Goal: Participate in discussion: Engage in conversation with other users on a specific topic

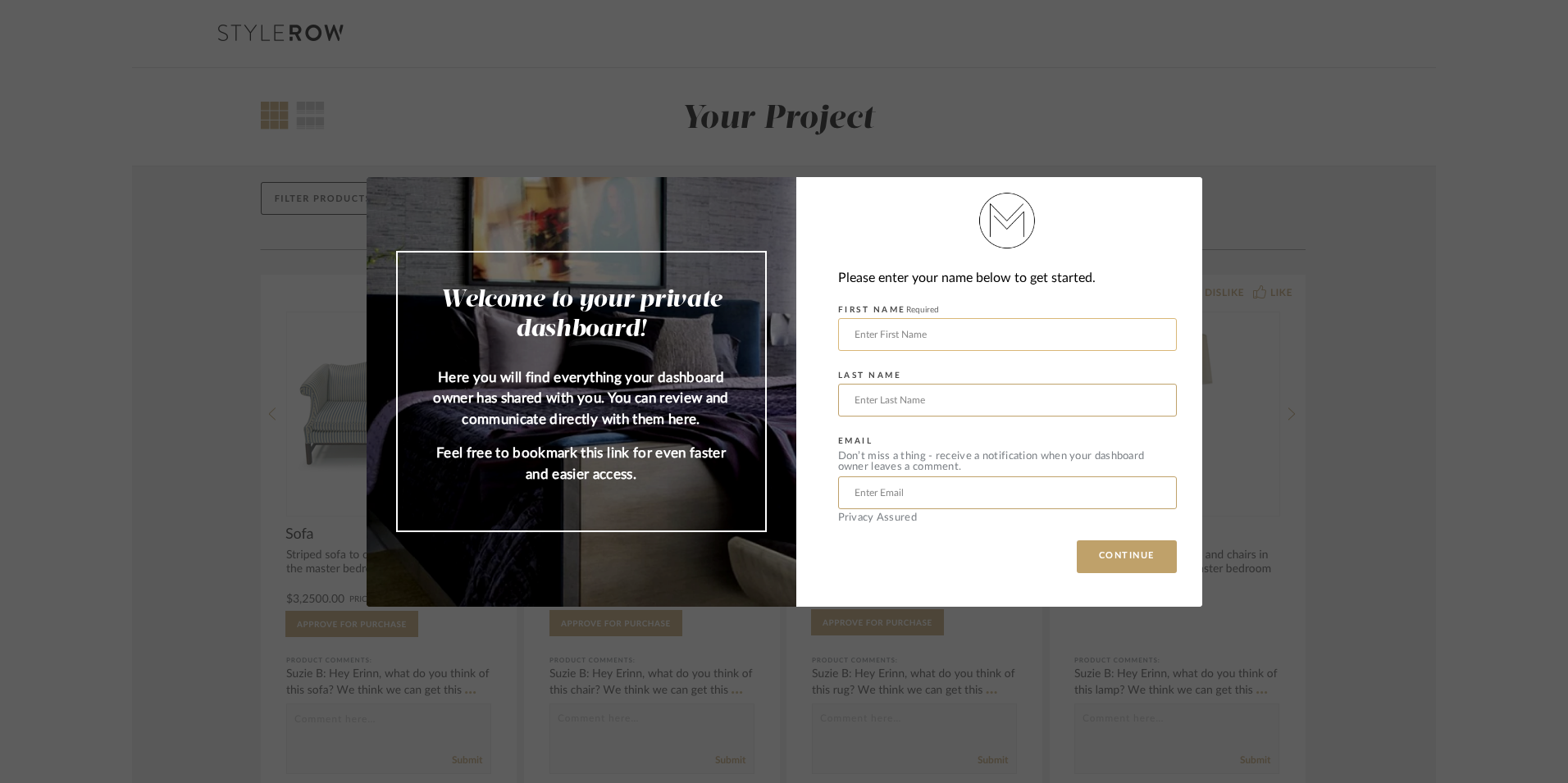
click at [1072, 340] on input "text" at bounding box center [1007, 335] width 338 height 33
type input "c"
type input "[DEMOGRAPHIC_DATA]"
type input "[PERSON_NAME]"
click at [1006, 483] on input "text" at bounding box center [1007, 493] width 338 height 33
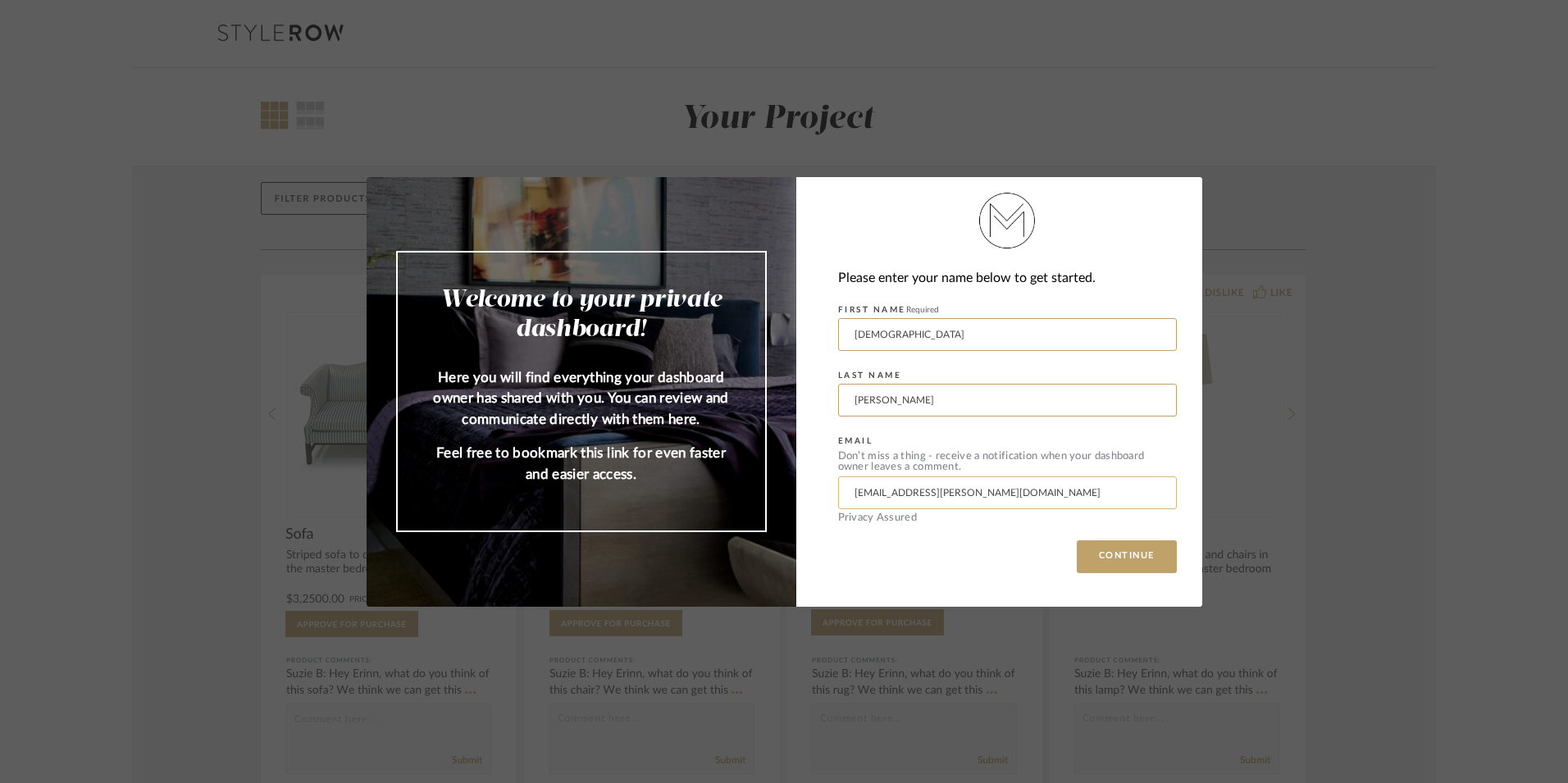
type input "[EMAIL_ADDRESS][DOMAIN_NAME]"
click at [1140, 559] on button "CONTINUE" at bounding box center [1127, 557] width 100 height 33
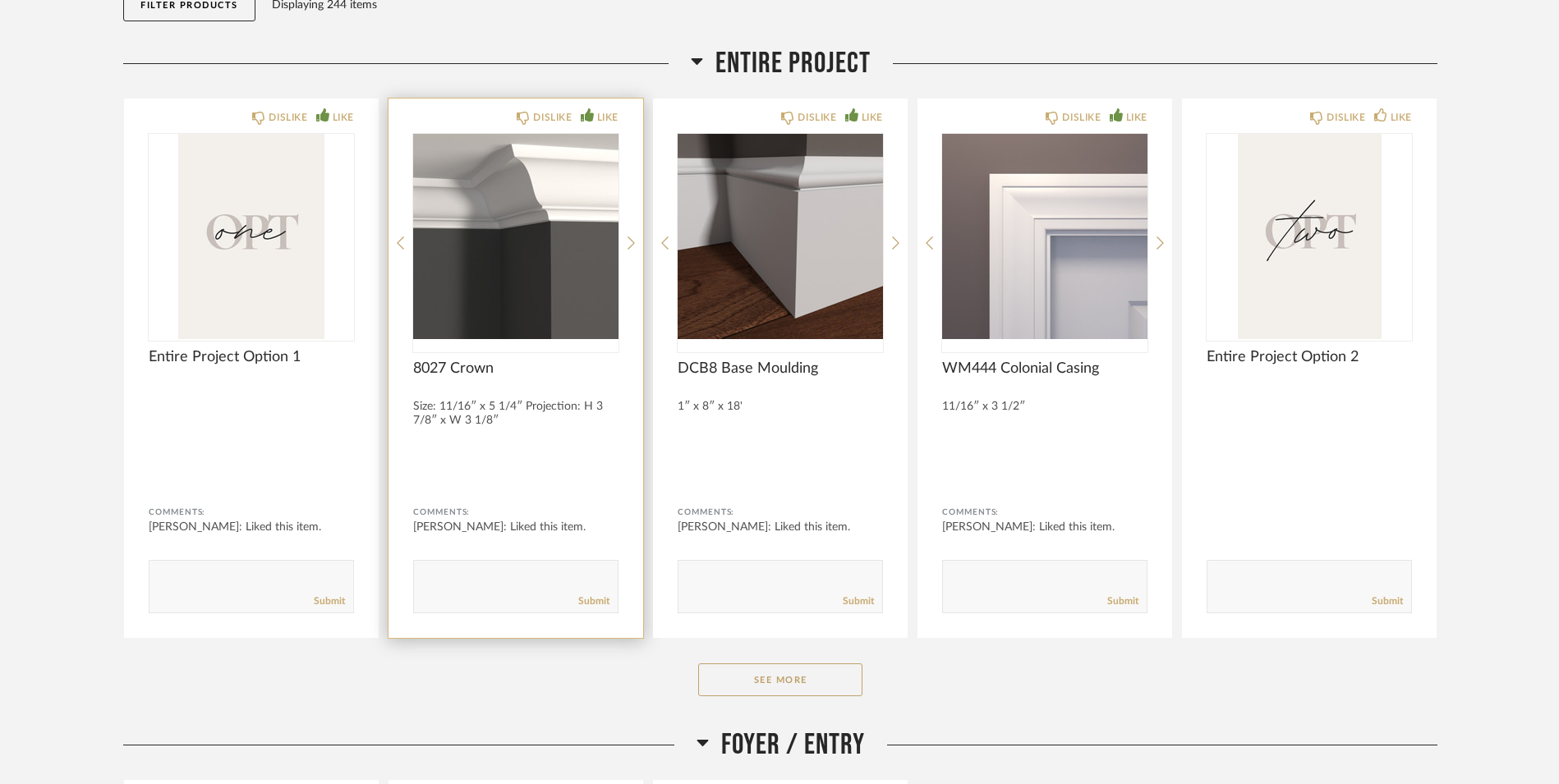
scroll to position [326, 0]
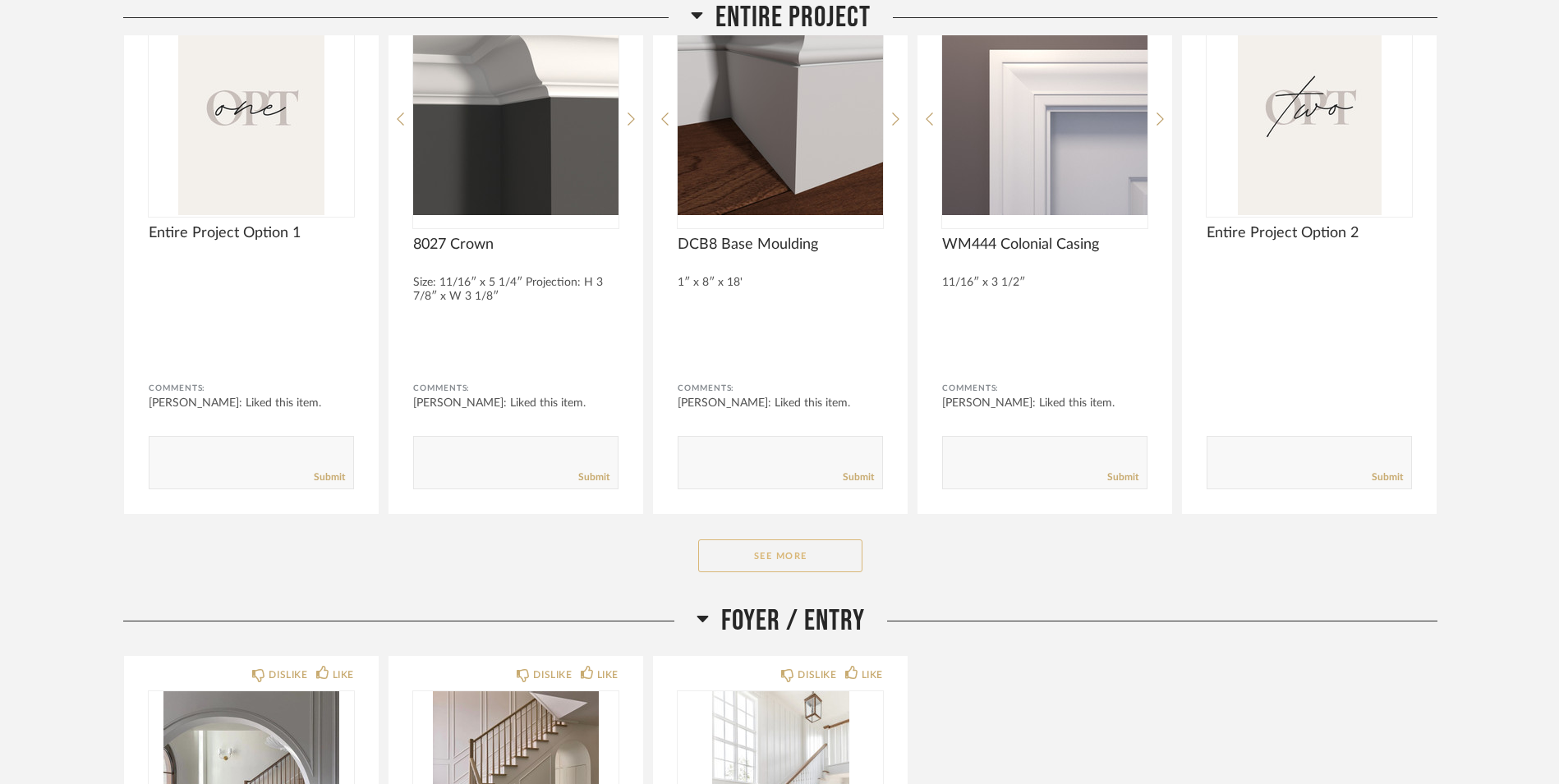
click at [707, 562] on button "See More" at bounding box center [780, 556] width 165 height 33
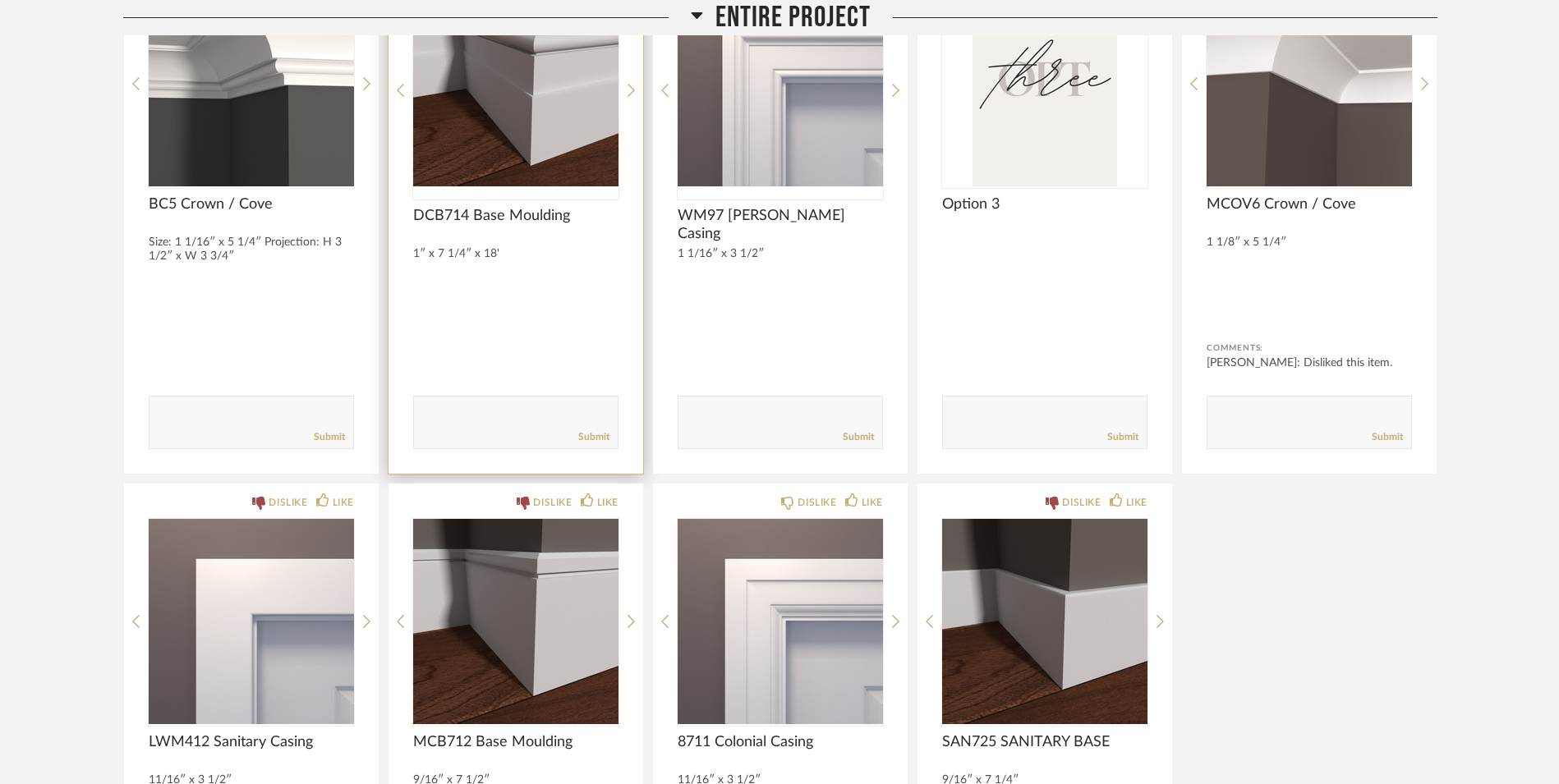
scroll to position [925, 0]
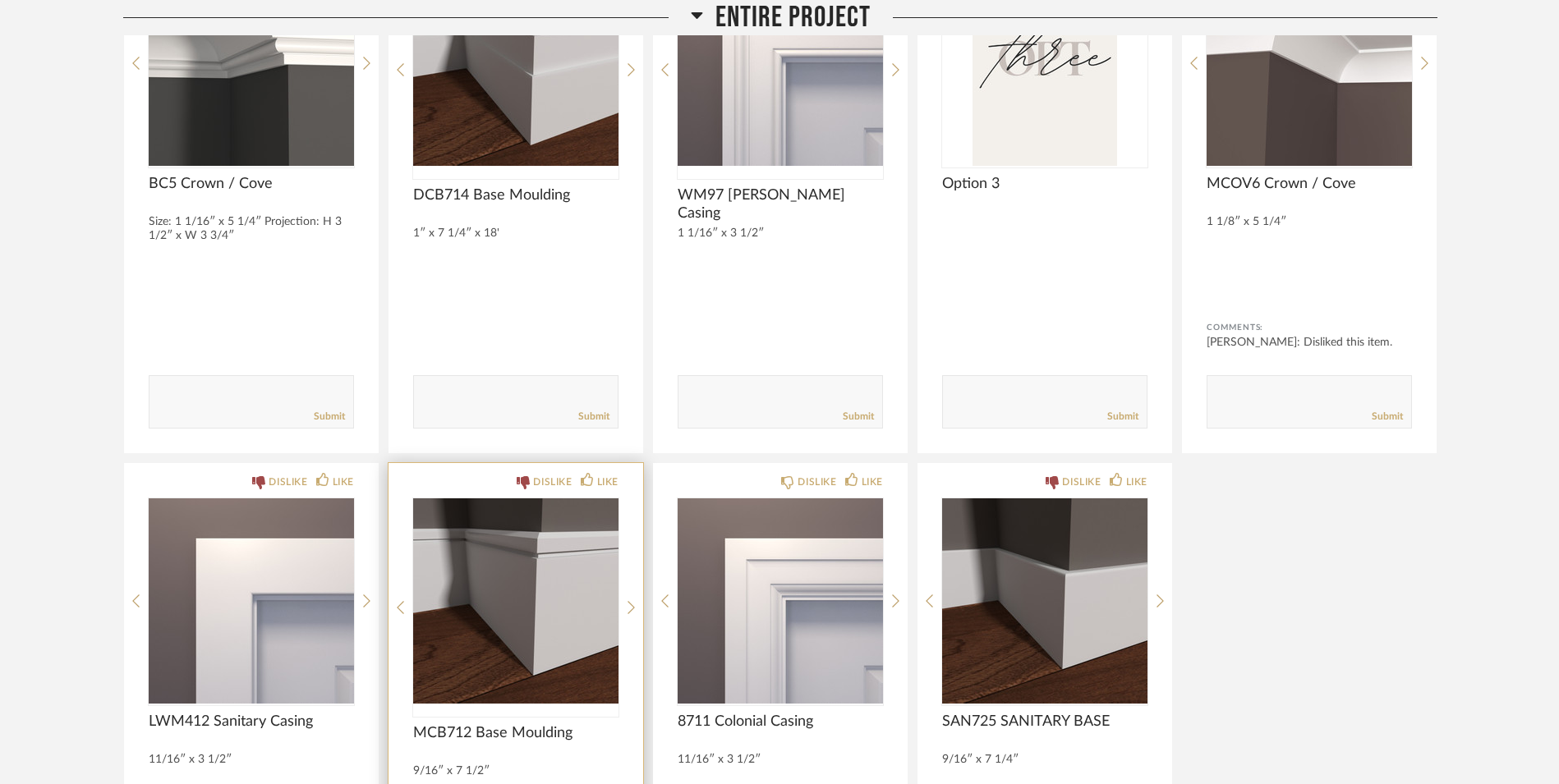
drag, startPoint x: 471, startPoint y: 607, endPoint x: 447, endPoint y: 556, distance: 56.4
click at [447, 556] on img "0" at bounding box center [516, 600] width 206 height 206
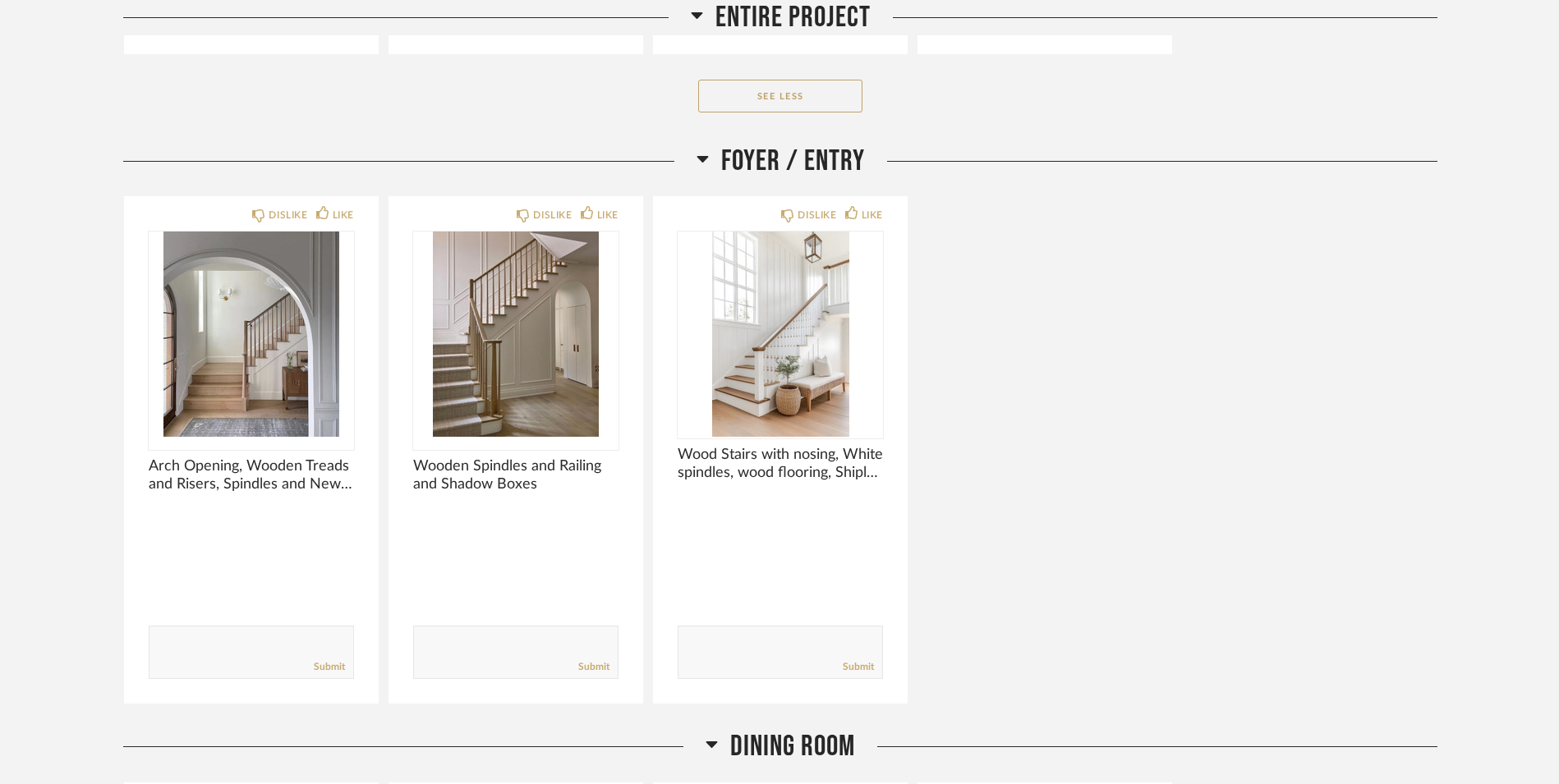
scroll to position [1860, 0]
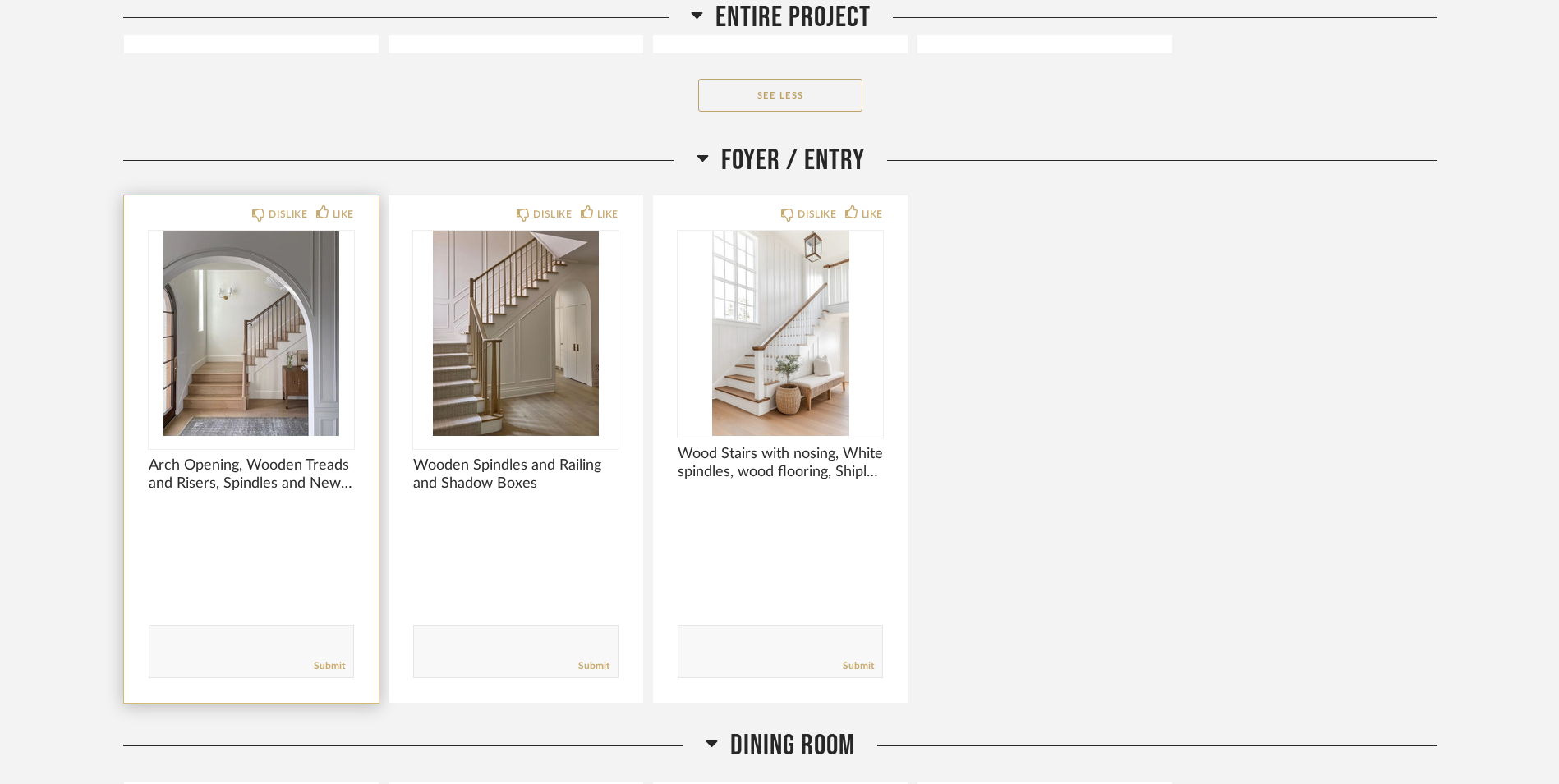
click at [258, 363] on img "0" at bounding box center [251, 333] width 206 height 206
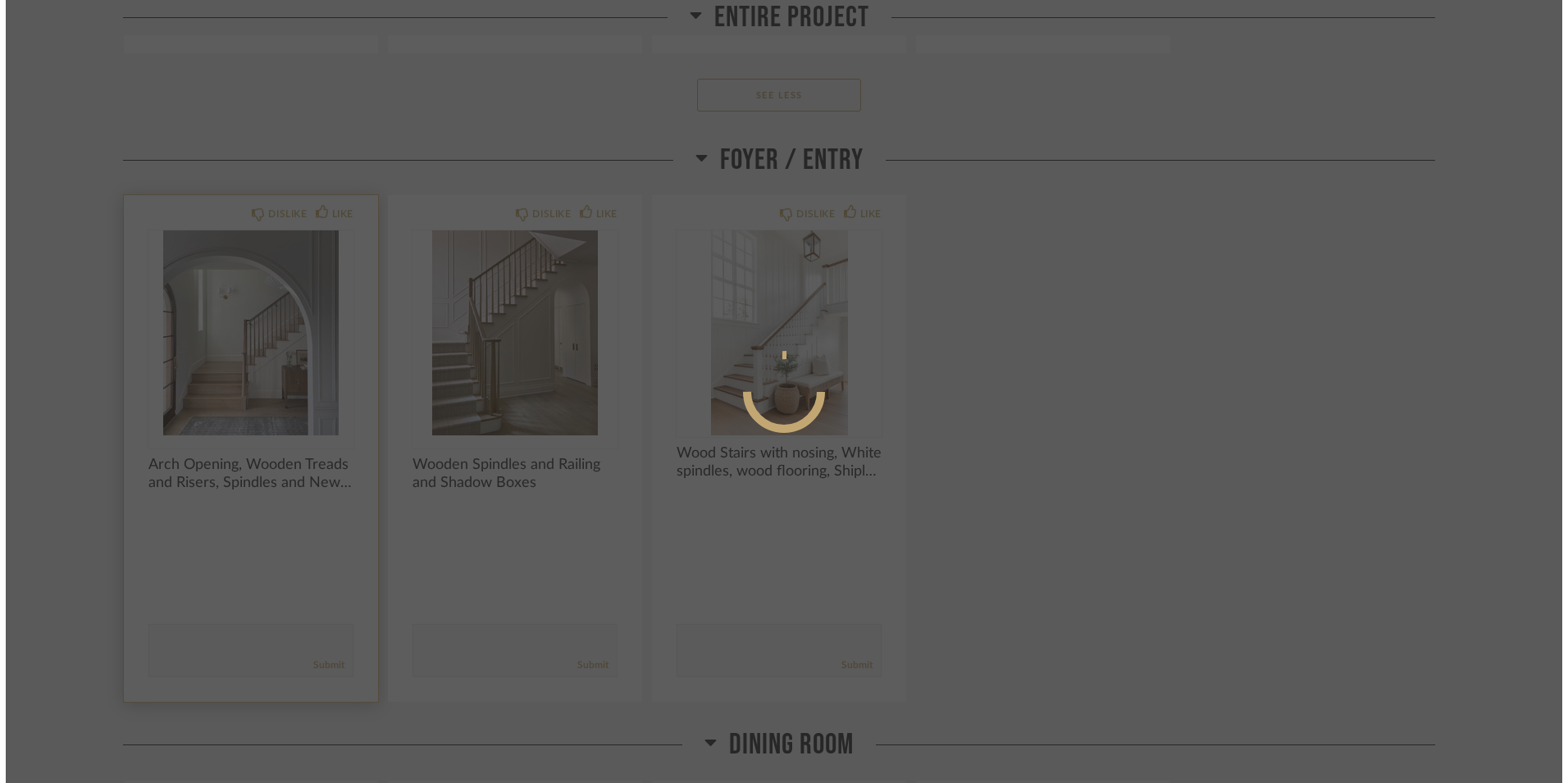
scroll to position [0, 0]
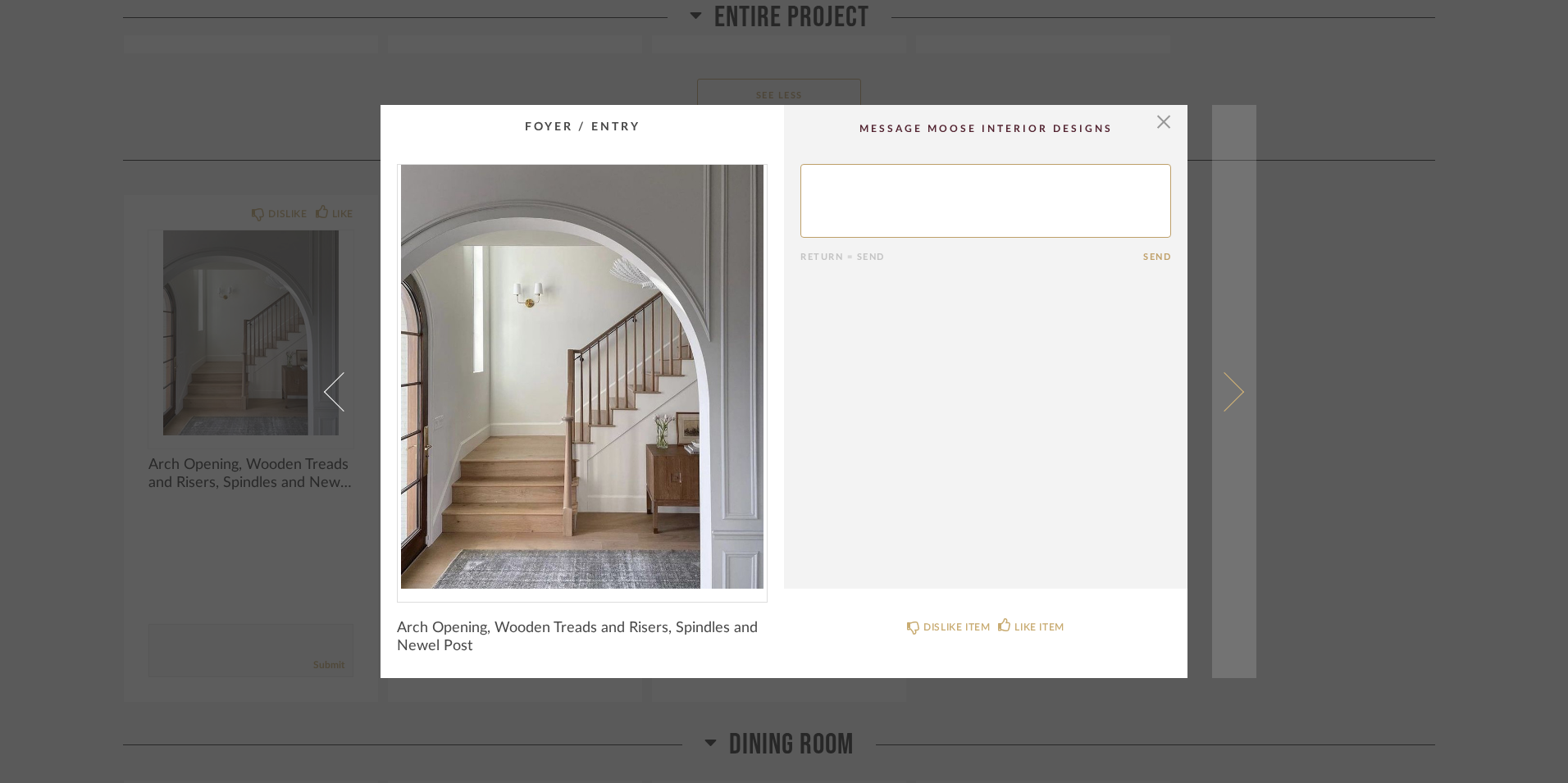
click at [1238, 320] on link at bounding box center [1234, 392] width 45 height 573
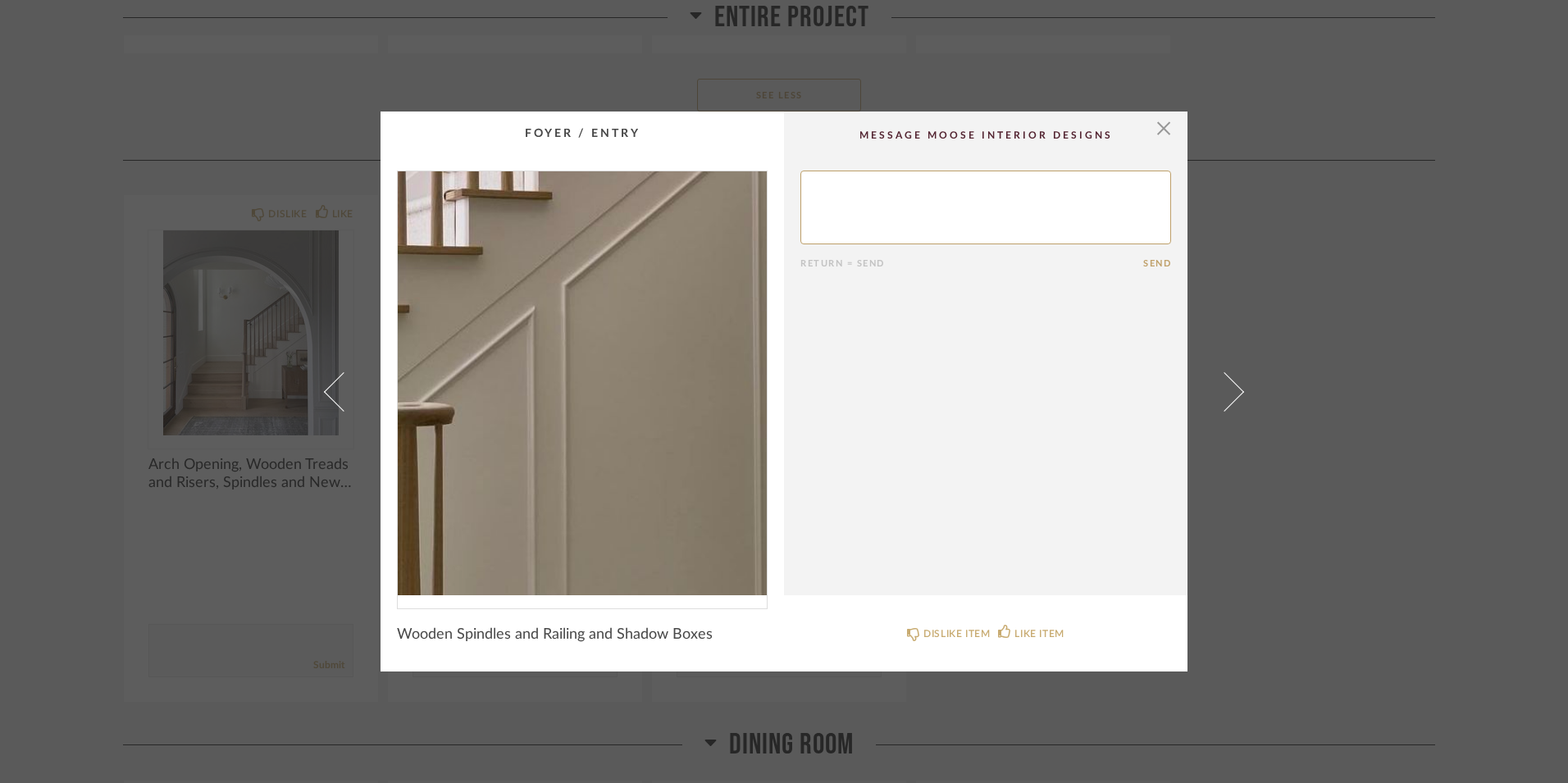
click at [581, 387] on img "0" at bounding box center [582, 383] width 369 height 424
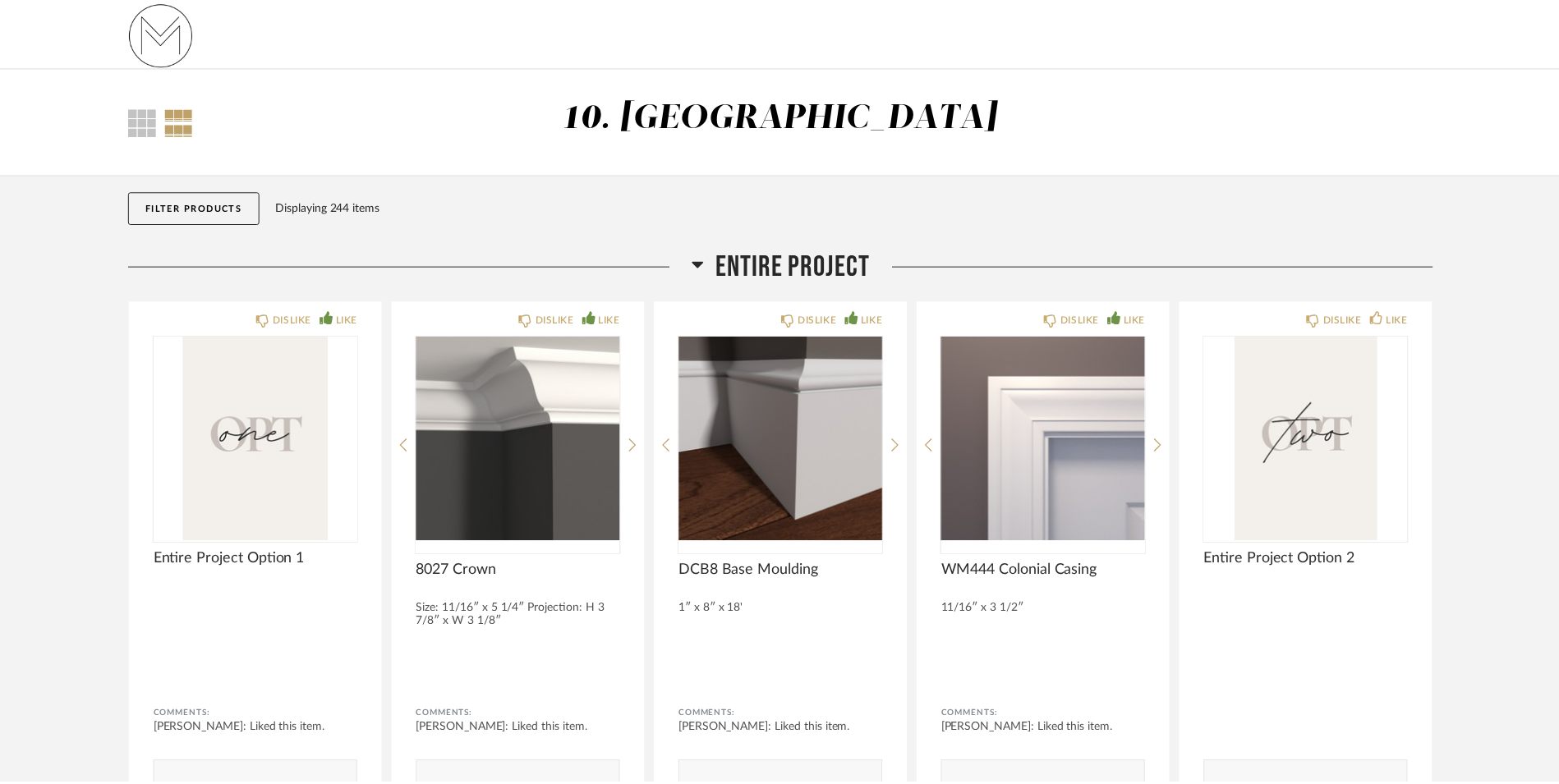
scroll to position [1860, 0]
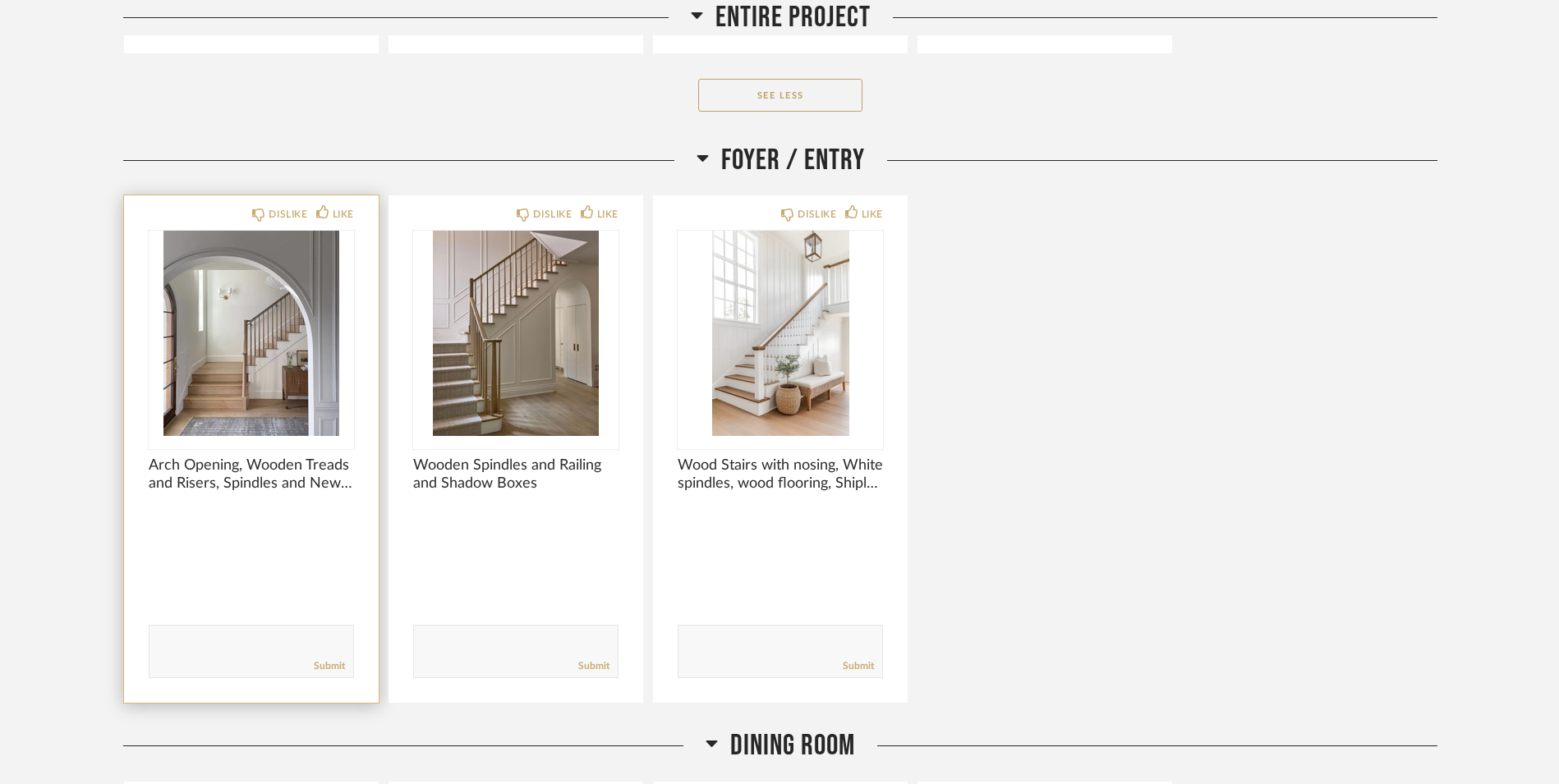
click at [260, 398] on img "0" at bounding box center [251, 333] width 206 height 206
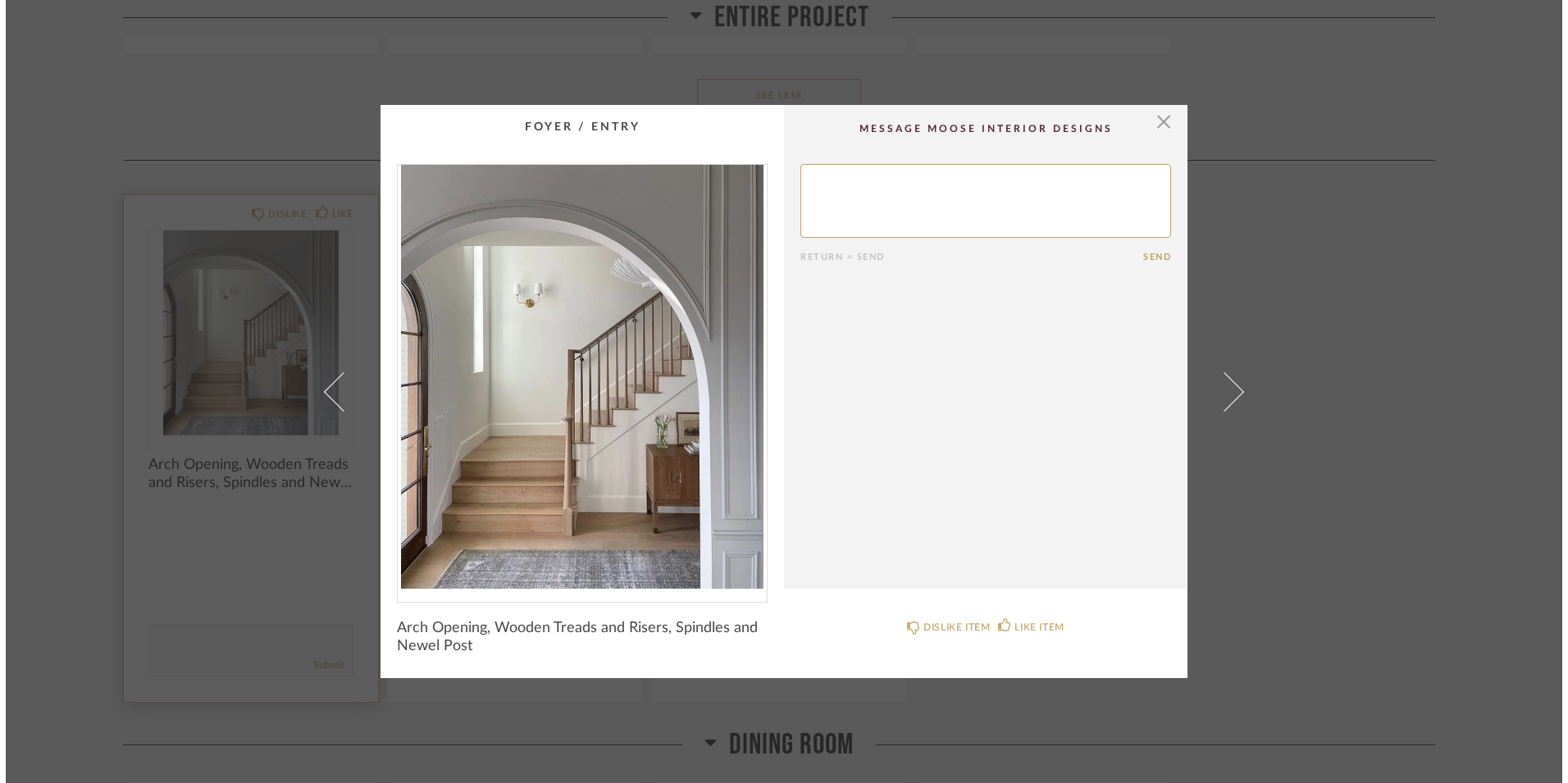
scroll to position [0, 0]
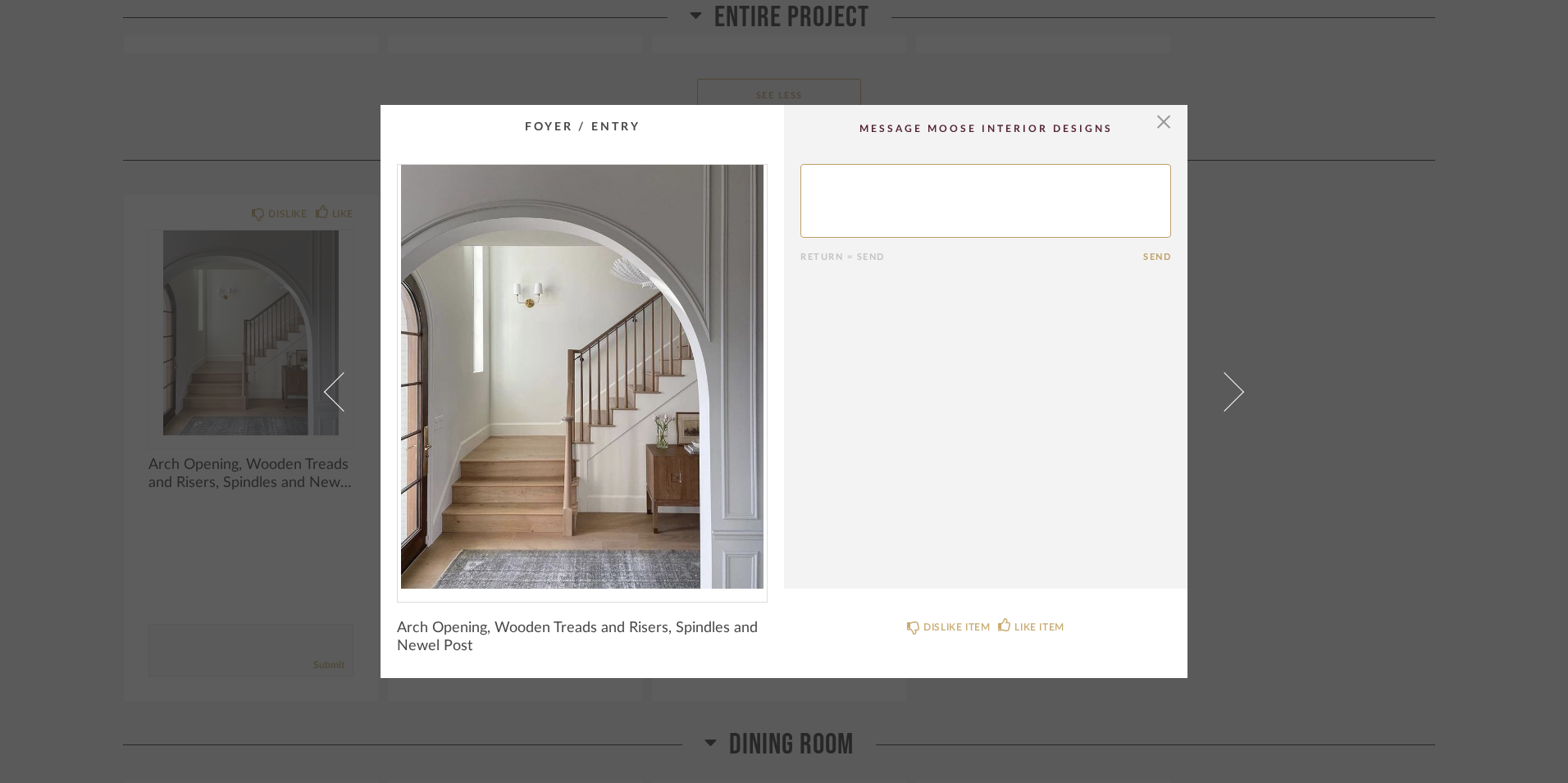
click at [856, 364] on cpp-summary-comments "Return = Send Send" at bounding box center [986, 347] width 404 height 484
click at [1226, 388] on span at bounding box center [1224, 391] width 39 height 39
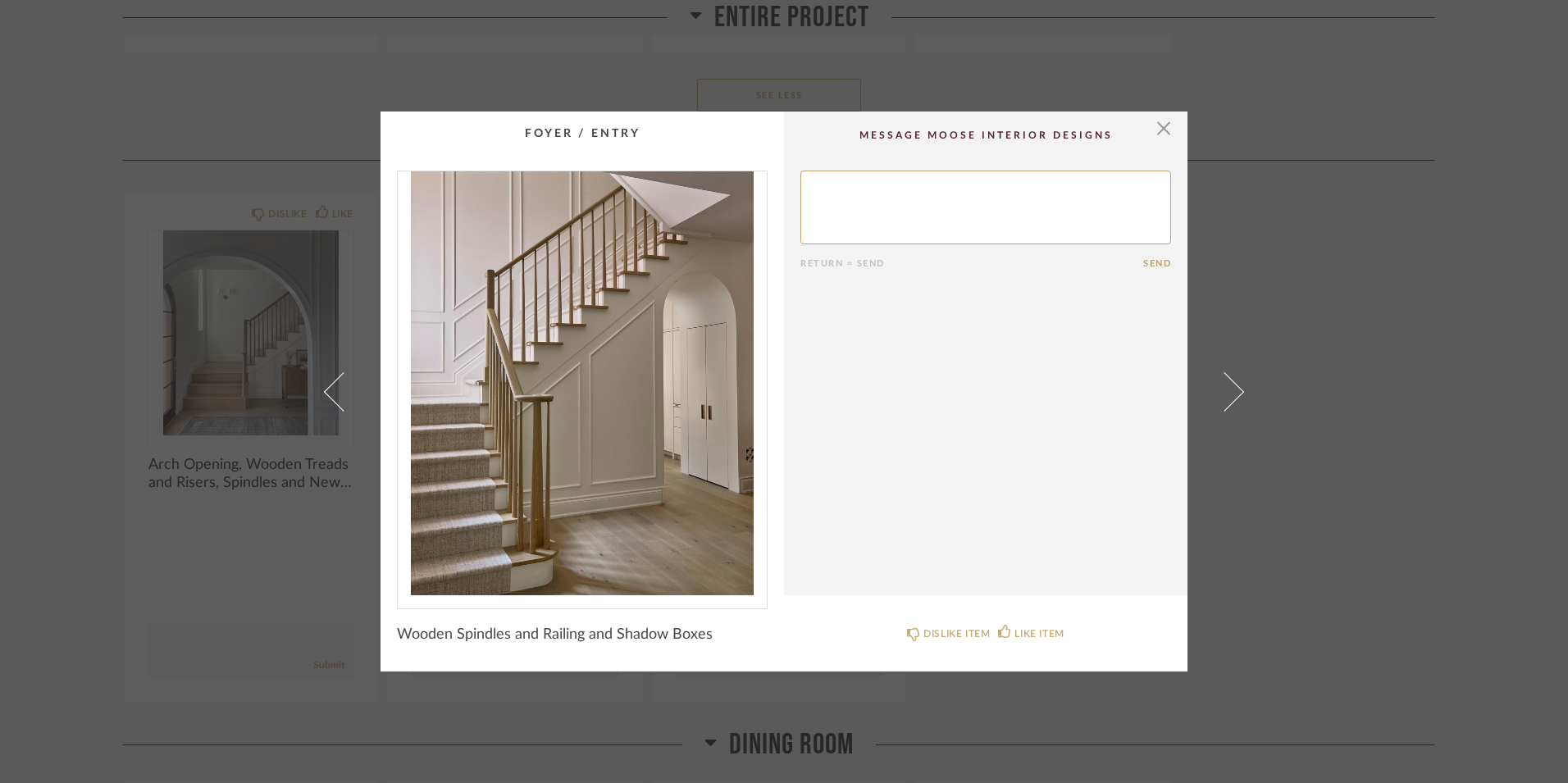
click at [1226, 388] on span at bounding box center [1224, 391] width 39 height 39
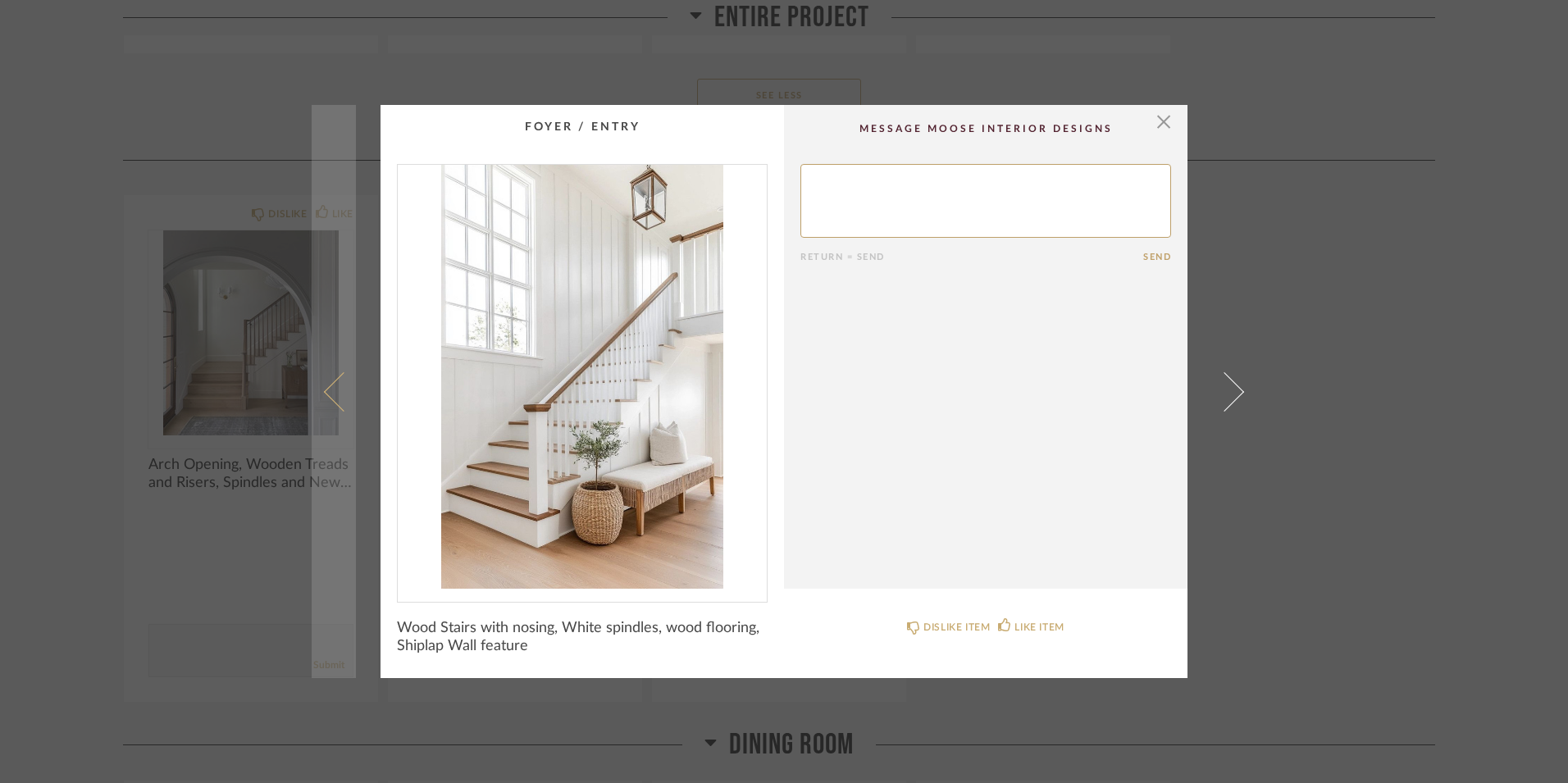
click at [332, 402] on span at bounding box center [343, 391] width 39 height 39
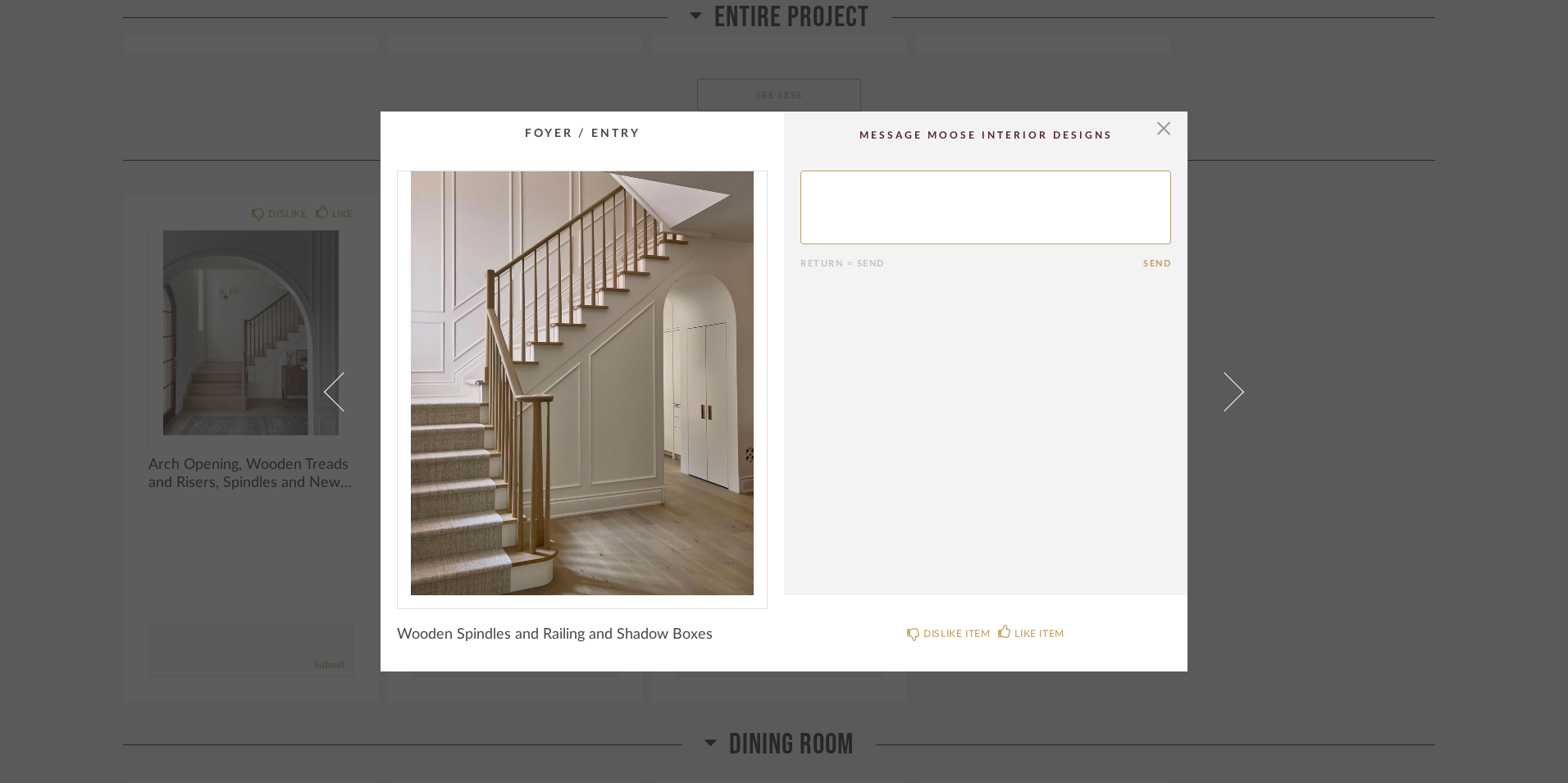
click at [332, 402] on span at bounding box center [343, 391] width 39 height 39
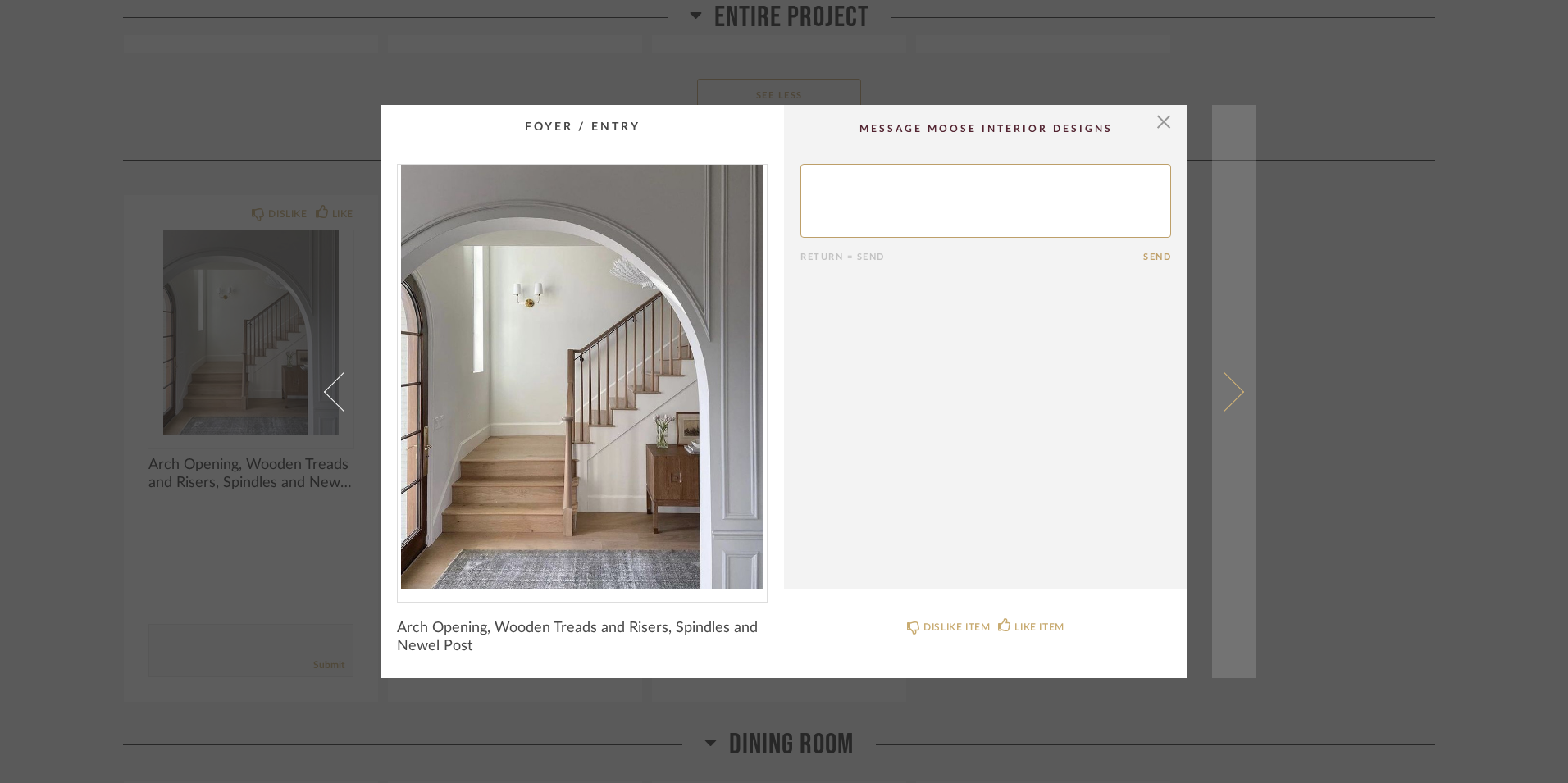
click at [1234, 388] on span at bounding box center [1224, 391] width 39 height 39
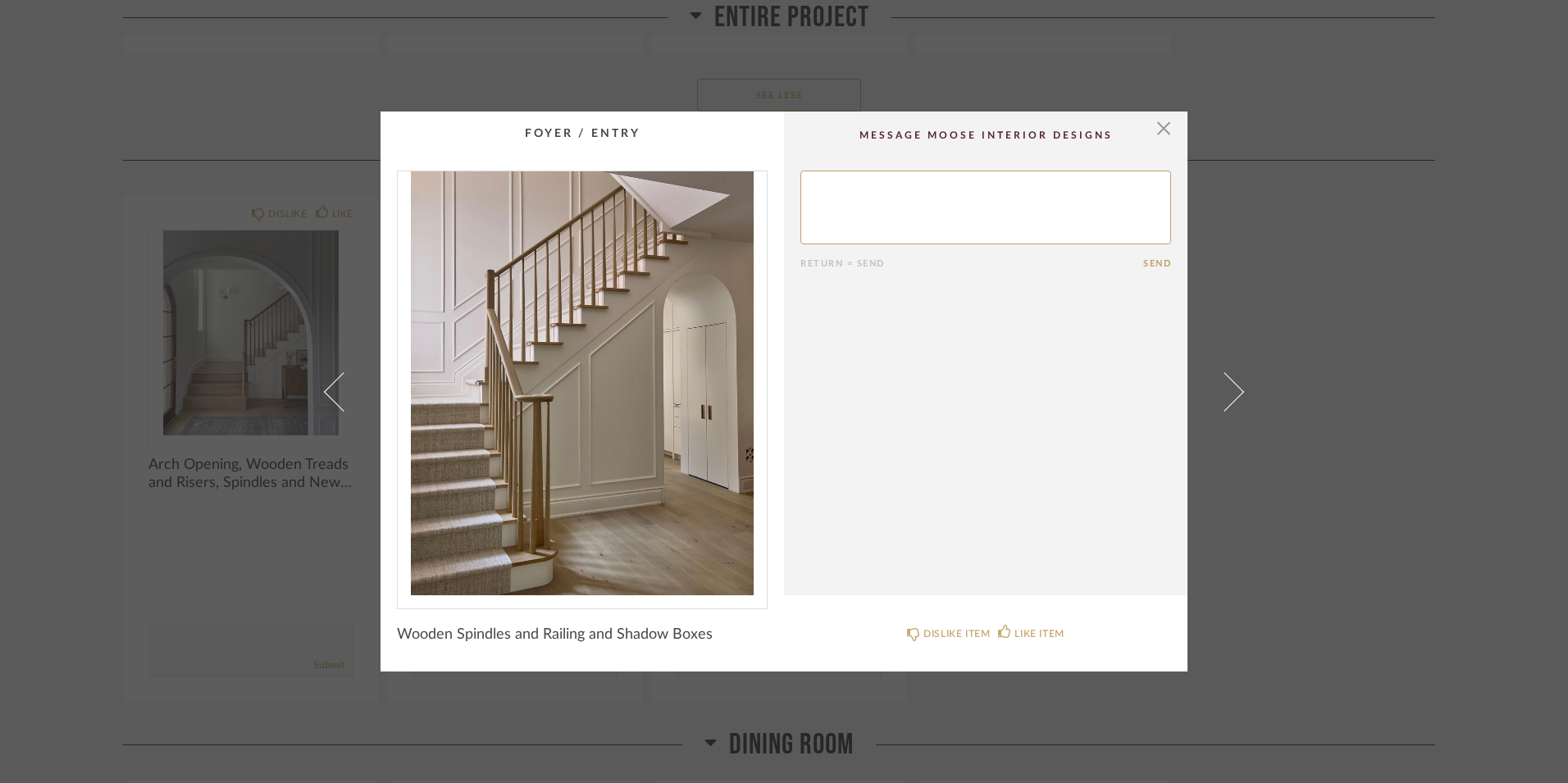
click at [1234, 388] on span at bounding box center [1224, 391] width 39 height 39
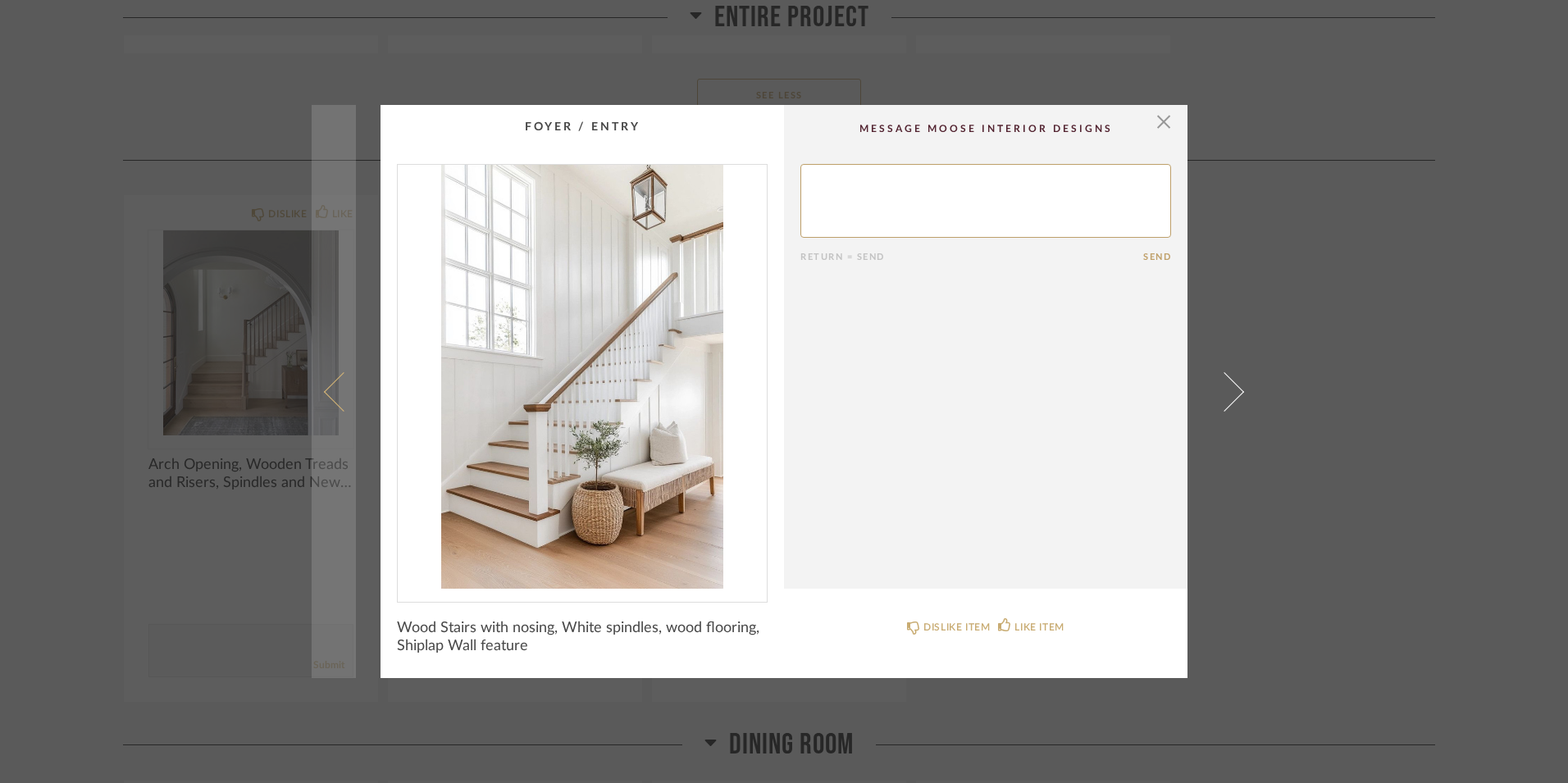
click at [324, 388] on span at bounding box center [343, 391] width 39 height 39
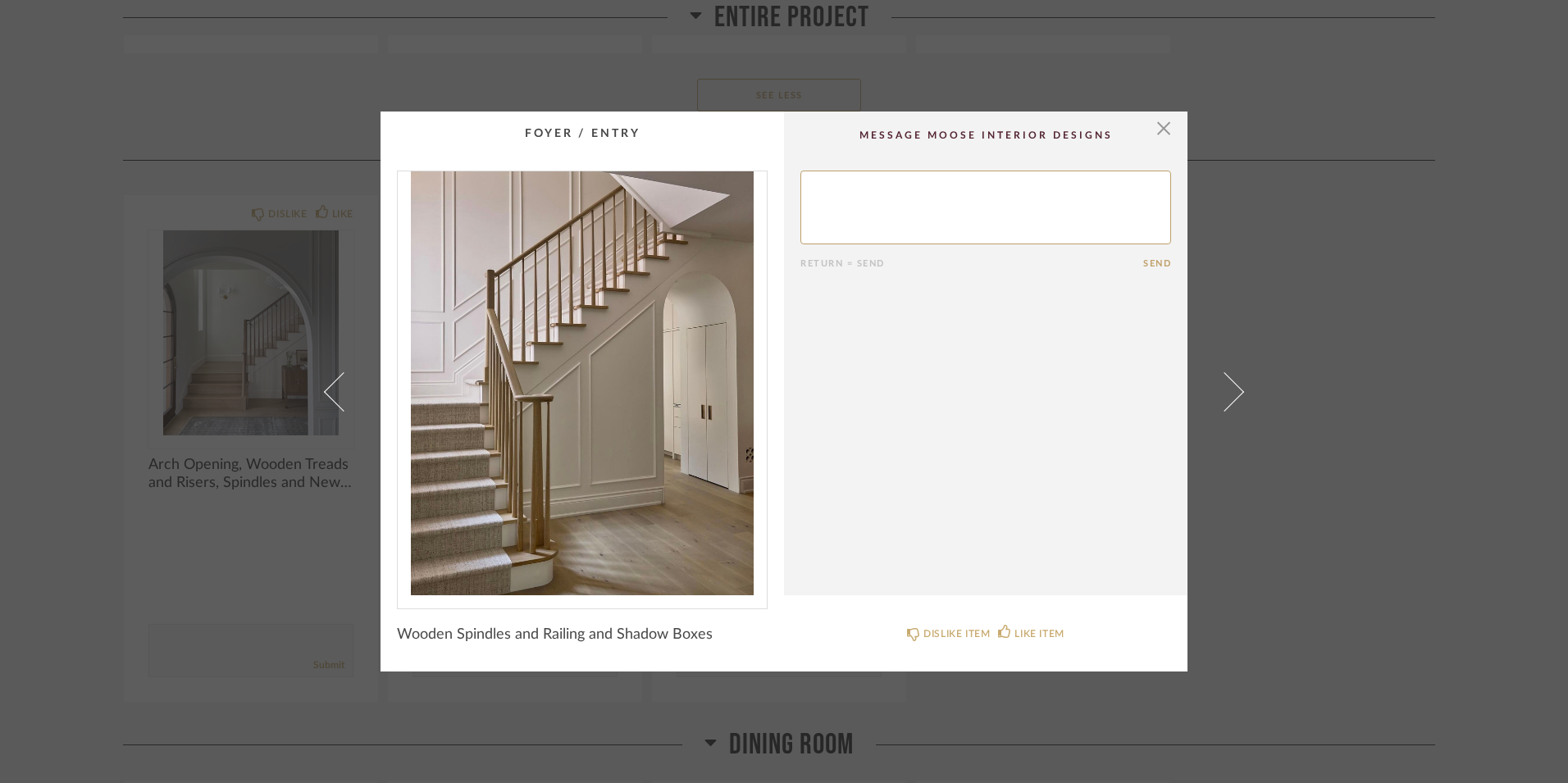
click at [324, 388] on span at bounding box center [343, 391] width 39 height 39
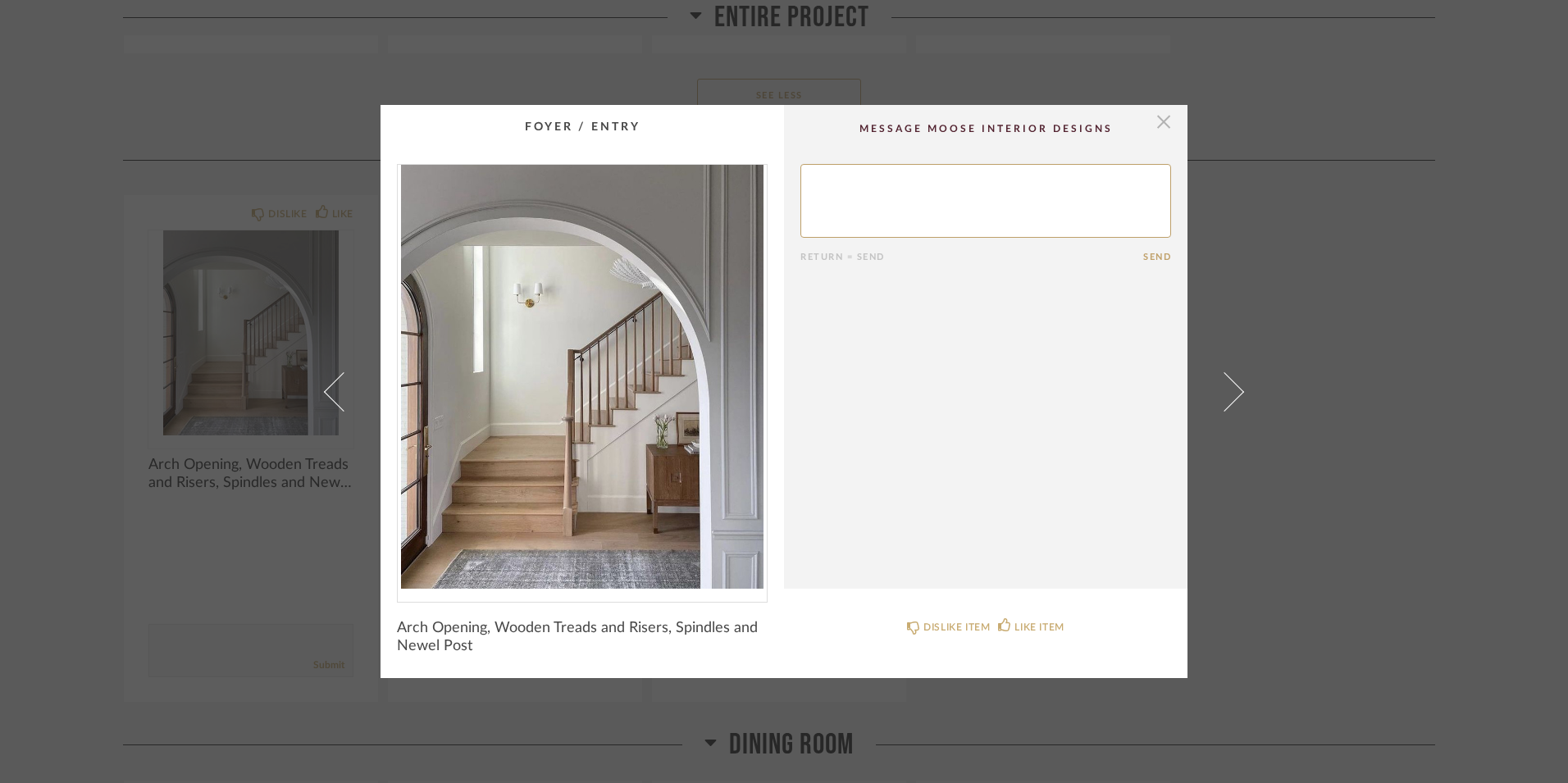
click at [1160, 122] on span "button" at bounding box center [1164, 121] width 33 height 33
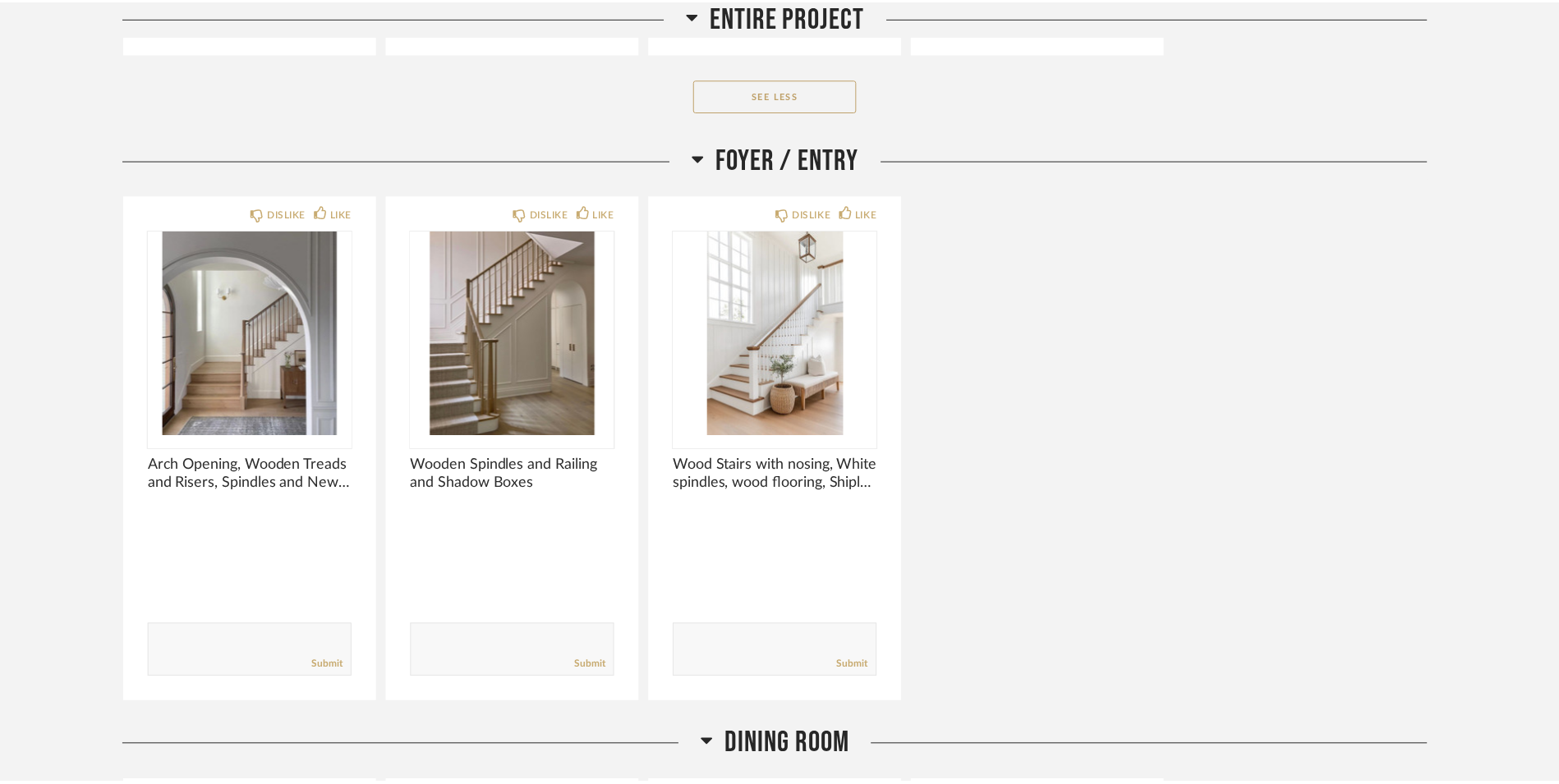
scroll to position [1860, 0]
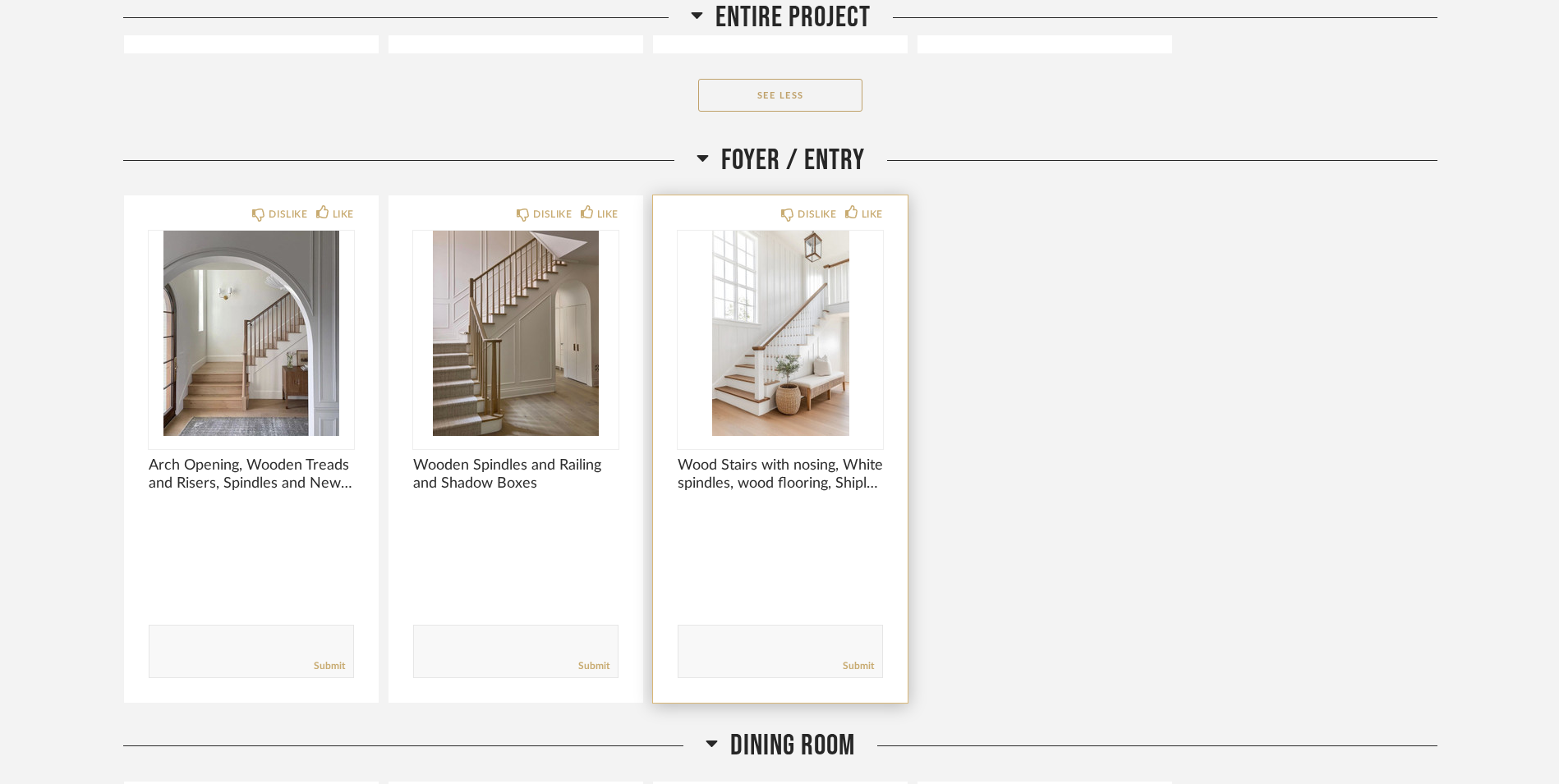
click at [796, 374] on img "0" at bounding box center [780, 333] width 206 height 206
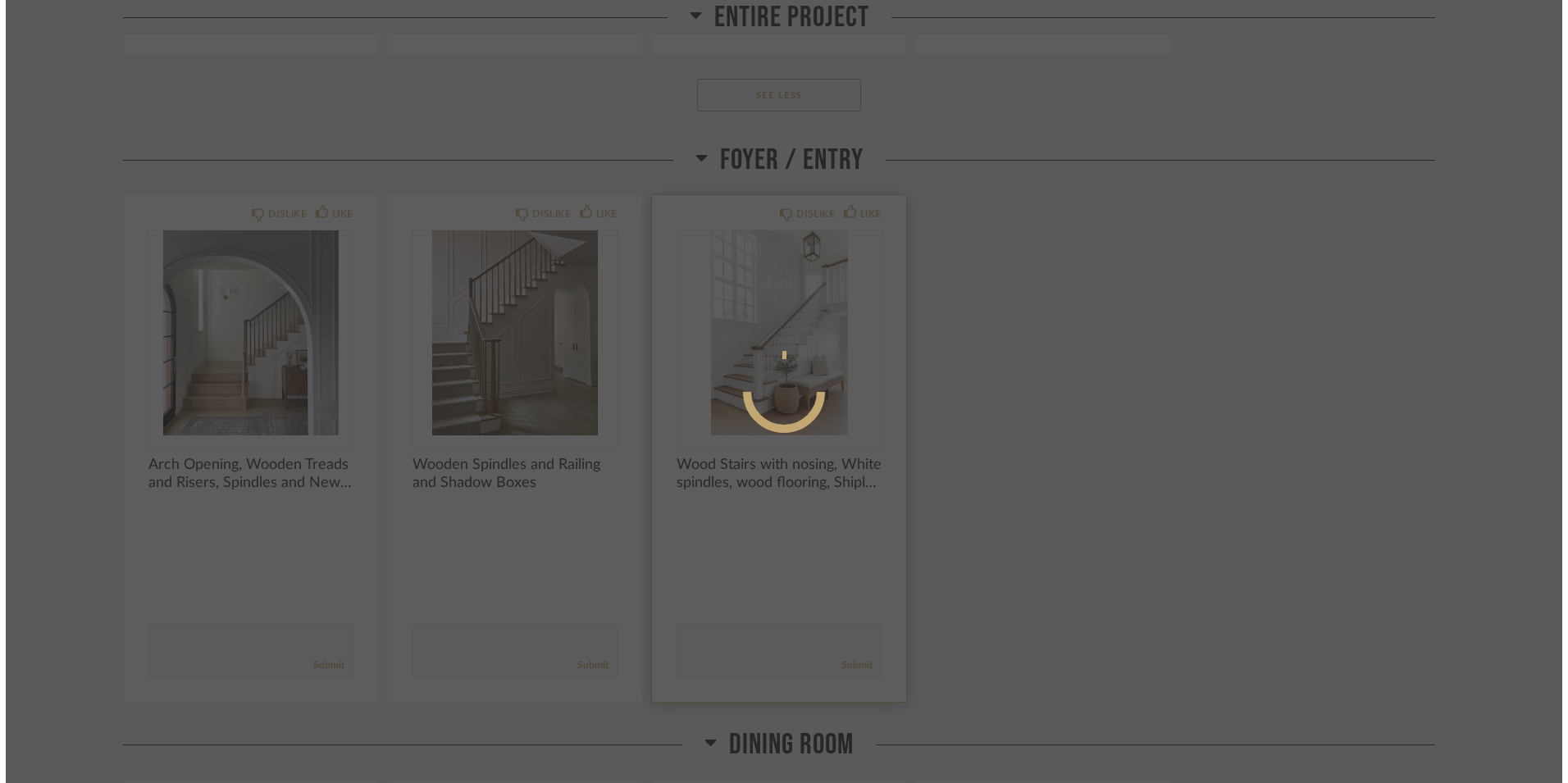
scroll to position [0, 0]
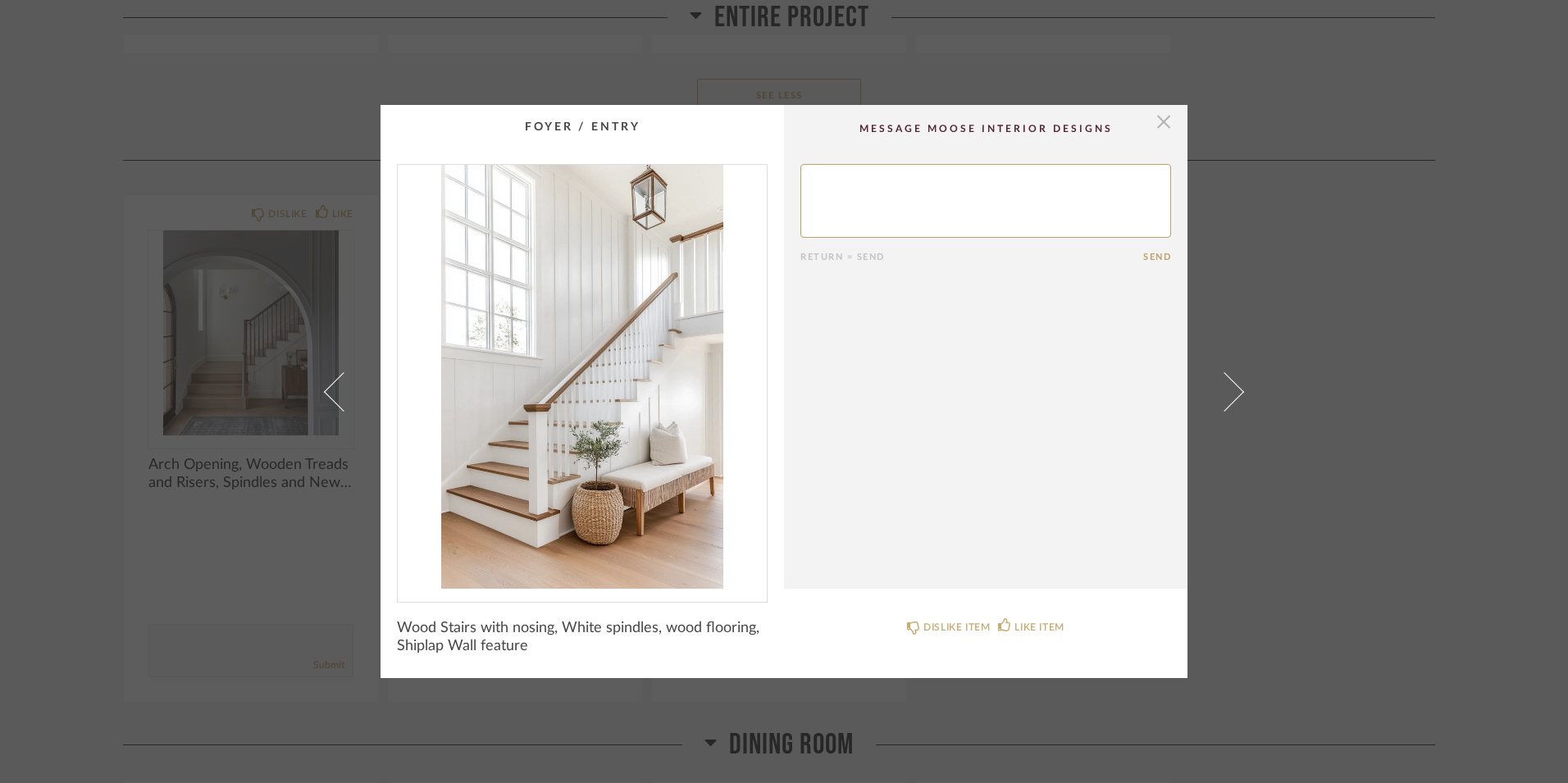
click at [1160, 122] on span "button" at bounding box center [1164, 121] width 33 height 33
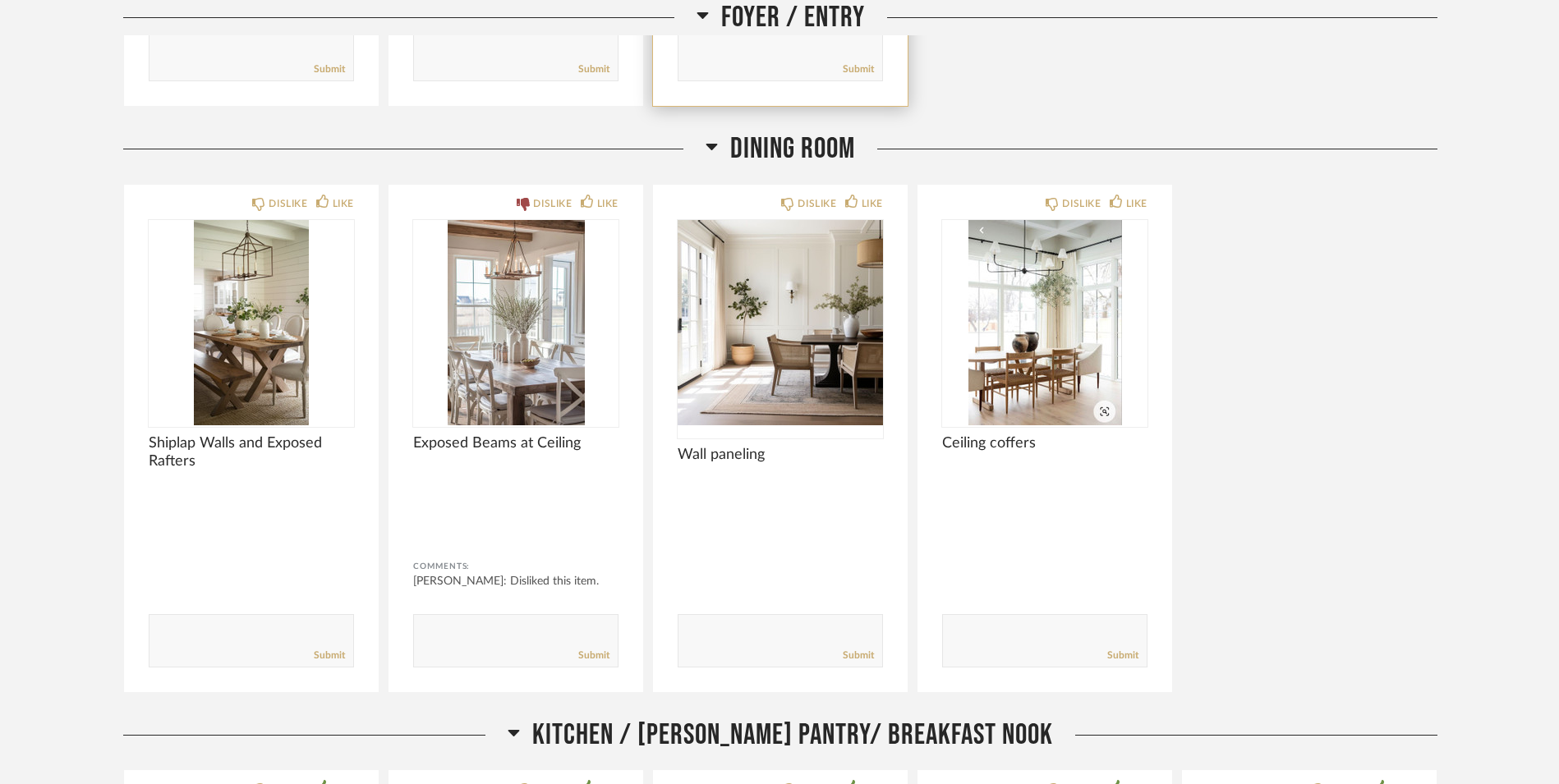
scroll to position [2458, 0]
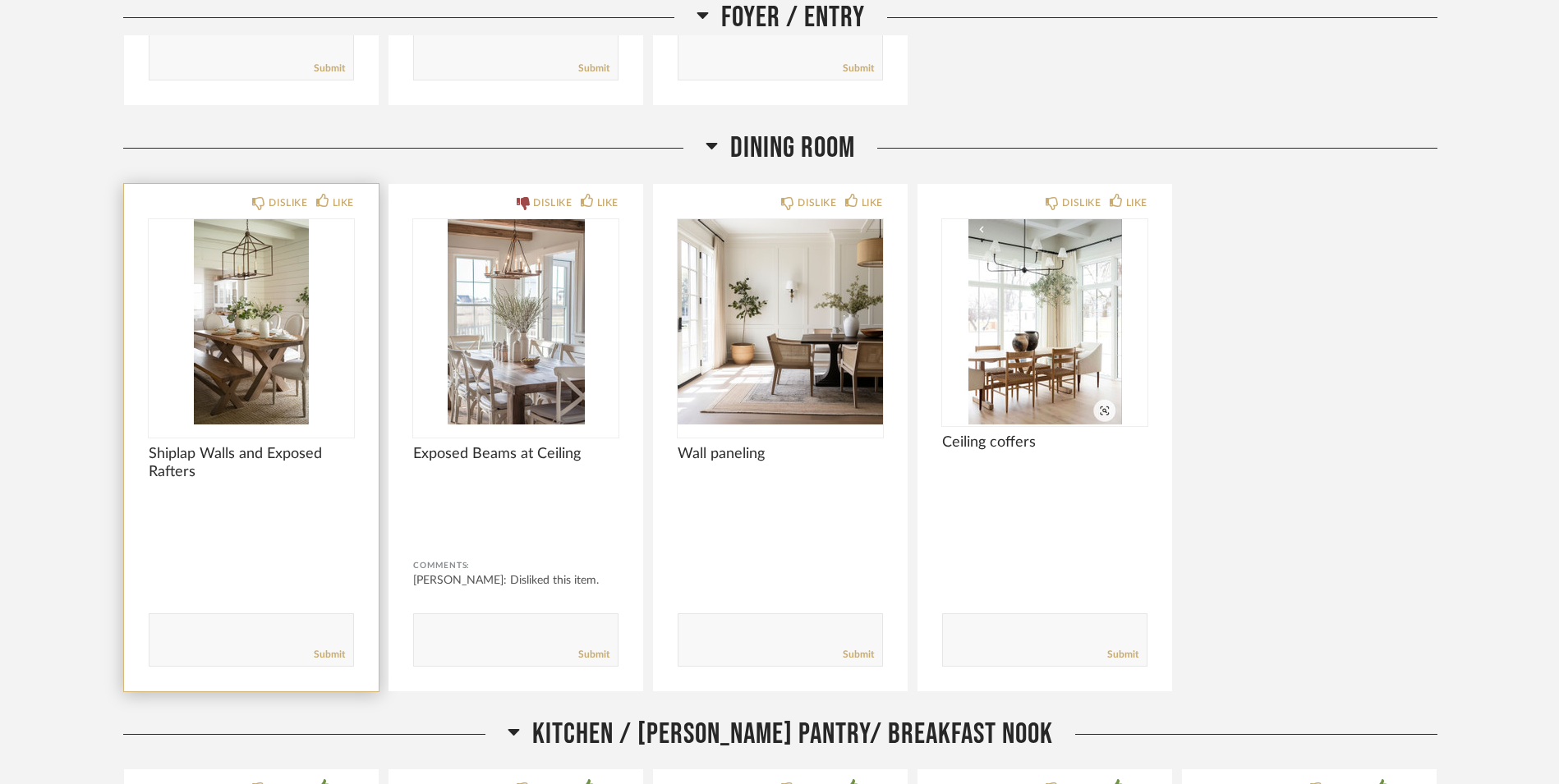
click at [269, 388] on img "0" at bounding box center [251, 321] width 206 height 206
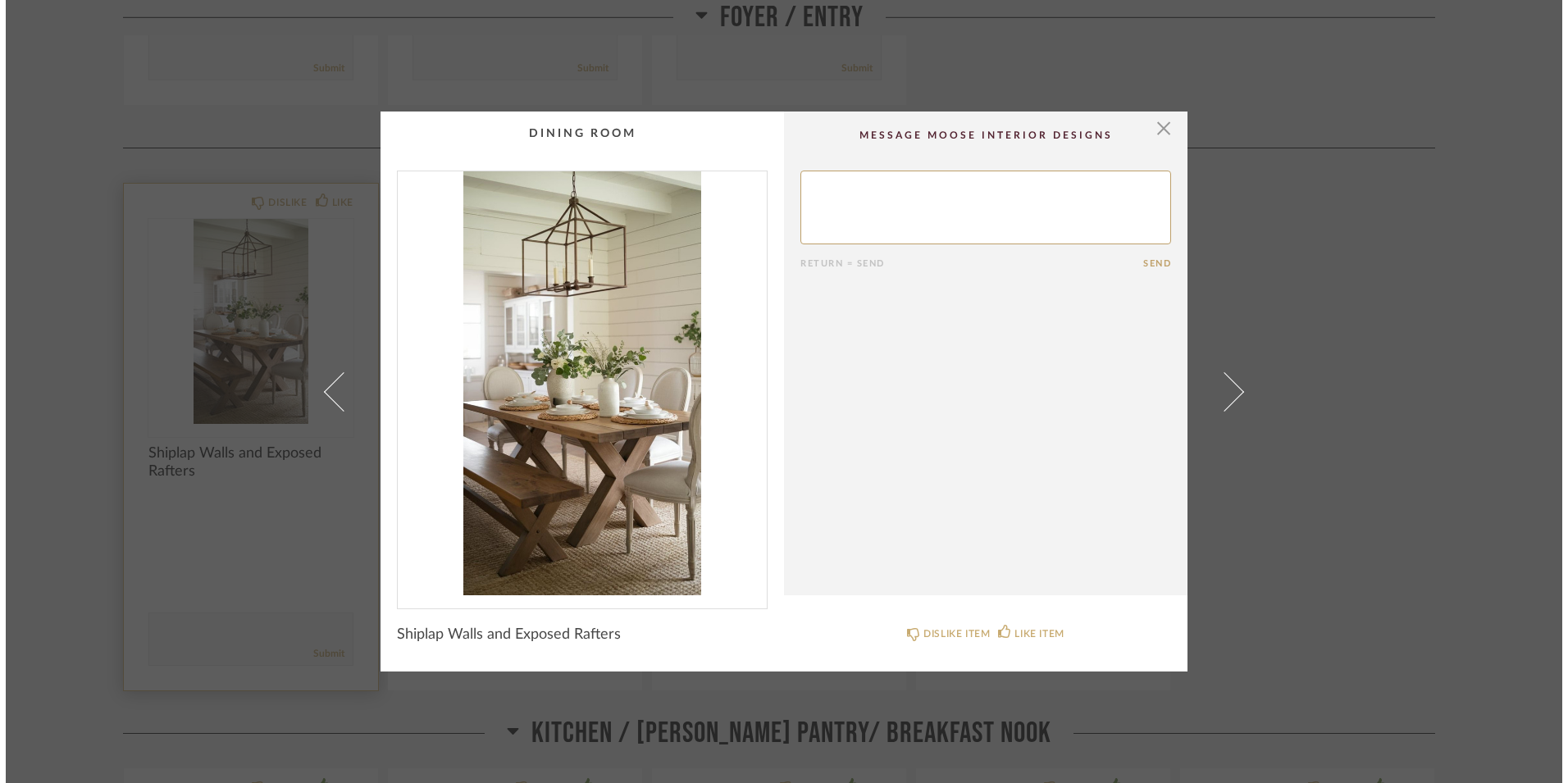
scroll to position [0, 0]
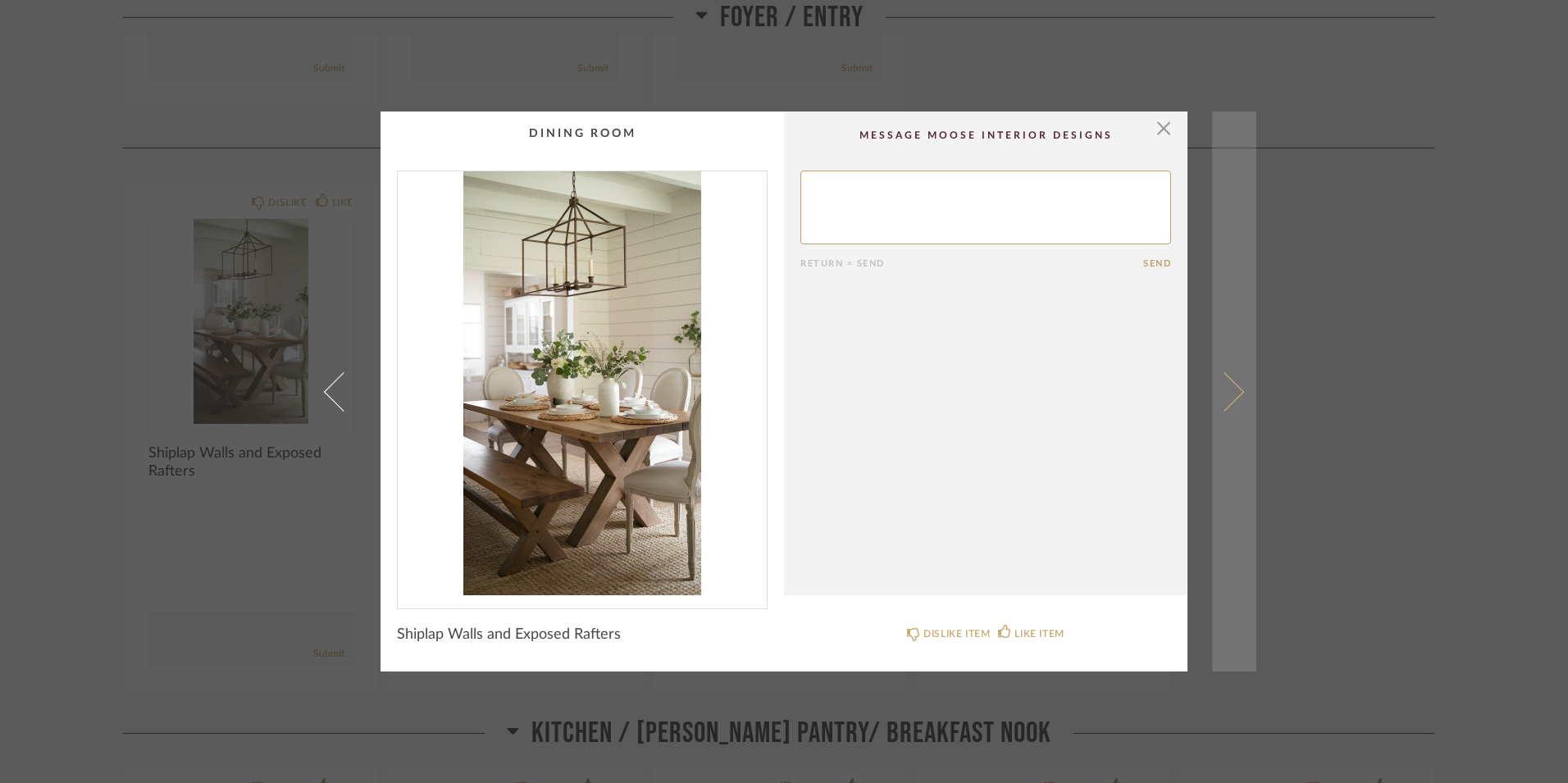
click at [1228, 374] on link at bounding box center [1234, 392] width 45 height 560
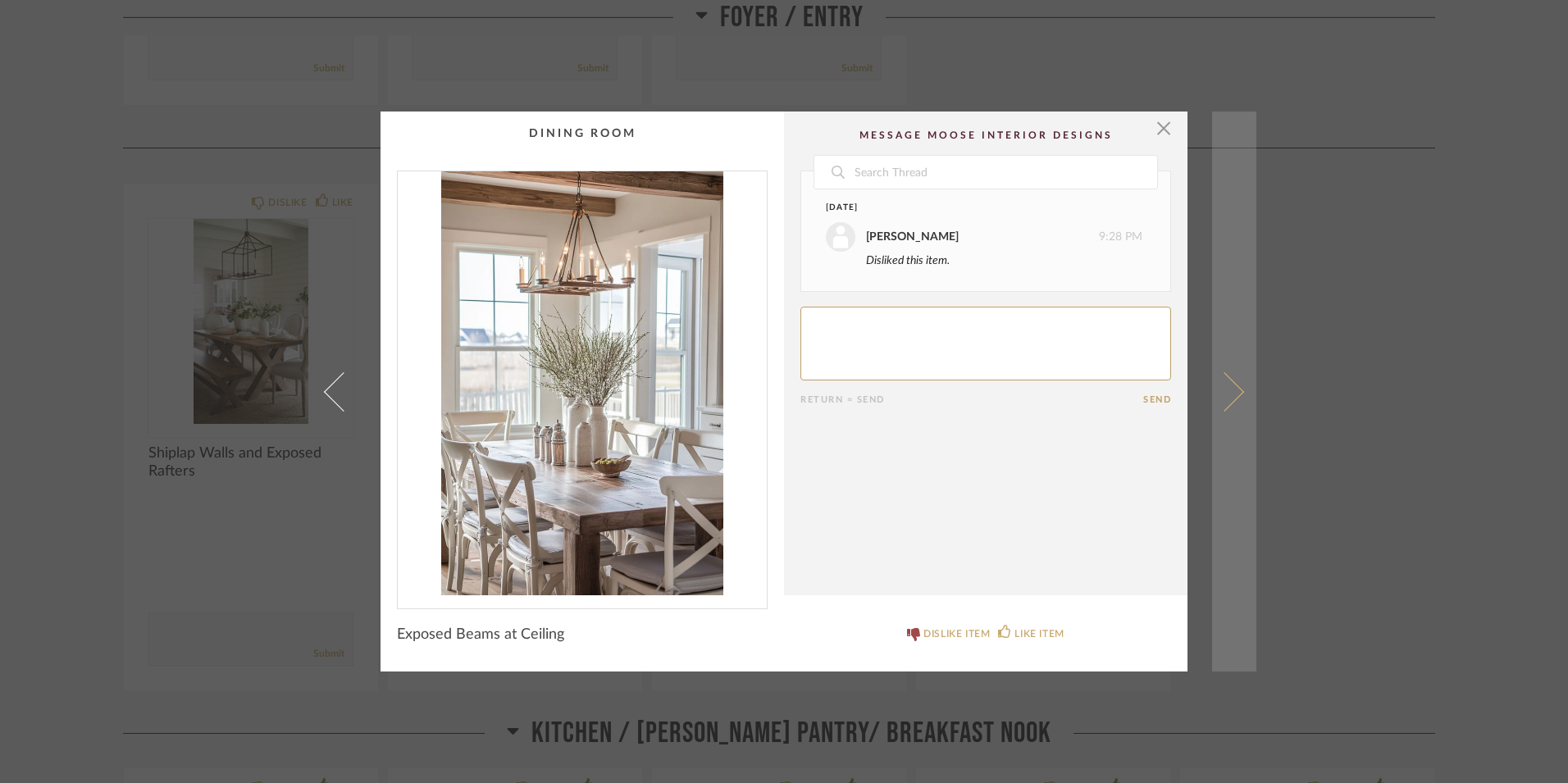
click at [1221, 392] on span at bounding box center [1224, 391] width 39 height 39
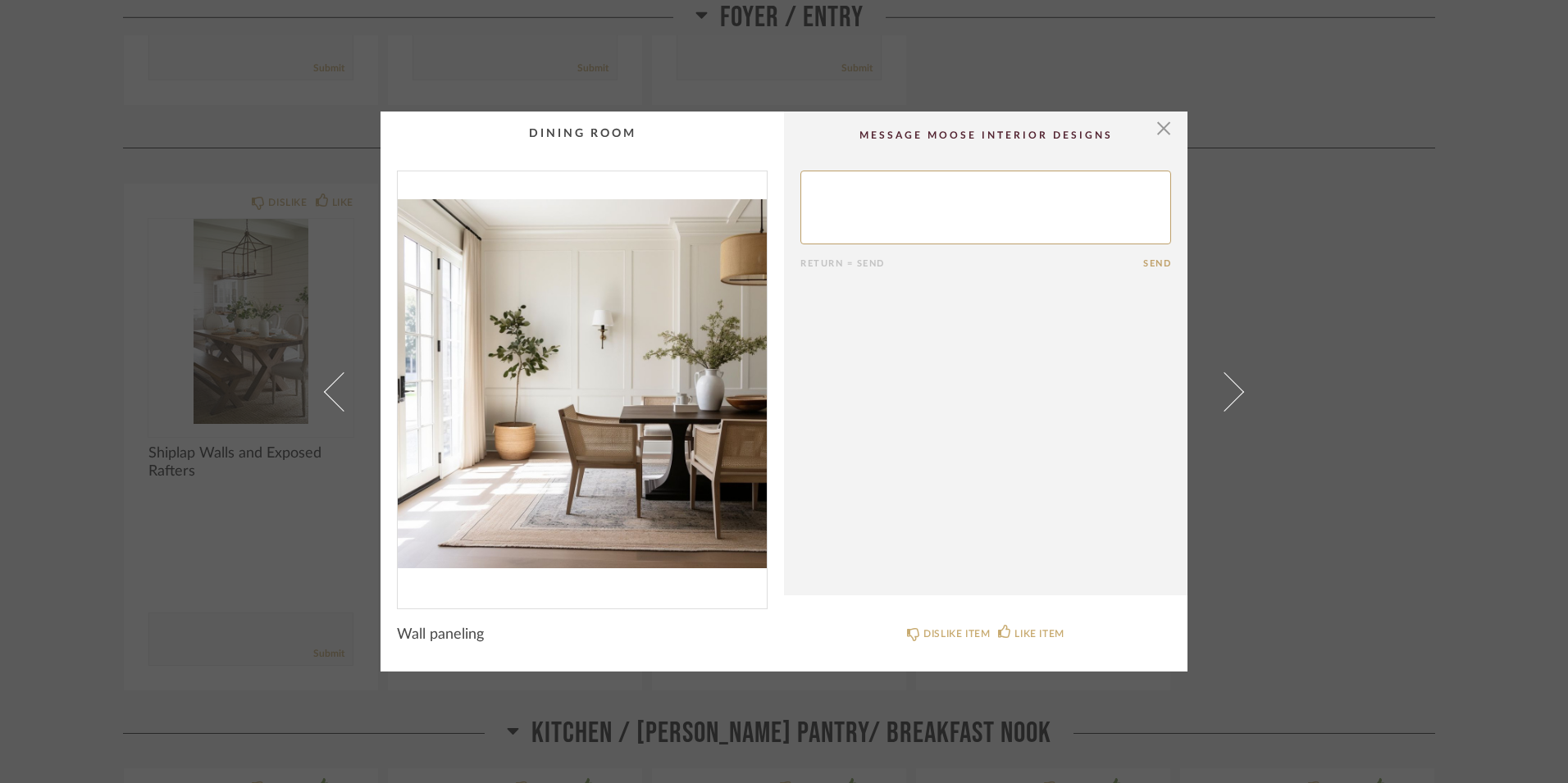
click at [1221, 392] on span at bounding box center [1224, 391] width 39 height 39
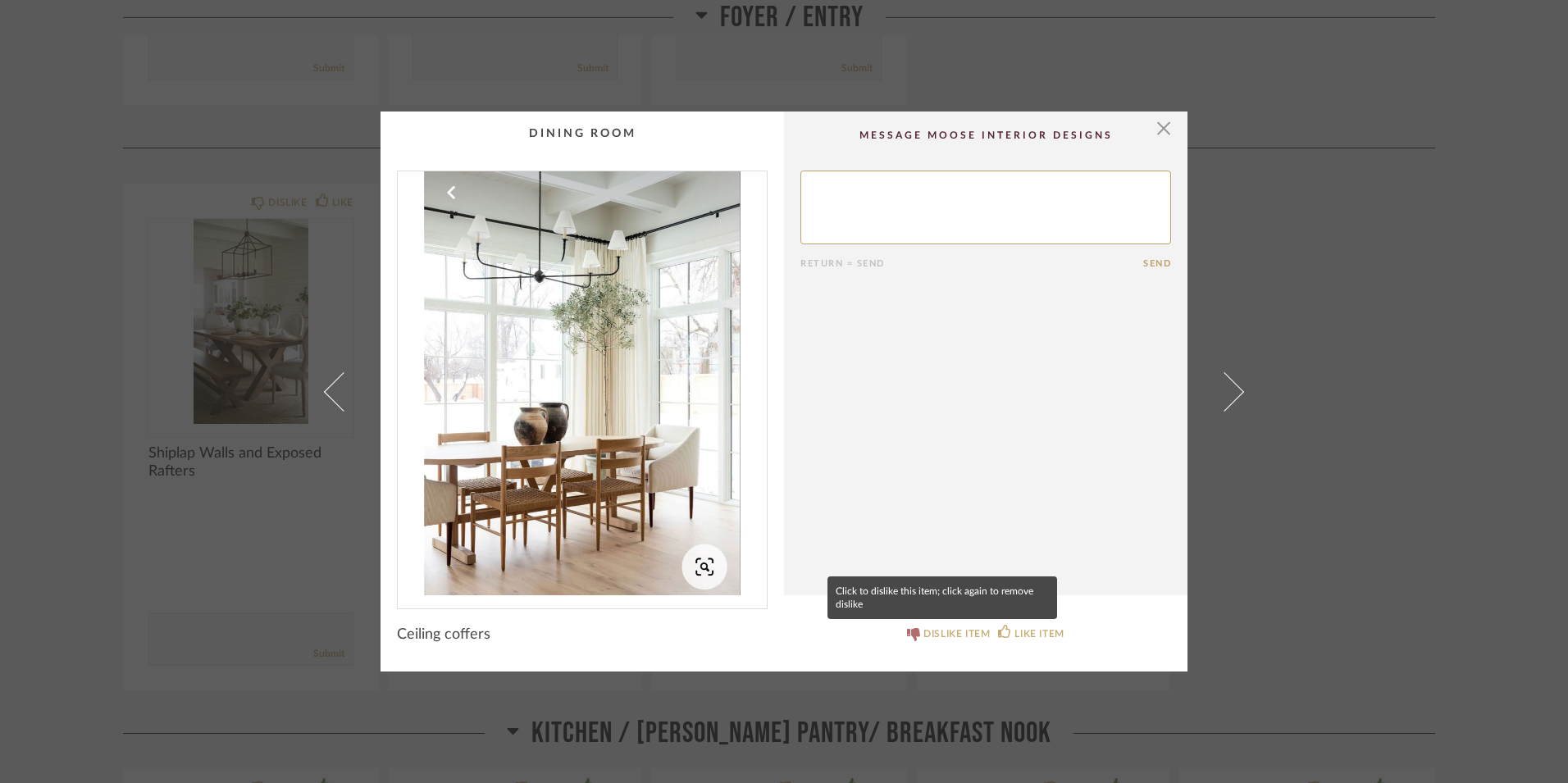
click at [934, 630] on div "DISLIKE ITEM" at bounding box center [956, 634] width 66 height 17
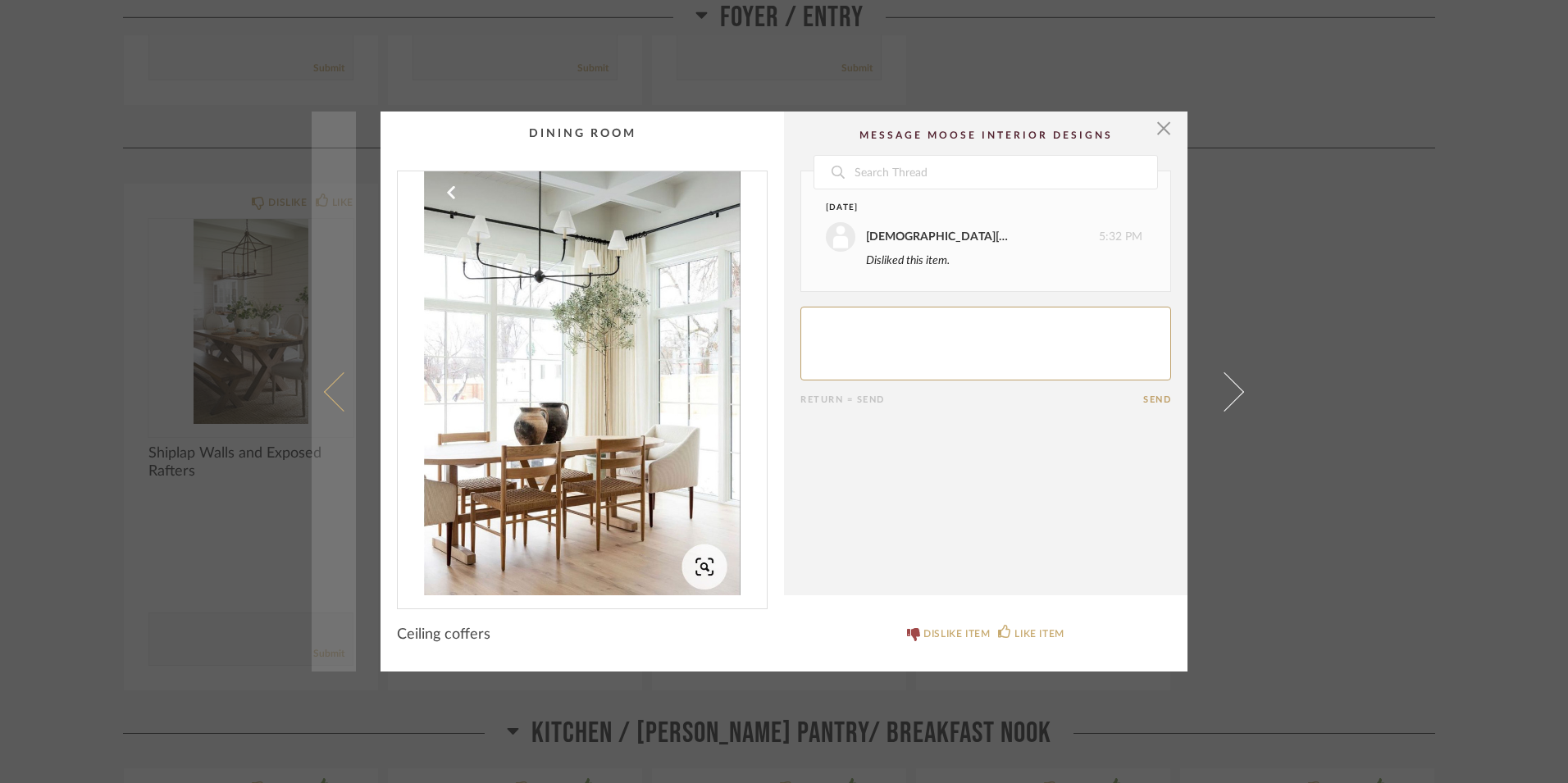
click at [329, 397] on span at bounding box center [343, 391] width 39 height 39
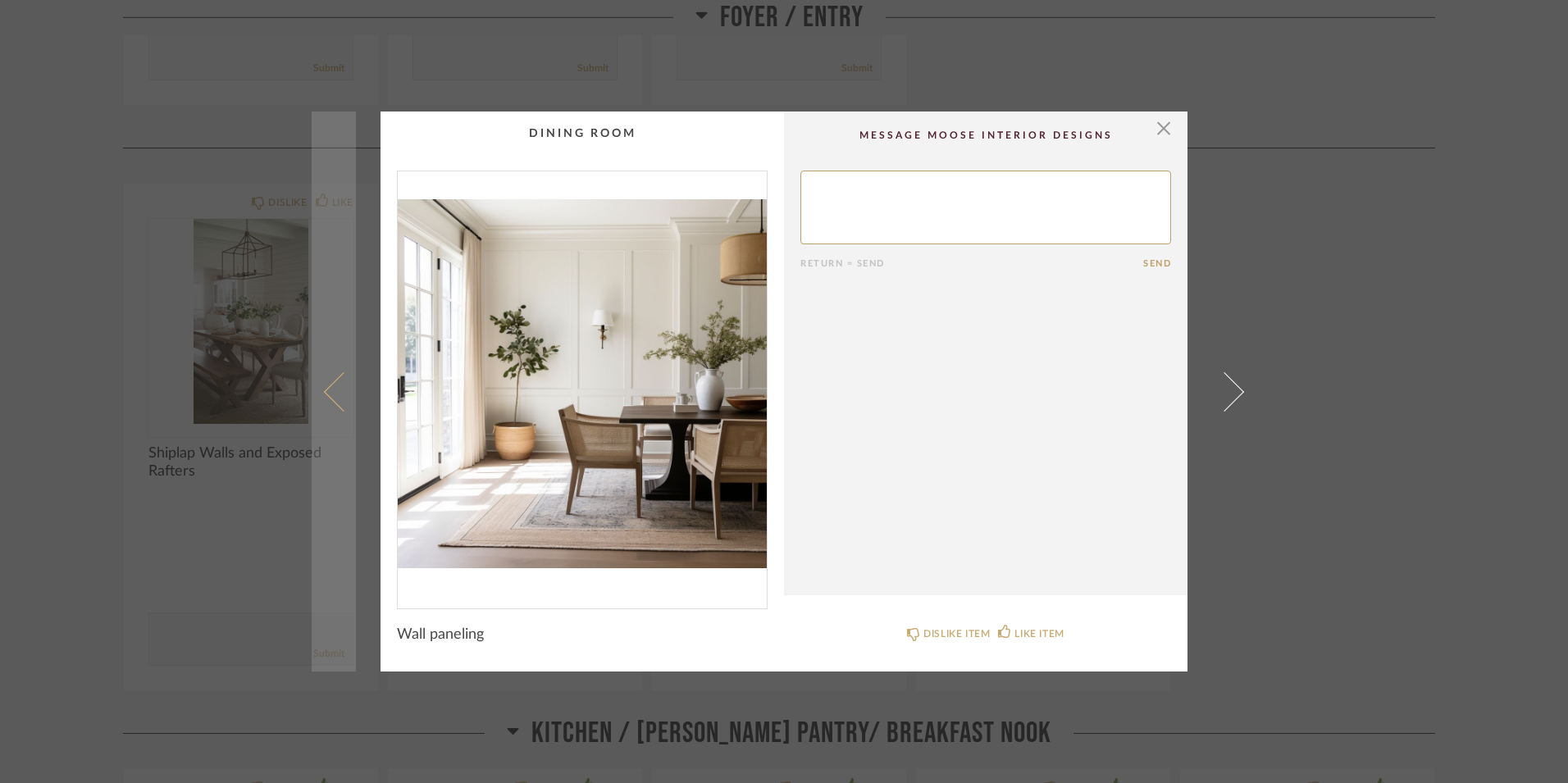
click at [325, 385] on span at bounding box center [343, 391] width 39 height 39
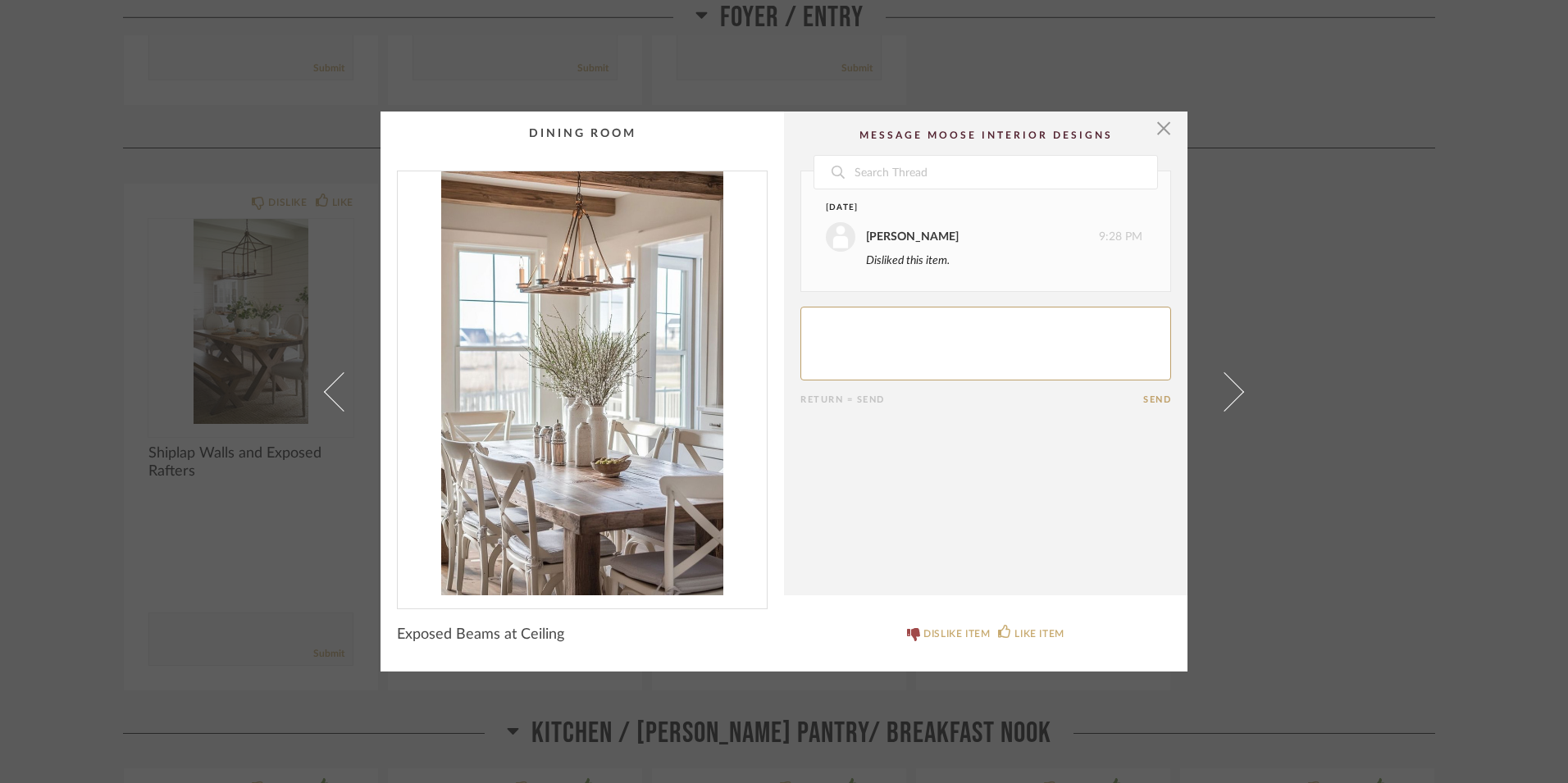
click at [325, 385] on span at bounding box center [343, 391] width 39 height 39
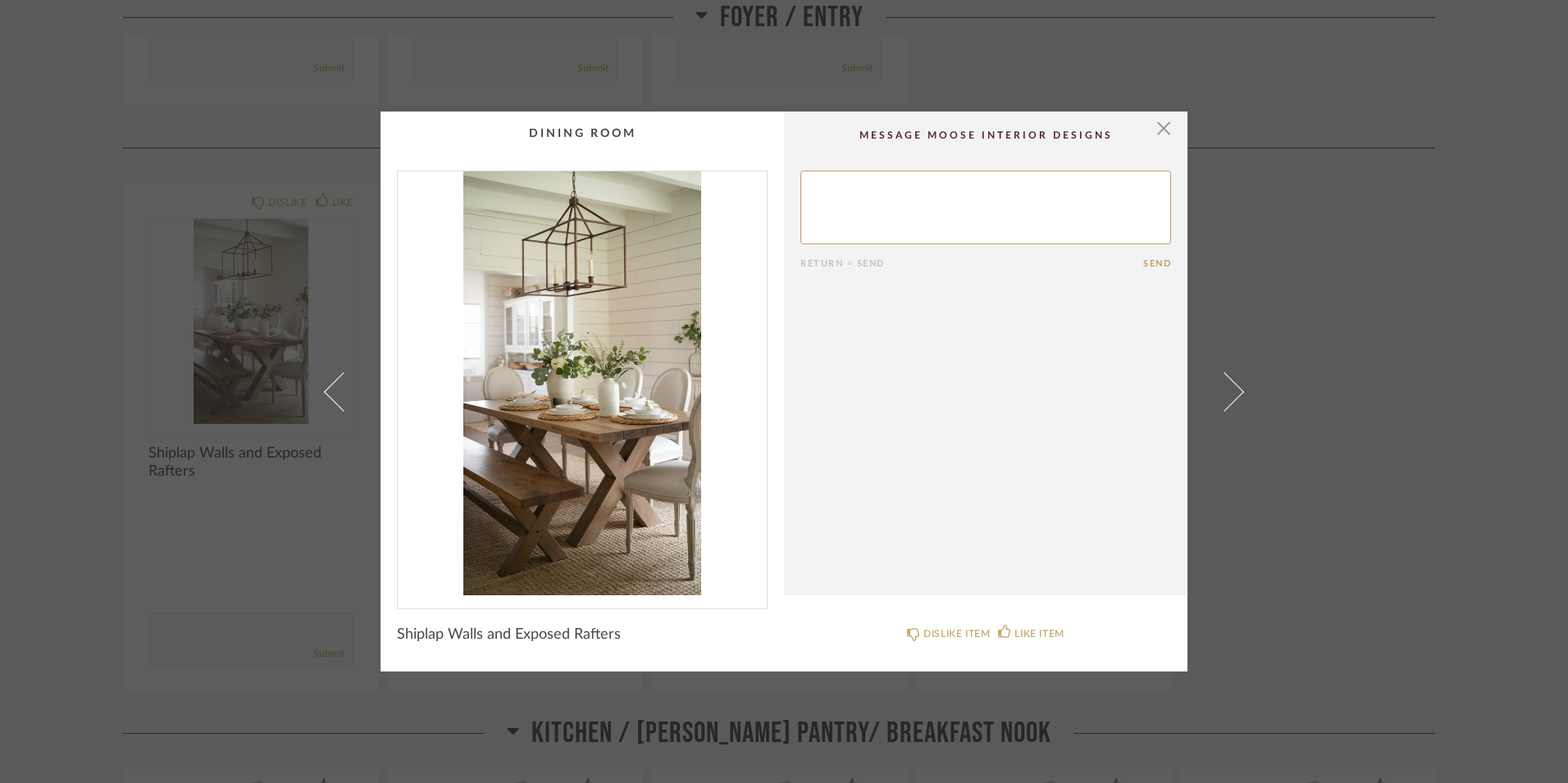
click at [325, 385] on span at bounding box center [343, 391] width 39 height 39
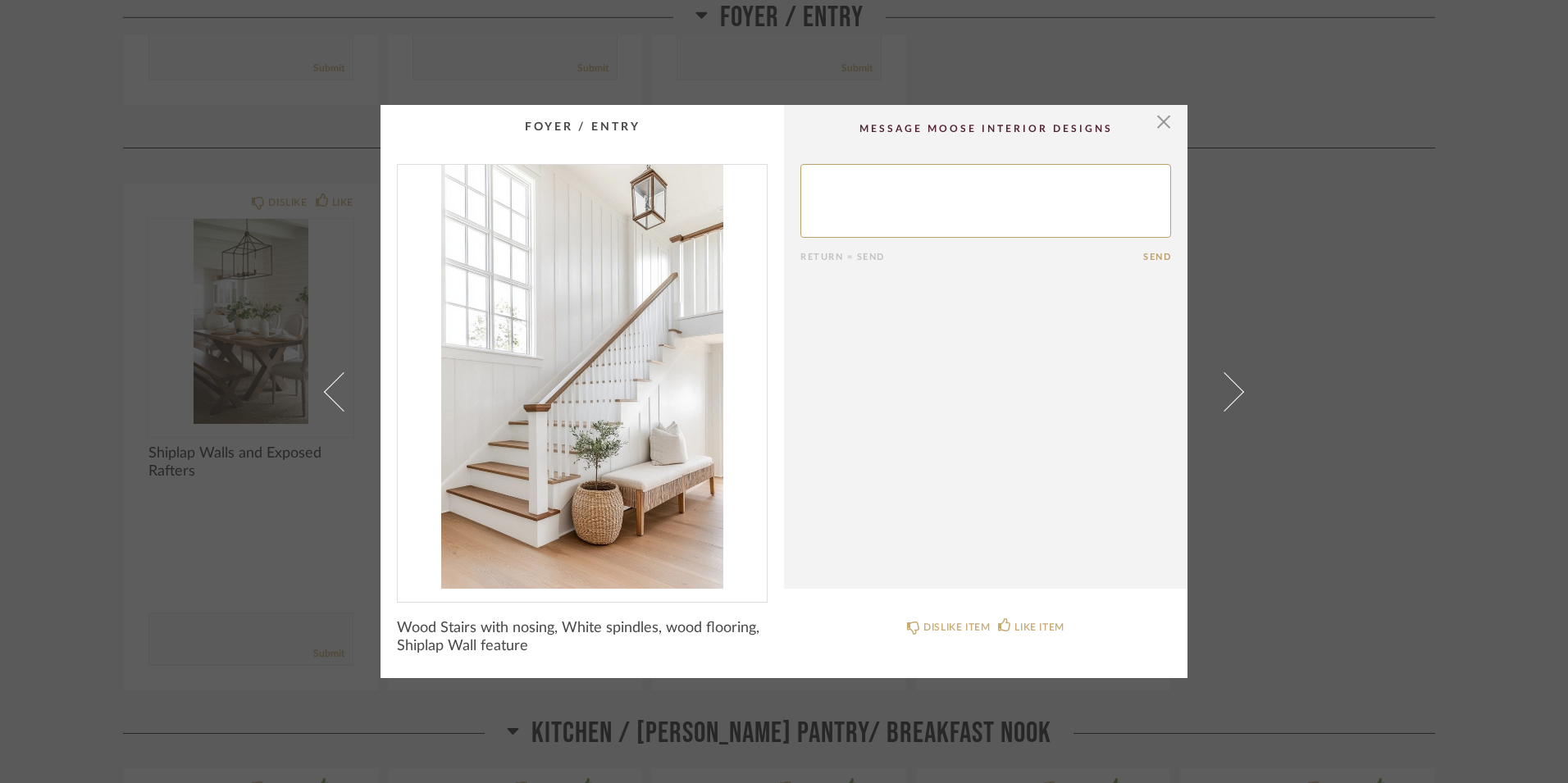
click at [325, 385] on span at bounding box center [343, 391] width 39 height 39
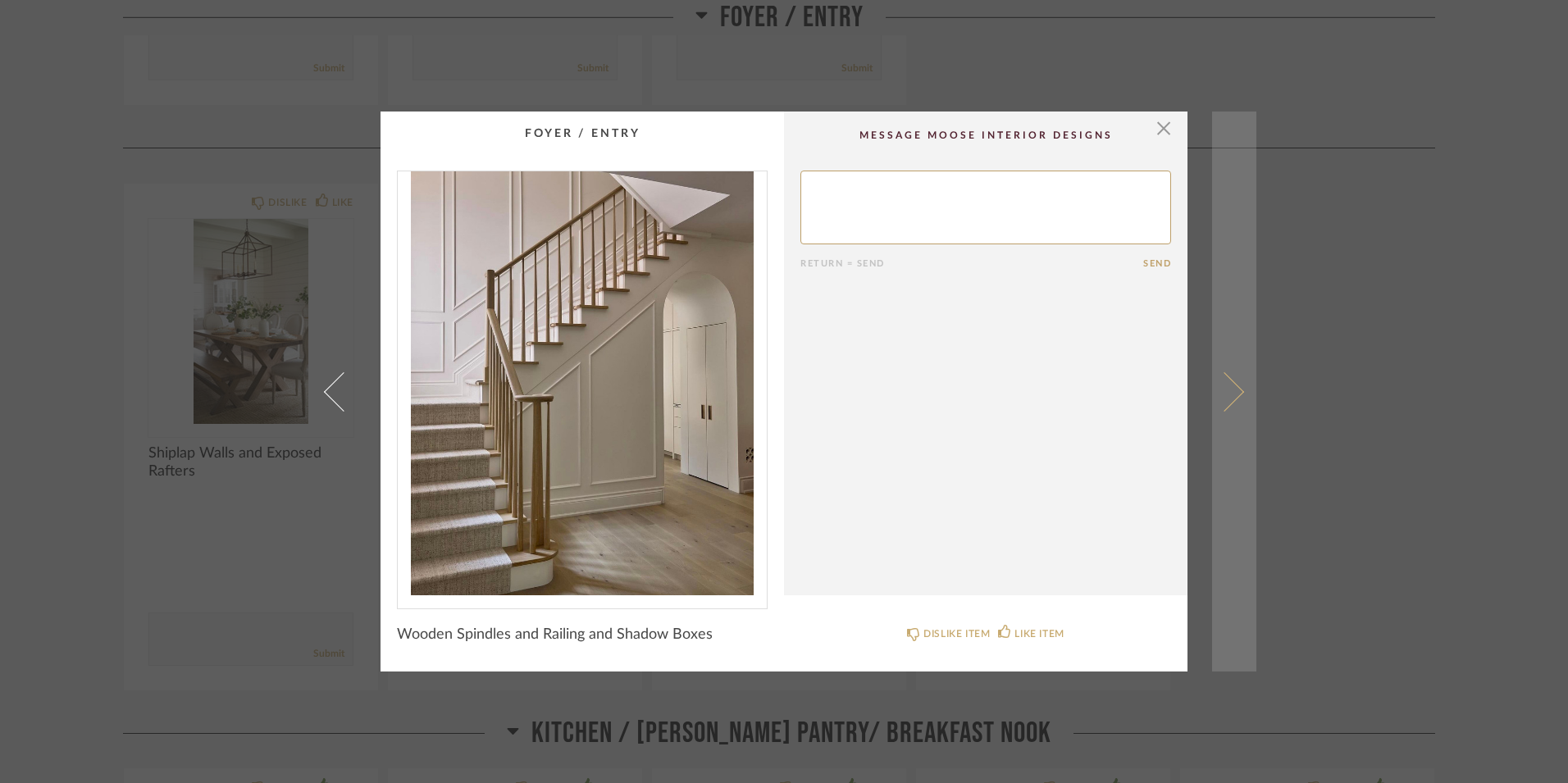
click at [1231, 402] on link at bounding box center [1234, 392] width 45 height 560
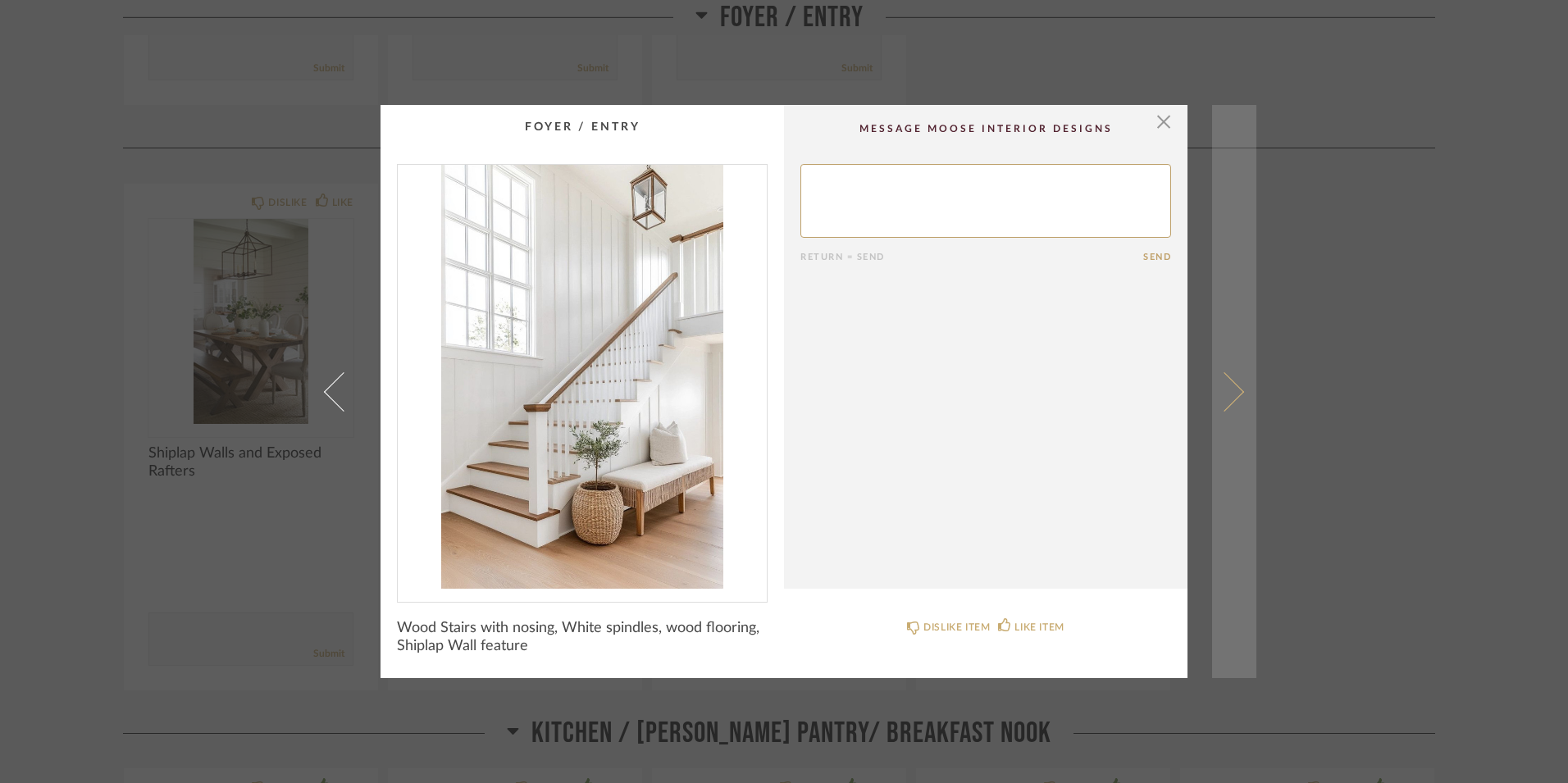
click at [1231, 401] on link at bounding box center [1234, 392] width 45 height 573
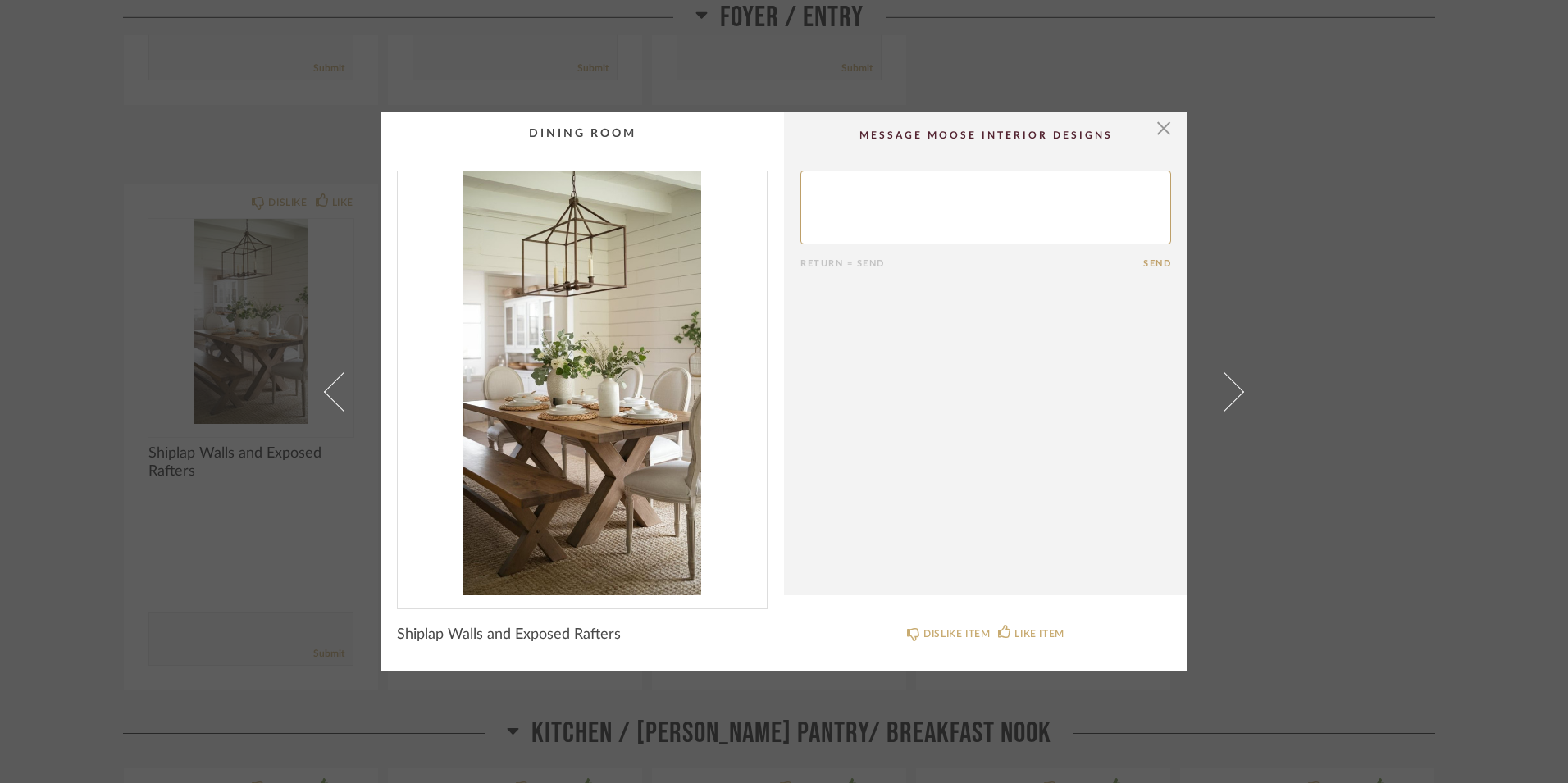
click at [1231, 401] on link at bounding box center [1234, 392] width 45 height 560
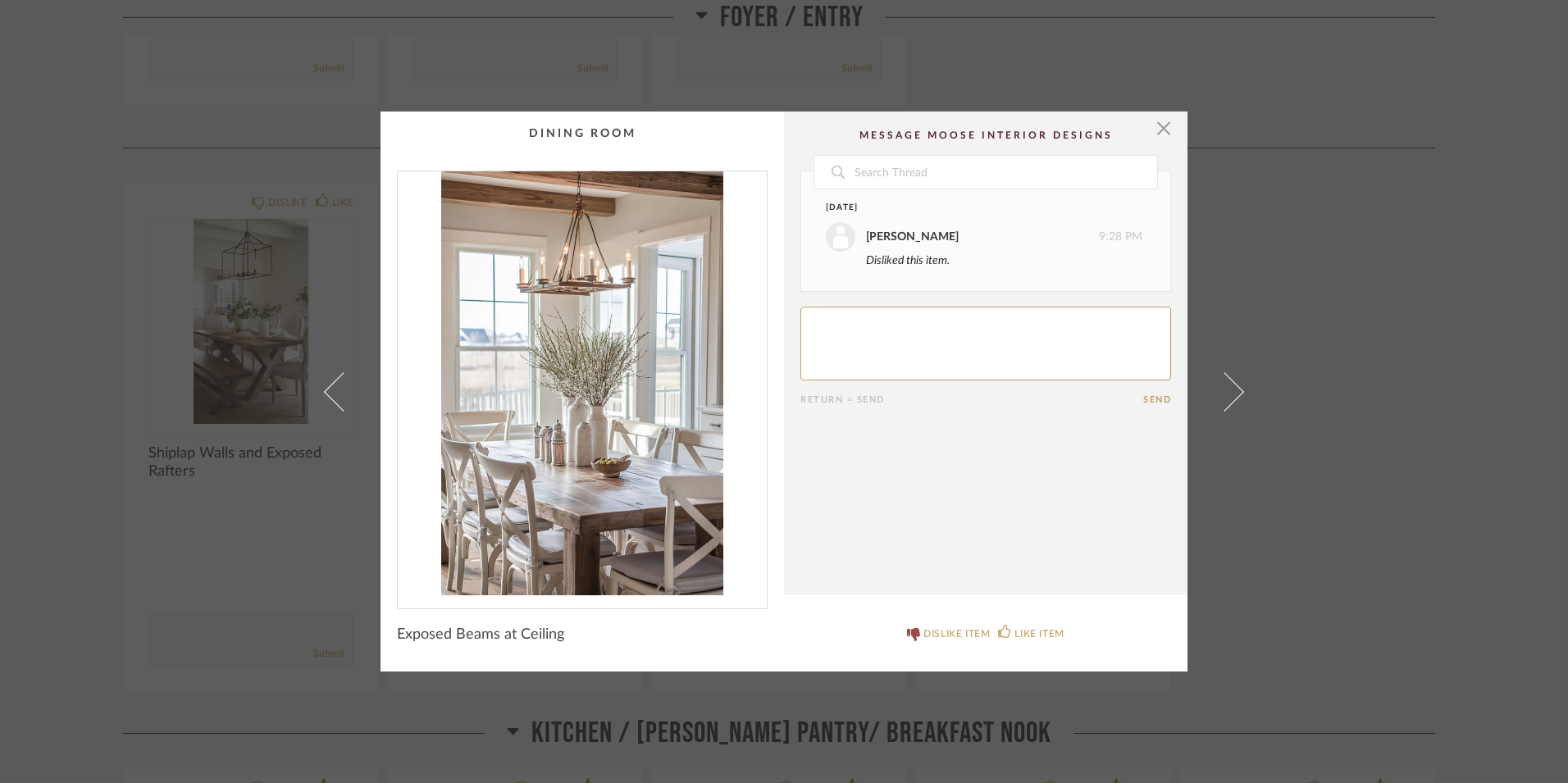
click at [1231, 401] on link at bounding box center [1234, 392] width 45 height 560
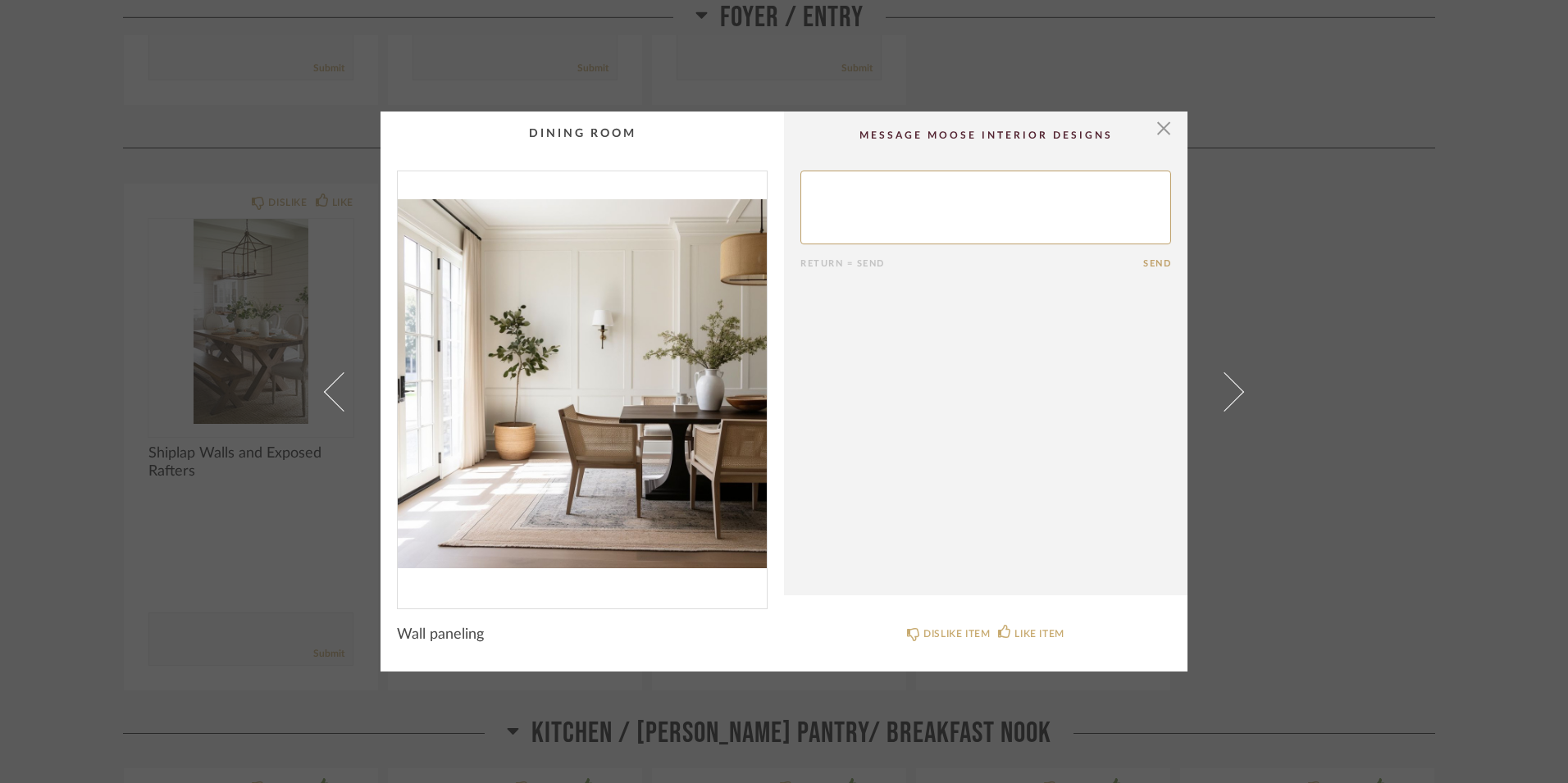
click at [1231, 401] on link at bounding box center [1234, 392] width 45 height 560
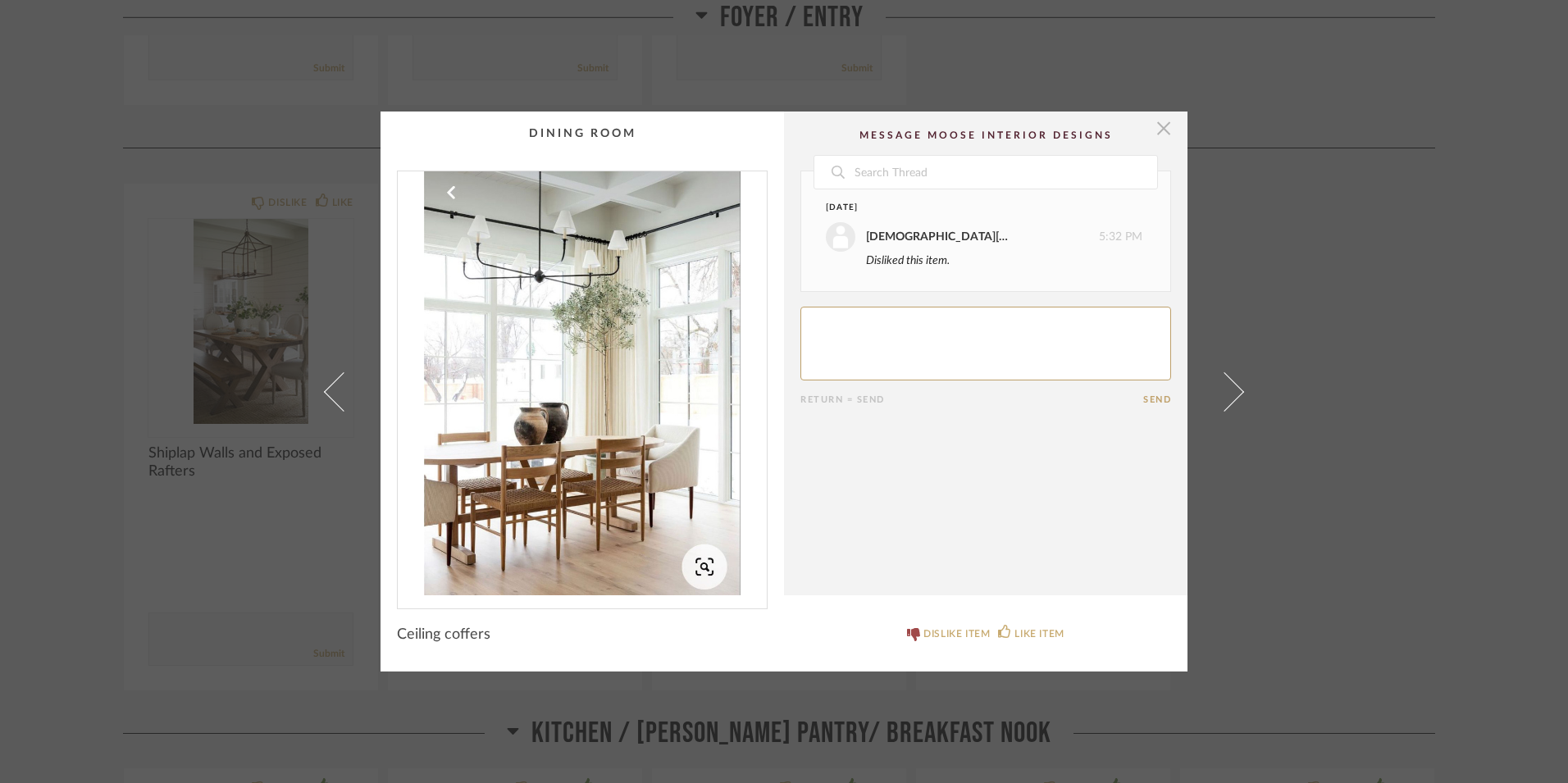
click at [1148, 127] on span "button" at bounding box center [1164, 128] width 33 height 33
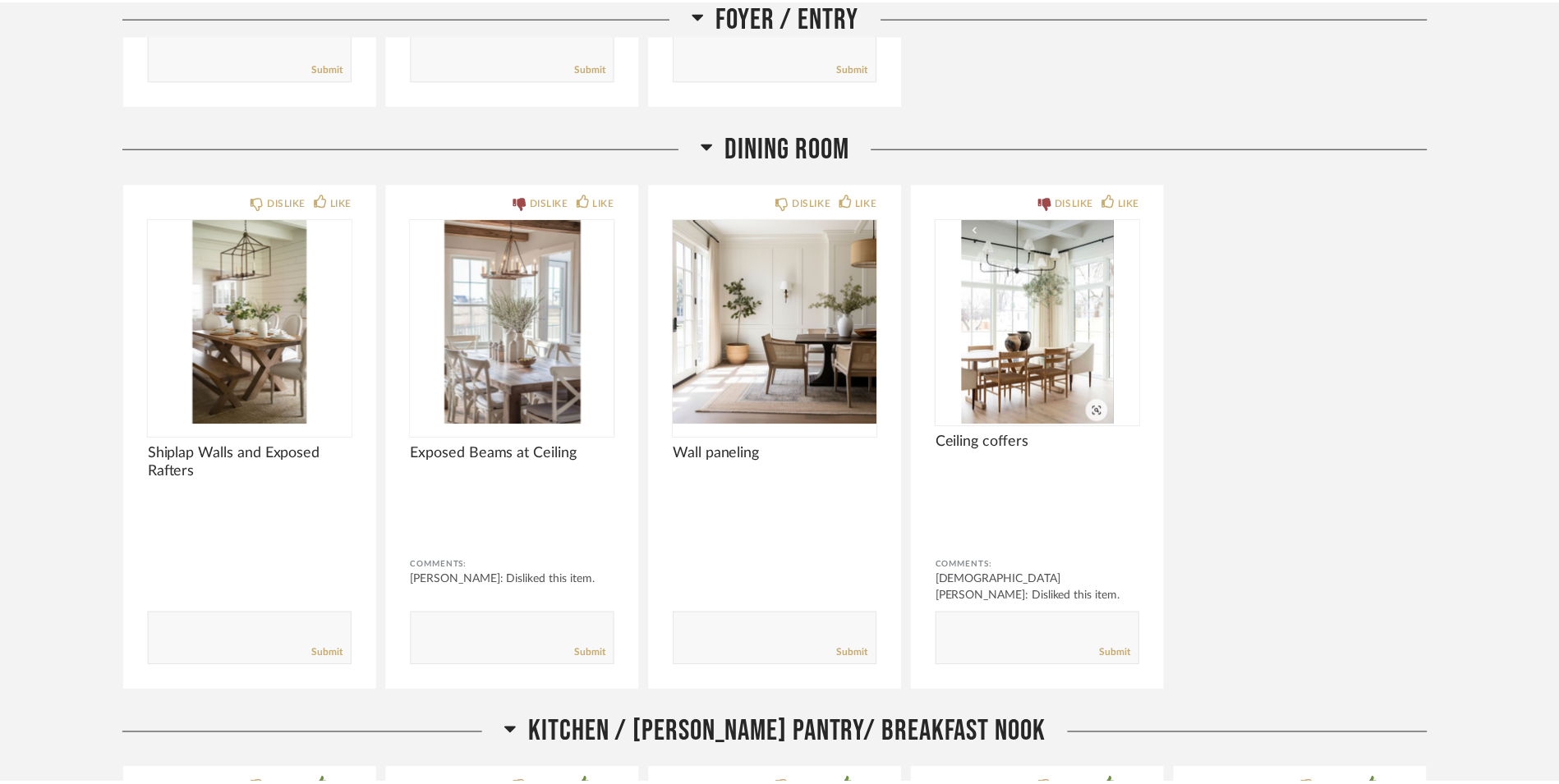
scroll to position [2458, 0]
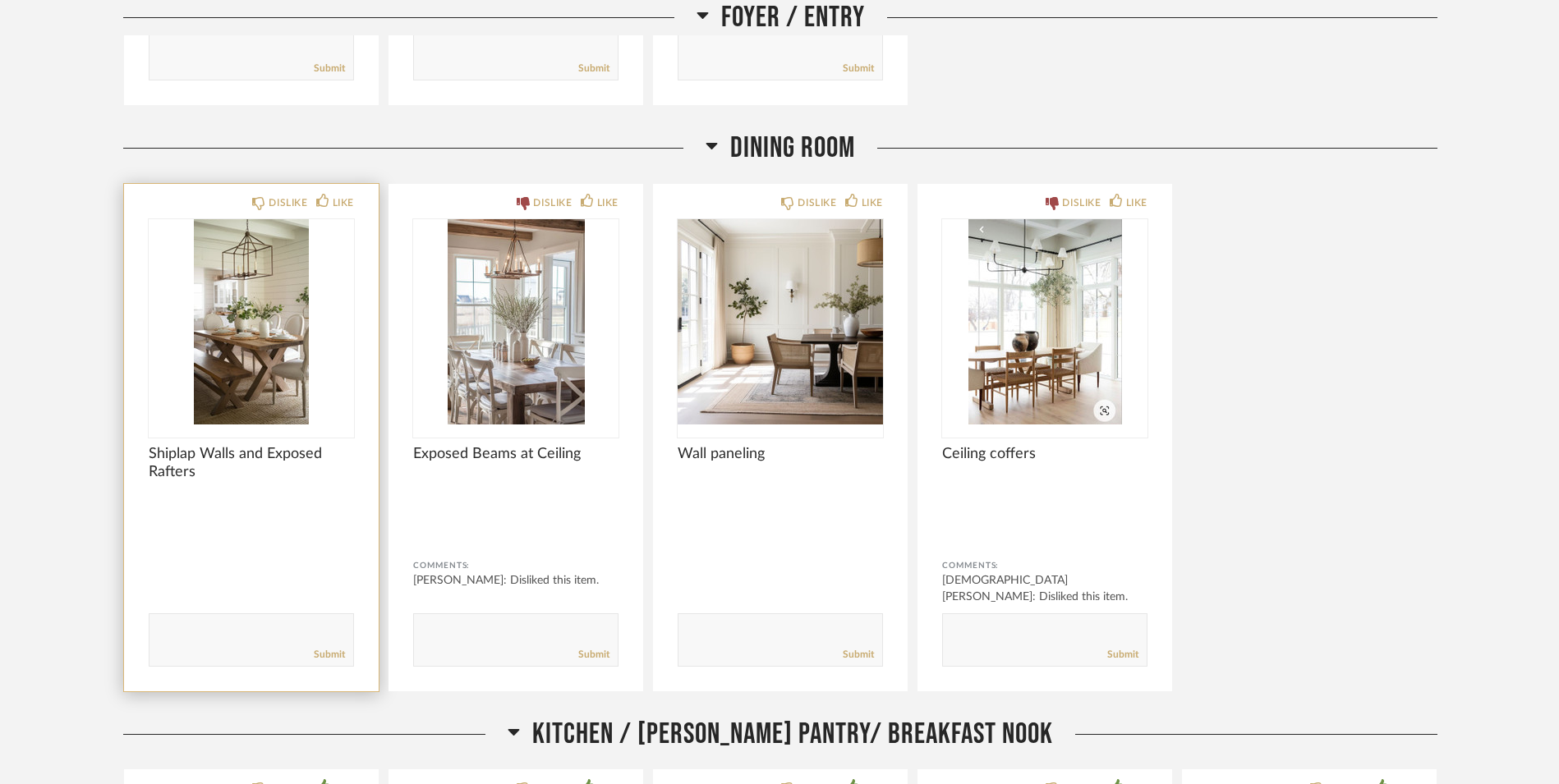
click at [265, 253] on img "0" at bounding box center [251, 321] width 206 height 206
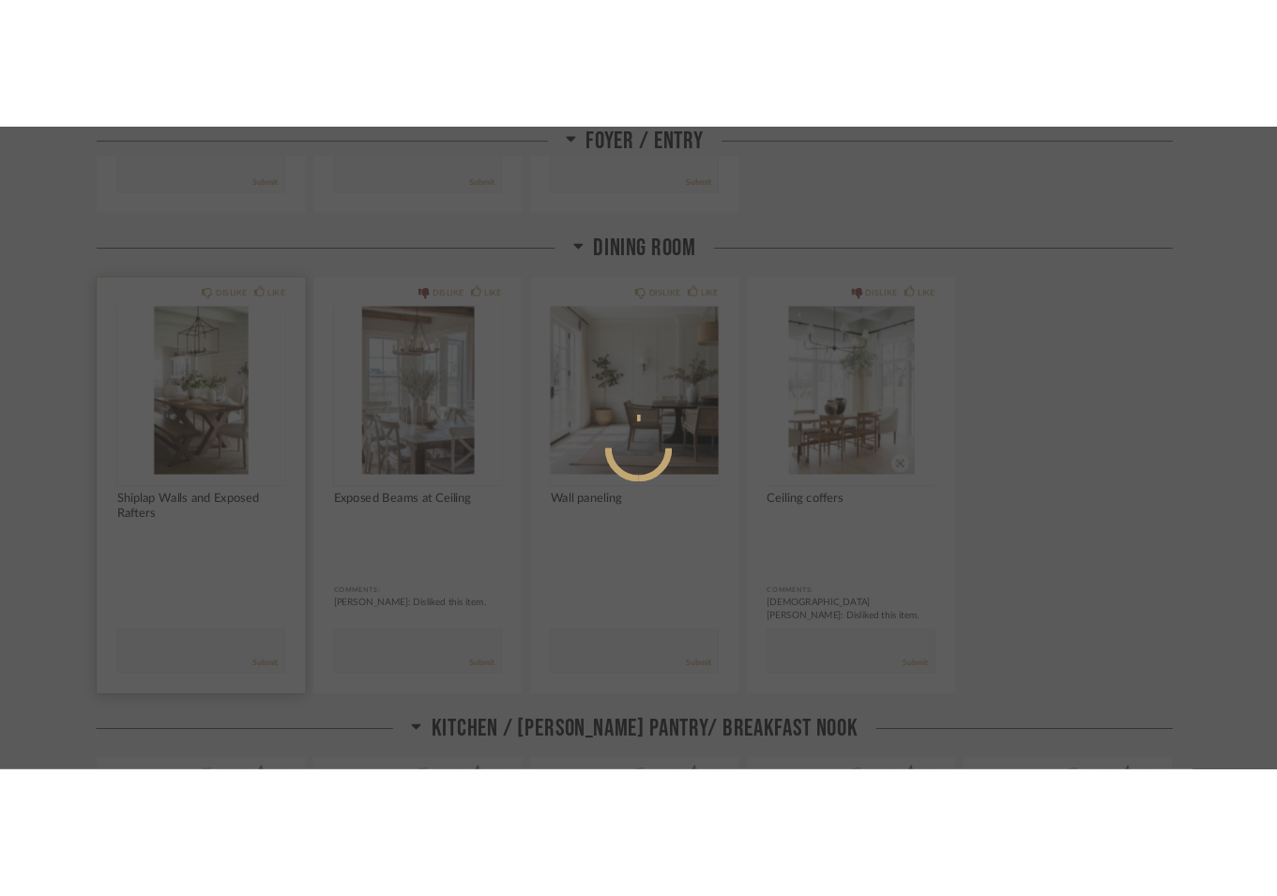
scroll to position [0, 0]
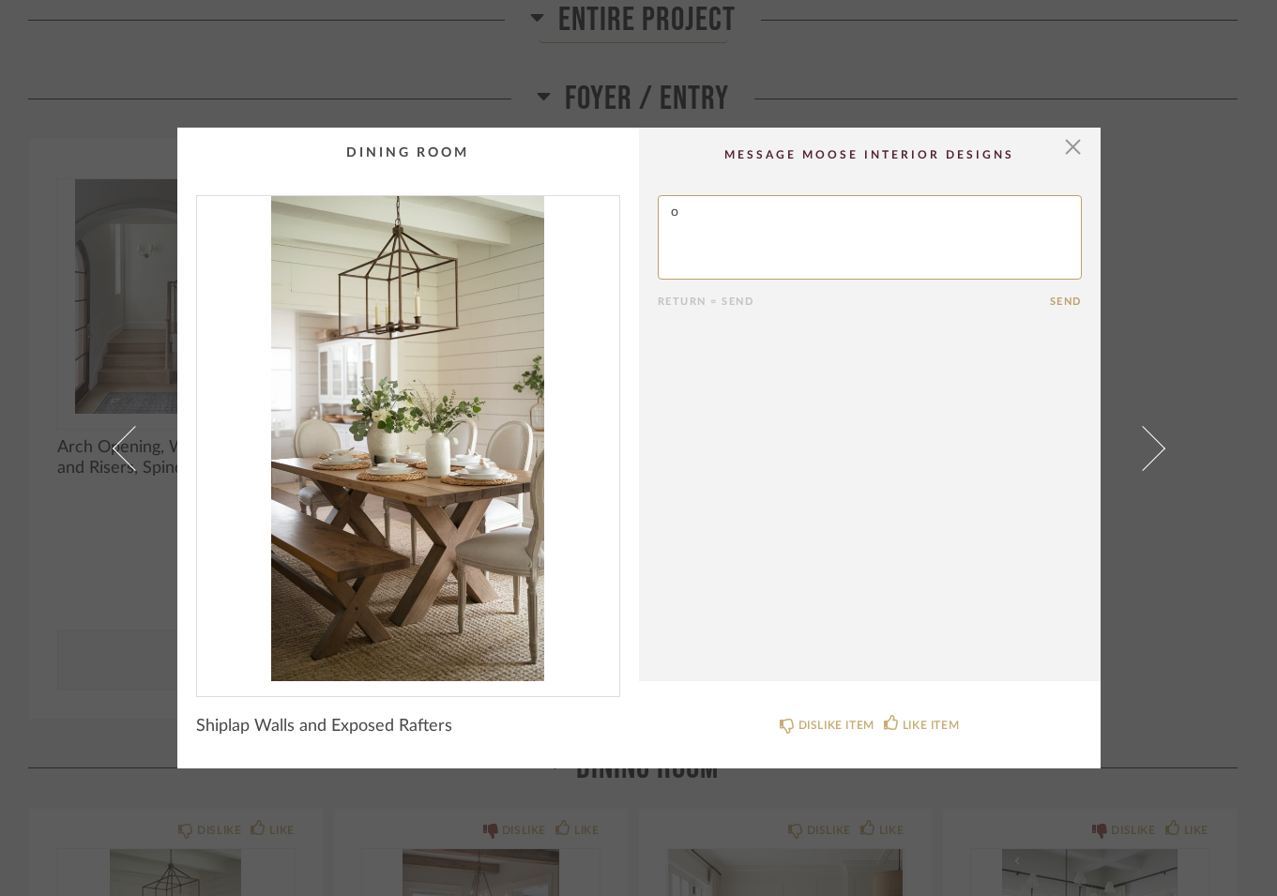
click at [847, 232] on textarea at bounding box center [870, 237] width 424 height 84
type textarea "no shiplap on walls"
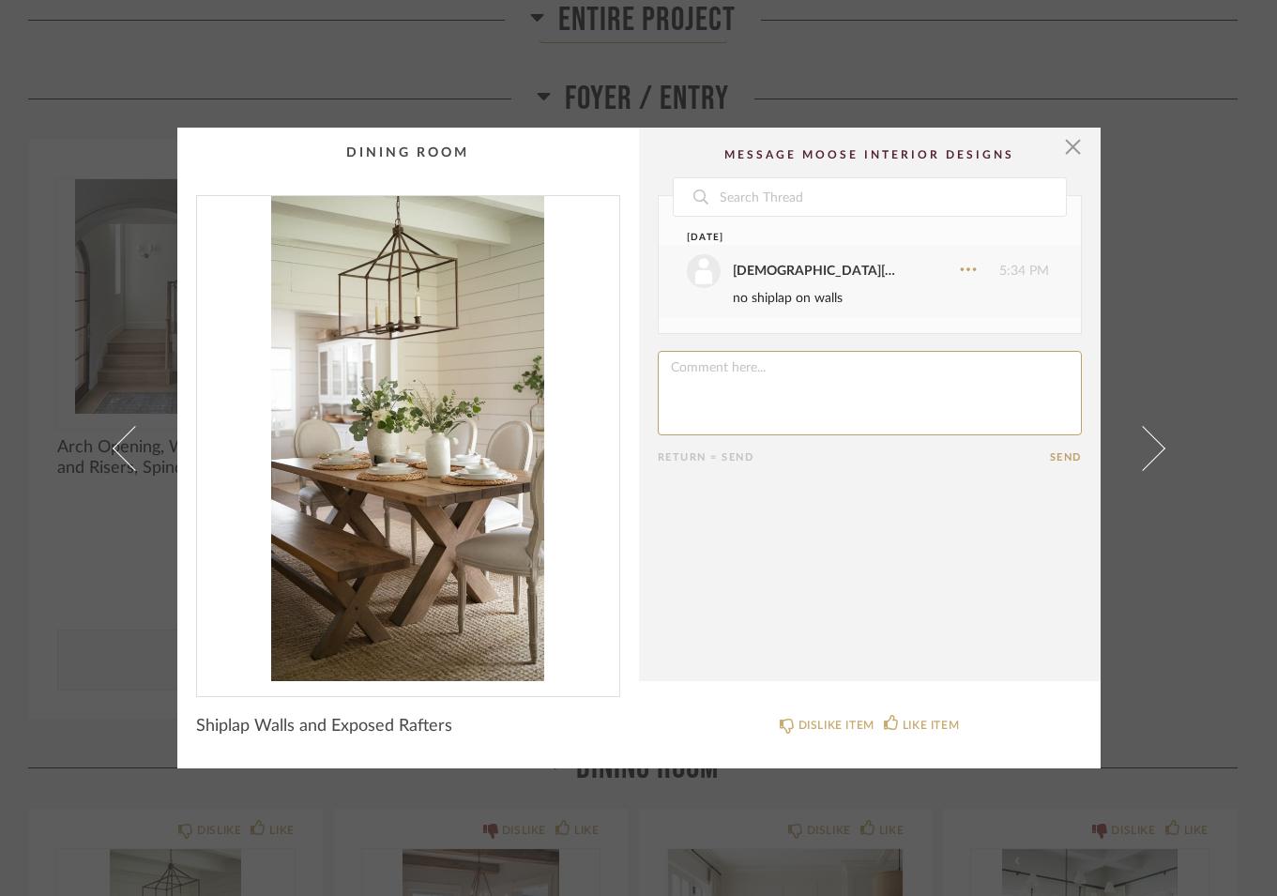
click at [773, 388] on textarea at bounding box center [870, 393] width 424 height 84
type textarea "yes to exposed beams"
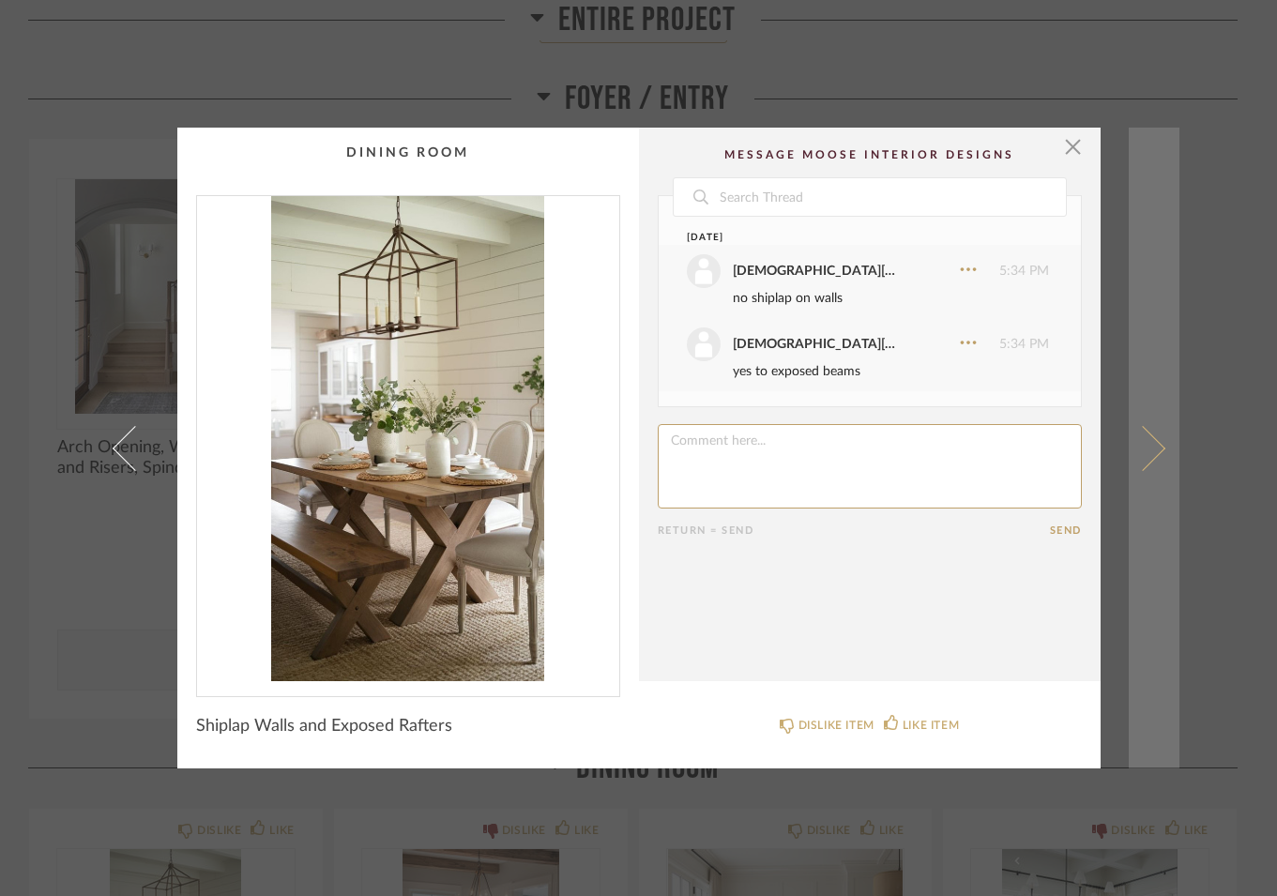
click at [1146, 454] on span at bounding box center [1141, 447] width 45 height 45
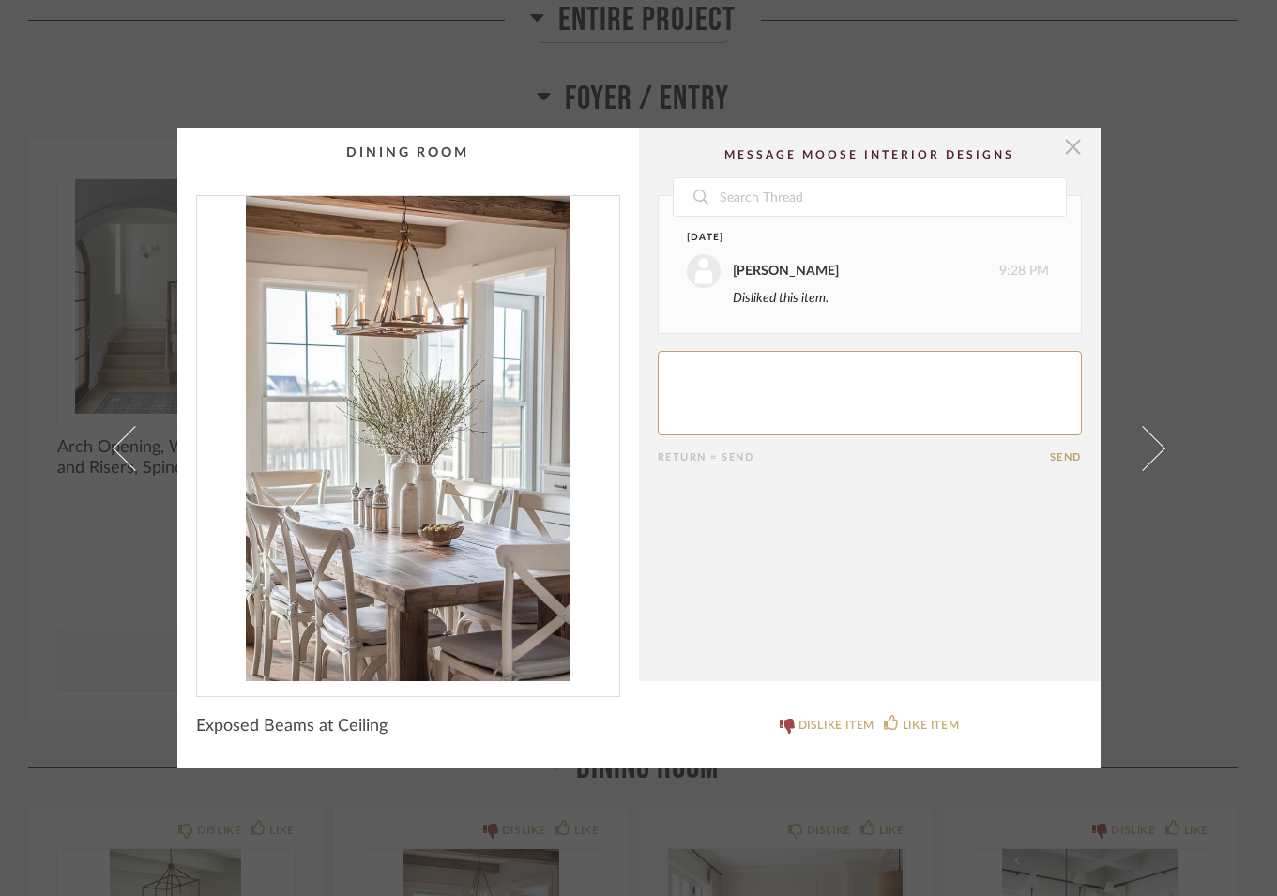
click at [1060, 142] on span "button" at bounding box center [1074, 147] width 38 height 38
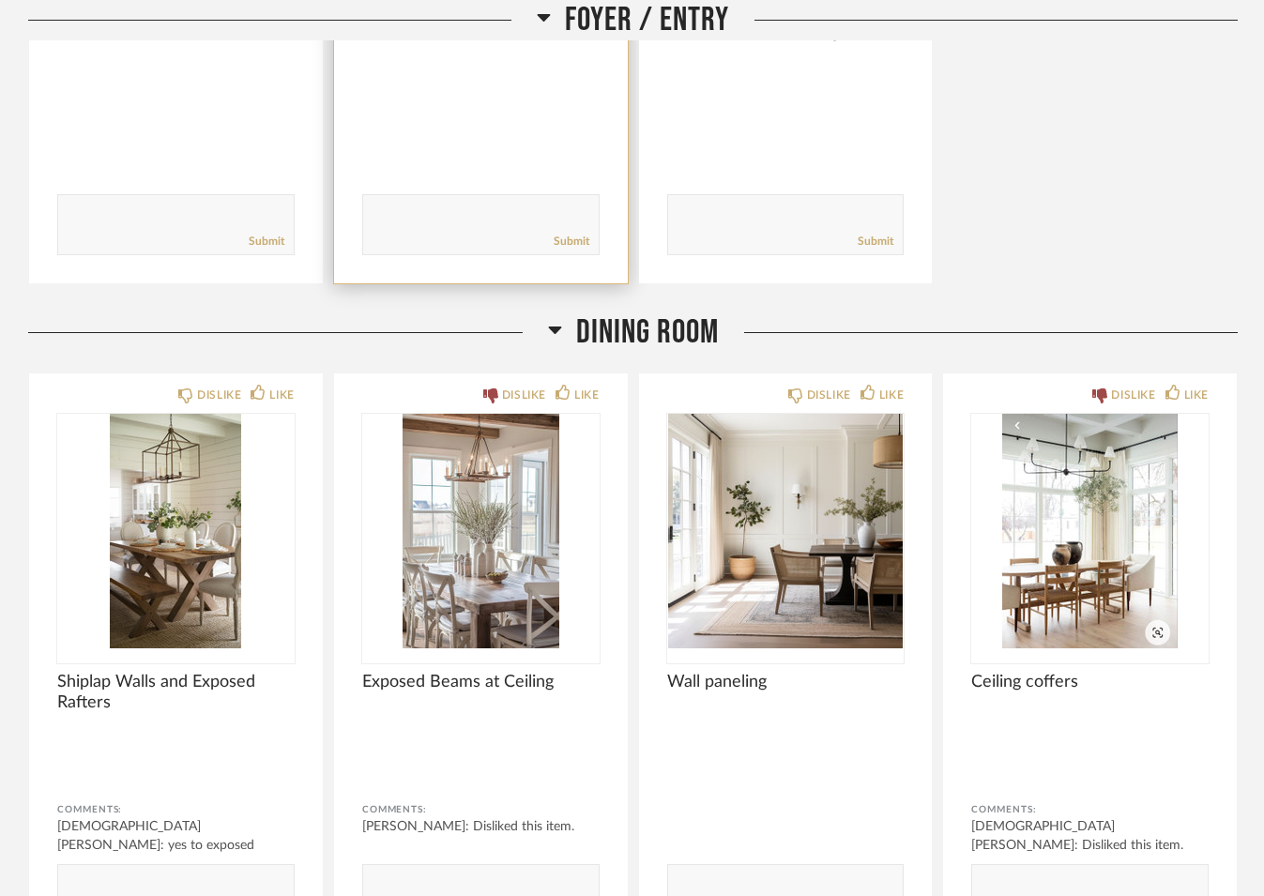
scroll to position [3254, 0]
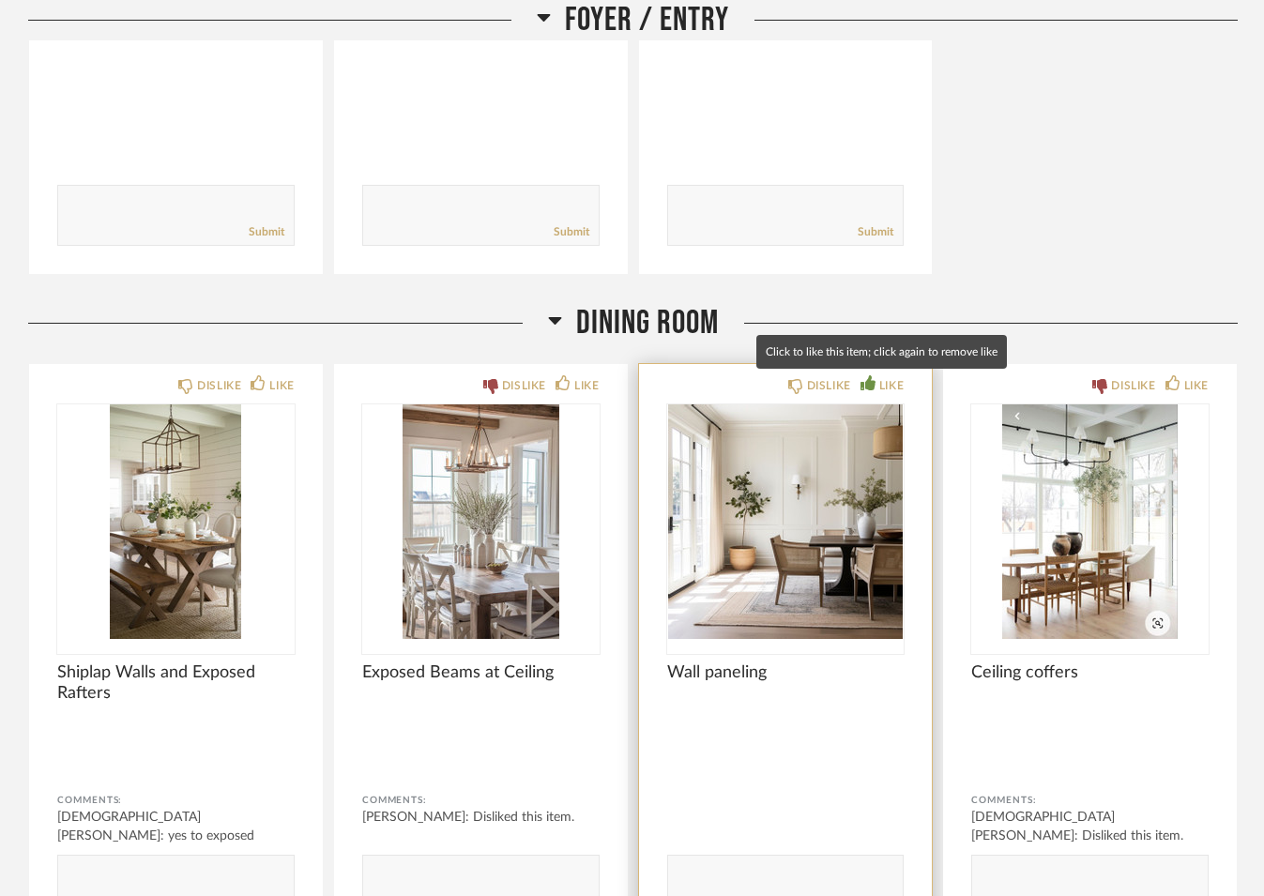
click at [890, 384] on div "LIKE" at bounding box center [891, 385] width 24 height 19
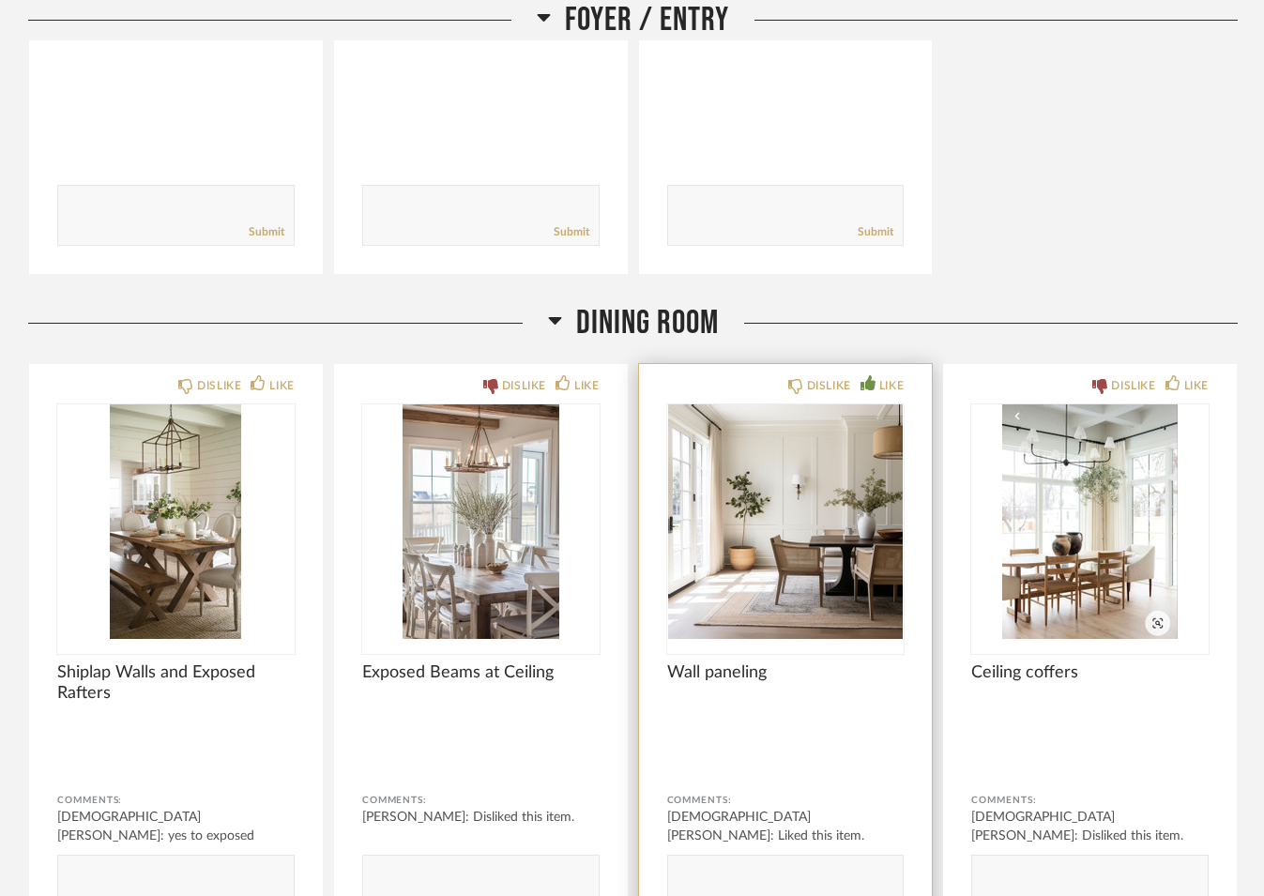
click at [853, 506] on img "0" at bounding box center [785, 521] width 237 height 235
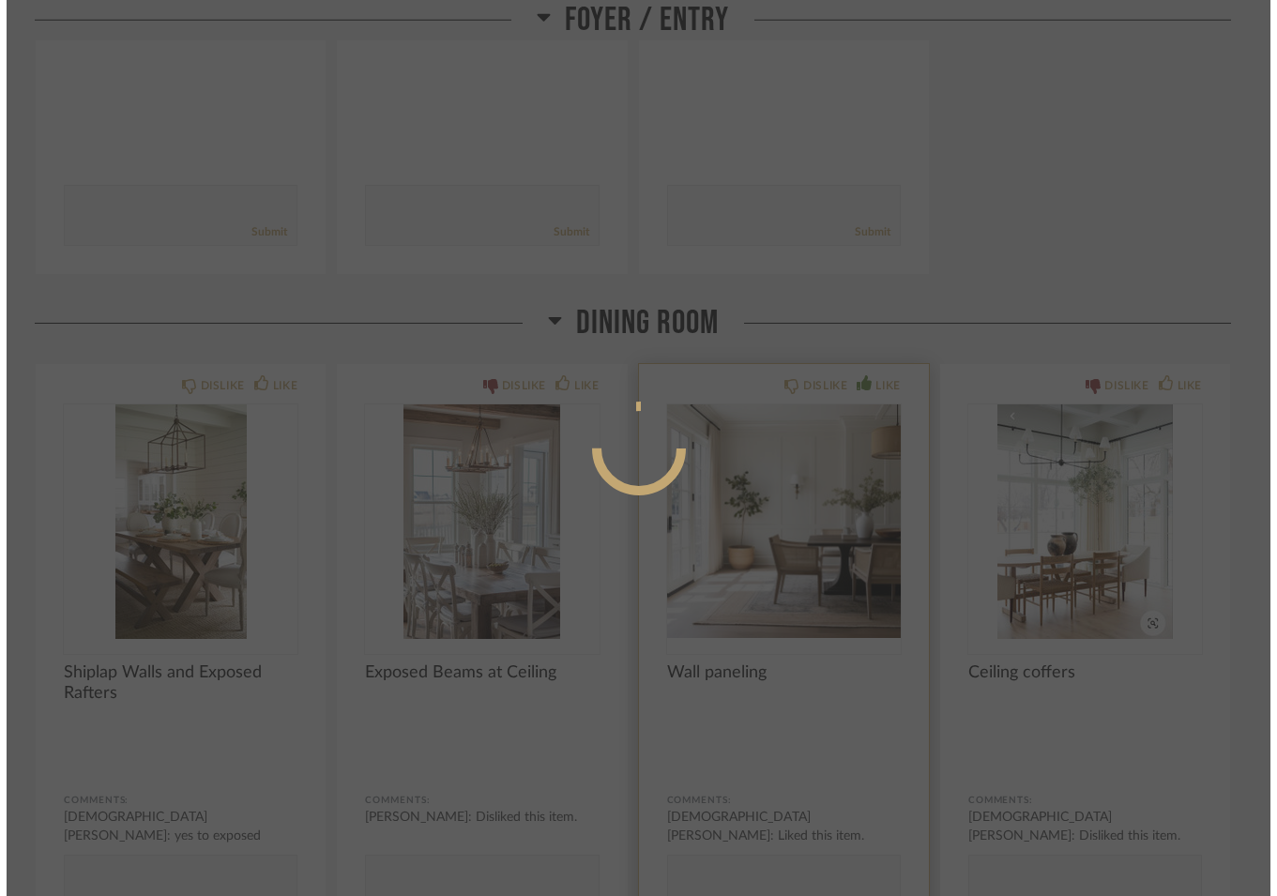
scroll to position [0, 0]
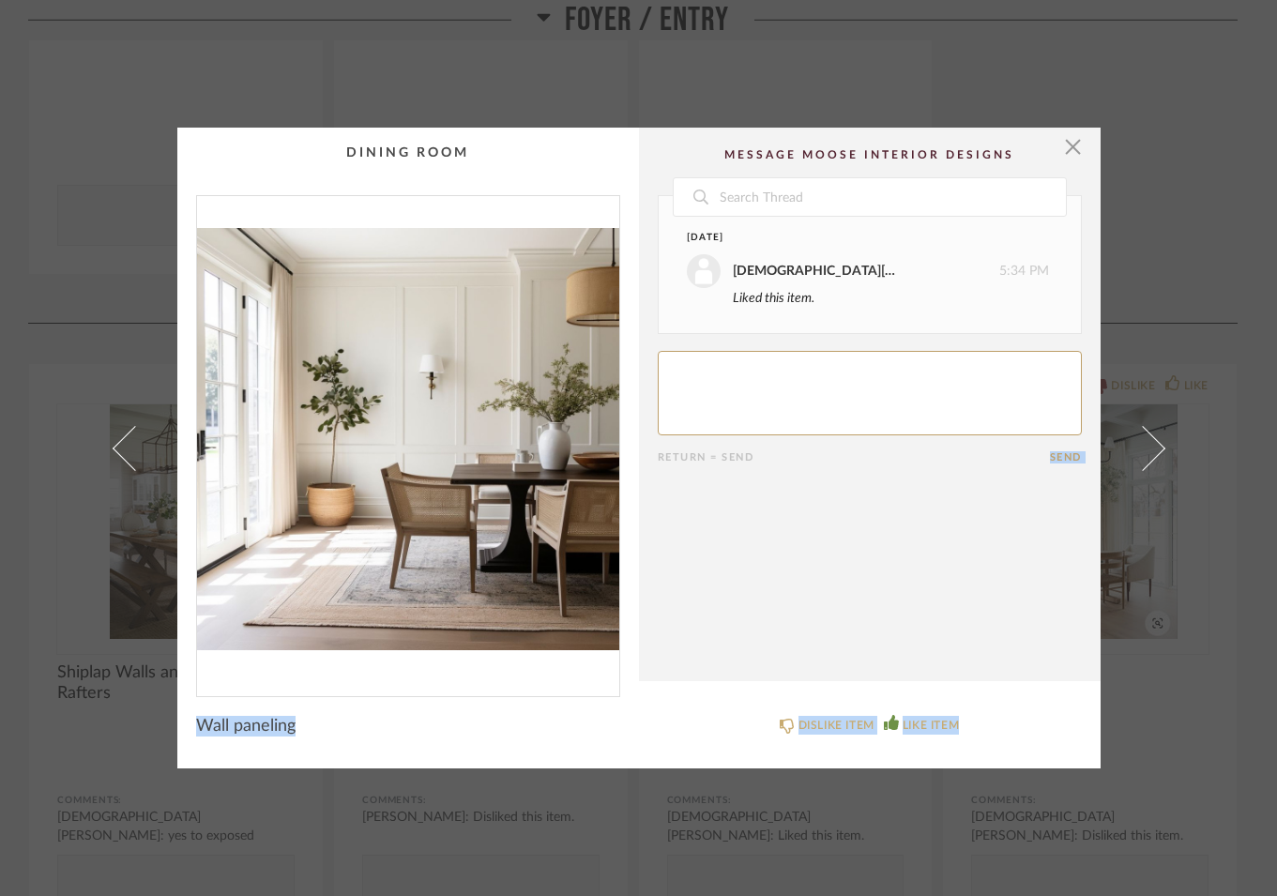
drag, startPoint x: 853, startPoint y: 506, endPoint x: 1237, endPoint y: 218, distance: 479.8
click at [1237, 218] on div "× Date [DATE] [DEMOGRAPHIC_DATA][PERSON_NAME] 5:34 PM Liked this item. Return =…" at bounding box center [638, 448] width 1277 height 896
click at [1062, 148] on span "button" at bounding box center [1074, 147] width 38 height 38
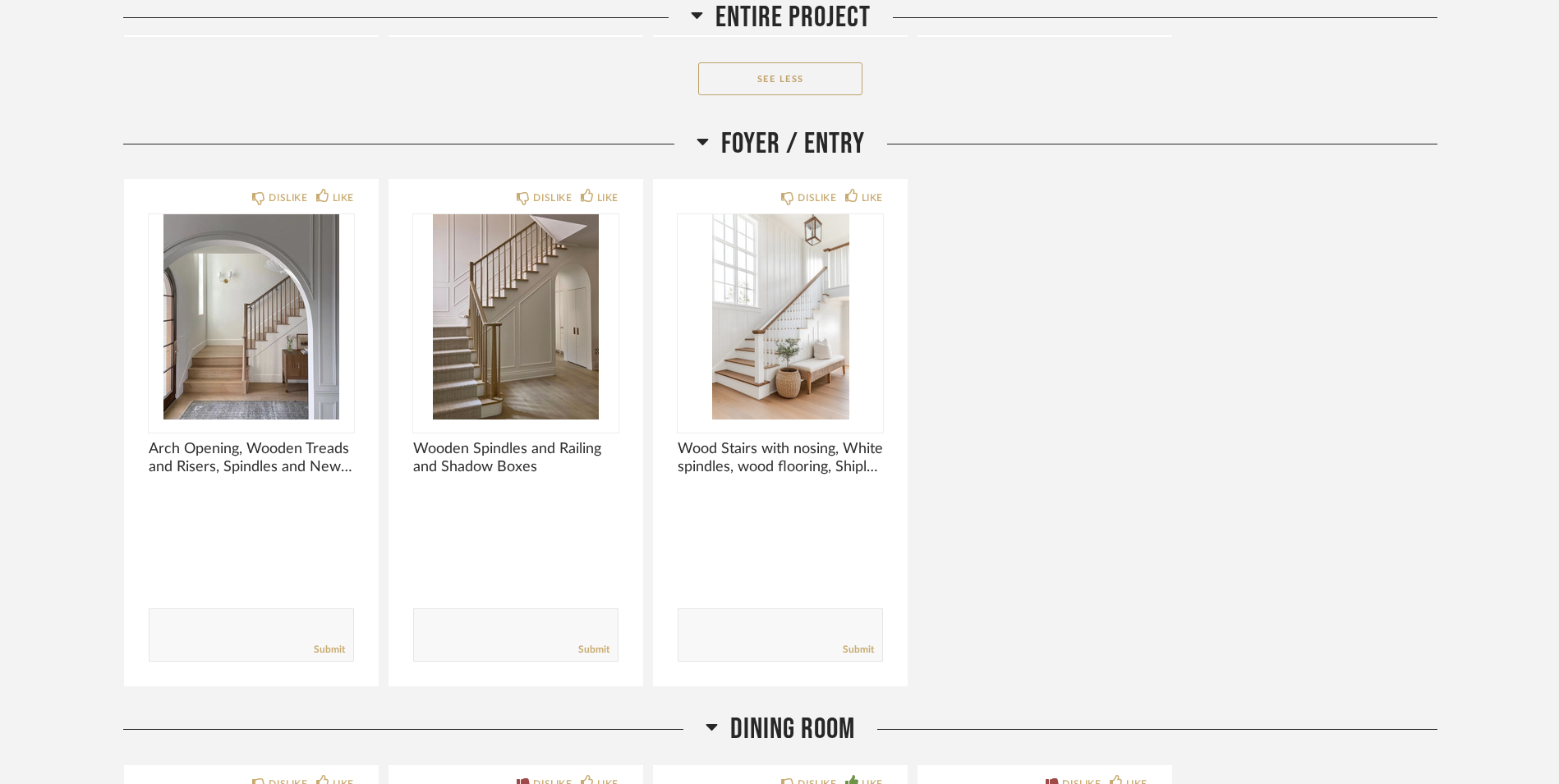
scroll to position [1878, 0]
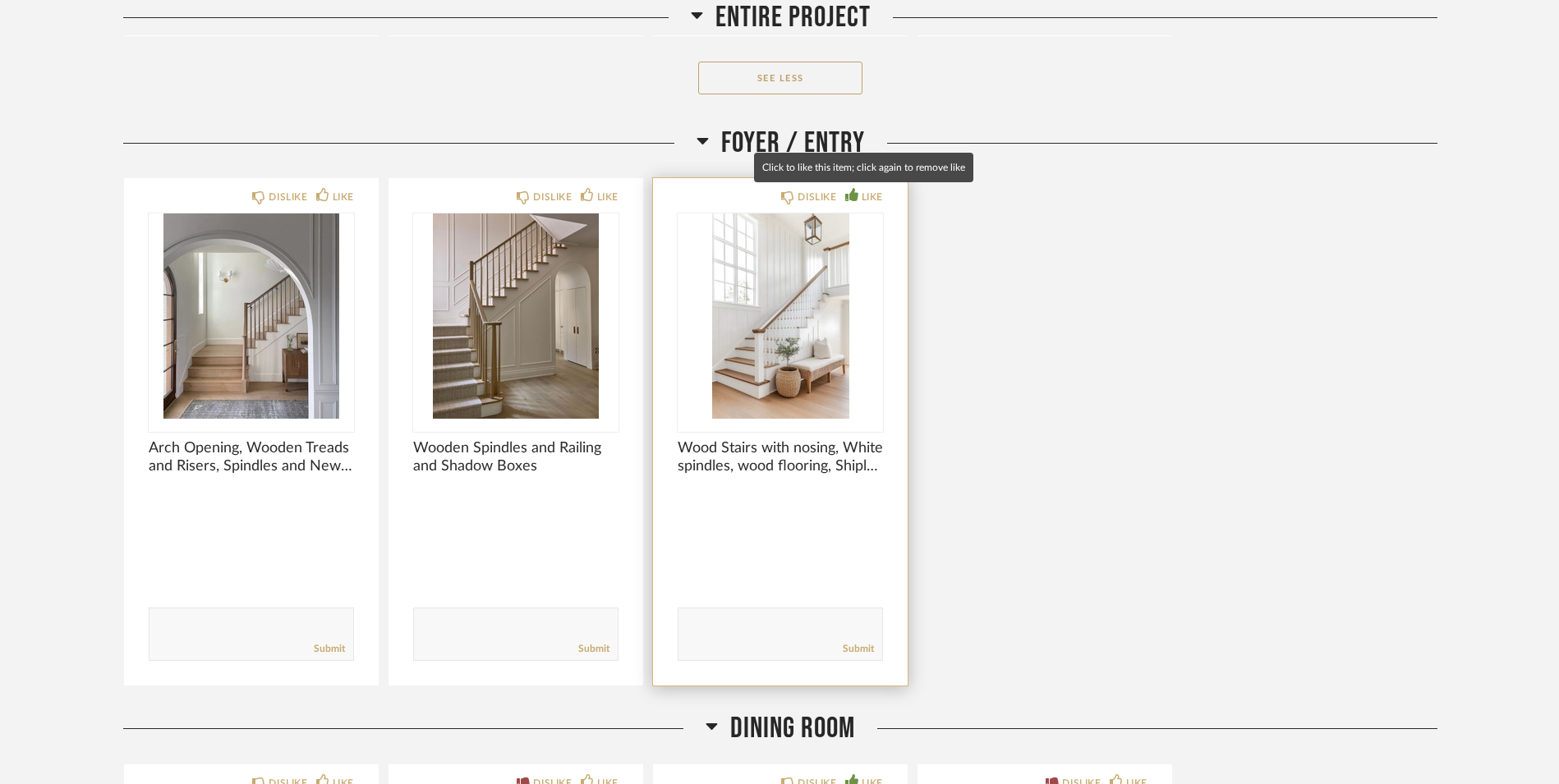
click at [875, 200] on div "LIKE" at bounding box center [872, 197] width 21 height 17
click at [727, 634] on textarea at bounding box center [780, 626] width 204 height 22
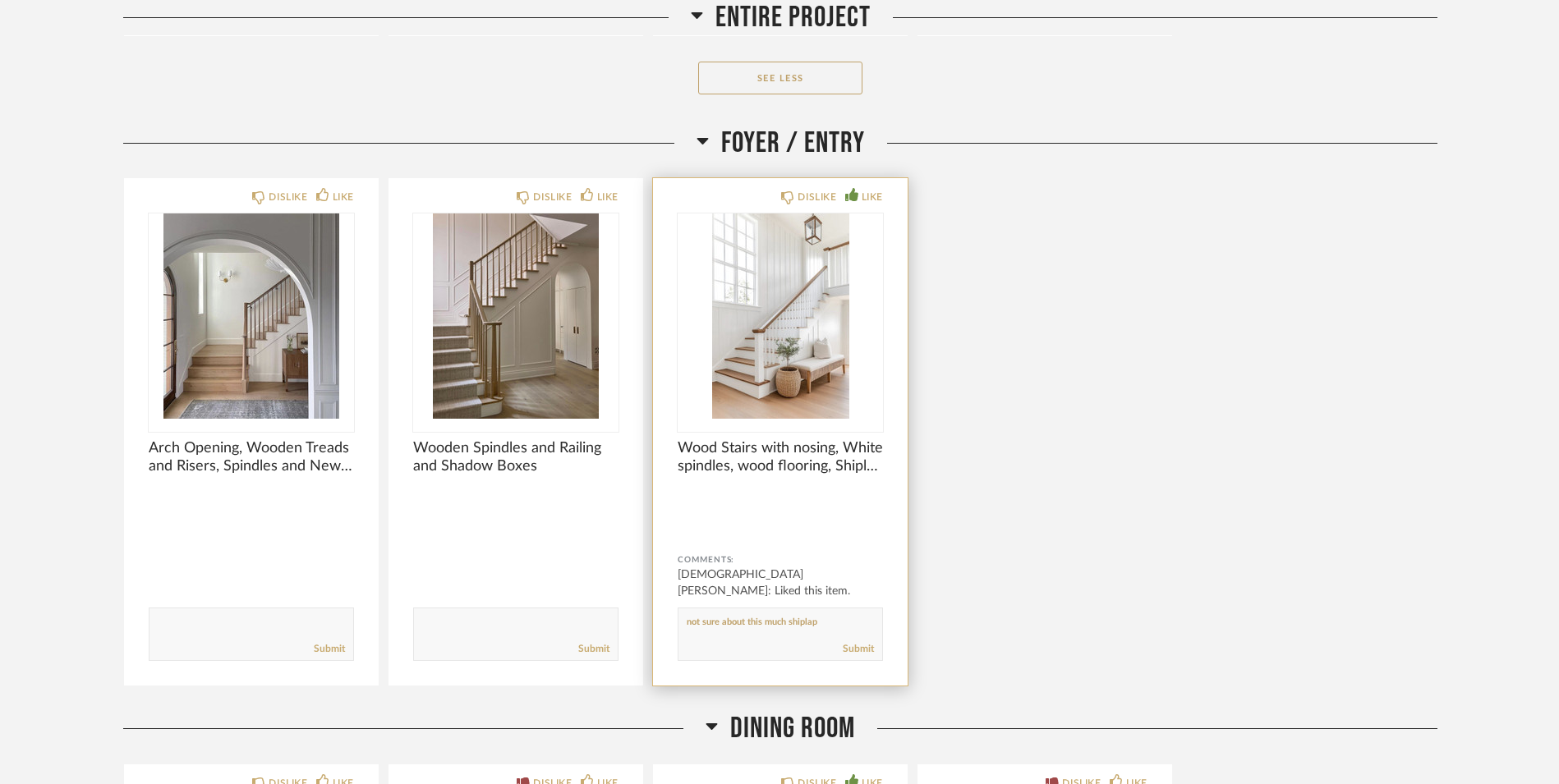
type textarea "not sure about this much shiplap"
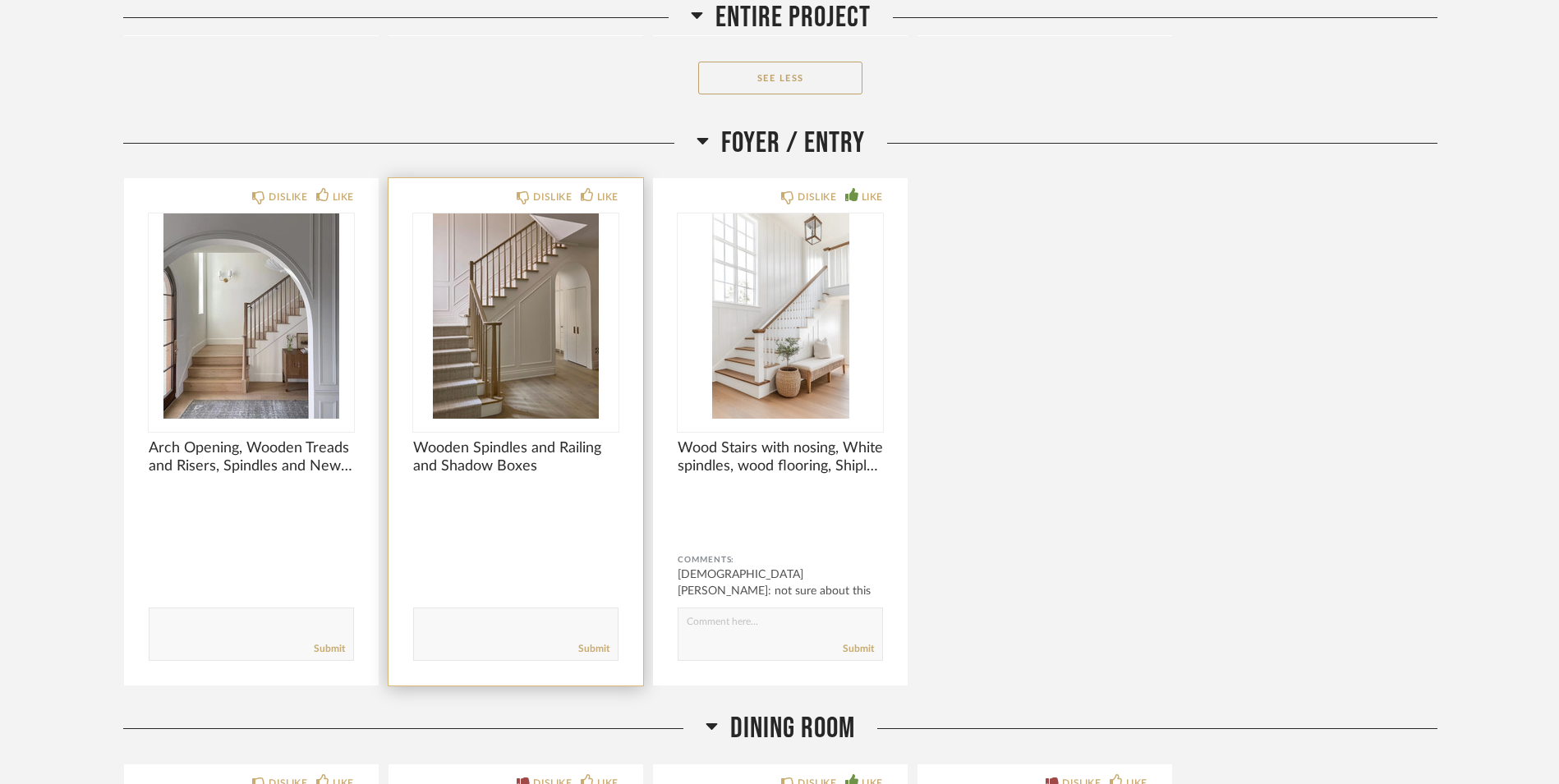
drag, startPoint x: 569, startPoint y: 553, endPoint x: 630, endPoint y: 570, distance: 63.3
click at [626, 568] on div "DISLIKE LIKE Wooden Spindles and Railing and Shadow Boxes Comments: Submit" at bounding box center [516, 432] width 255 height 508
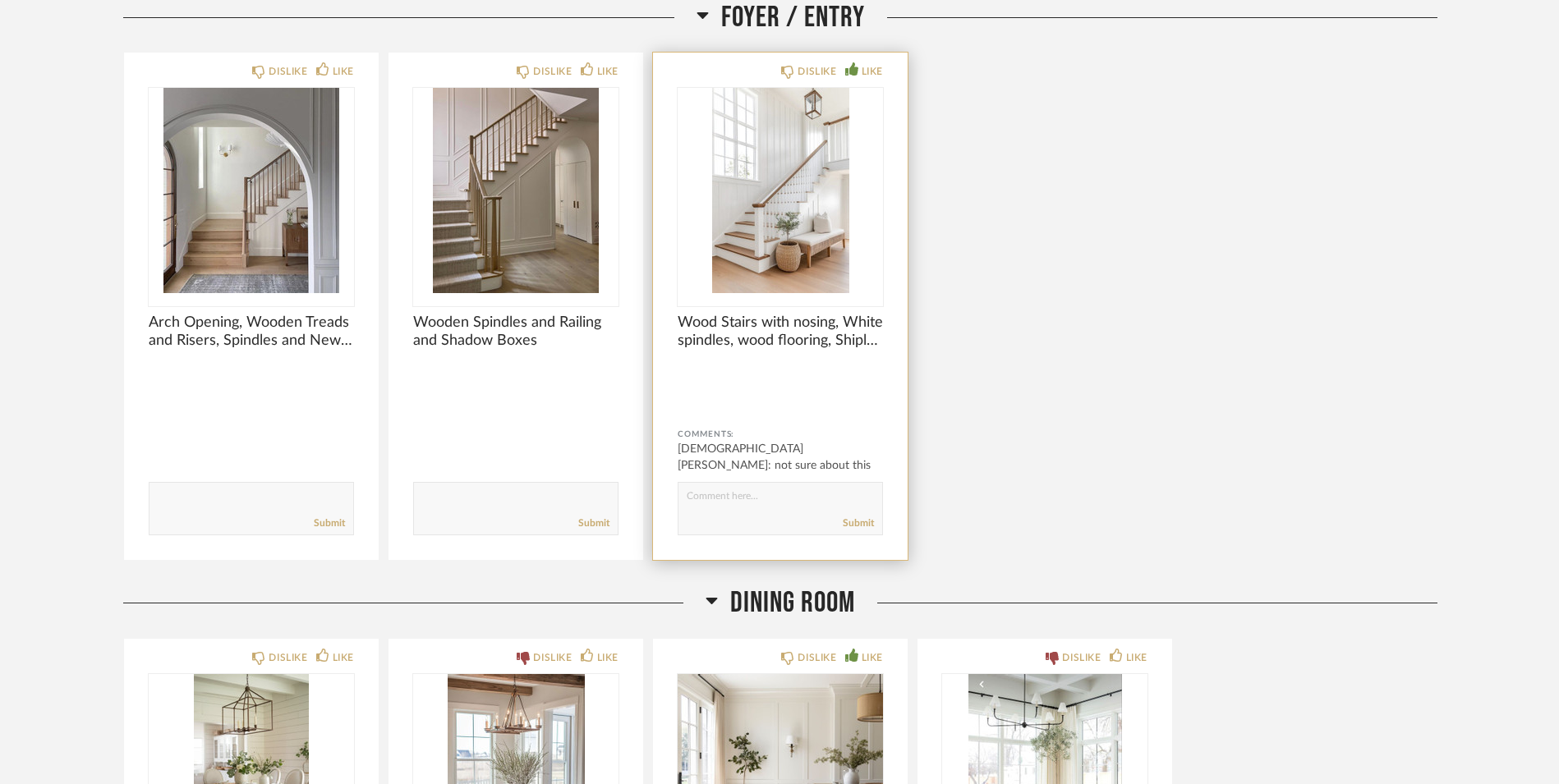
scroll to position [1980, 0]
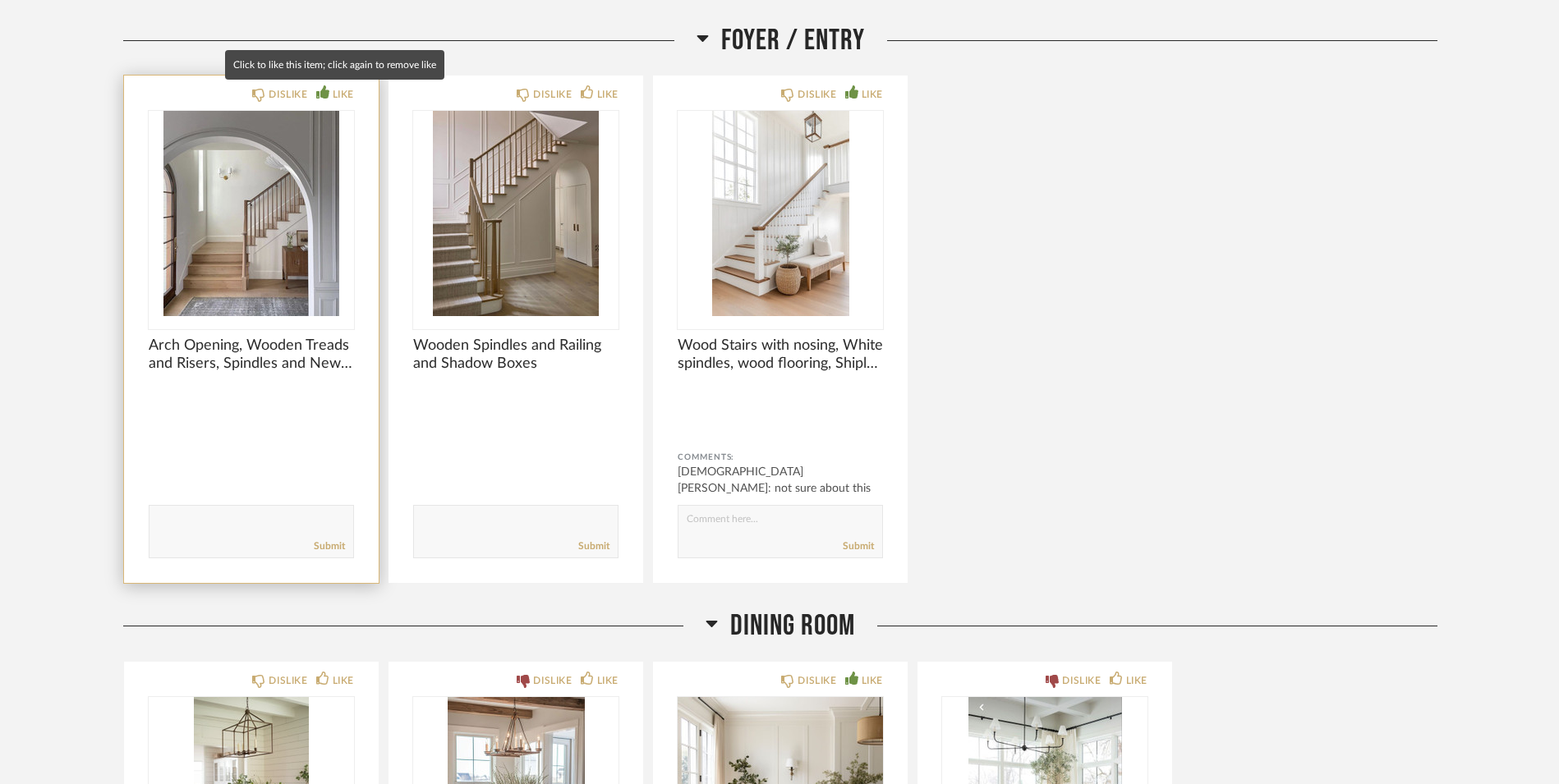
click at [336, 89] on div "LIKE" at bounding box center [343, 94] width 21 height 17
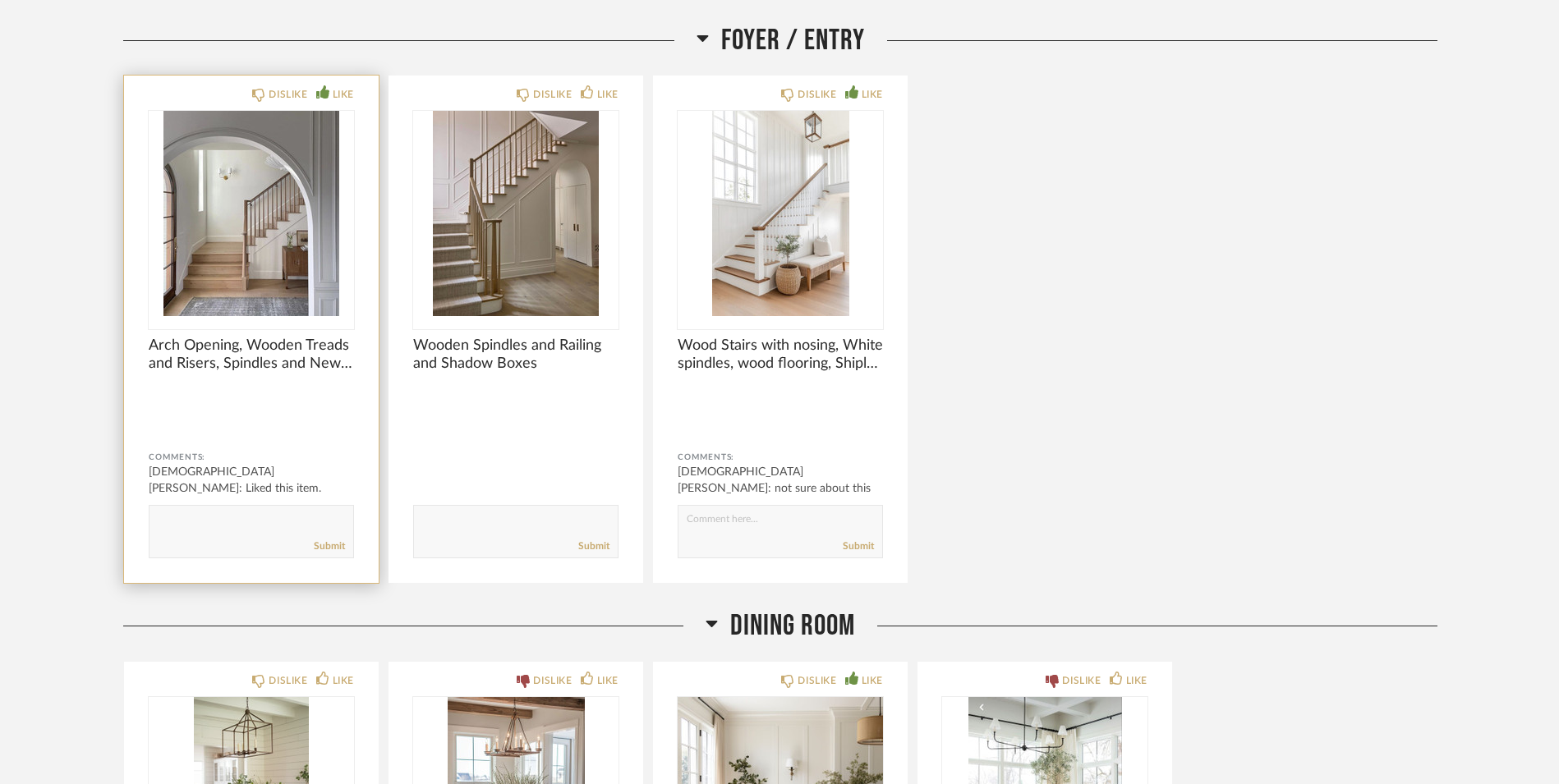
click at [202, 522] on textarea at bounding box center [251, 523] width 204 height 22
type textarea "white risers"
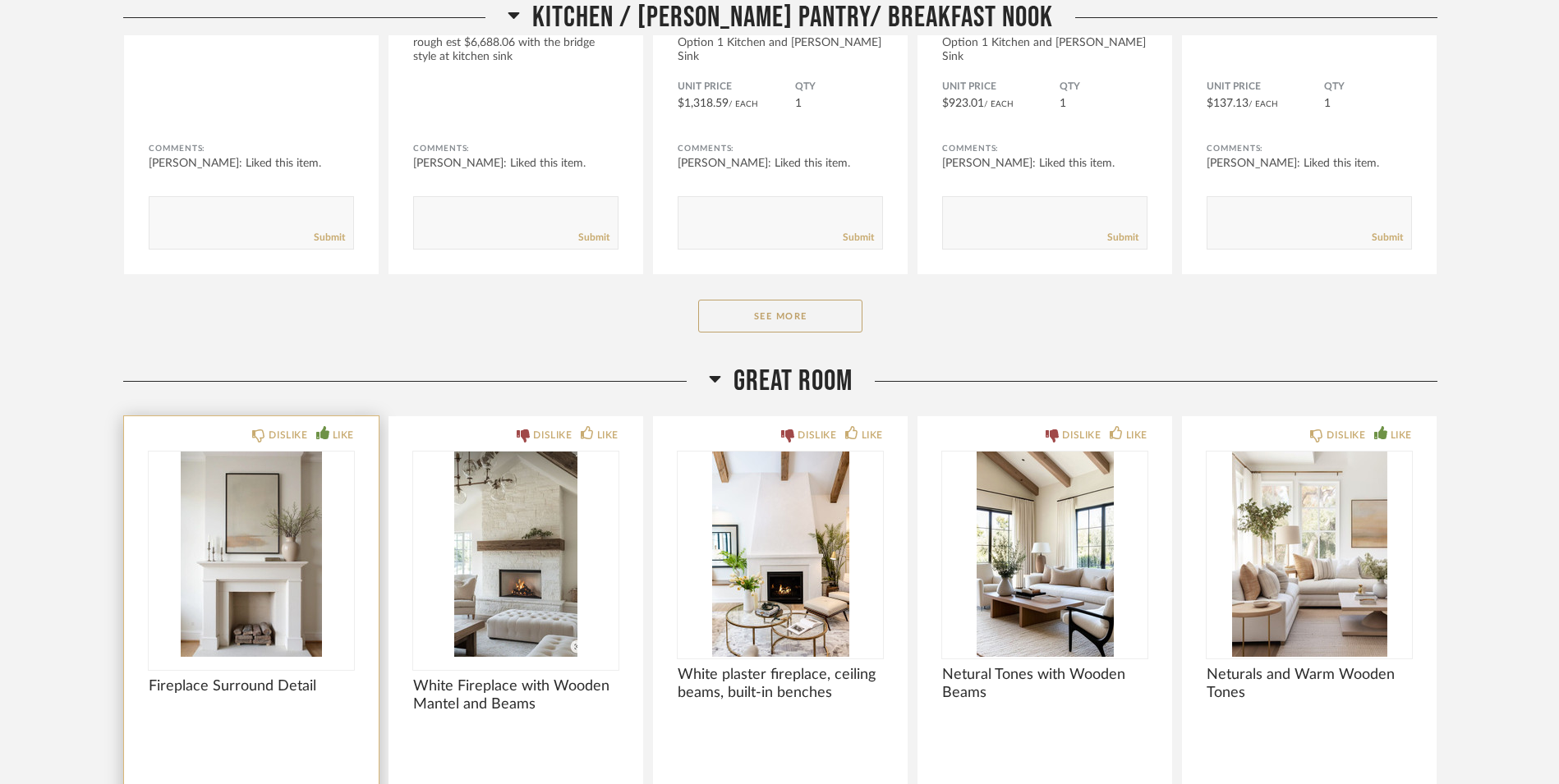
scroll to position [3499, 0]
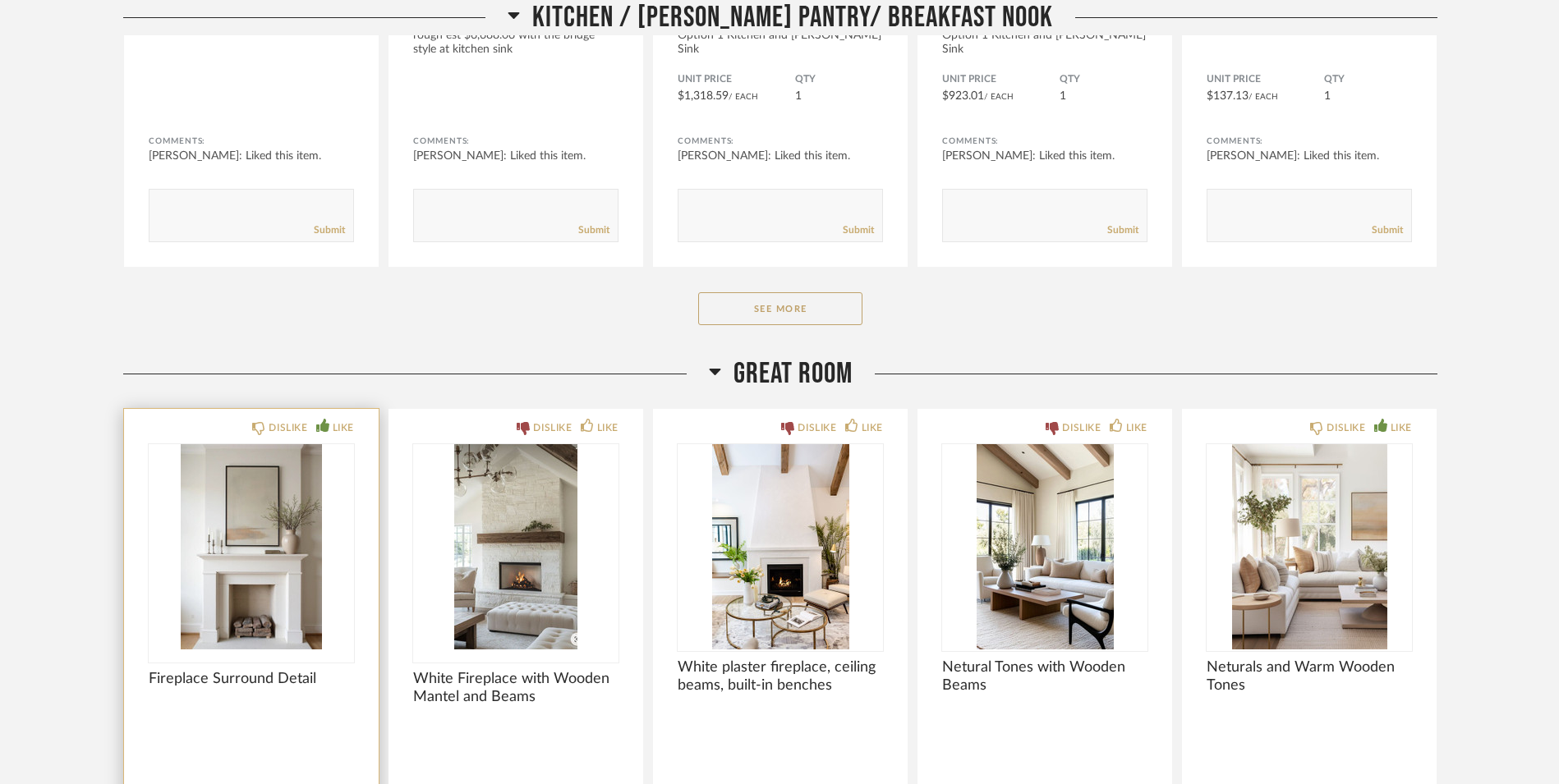
click at [317, 555] on img "0" at bounding box center [251, 547] width 206 height 206
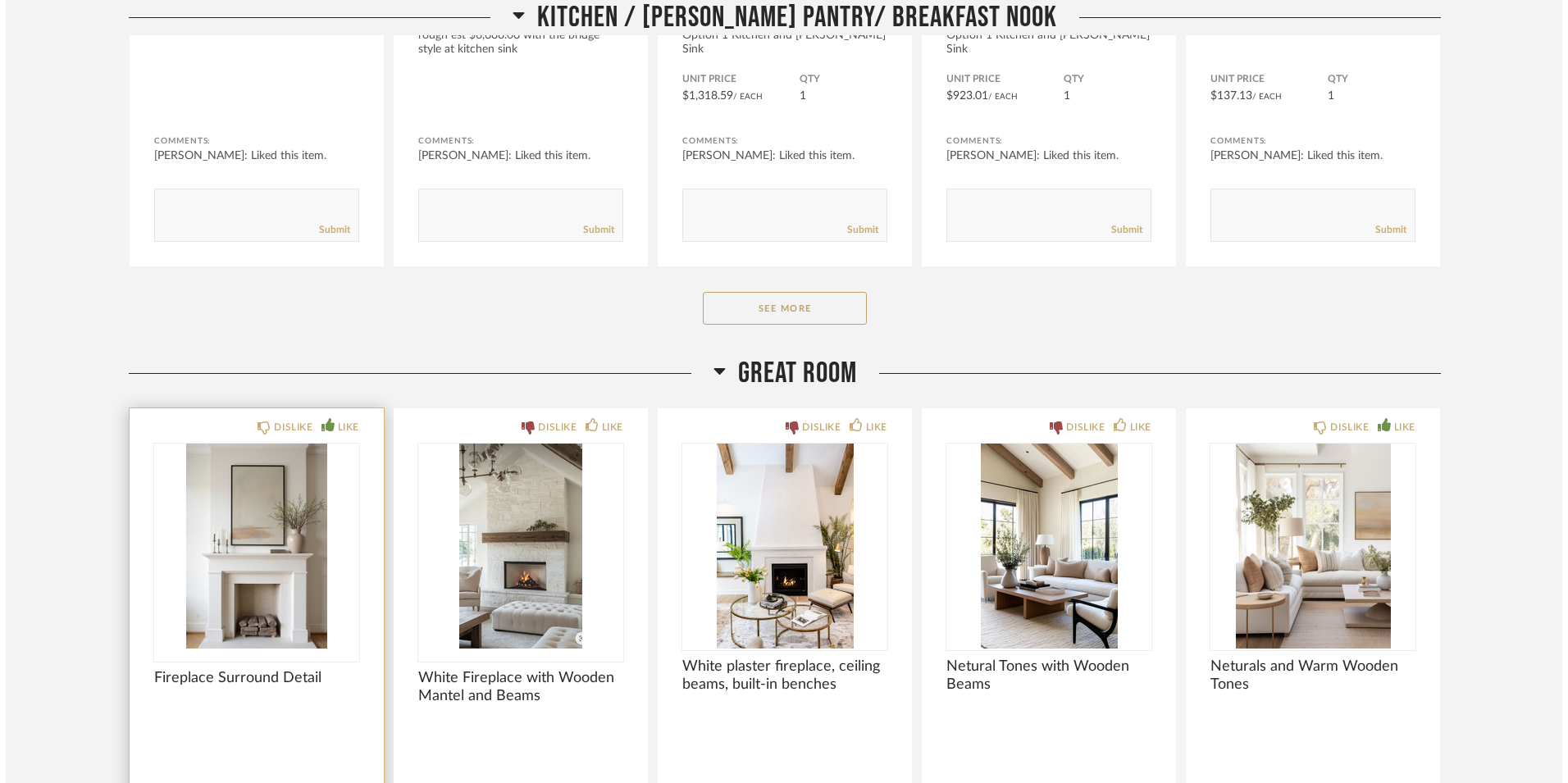
scroll to position [0, 0]
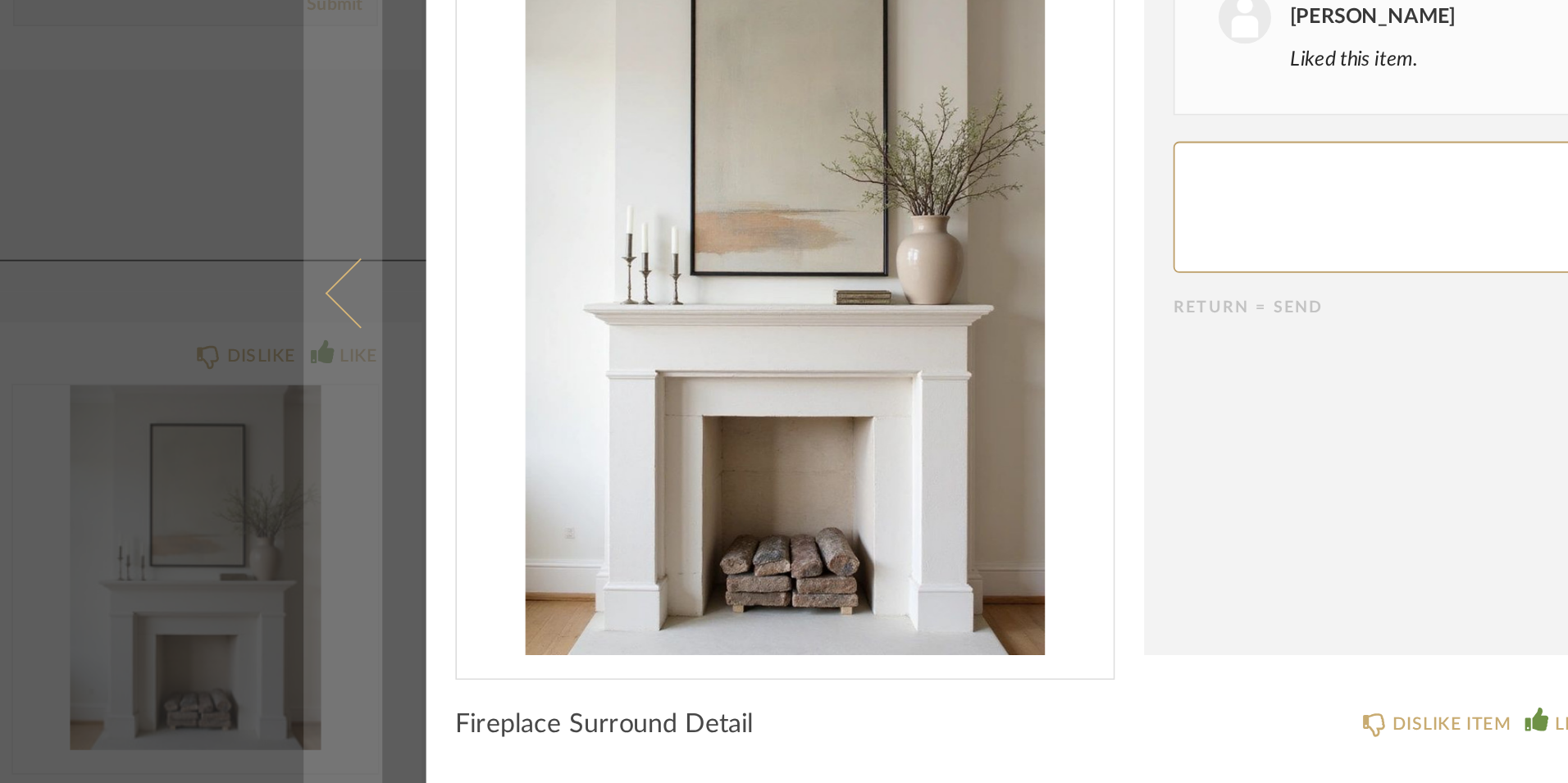
click at [329, 381] on span at bounding box center [343, 391] width 39 height 39
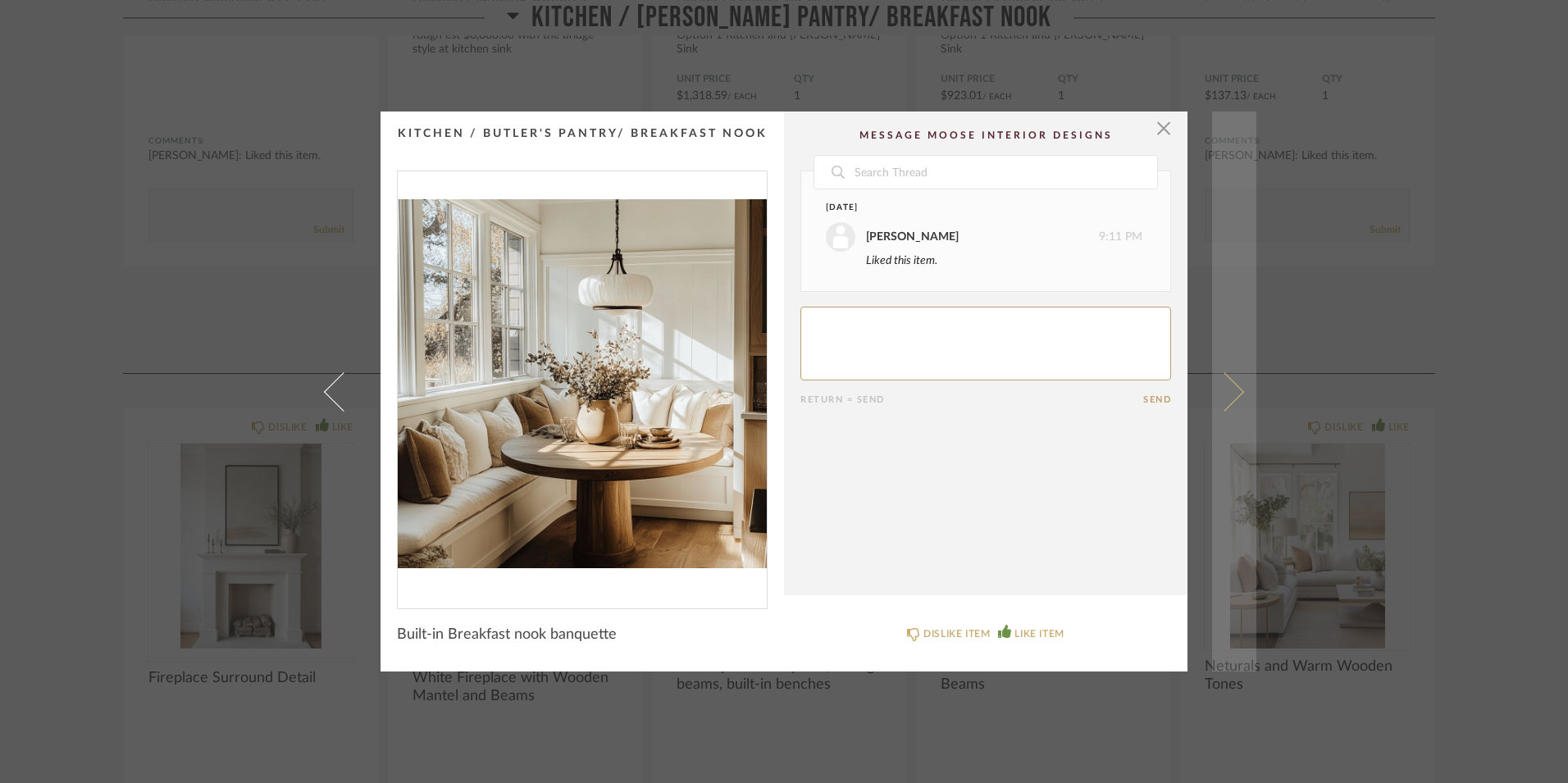
click at [1237, 385] on link at bounding box center [1234, 392] width 45 height 560
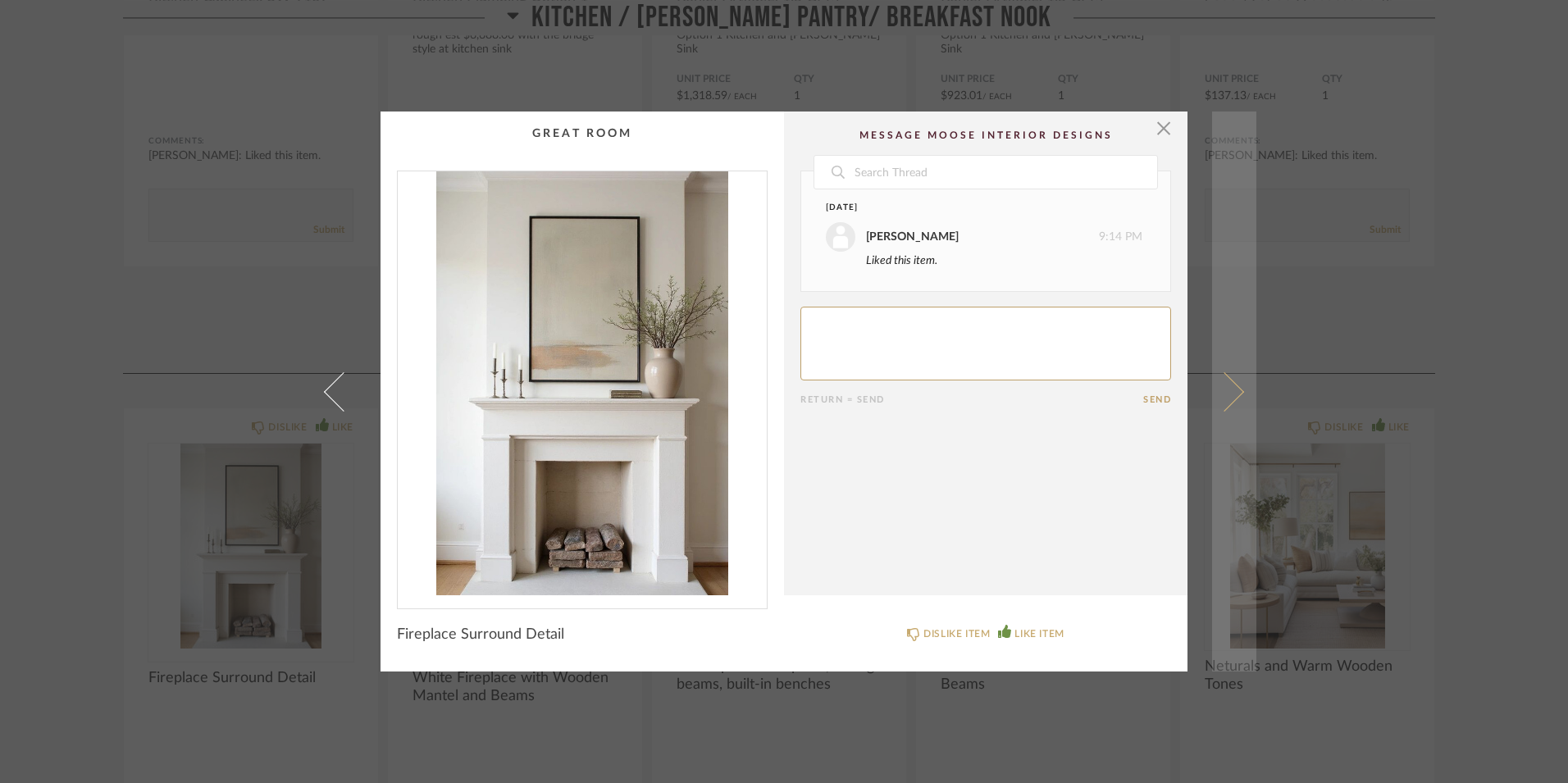
click at [1236, 384] on link at bounding box center [1234, 392] width 45 height 560
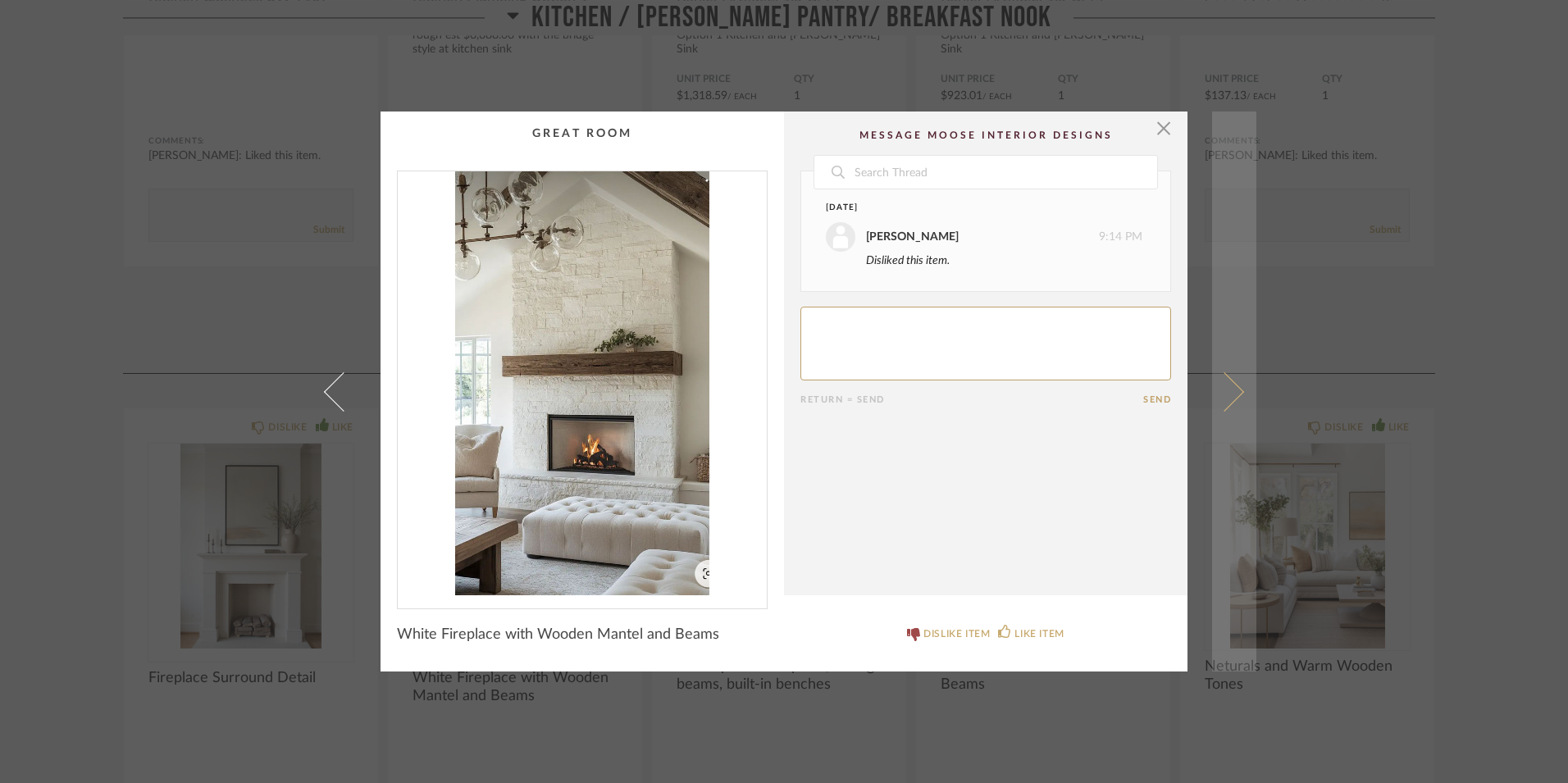
click at [1230, 400] on span at bounding box center [1224, 391] width 39 height 39
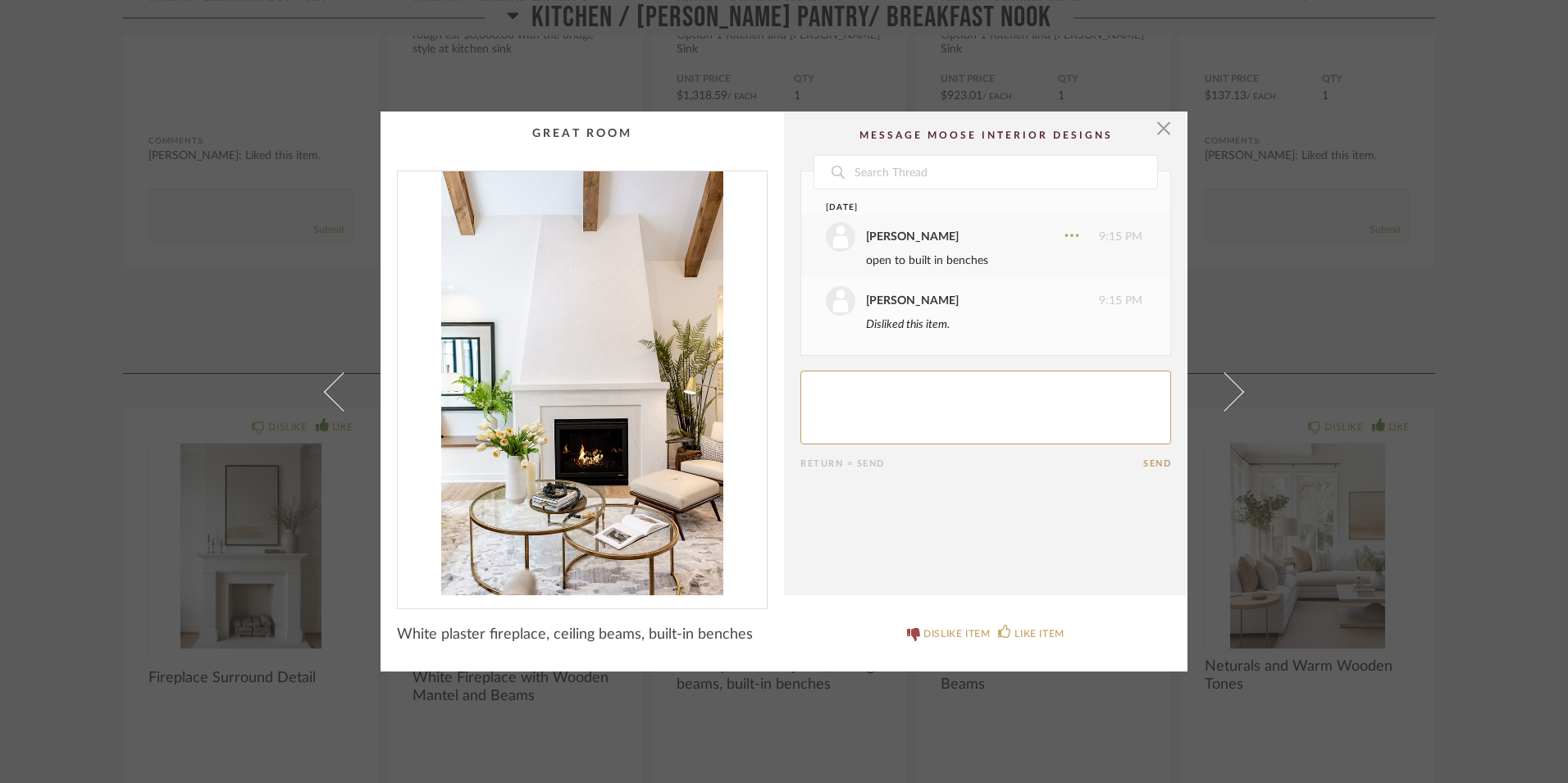
click at [1230, 400] on span at bounding box center [1224, 391] width 39 height 39
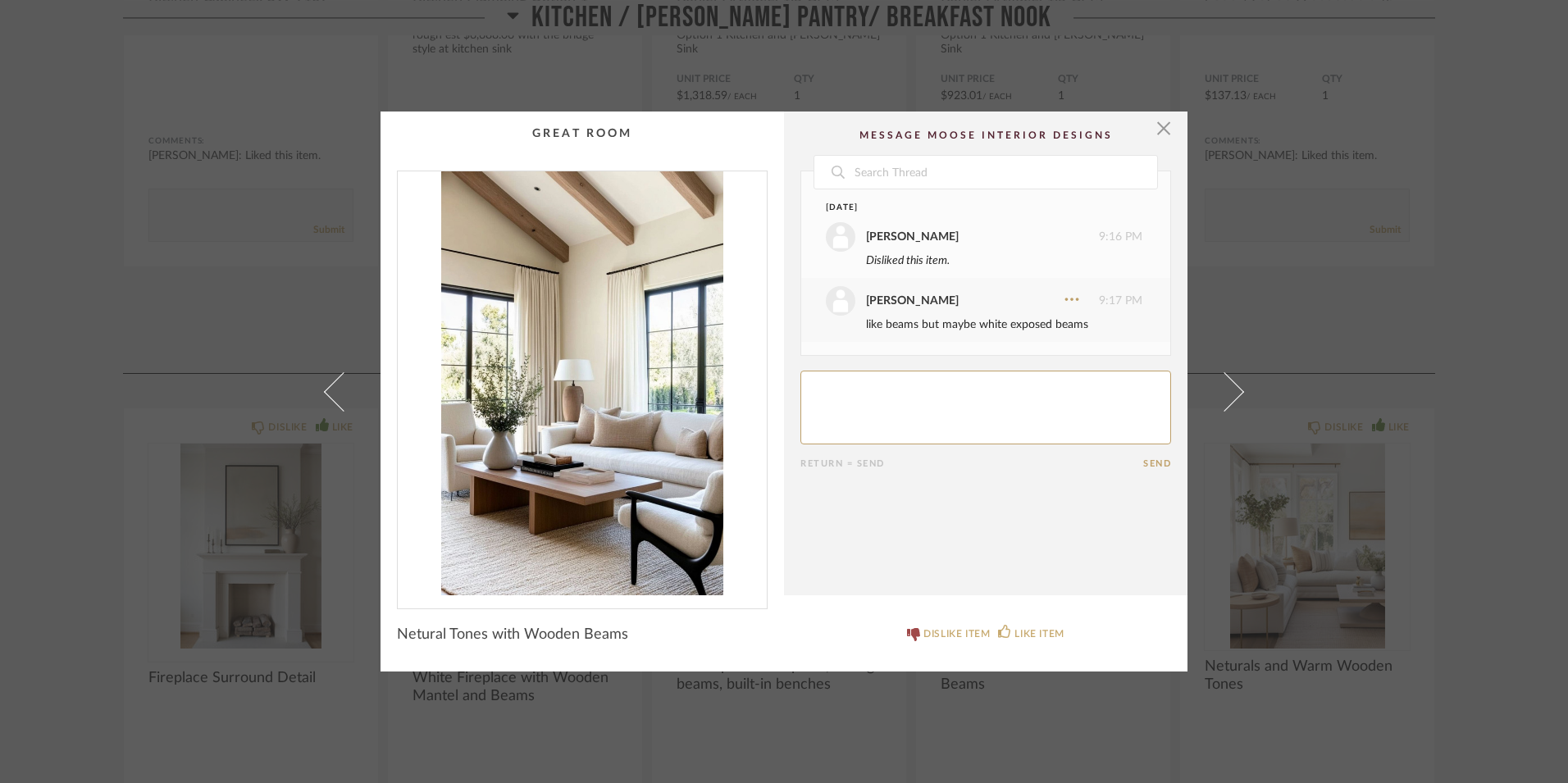
click at [1133, 325] on div "like beams but maybe white exposed beams" at bounding box center [1004, 324] width 276 height 18
click at [1172, 386] on cpp-summary-comments "Date [DATE] [PERSON_NAME] 9:16 PM Disliked this item. [PERSON_NAME] 9:17 PM lik…" at bounding box center [986, 354] width 404 height 484
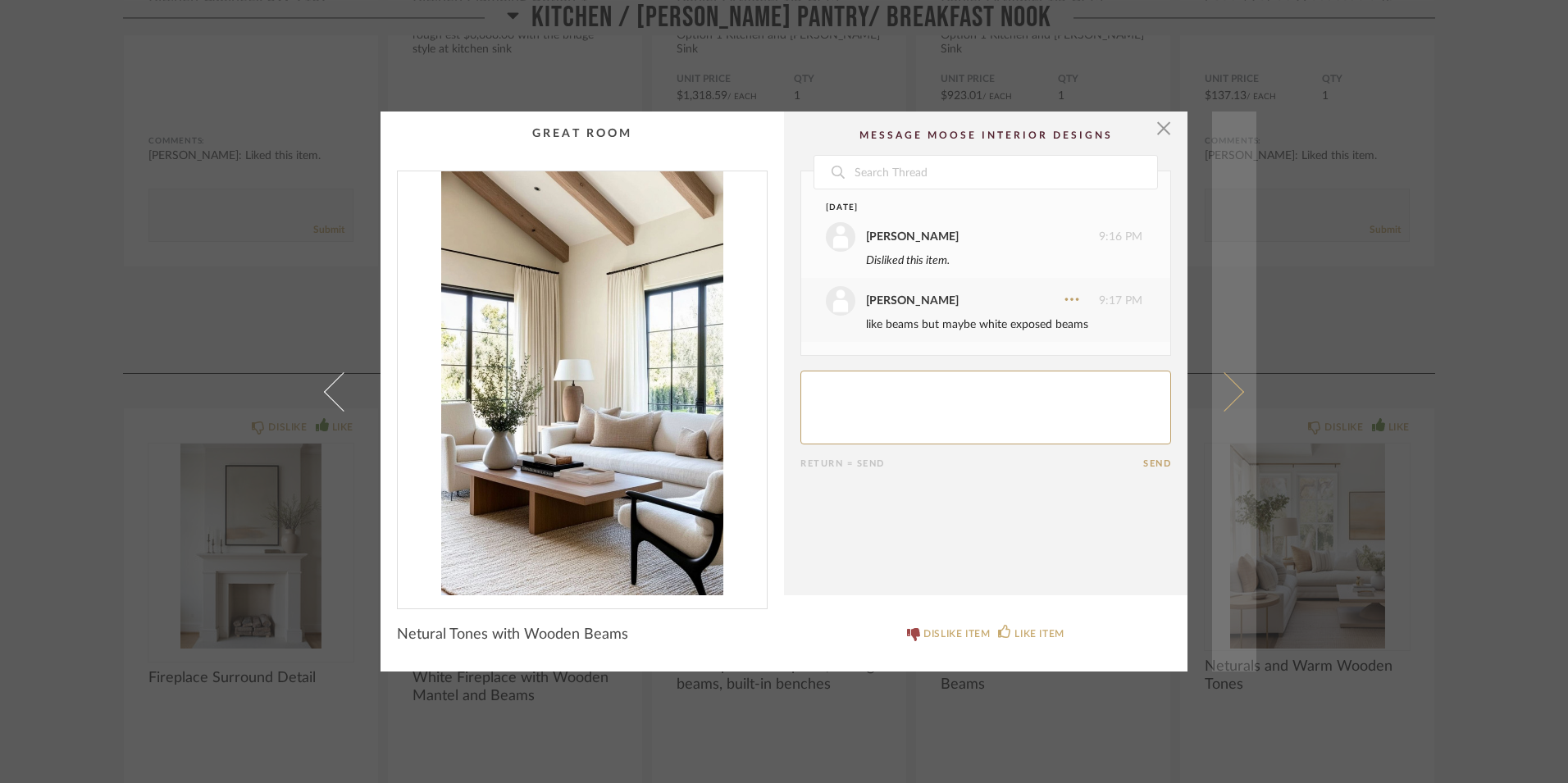
click at [1229, 387] on span at bounding box center [1224, 391] width 39 height 39
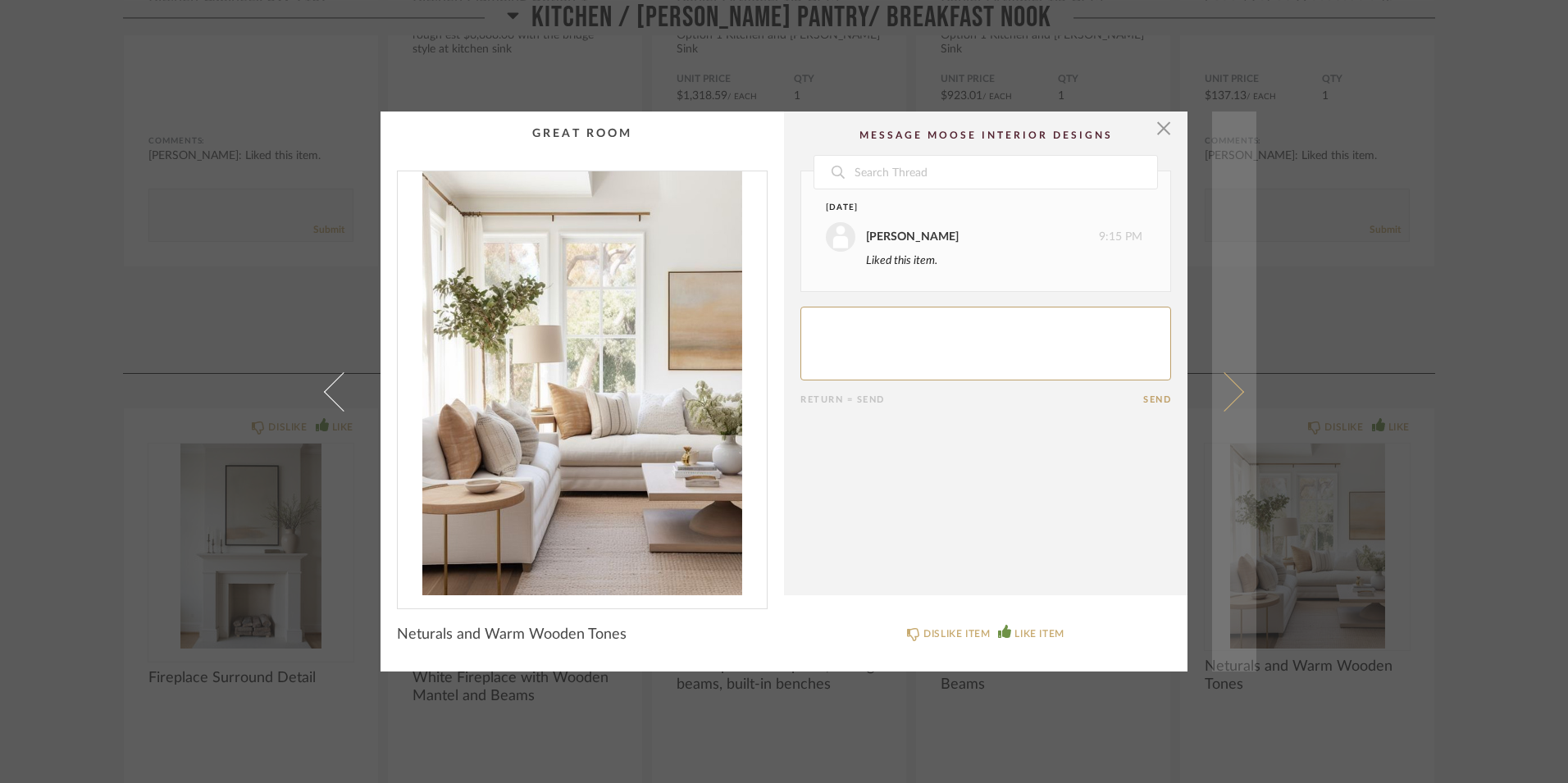
click at [1227, 400] on span at bounding box center [1224, 391] width 39 height 39
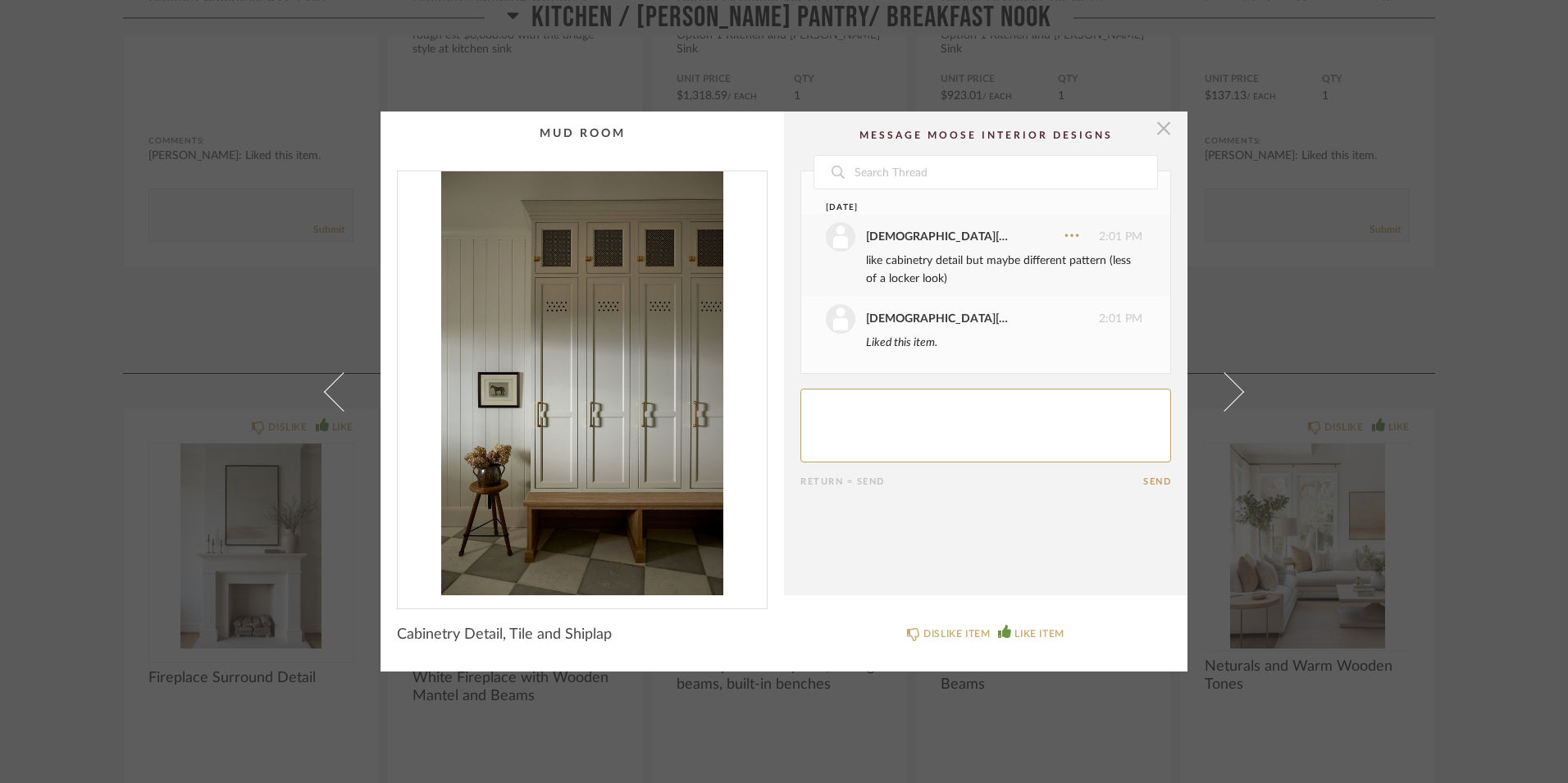
click at [1158, 127] on span "button" at bounding box center [1164, 128] width 33 height 33
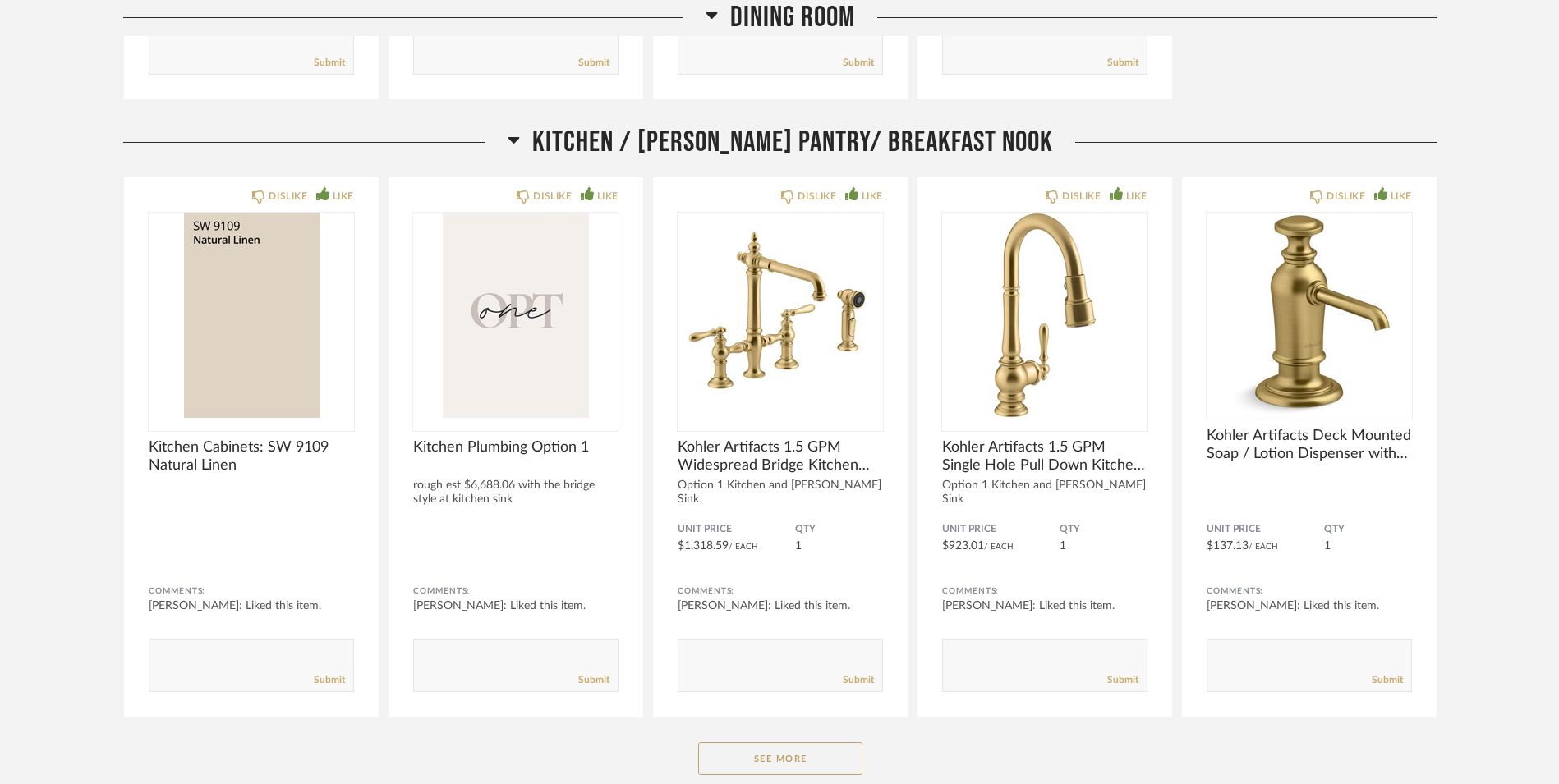
scroll to position [3075, 0]
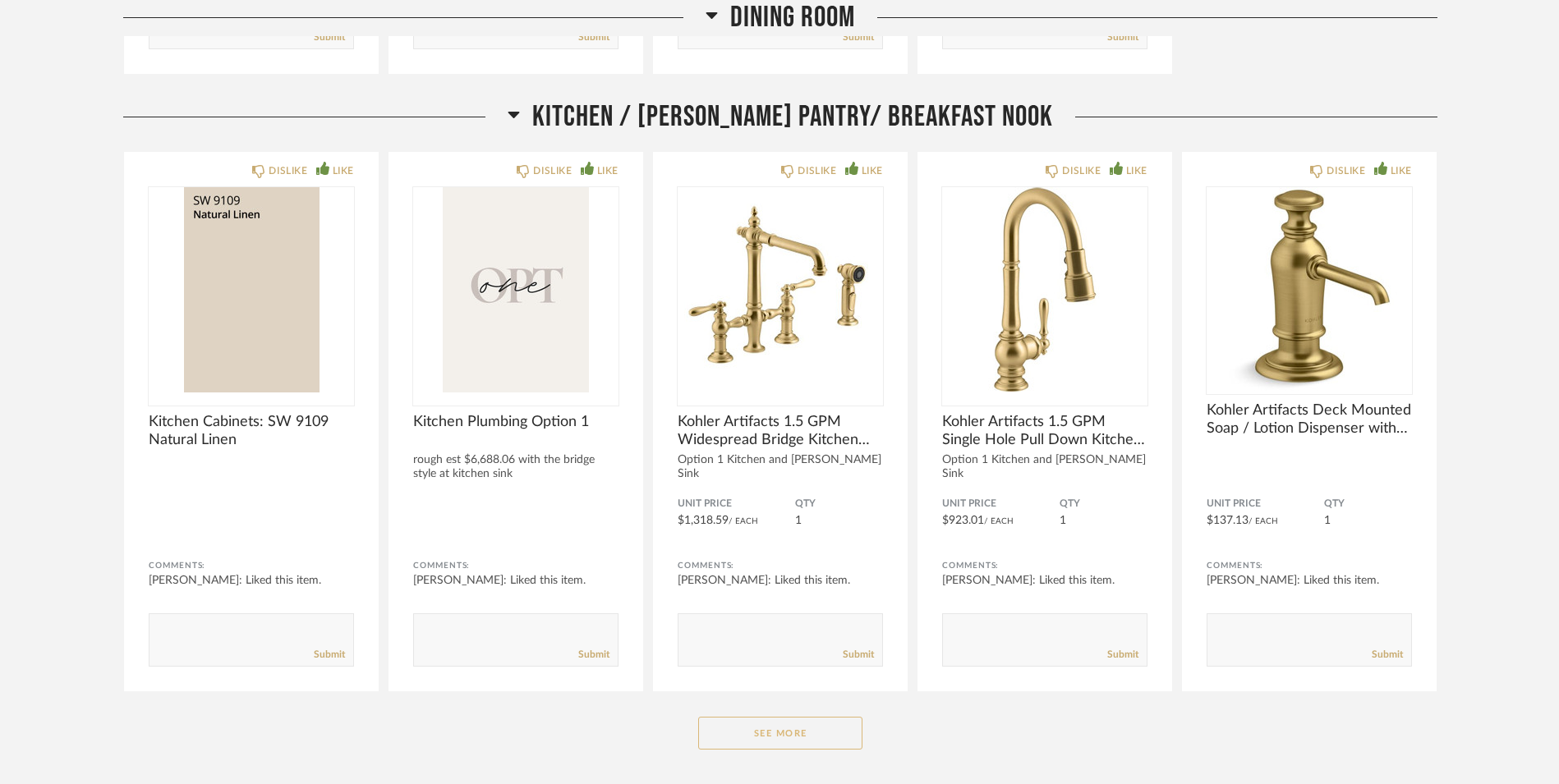
click at [829, 734] on button "See More" at bounding box center [780, 733] width 165 height 33
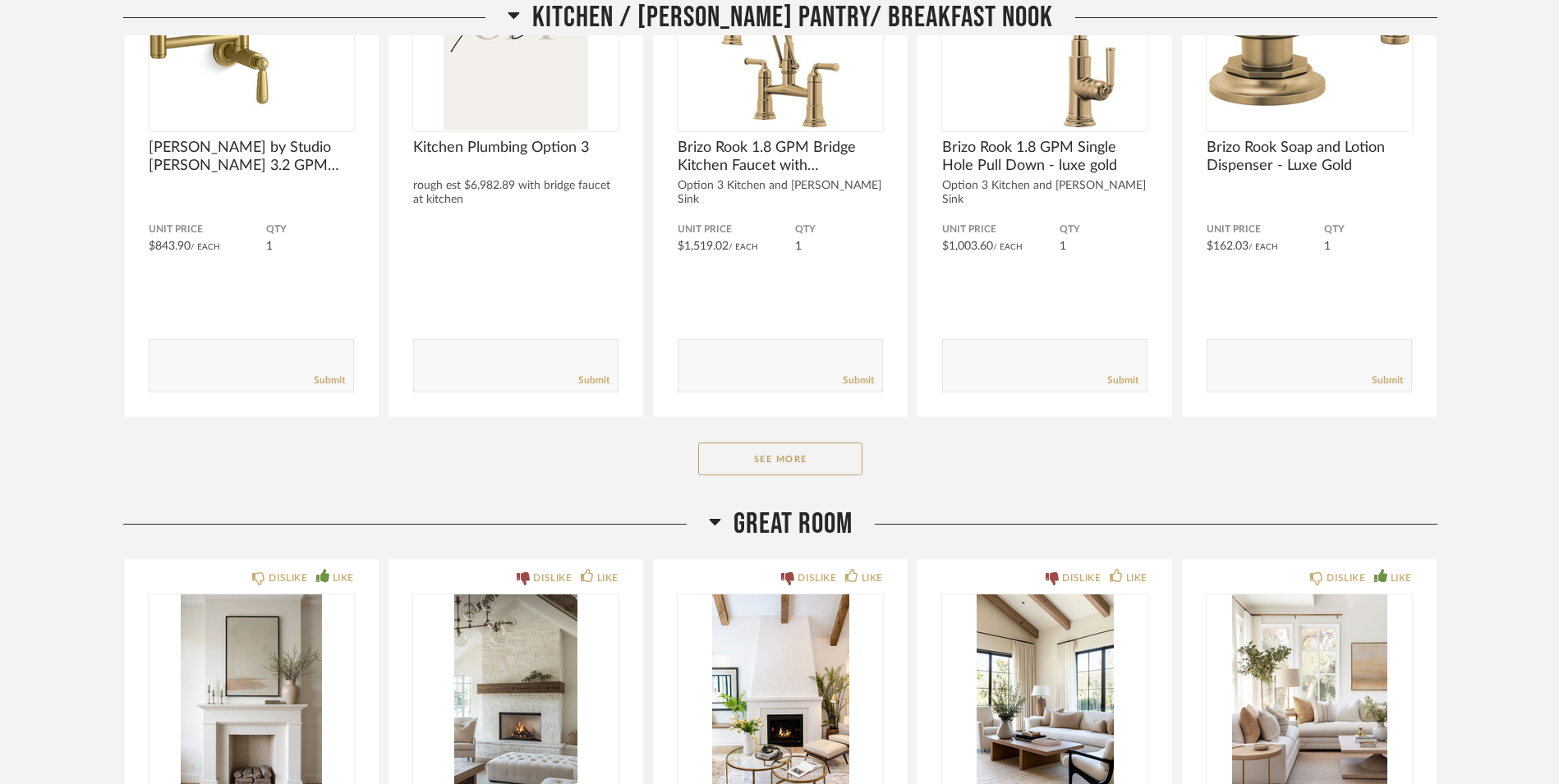
scroll to position [5470, 0]
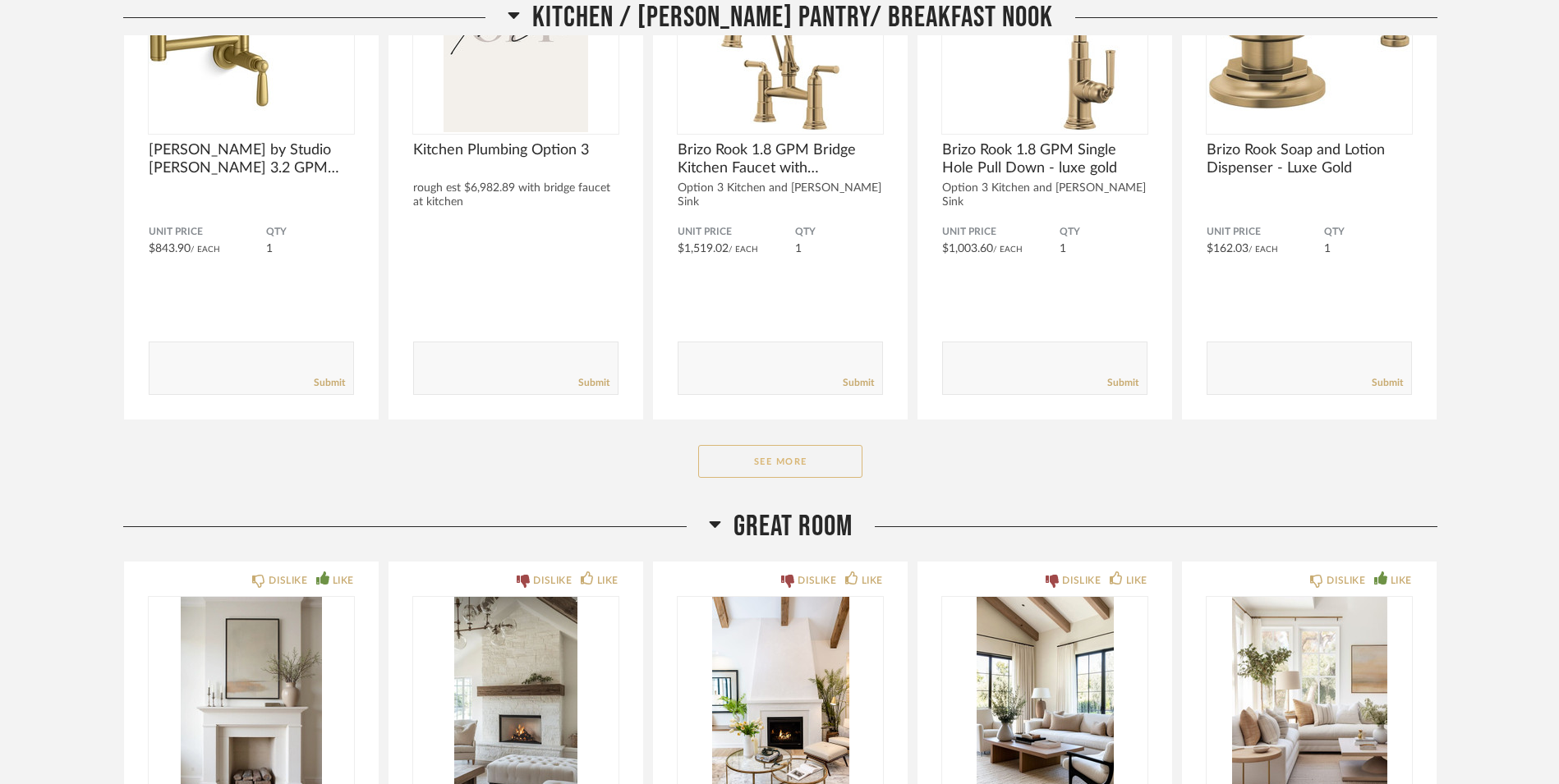
click at [804, 458] on button "See More" at bounding box center [780, 461] width 165 height 33
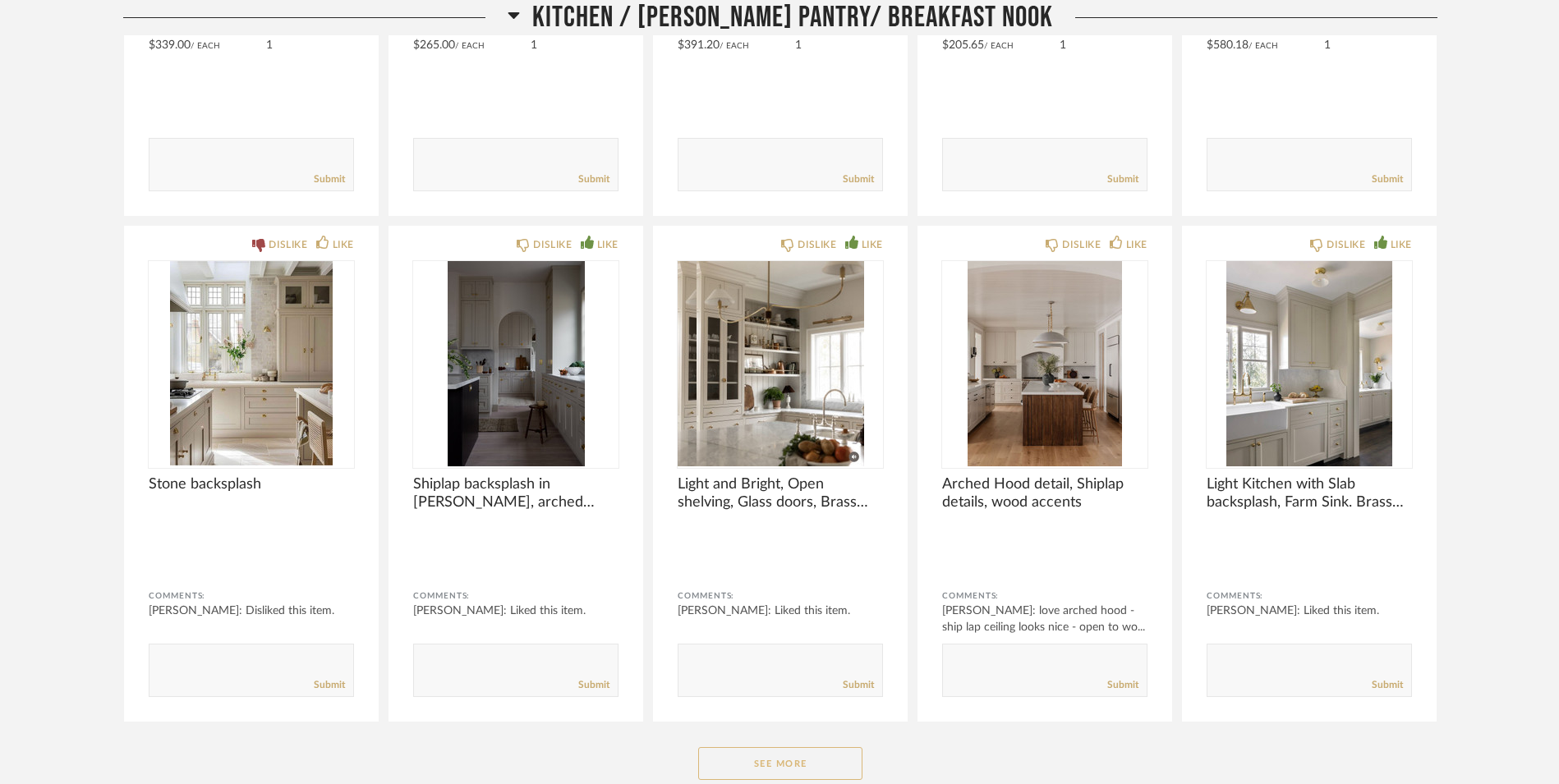
scroll to position [7256, 0]
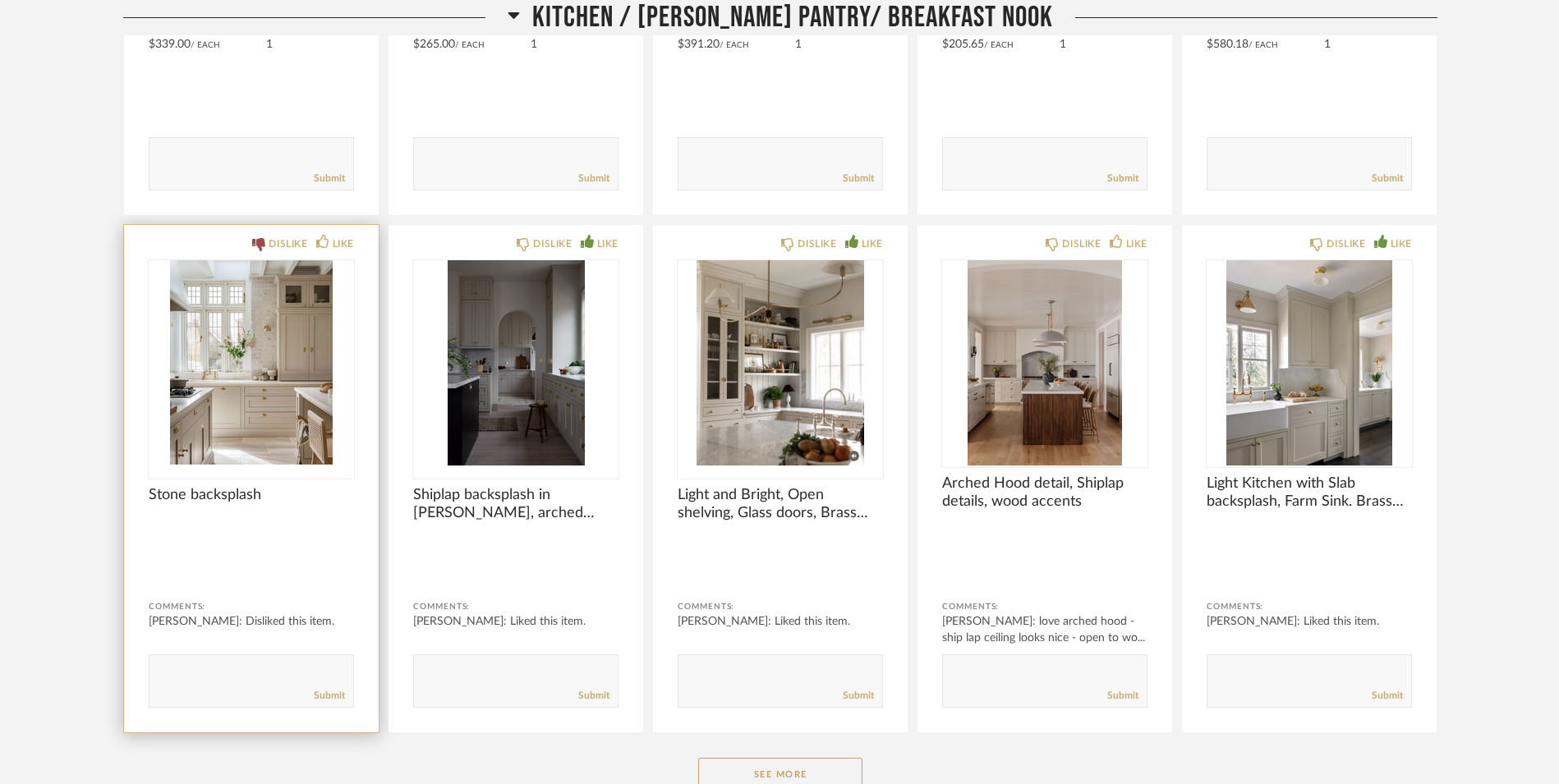
click at [261, 378] on img "0" at bounding box center [251, 362] width 206 height 206
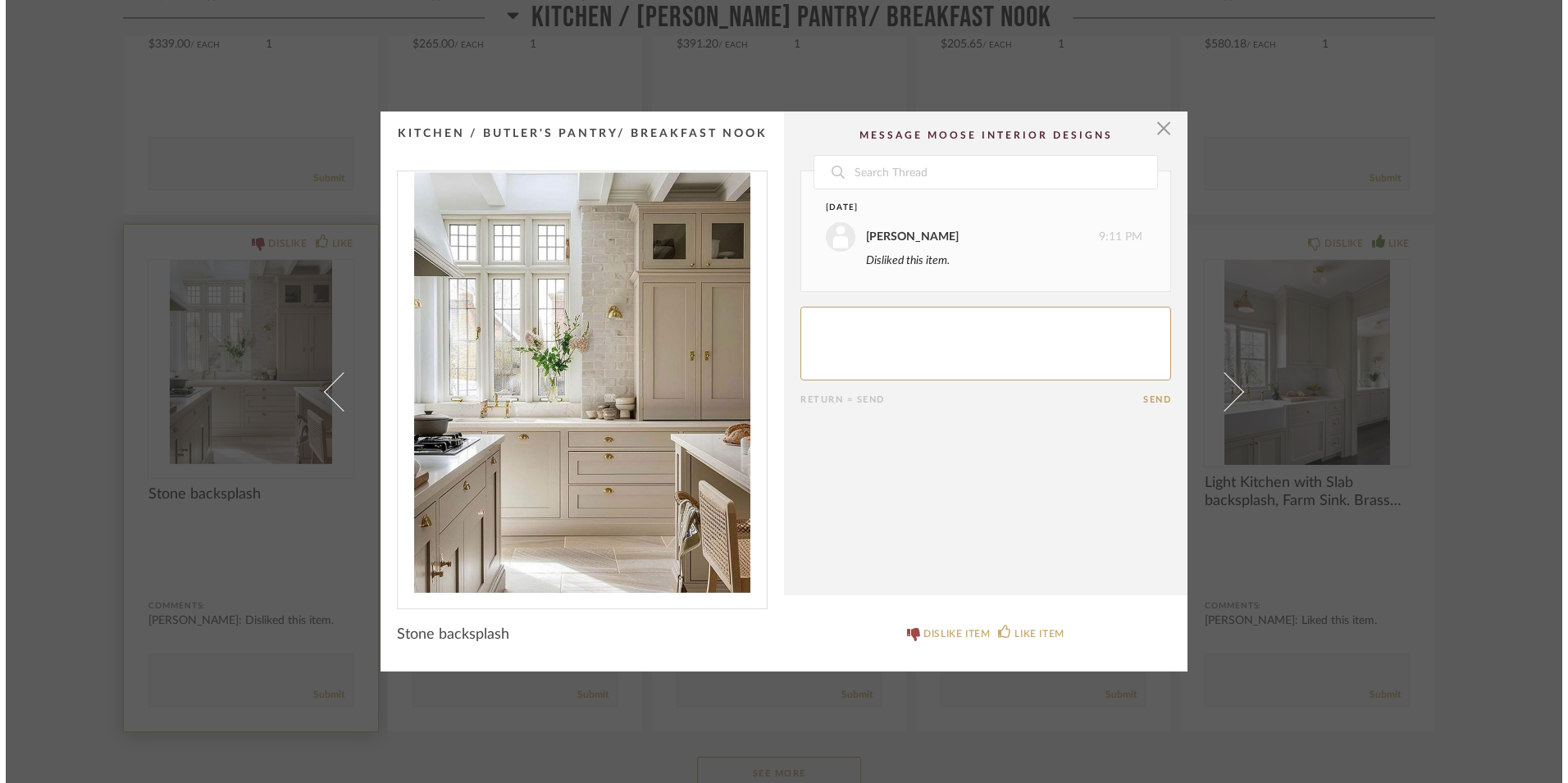
scroll to position [0, 0]
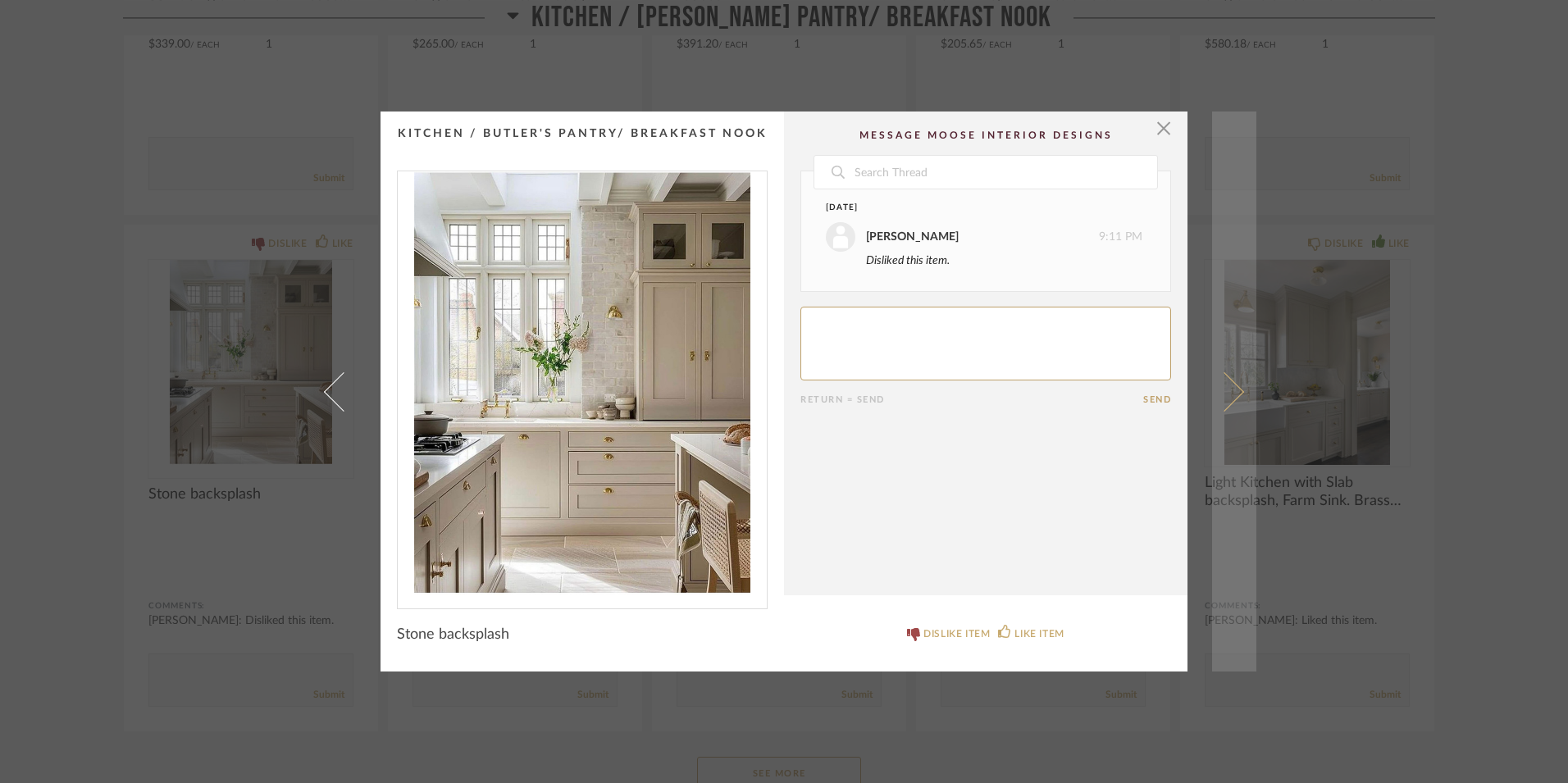
click at [1227, 403] on span at bounding box center [1224, 391] width 39 height 39
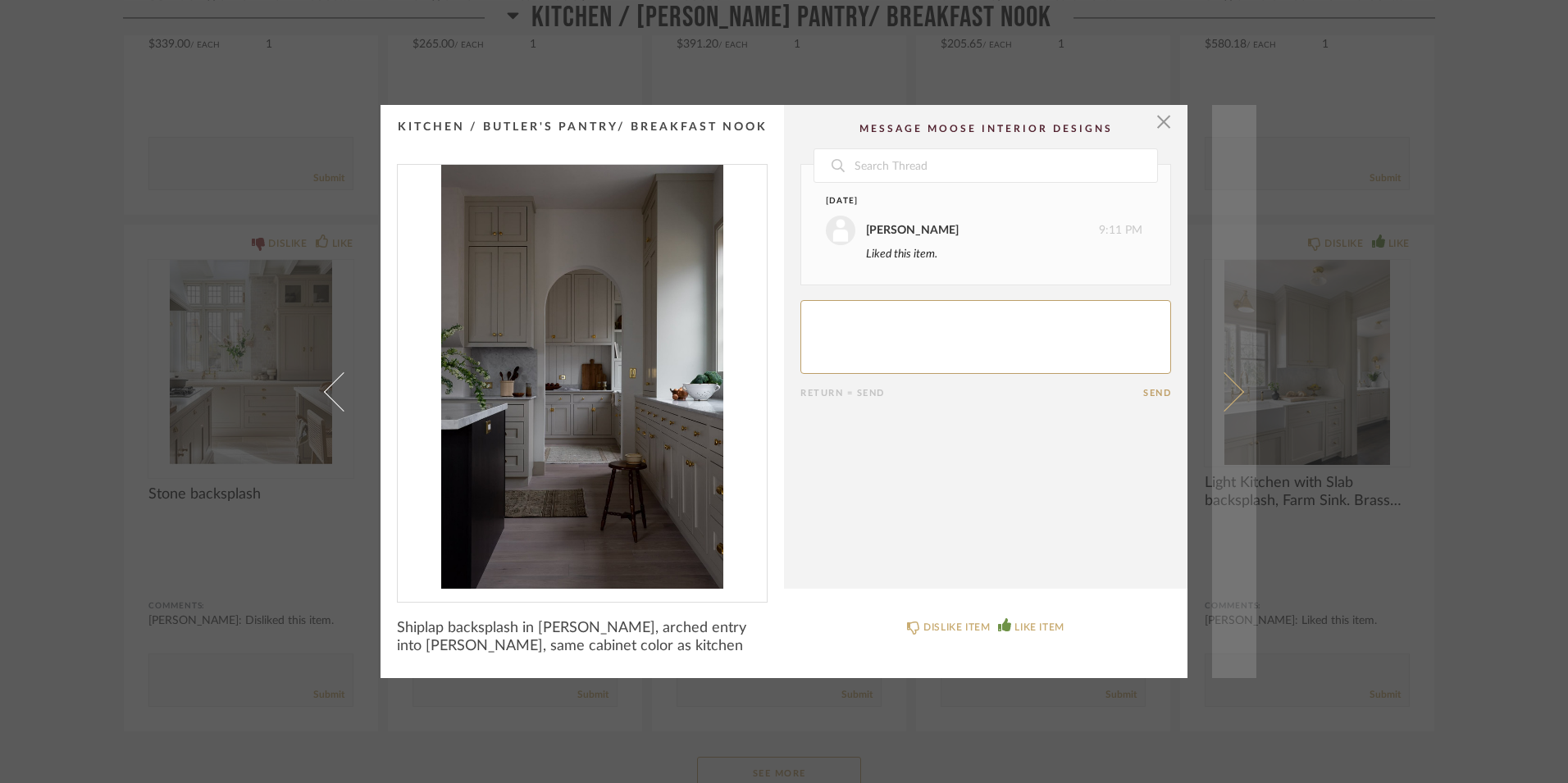
click at [1225, 401] on span at bounding box center [1224, 391] width 39 height 39
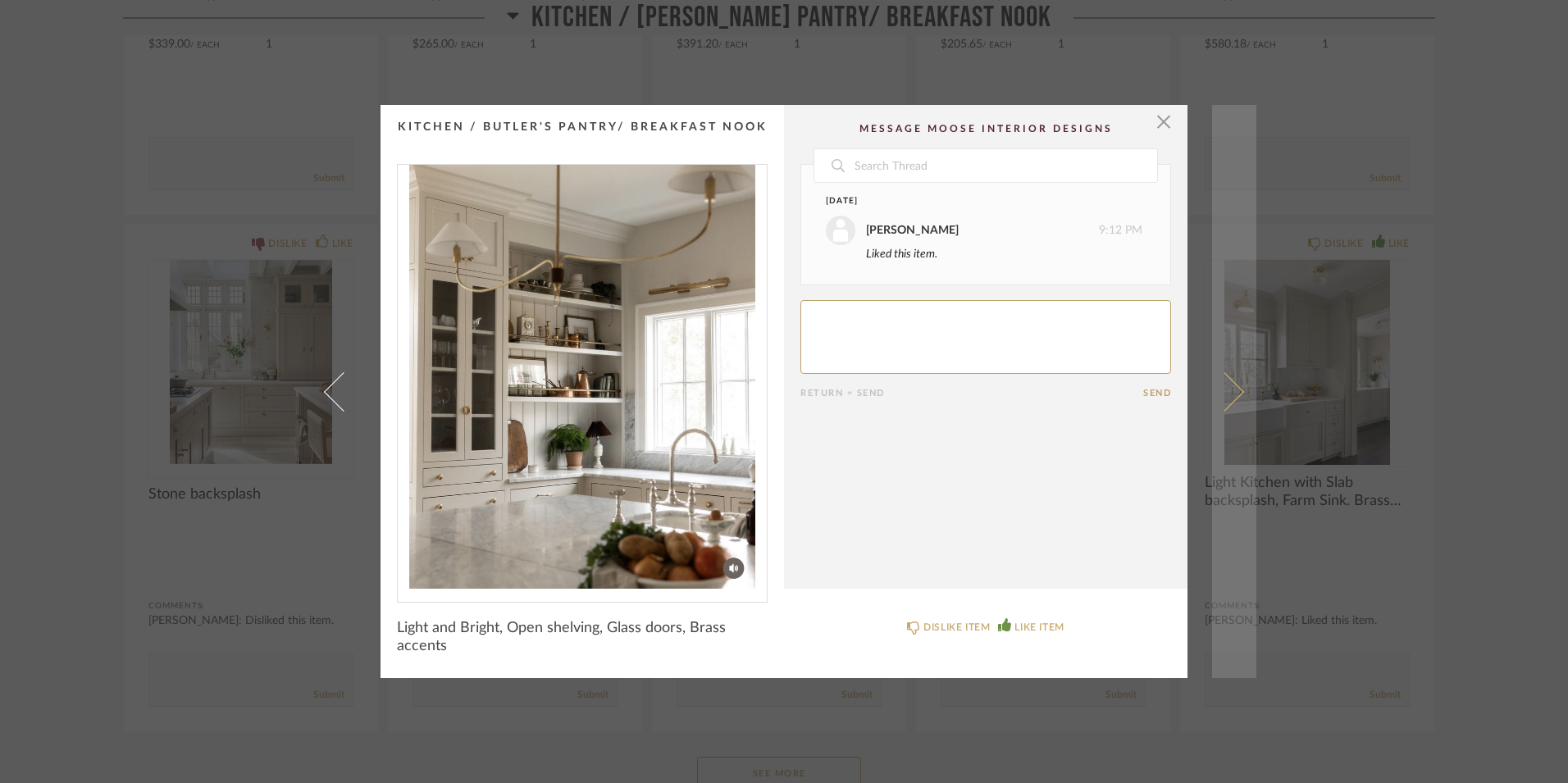
click at [1227, 400] on span at bounding box center [1224, 391] width 39 height 39
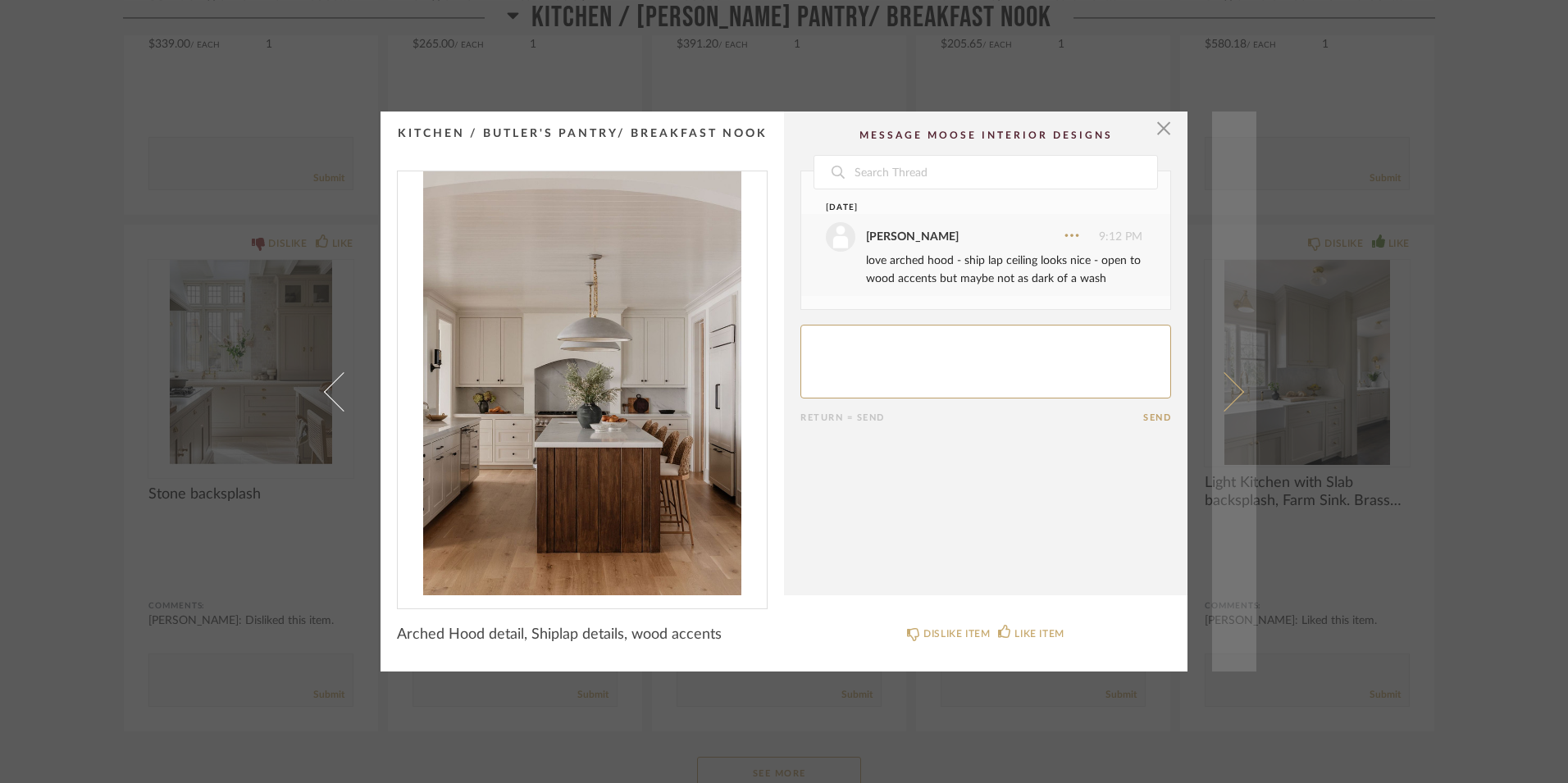
click at [1227, 403] on span at bounding box center [1224, 391] width 39 height 39
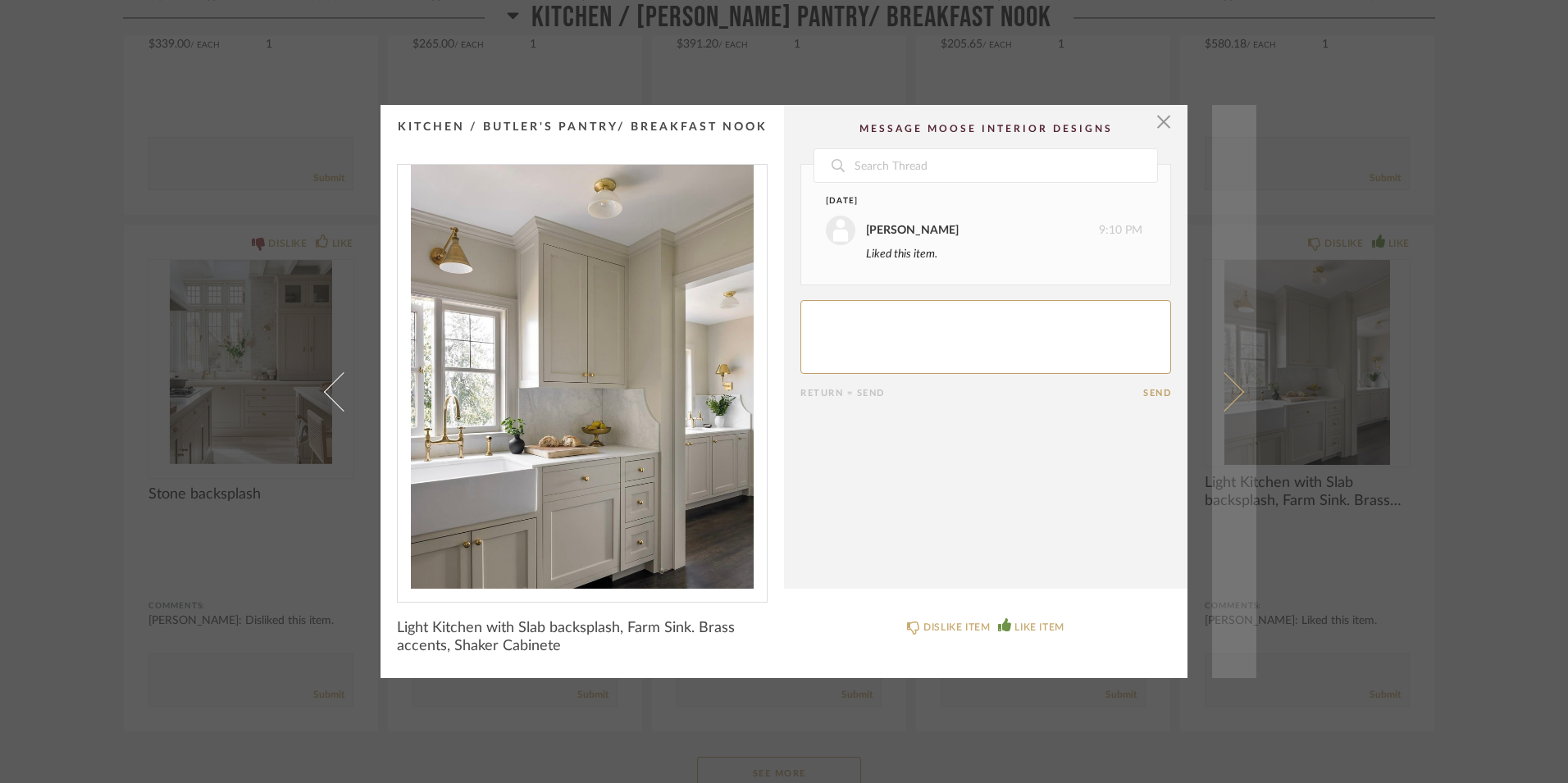
click at [1210, 392] on span at bounding box center [1224, 391] width 39 height 39
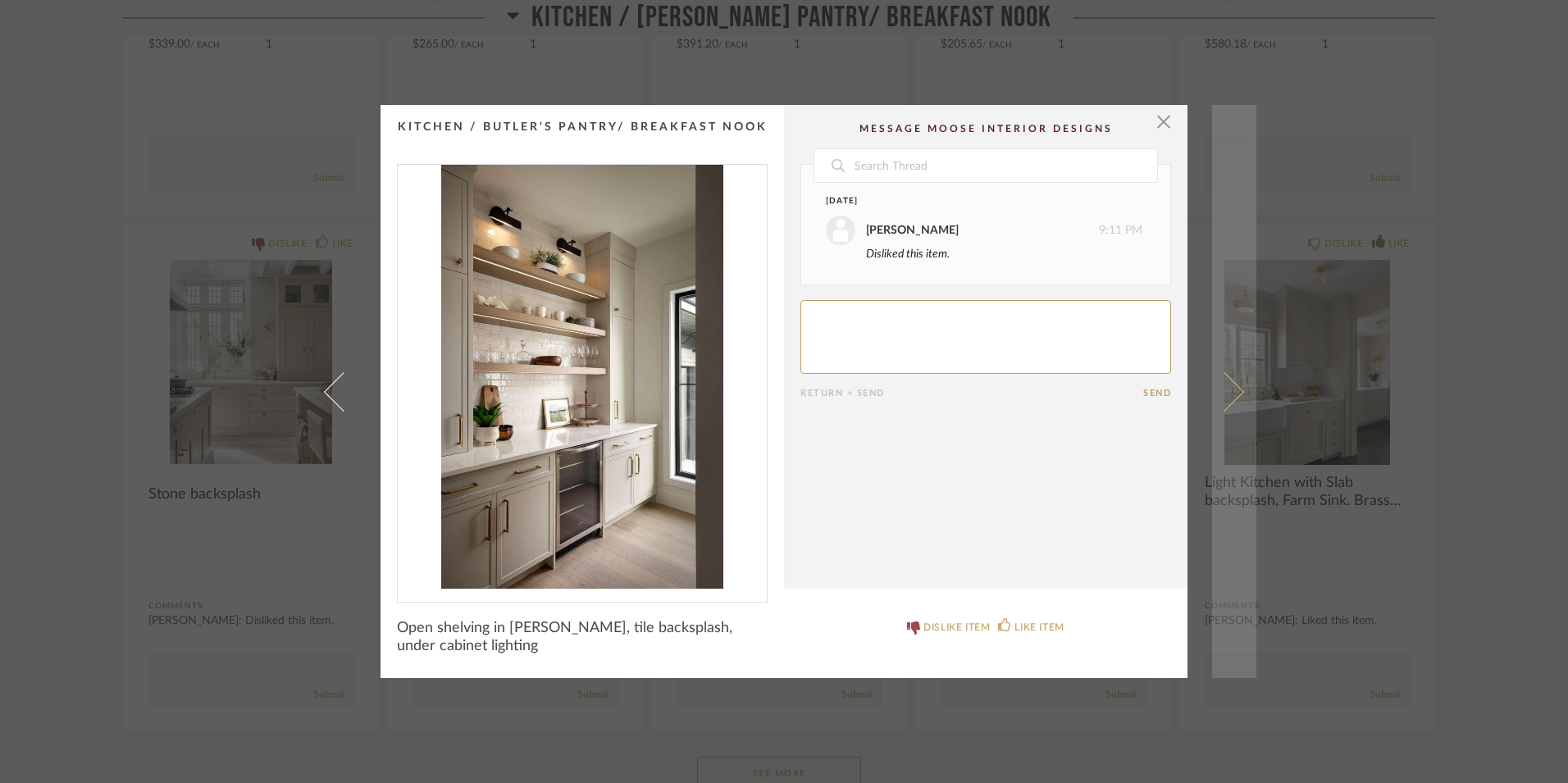
click at [1229, 392] on span at bounding box center [1224, 391] width 39 height 39
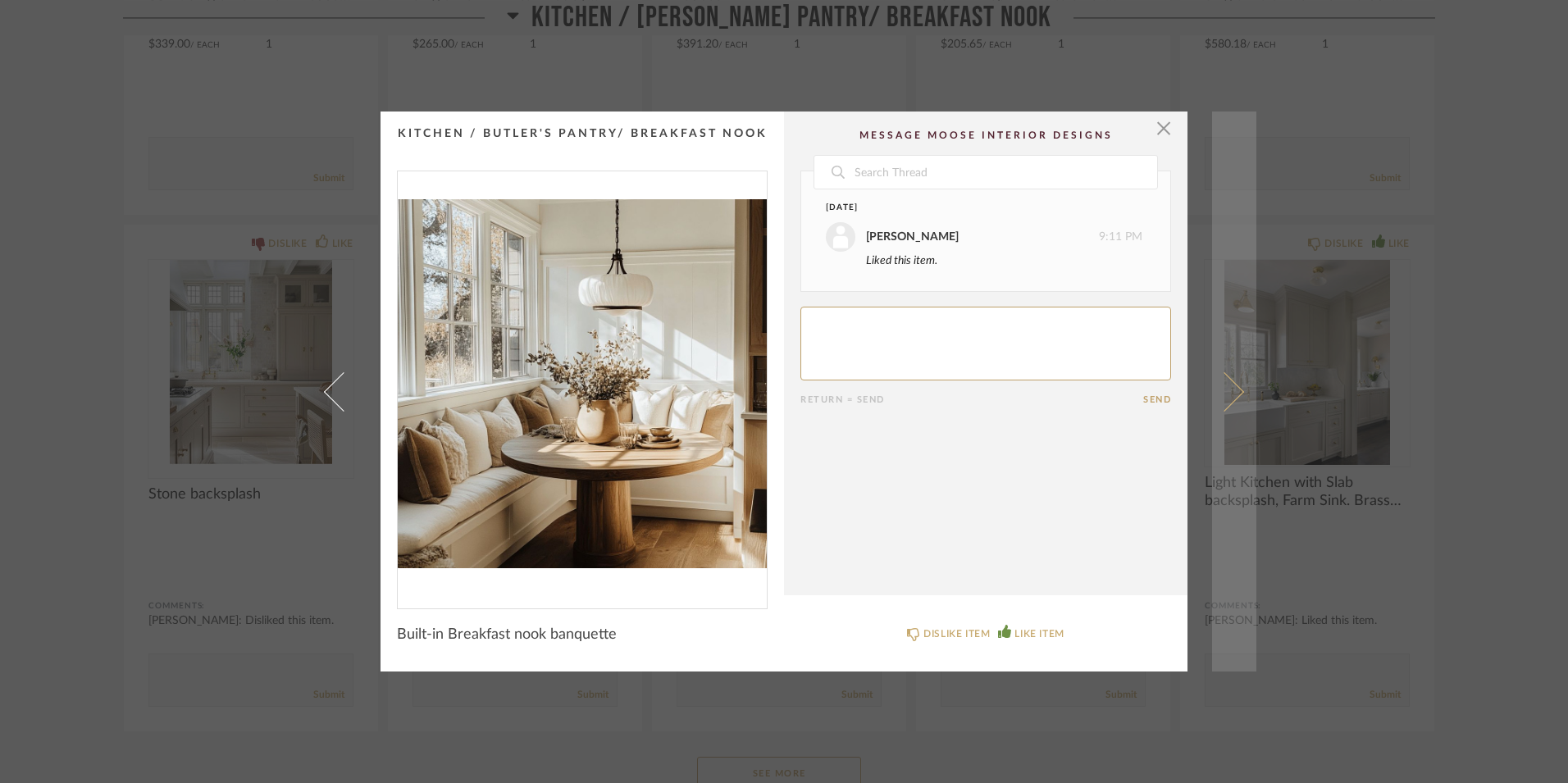
click at [1220, 392] on span at bounding box center [1224, 391] width 39 height 39
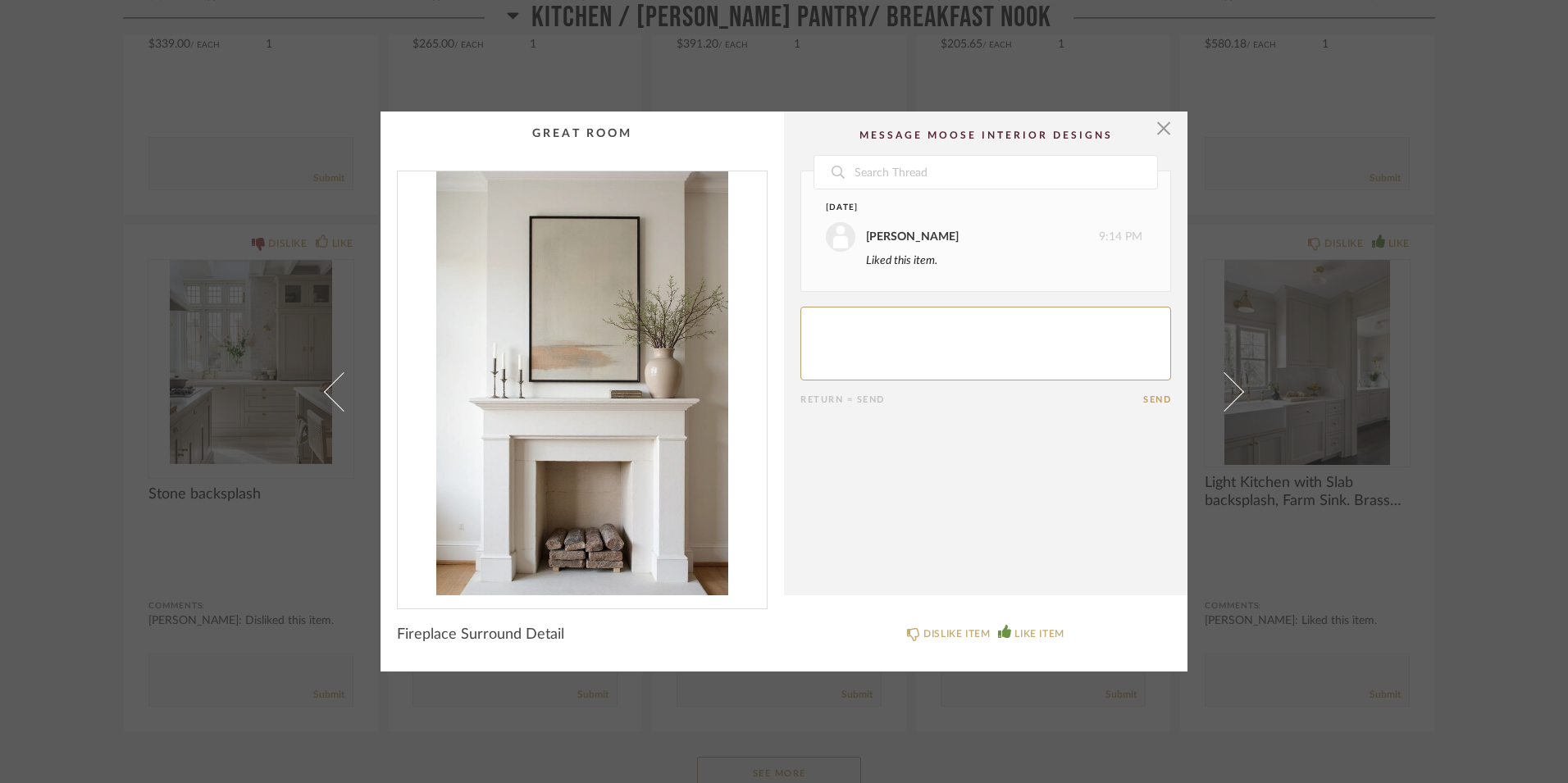
click at [1220, 392] on span at bounding box center [1224, 391] width 39 height 39
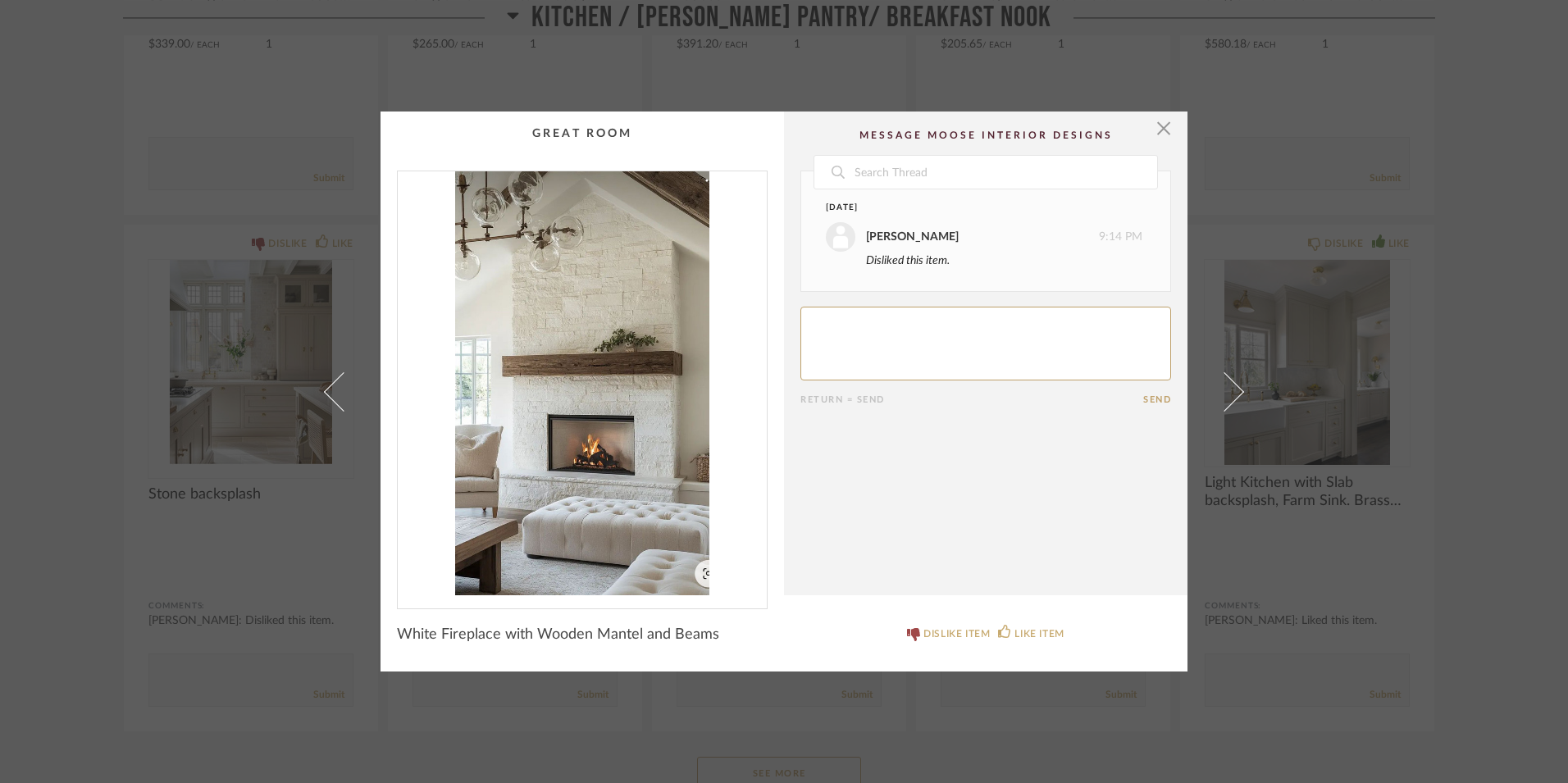
click at [1220, 392] on span at bounding box center [1224, 391] width 39 height 39
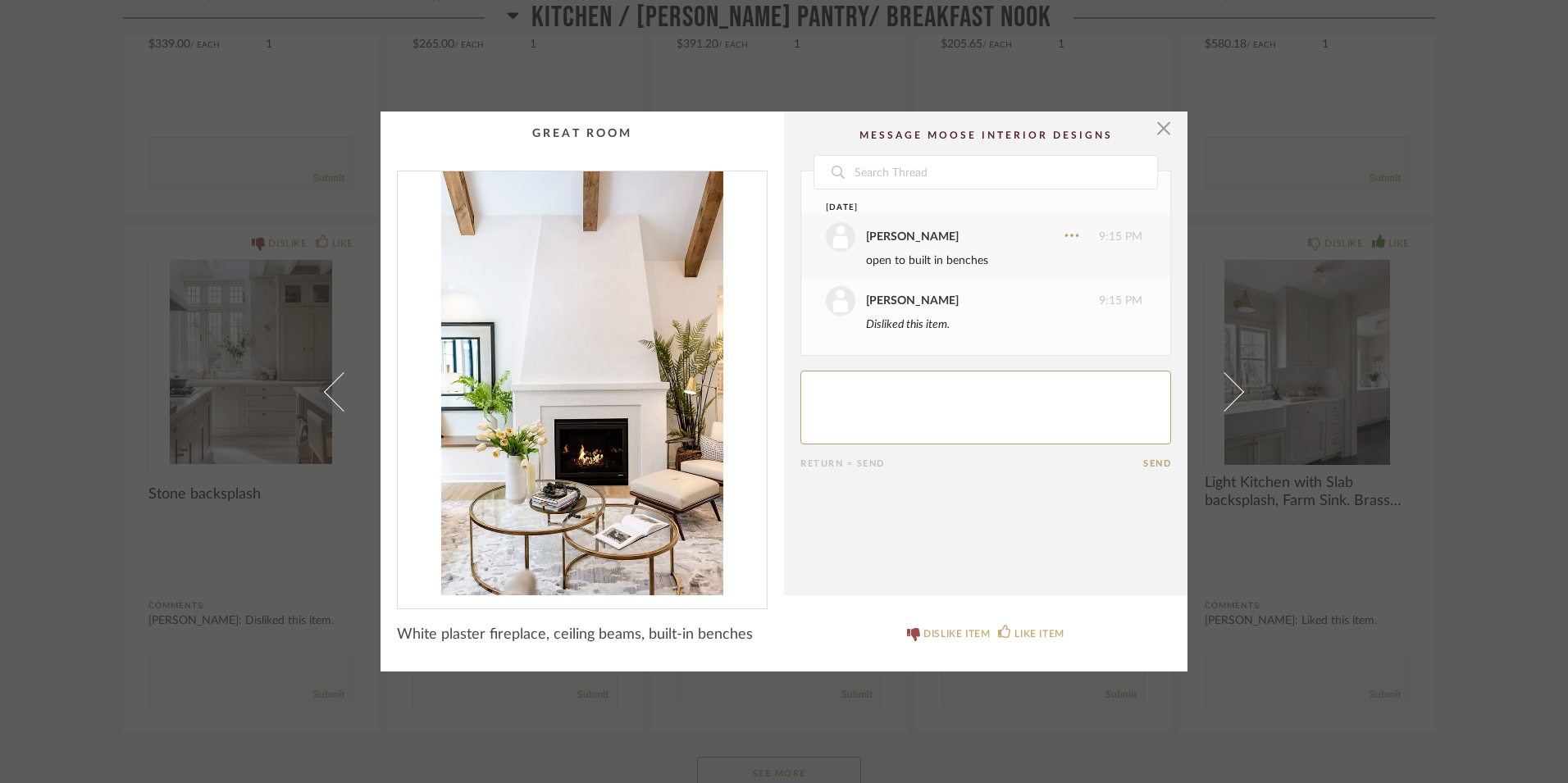
click at [1220, 392] on span at bounding box center [1224, 391] width 39 height 39
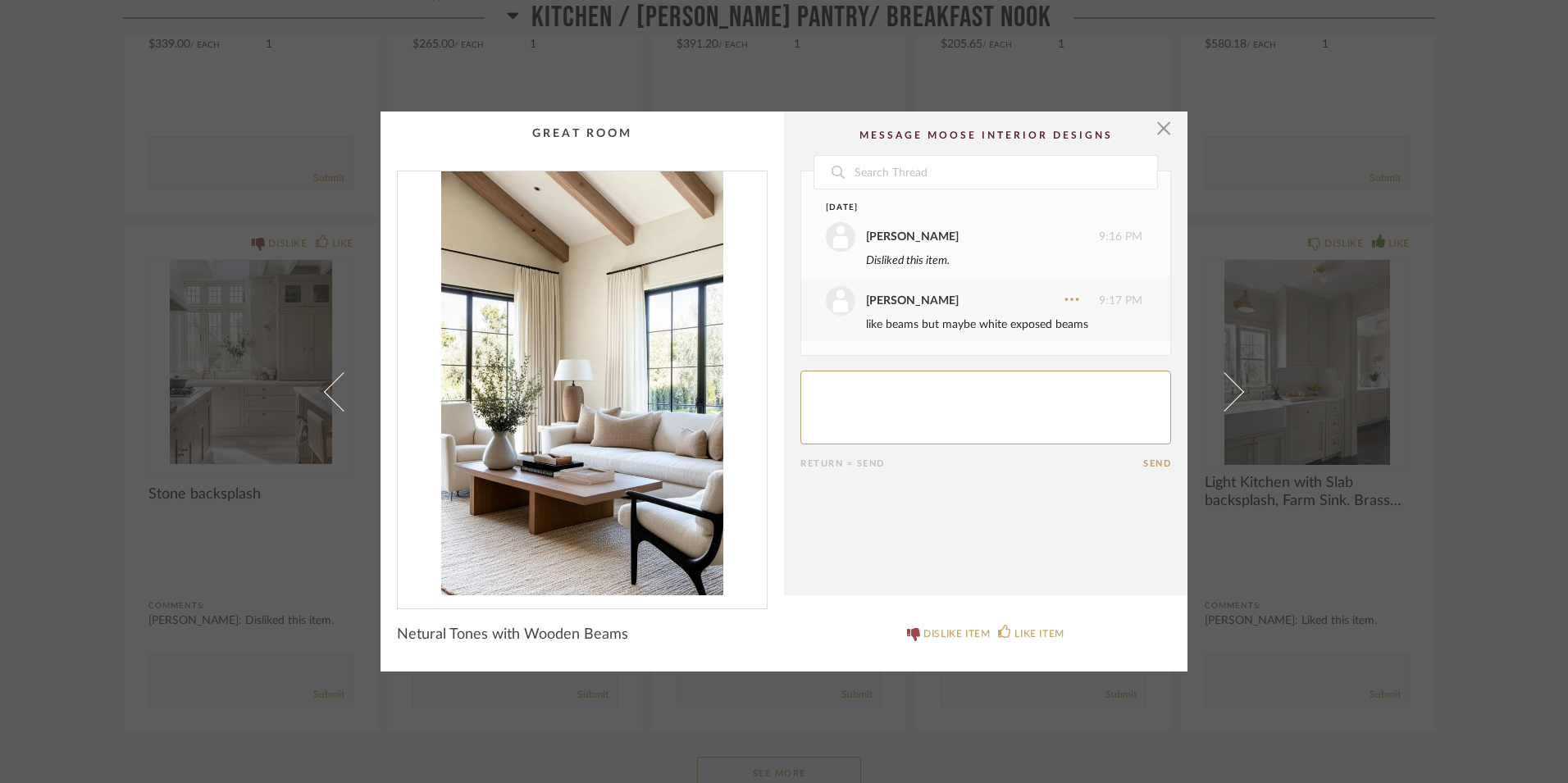
click at [1220, 392] on span at bounding box center [1224, 391] width 39 height 39
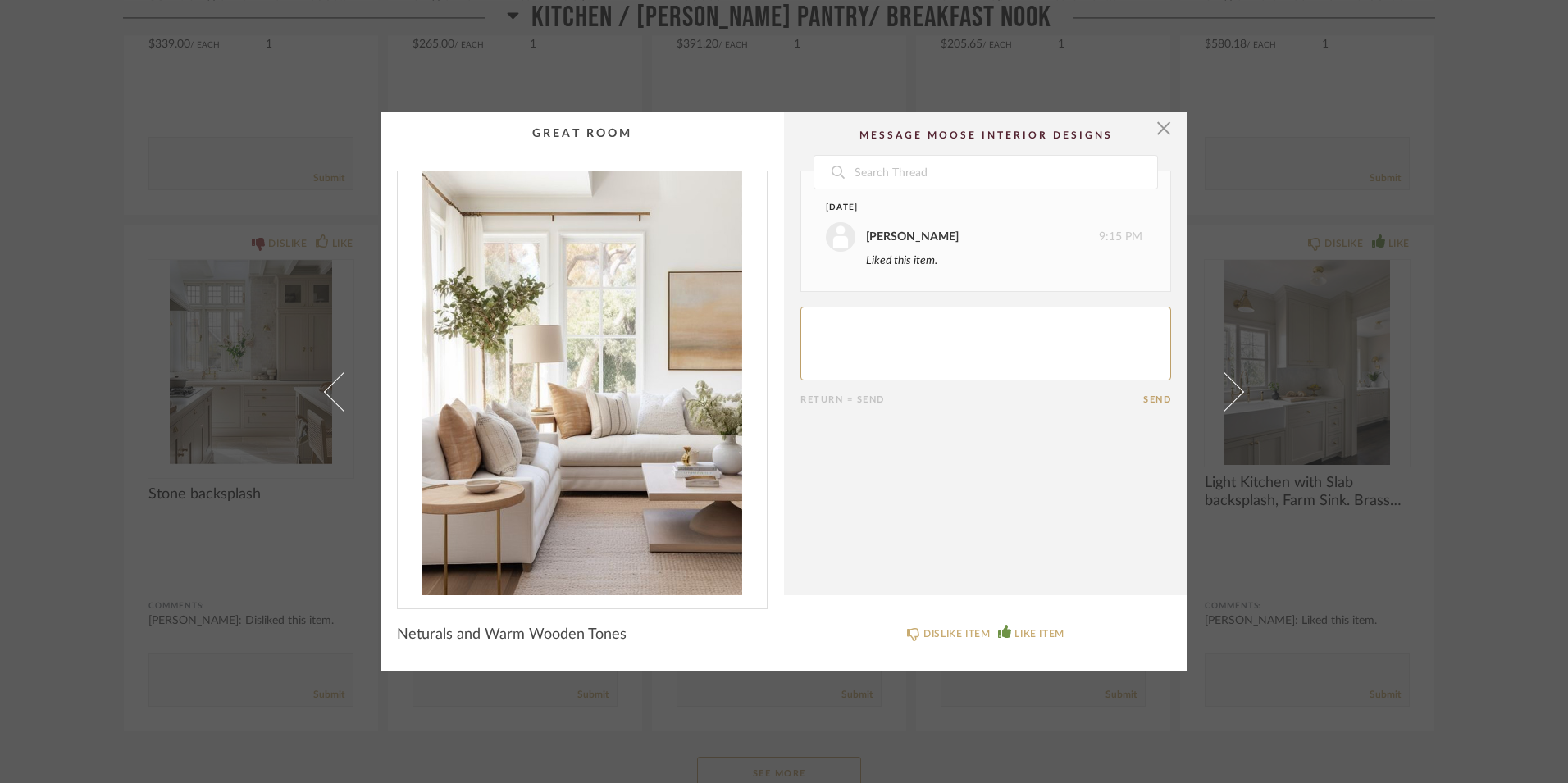
click at [1220, 392] on span at bounding box center [1224, 391] width 39 height 39
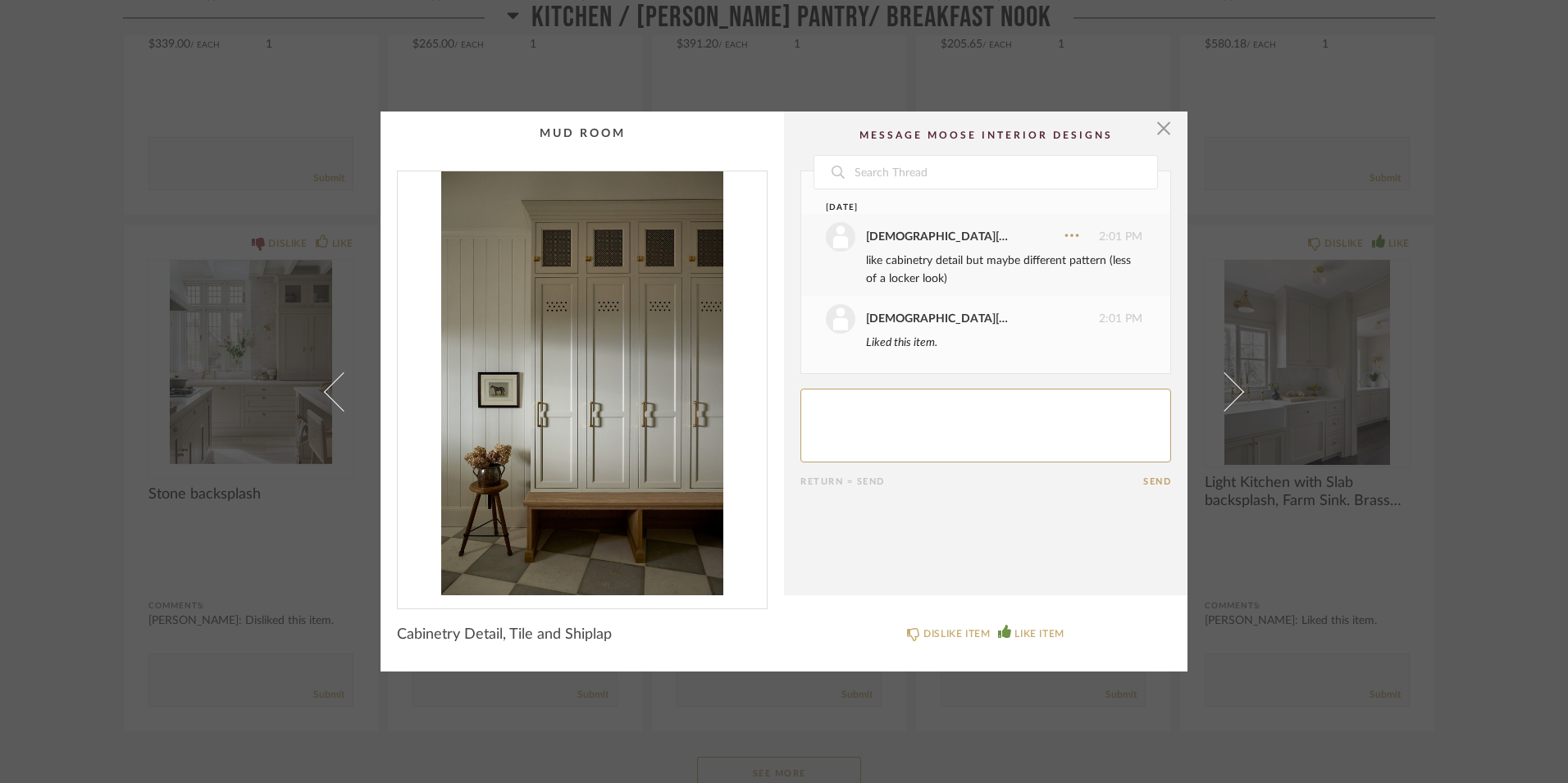
click at [1220, 392] on span at bounding box center [1224, 391] width 39 height 39
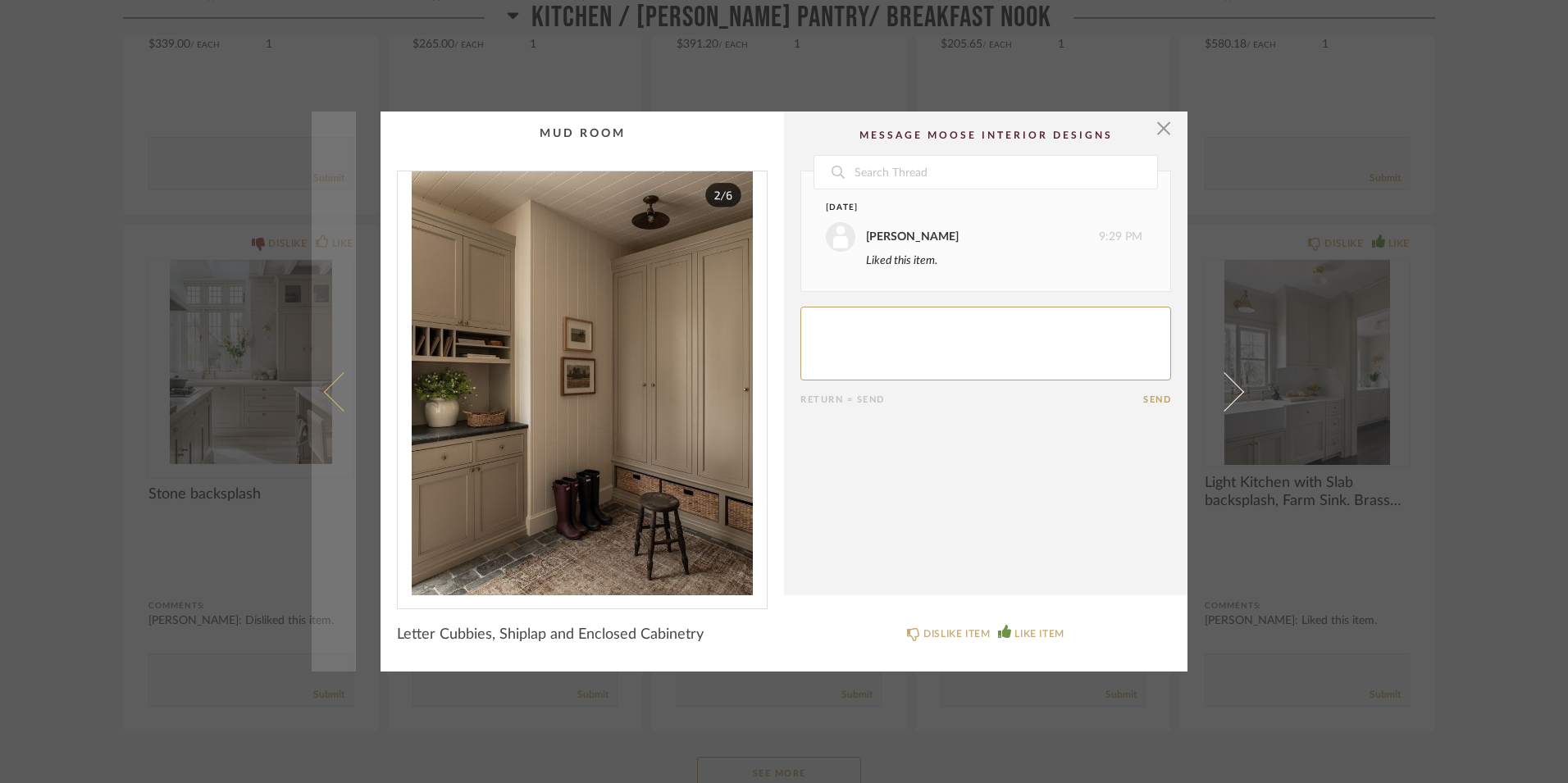
click at [320, 402] on link at bounding box center [334, 392] width 45 height 560
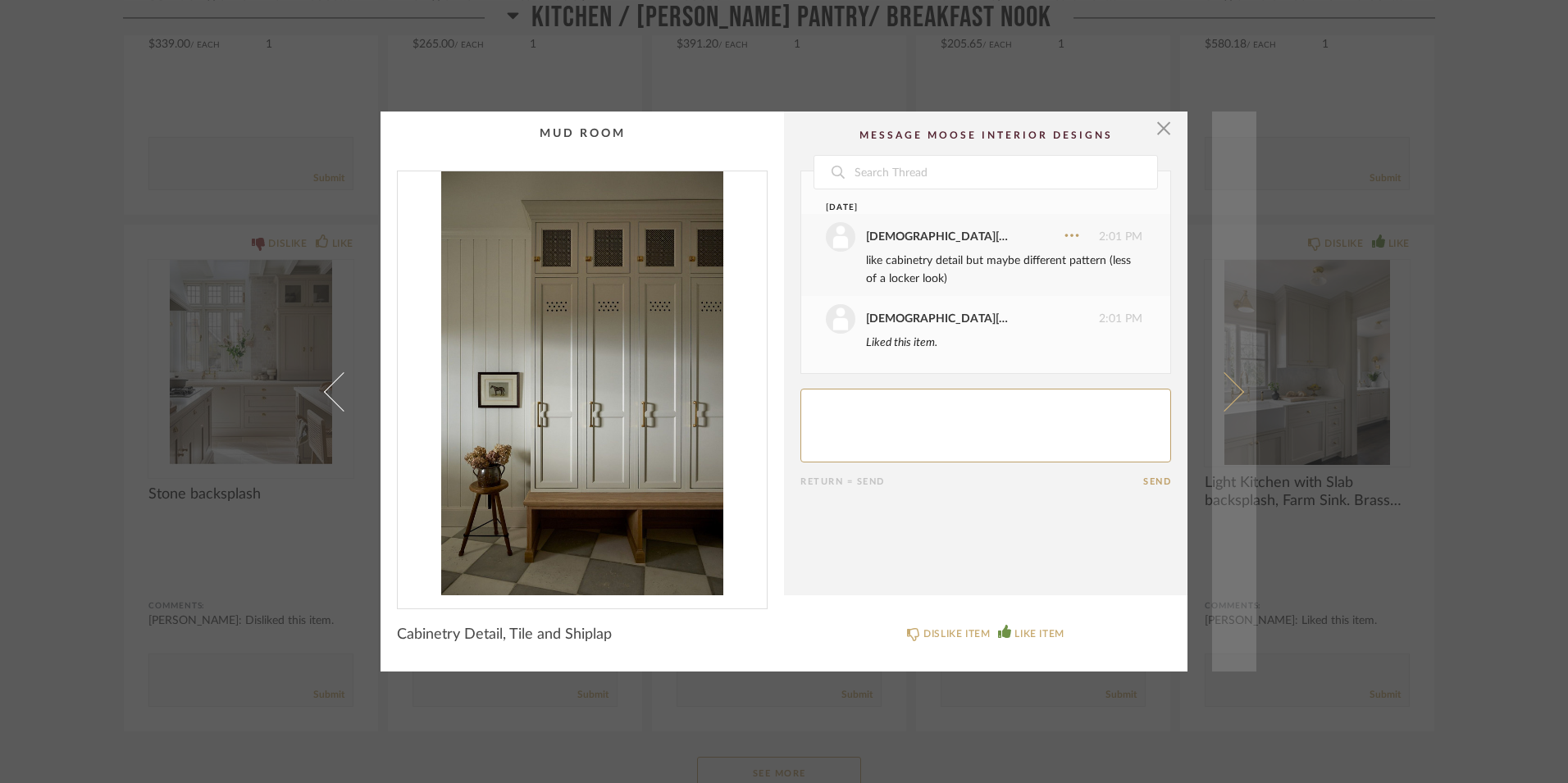
click at [1226, 390] on span at bounding box center [1224, 391] width 39 height 39
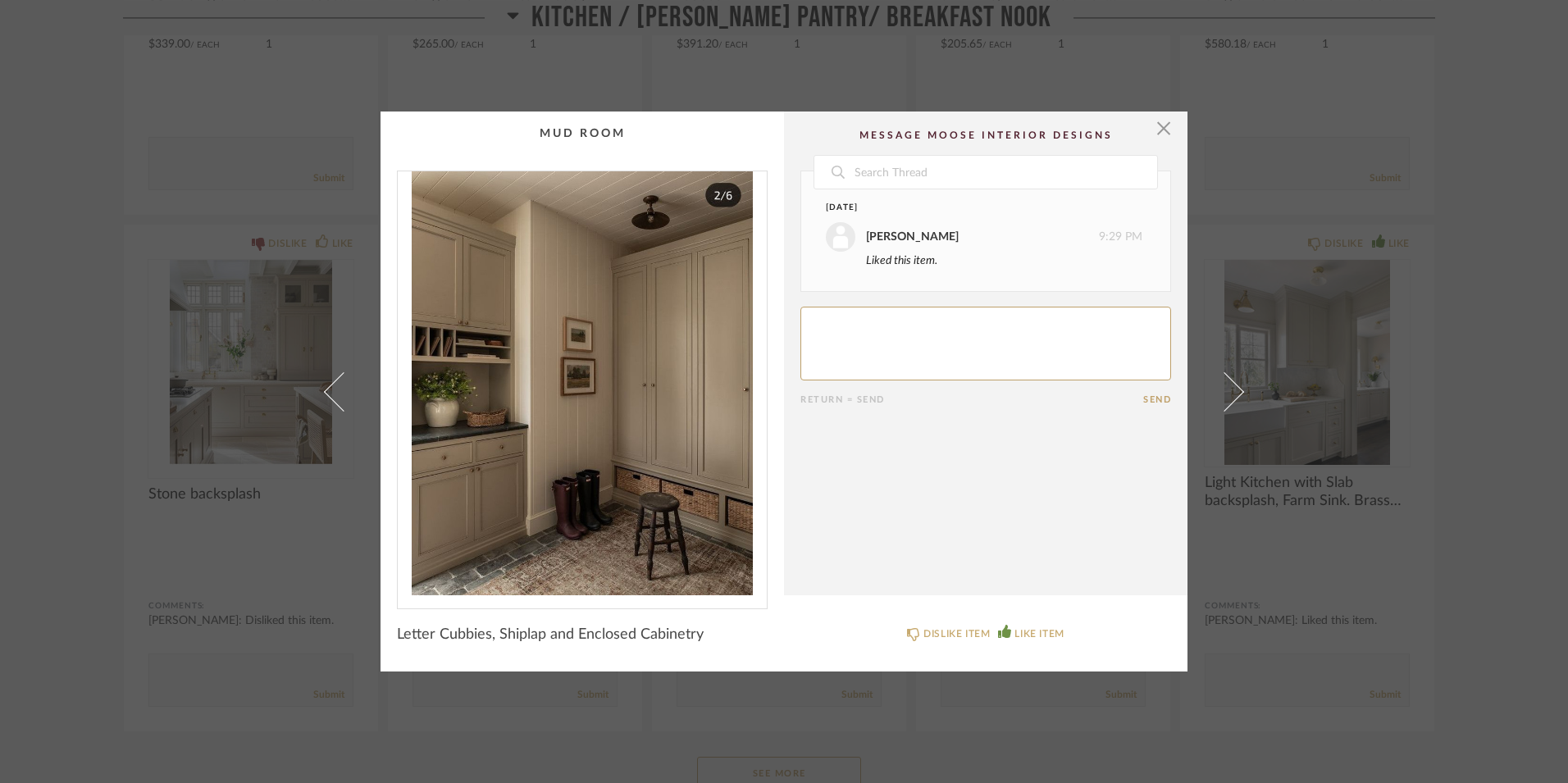
click at [1226, 390] on span at bounding box center [1224, 391] width 39 height 39
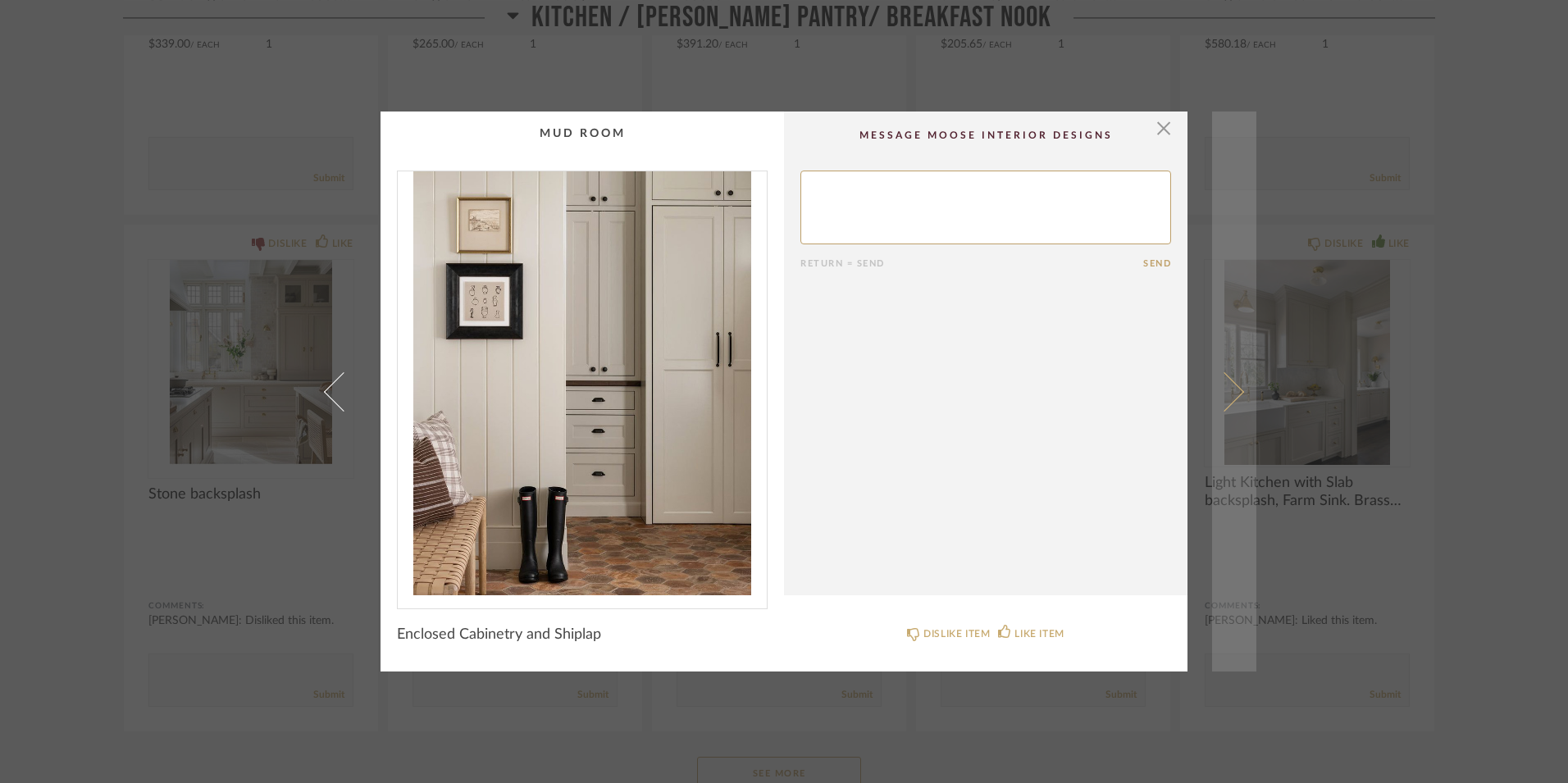
click at [1228, 388] on span at bounding box center [1224, 391] width 39 height 39
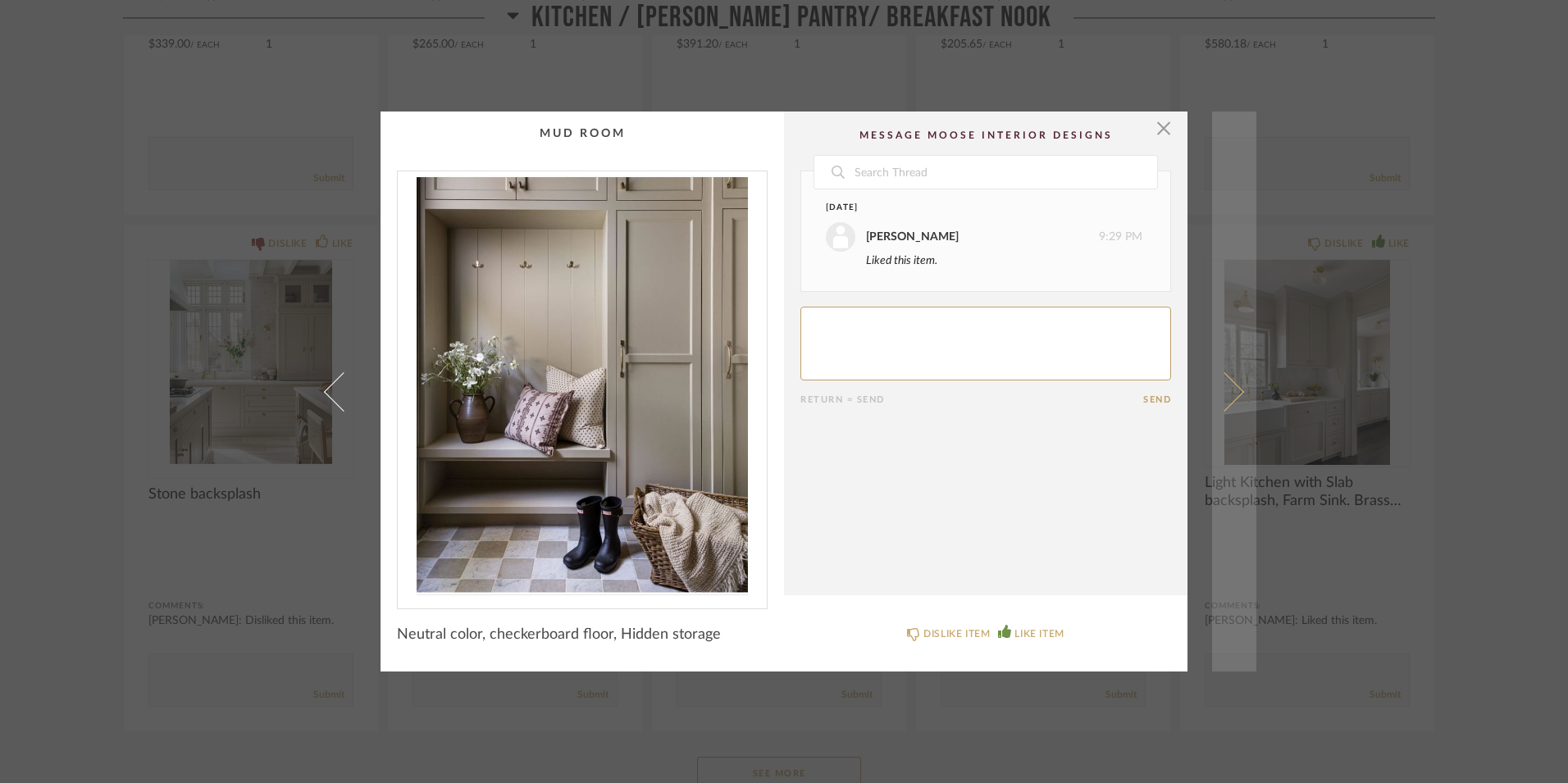
click at [1237, 397] on link at bounding box center [1234, 392] width 45 height 560
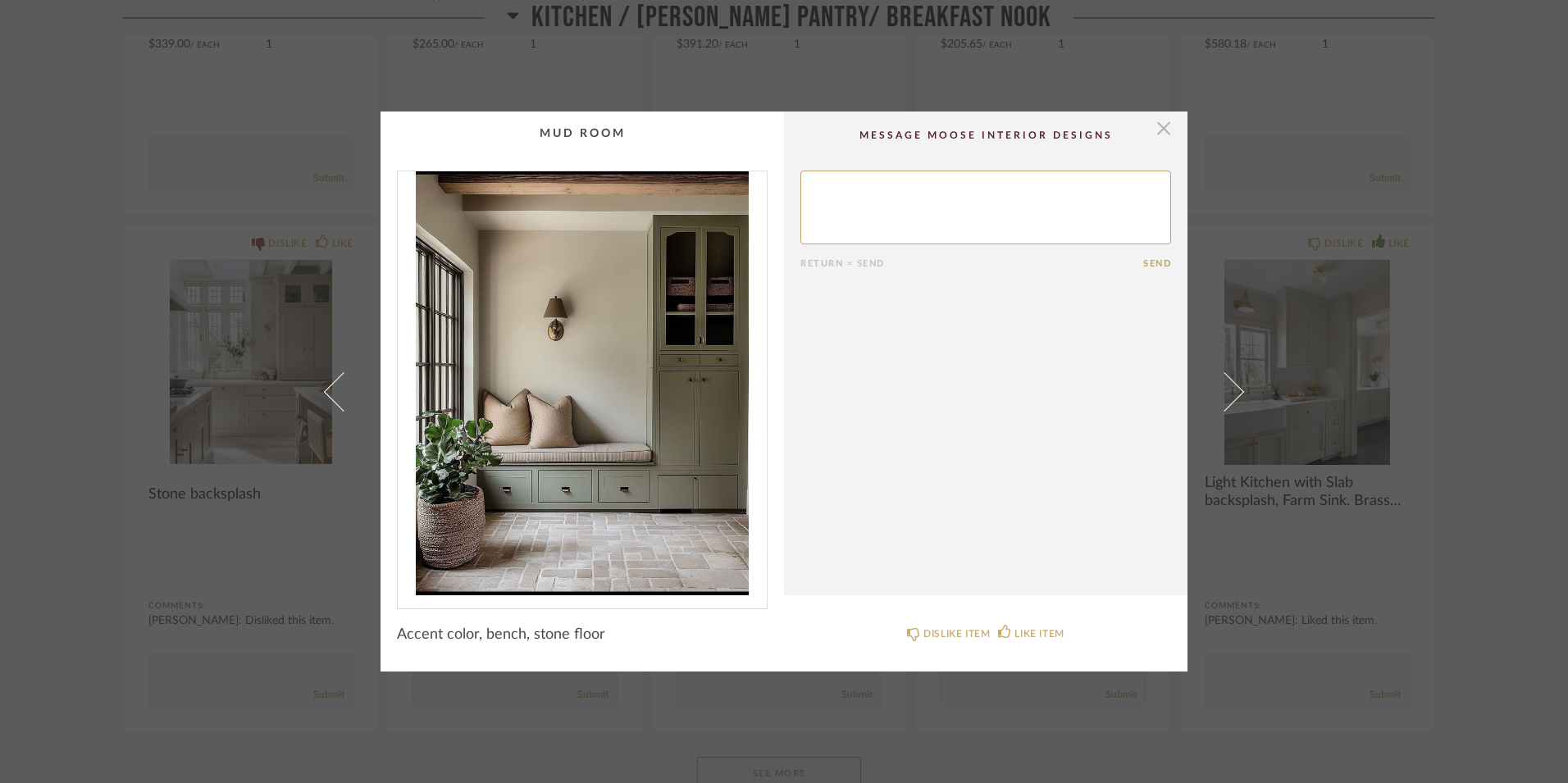
click at [1161, 117] on span "button" at bounding box center [1164, 128] width 33 height 33
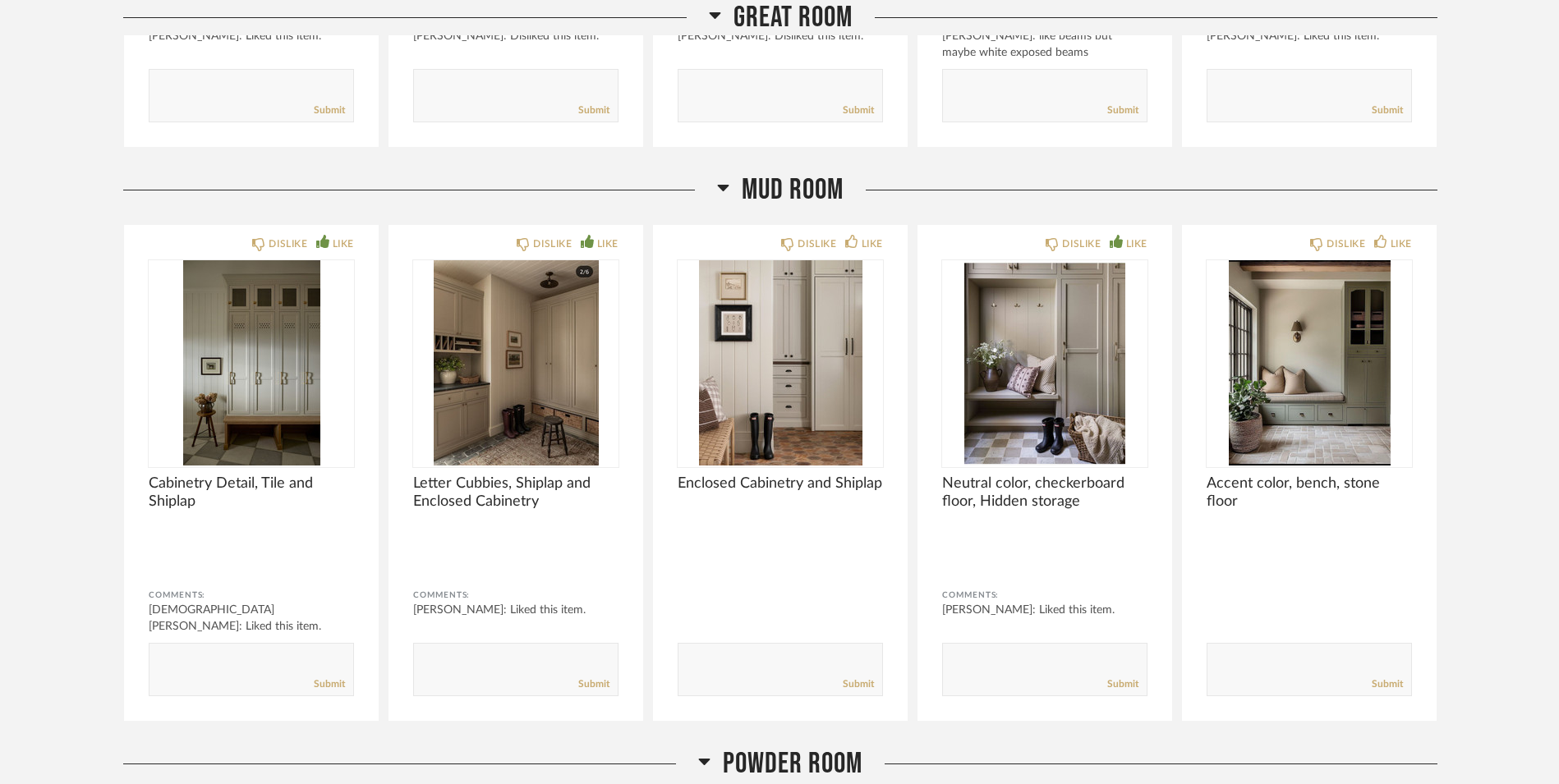
scroll to position [8491, 0]
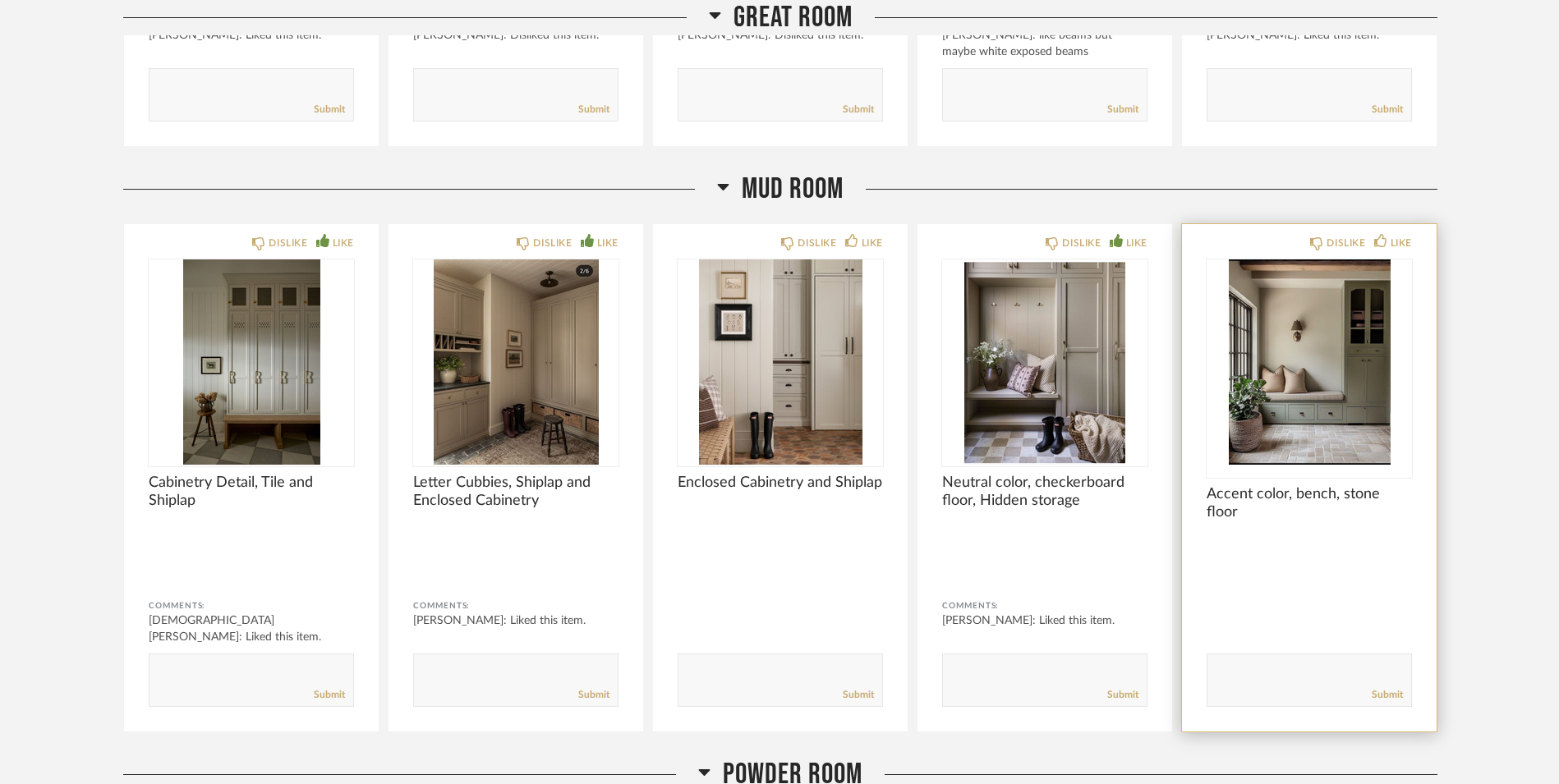
click at [1264, 683] on div "Submit" at bounding box center [1309, 694] width 204 height 22
click at [1256, 662] on textarea at bounding box center [1309, 672] width 204 height 22
type textarea "love bench dont love stone floor"
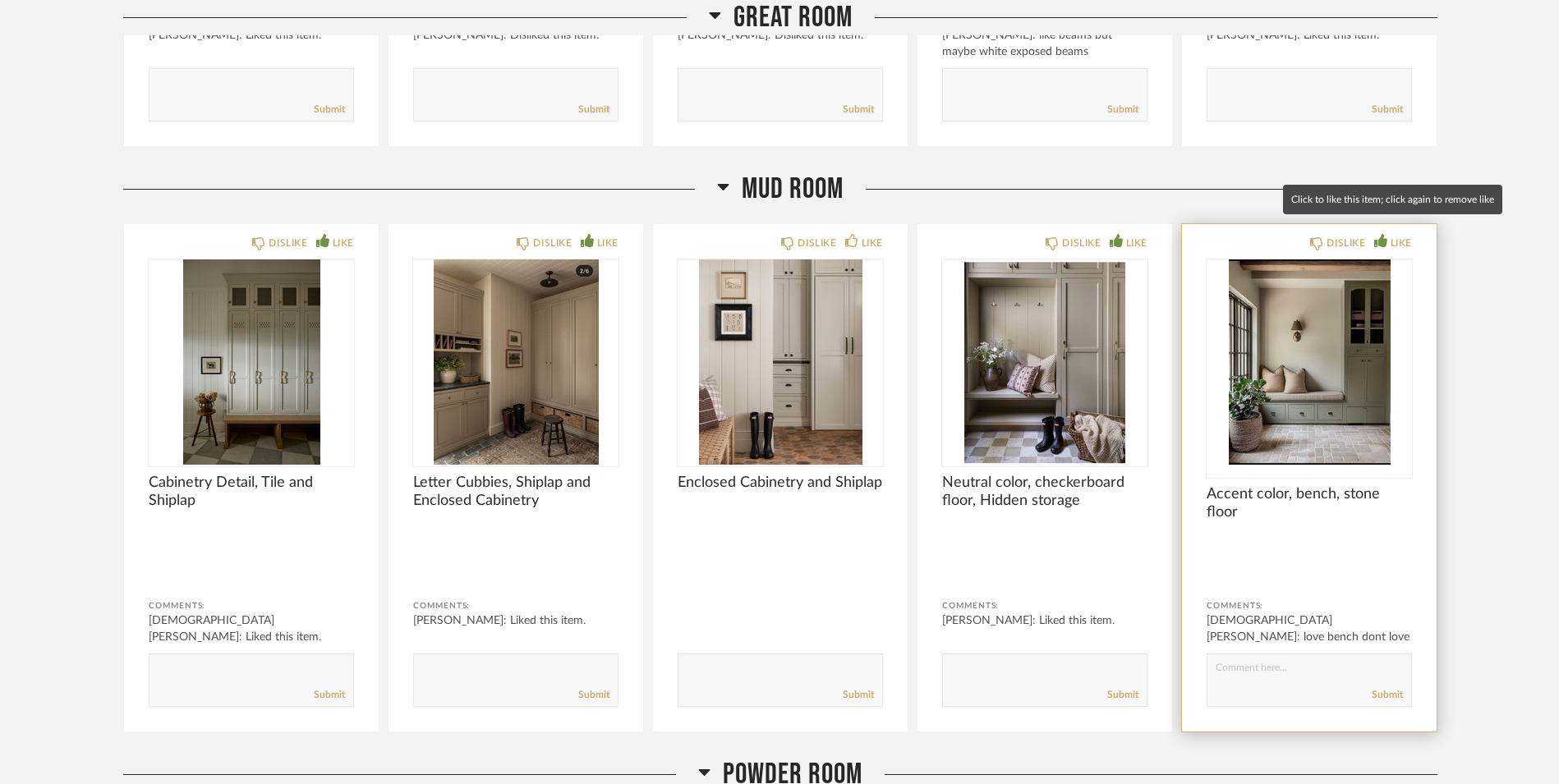
click at [1395, 234] on div "LIKE" at bounding box center [1401, 242] width 21 height 17
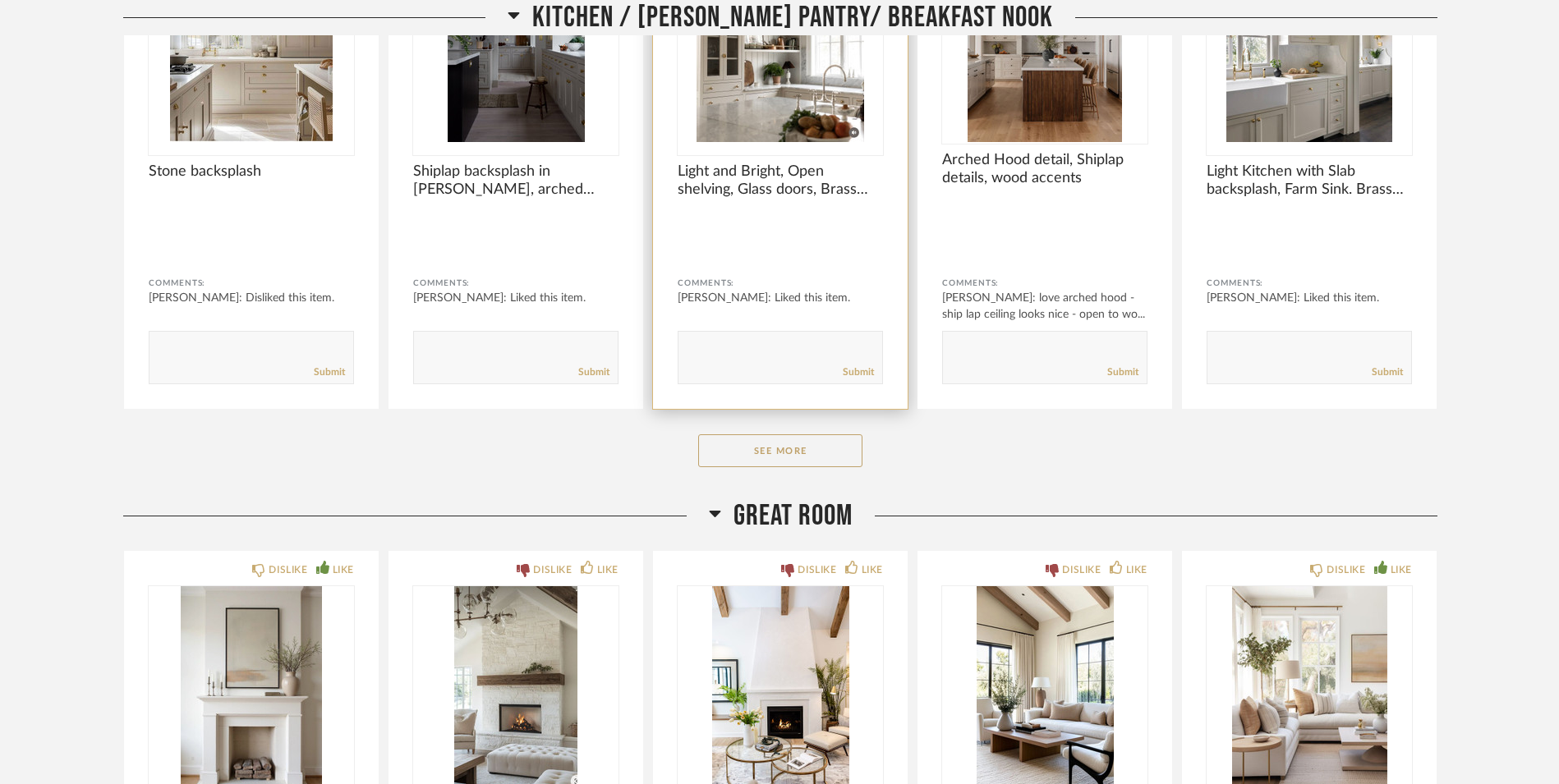
scroll to position [7591, 0]
click at [809, 438] on button "See More" at bounding box center [780, 450] width 165 height 33
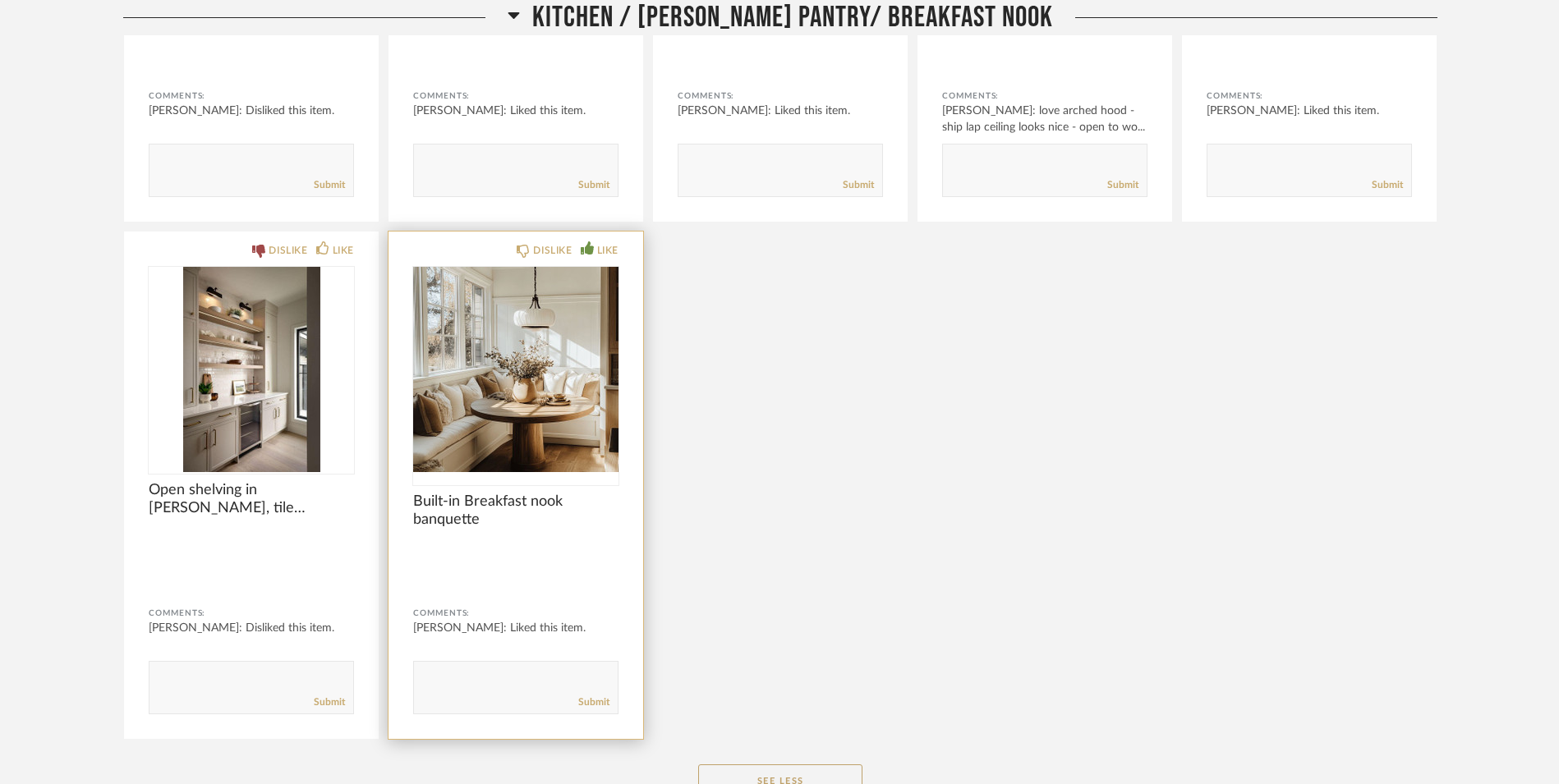
scroll to position [7778, 0]
click at [479, 660] on form "Submit" at bounding box center [516, 686] width 206 height 53
click at [478, 668] on textarea at bounding box center [516, 679] width 204 height 22
type textarea "o"
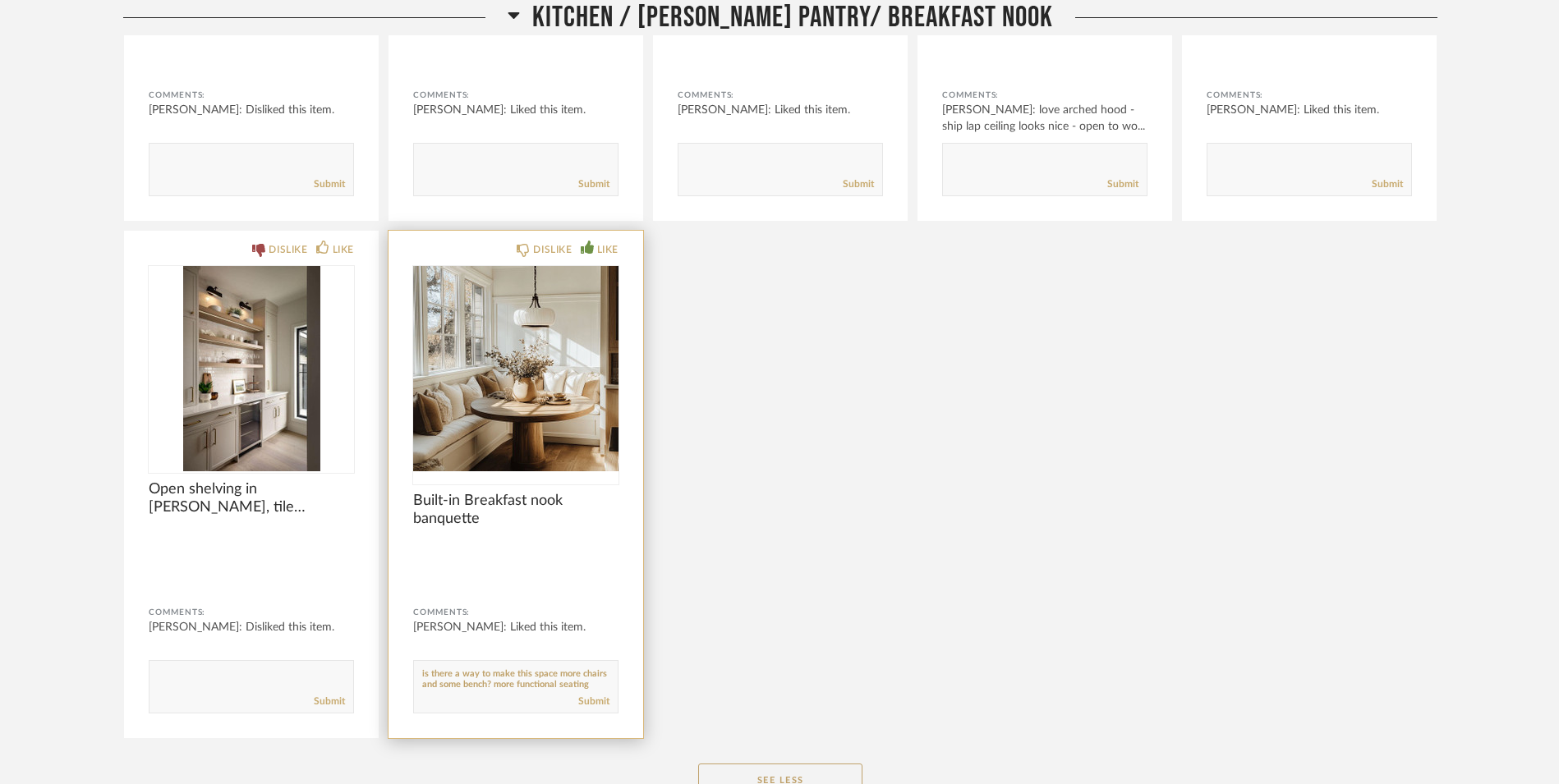
type textarea "is there a way to make this space more chairs and some bench? more functional s…"
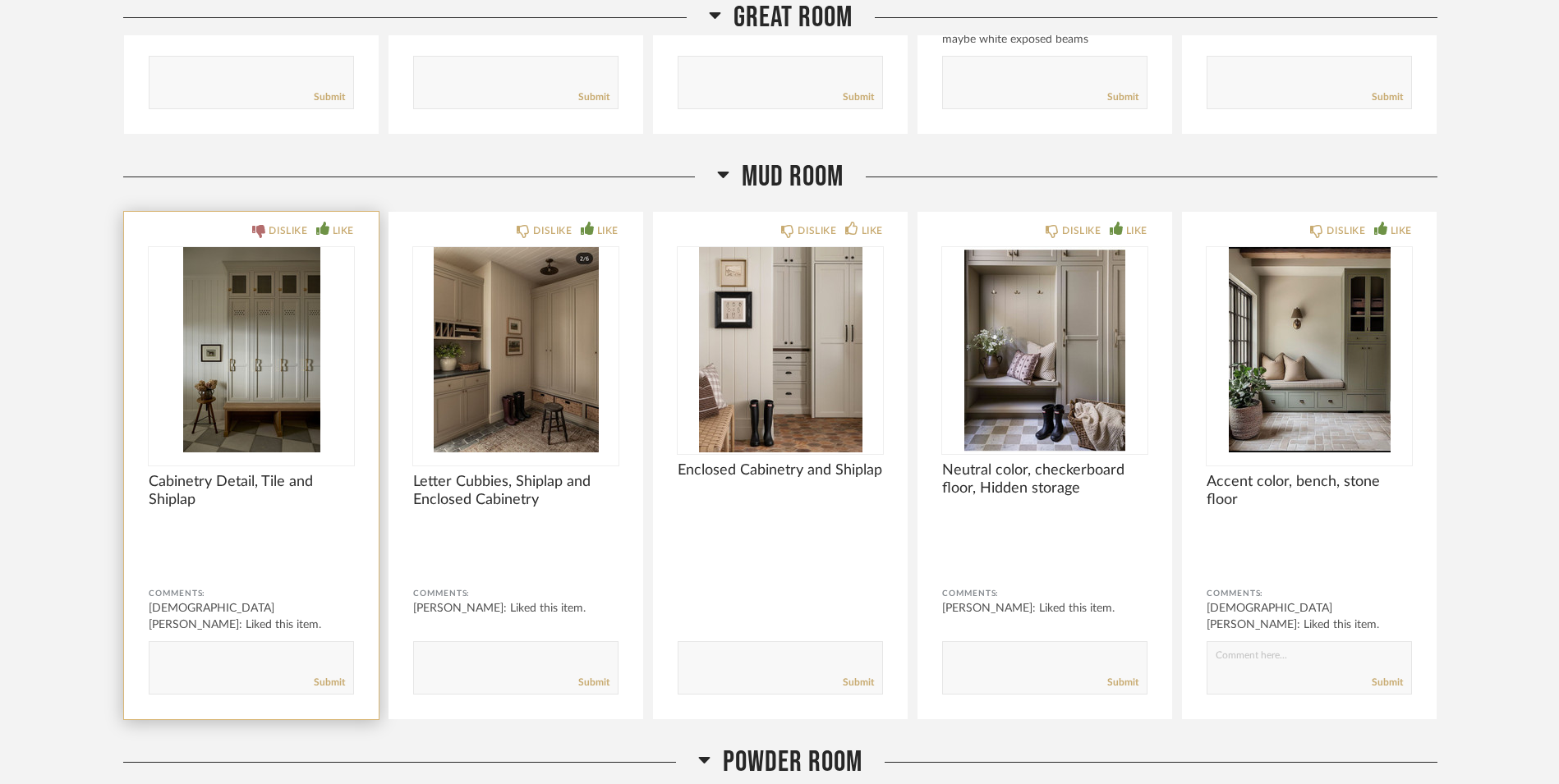
scroll to position [9049, 0]
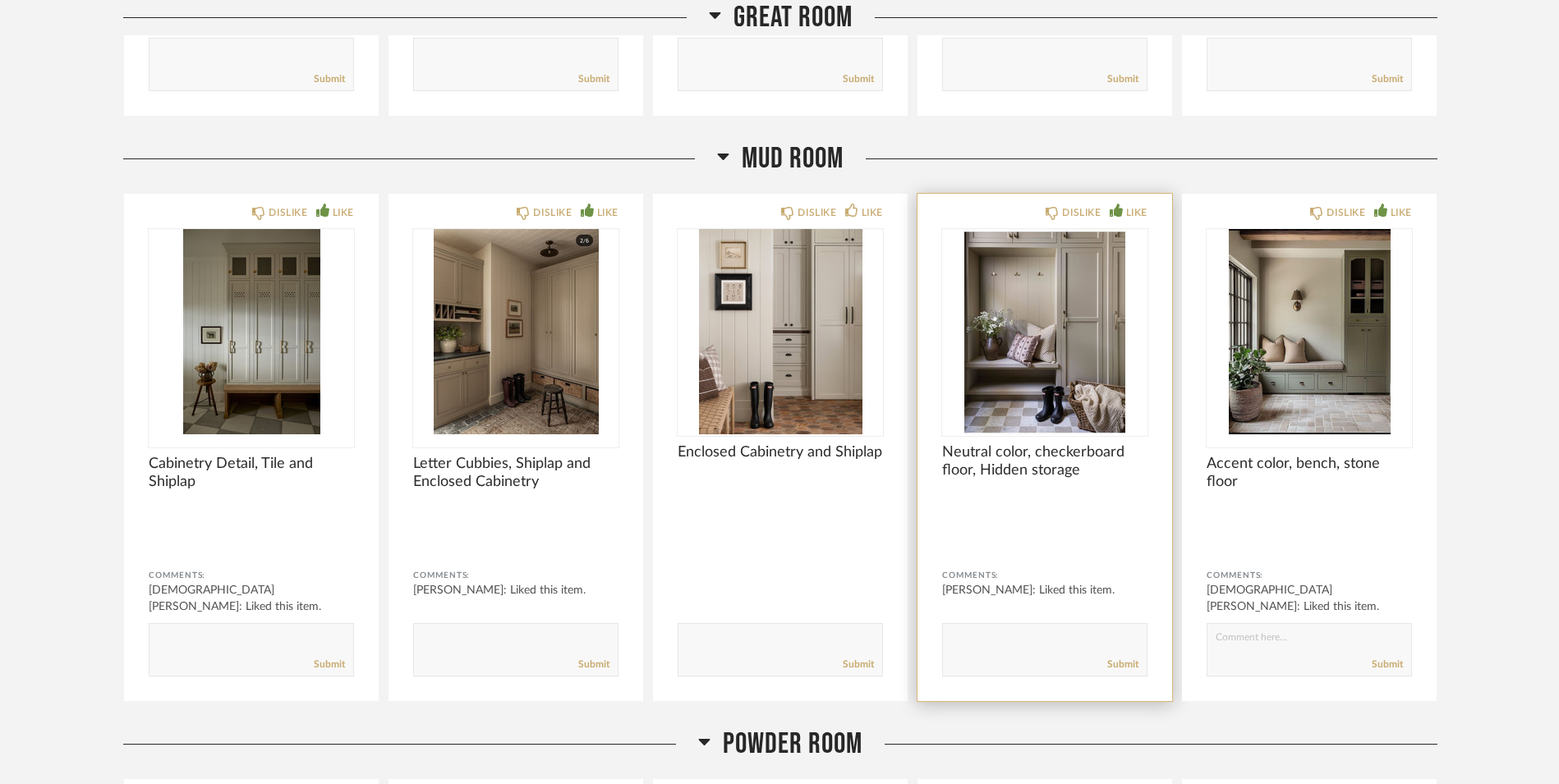
click at [982, 632] on textarea at bounding box center [1044, 641] width 204 height 22
type textarea "love checkered floor"
click at [1053, 336] on img "0" at bounding box center [1044, 332] width 206 height 206
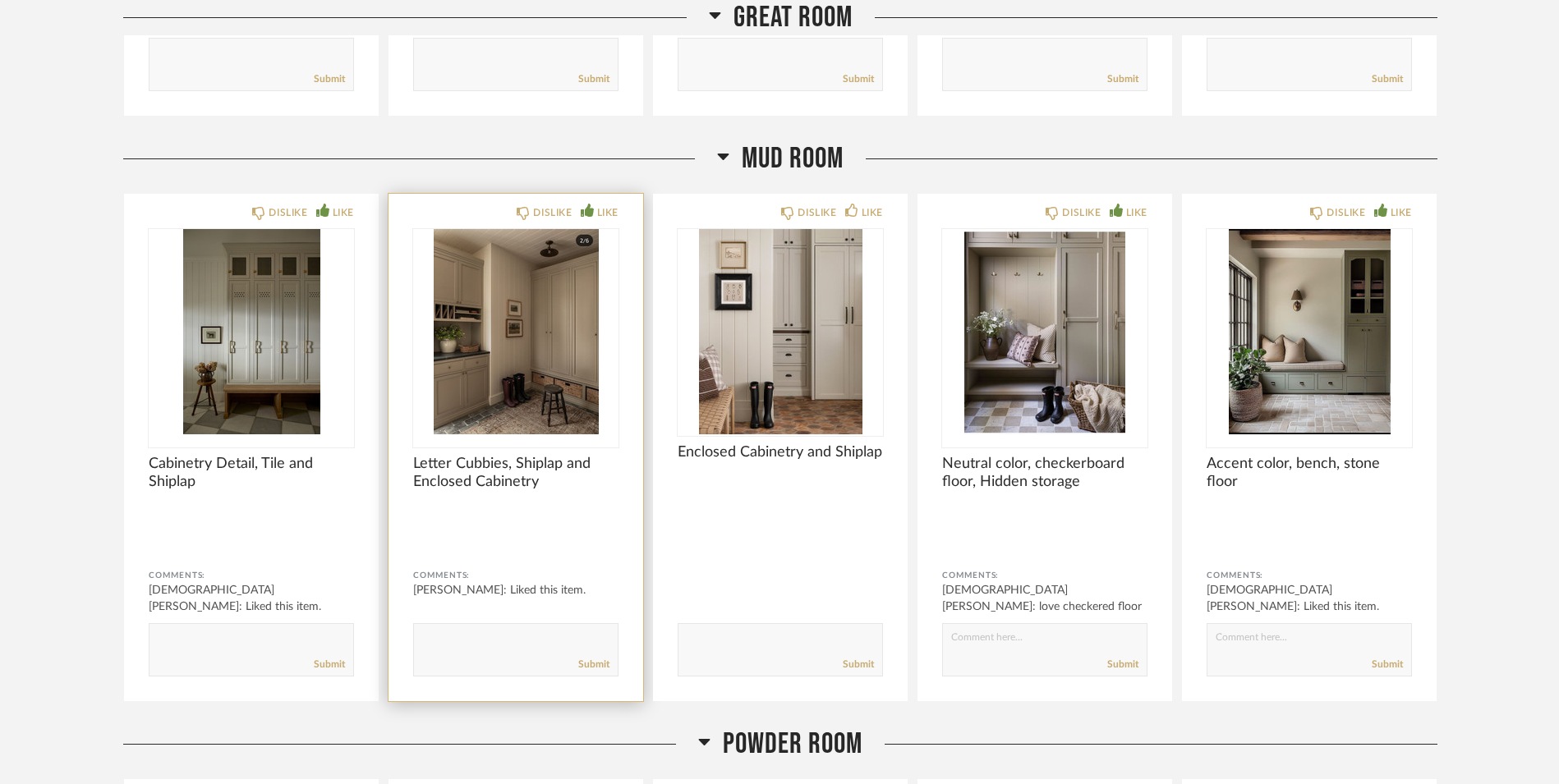
click at [460, 455] on span "Letter Cubbies, Shiplap and Enclosed Cabinetry" at bounding box center [516, 472] width 206 height 36
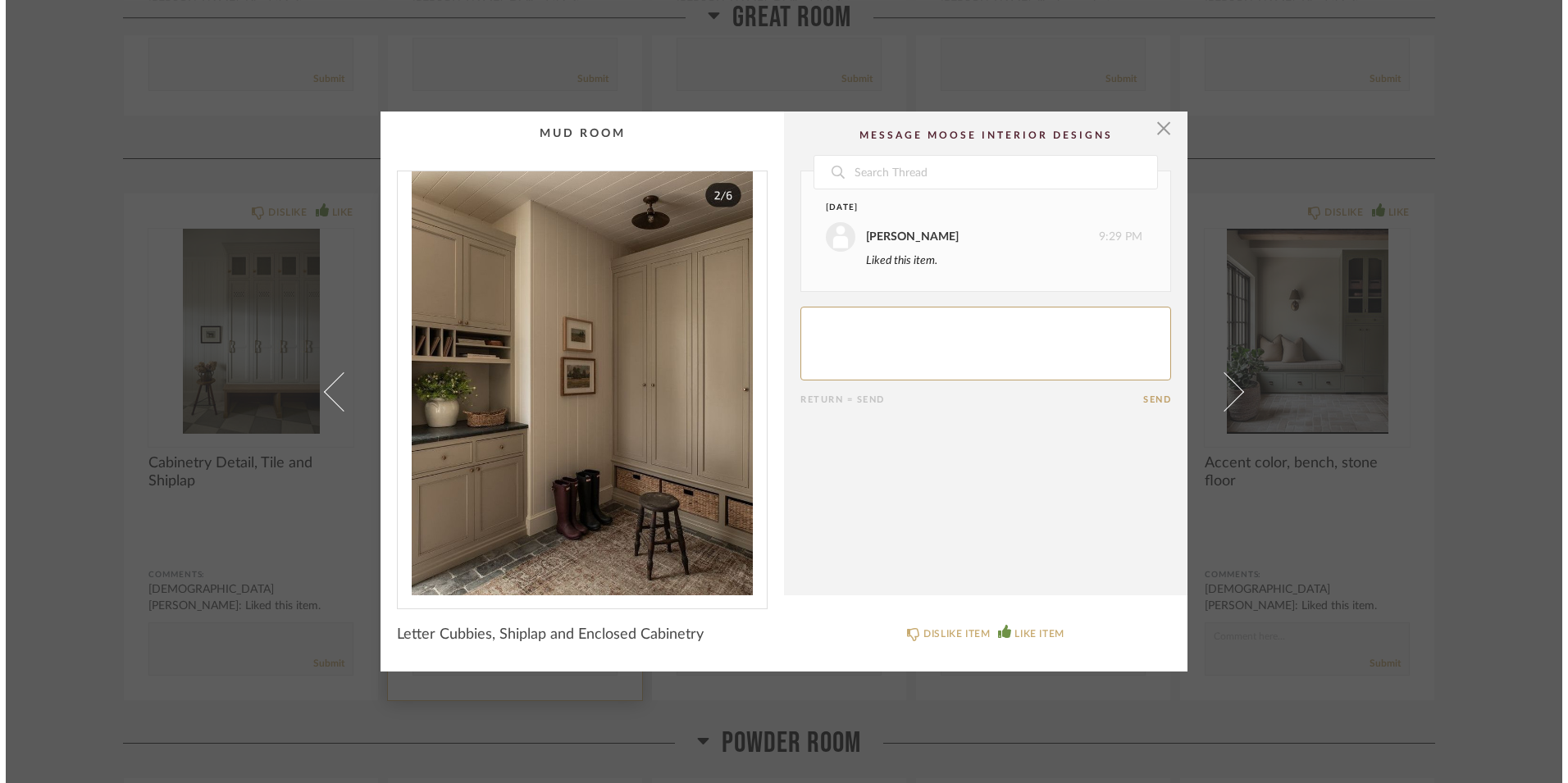
scroll to position [0, 0]
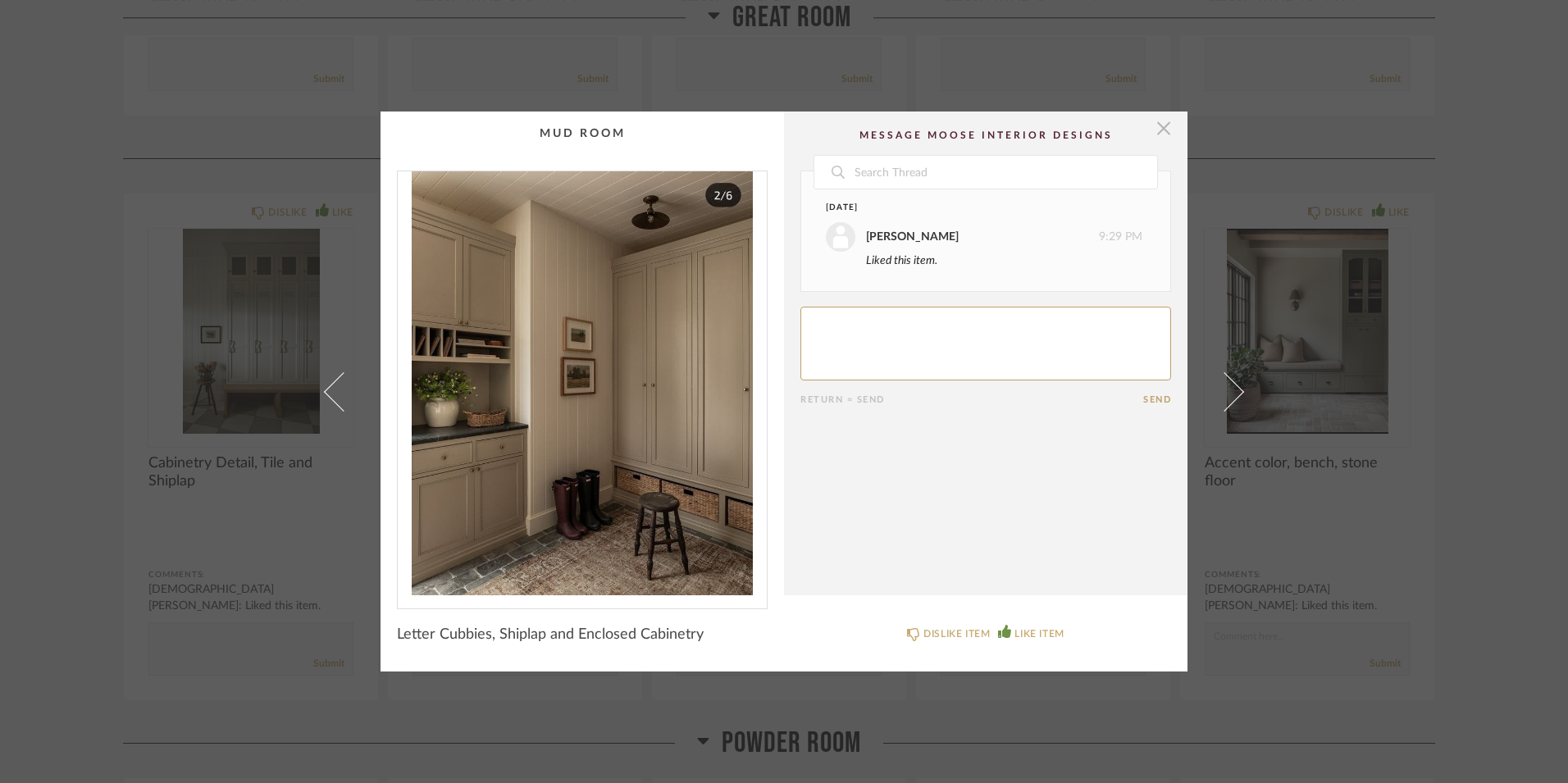
click at [1152, 129] on span "button" at bounding box center [1164, 128] width 33 height 33
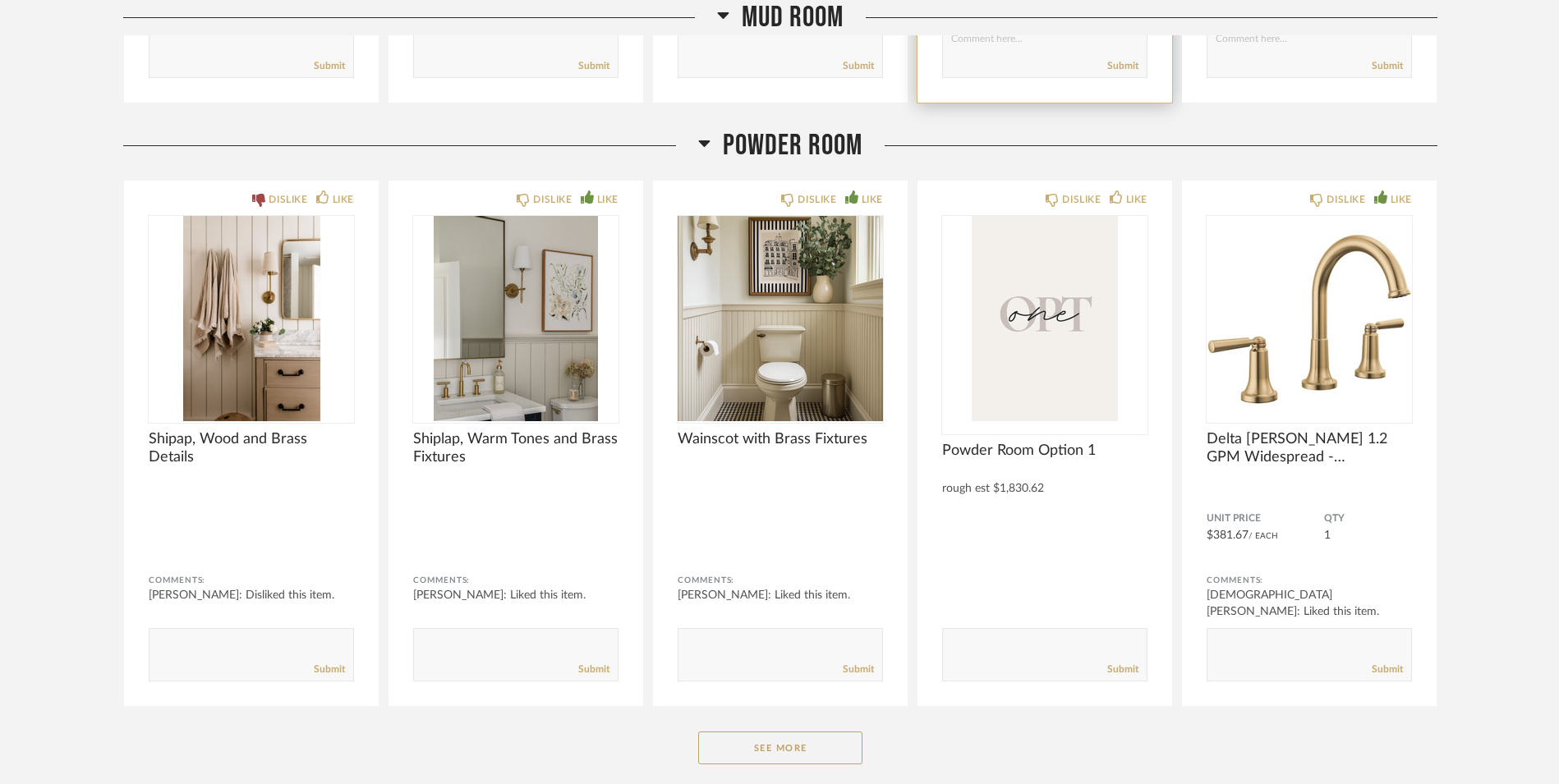
scroll to position [9649, 0]
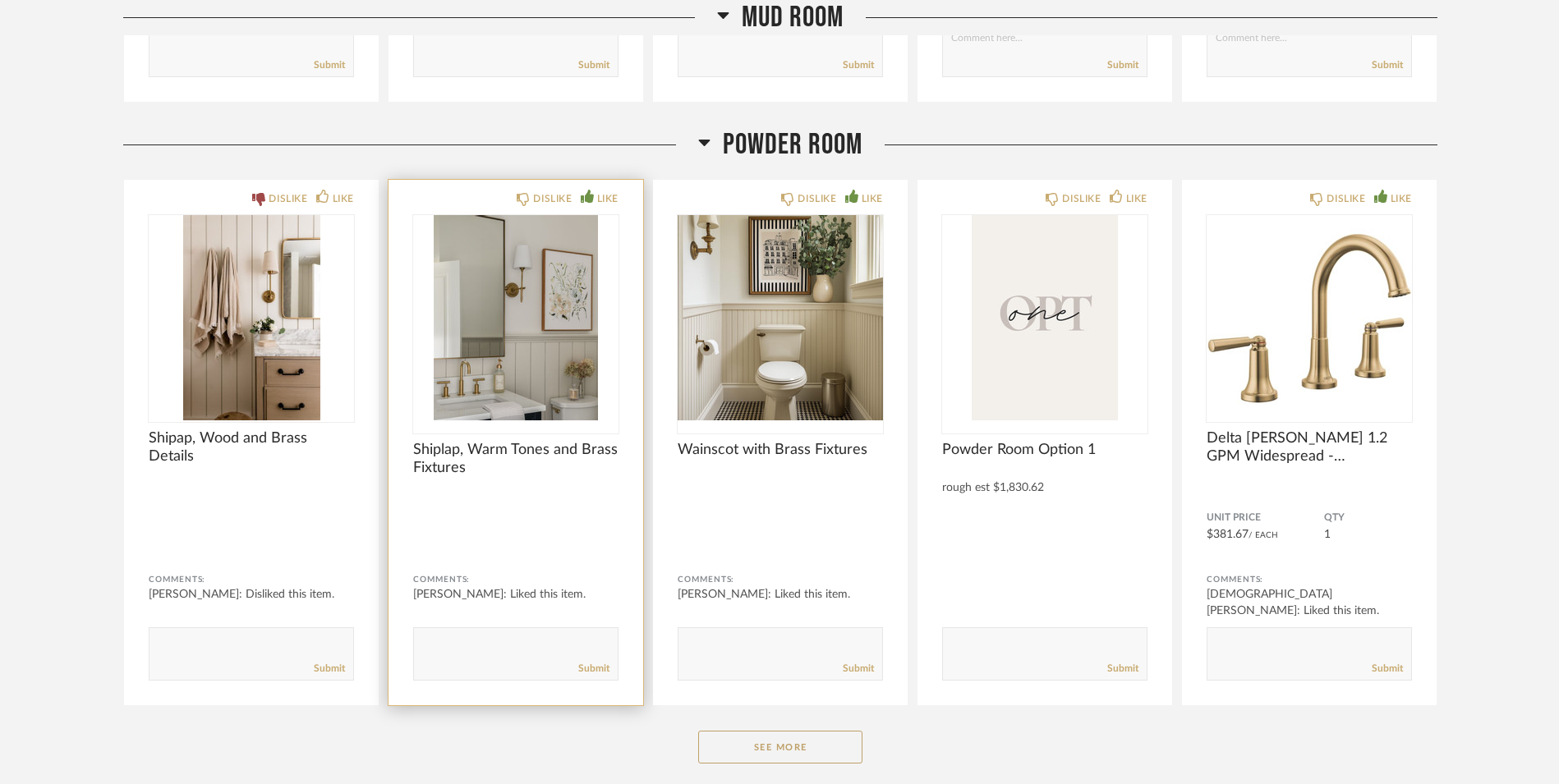
click at [552, 368] on img "0" at bounding box center [516, 318] width 206 height 206
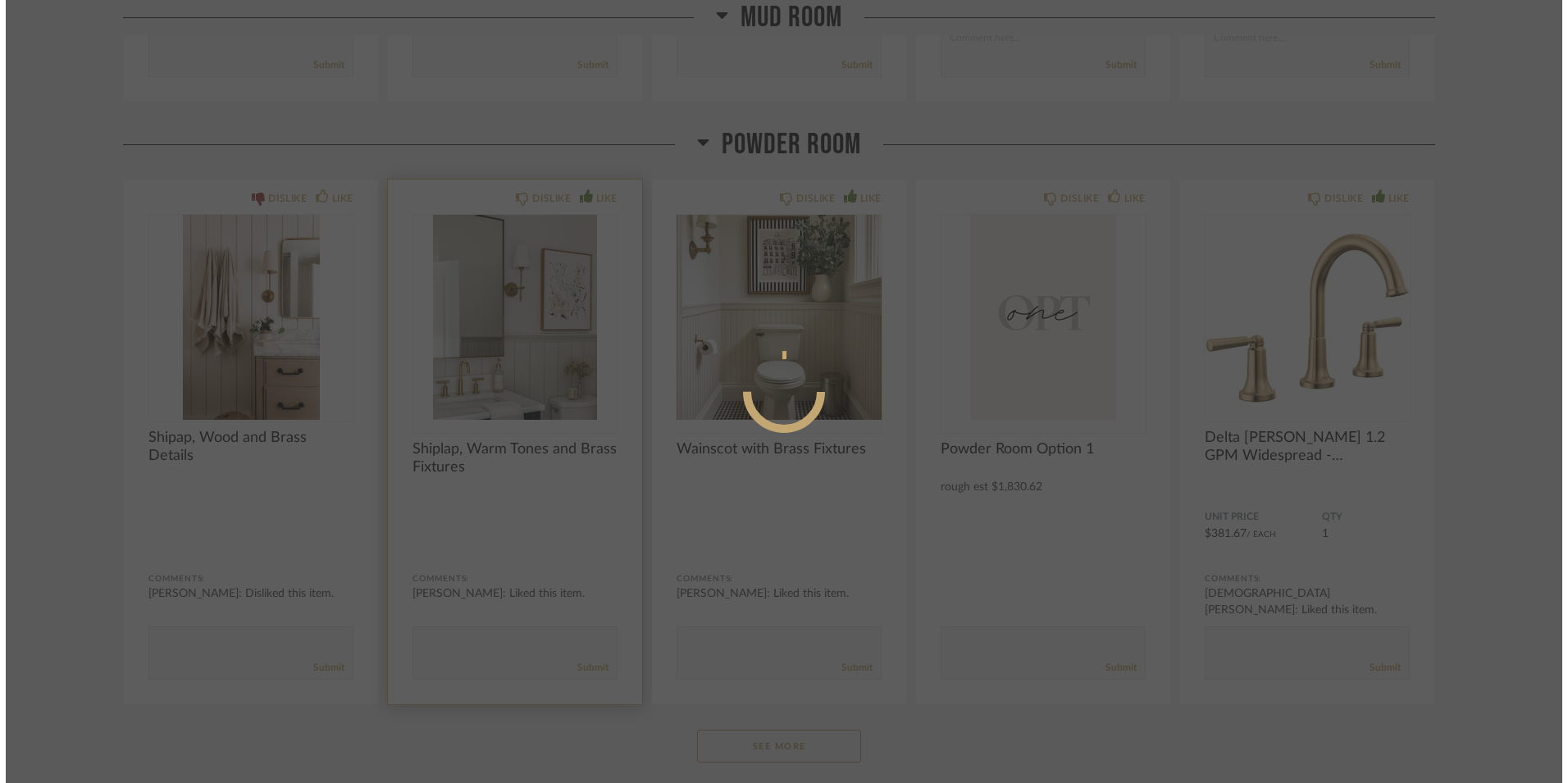
scroll to position [0, 0]
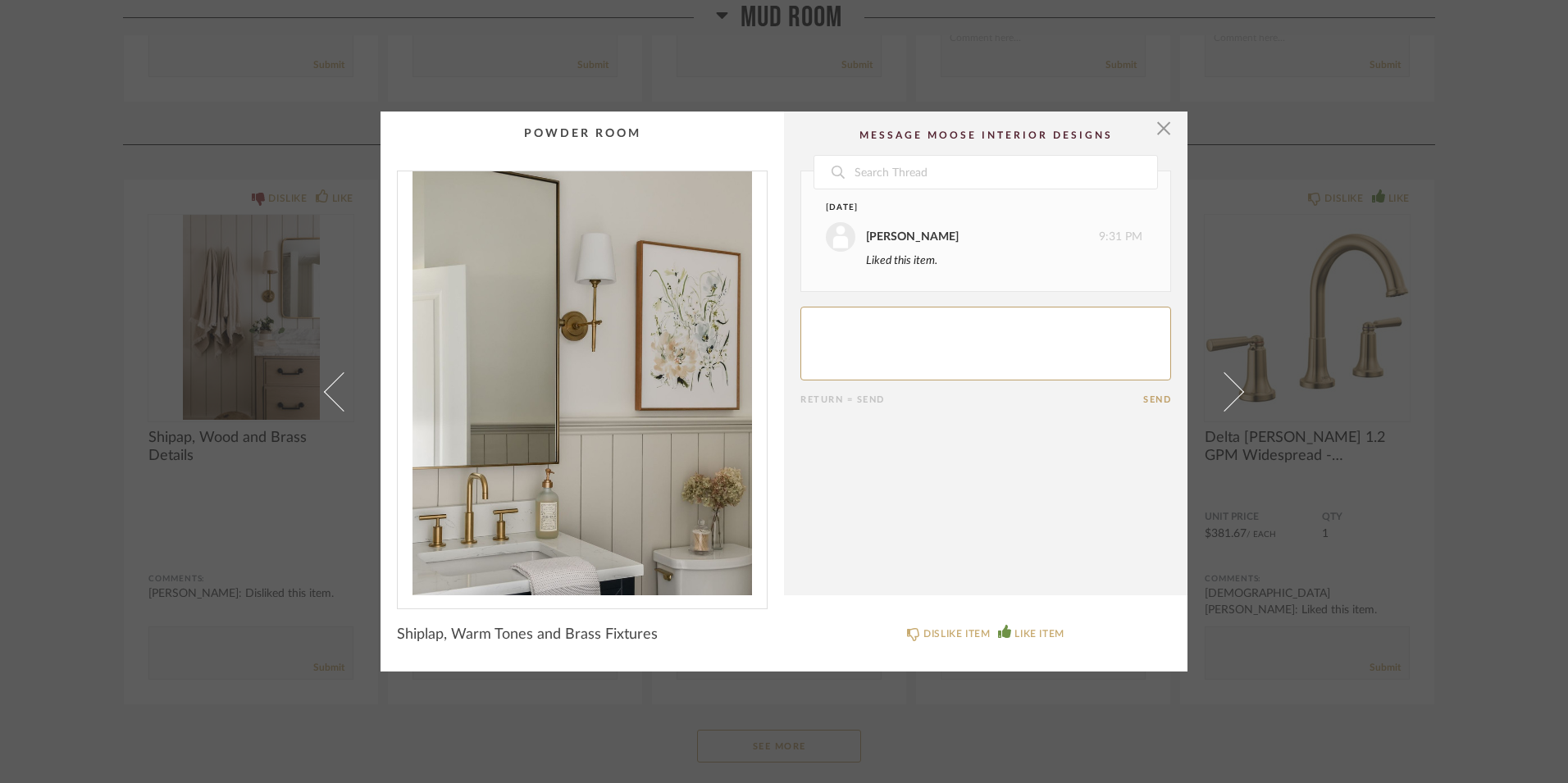
drag, startPoint x: 1152, startPoint y: 129, endPoint x: 162, endPoint y: 334, distance: 1011.0
click at [162, 334] on div "× Date [DATE] [PERSON_NAME] 9:31 PM Liked this item. Return = Send Send Shiplap…" at bounding box center [784, 392] width 1568 height 783
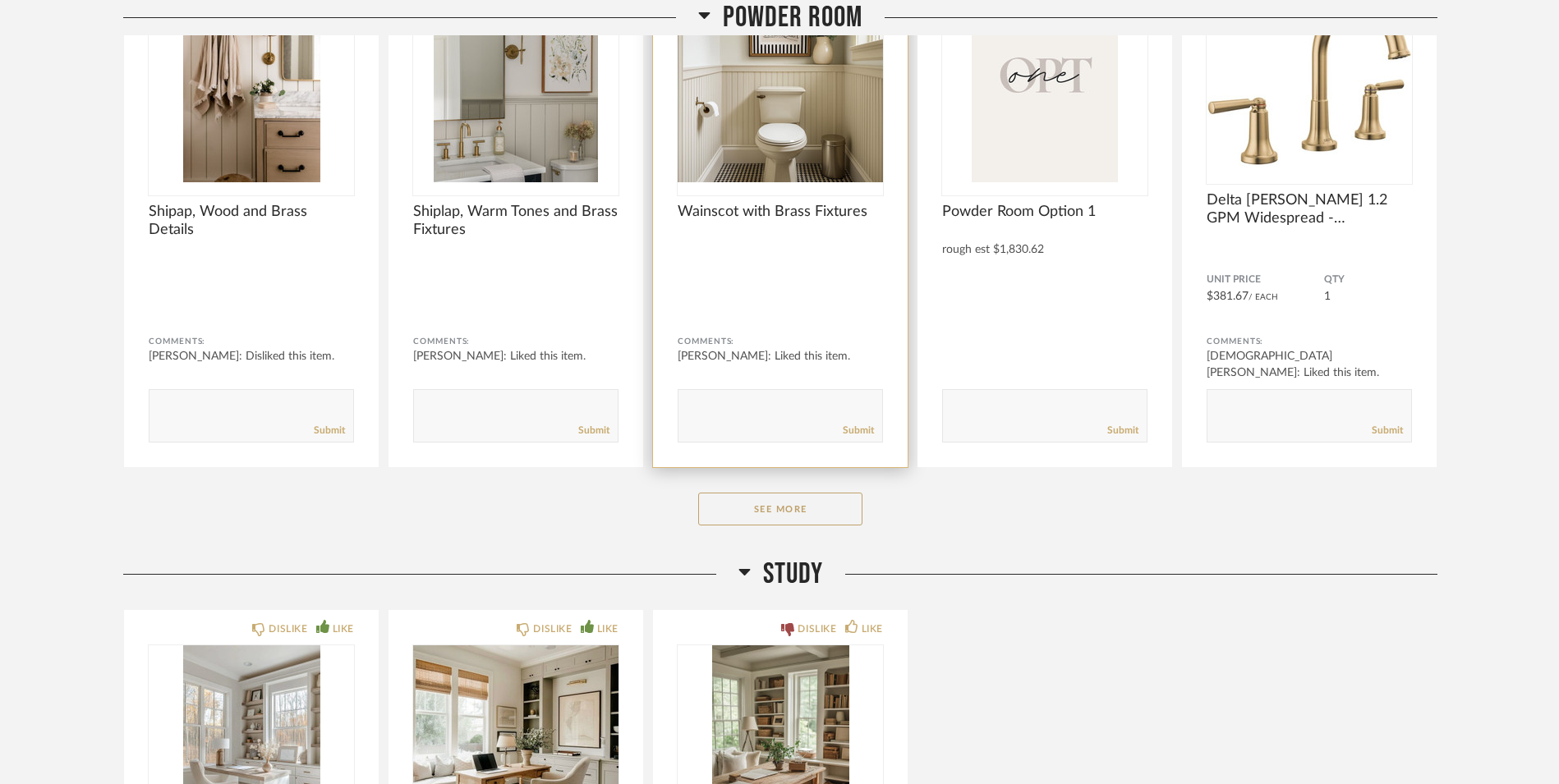
scroll to position [9888, 0]
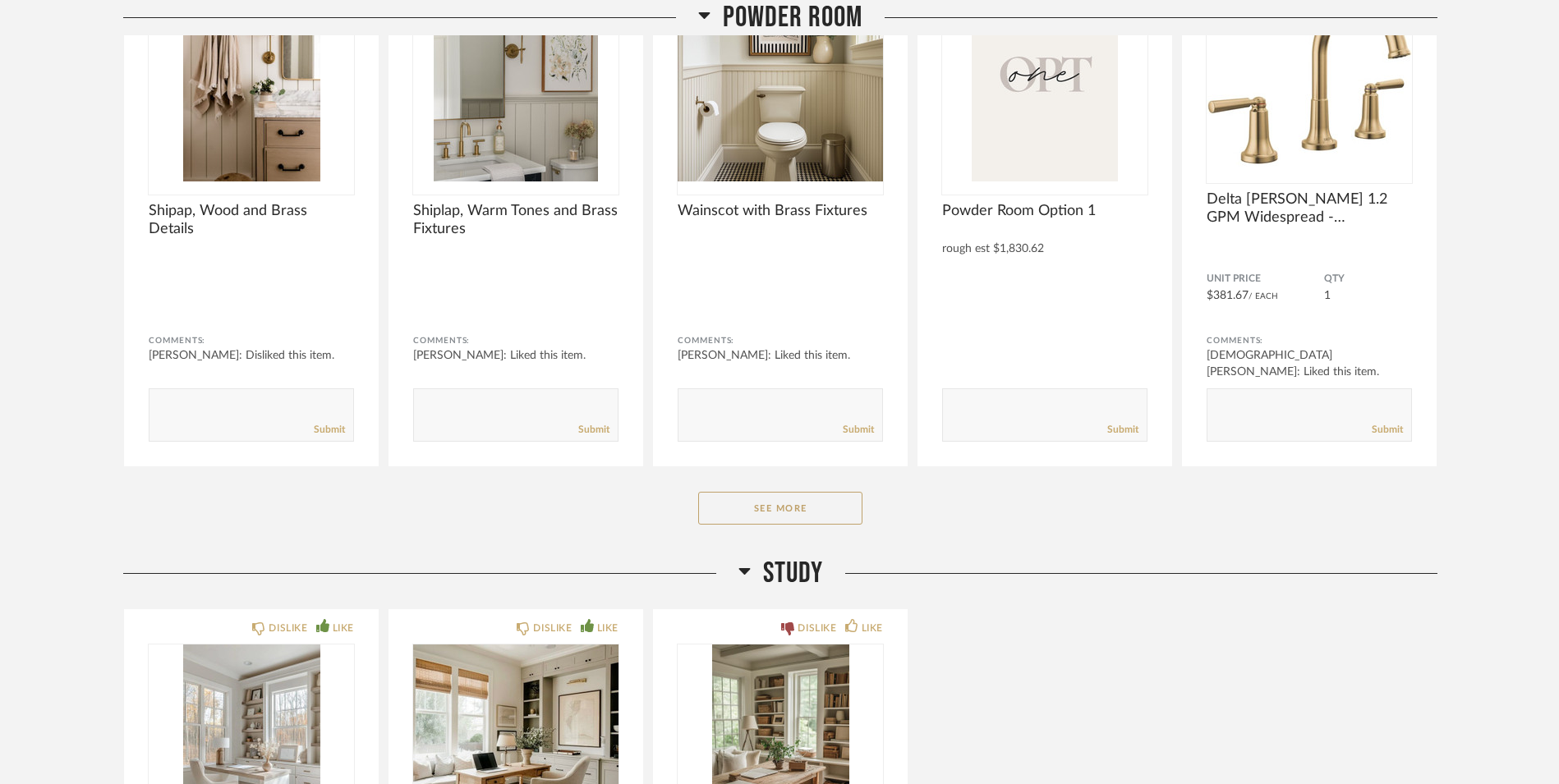
click at [822, 475] on div "Powder Room DISLIKE LIKE Shipap, Wood and Brass Details Comments: [PERSON_NAME]…" at bounding box center [780, 221] width 1314 height 668
click at [820, 492] on button "See More" at bounding box center [780, 508] width 165 height 33
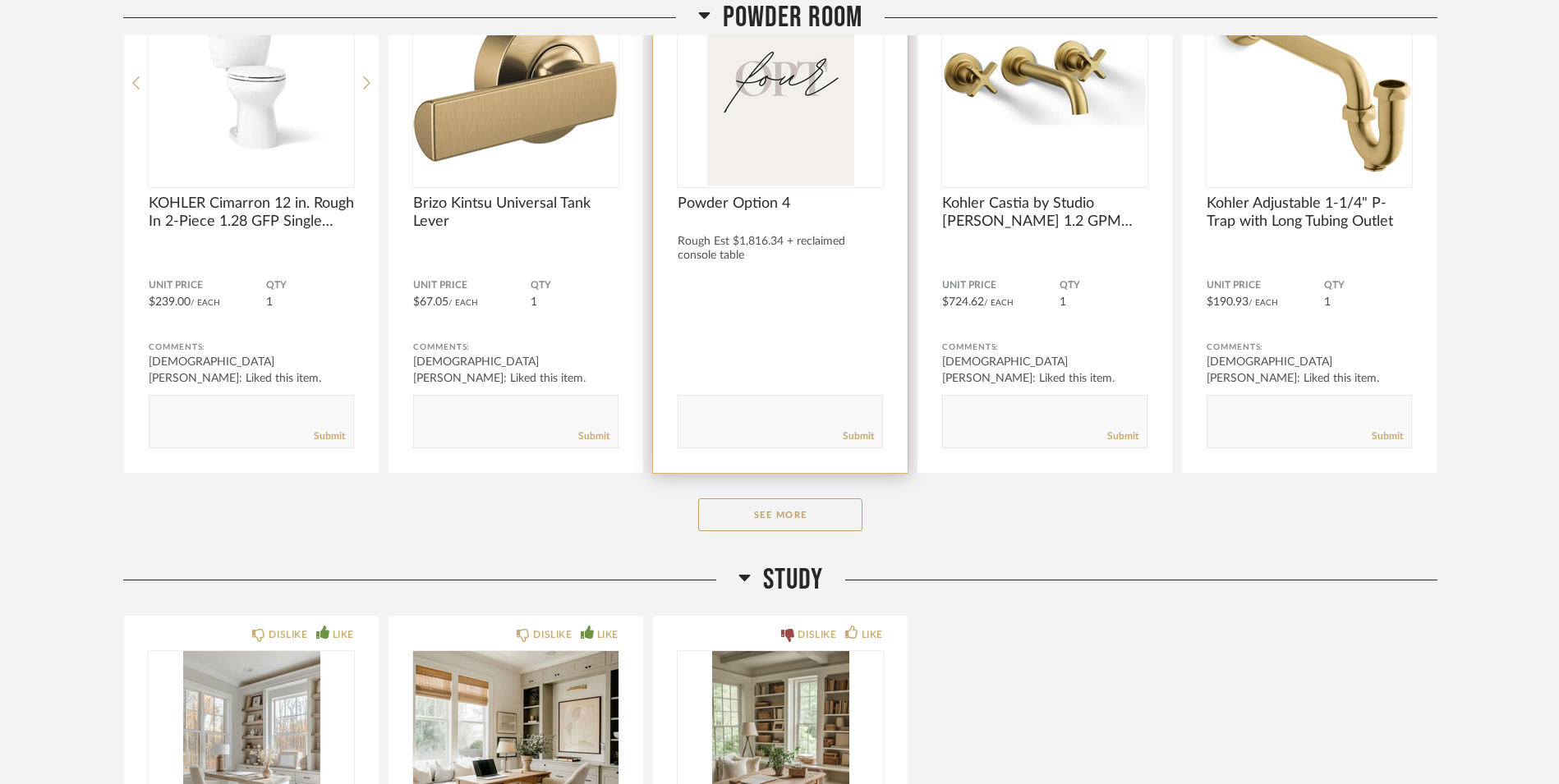
scroll to position [11984, 0]
click at [842, 509] on button "See More" at bounding box center [780, 514] width 165 height 33
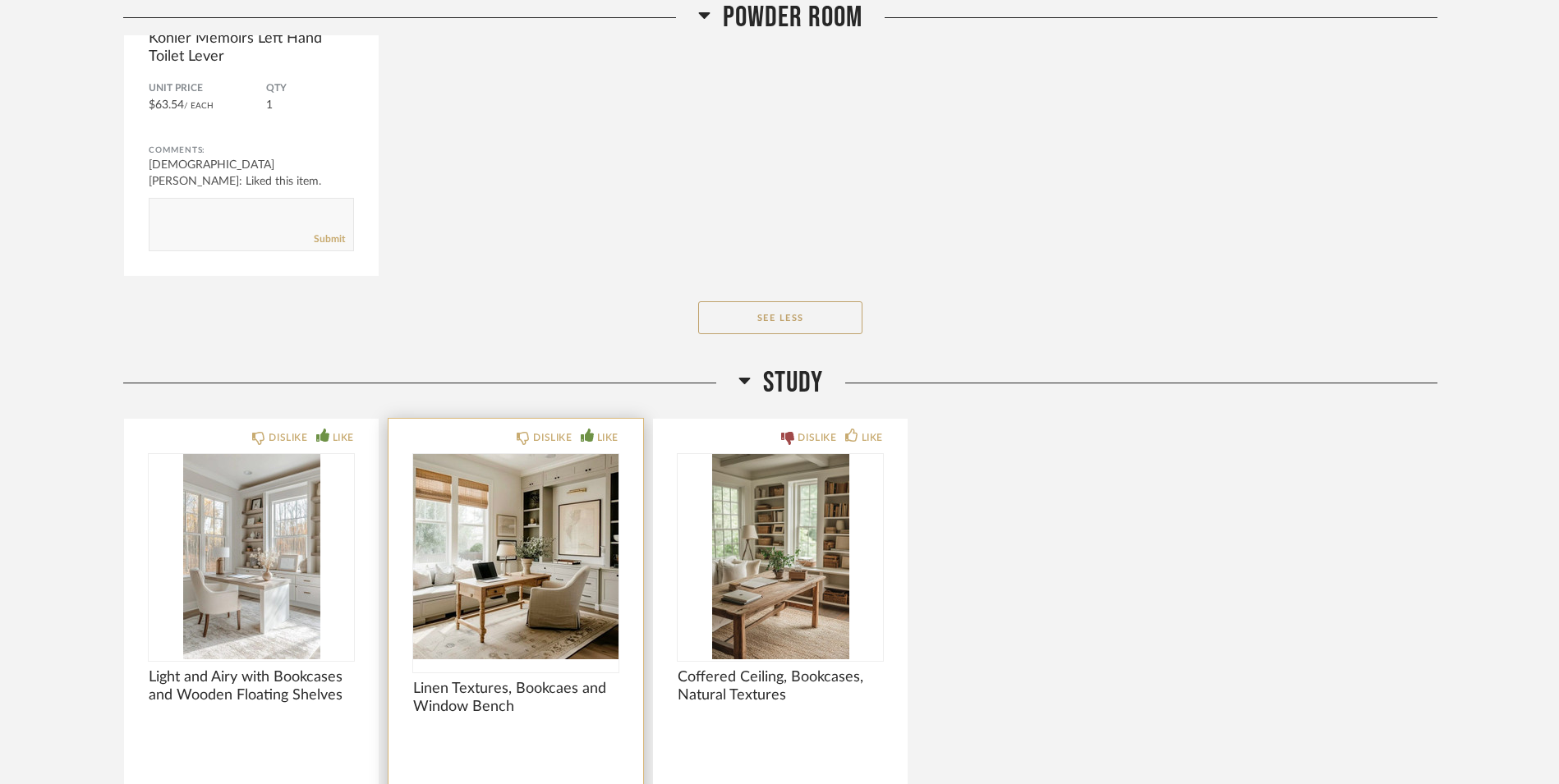
scroll to position [13363, 0]
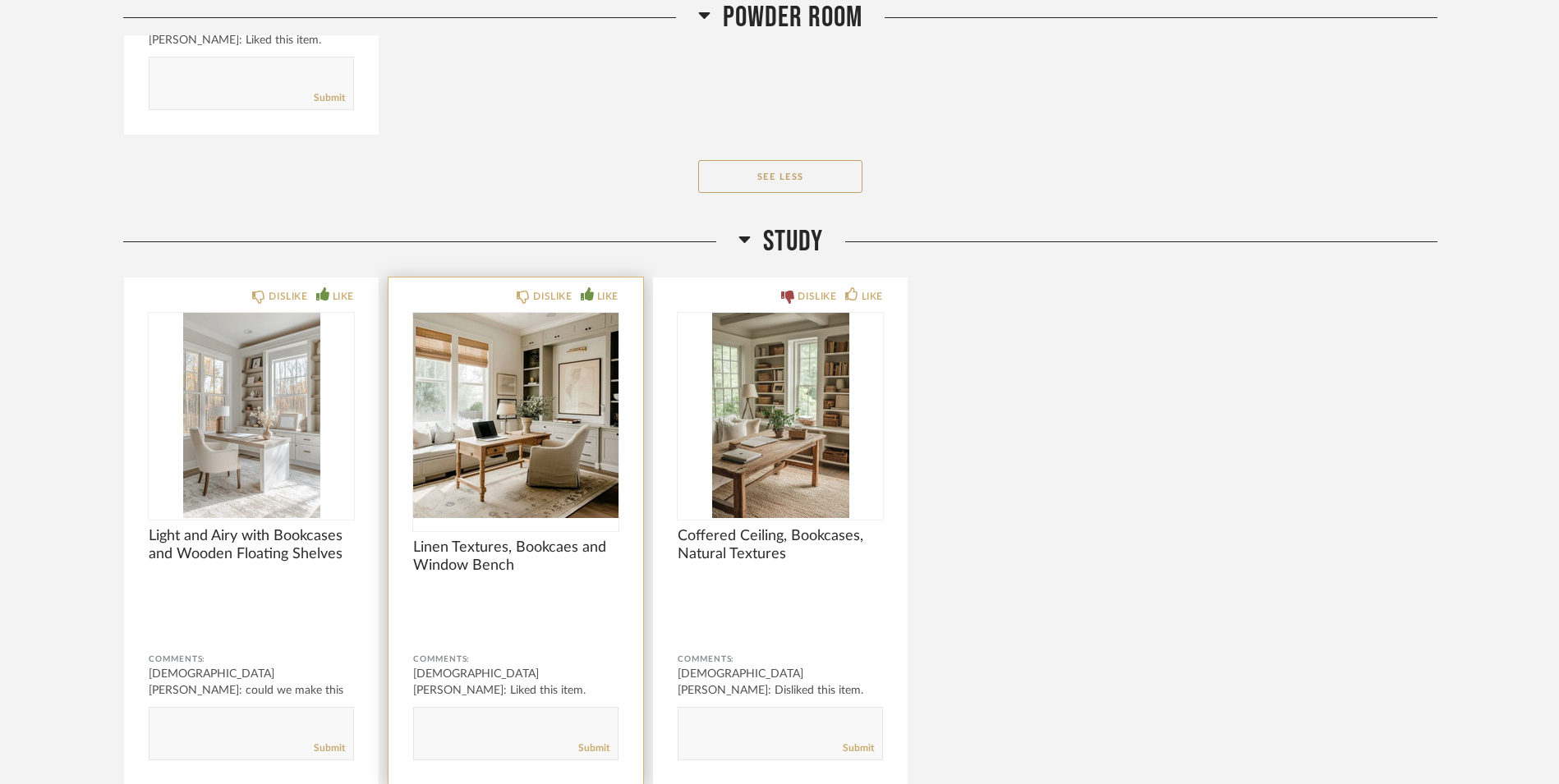
click at [440, 471] on img "0" at bounding box center [516, 415] width 206 height 206
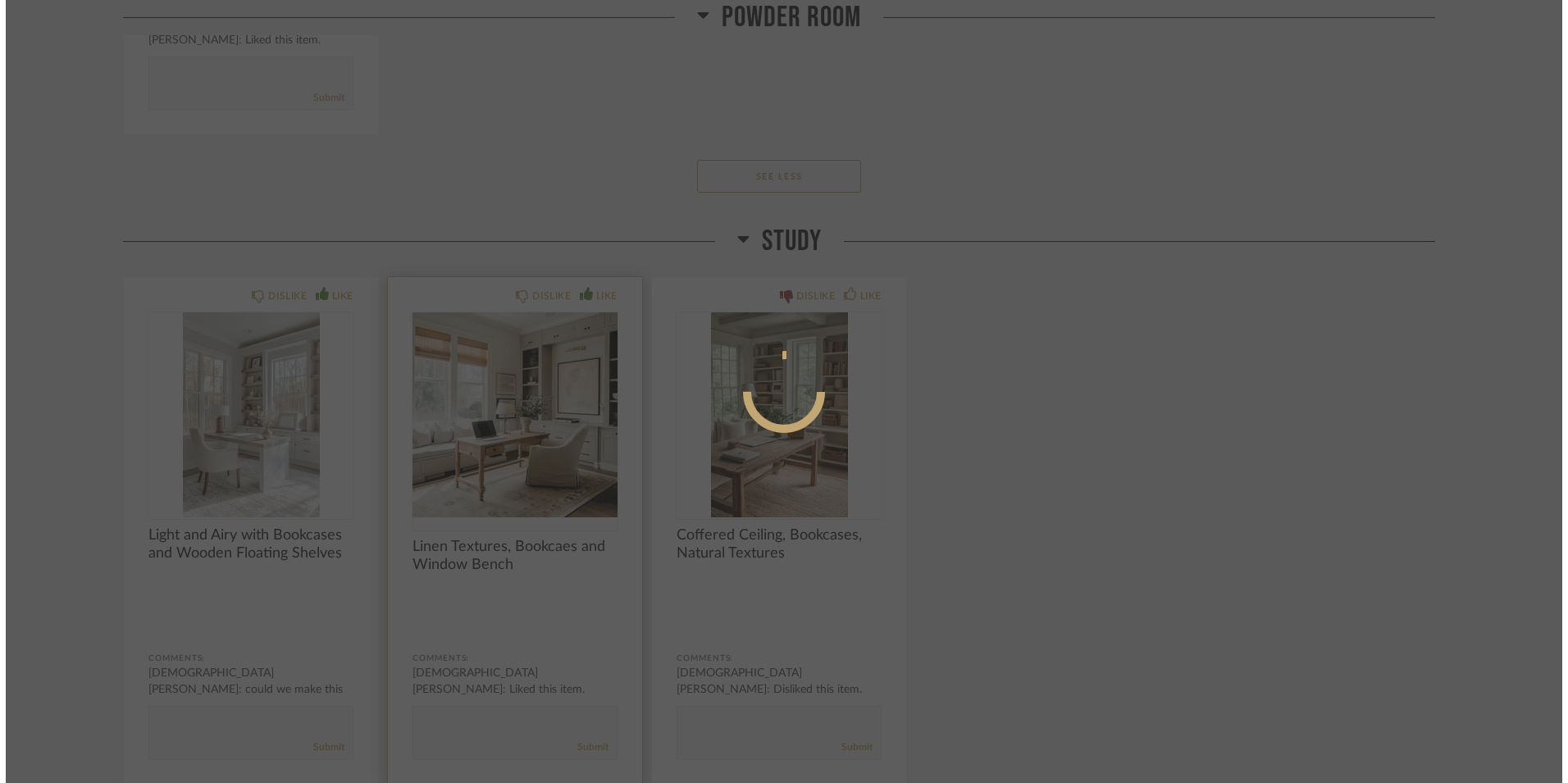
scroll to position [0, 0]
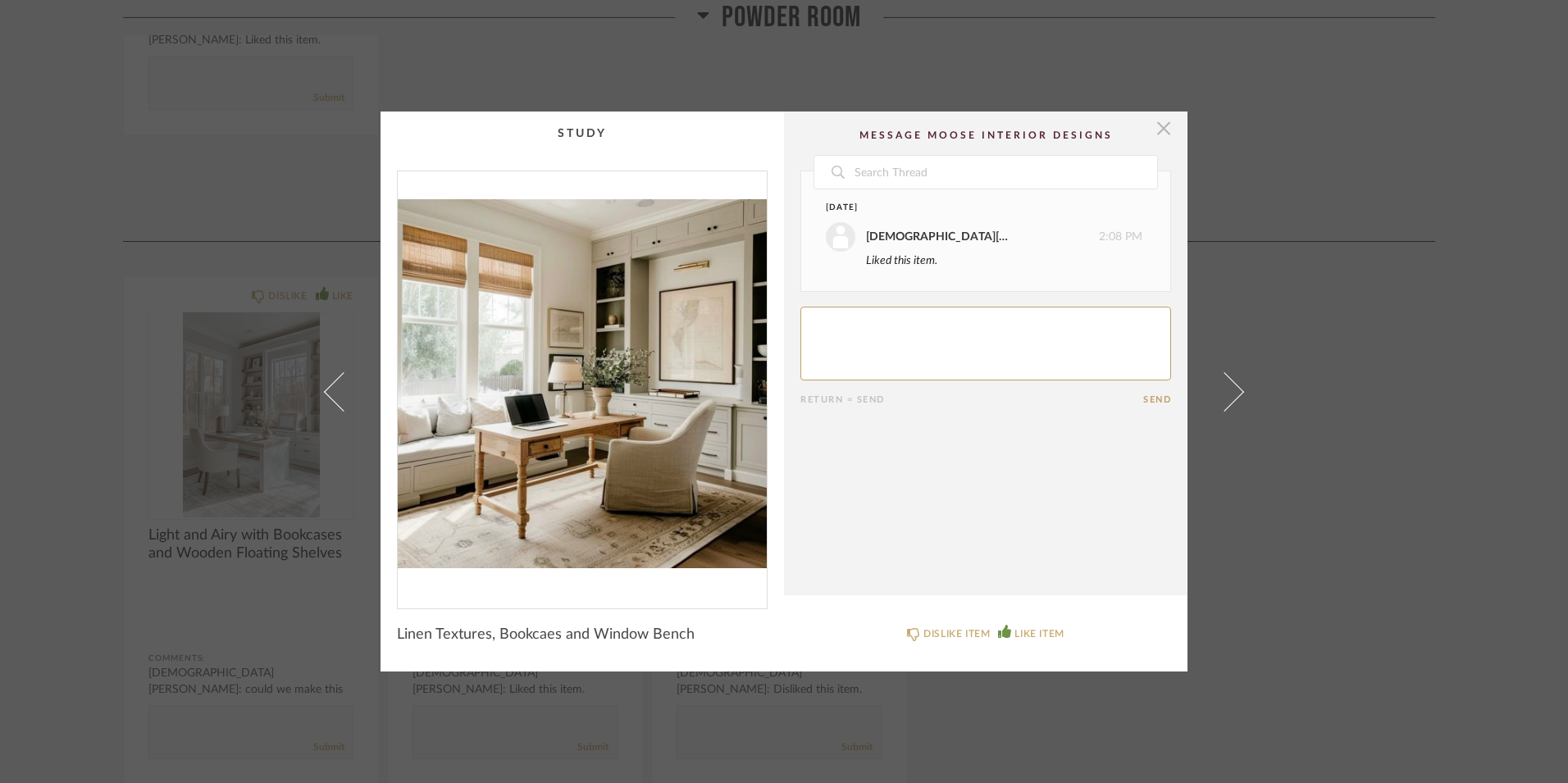
click at [1159, 128] on span "button" at bounding box center [1164, 128] width 33 height 33
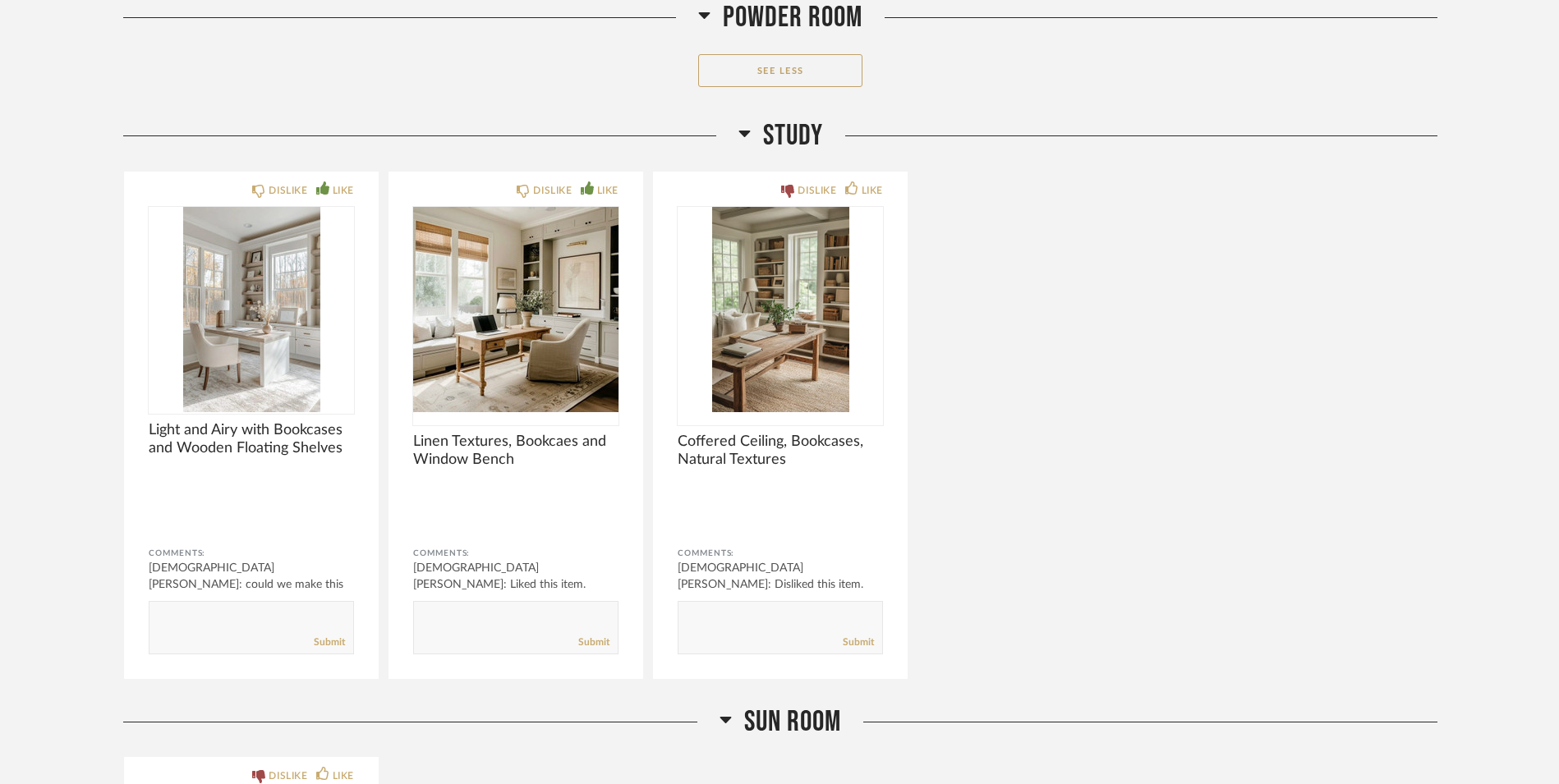
scroll to position [13470, 0]
click at [1121, 248] on div "DISLIKE LIKE Light and Airy with Bookcases and Wooden Floating Shelves Comments…" at bounding box center [780, 424] width 1314 height 509
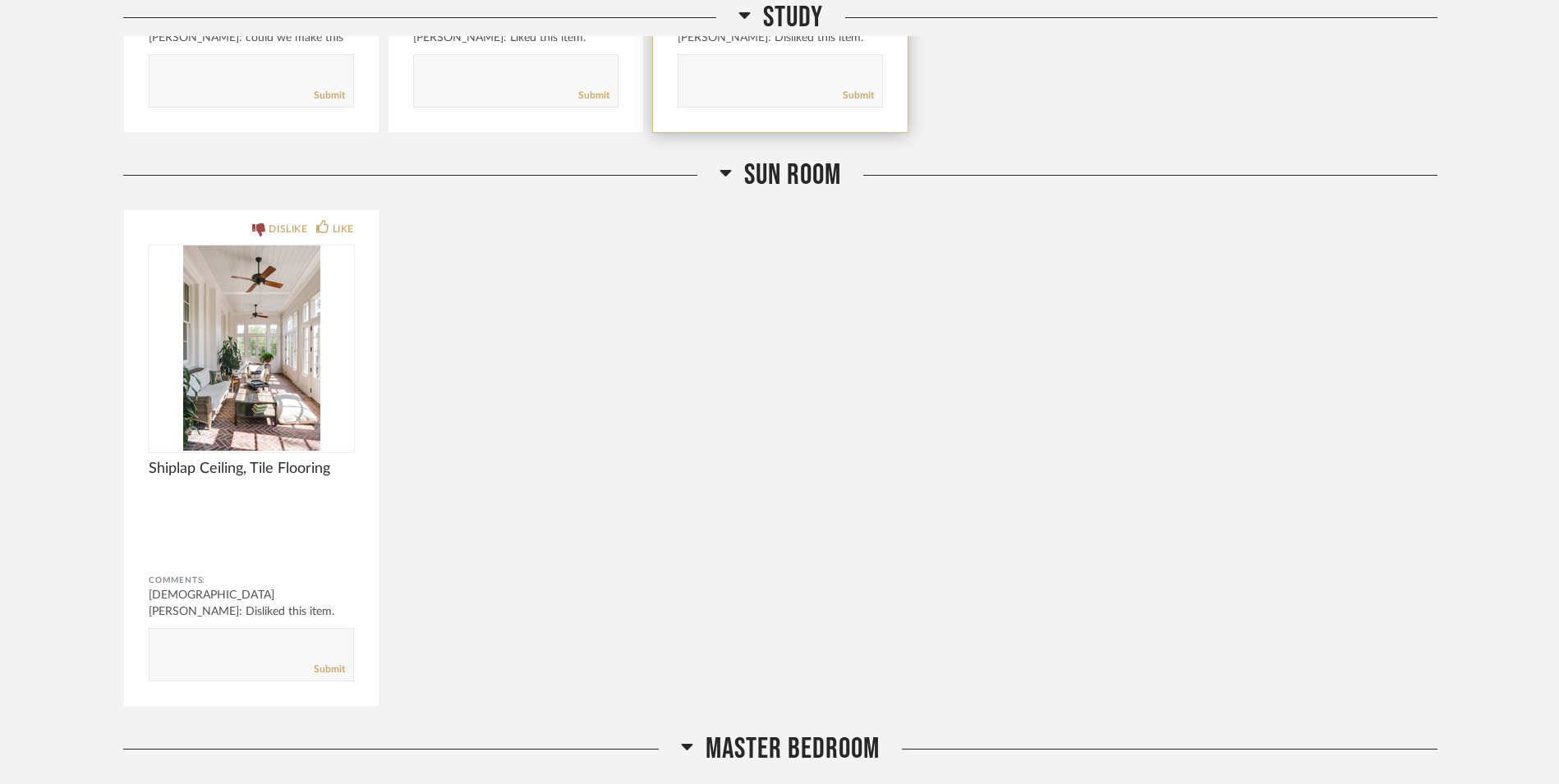
scroll to position [14016, 0]
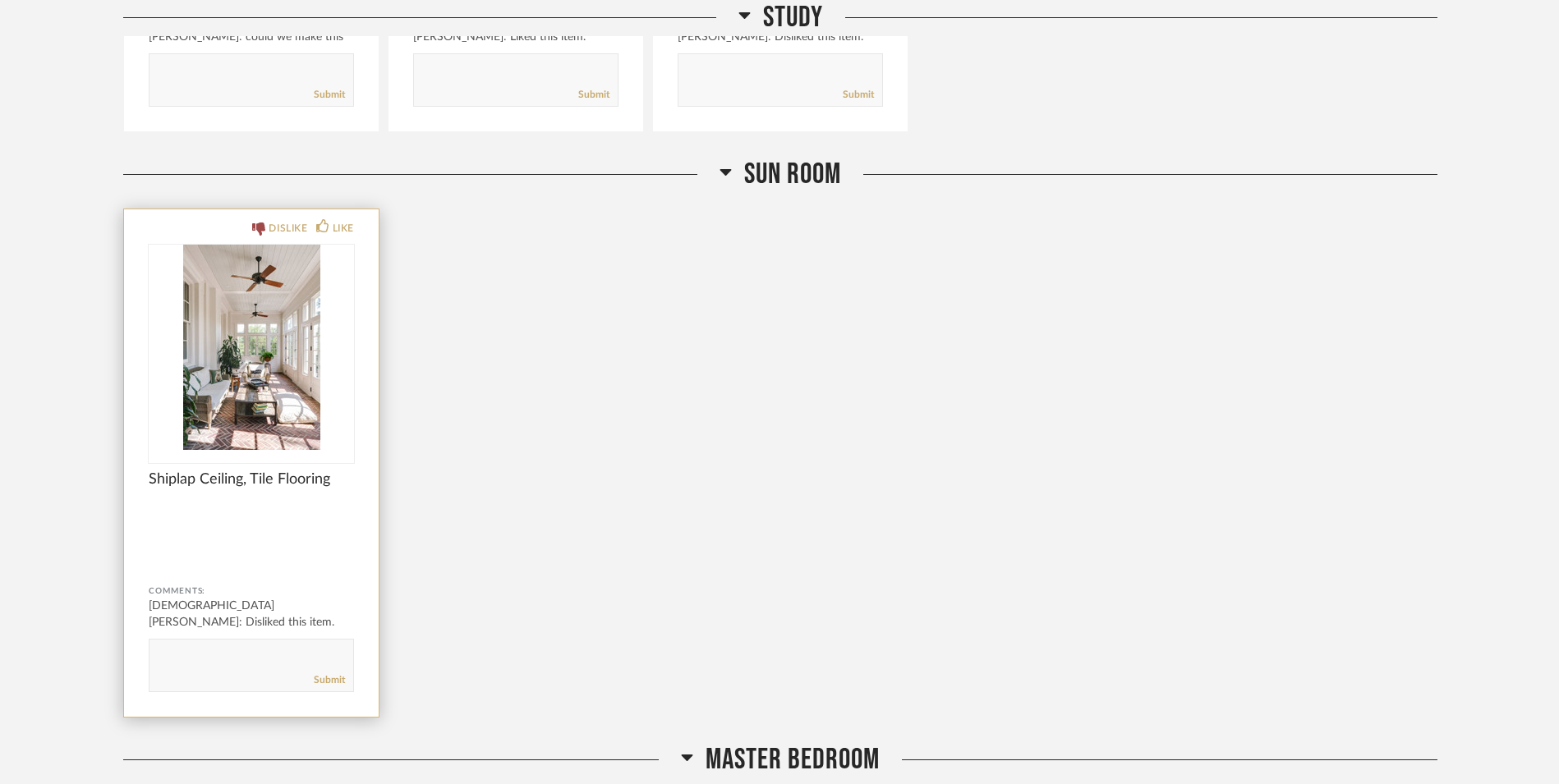
click at [258, 378] on img "0" at bounding box center [251, 347] width 206 height 206
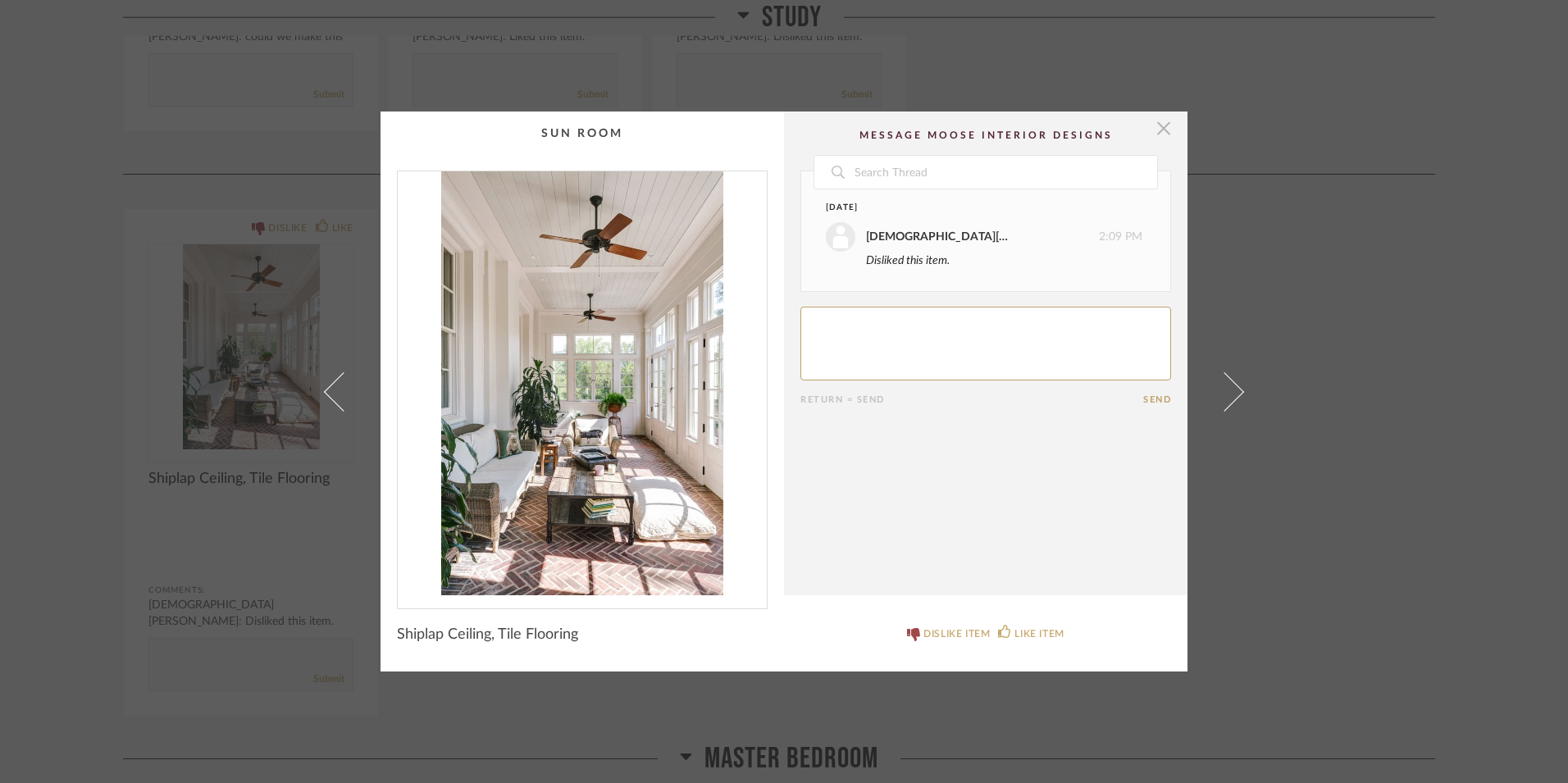
click at [1161, 126] on span "button" at bounding box center [1164, 128] width 33 height 33
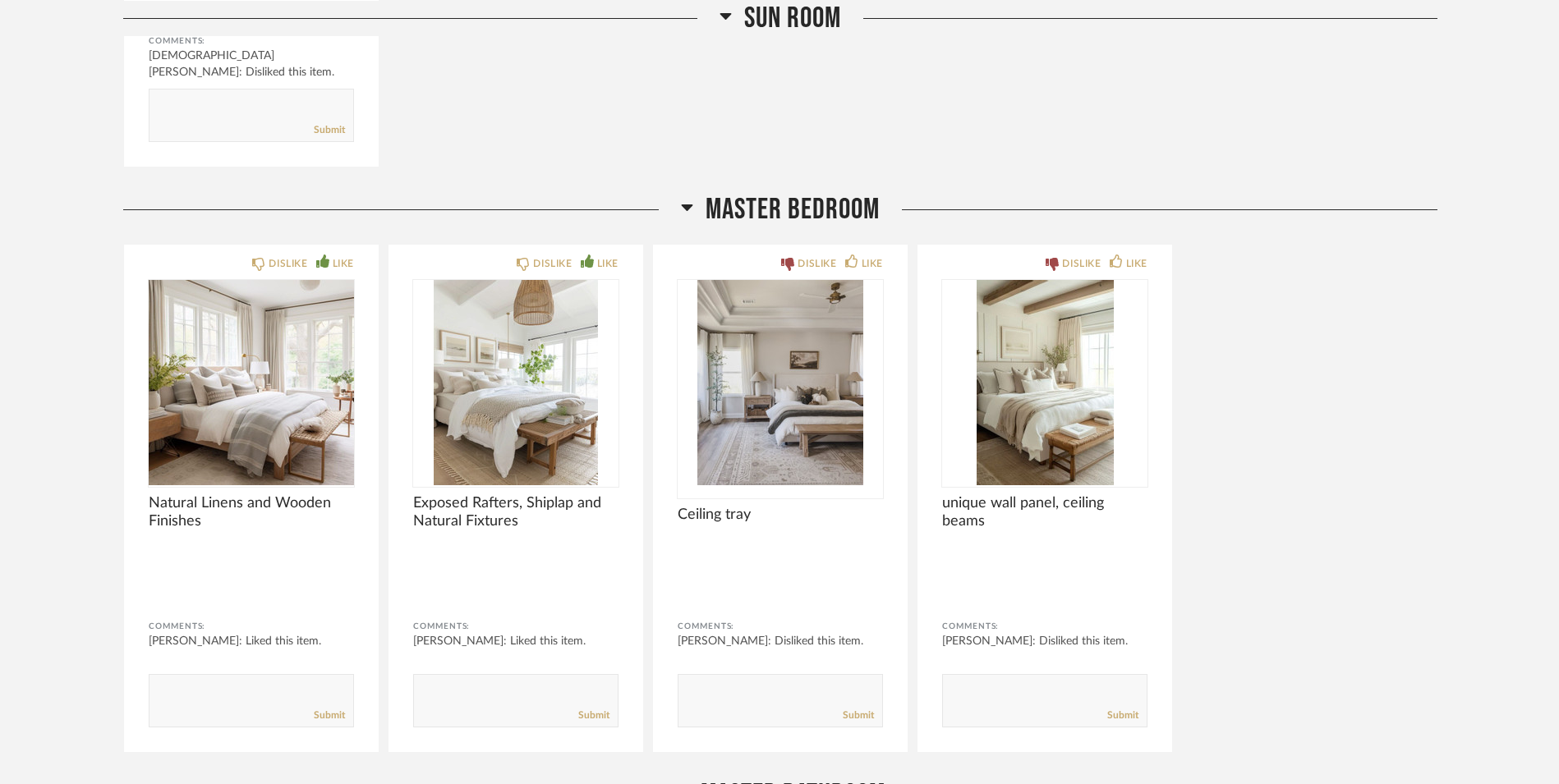
scroll to position [14565, 0]
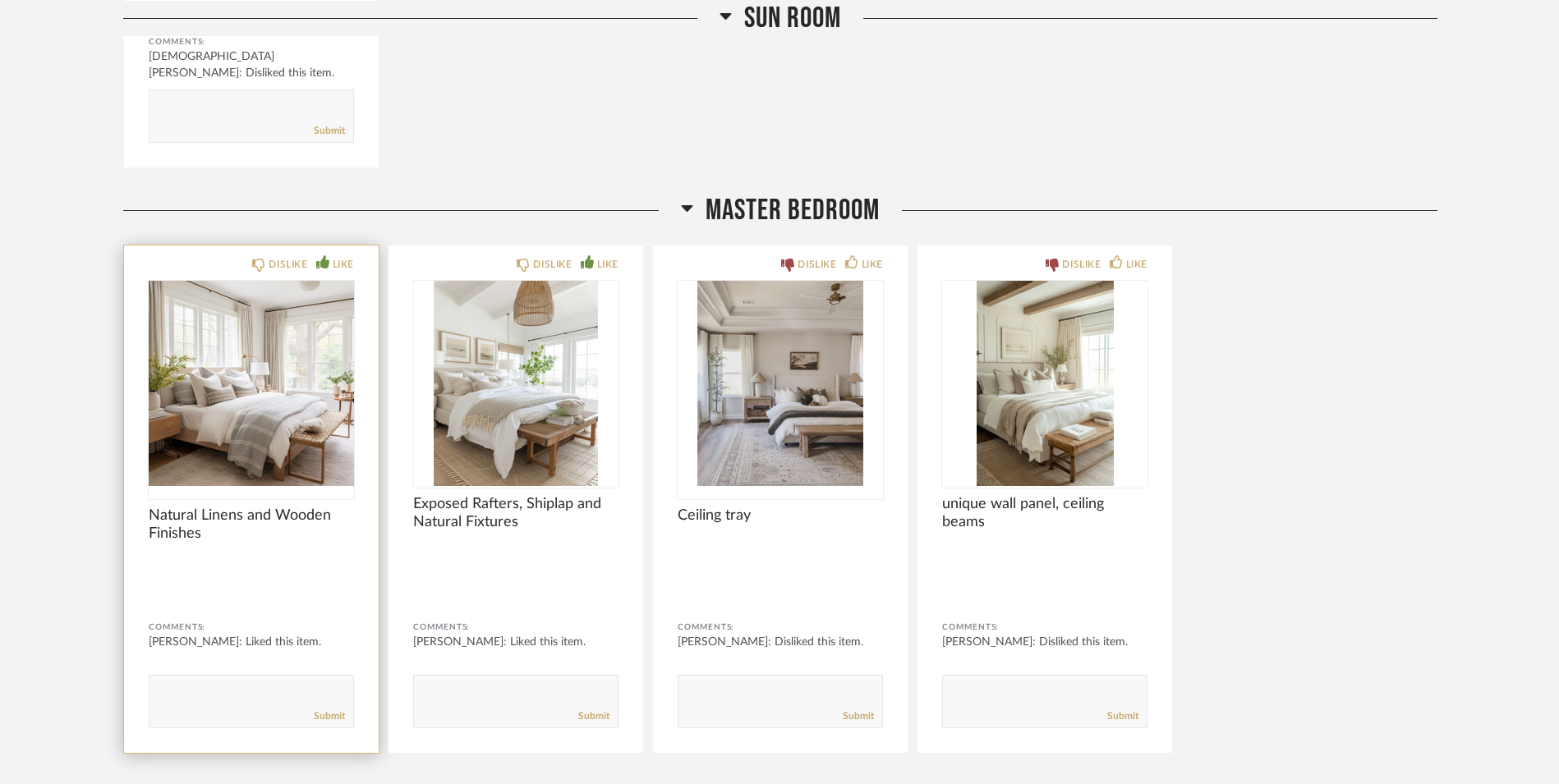
click at [285, 362] on img "0" at bounding box center [251, 383] width 206 height 206
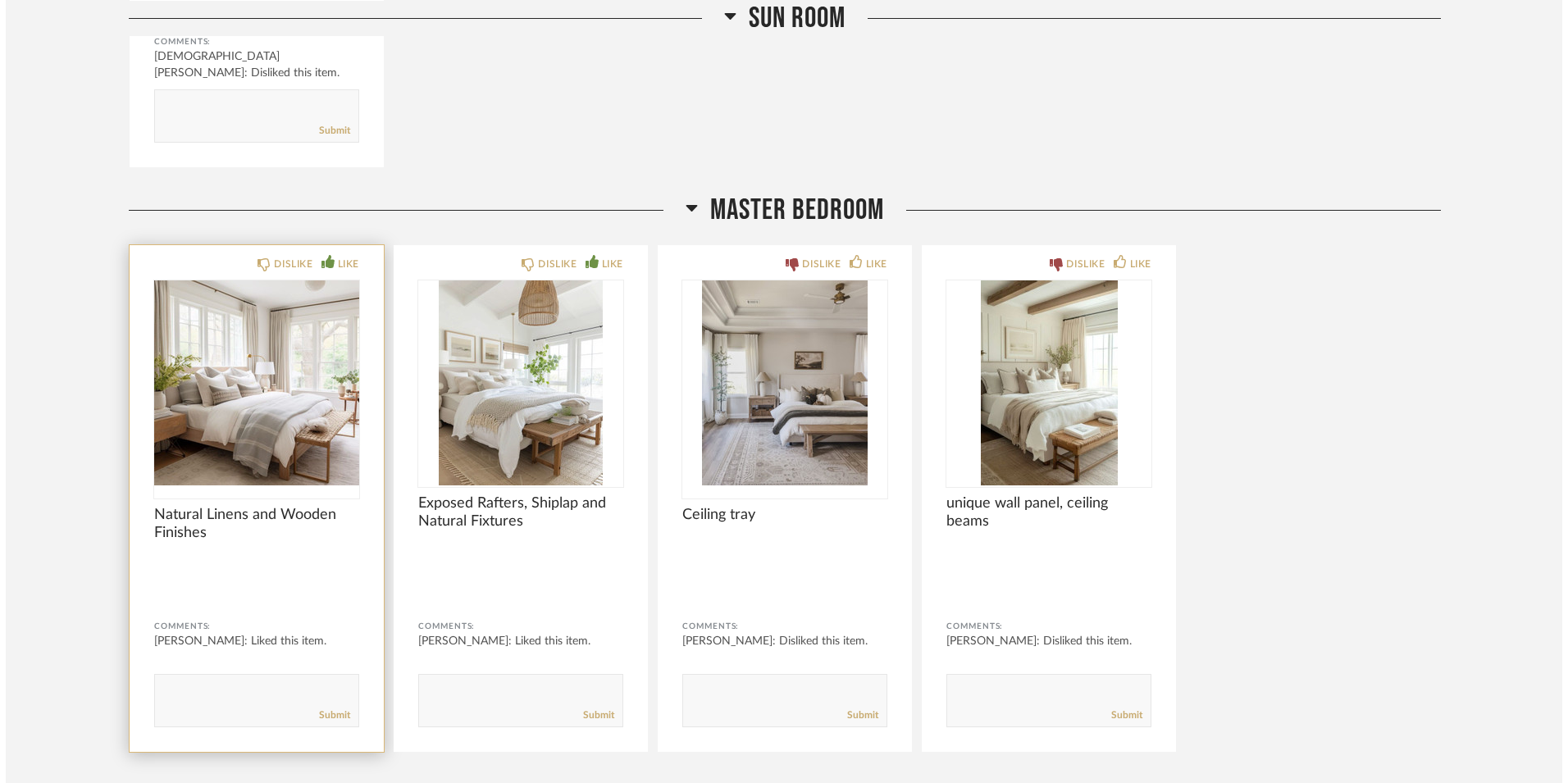
scroll to position [0, 0]
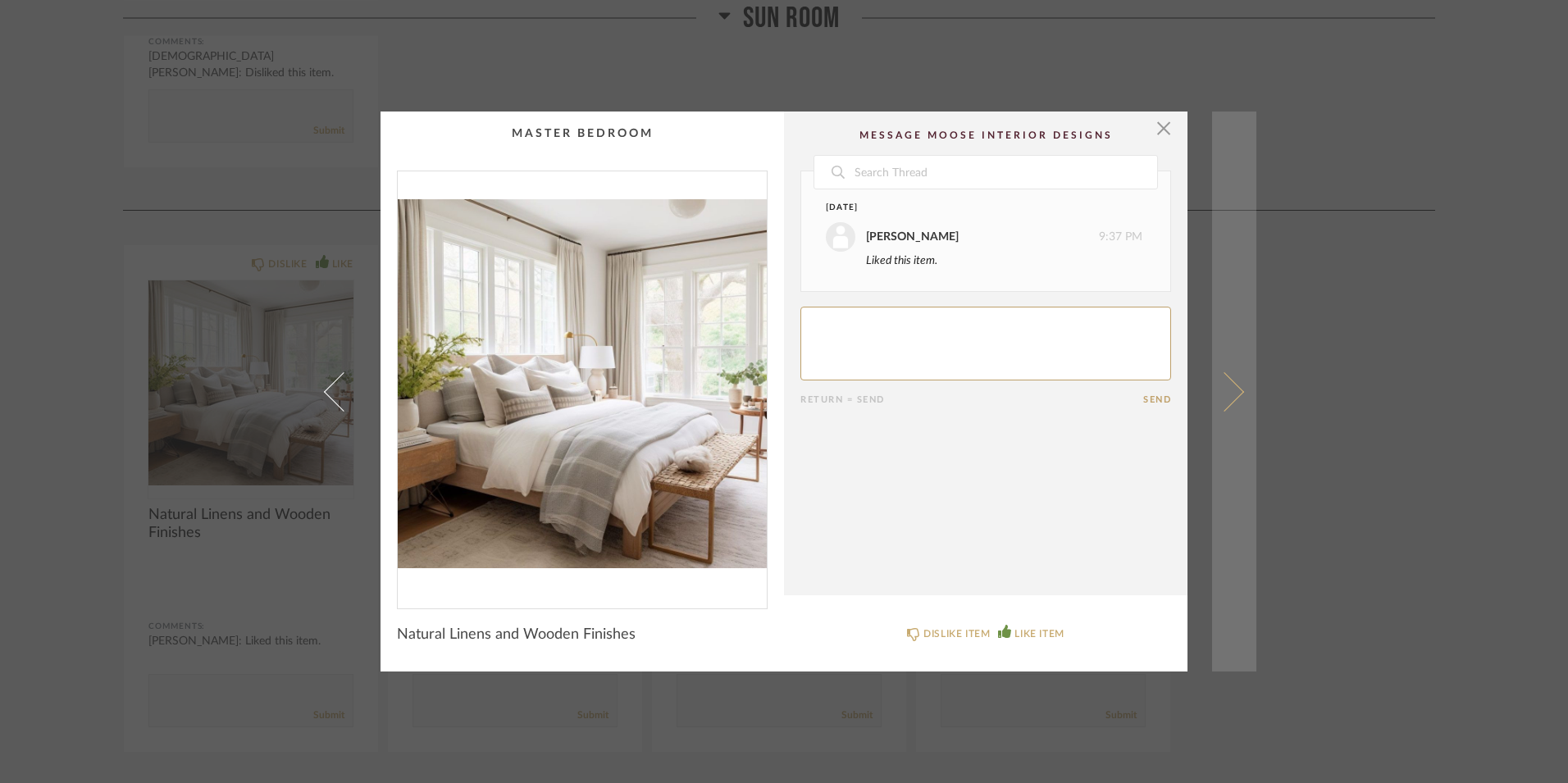
click at [1216, 403] on span at bounding box center [1224, 391] width 39 height 39
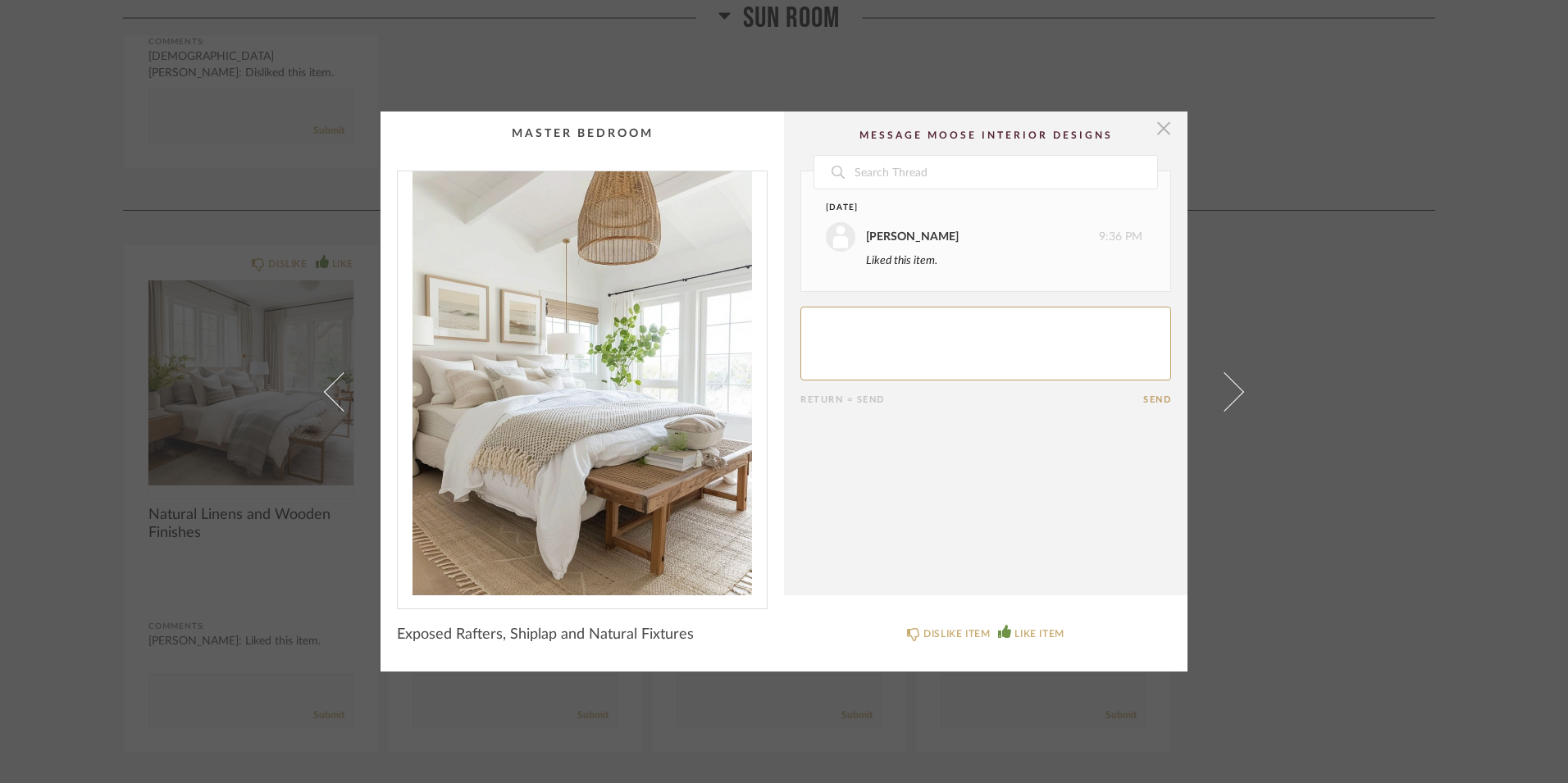
click at [1162, 118] on span "button" at bounding box center [1164, 128] width 33 height 33
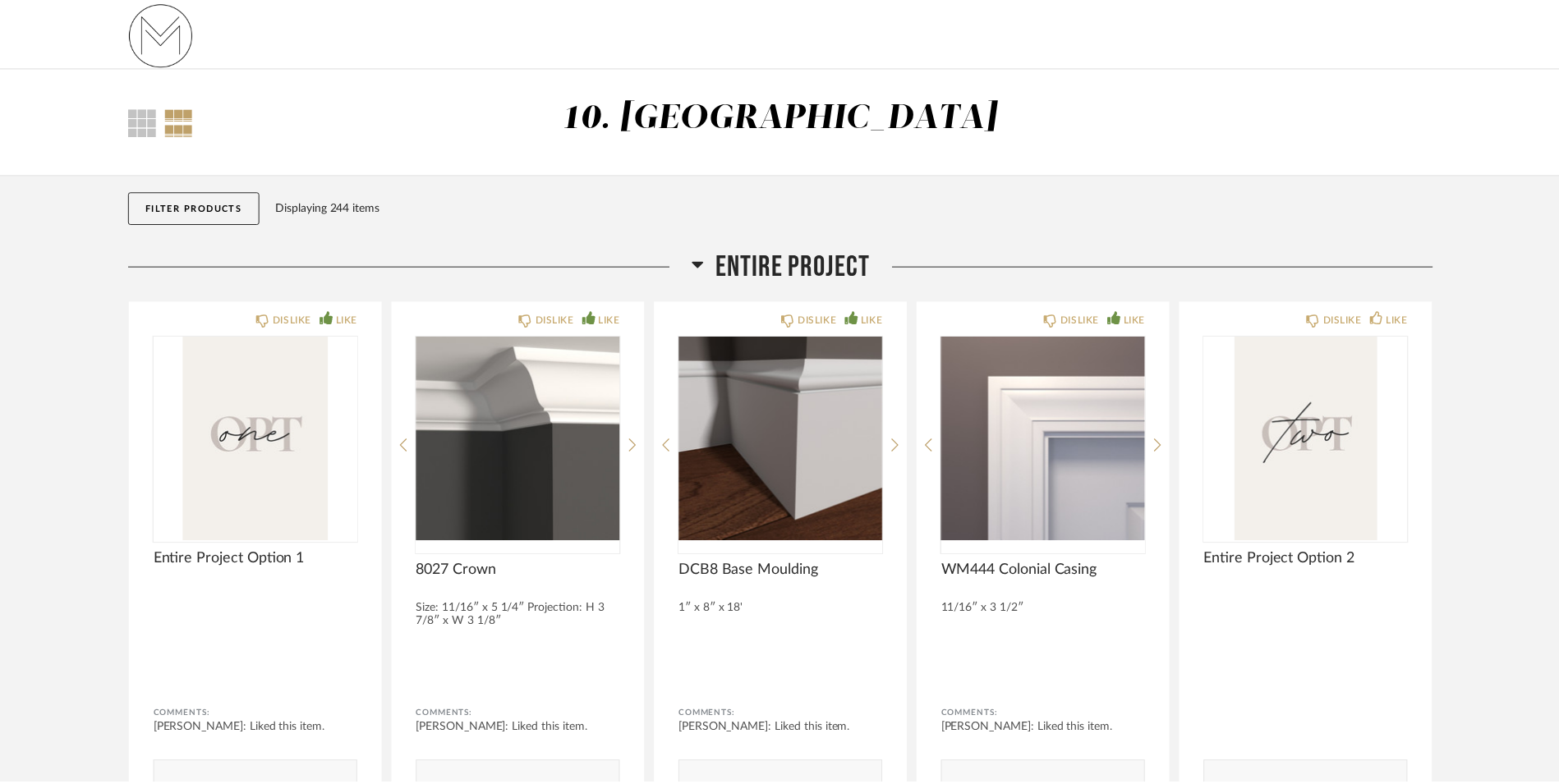
scroll to position [14565, 0]
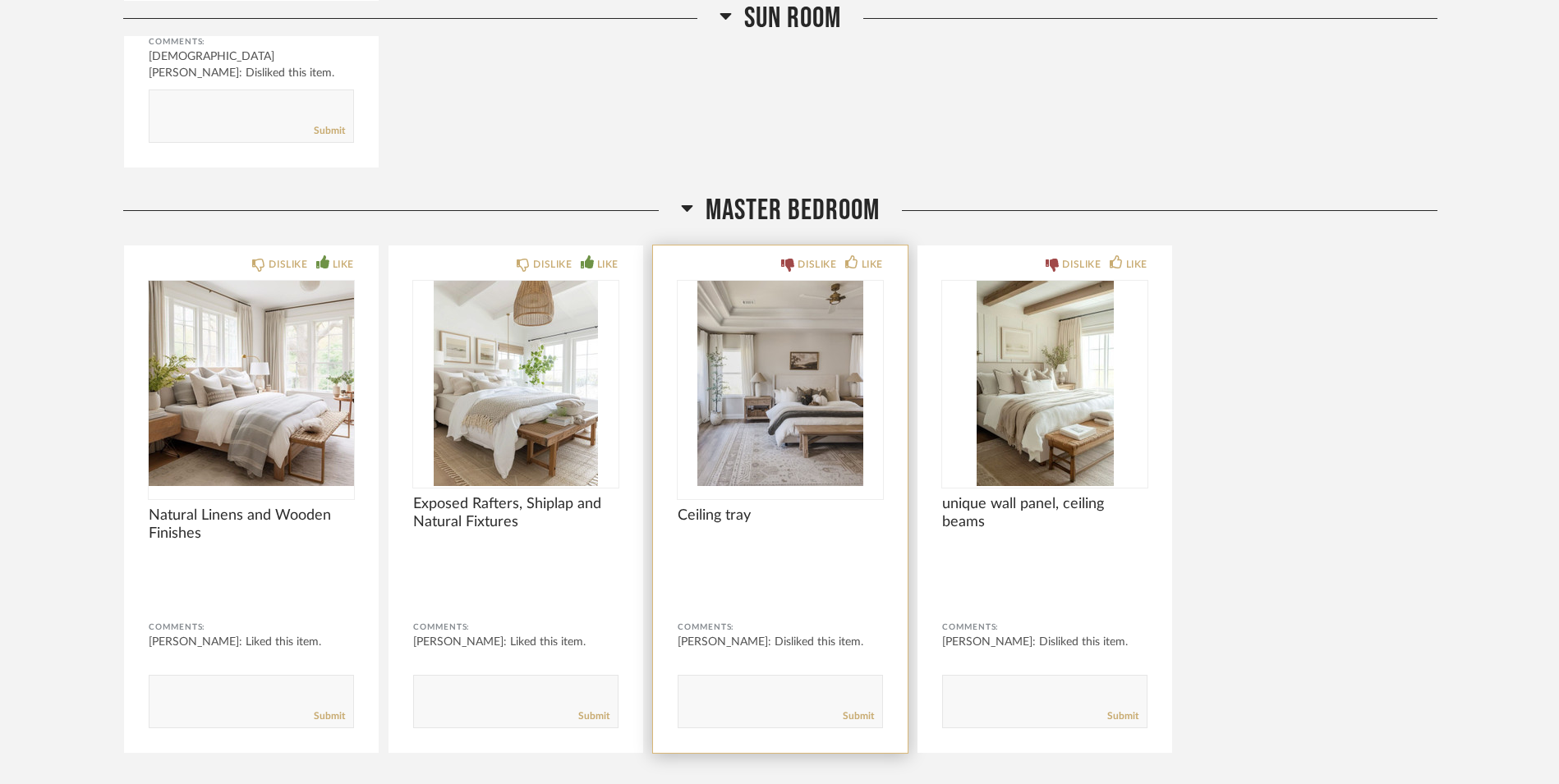
click at [804, 374] on img "0" at bounding box center [780, 383] width 206 height 206
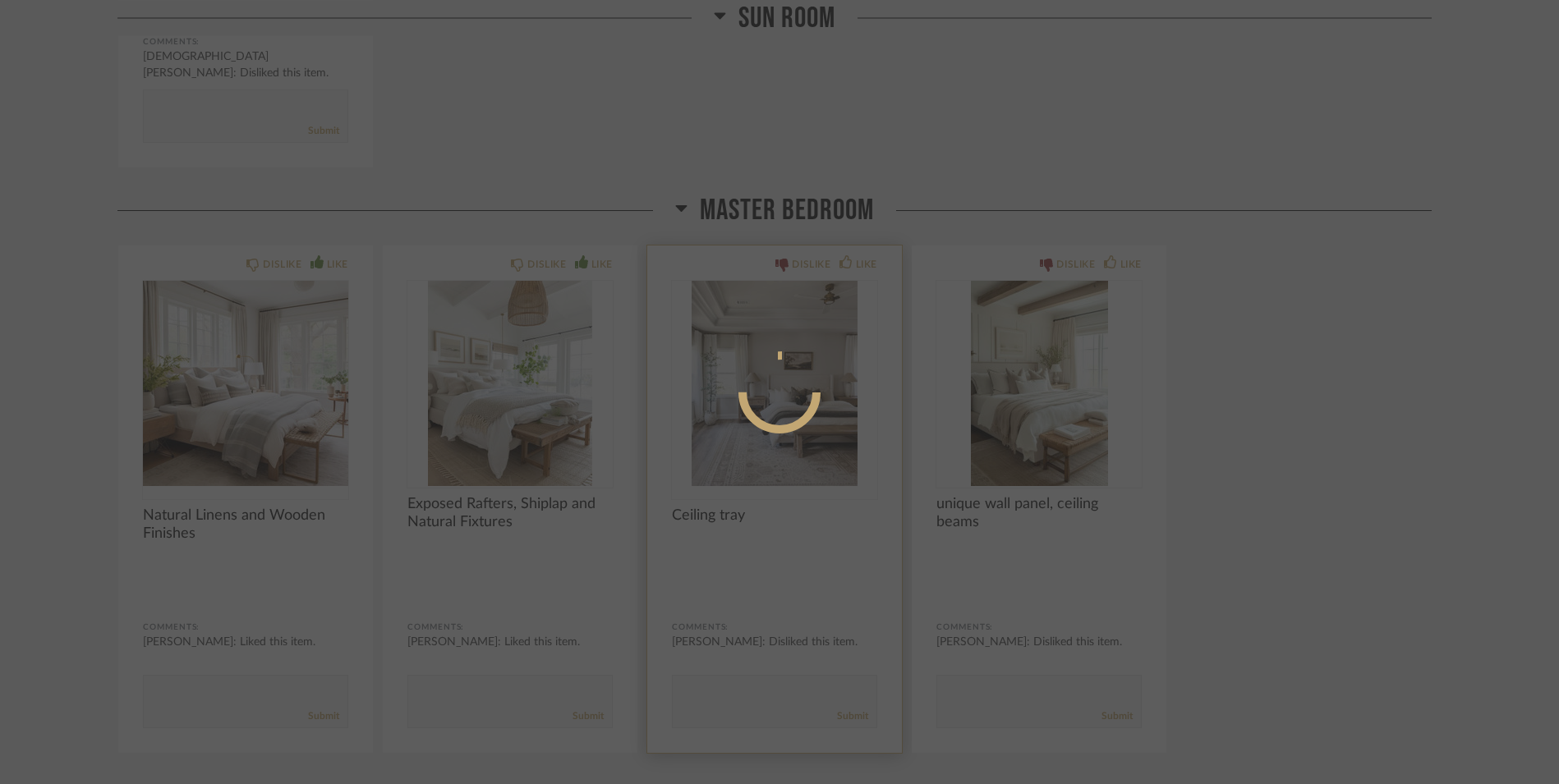
click at [804, 374] on icon at bounding box center [779, 391] width 88 height 88
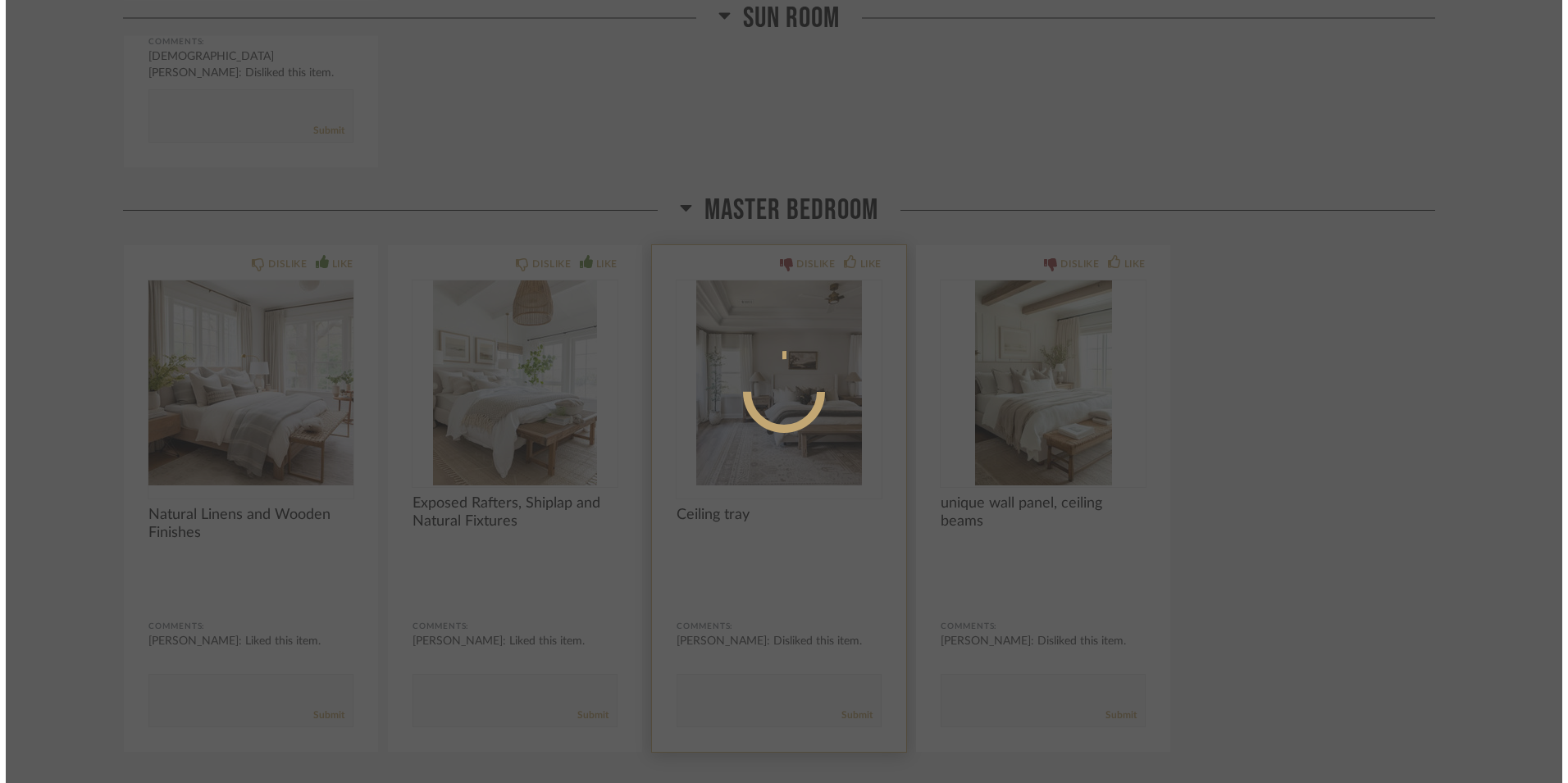
scroll to position [0, 0]
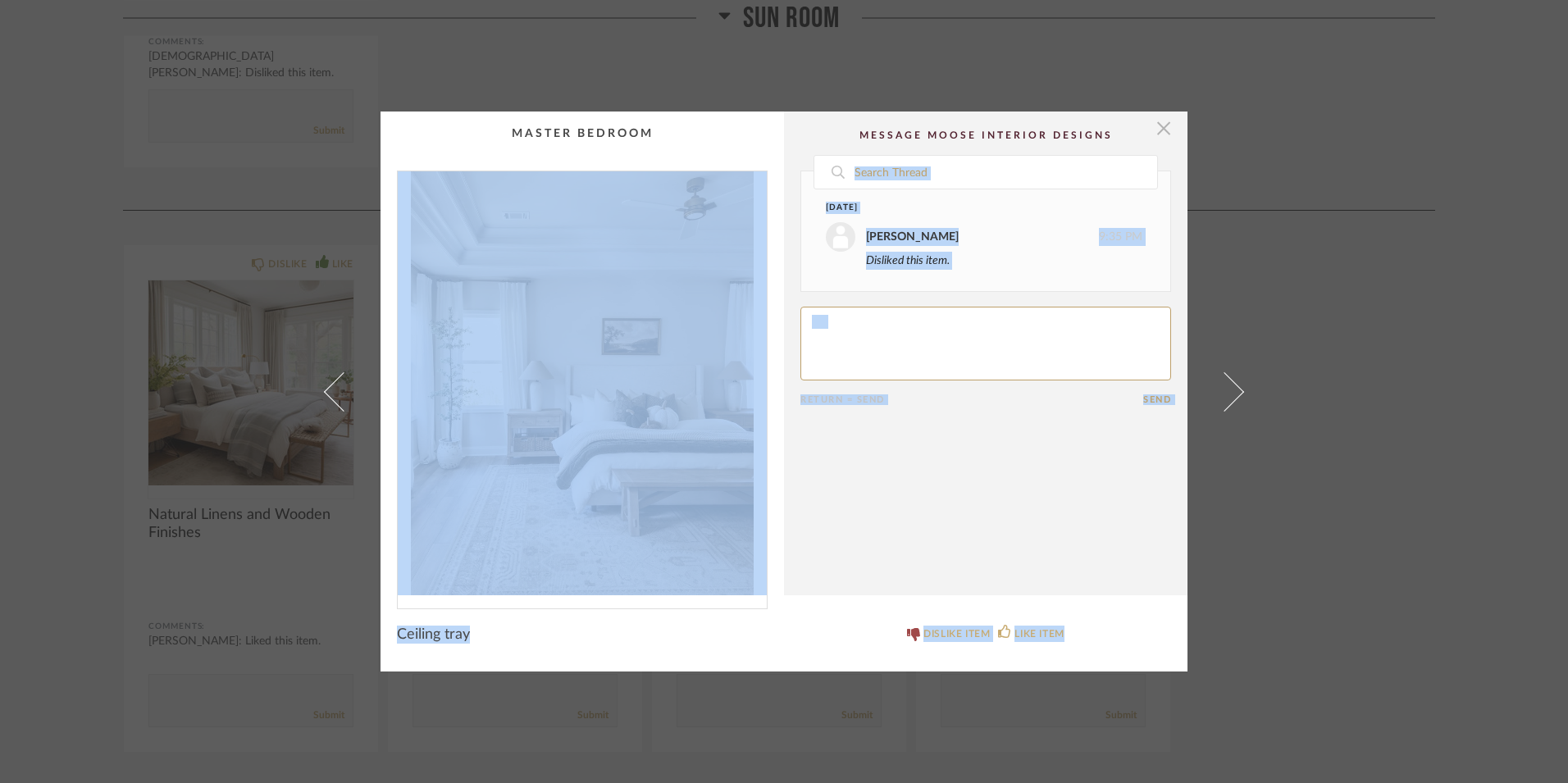
click at [1161, 126] on span "button" at bounding box center [1164, 128] width 33 height 33
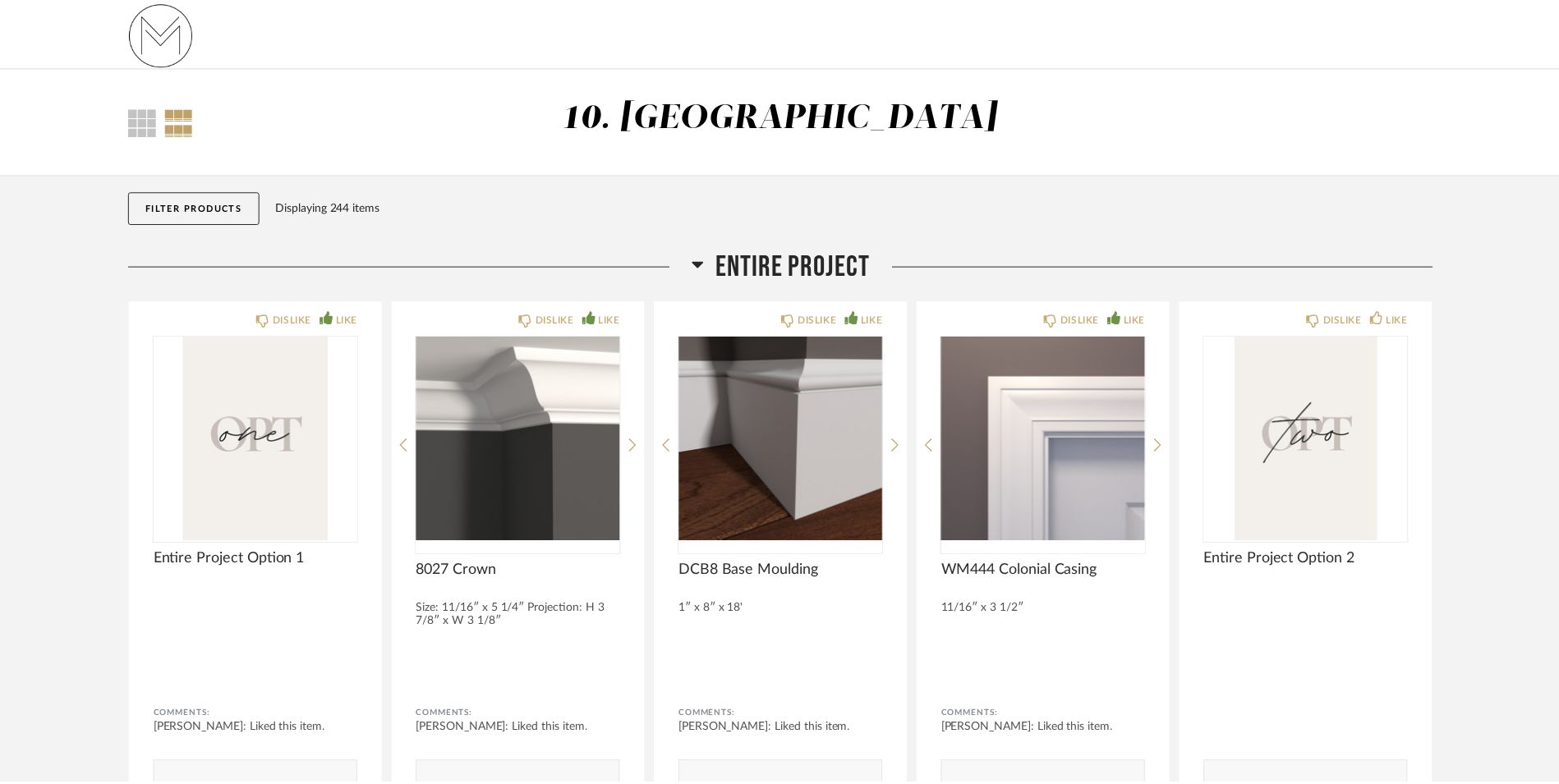
scroll to position [14565, 0]
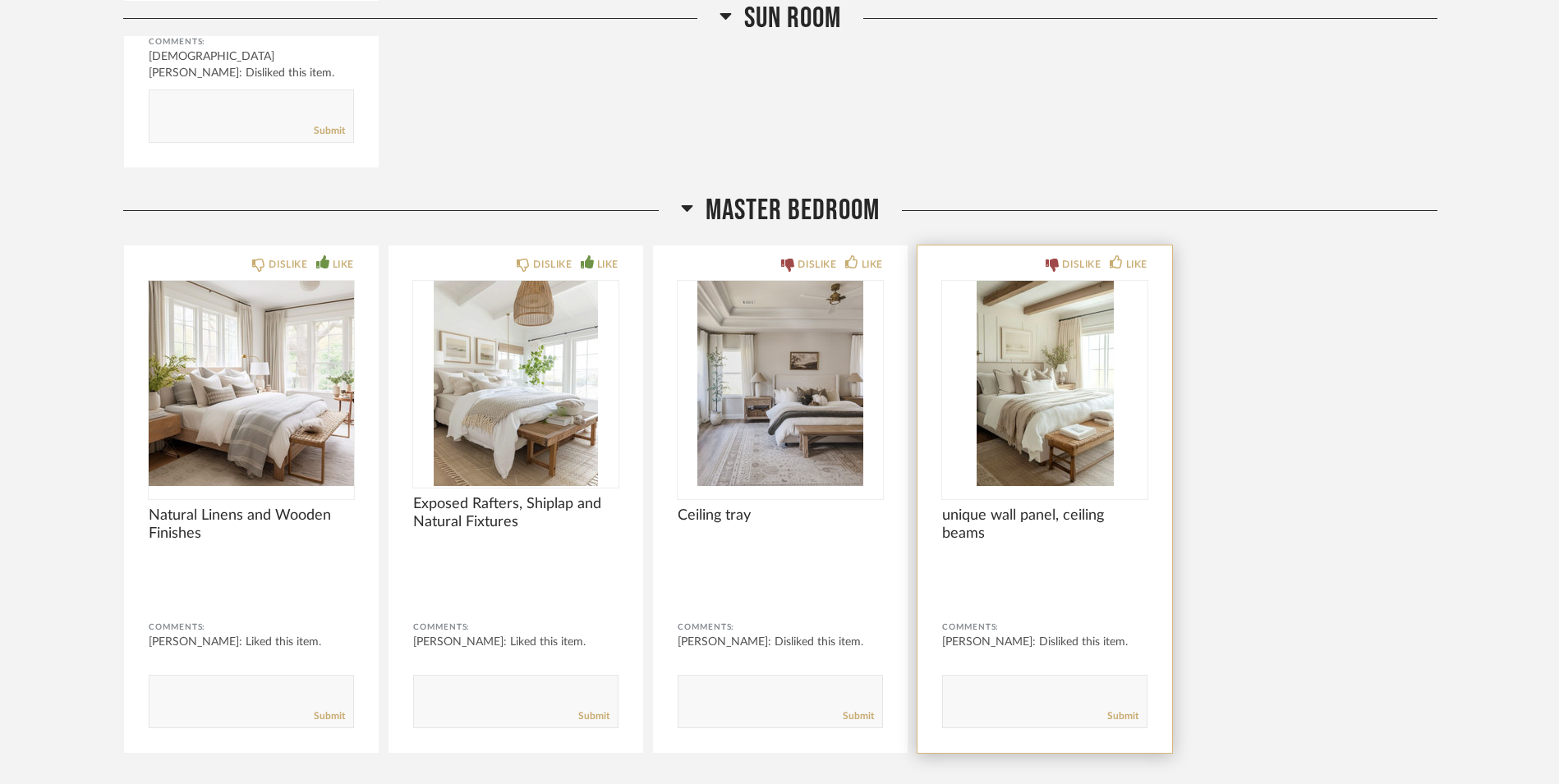
click at [0, 0] on img at bounding box center [0, 0] width 0 height 0
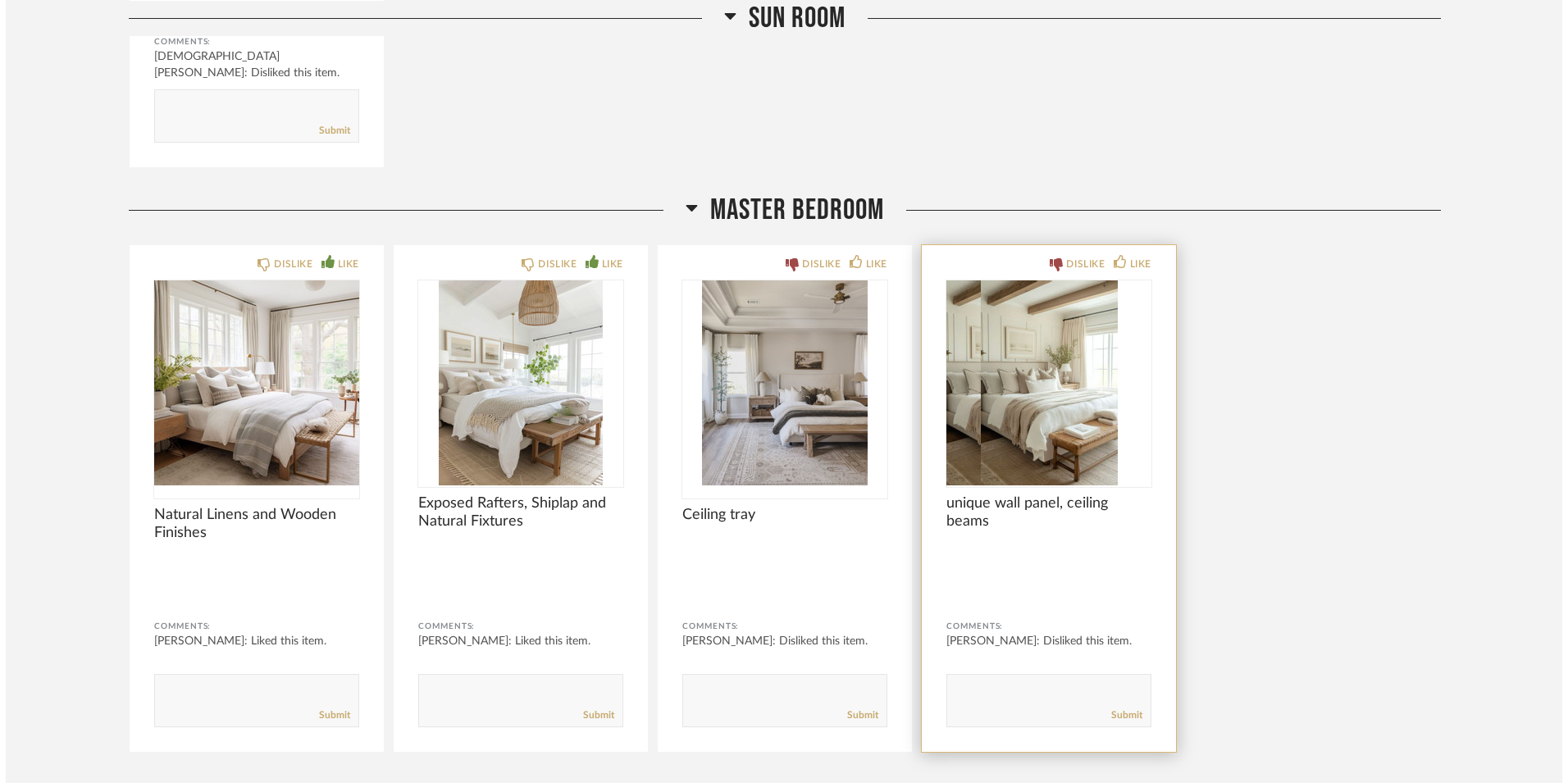
scroll to position [0, 0]
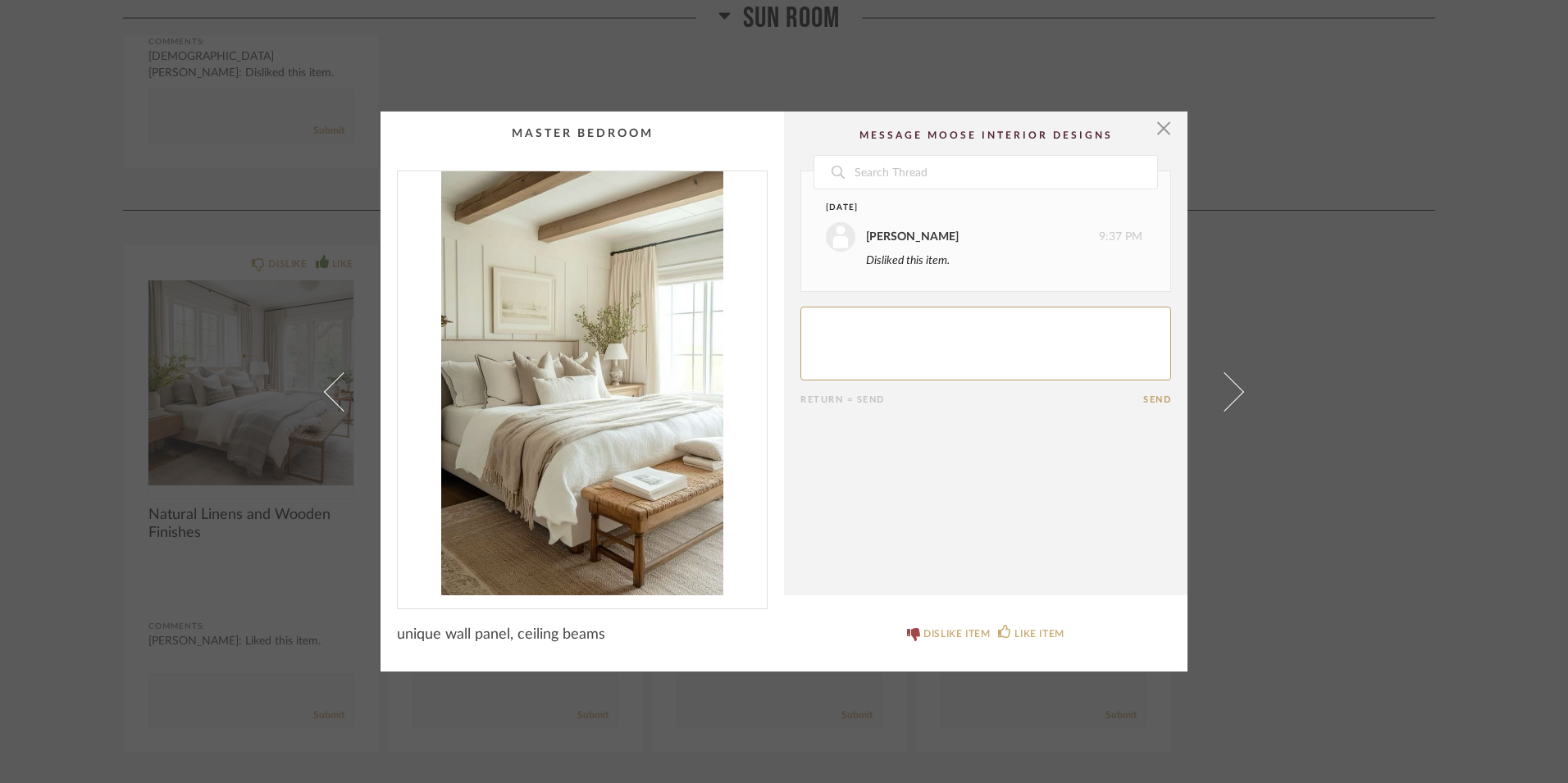
click at [799, 537] on cpp-summary-comments "Date [DATE] [PERSON_NAME] 9:37 PM Disliked this item. Return = Send Send" at bounding box center [986, 354] width 404 height 484
click at [1163, 132] on span "button" at bounding box center [1164, 128] width 33 height 33
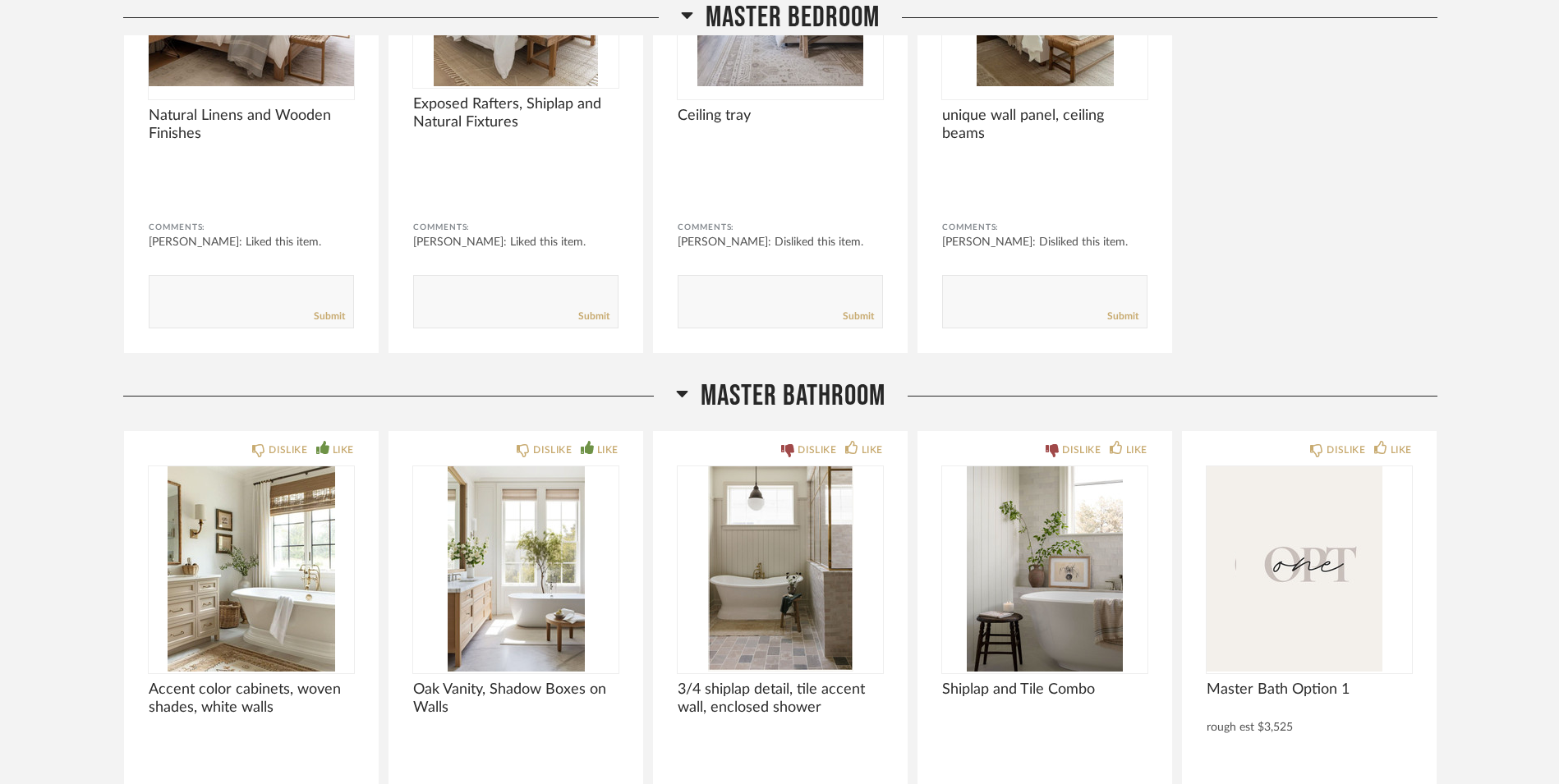
scroll to position [15129, 0]
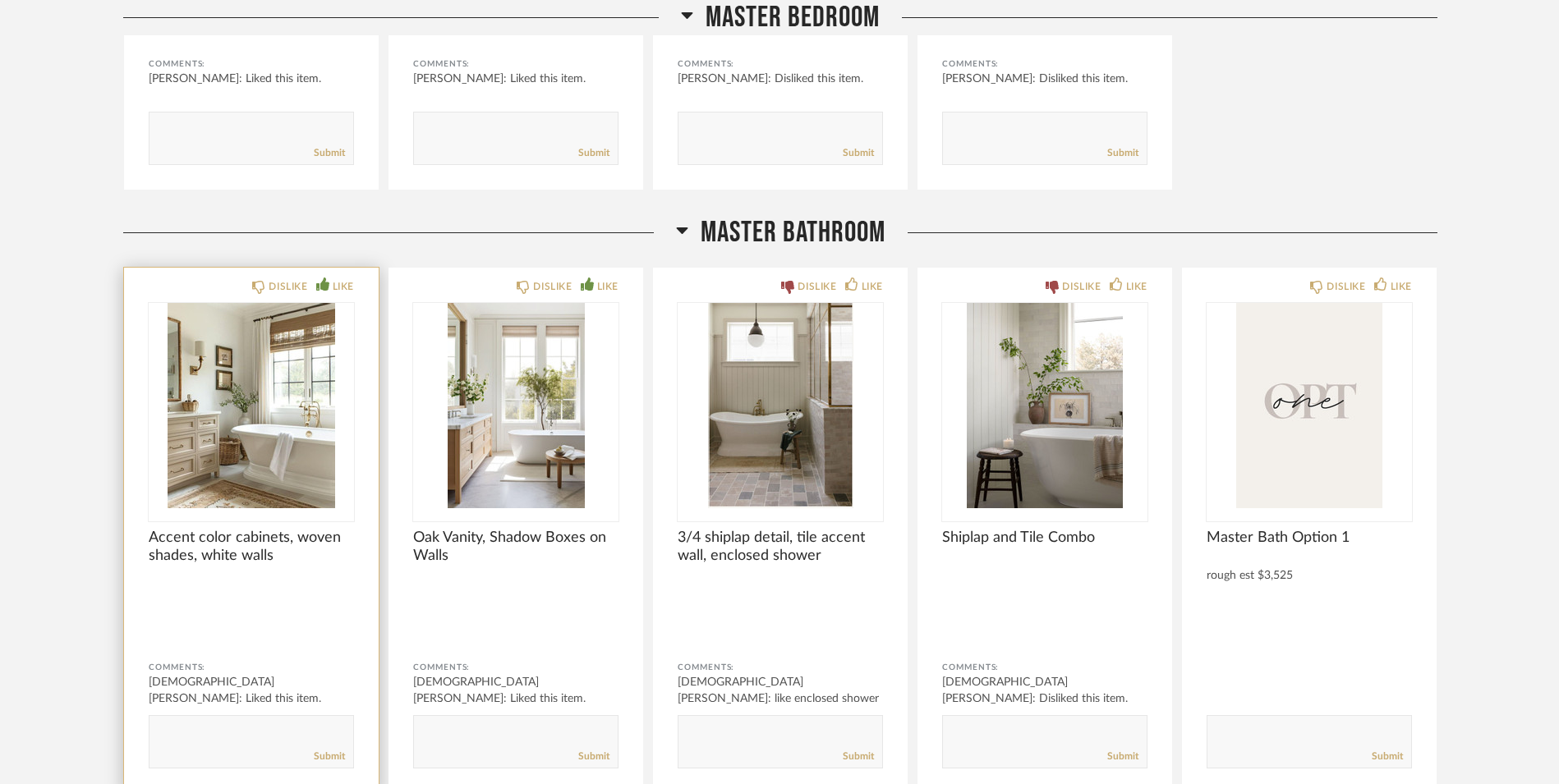
click at [249, 396] on img "0" at bounding box center [251, 405] width 206 height 206
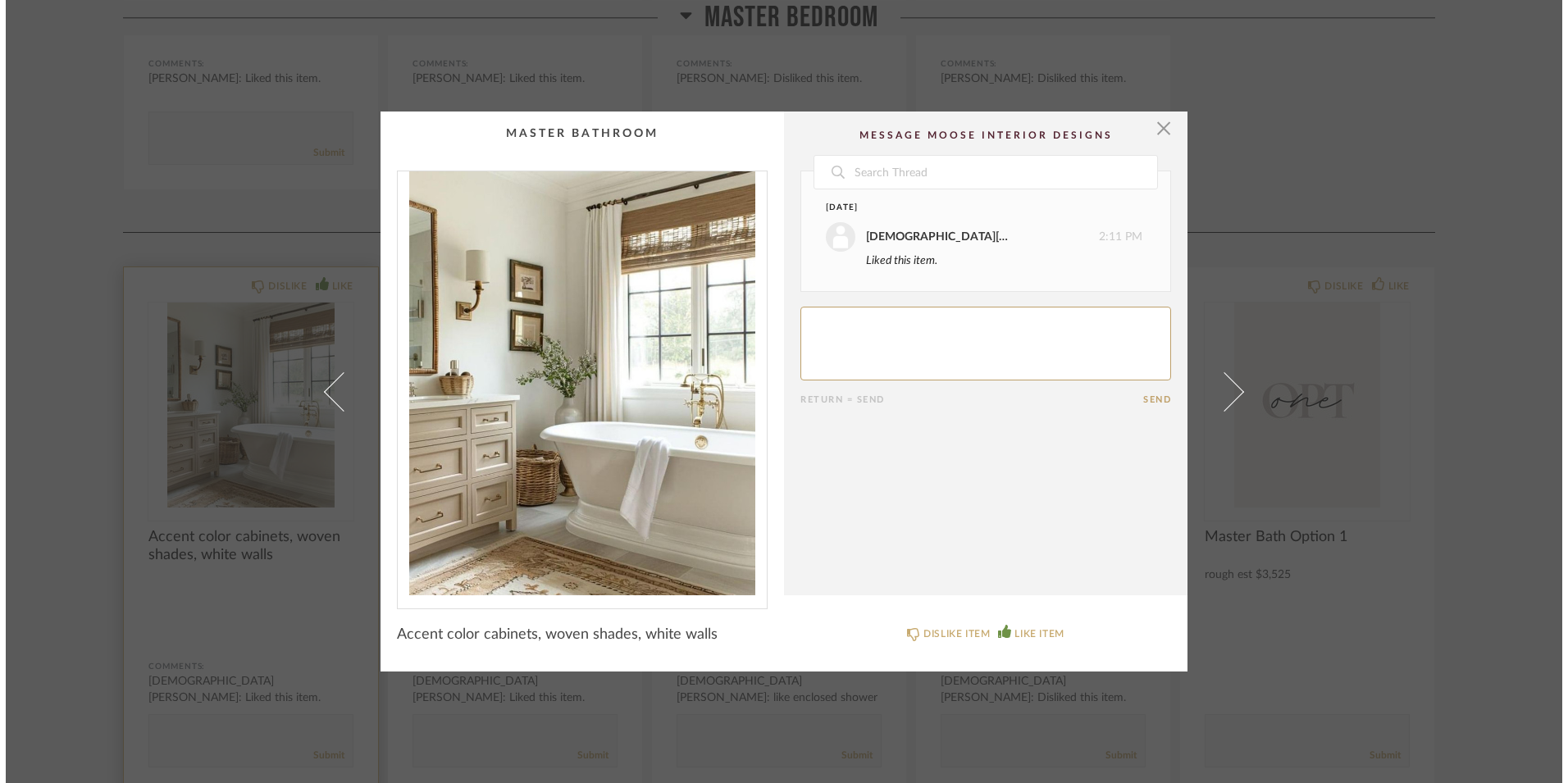
scroll to position [0, 0]
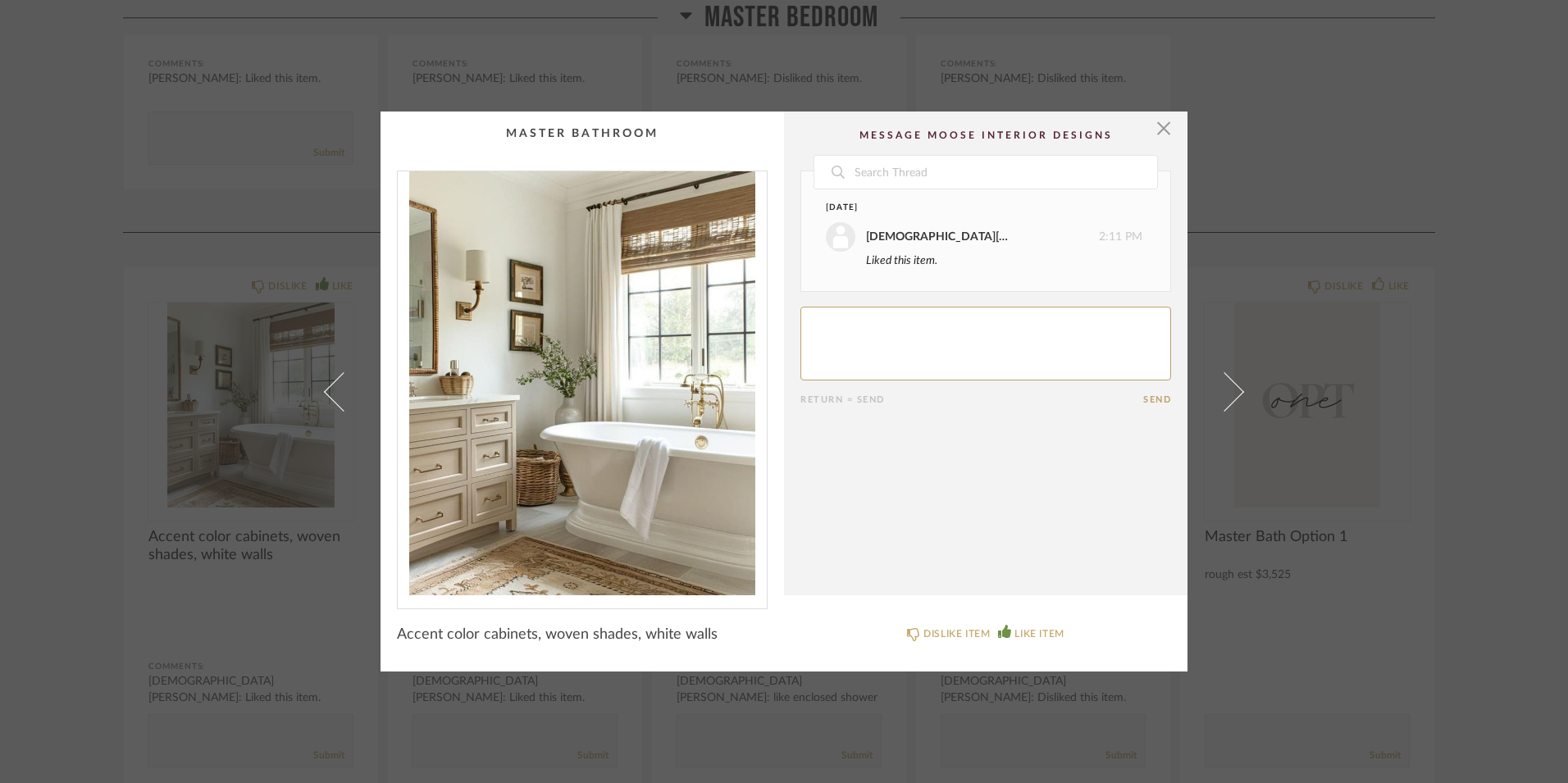
click at [1225, 400] on span at bounding box center [1224, 391] width 39 height 39
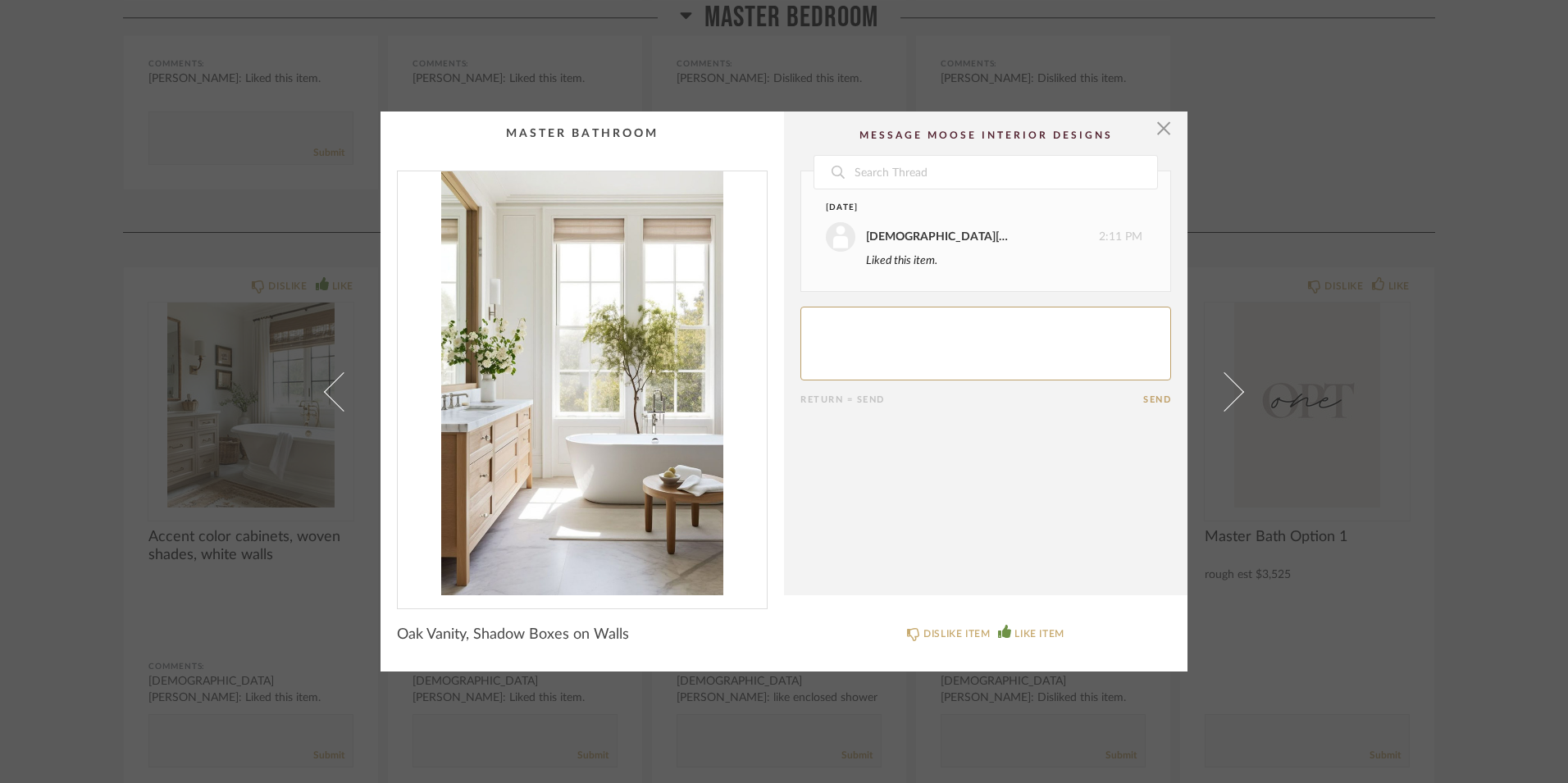
click at [1225, 400] on span at bounding box center [1224, 391] width 39 height 39
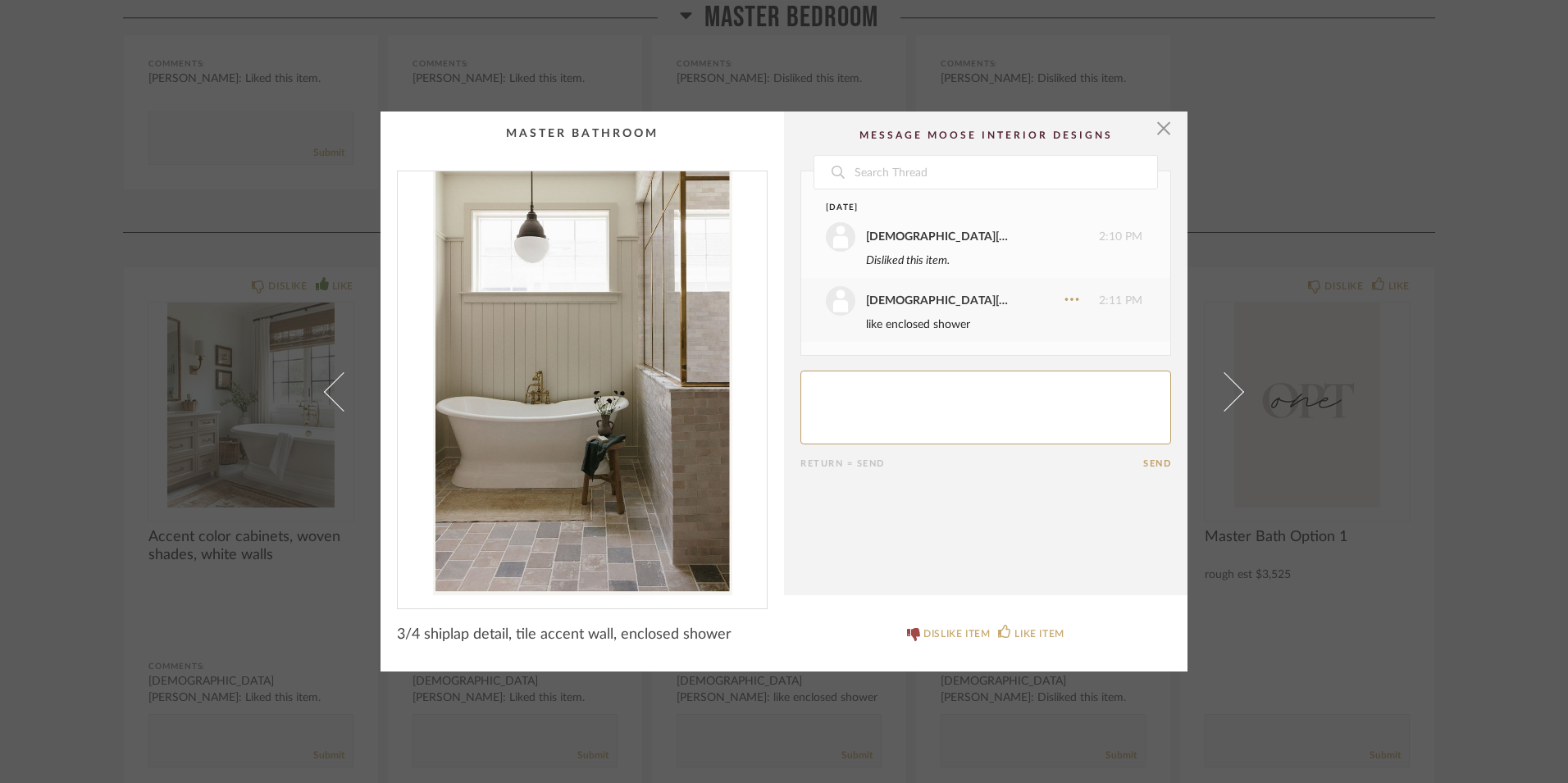
click at [1225, 400] on span at bounding box center [1224, 391] width 39 height 39
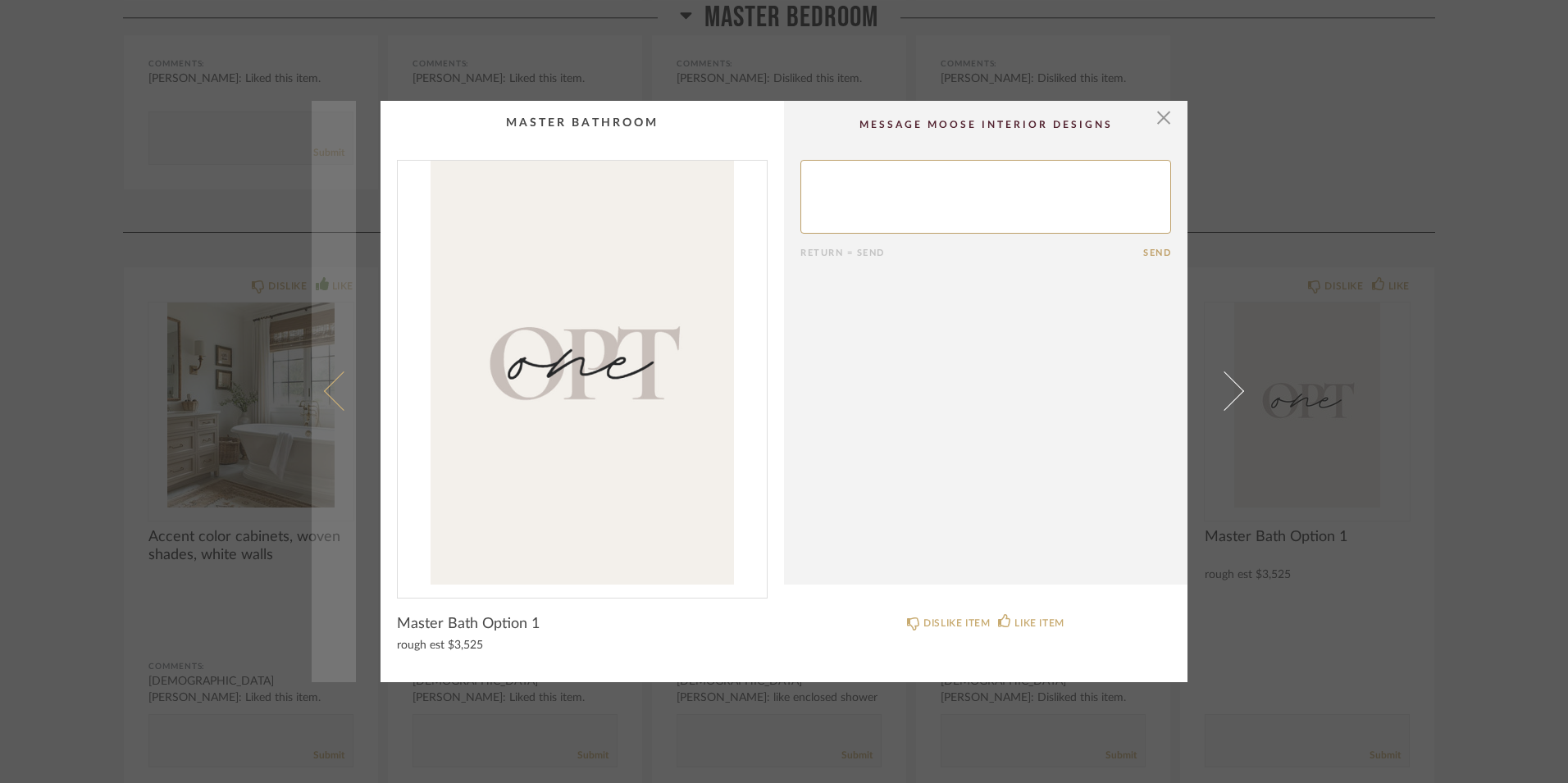
click at [327, 392] on span at bounding box center [343, 391] width 39 height 39
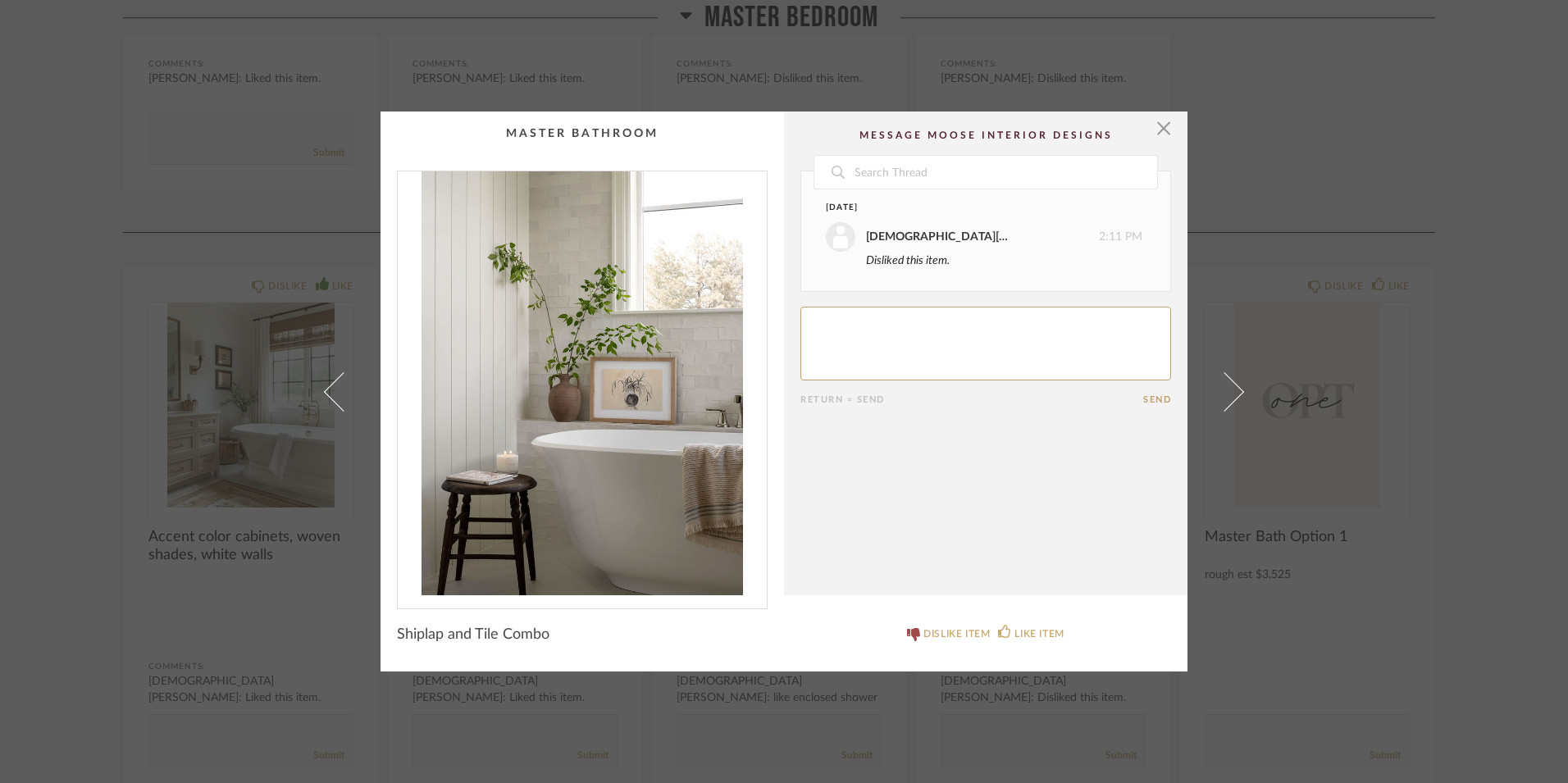
click at [80, 149] on div "× Date [DATE] [DEMOGRAPHIC_DATA][PERSON_NAME] 2:11 PM Disliked this item. Retur…" at bounding box center [784, 392] width 1568 height 783
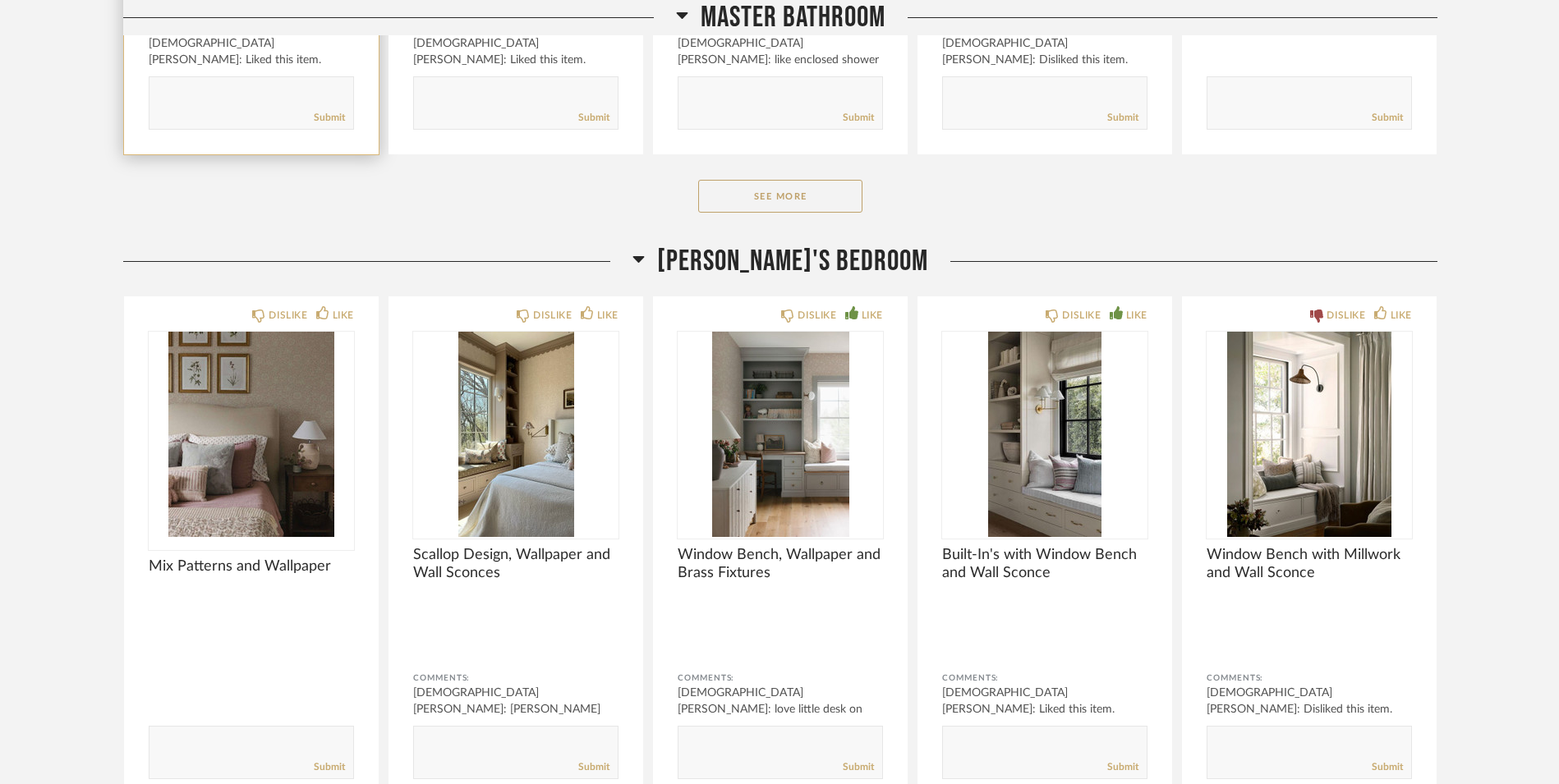
scroll to position [15711, 0]
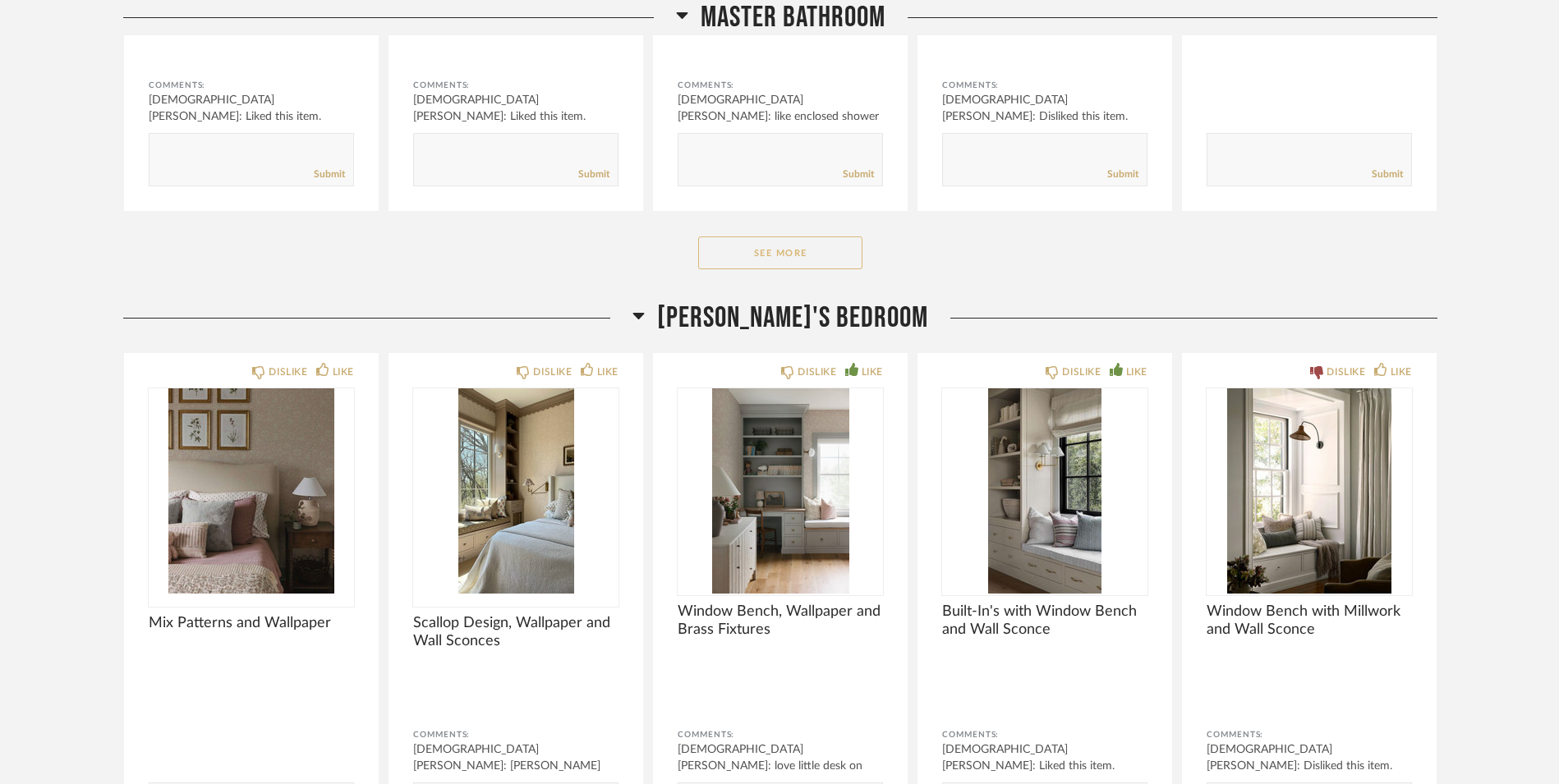
click at [747, 247] on button "See More" at bounding box center [780, 253] width 165 height 33
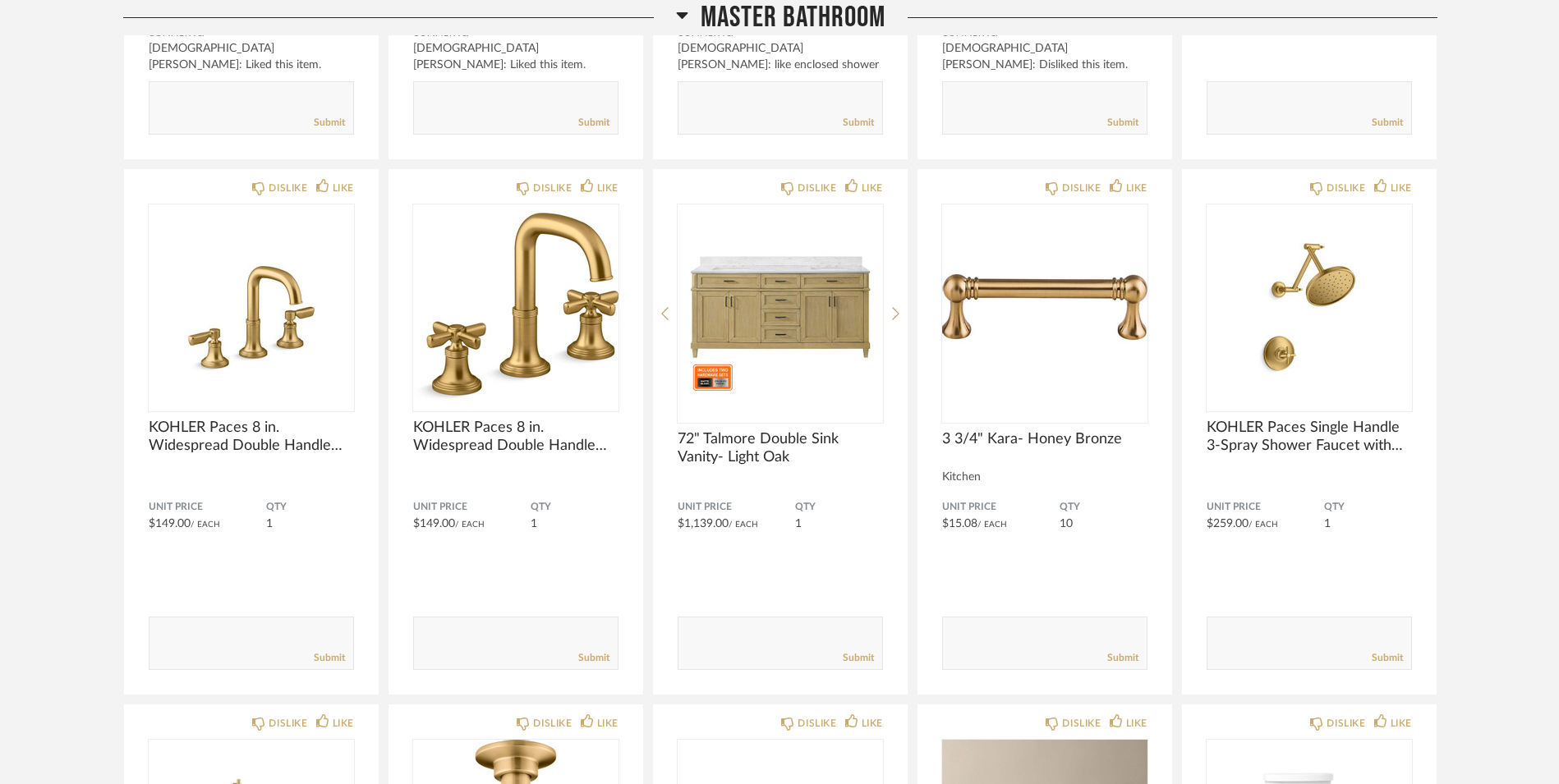
scroll to position [15757, 0]
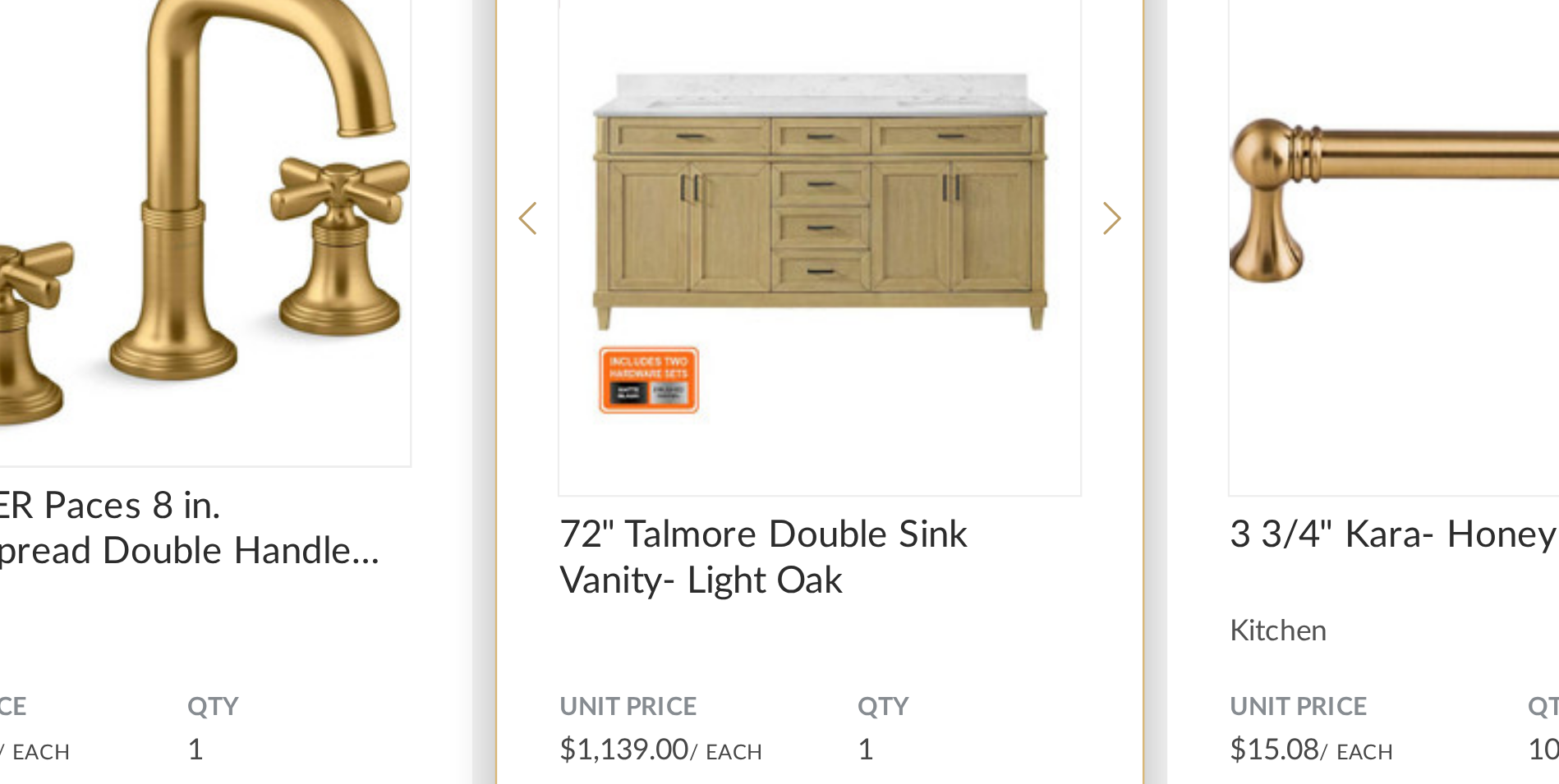
drag, startPoint x: 769, startPoint y: 336, endPoint x: 785, endPoint y: 317, distance: 24.8
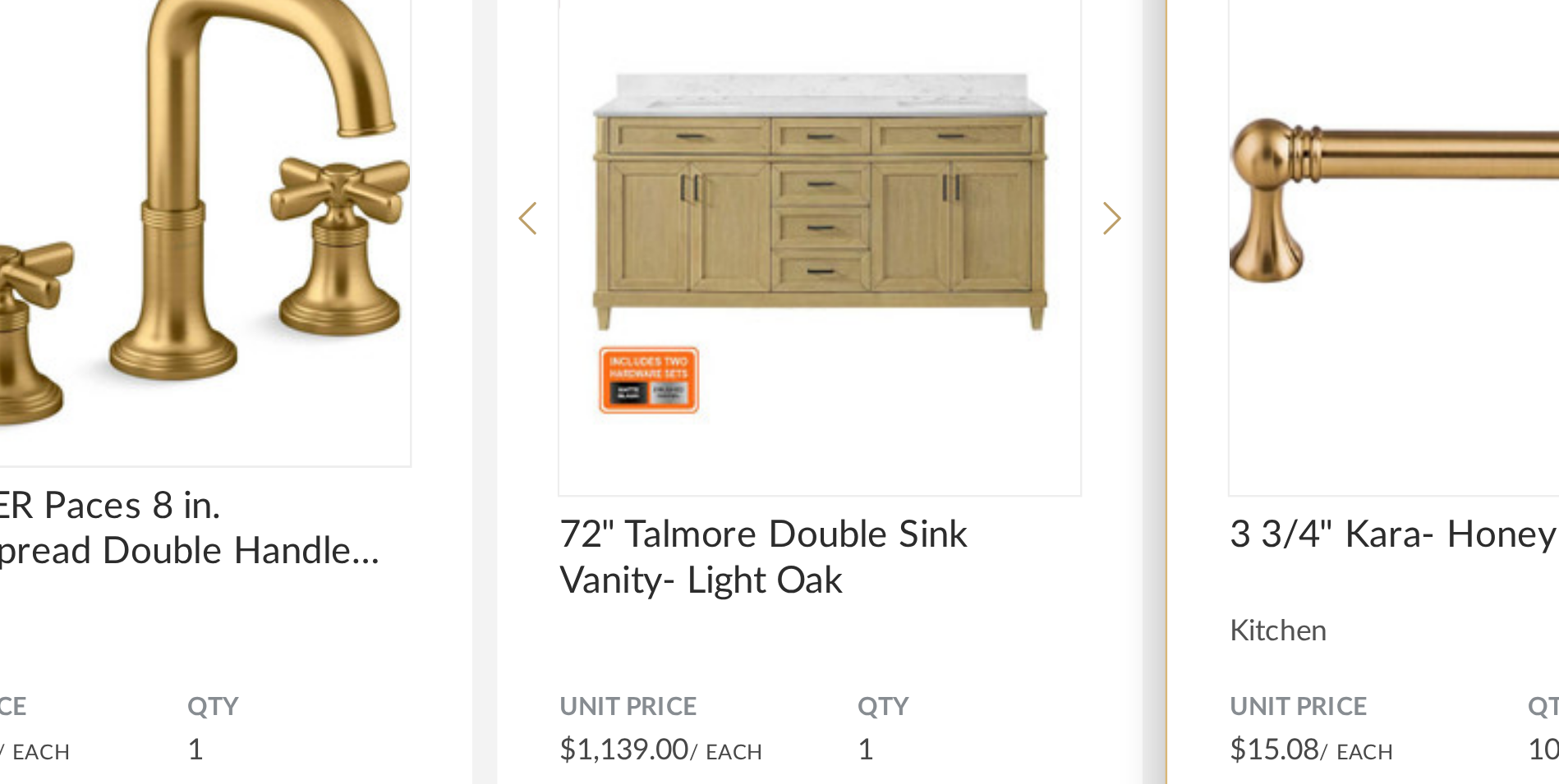
drag, startPoint x: 785, startPoint y: 317, endPoint x: 921, endPoint y: 294, distance: 137.9
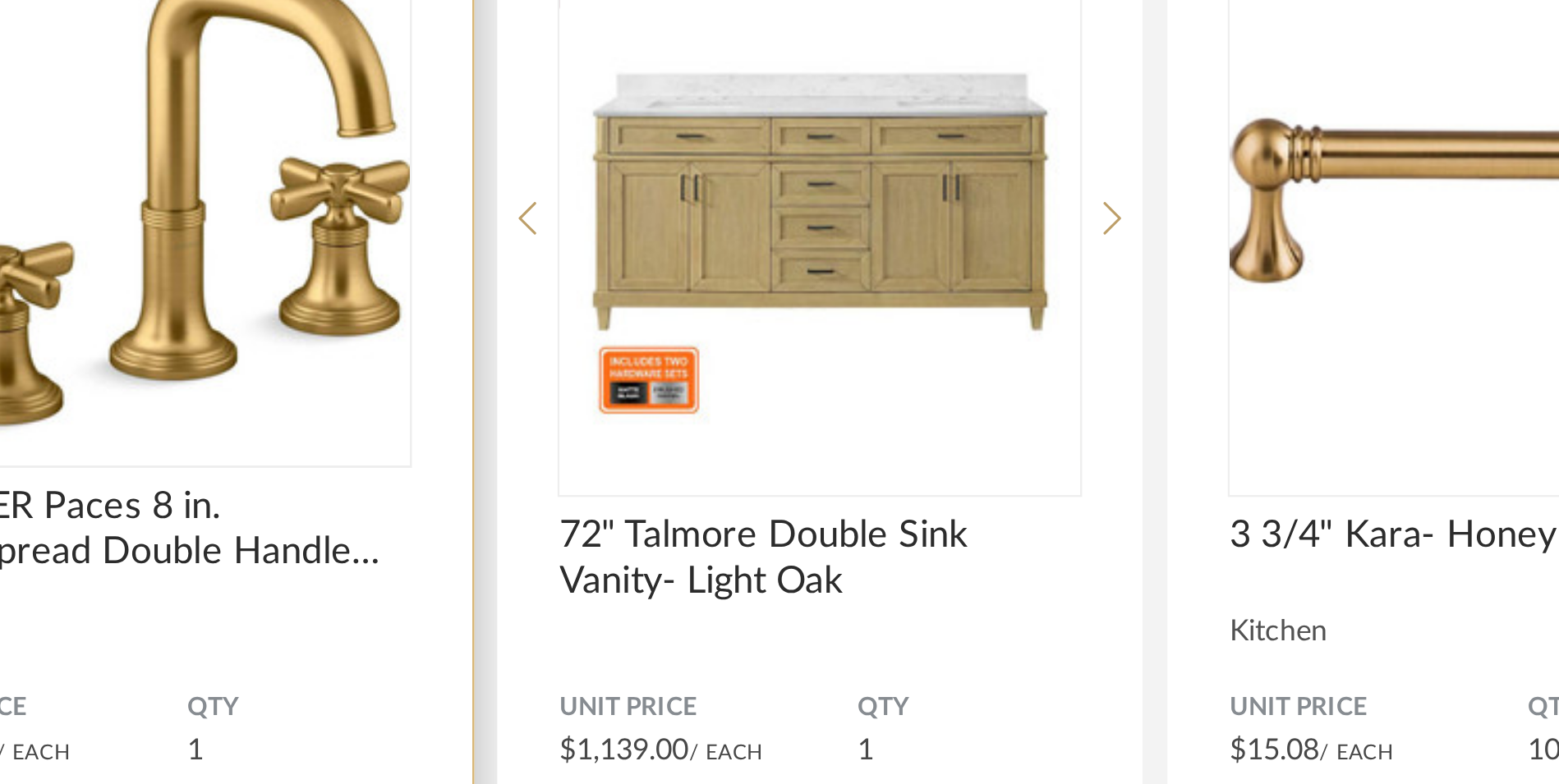
drag, startPoint x: 921, startPoint y: 294, endPoint x: 630, endPoint y: 456, distance: 333.1
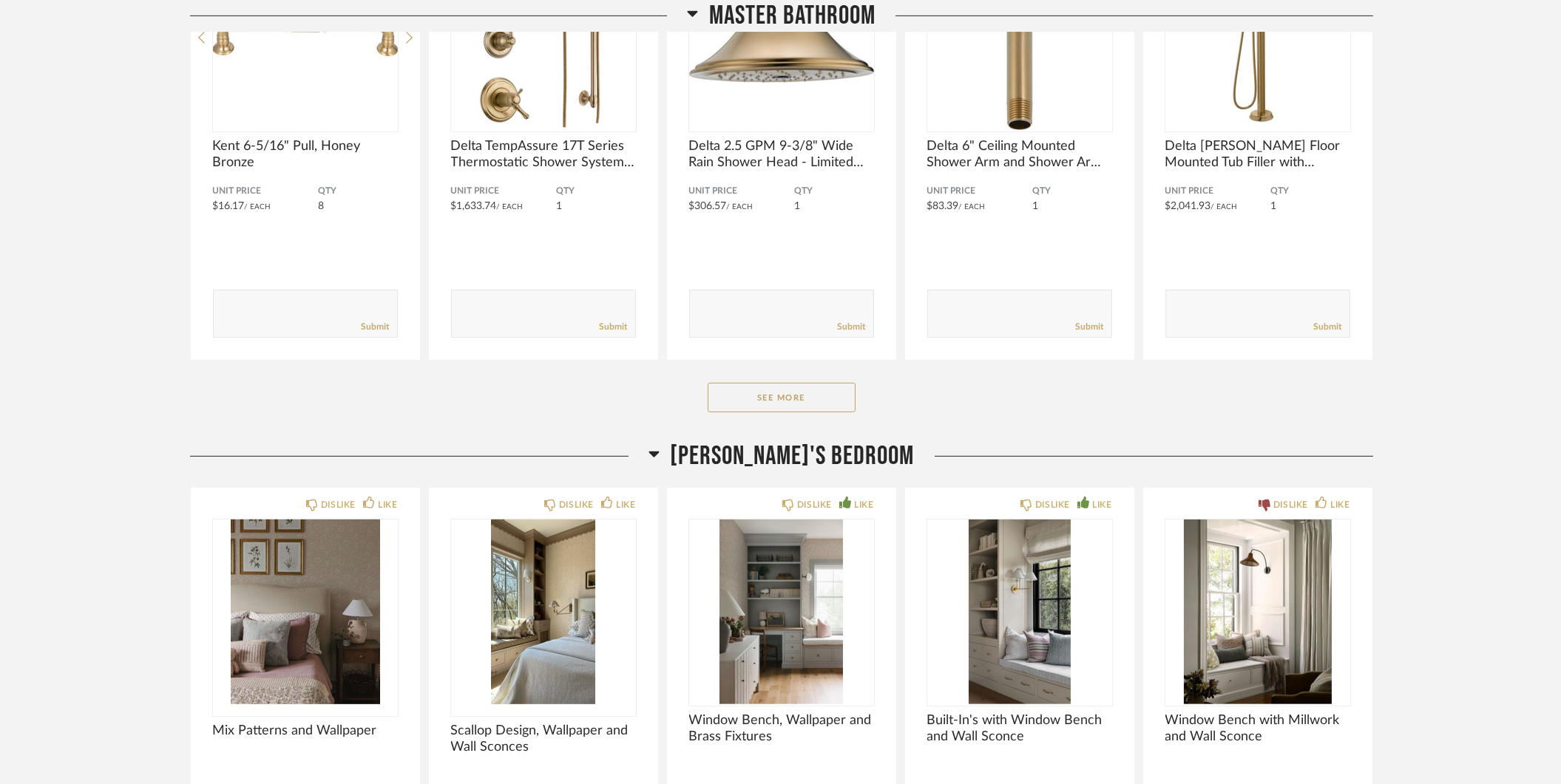
scroll to position [15853, 0]
click at [781, 394] on button "See More" at bounding box center [782, 397] width 148 height 30
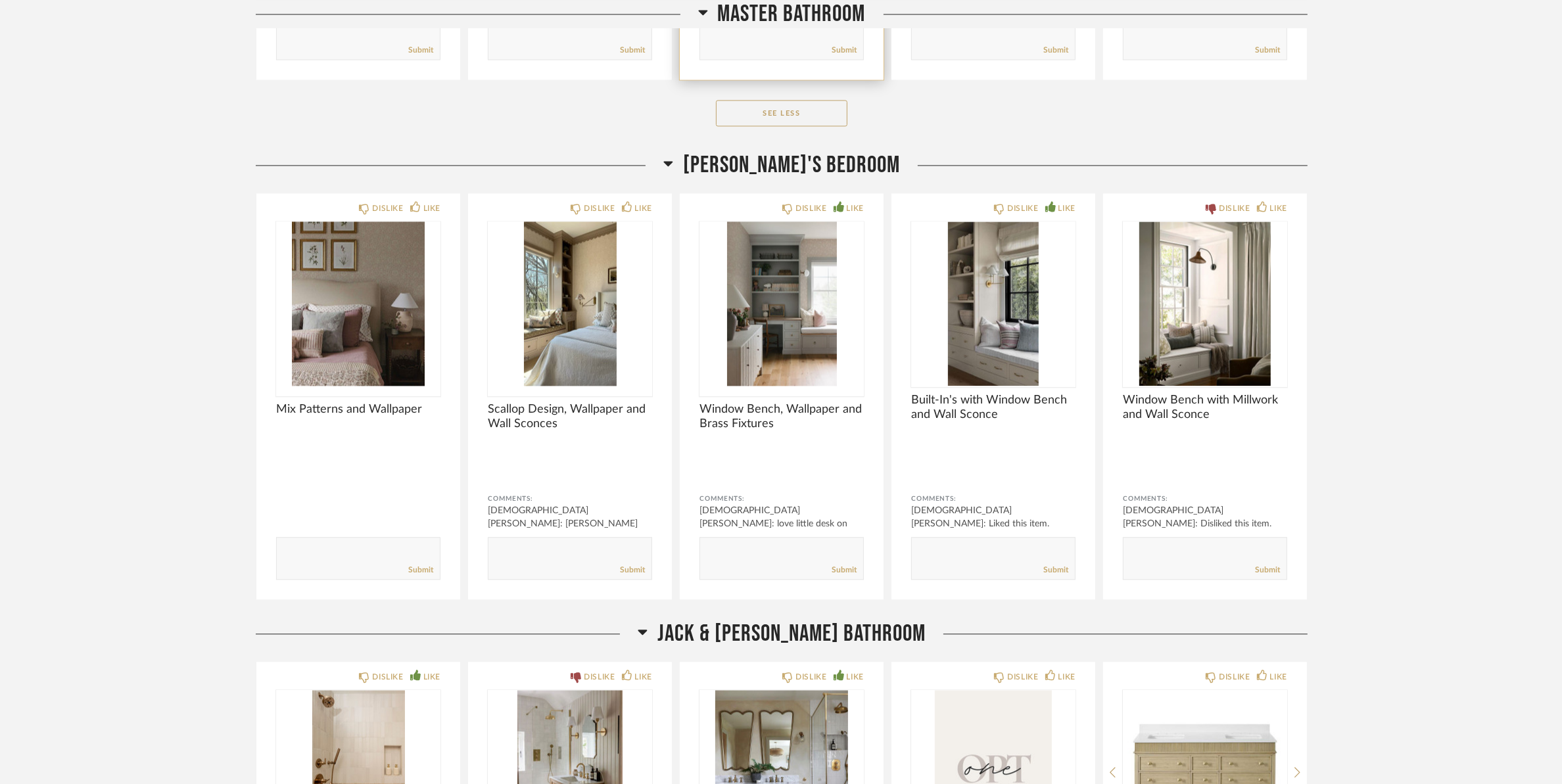
scroll to position [16032, 0]
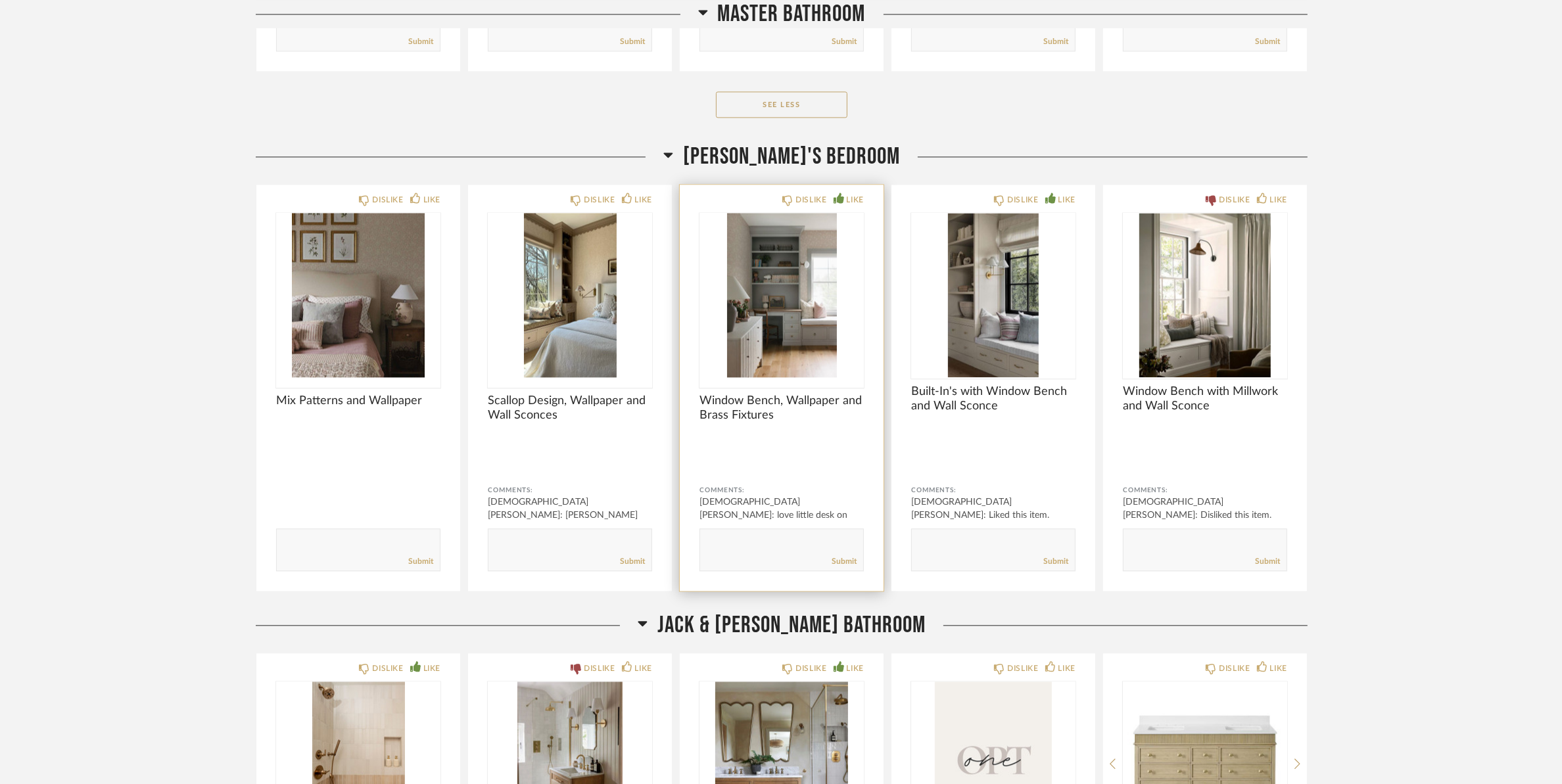
drag, startPoint x: 782, startPoint y: 326, endPoint x: 743, endPoint y: 245, distance: 89.9
click at [743, 245] on img "0" at bounding box center [781, 295] width 165 height 165
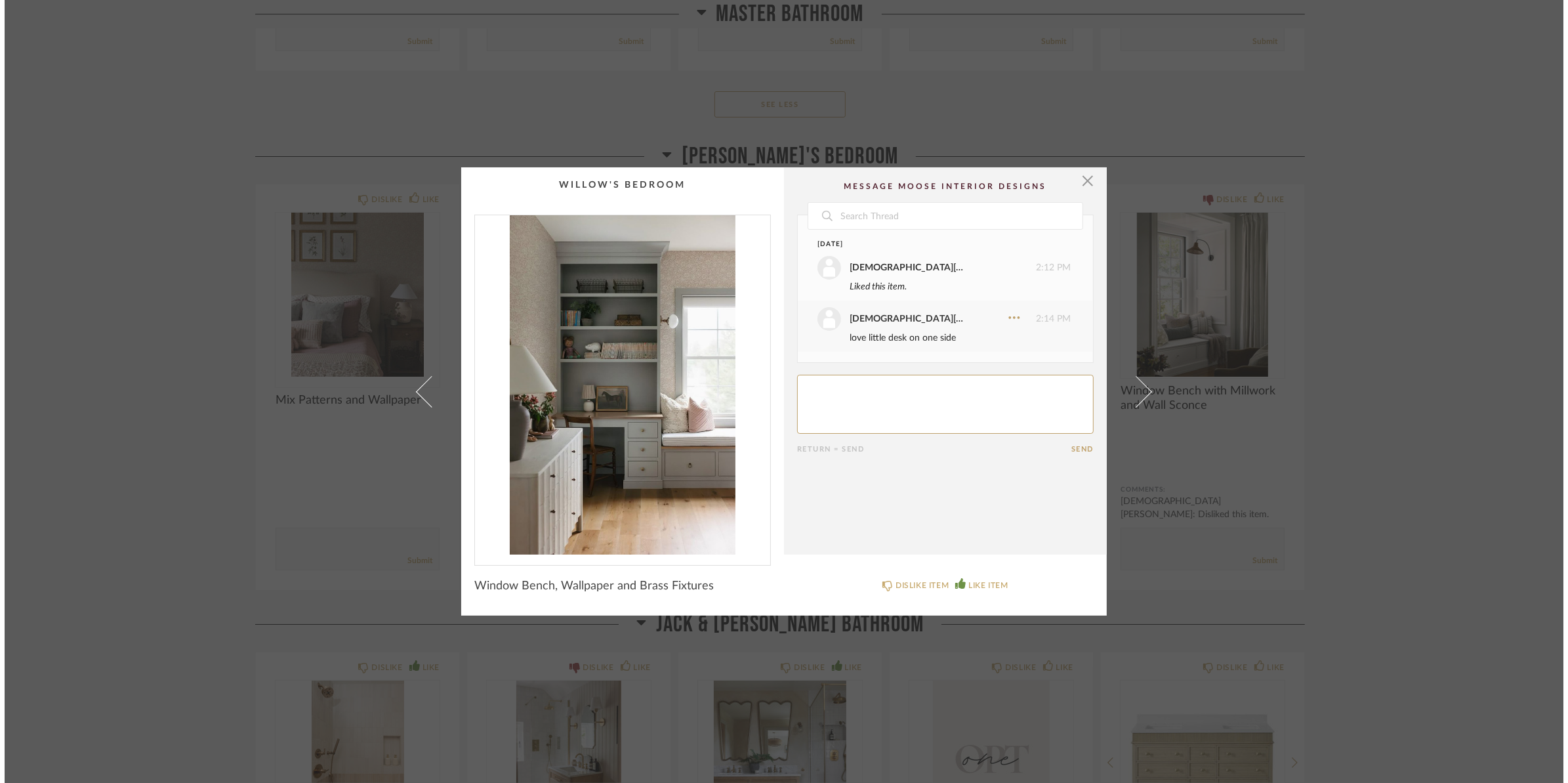
scroll to position [0, 0]
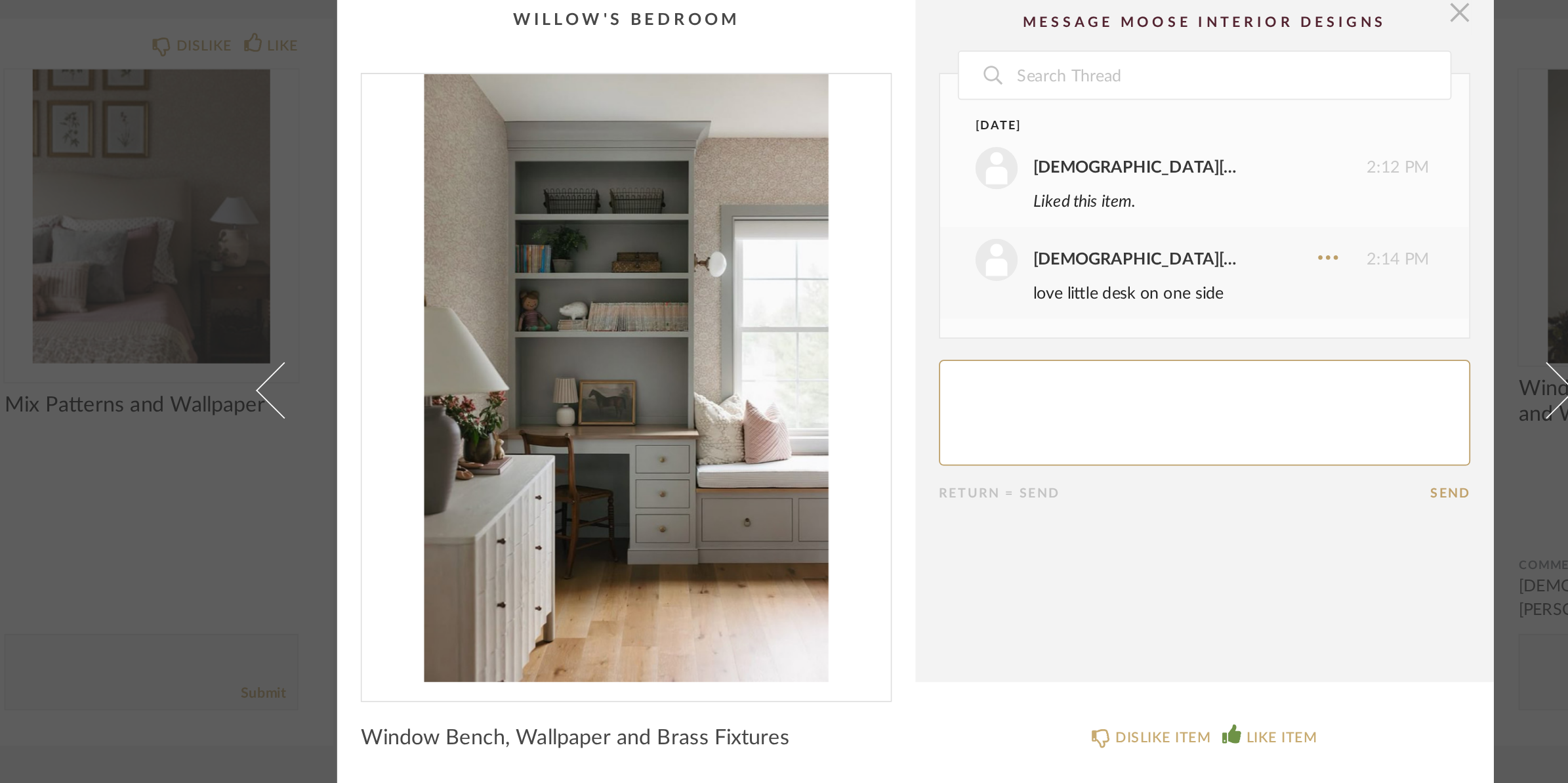
click at [1083, 186] on span "button" at bounding box center [1088, 181] width 27 height 27
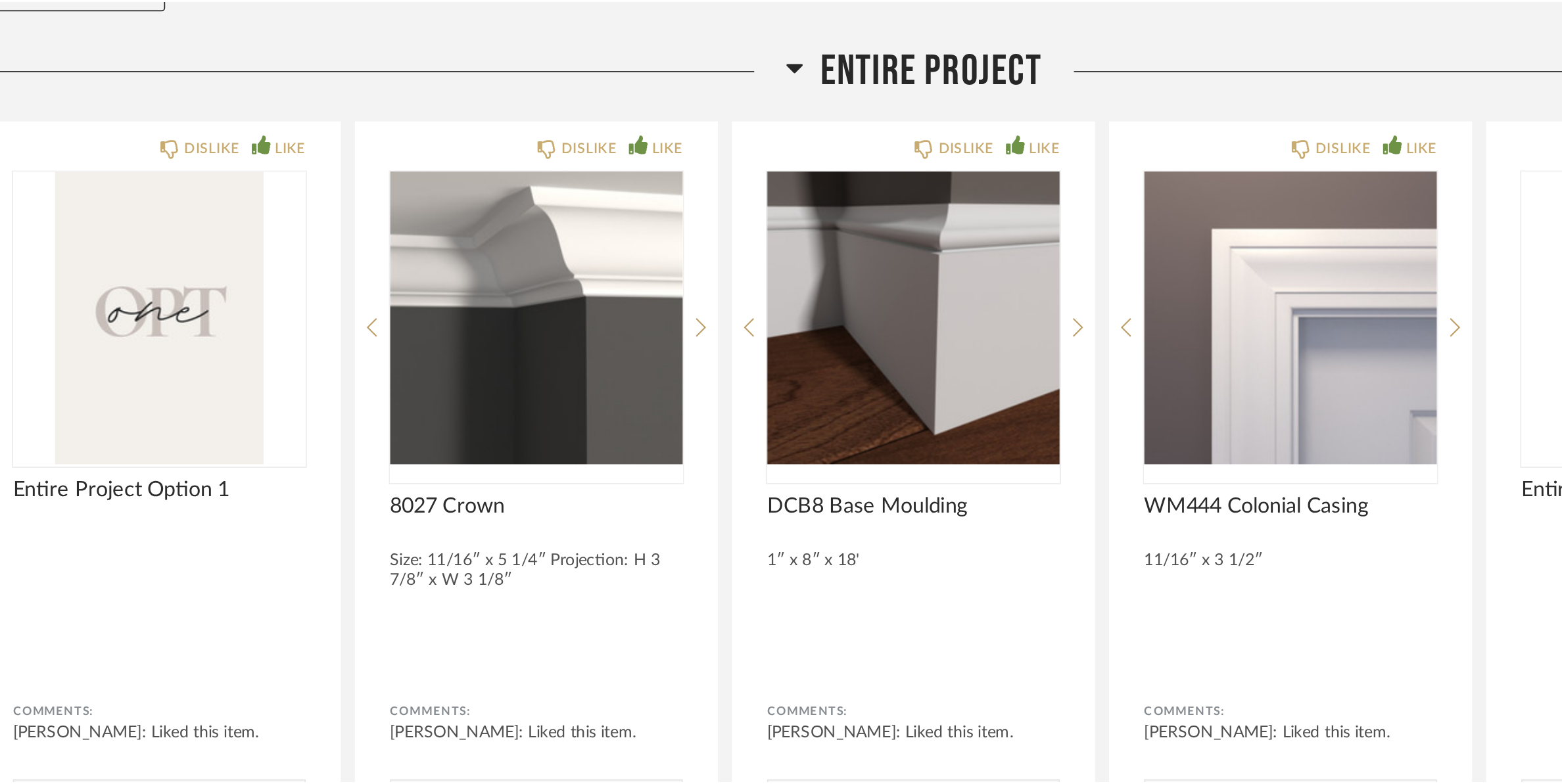
scroll to position [16032, 0]
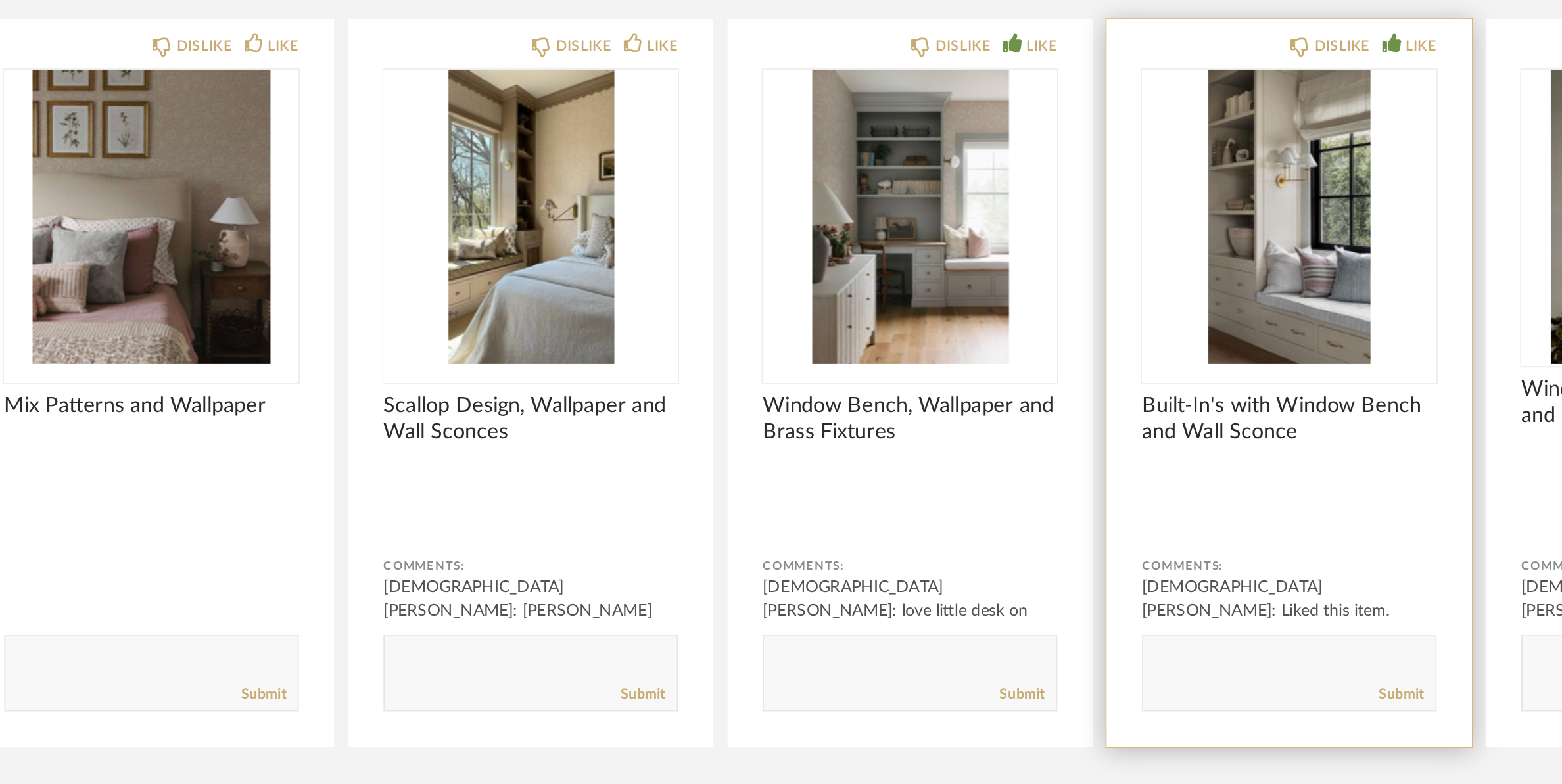
click at [987, 279] on img "0" at bounding box center [993, 295] width 165 height 165
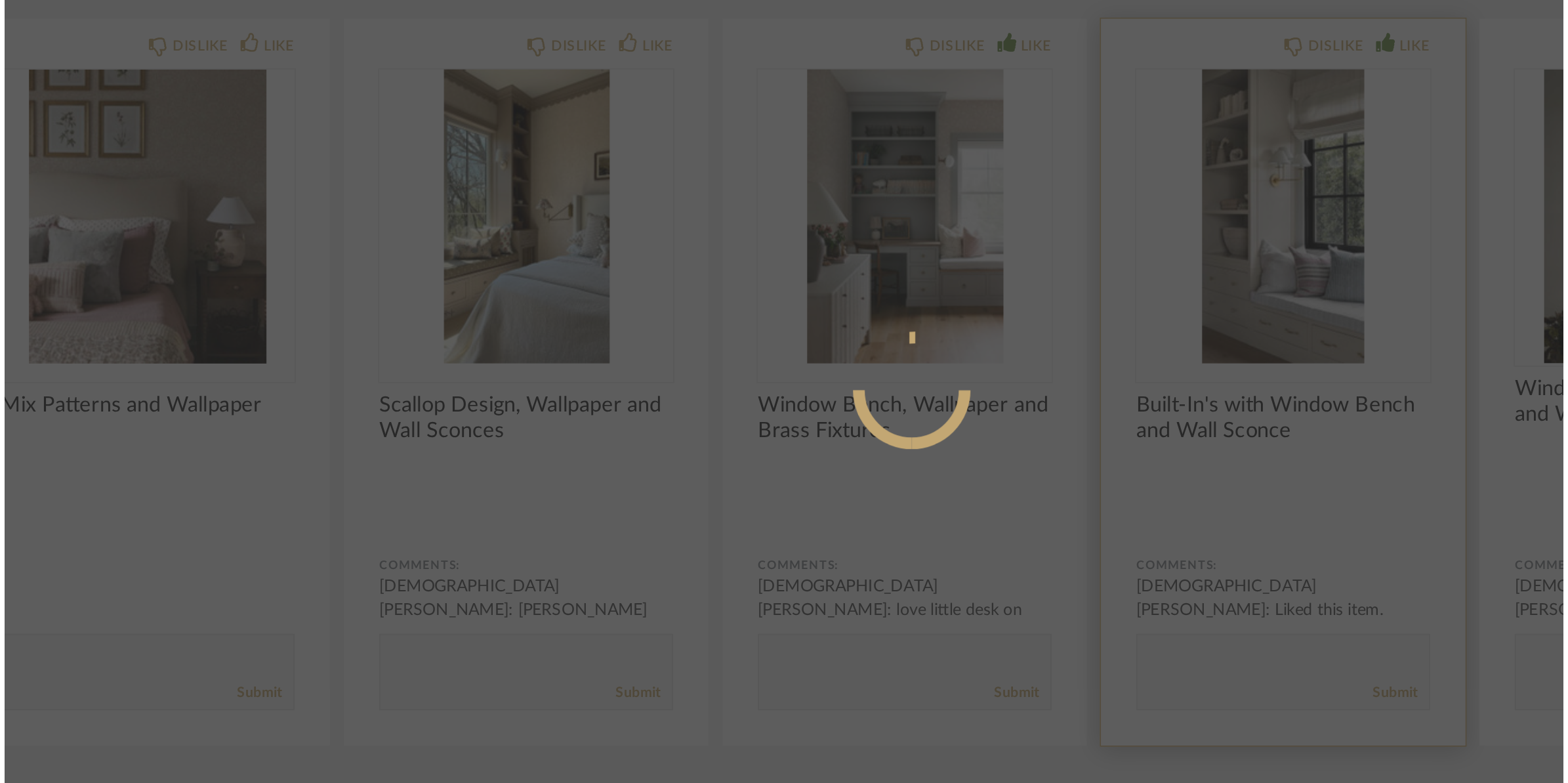
scroll to position [0, 0]
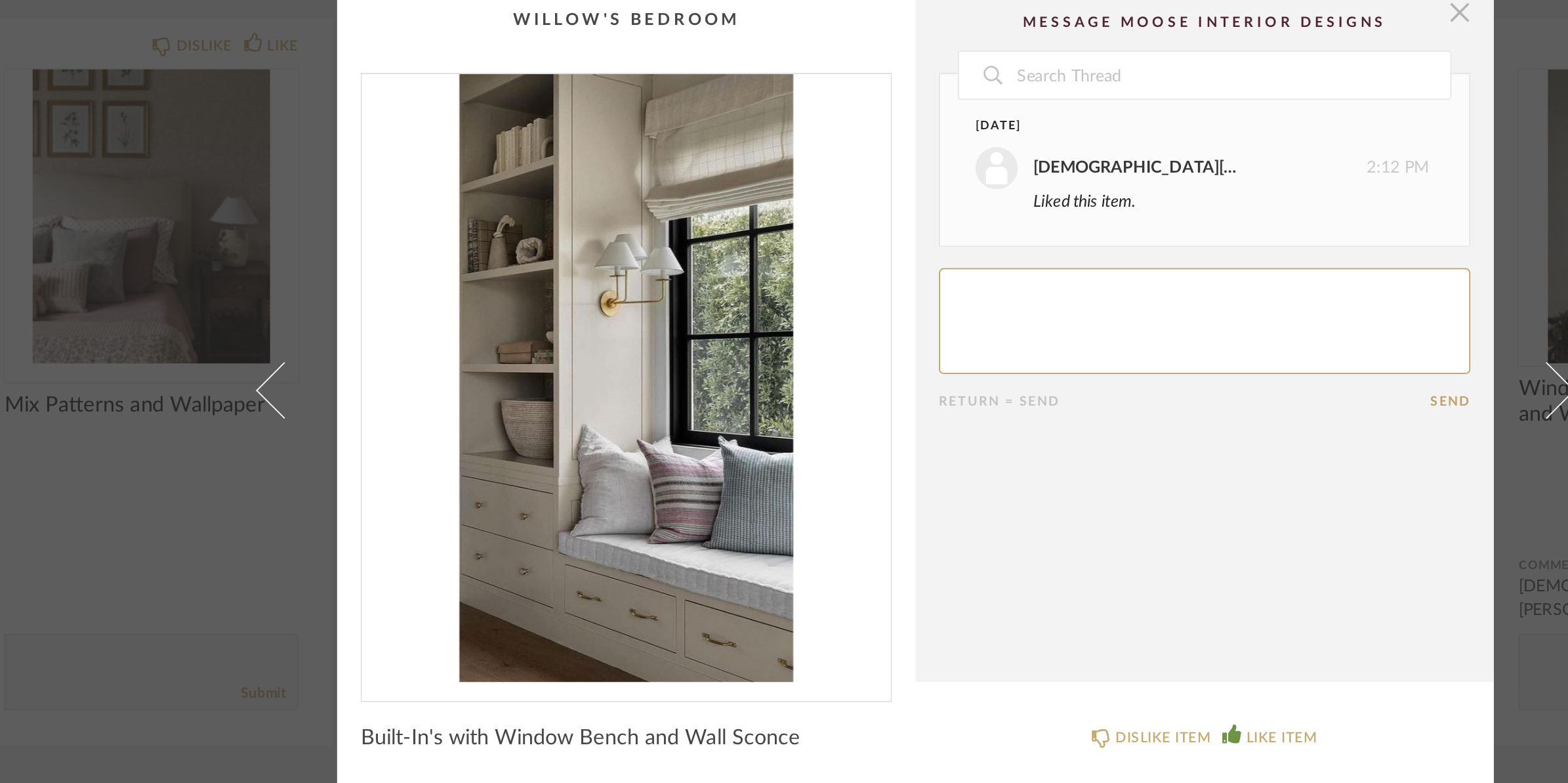
click at [1085, 186] on span "button" at bounding box center [1088, 181] width 27 height 27
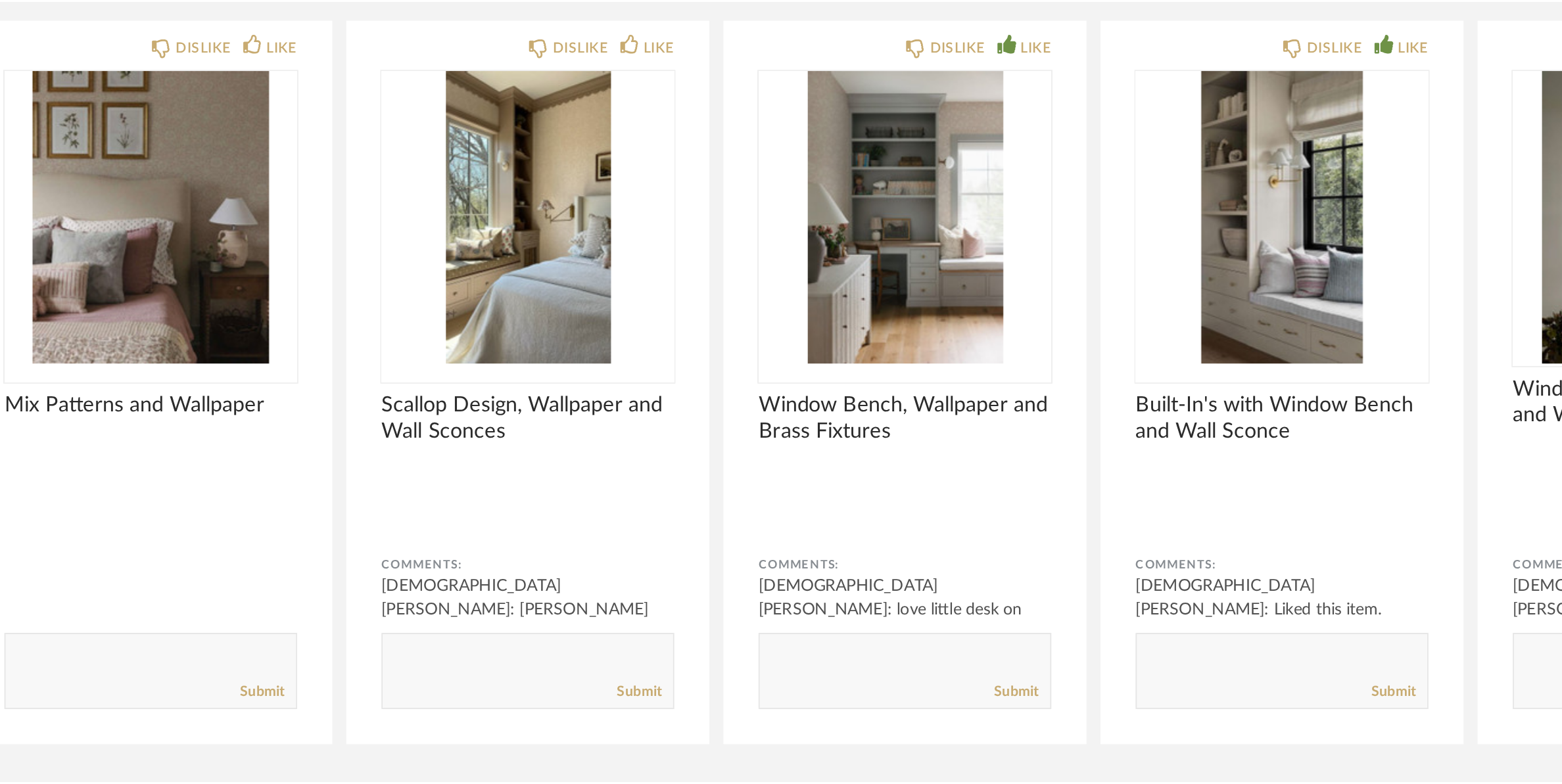
scroll to position [16032, 0]
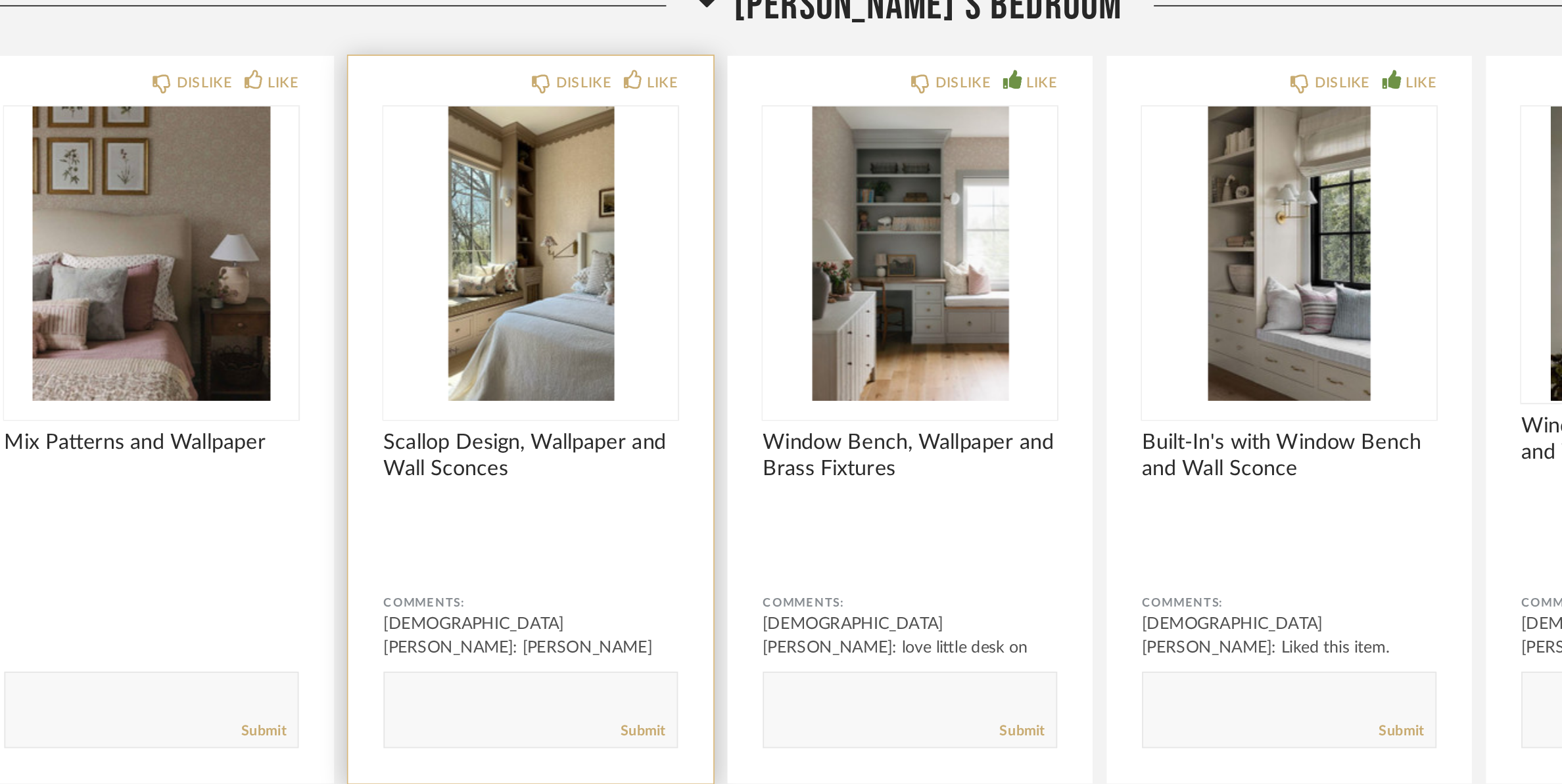
click at [564, 276] on img "0" at bounding box center [570, 295] width 165 height 165
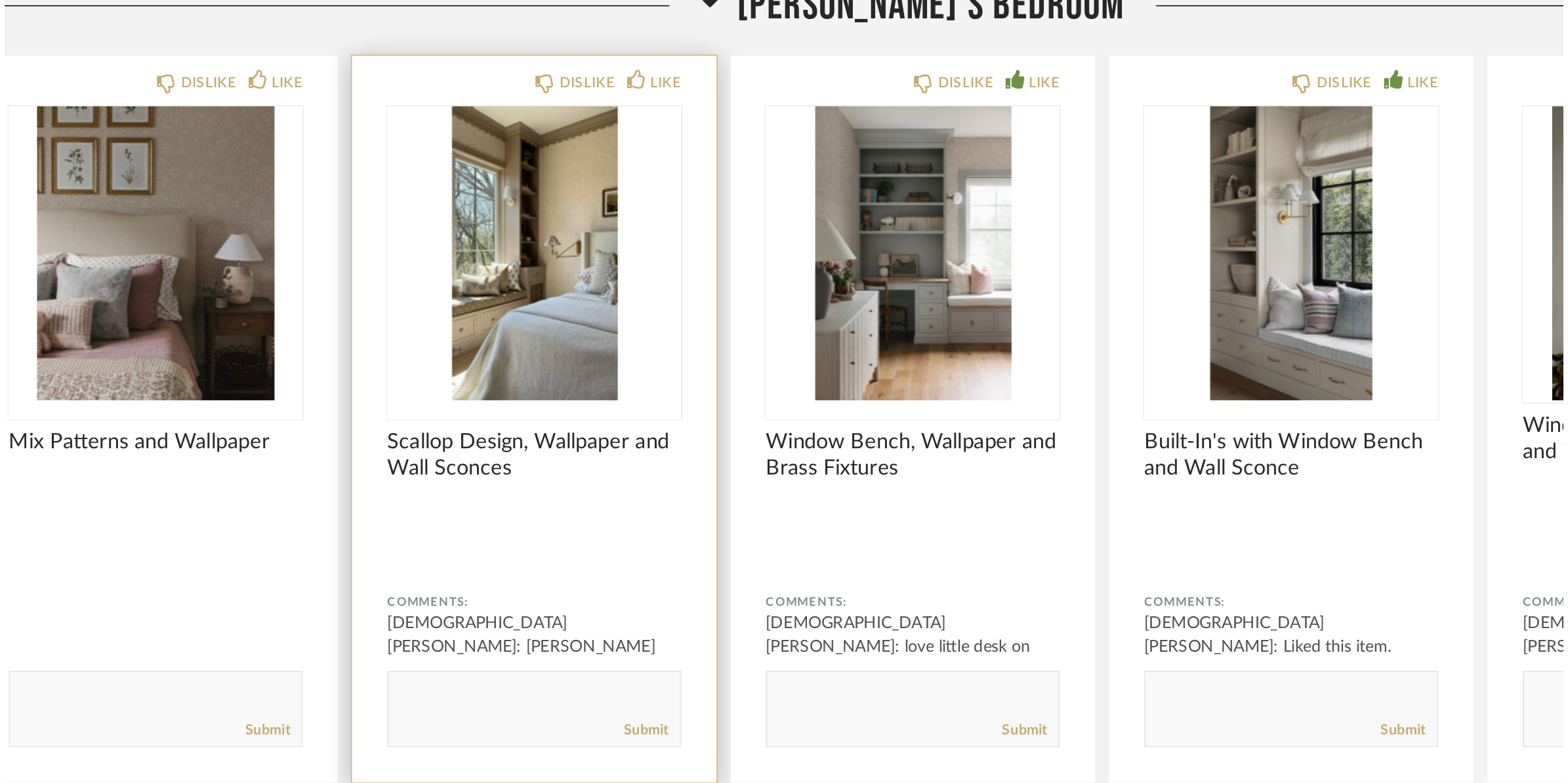
scroll to position [0, 0]
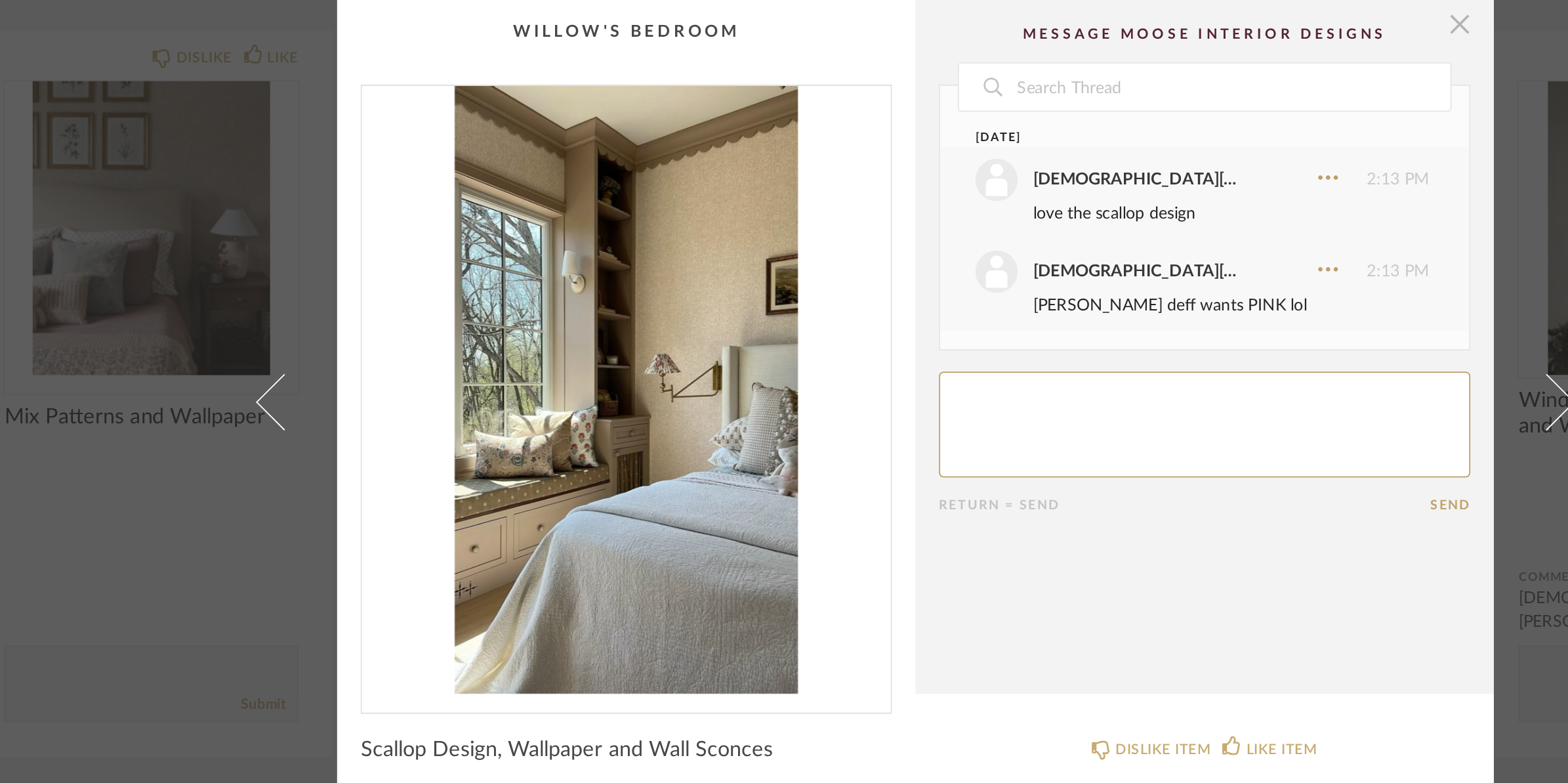
click at [1086, 181] on span "button" at bounding box center [1088, 181] width 27 height 27
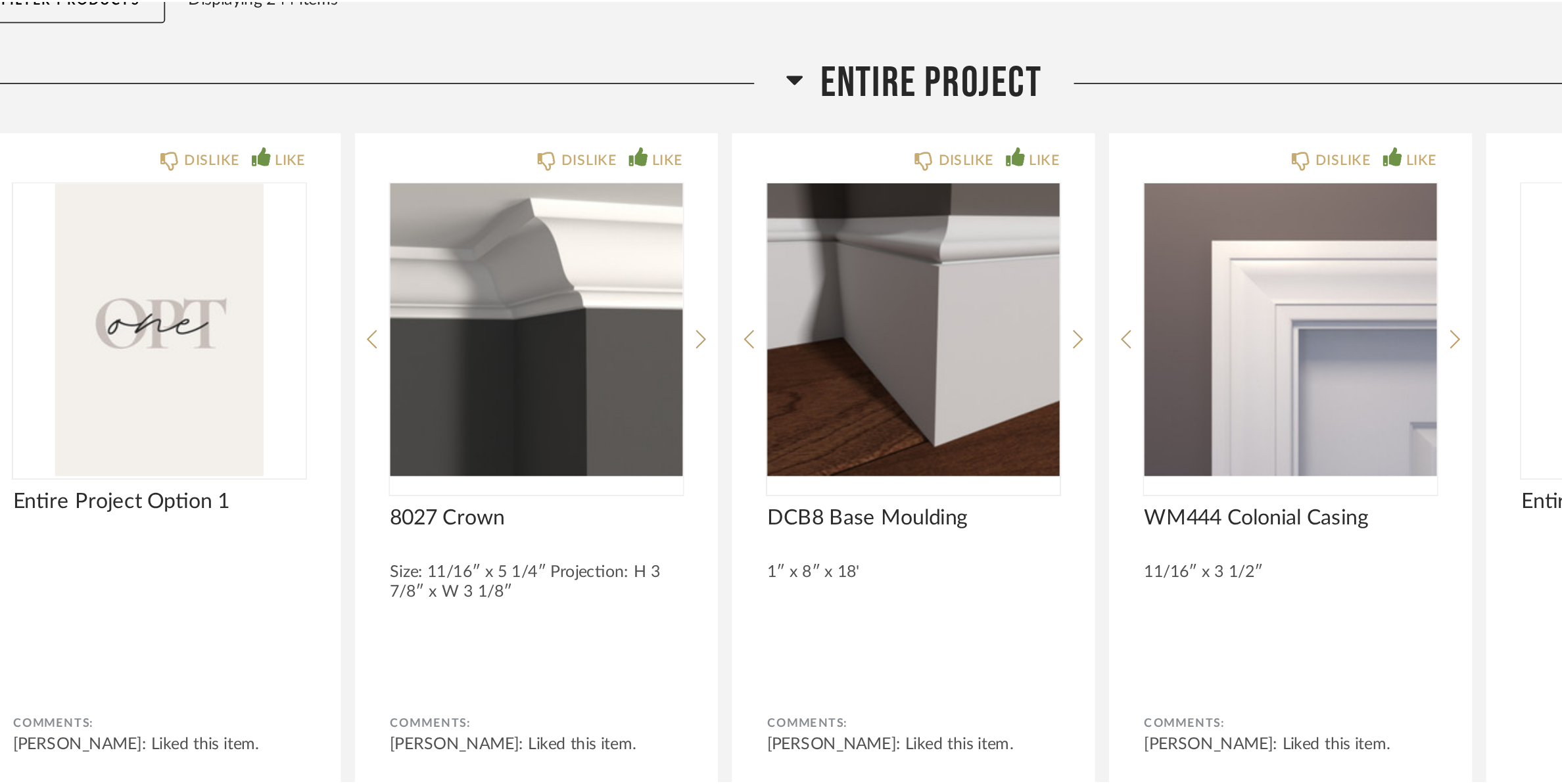
scroll to position [16032, 0]
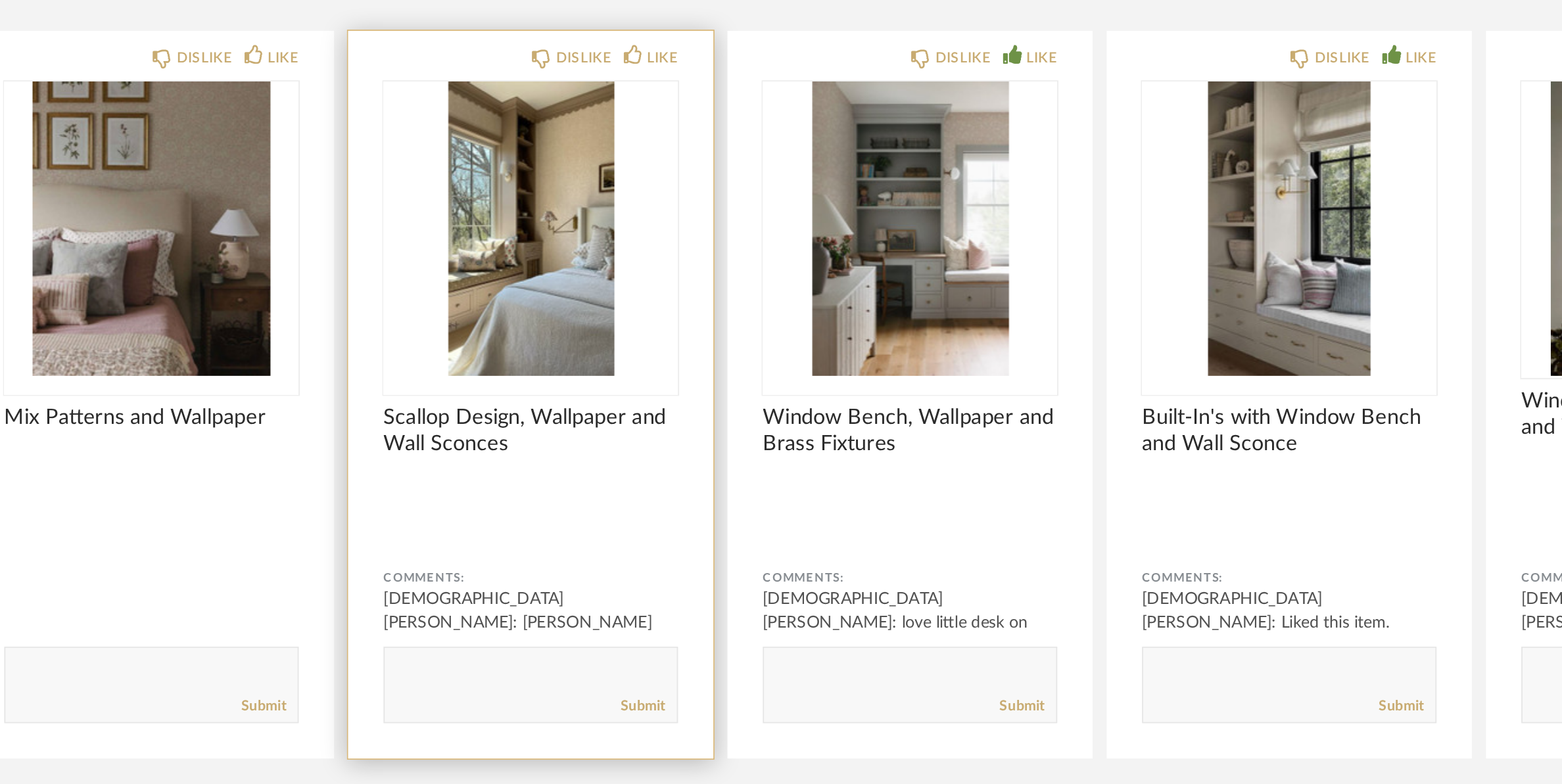
click at [648, 419] on div "DISLIKE LIKE Scallop Design, Wallpaper and Wall Sconces Comments: [DEMOGRAPHIC_…" at bounding box center [570, 388] width 204 height 406
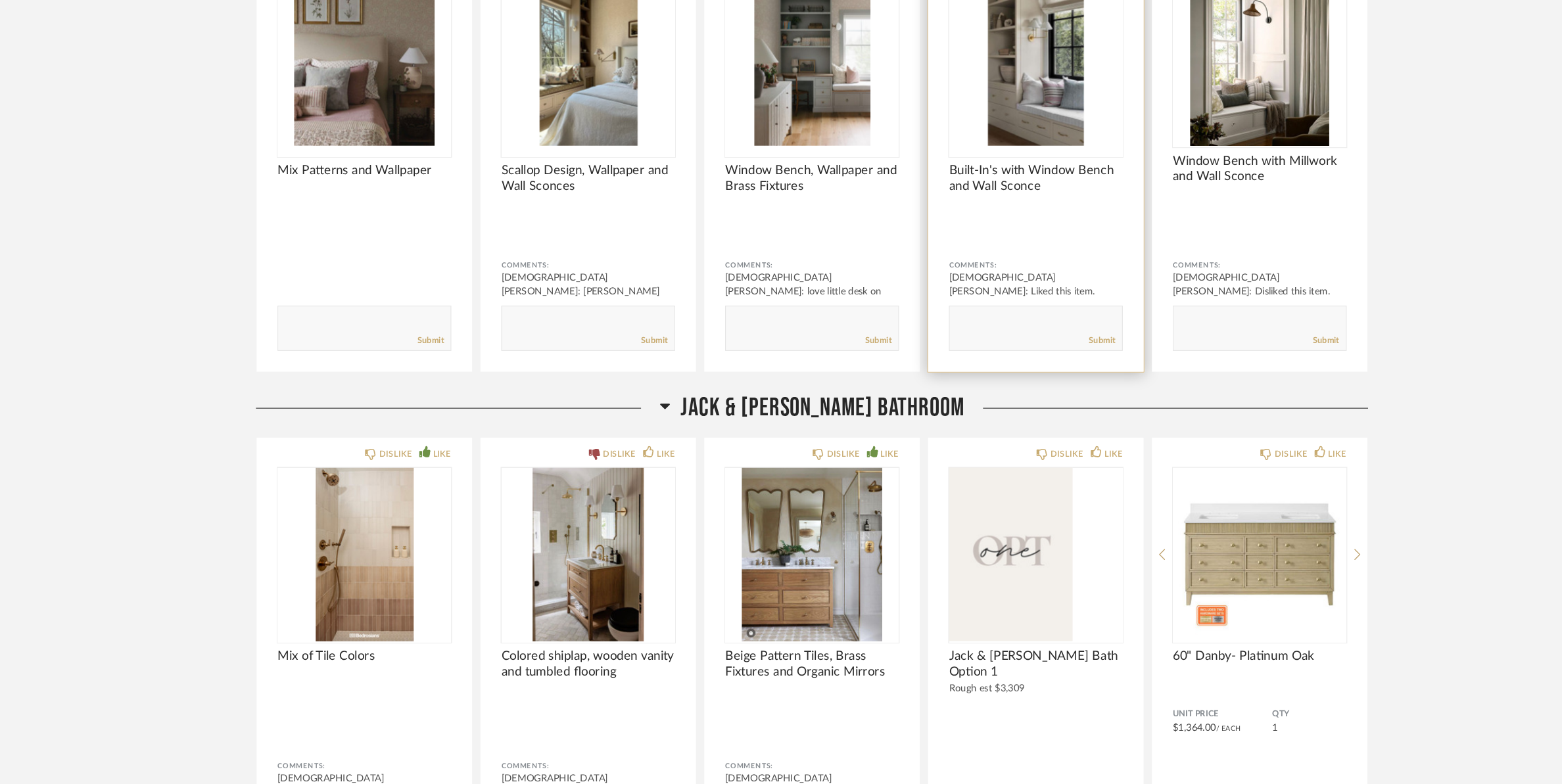
scroll to position [16365, 0]
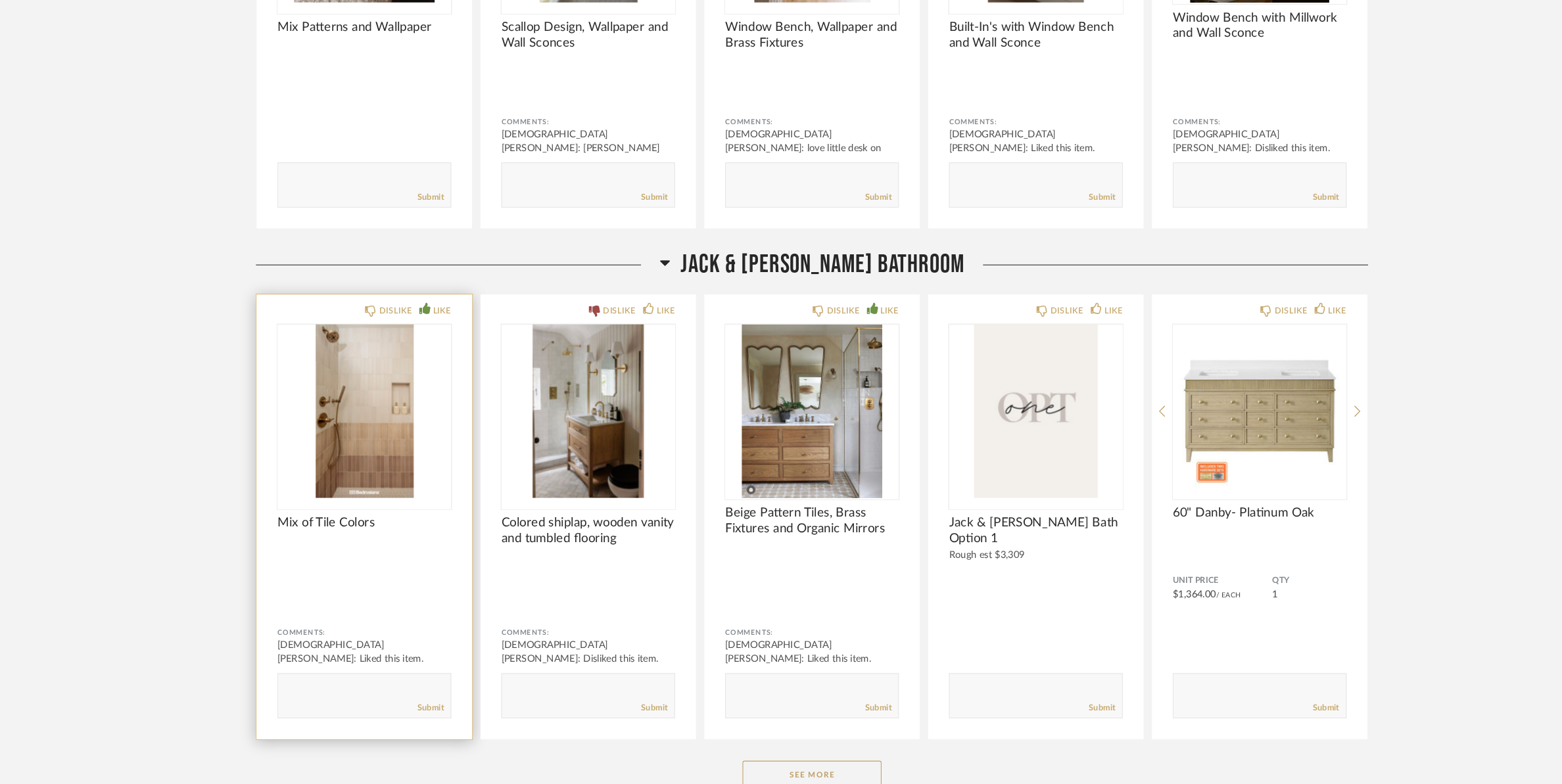
click at [366, 385] on img "0" at bounding box center [358, 431] width 165 height 165
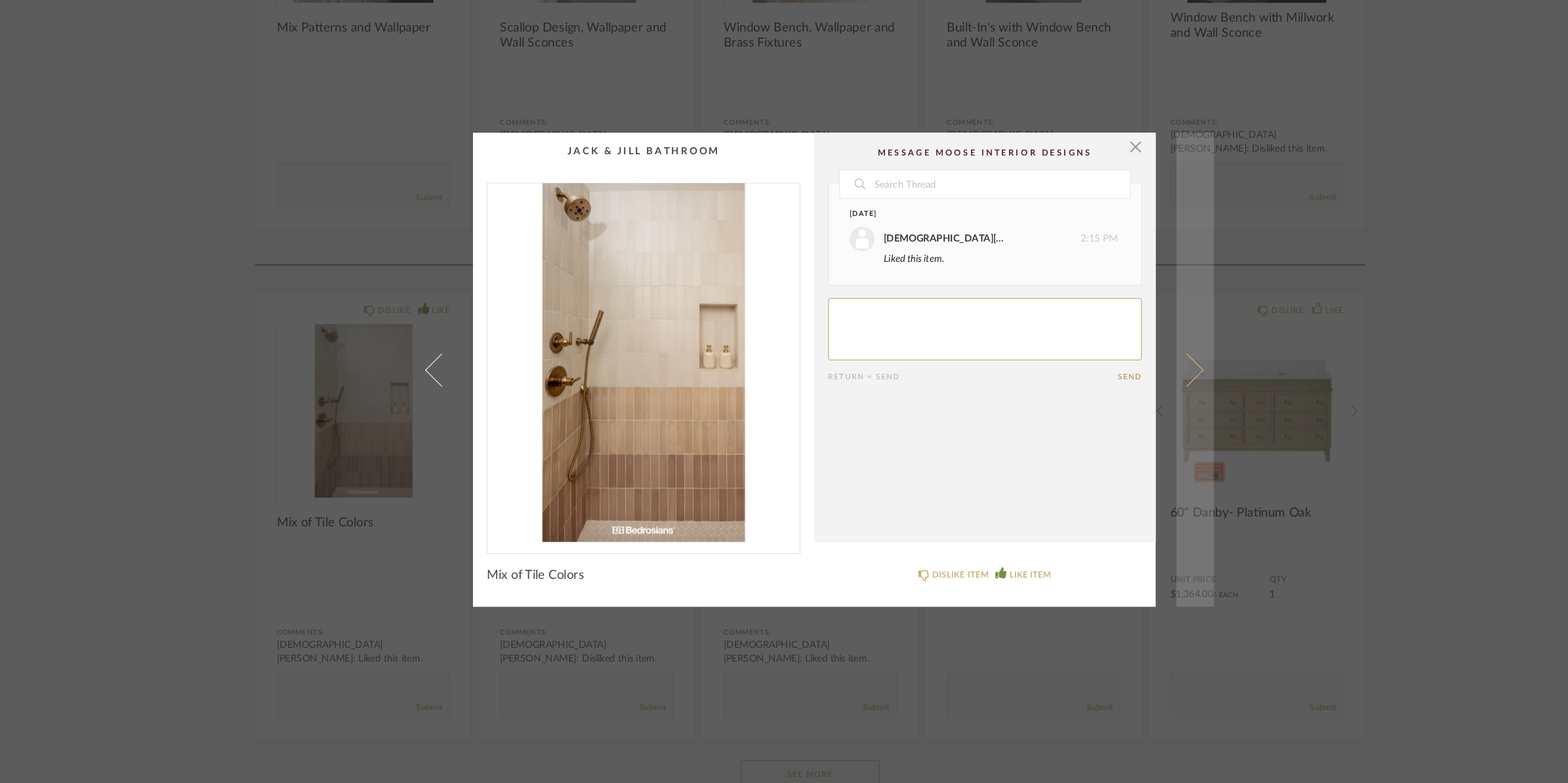
click at [1136, 395] on span at bounding box center [1136, 391] width 31 height 31
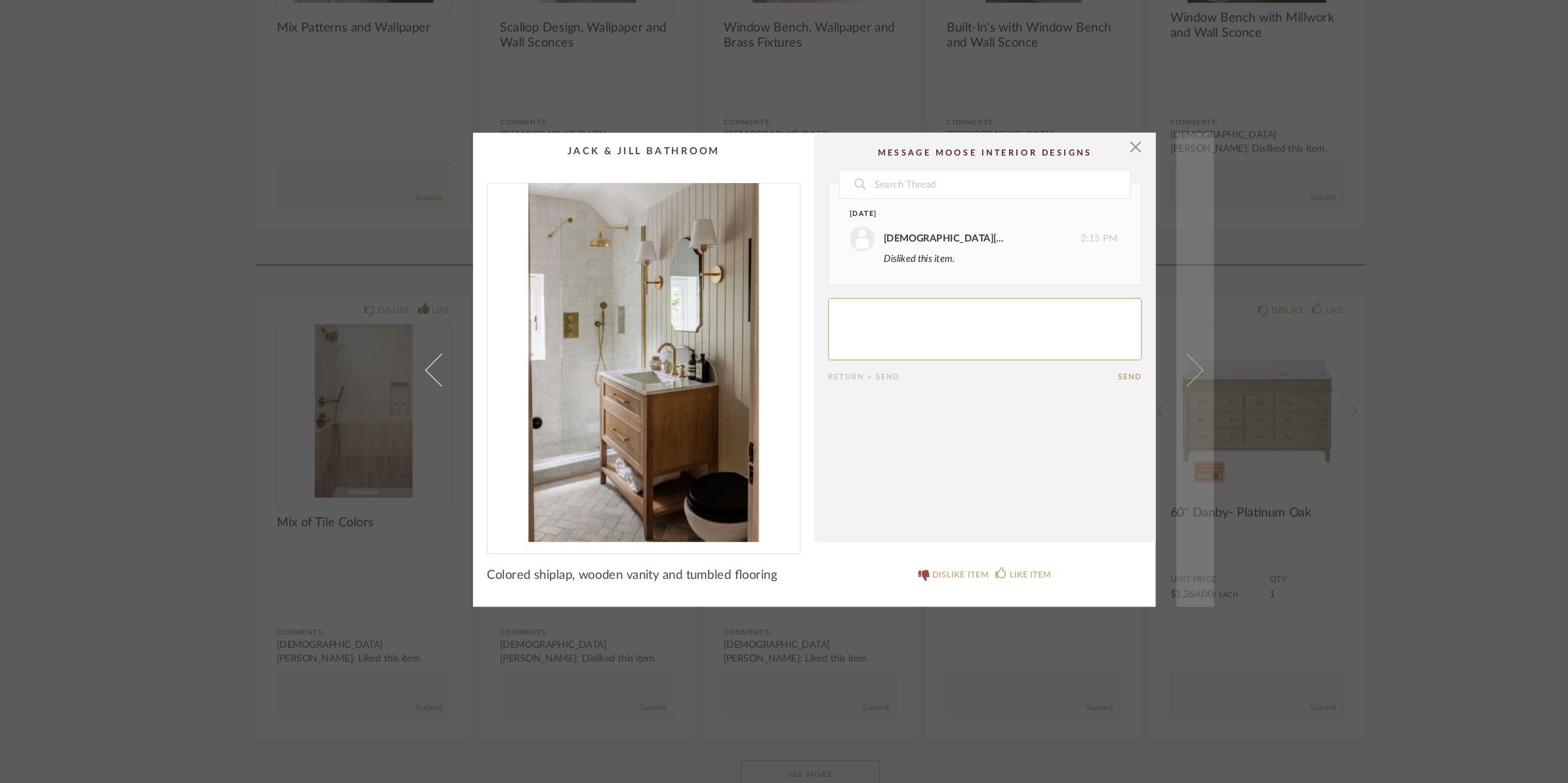
click at [1136, 398] on span at bounding box center [1136, 391] width 31 height 31
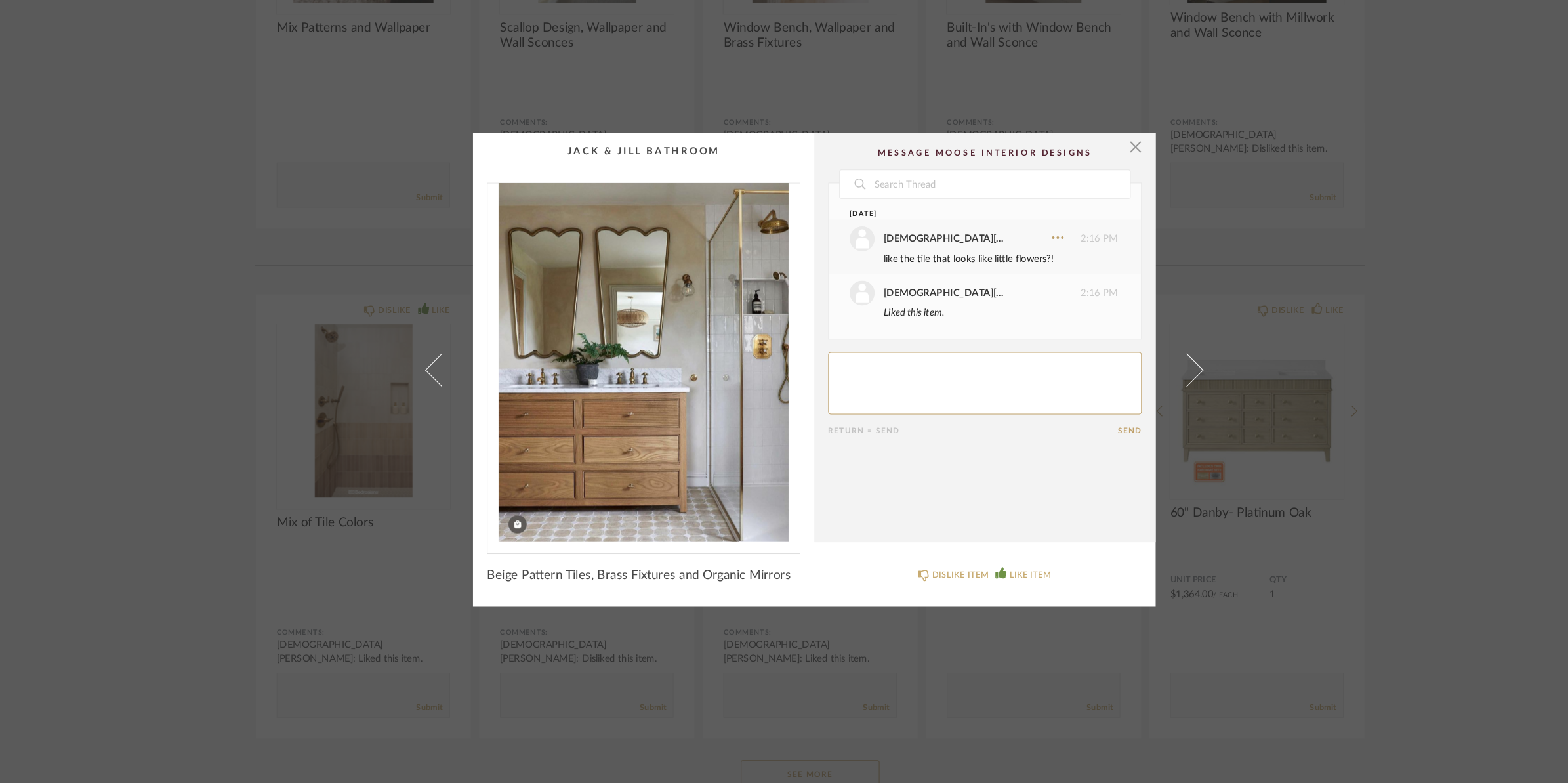
click at [1136, 398] on span at bounding box center [1136, 391] width 31 height 31
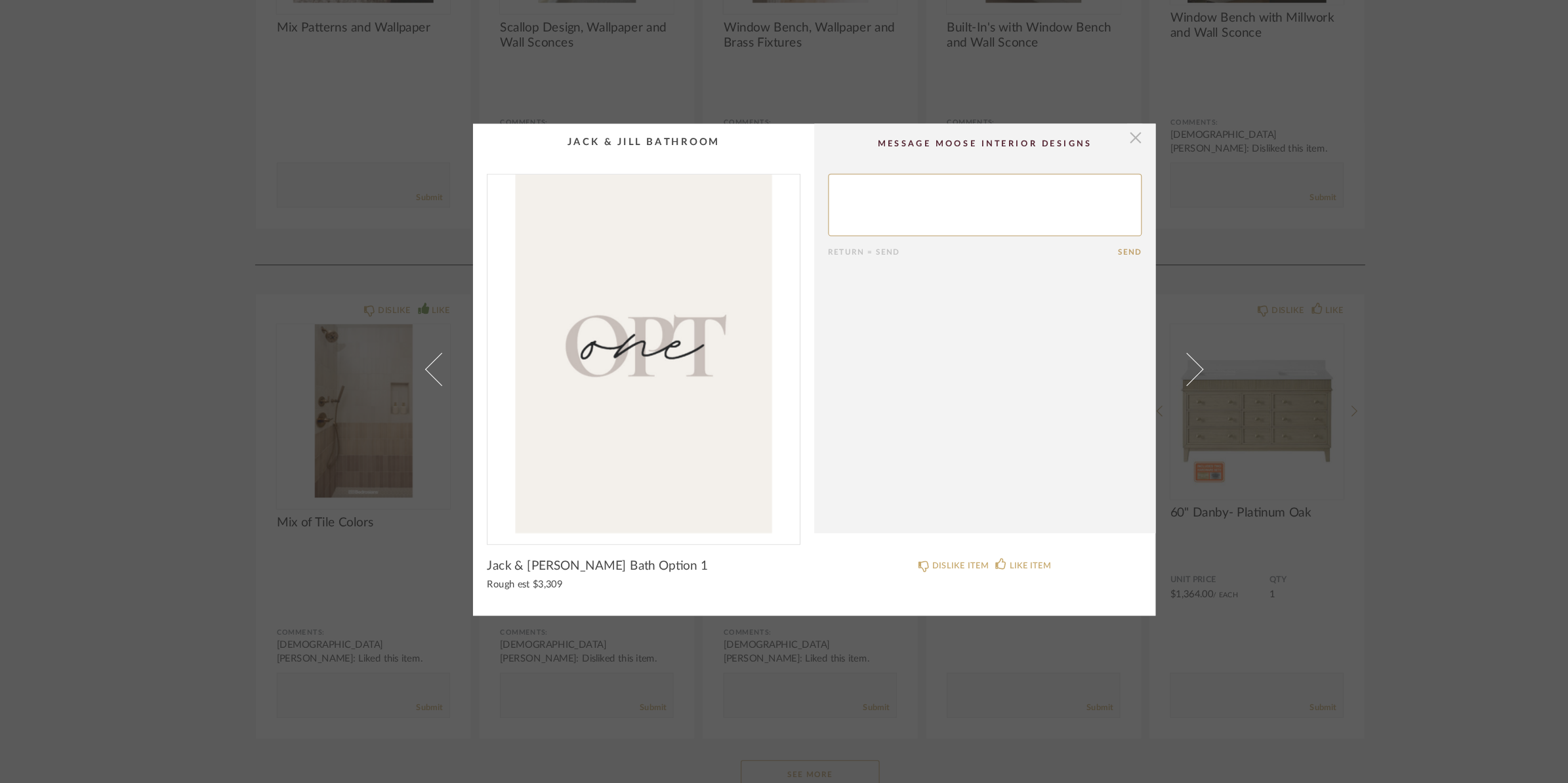
click at [1077, 170] on span "button" at bounding box center [1088, 172] width 27 height 27
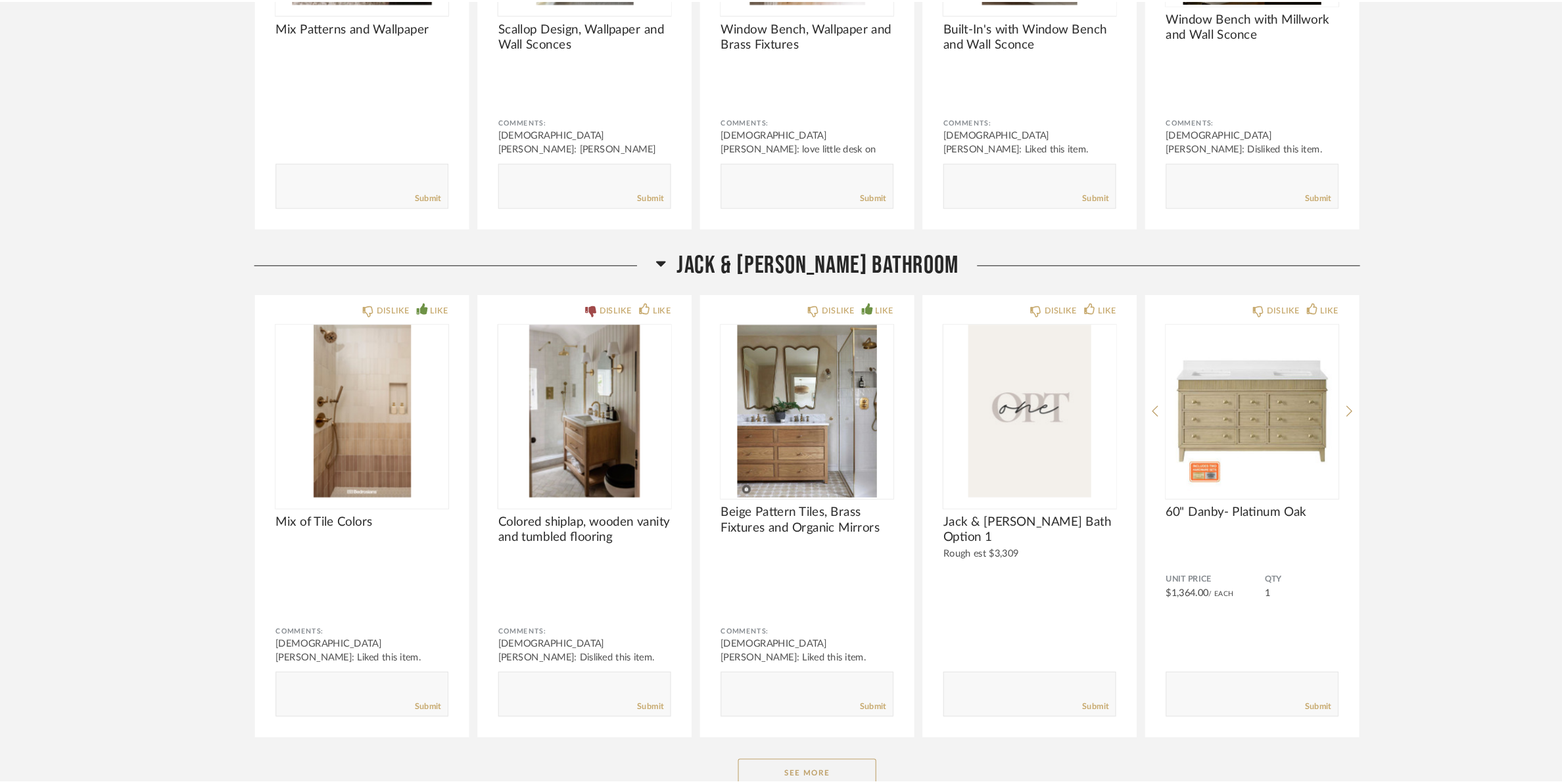
scroll to position [16365, 0]
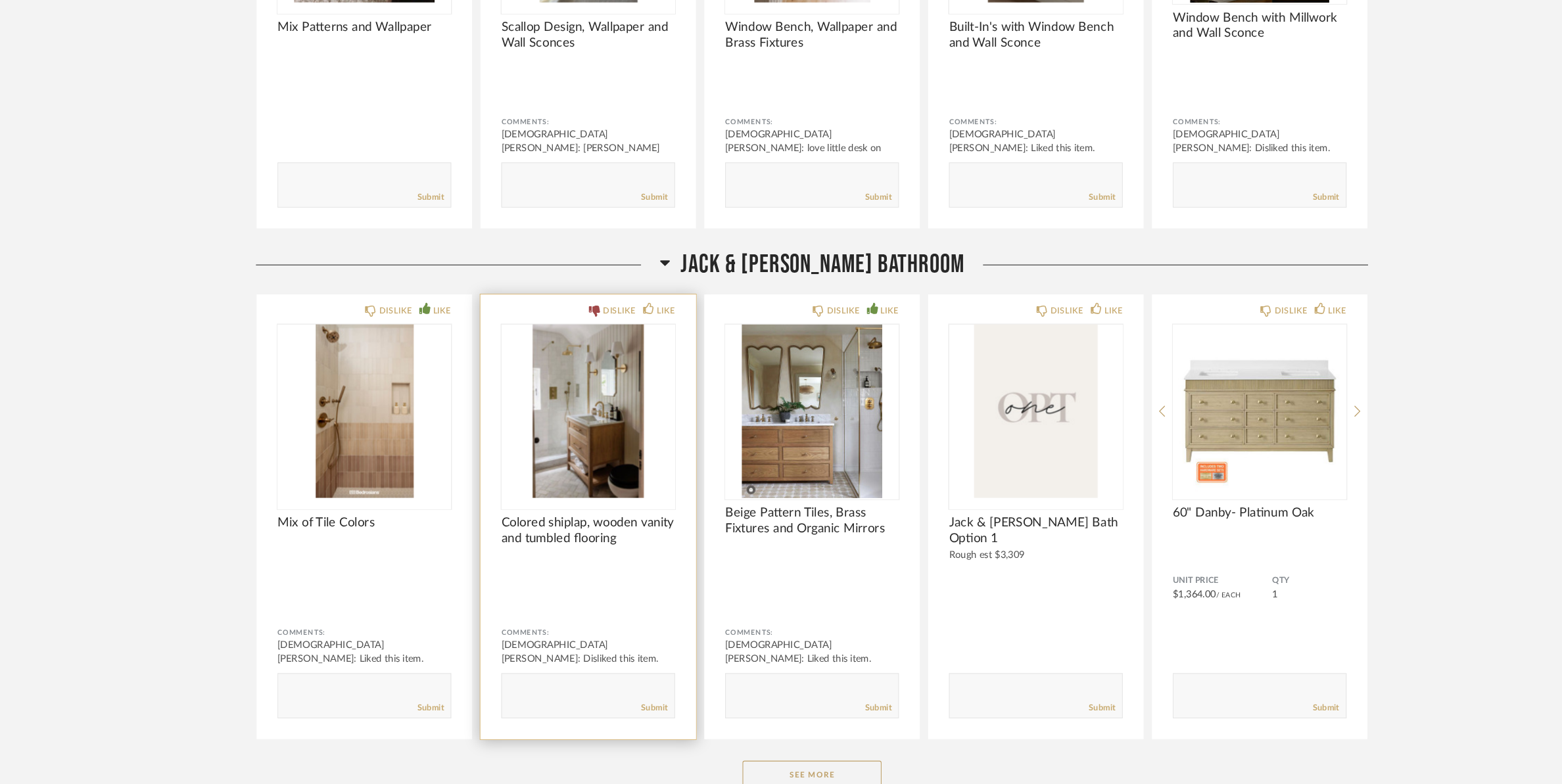
click at [553, 434] on img "0" at bounding box center [570, 431] width 165 height 165
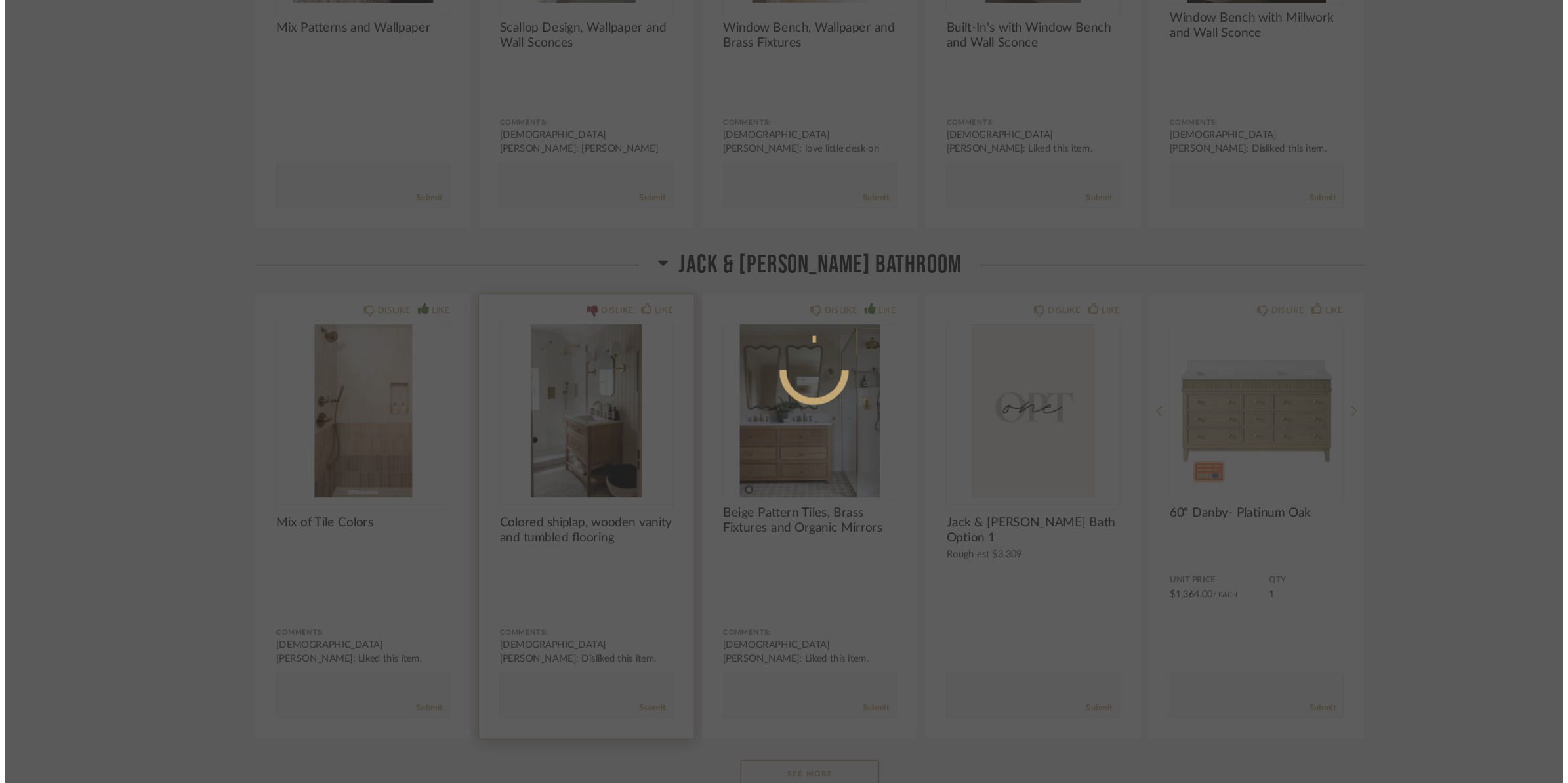
scroll to position [0, 0]
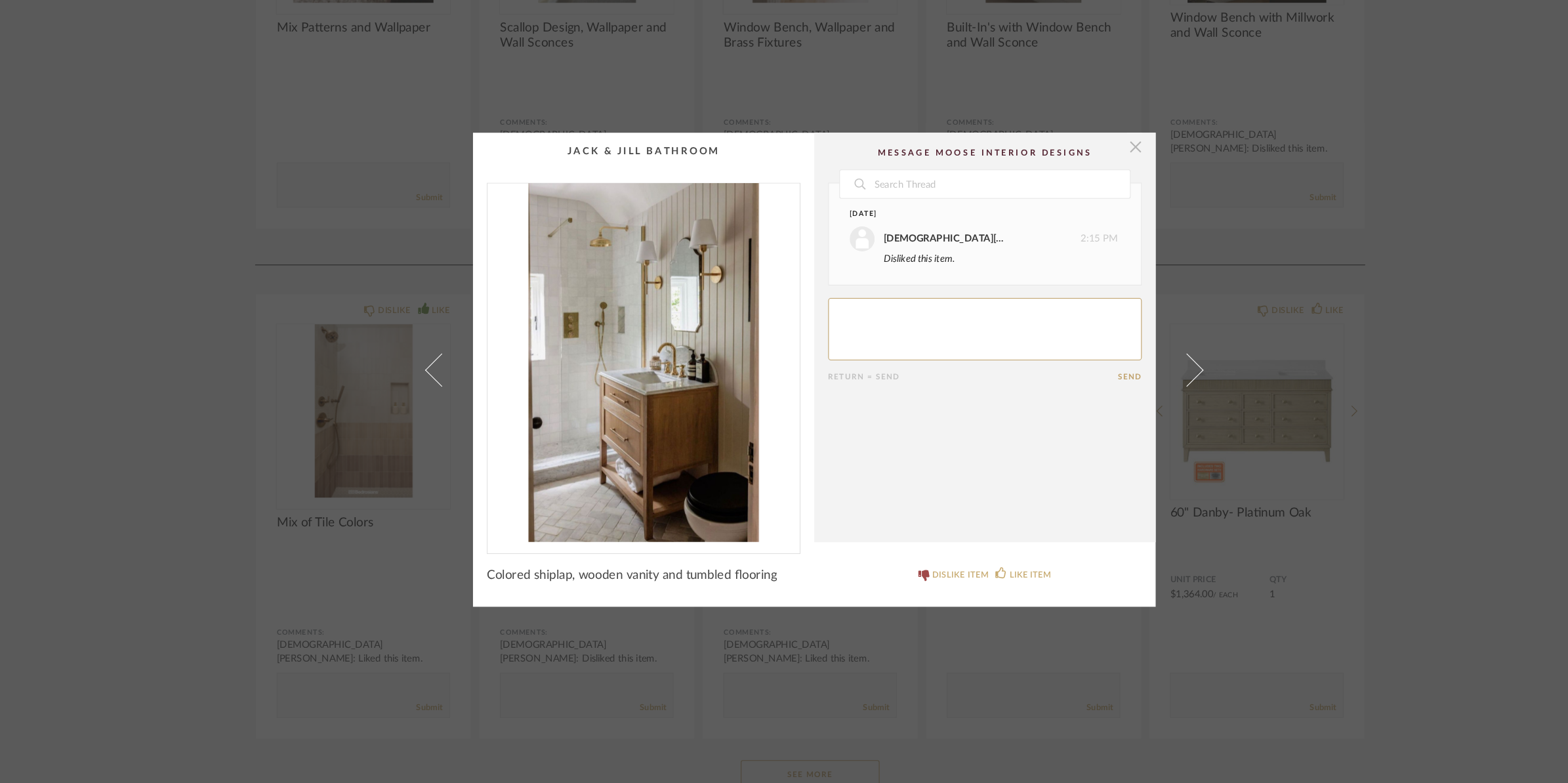
click at [1083, 183] on span "button" at bounding box center [1088, 181] width 27 height 27
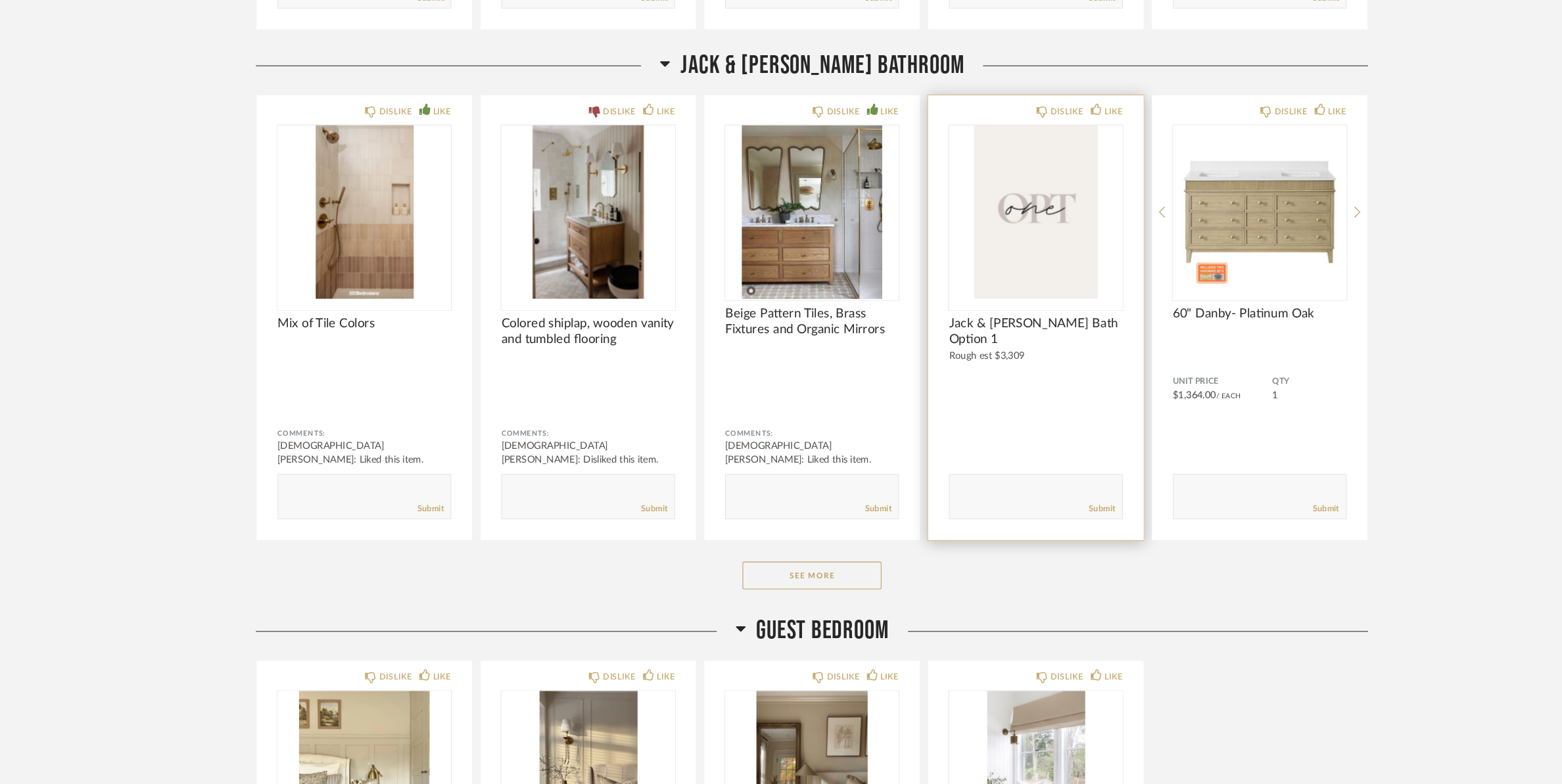
scroll to position [16555, 0]
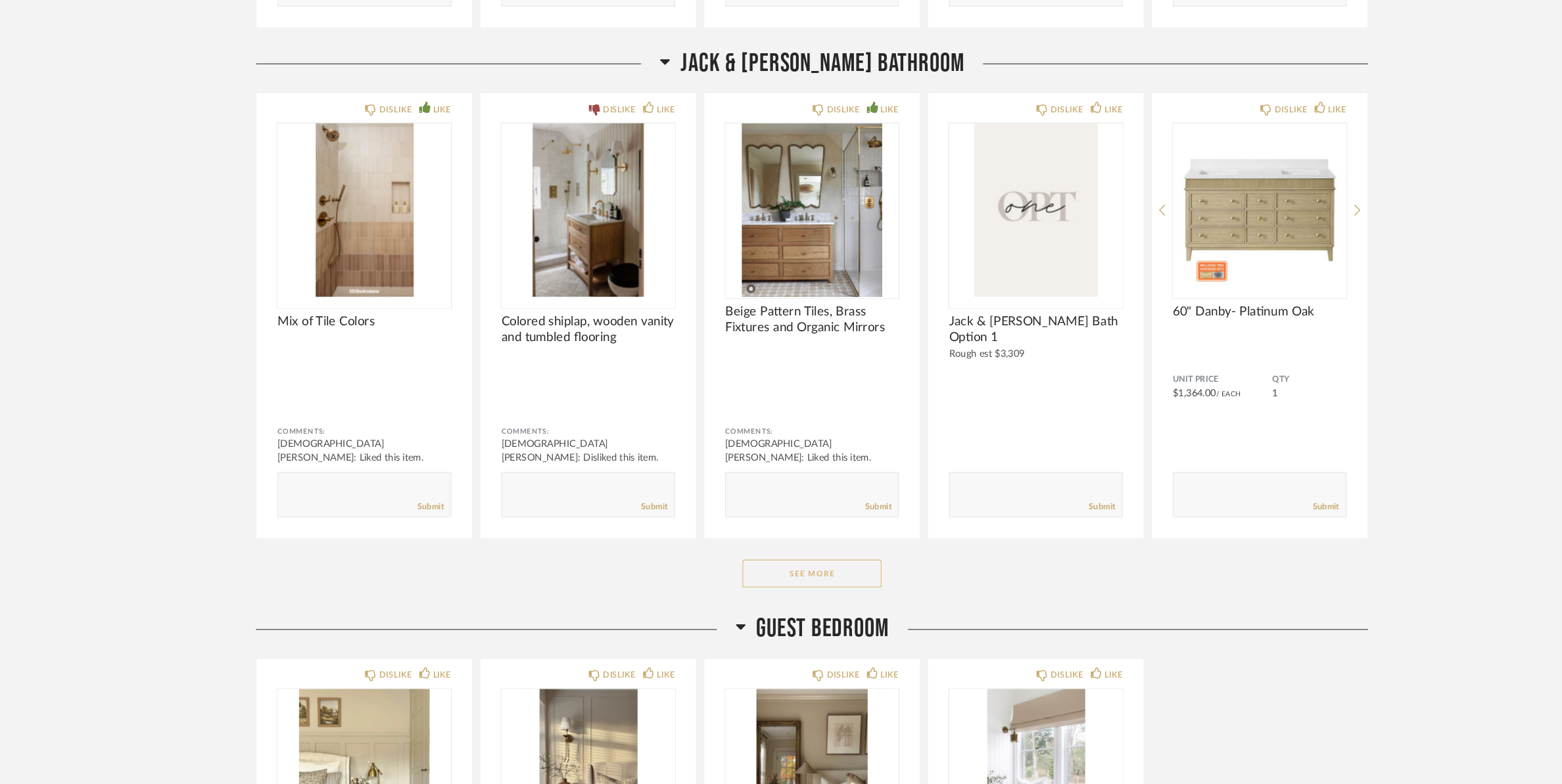
click at [797, 577] on button "See More" at bounding box center [782, 584] width 132 height 27
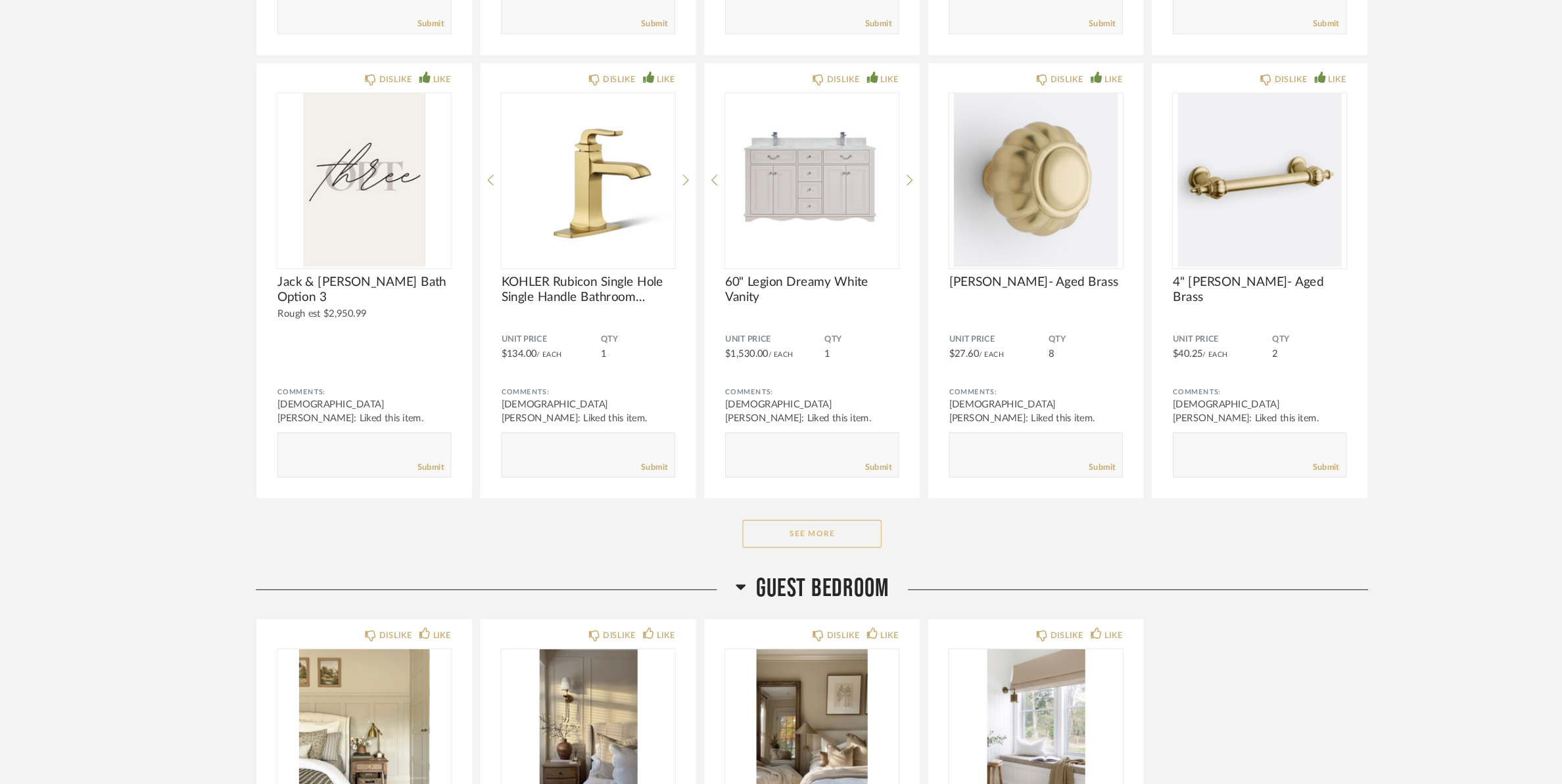
scroll to position [18301, 0]
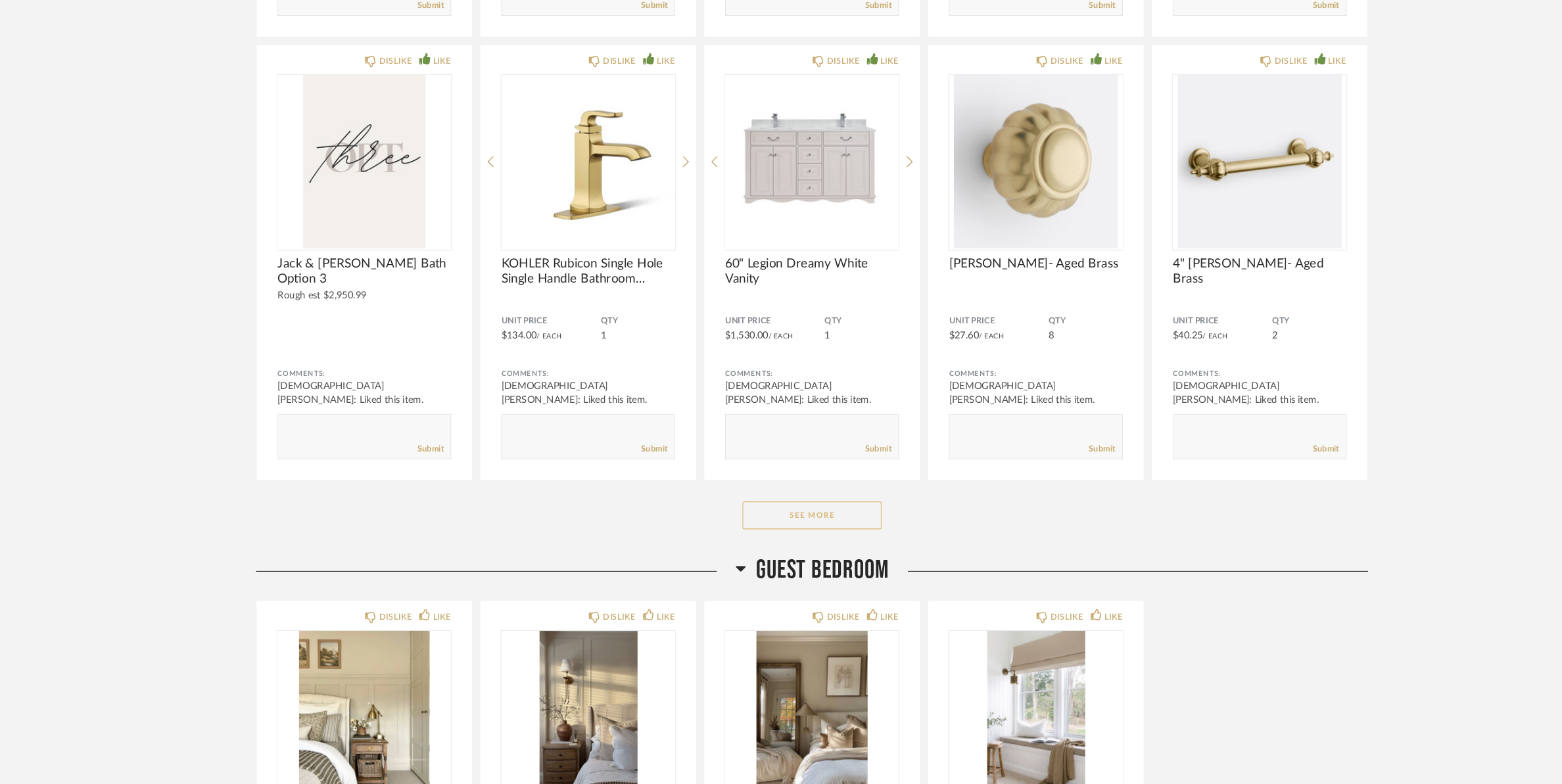
click at [802, 519] on button "See More" at bounding box center [782, 529] width 132 height 27
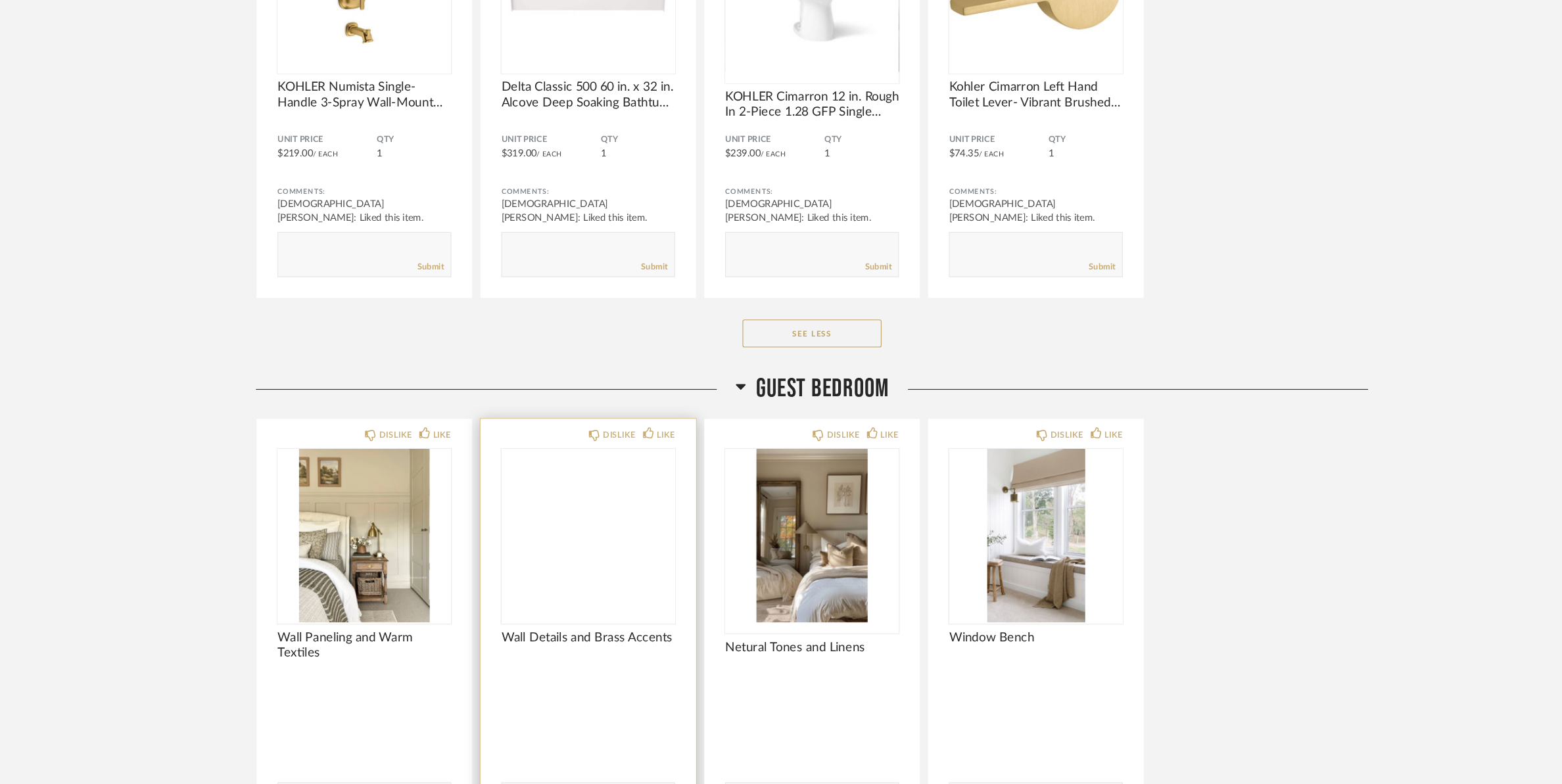
scroll to position [19044, 0]
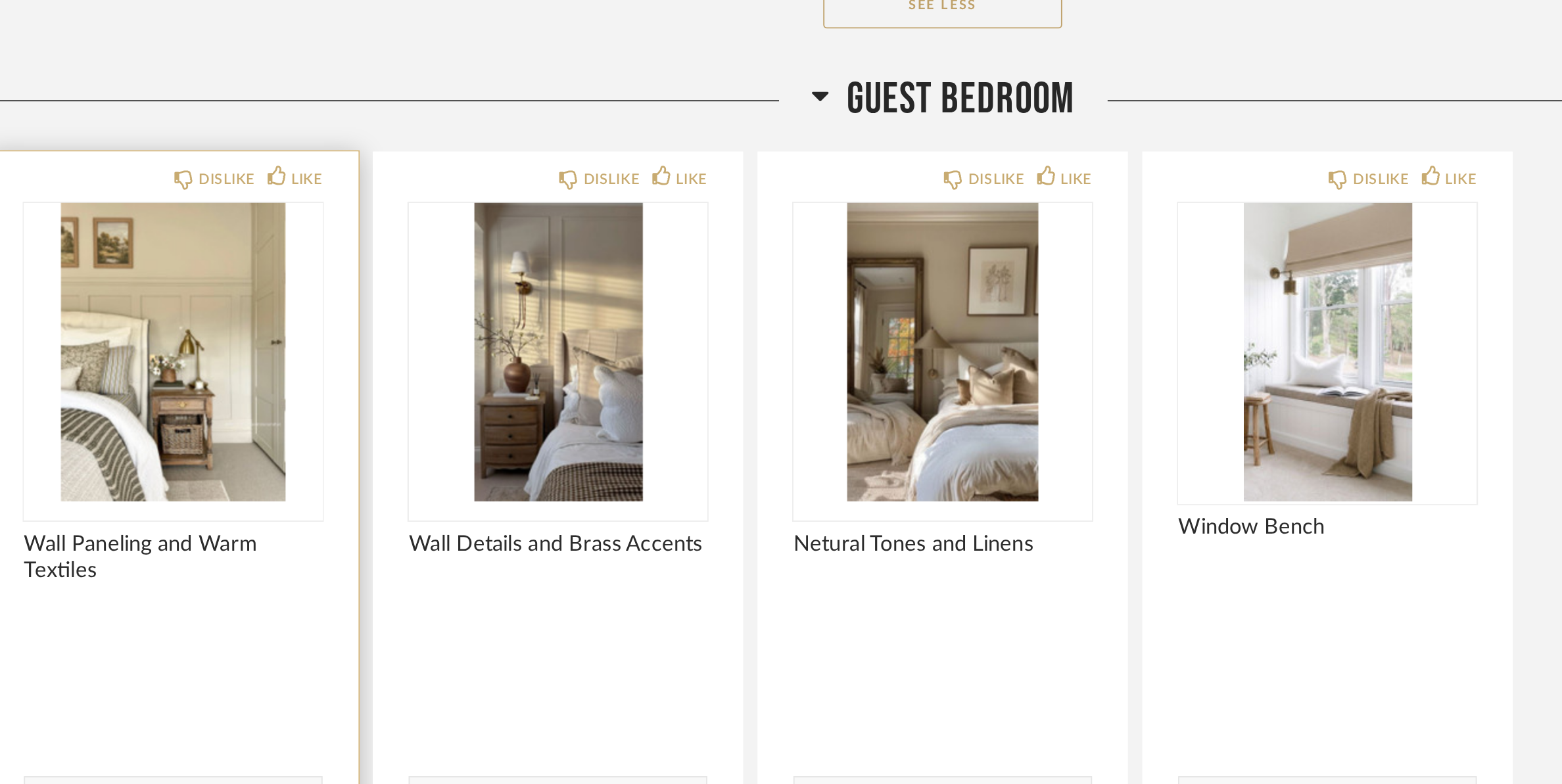
click at [341, 380] on img "0" at bounding box center [358, 392] width 165 height 165
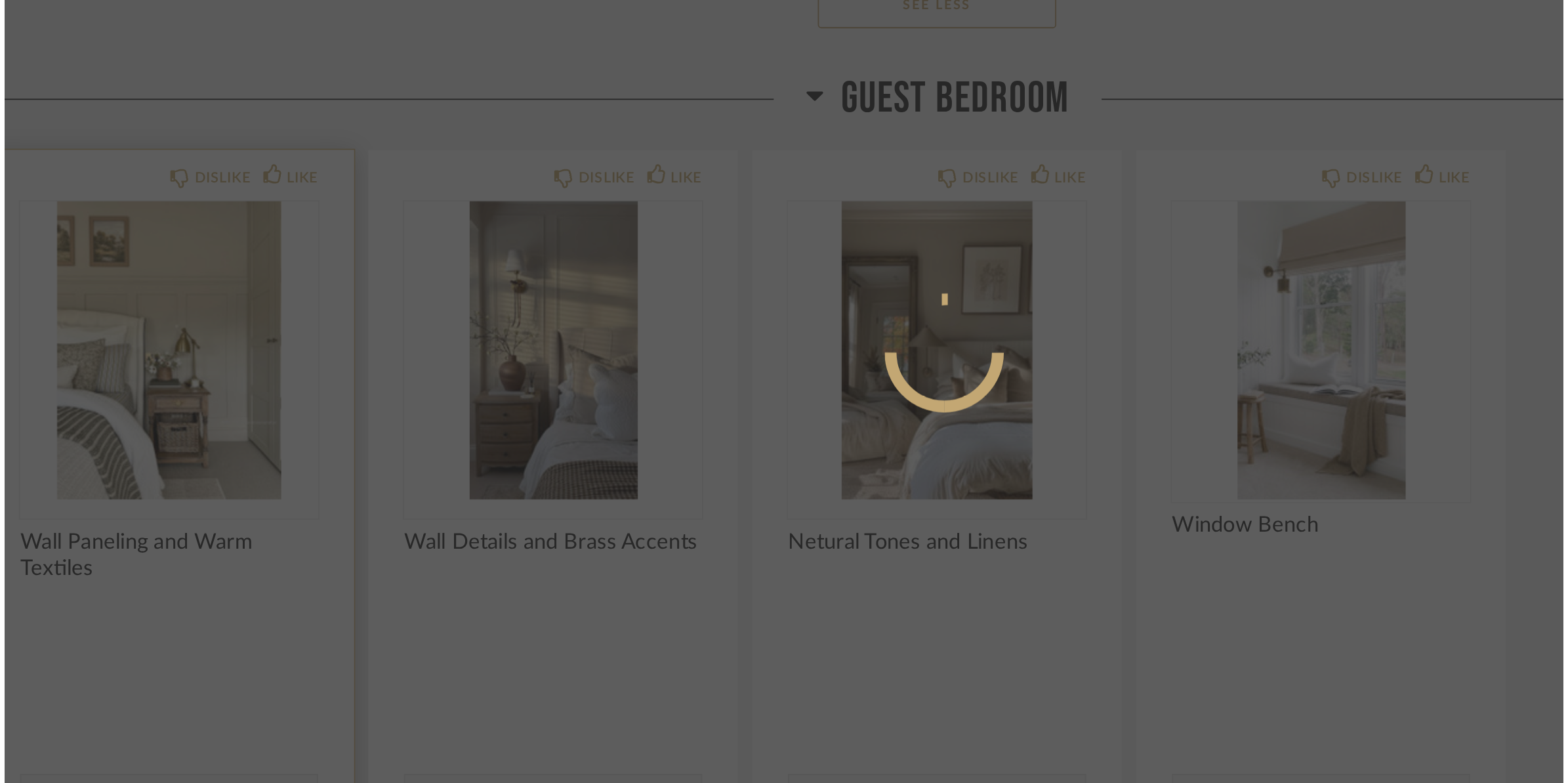
scroll to position [0, 0]
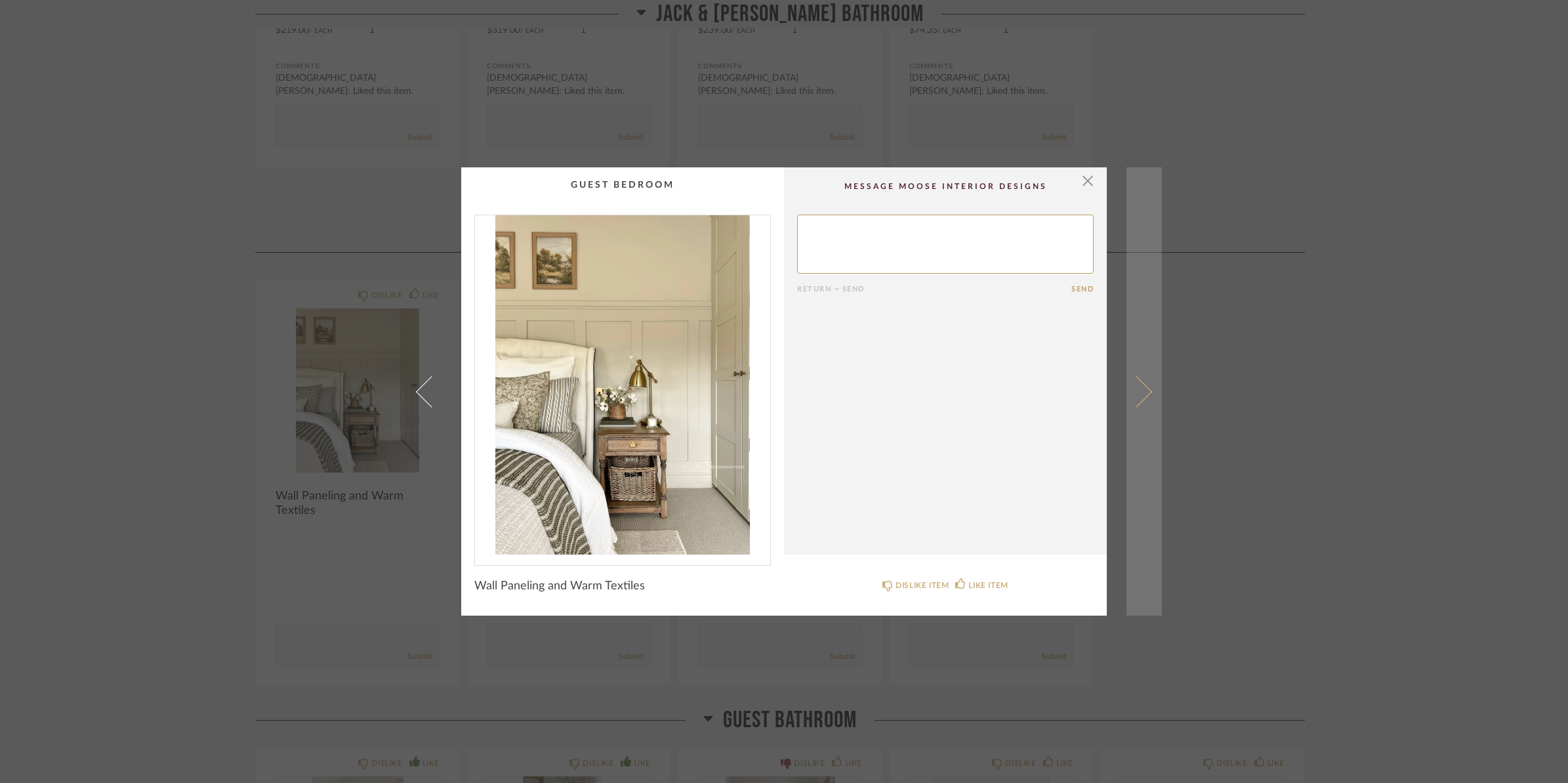
click at [1122, 398] on span at bounding box center [1136, 391] width 31 height 31
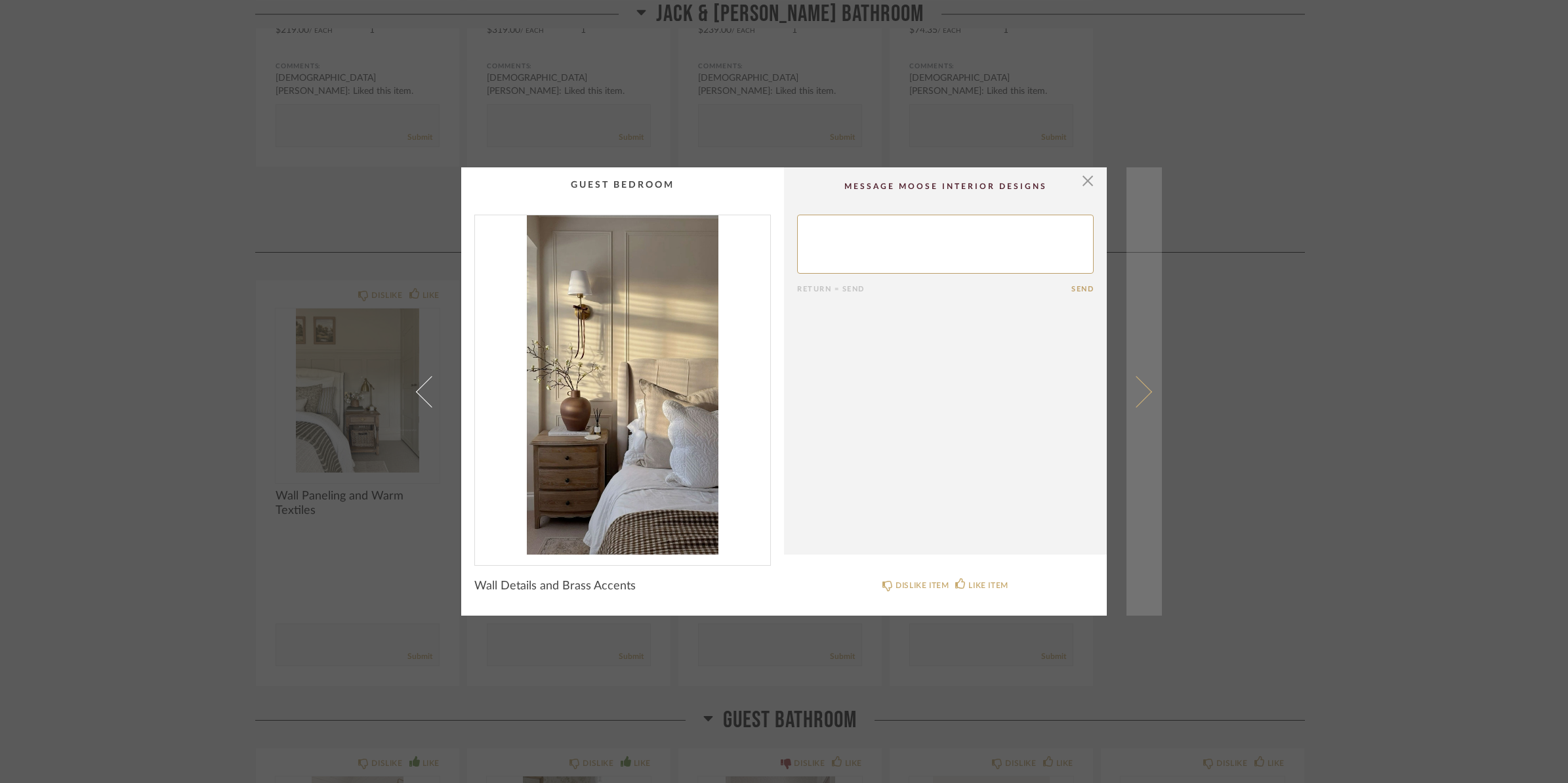
click at [1132, 382] on span at bounding box center [1136, 391] width 31 height 31
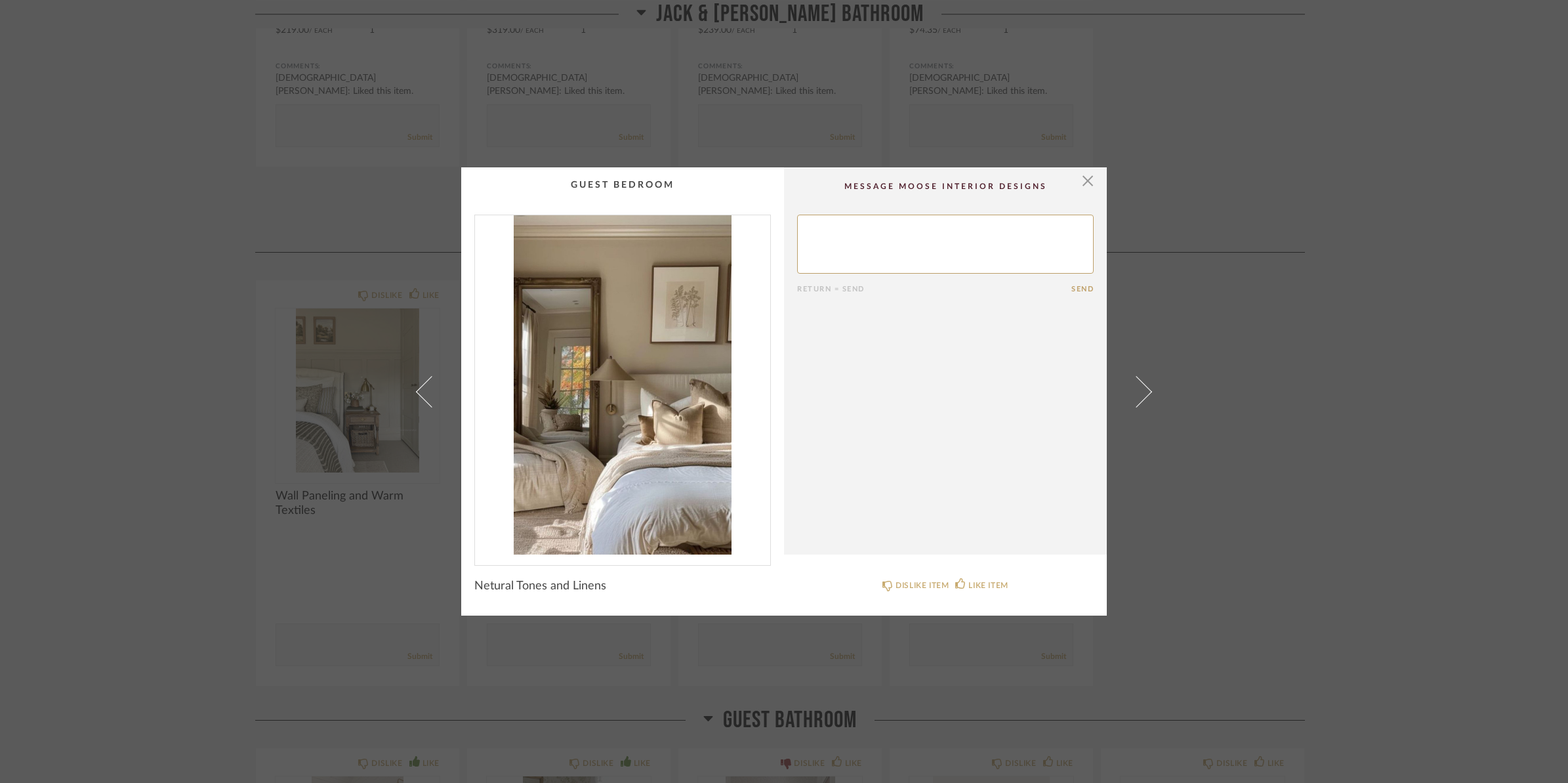
click at [1132, 382] on span at bounding box center [1136, 391] width 31 height 31
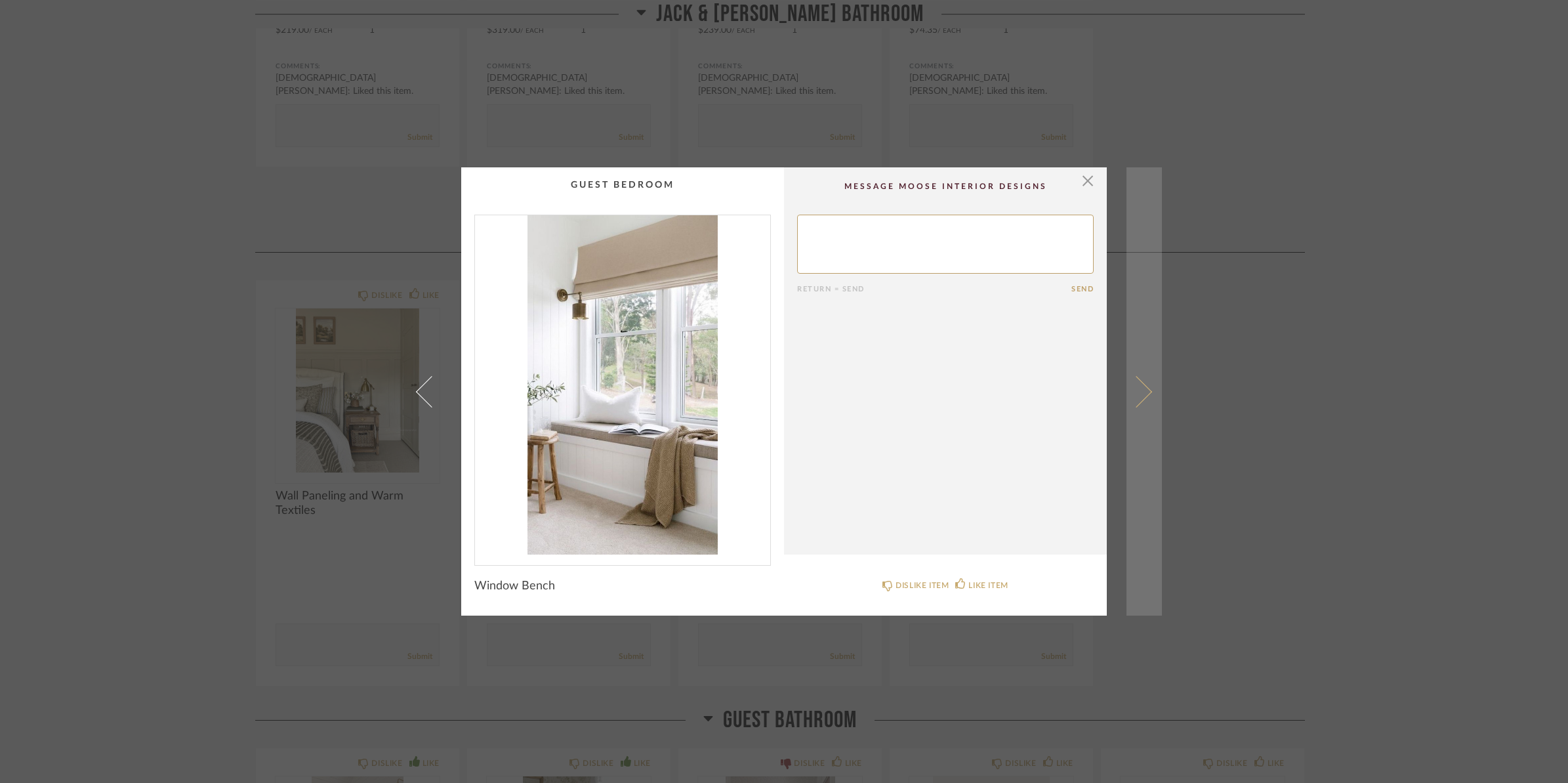
click at [1132, 381] on span at bounding box center [1136, 391] width 31 height 31
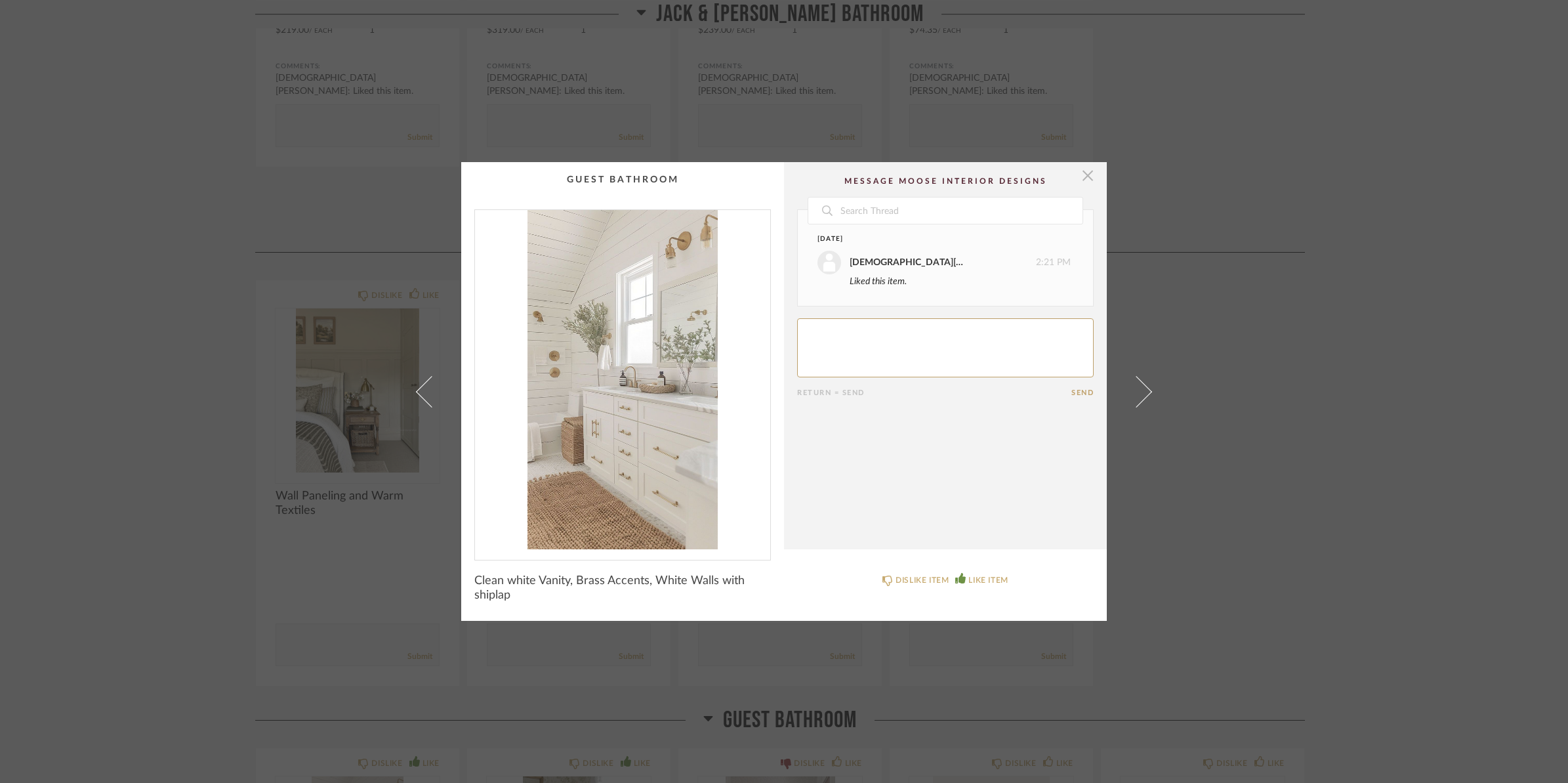
click at [1081, 165] on span "button" at bounding box center [1088, 176] width 27 height 27
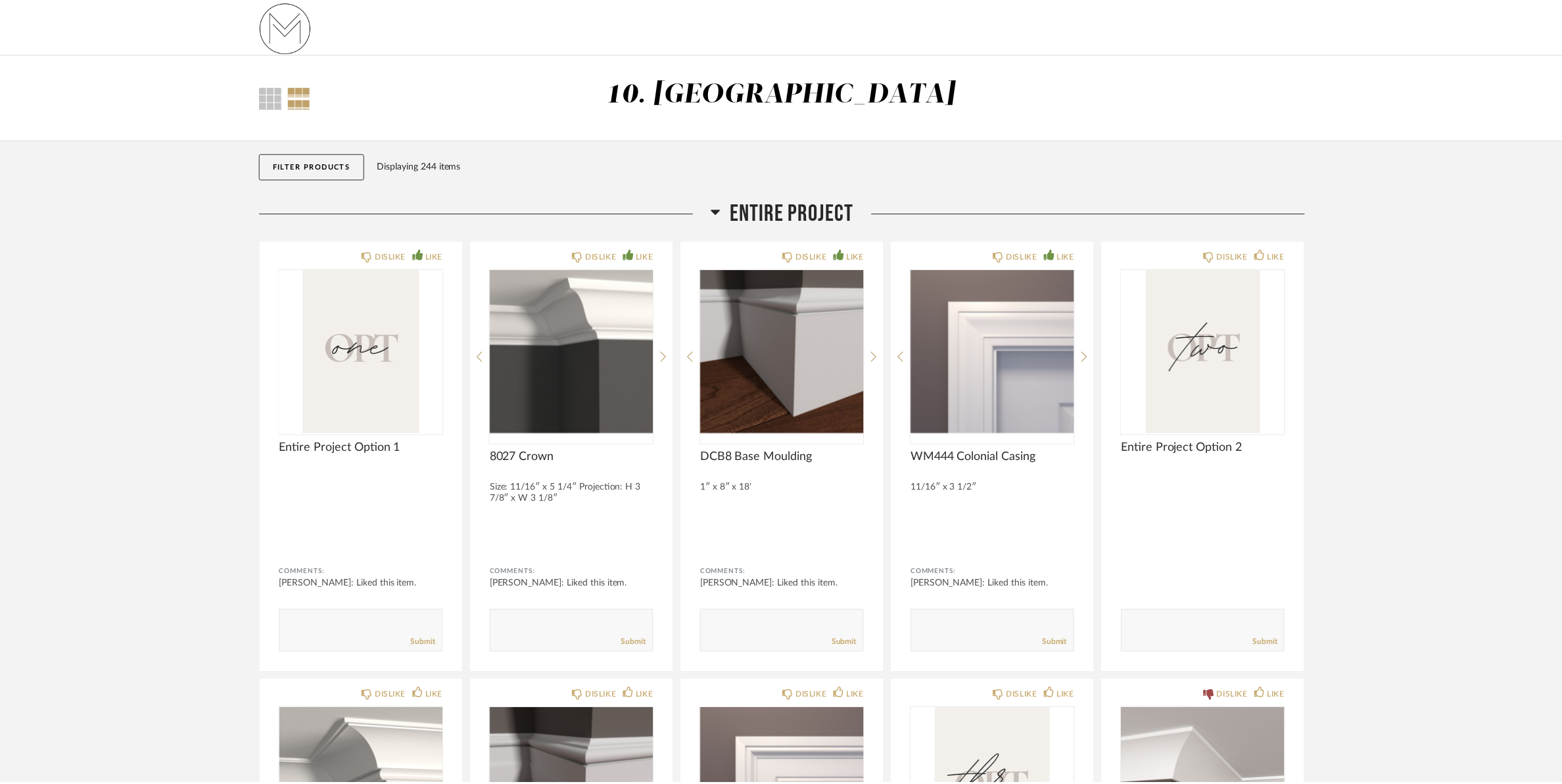
scroll to position [19044, 0]
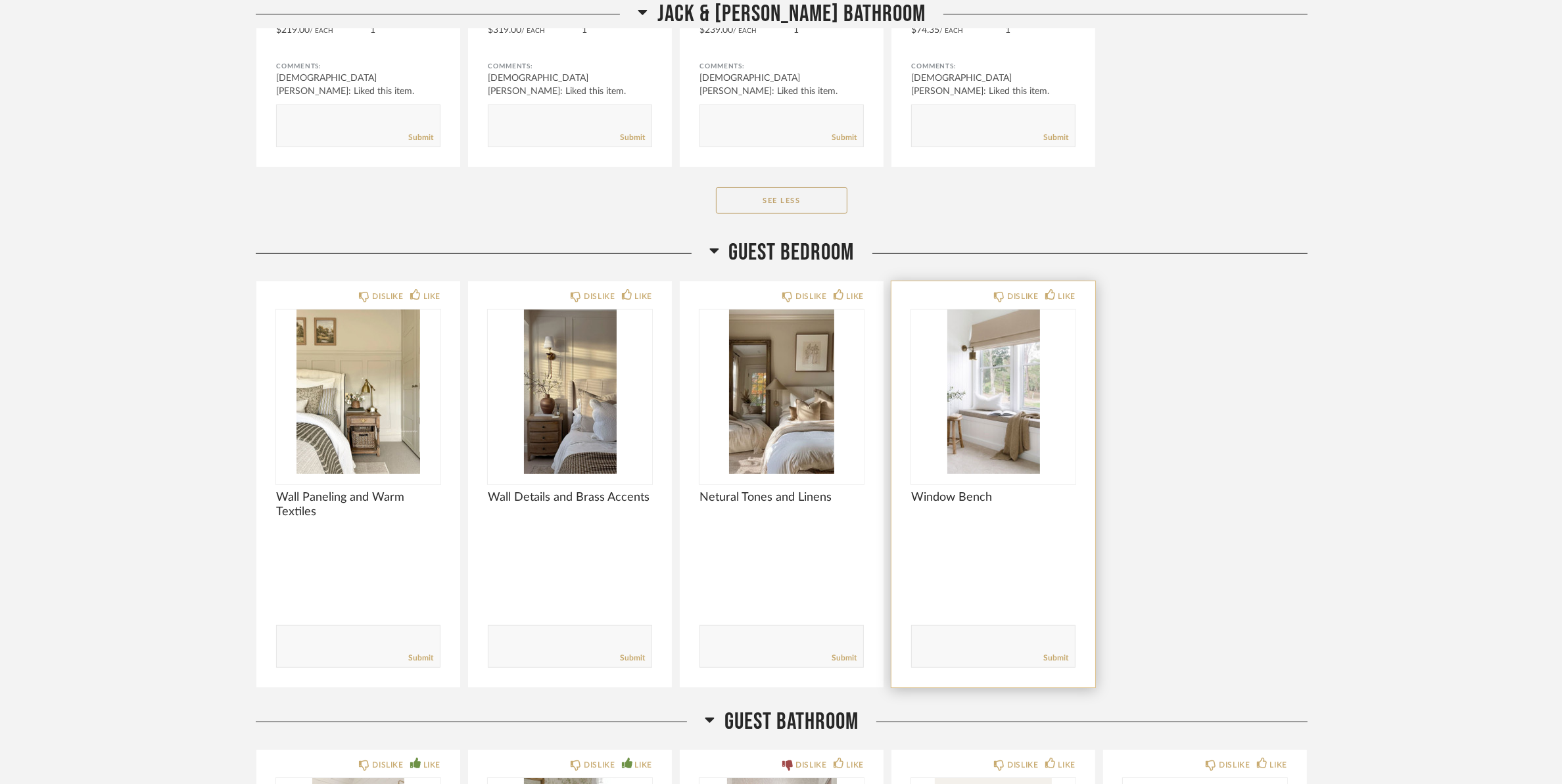
click at [973, 345] on img "0" at bounding box center [993, 392] width 165 height 165
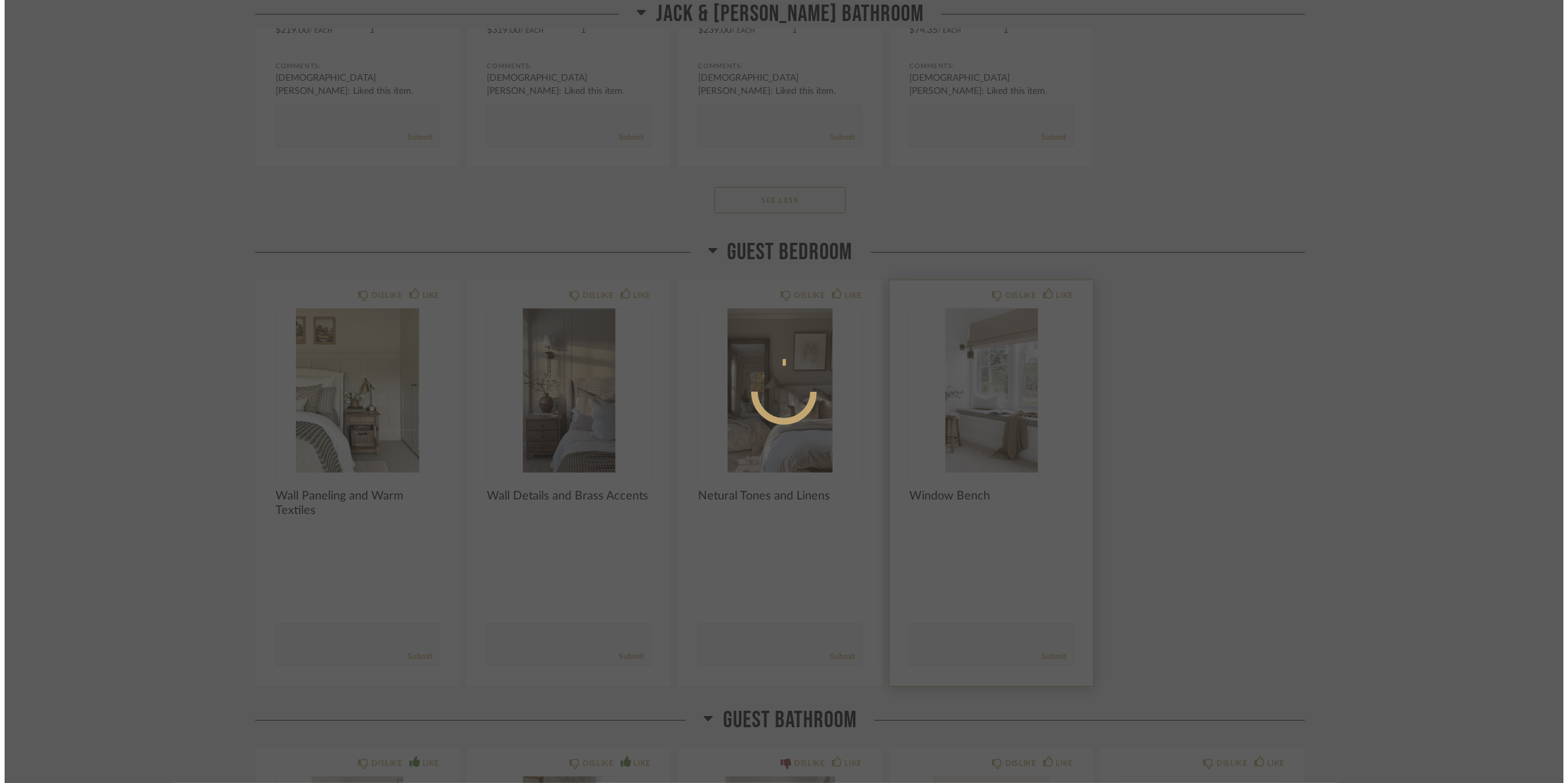
scroll to position [0, 0]
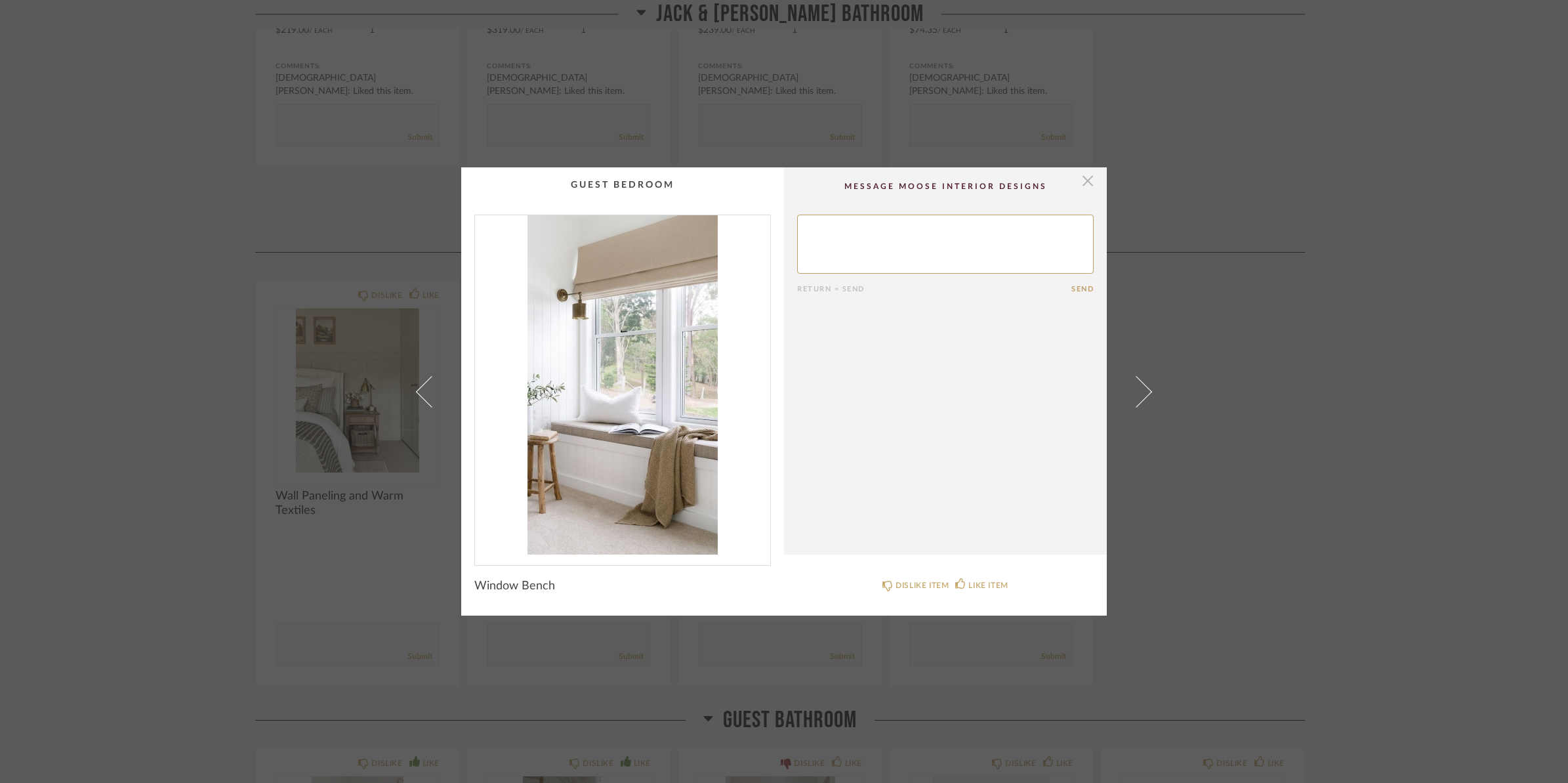
click at [1088, 184] on span "button" at bounding box center [1088, 181] width 27 height 27
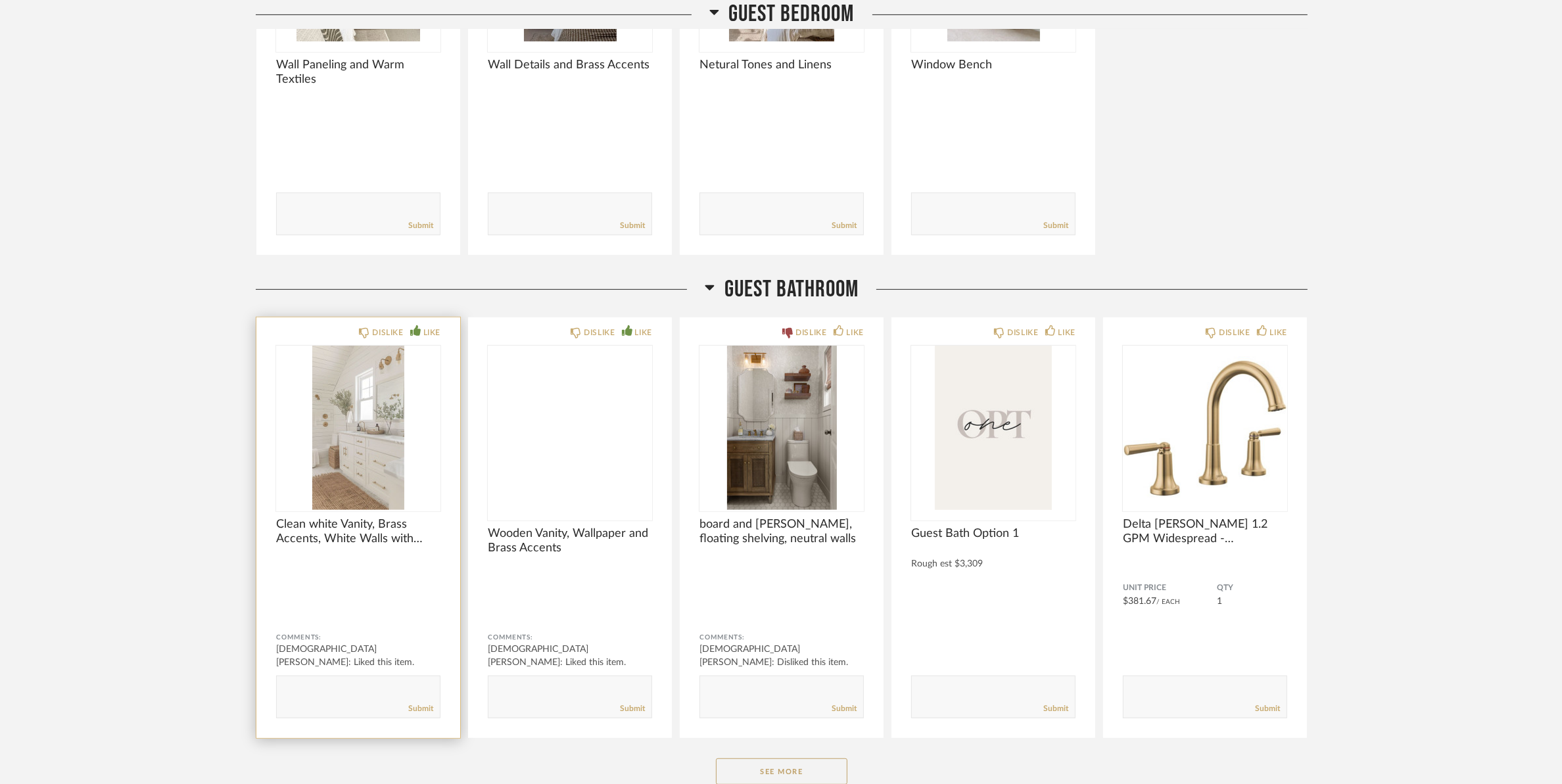
scroll to position [19503, 0]
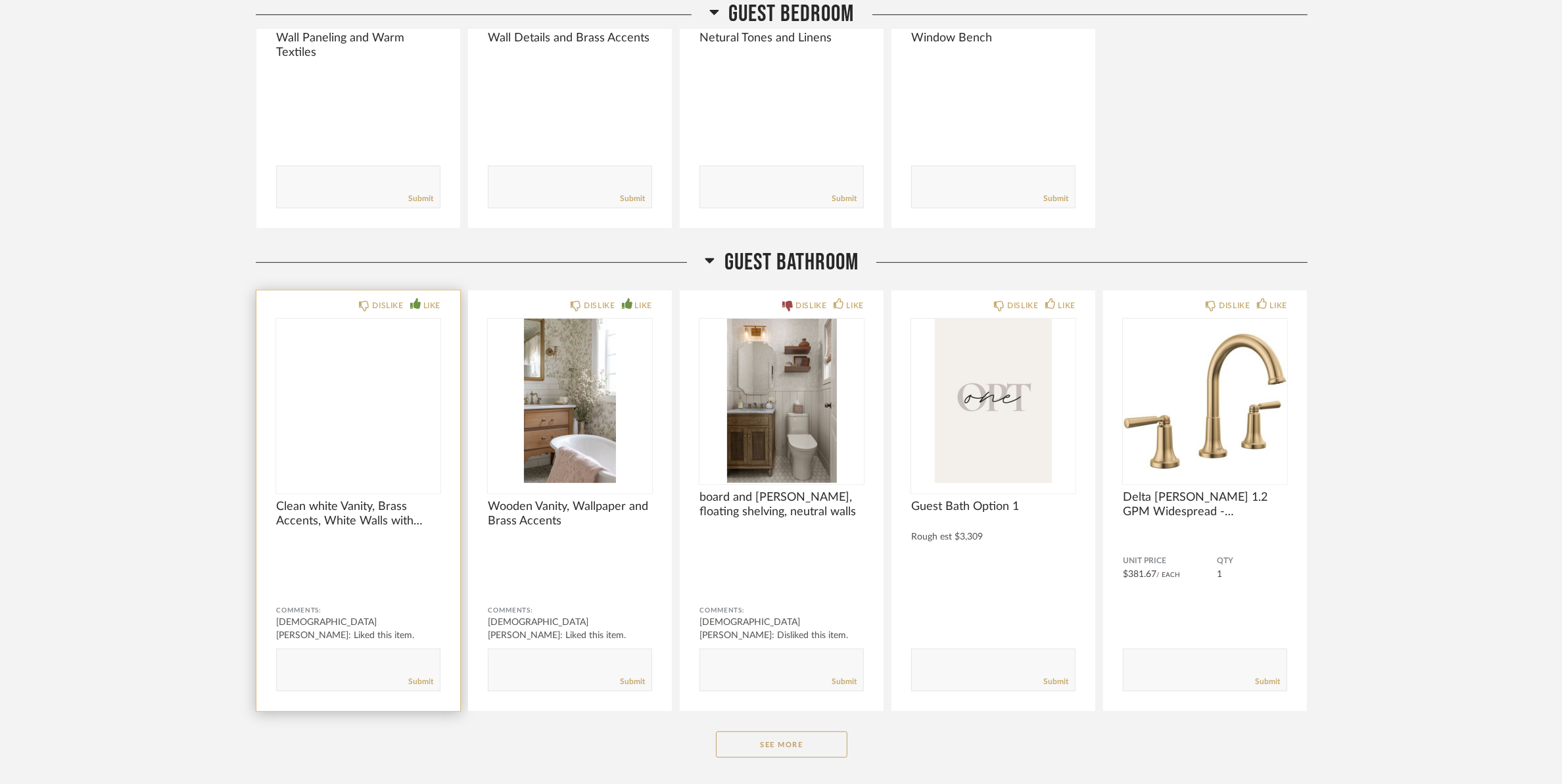
click at [0, 0] on img at bounding box center [0, 0] width 0 height 0
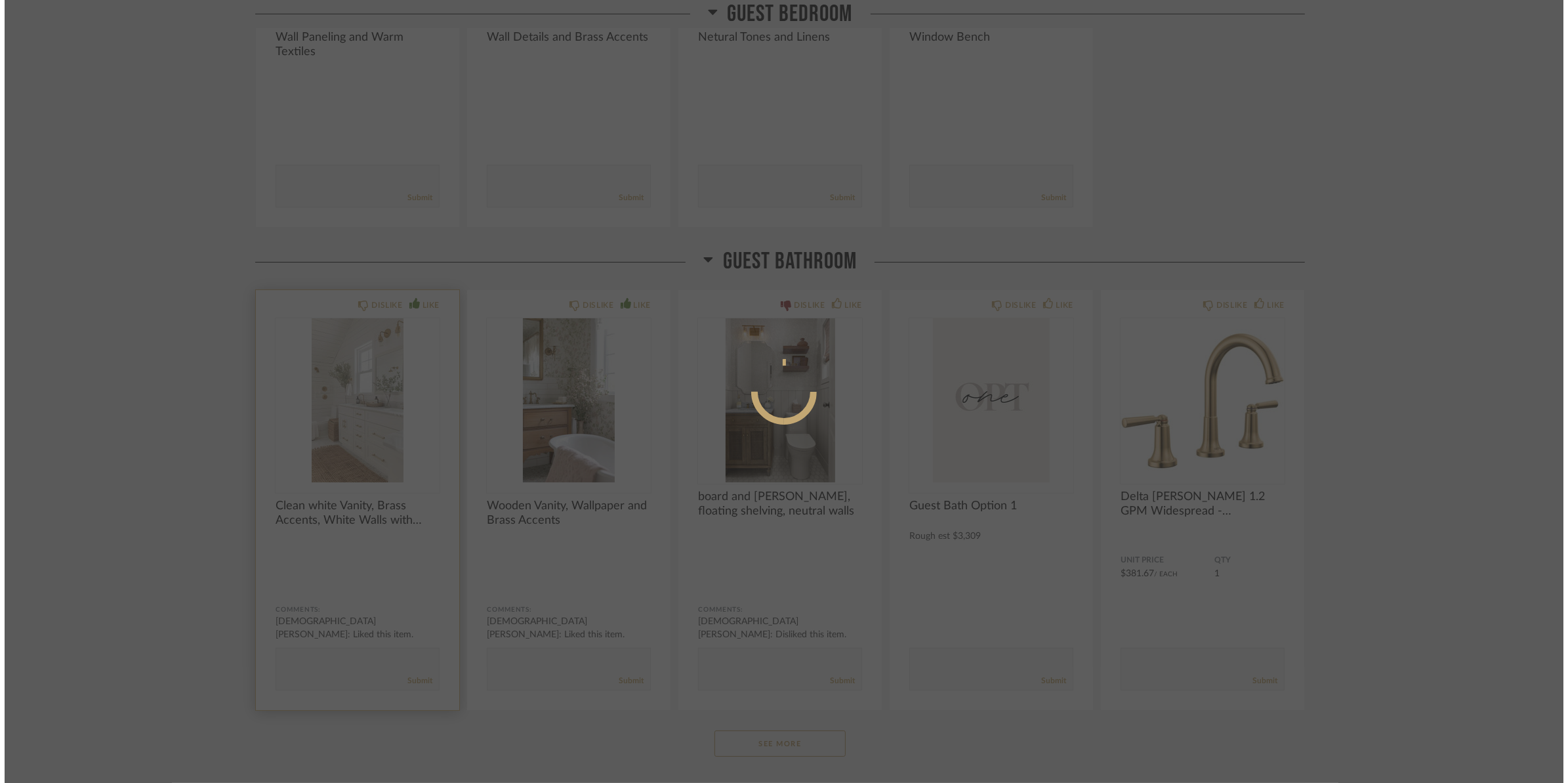
scroll to position [0, 0]
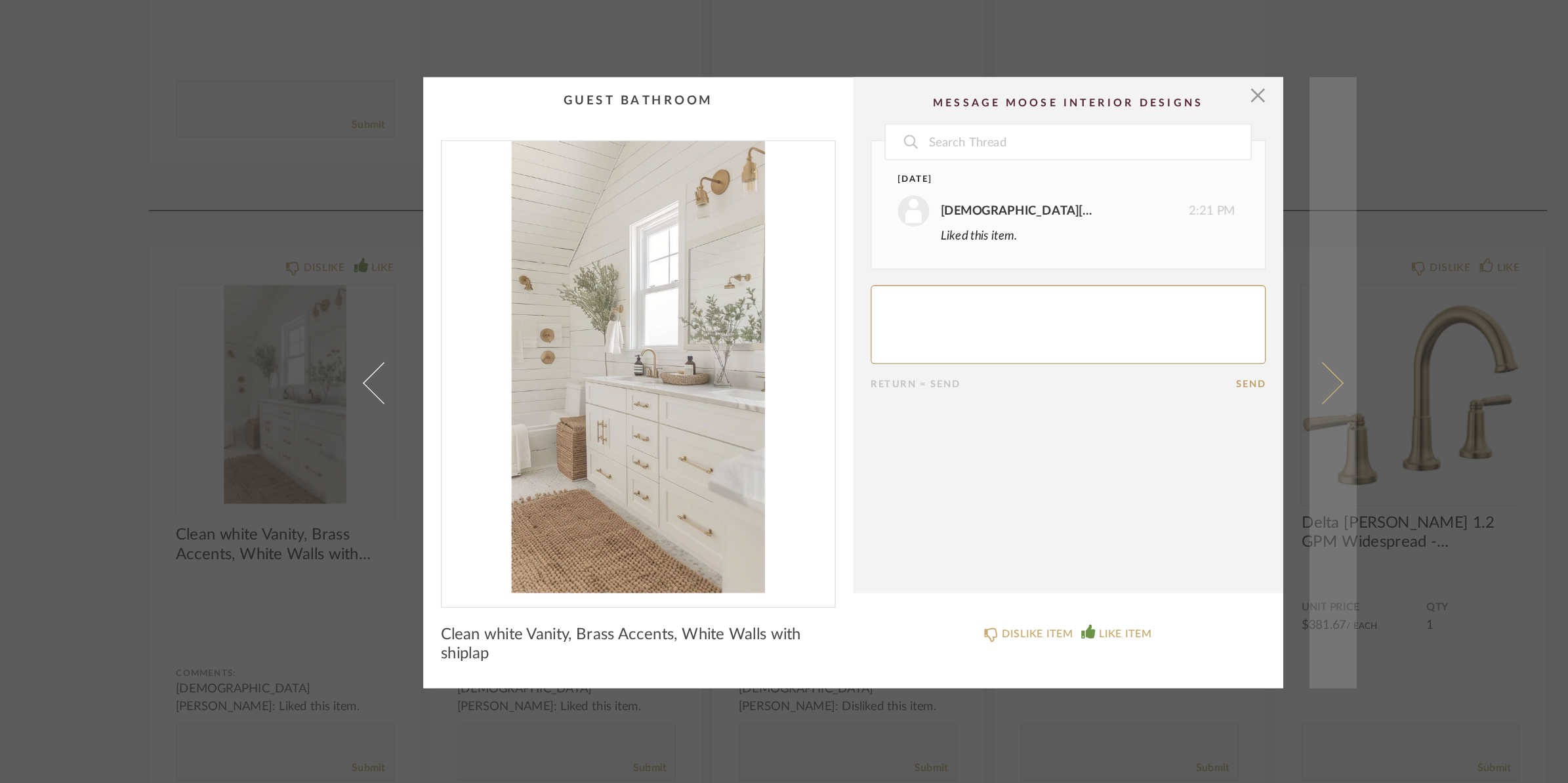
click at [1151, 383] on link at bounding box center [1144, 392] width 36 height 459
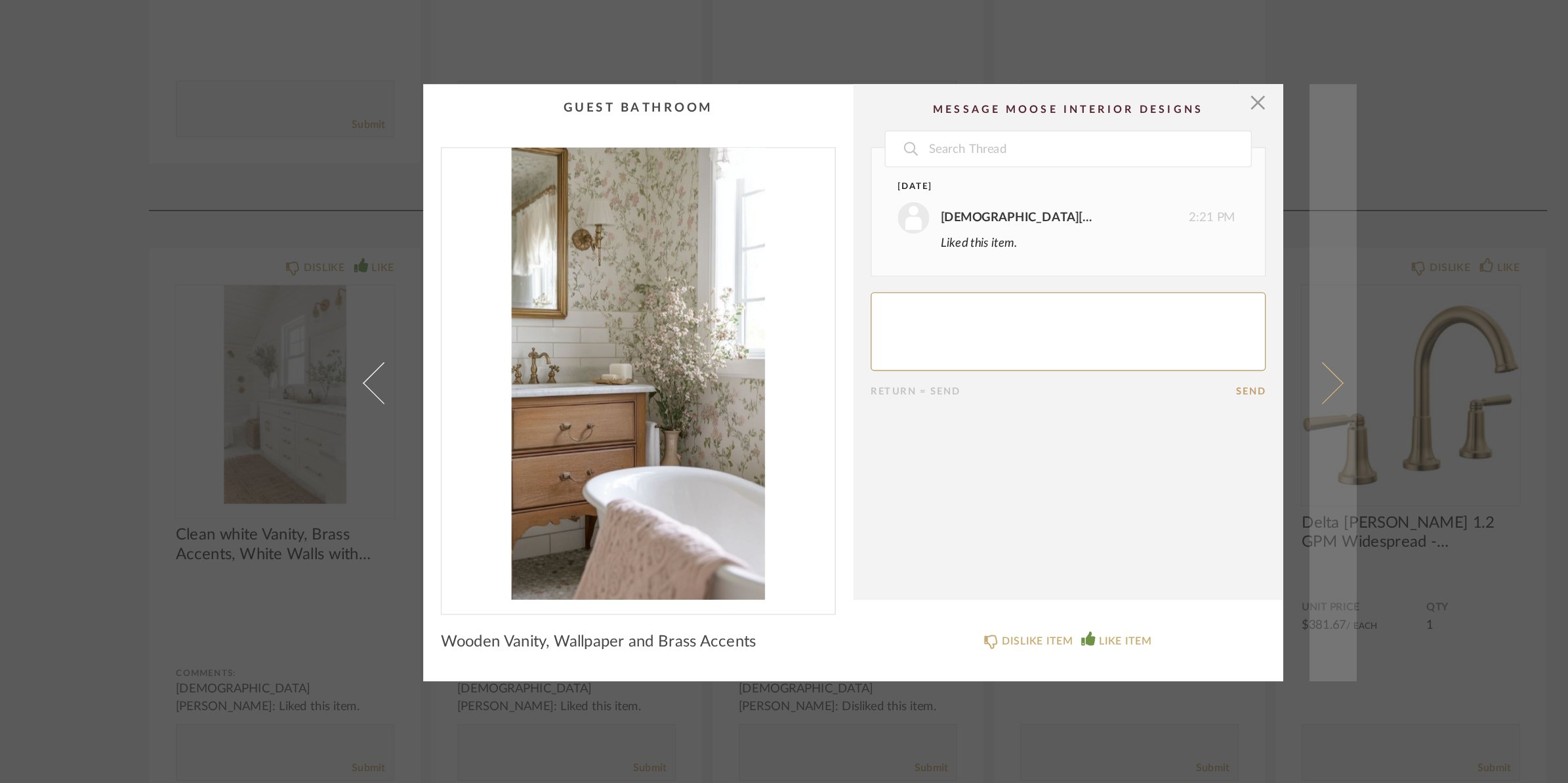
click at [1141, 390] on span at bounding box center [1136, 391] width 31 height 31
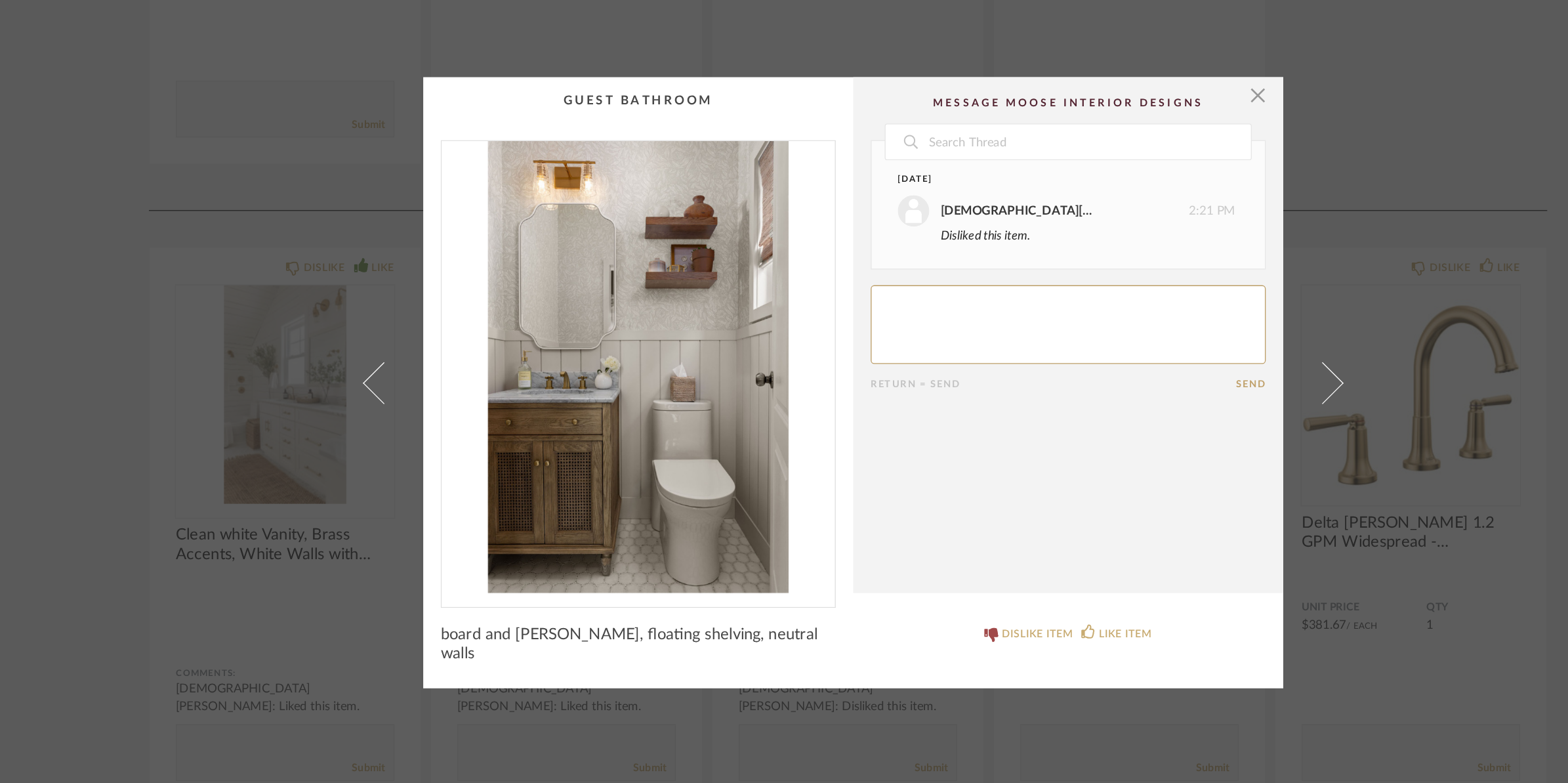
click at [1141, 390] on span at bounding box center [1136, 391] width 31 height 31
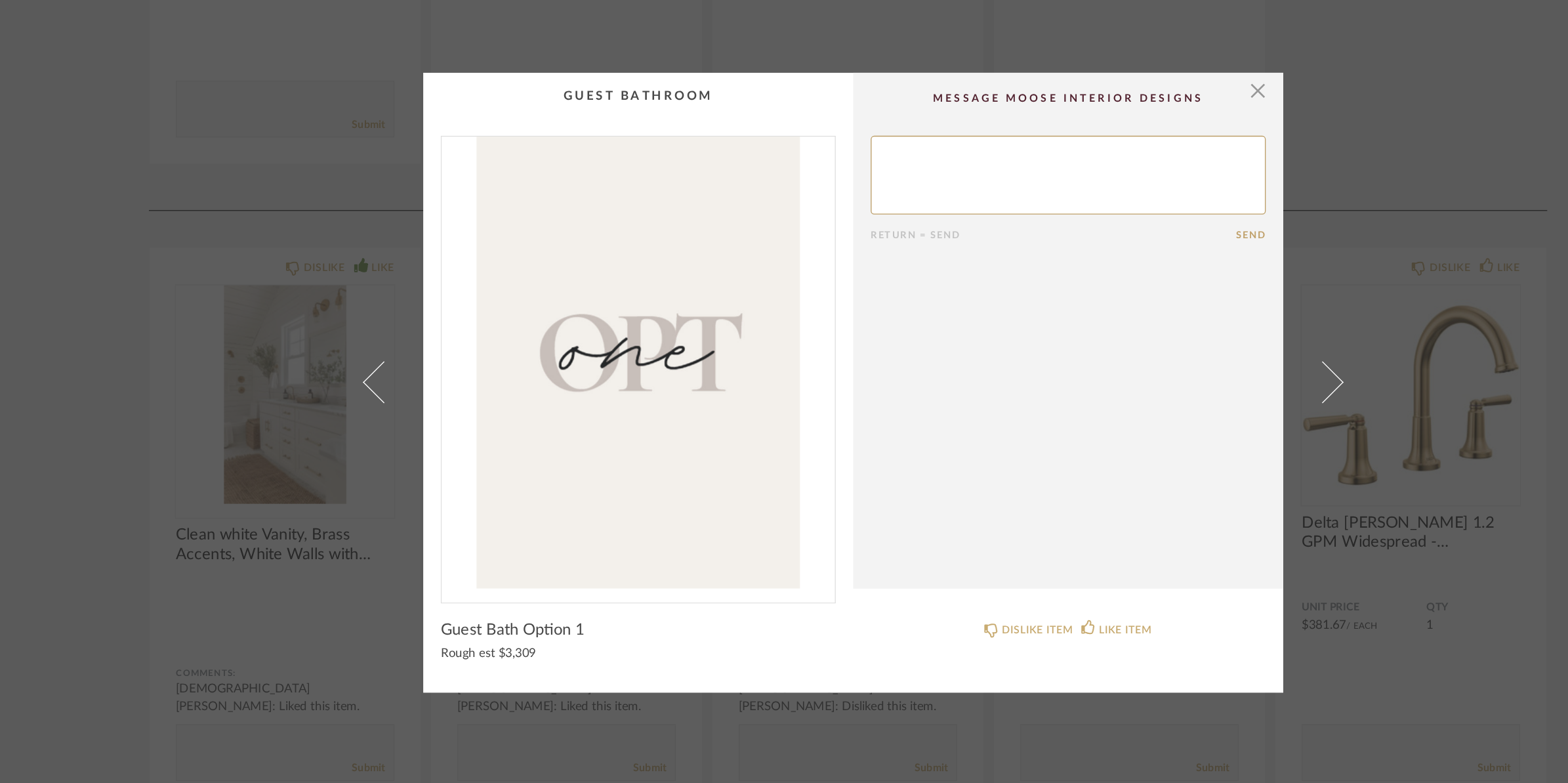
click at [1141, 390] on span at bounding box center [1136, 391] width 31 height 31
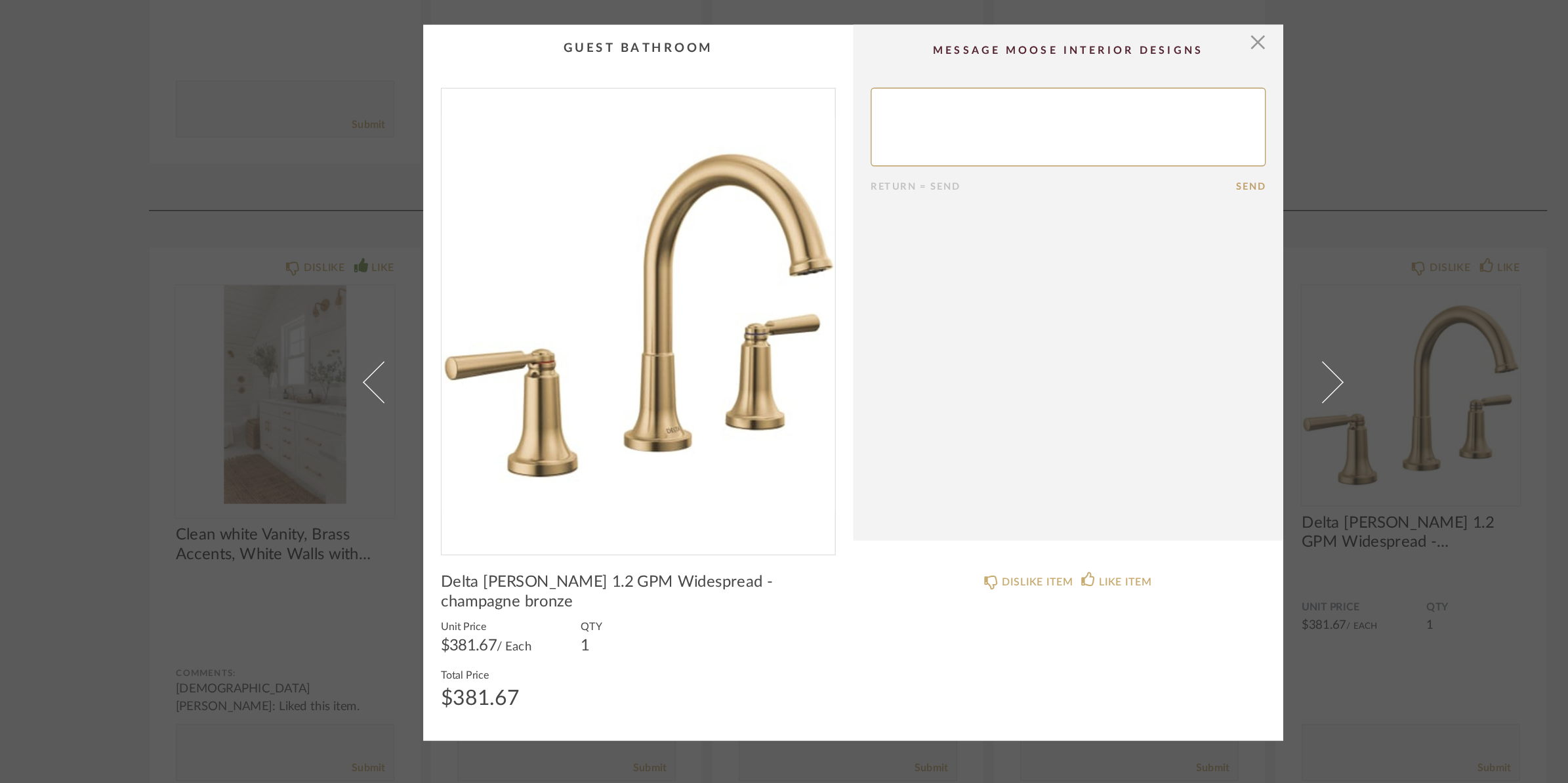
click at [1093, 141] on cpp-summary-comments "Return = Send Send" at bounding box center [946, 316] width 323 height 388
click at [1088, 141] on span "button" at bounding box center [1088, 136] width 27 height 27
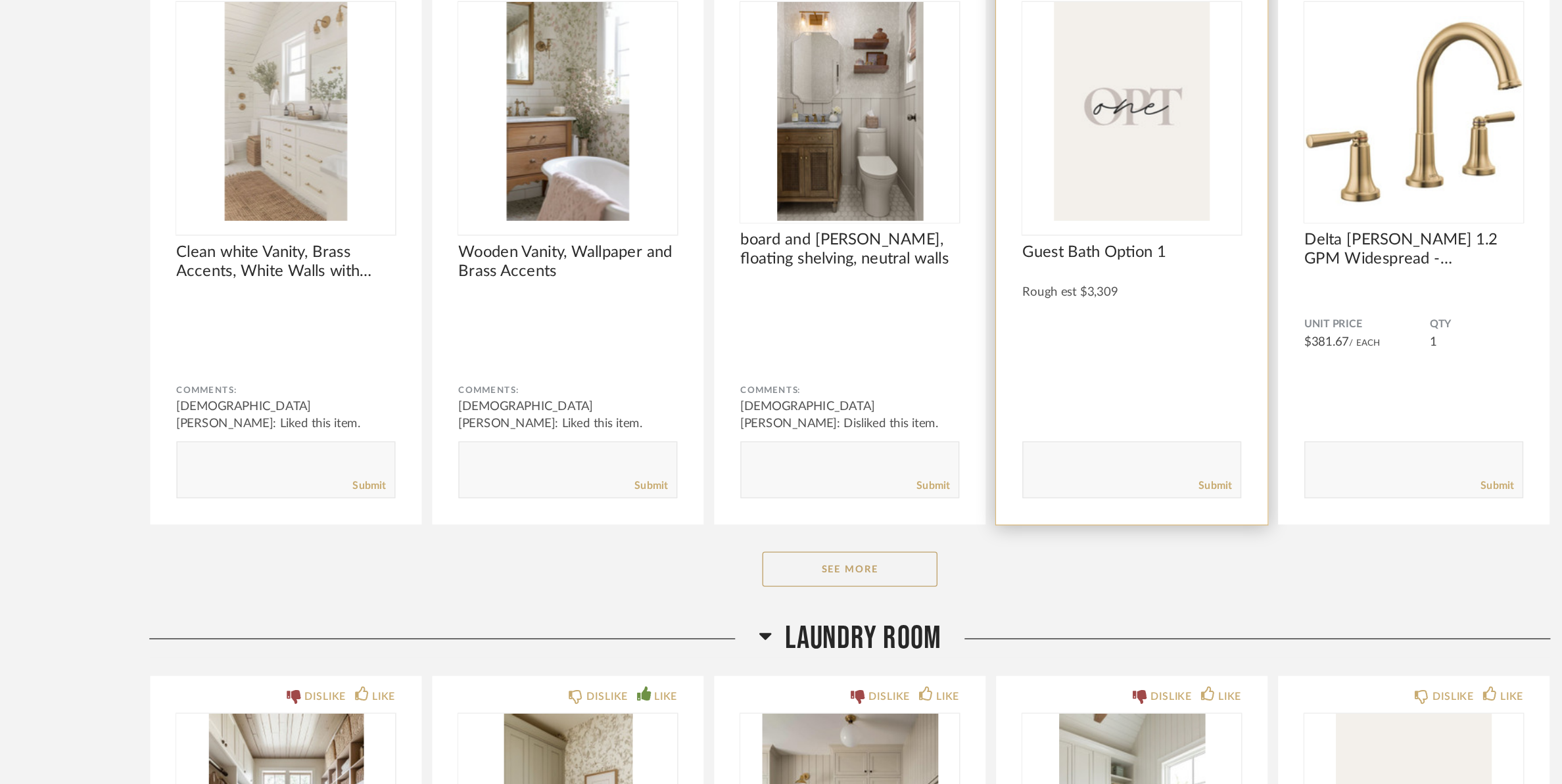
scroll to position [19625, 0]
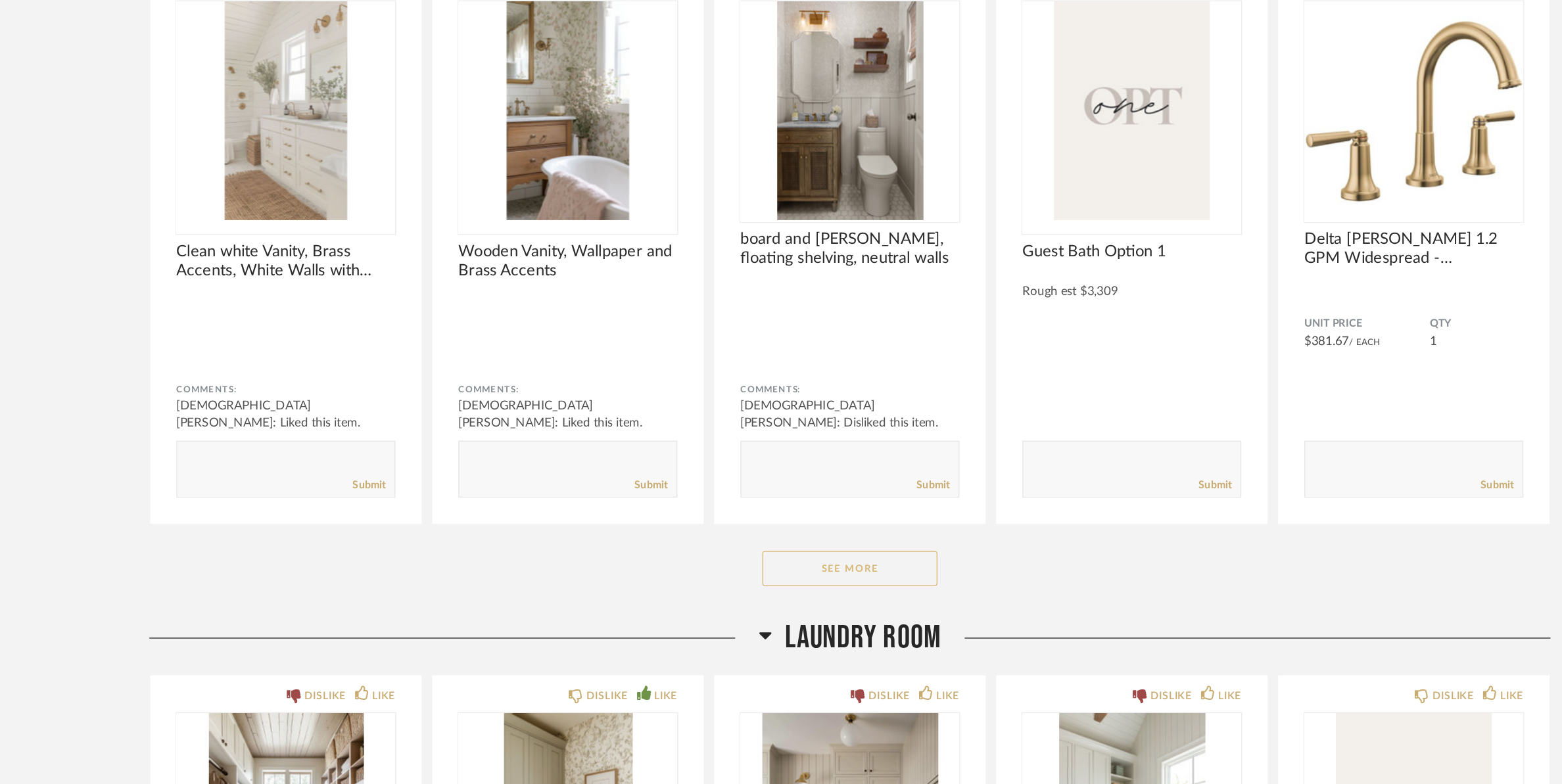
click at [829, 610] on button "See More" at bounding box center [782, 623] width 132 height 27
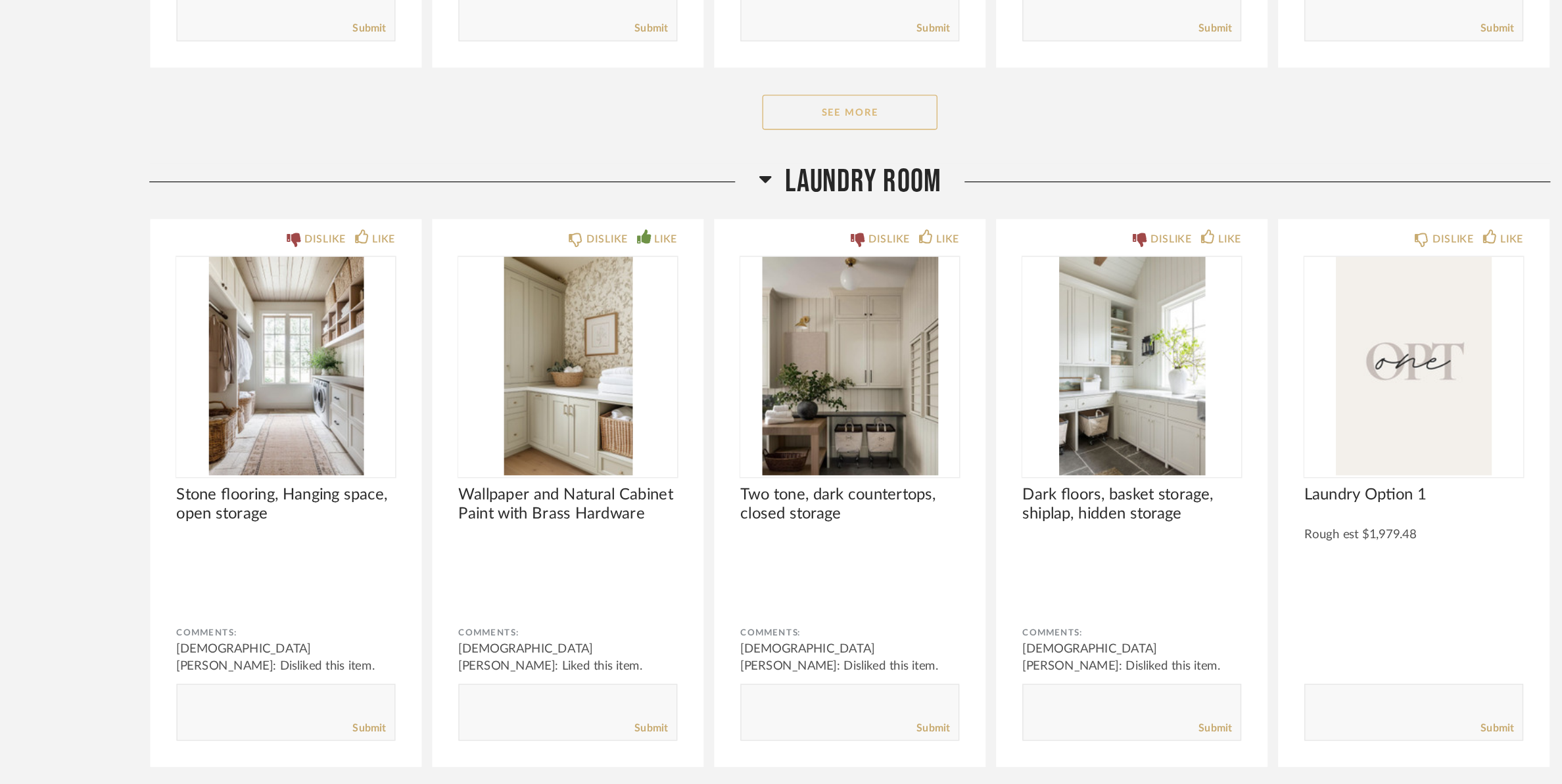
scroll to position [21641, 0]
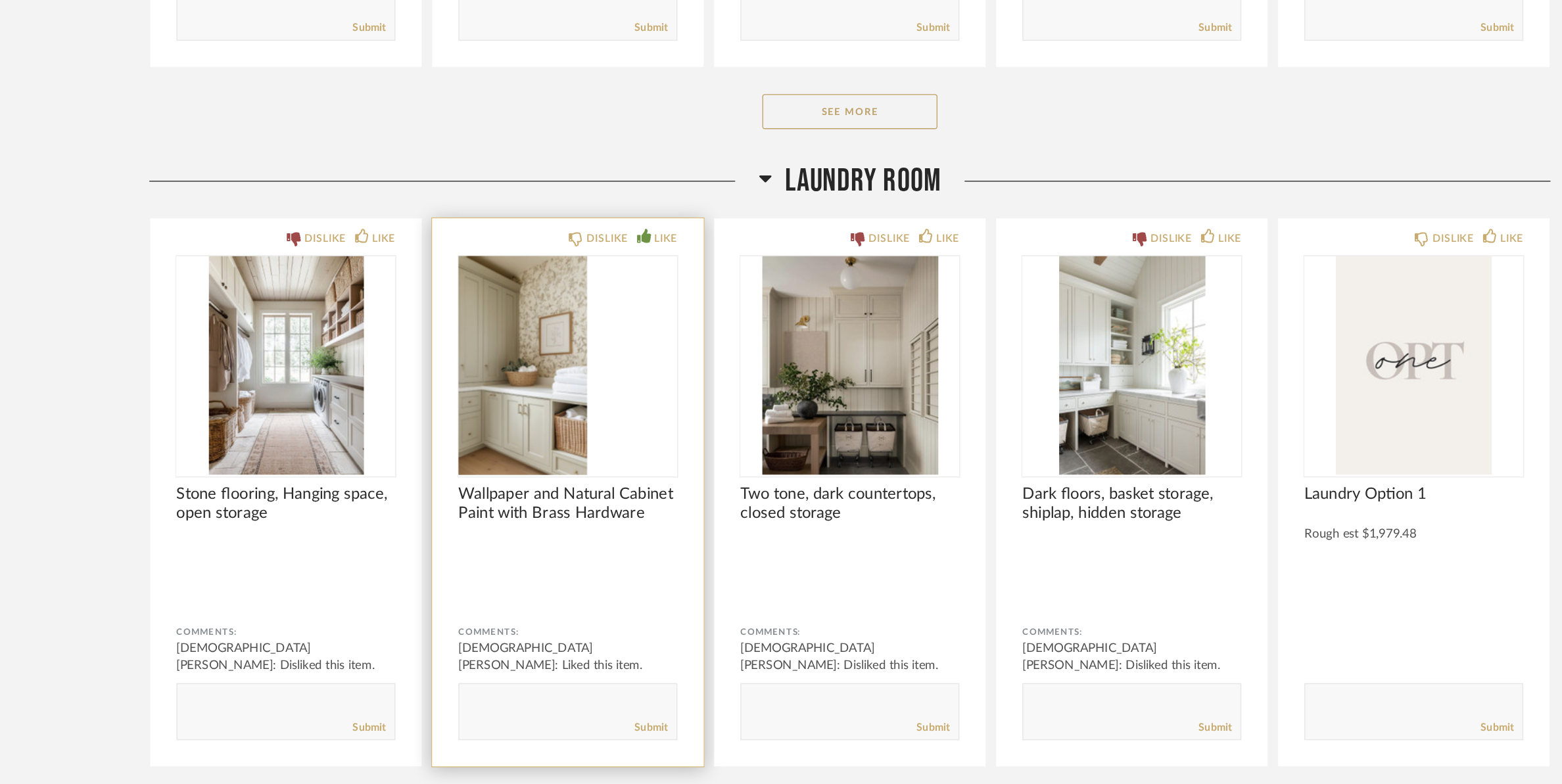
click at [547, 418] on img "0" at bounding box center [536, 470] width 97 height 165
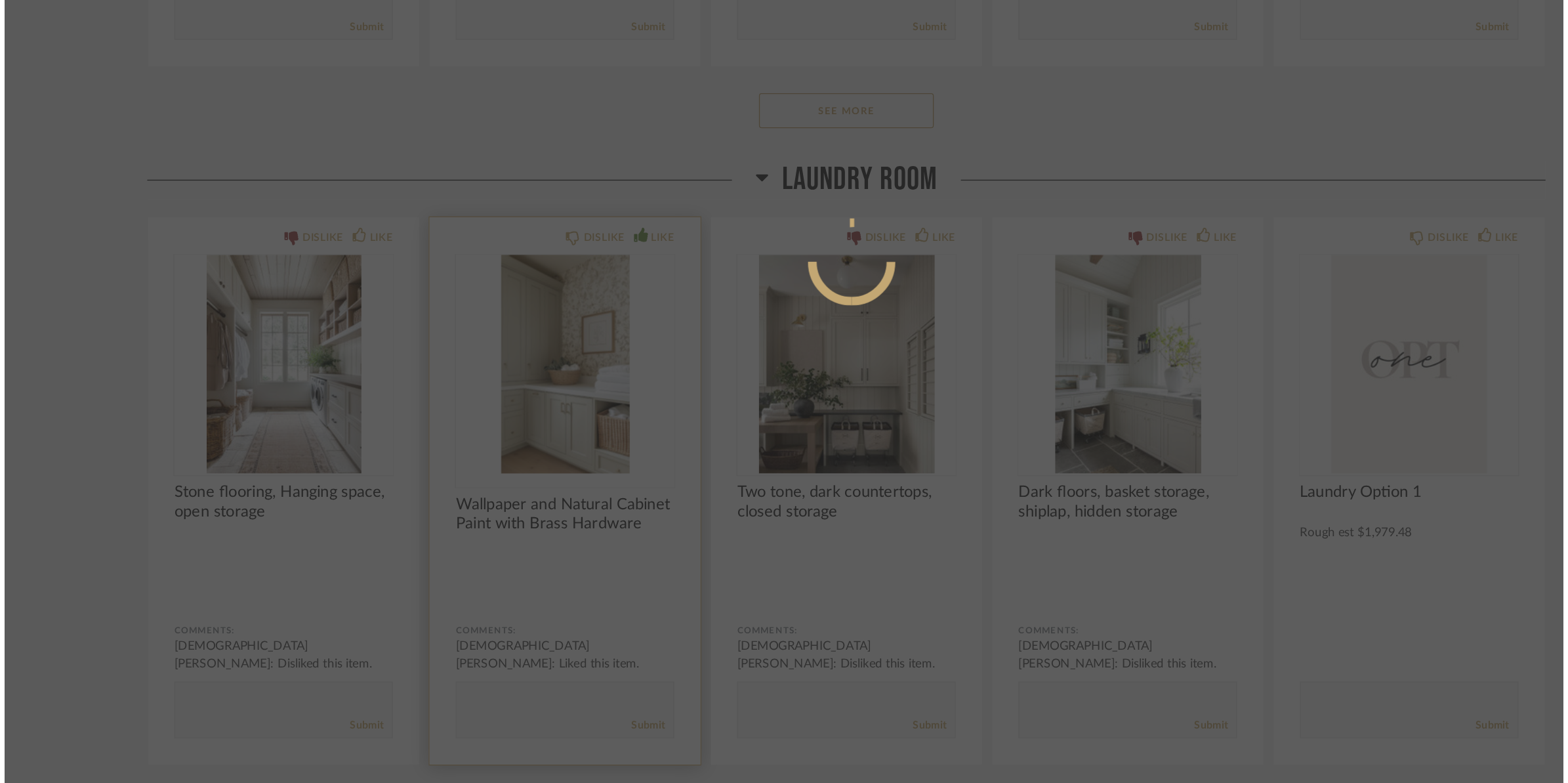
scroll to position [0, 0]
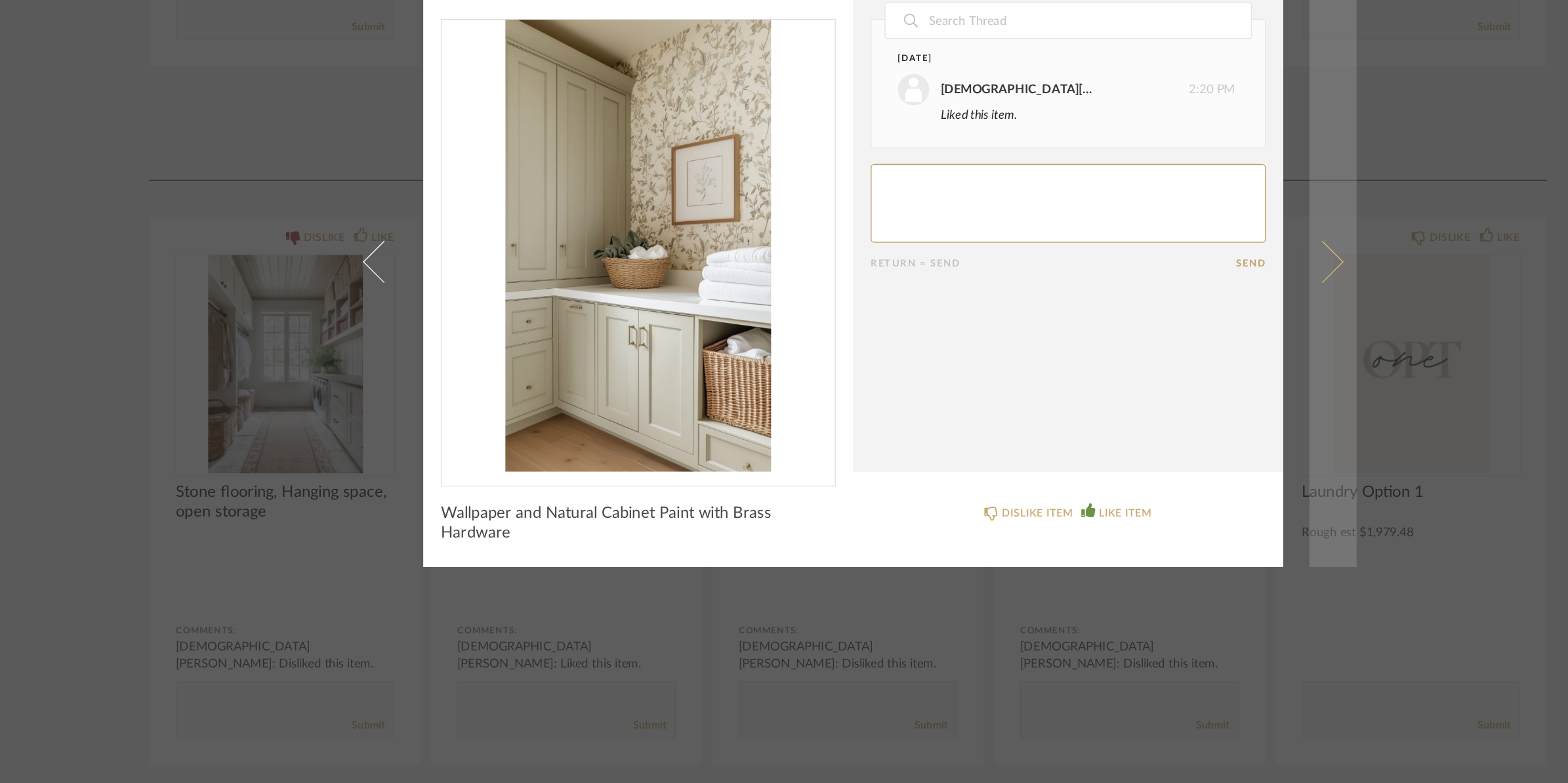
click at [1155, 386] on link at bounding box center [1144, 392] width 36 height 459
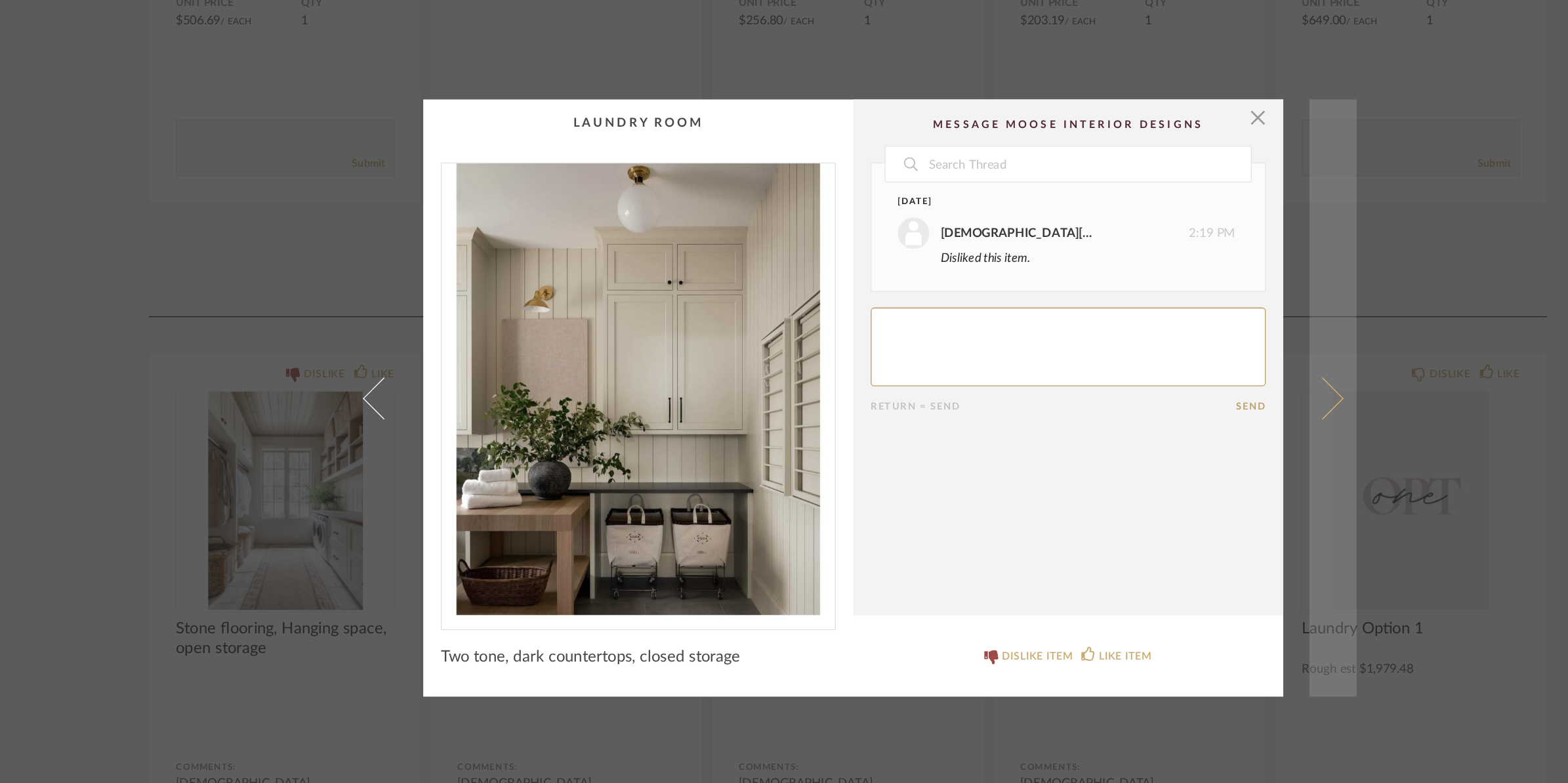
click at [1137, 386] on span at bounding box center [1136, 391] width 31 height 31
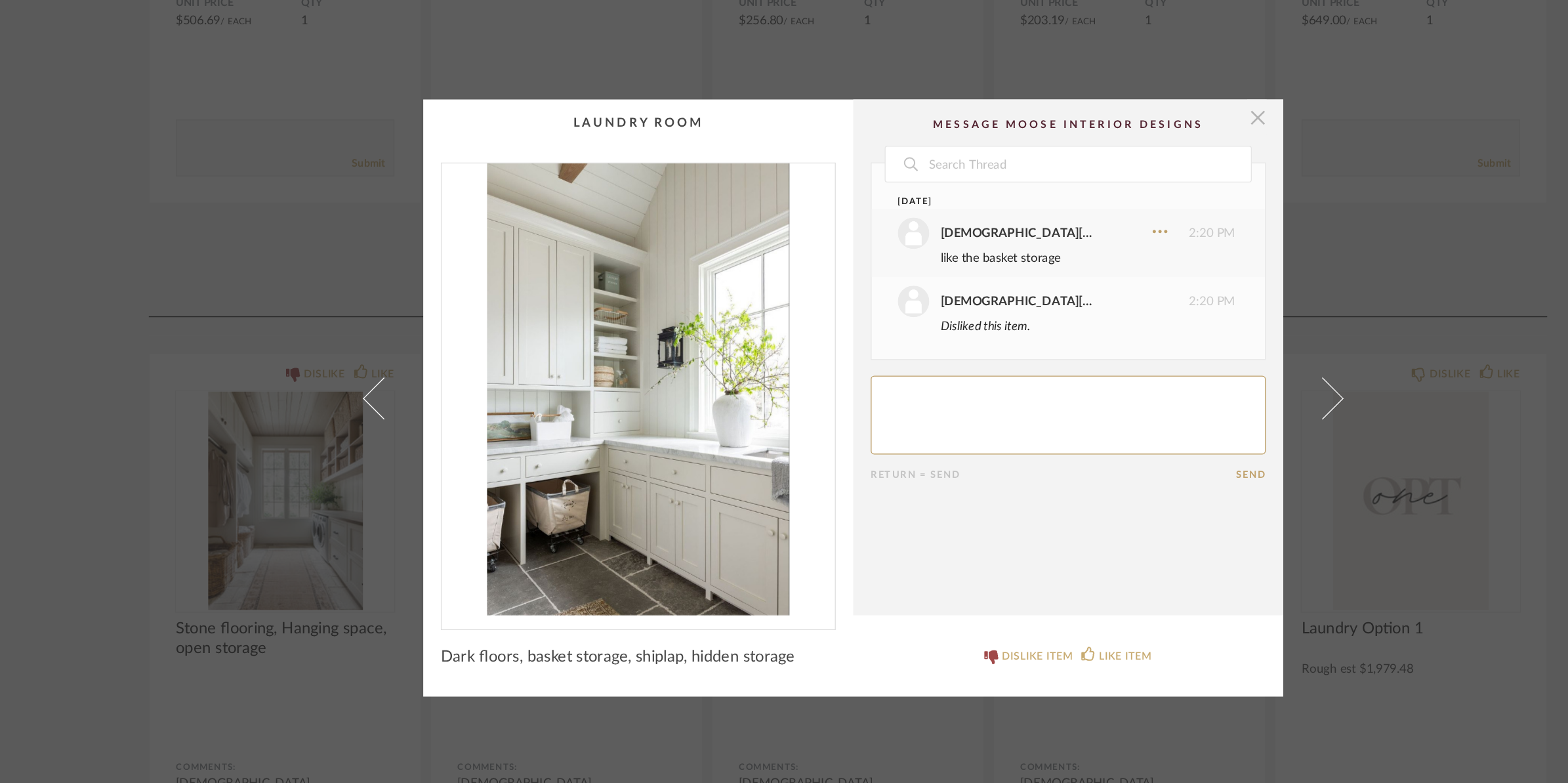
click at [1079, 178] on span "button" at bounding box center [1088, 181] width 27 height 27
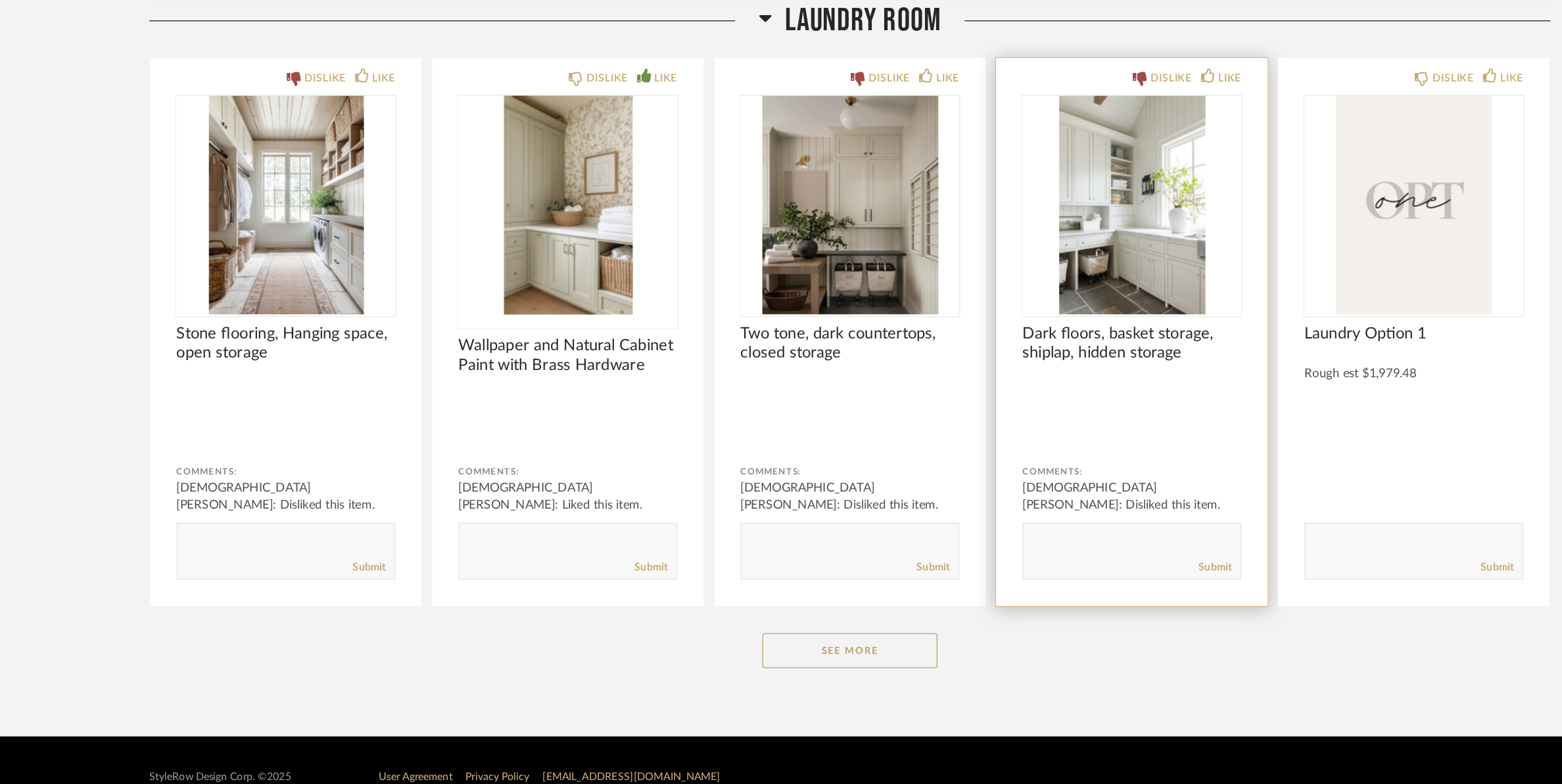
scroll to position [21770, 0]
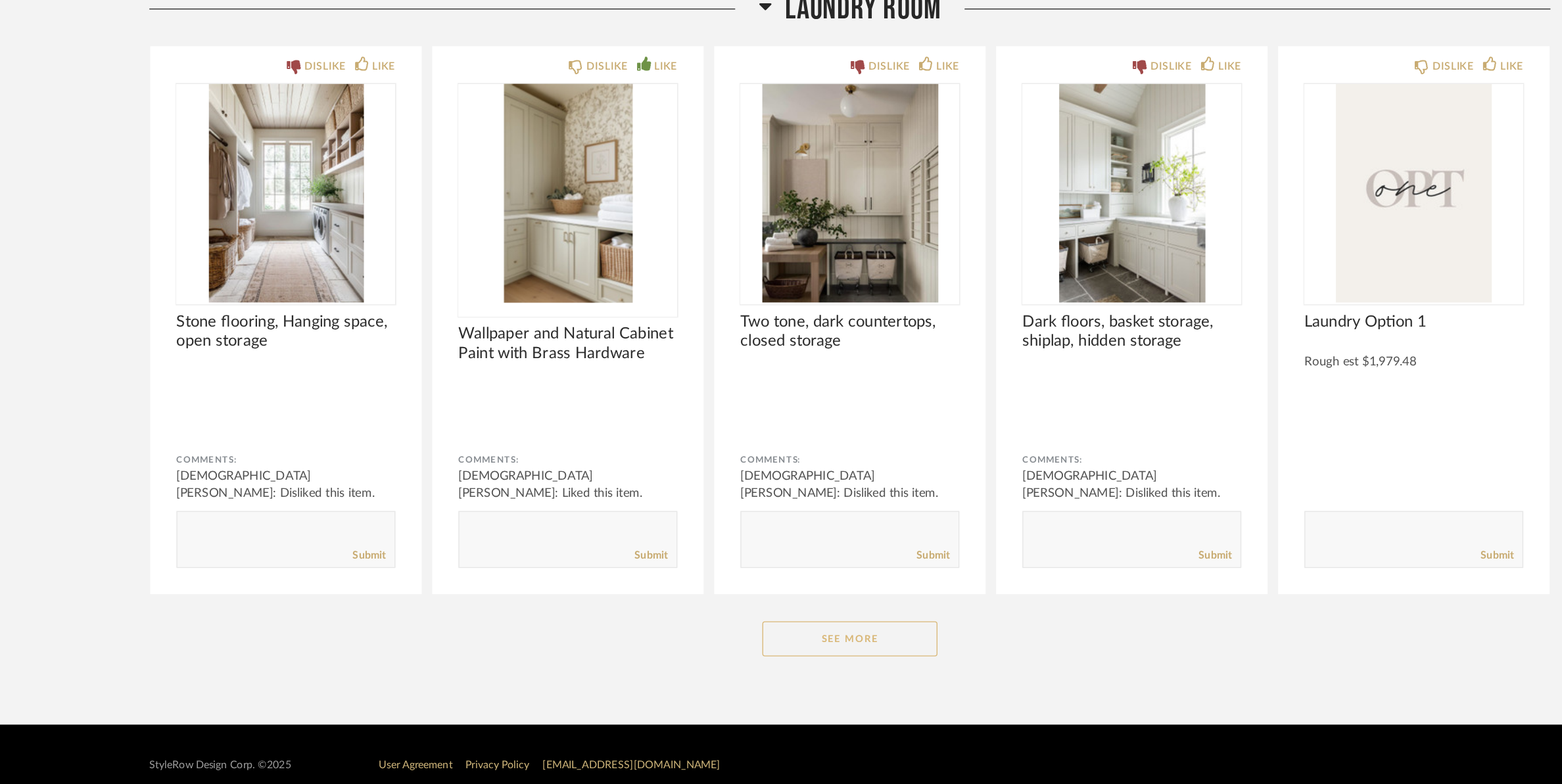
click at [786, 627] on button "See More" at bounding box center [782, 675] width 132 height 27
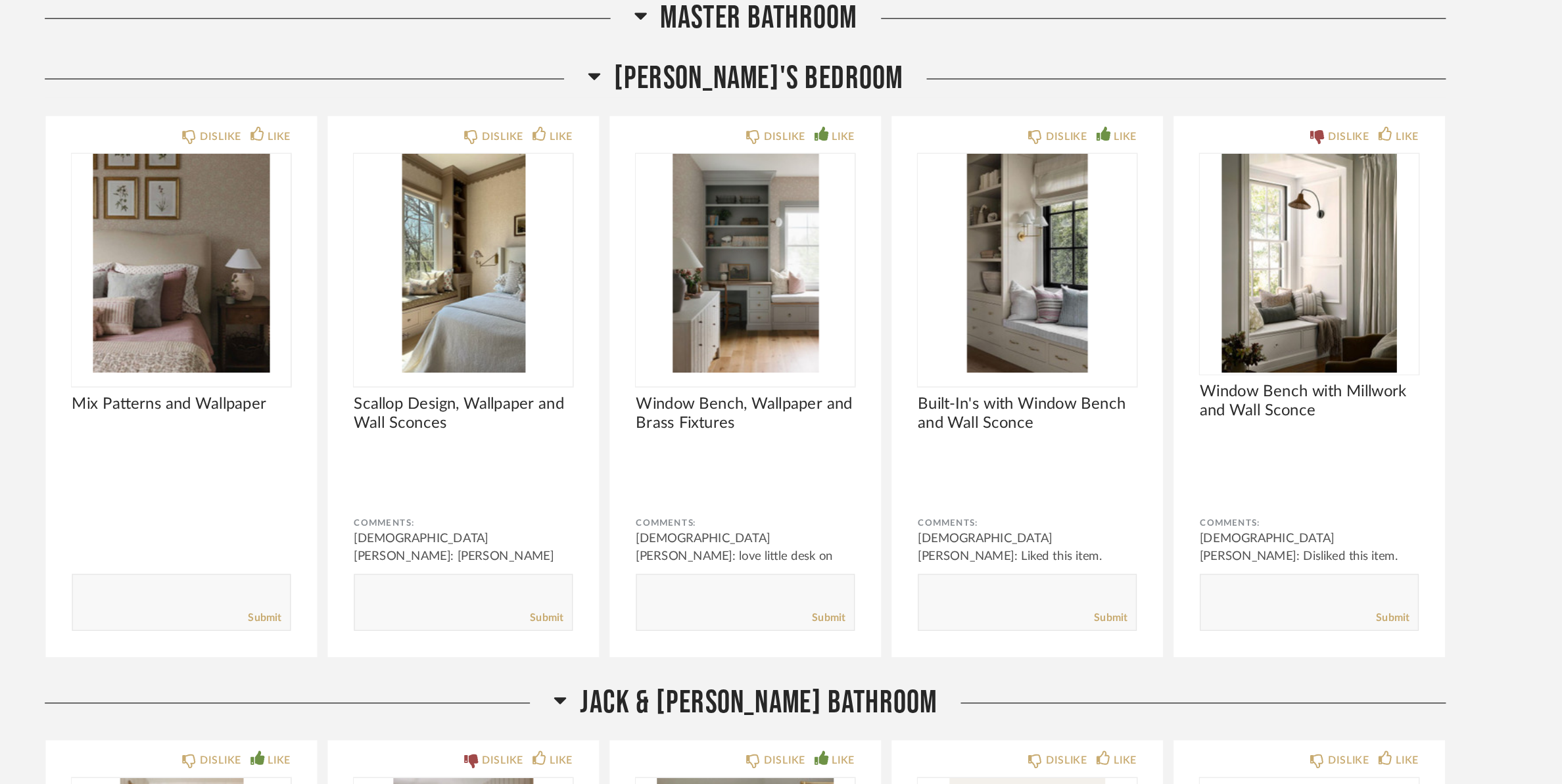
scroll to position [16123, 0]
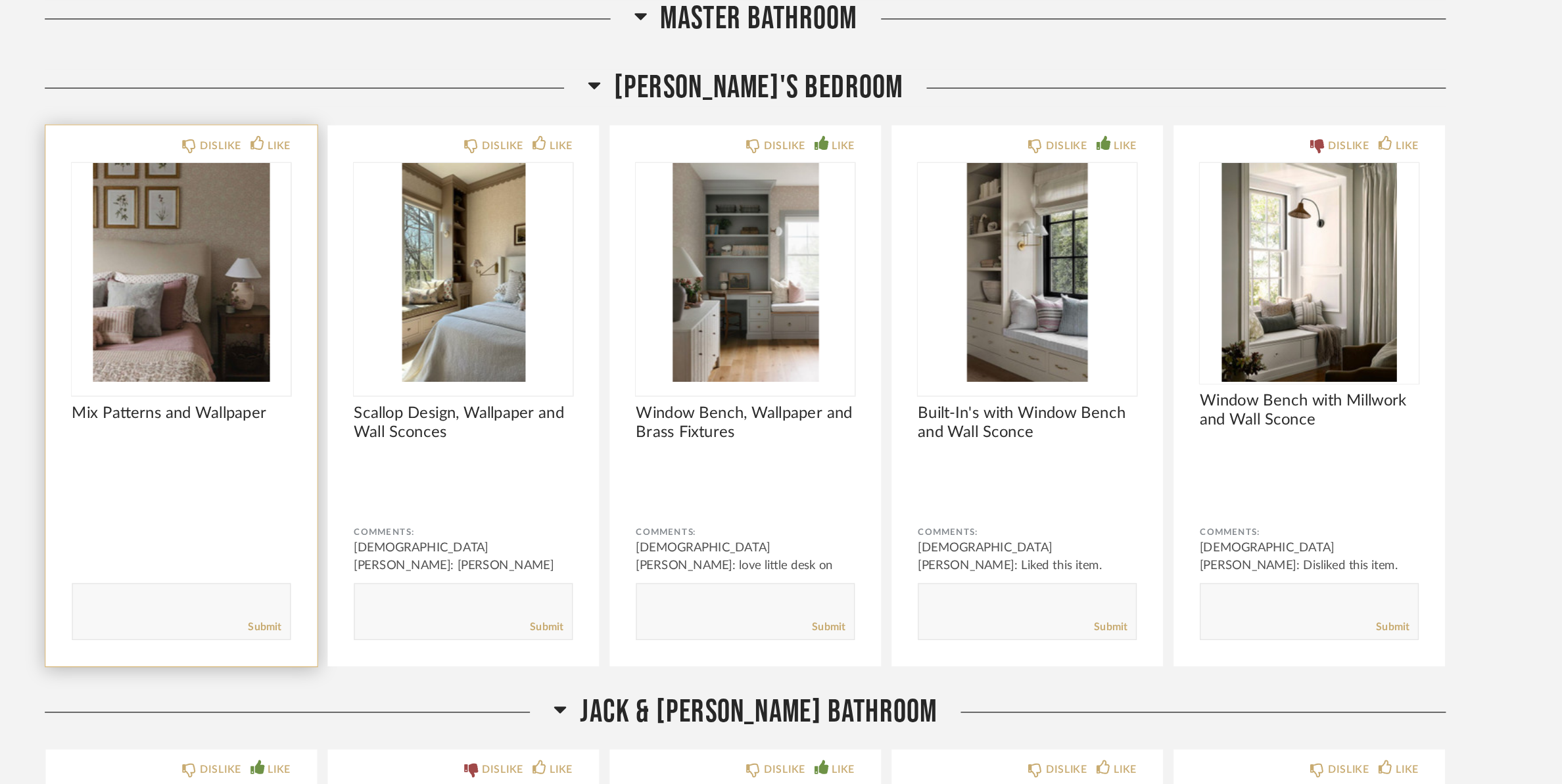
click at [376, 184] on img "0" at bounding box center [358, 205] width 165 height 165
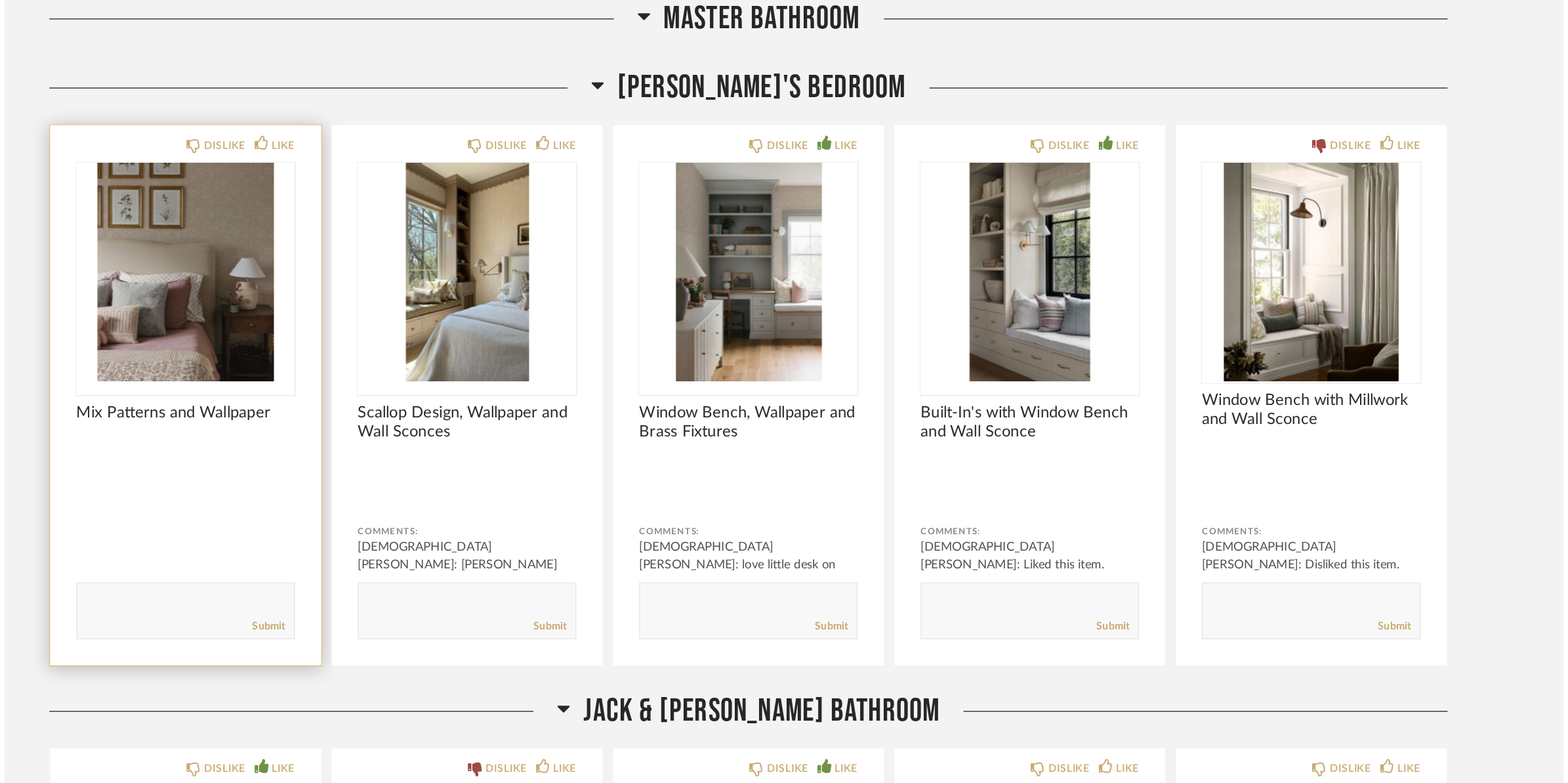
scroll to position [0, 0]
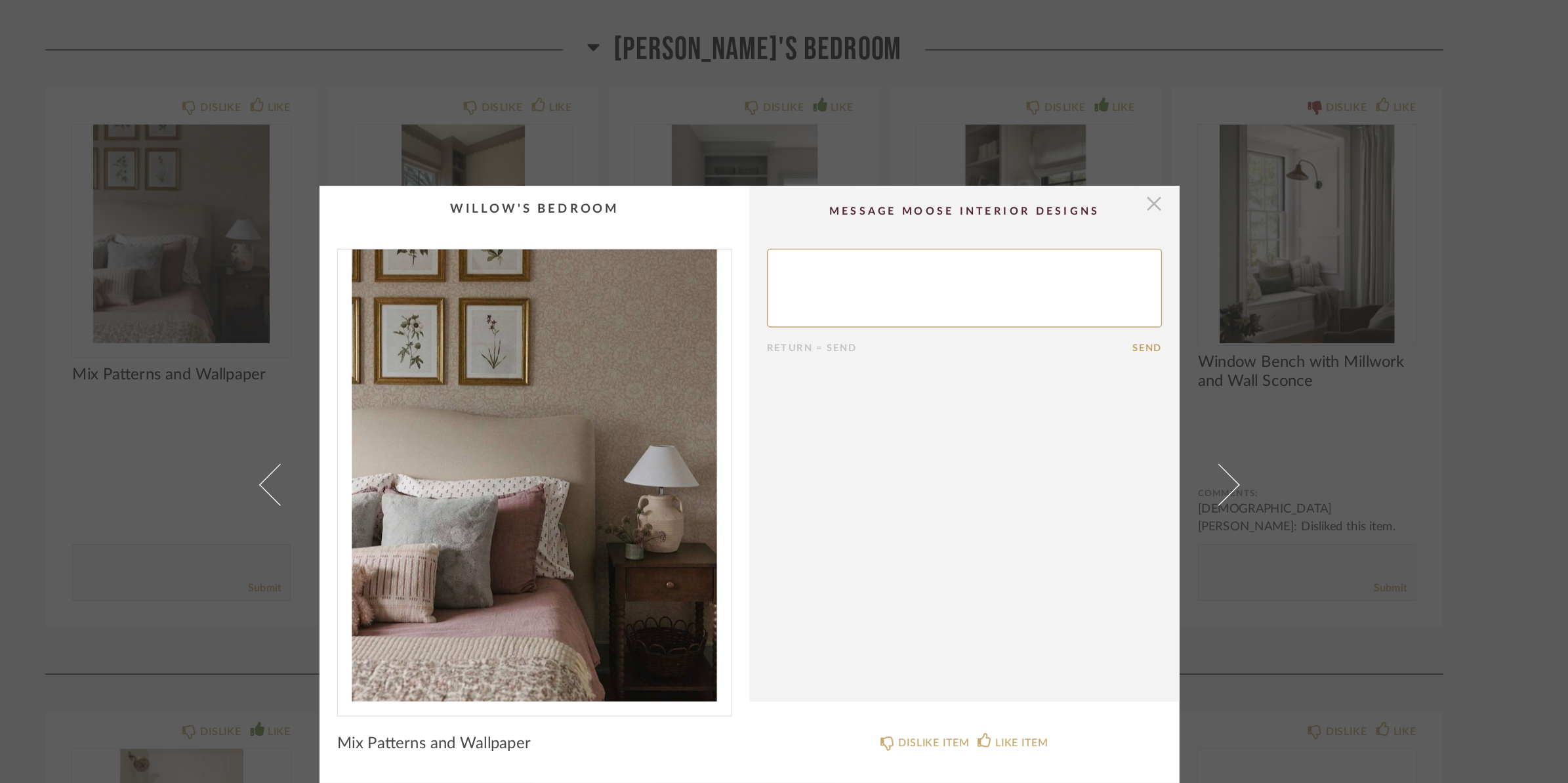
click at [1088, 177] on span "button" at bounding box center [1088, 181] width 27 height 27
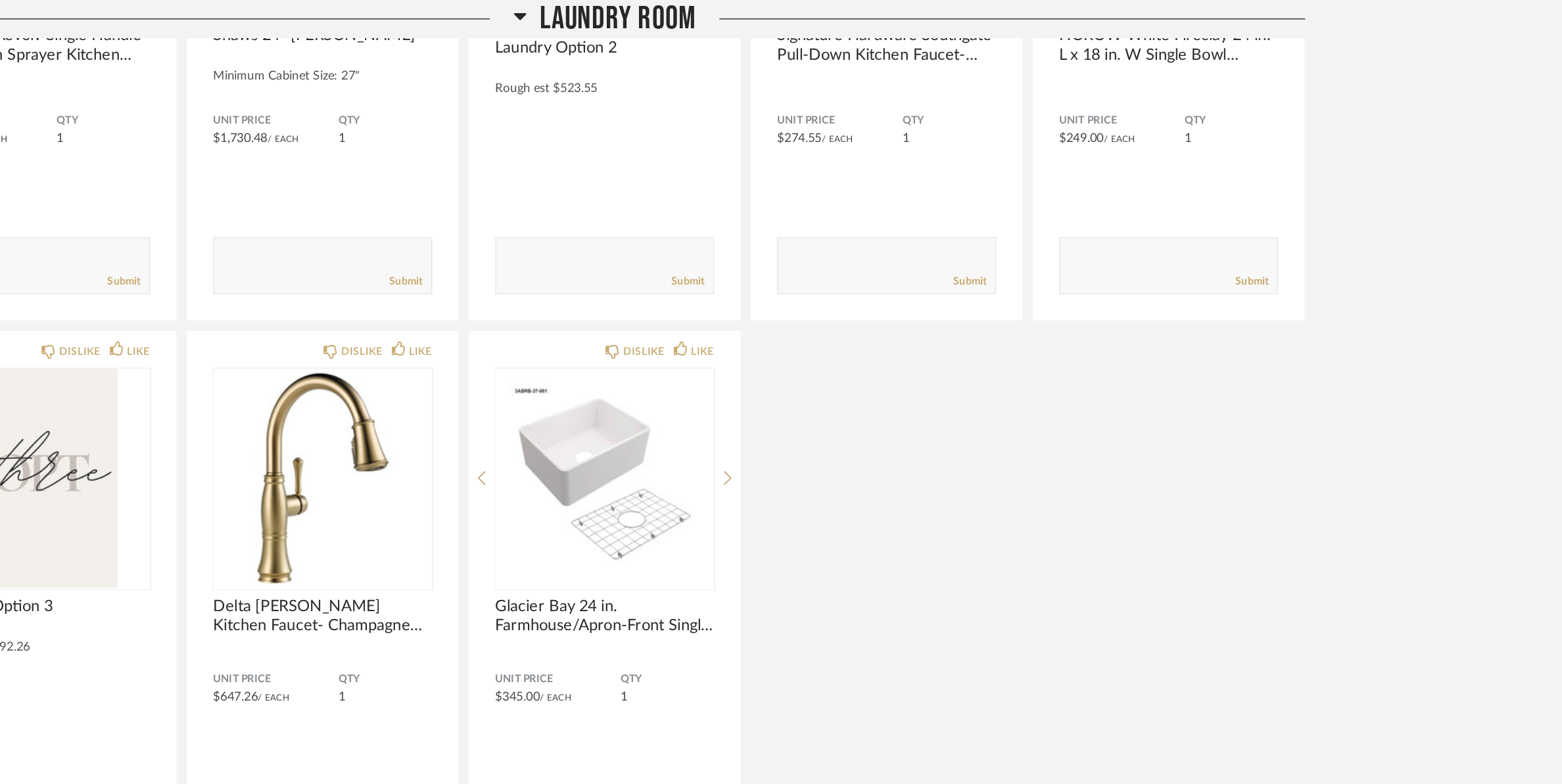
scroll to position [22566, 0]
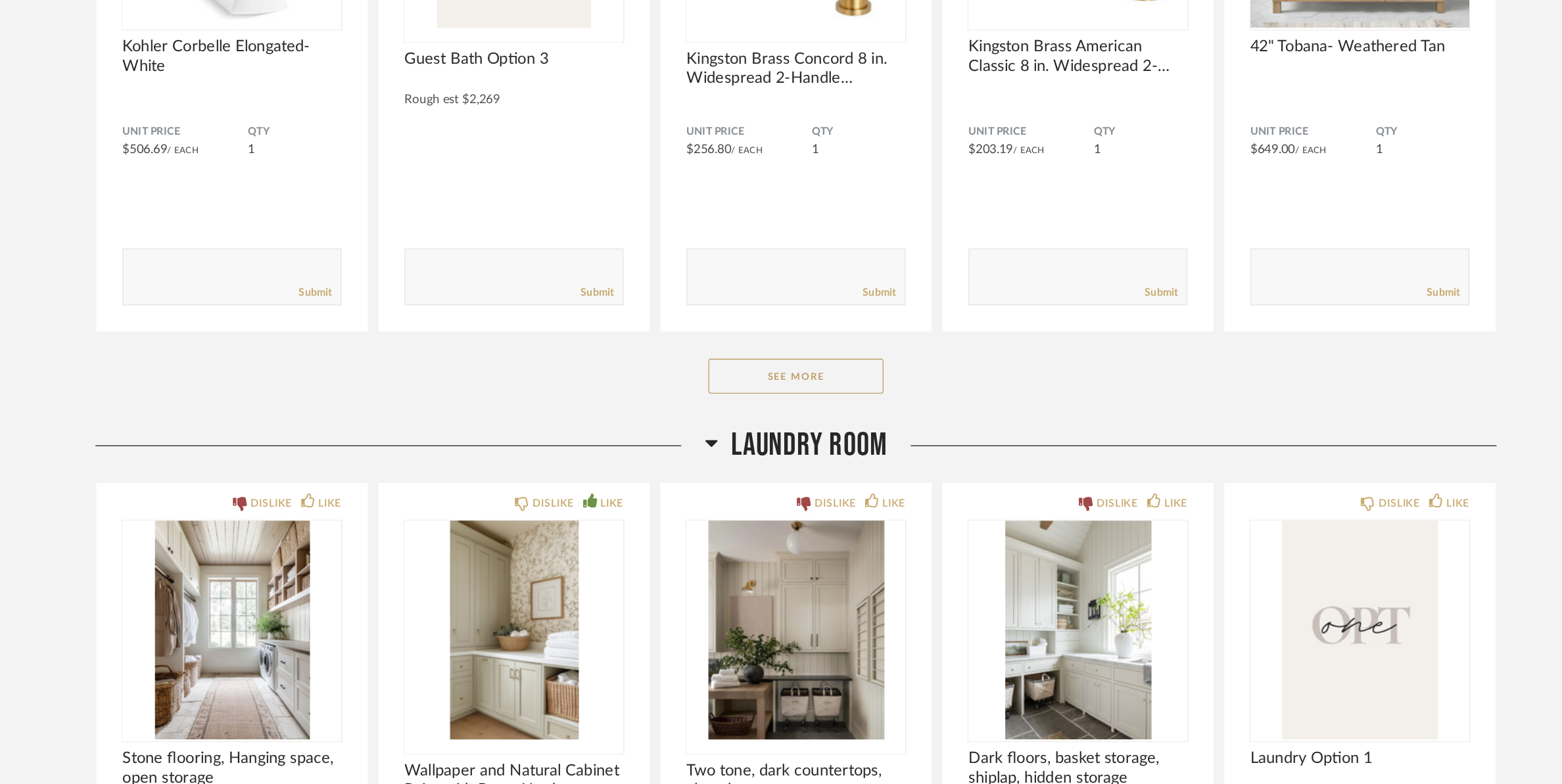
click at [783, 518] on span "Laundry Room" at bounding box center [791, 530] width 117 height 28
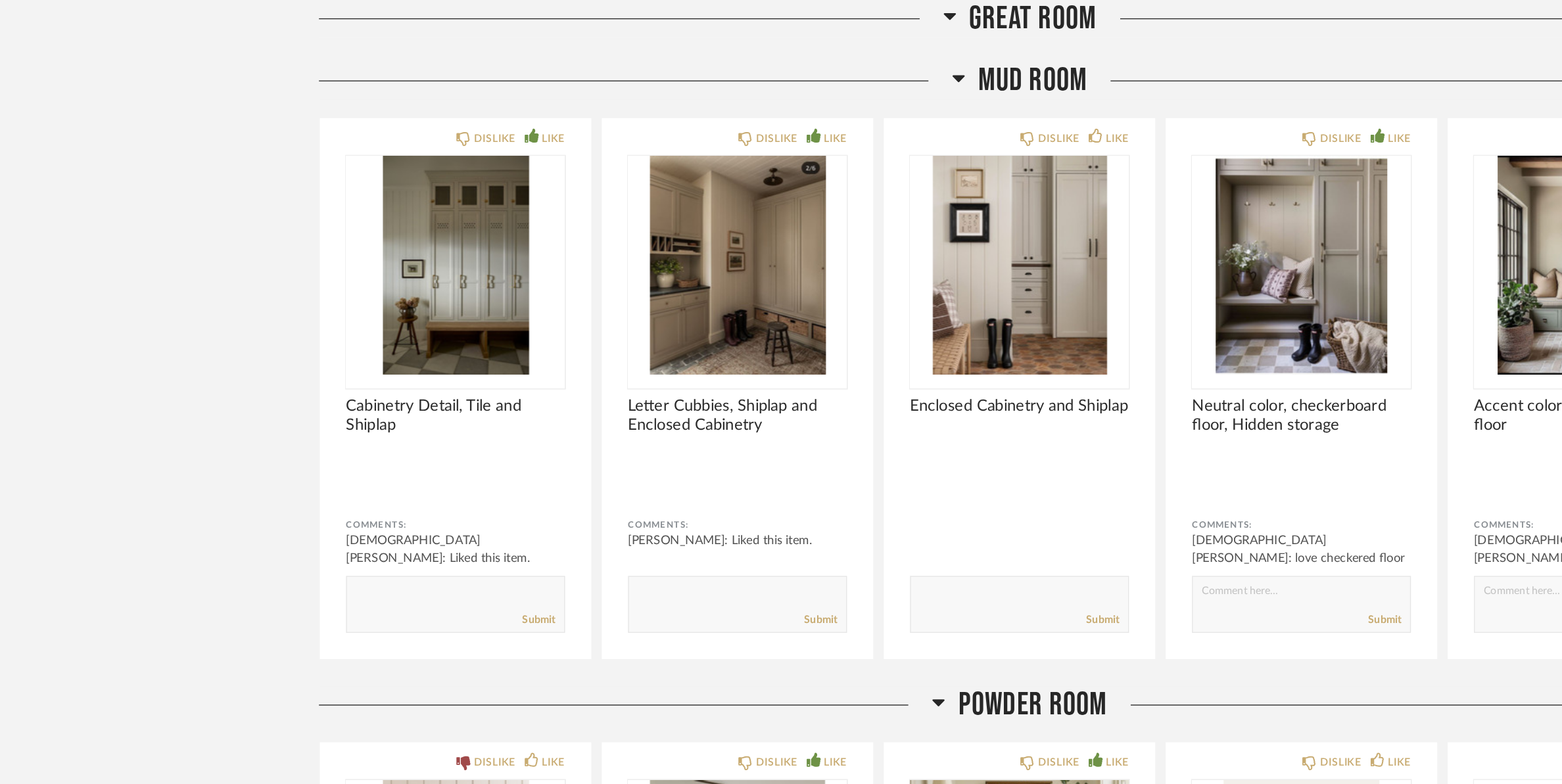
scroll to position [7308, 0]
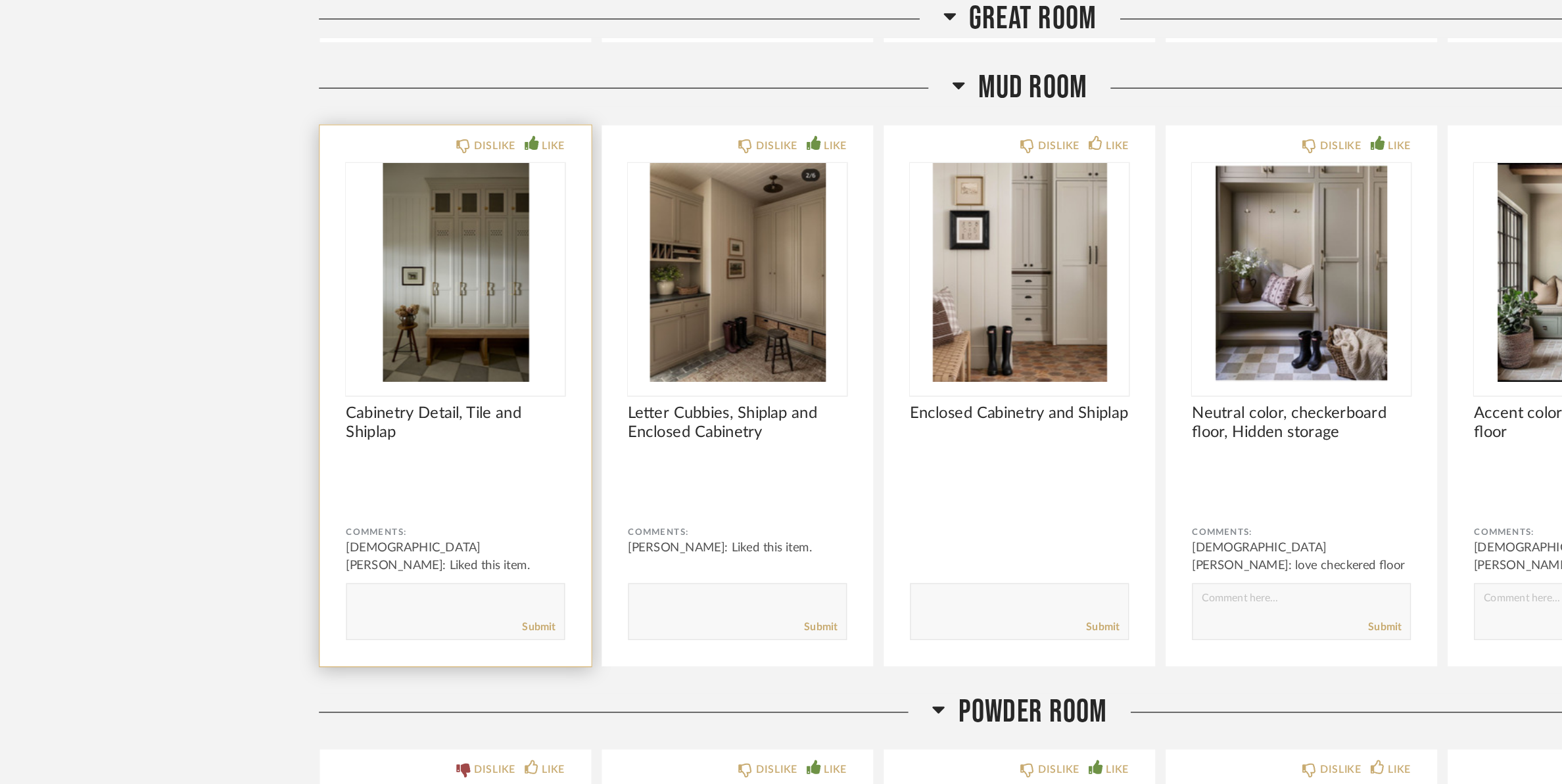
click at [343, 217] on img "0" at bounding box center [358, 205] width 165 height 165
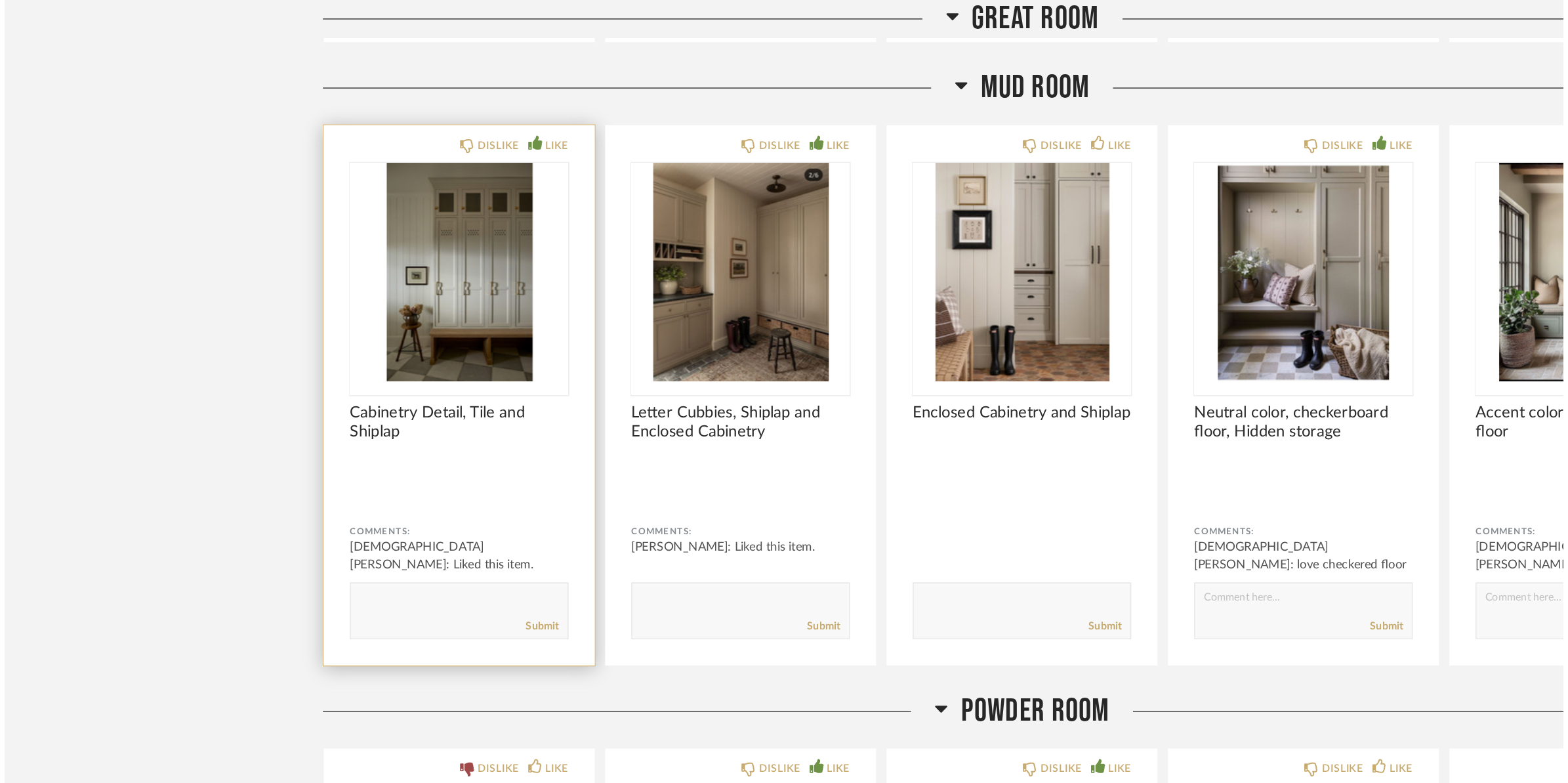
scroll to position [0, 0]
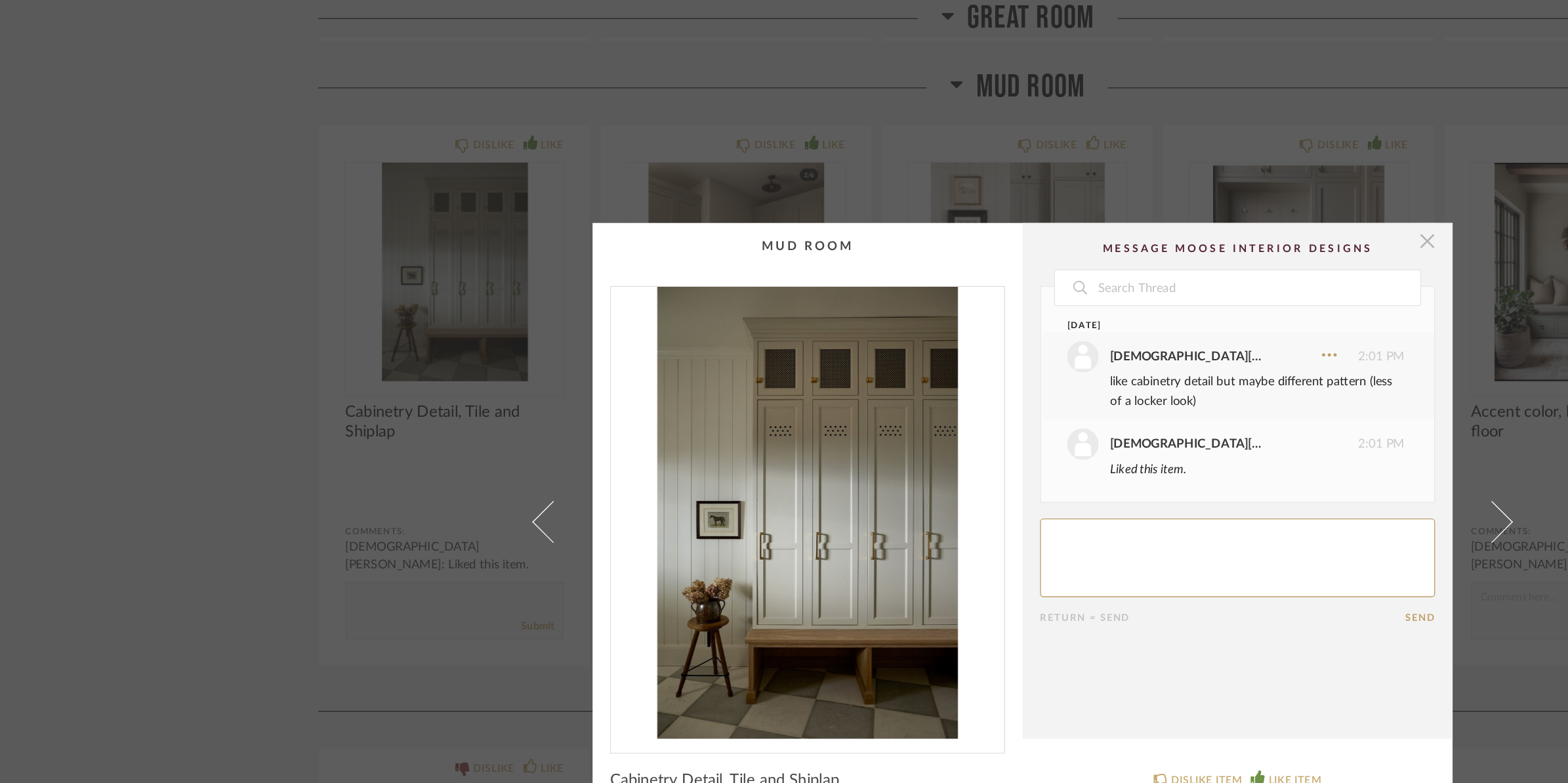
click at [1076, 172] on span "button" at bounding box center [1088, 181] width 27 height 27
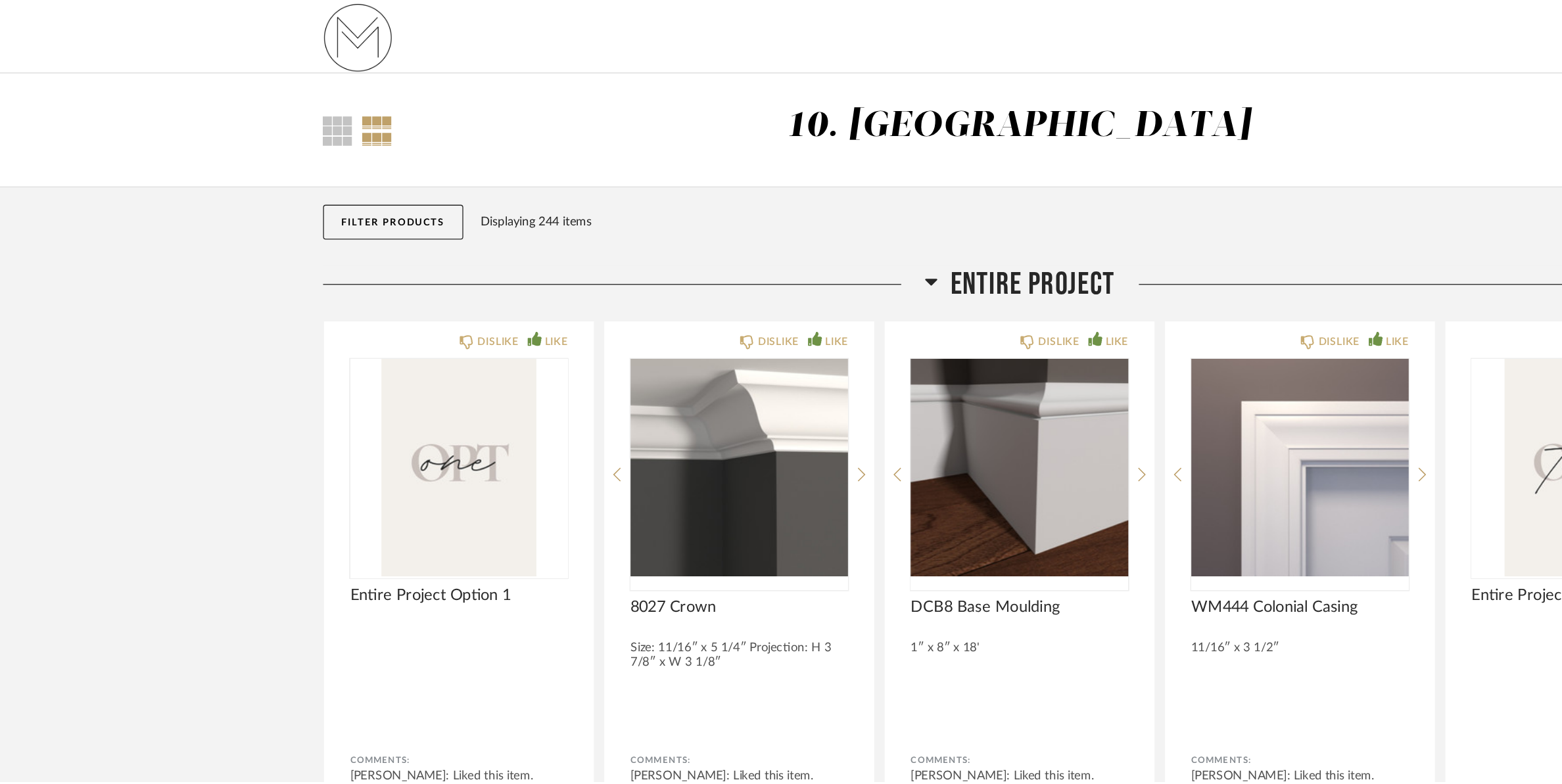
scroll to position [7308, 0]
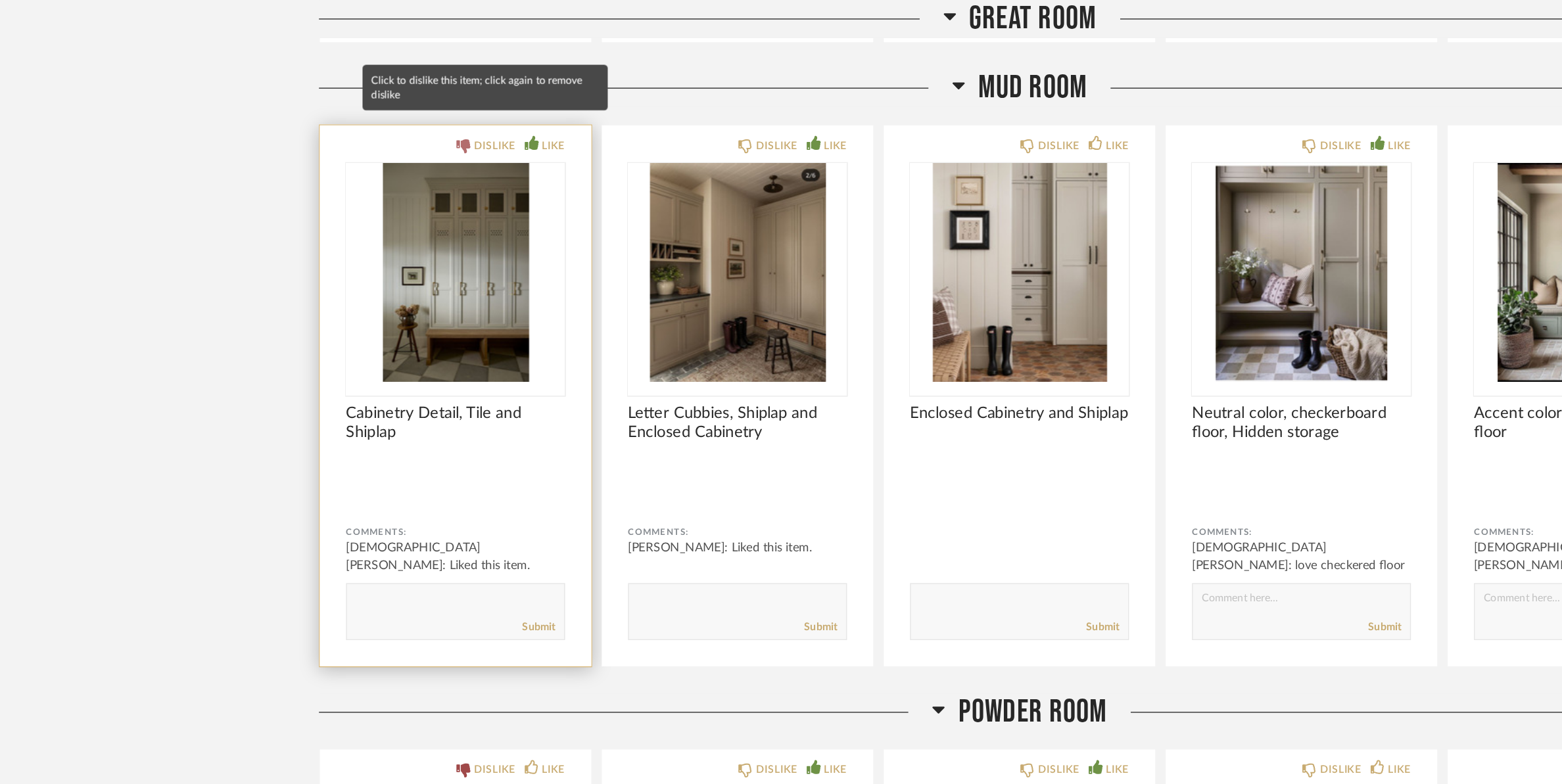
click at [397, 102] on div "DISLIKE" at bounding box center [388, 109] width 31 height 13
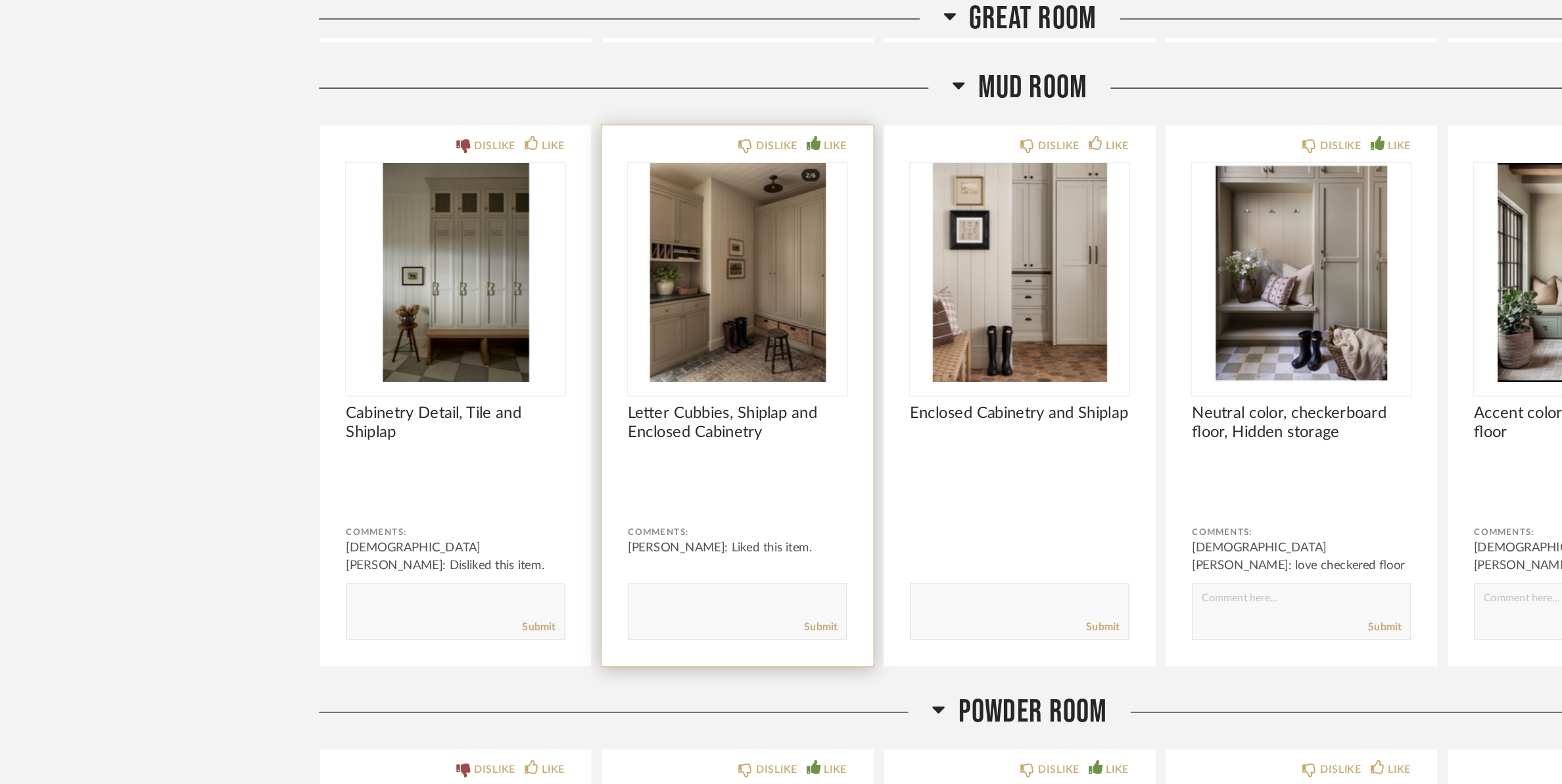
click at [582, 255] on img "0" at bounding box center [570, 205] width 165 height 165
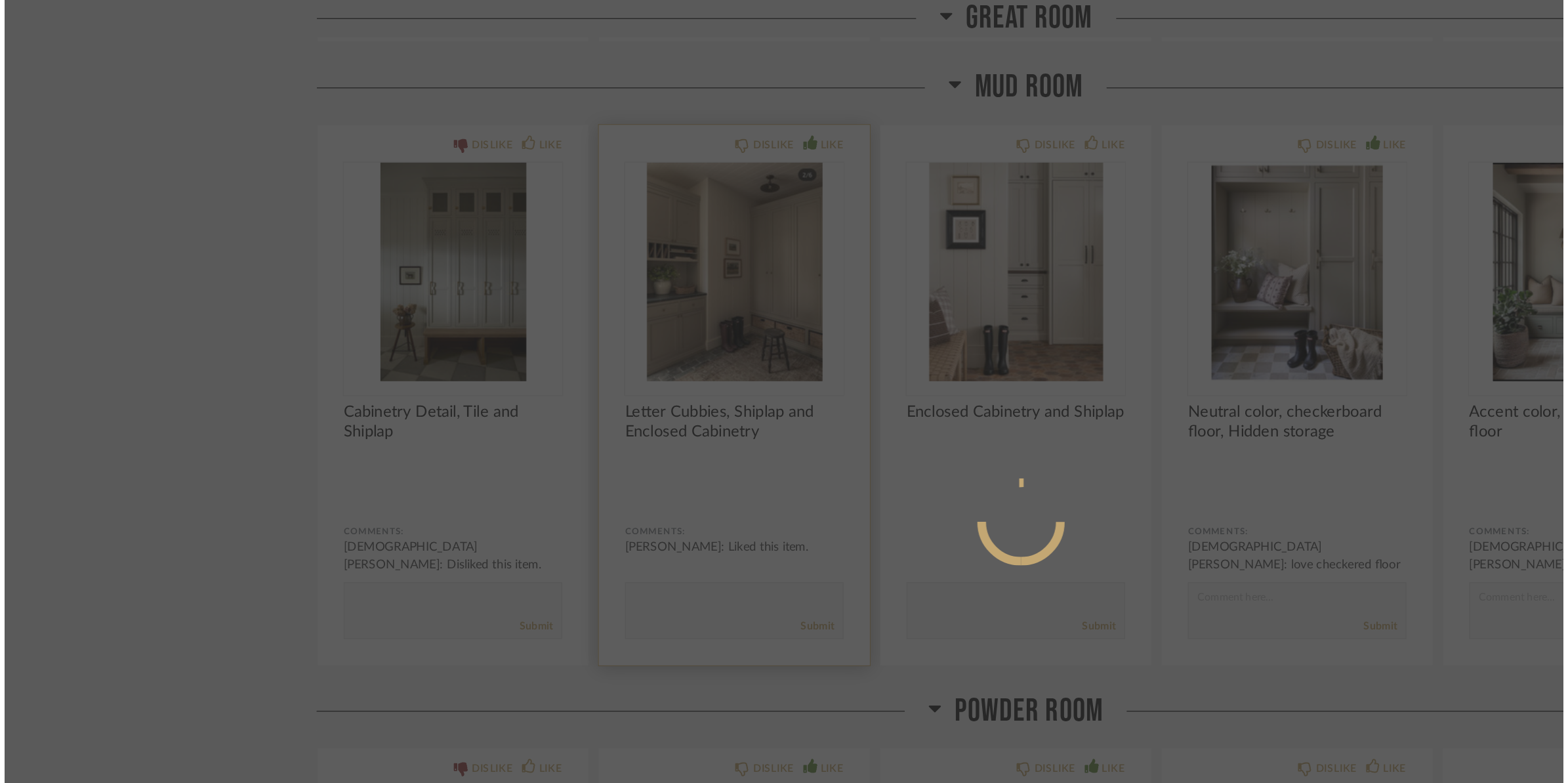
scroll to position [0, 0]
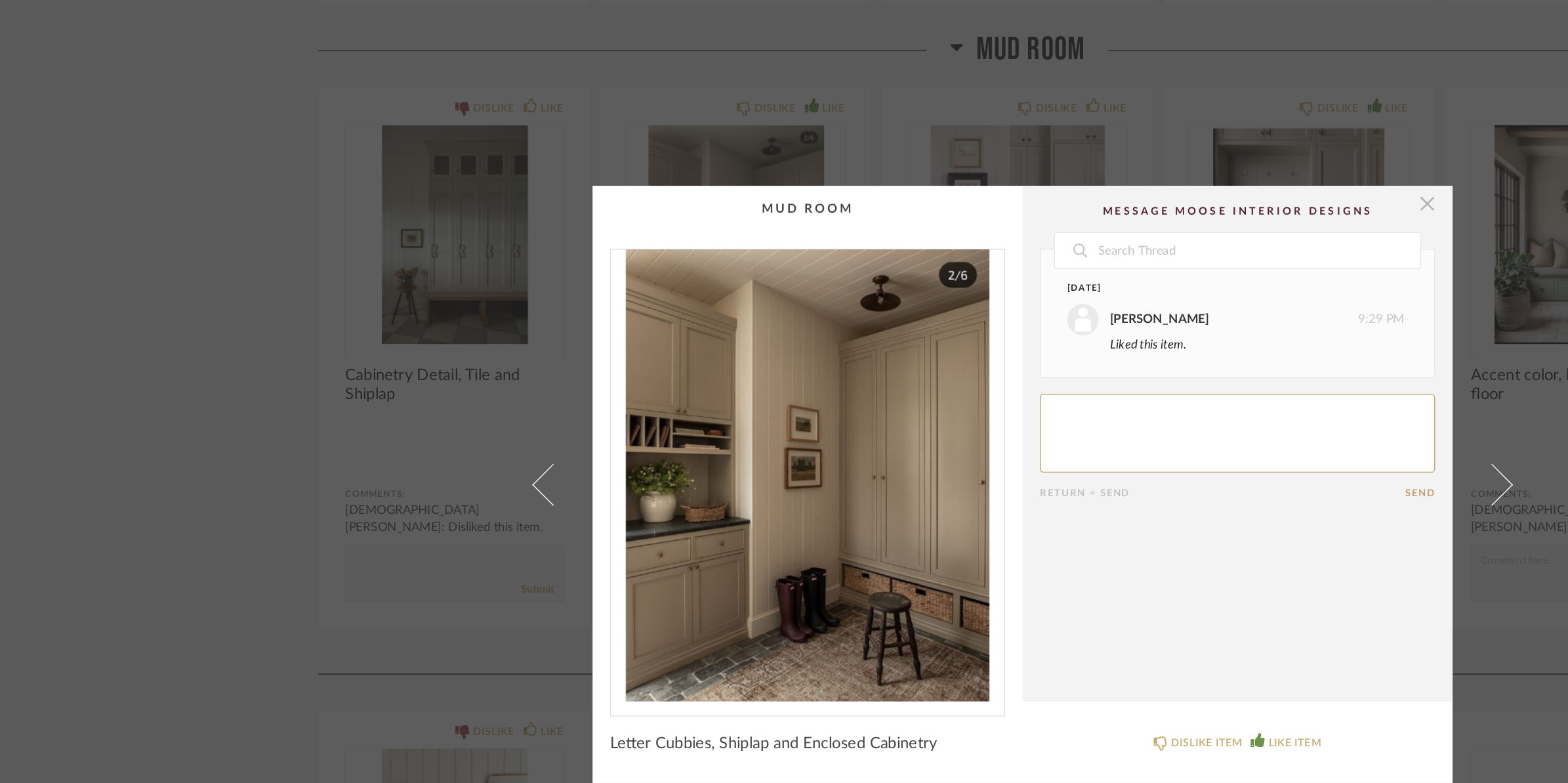
click at [1085, 175] on span "button" at bounding box center [1088, 181] width 27 height 27
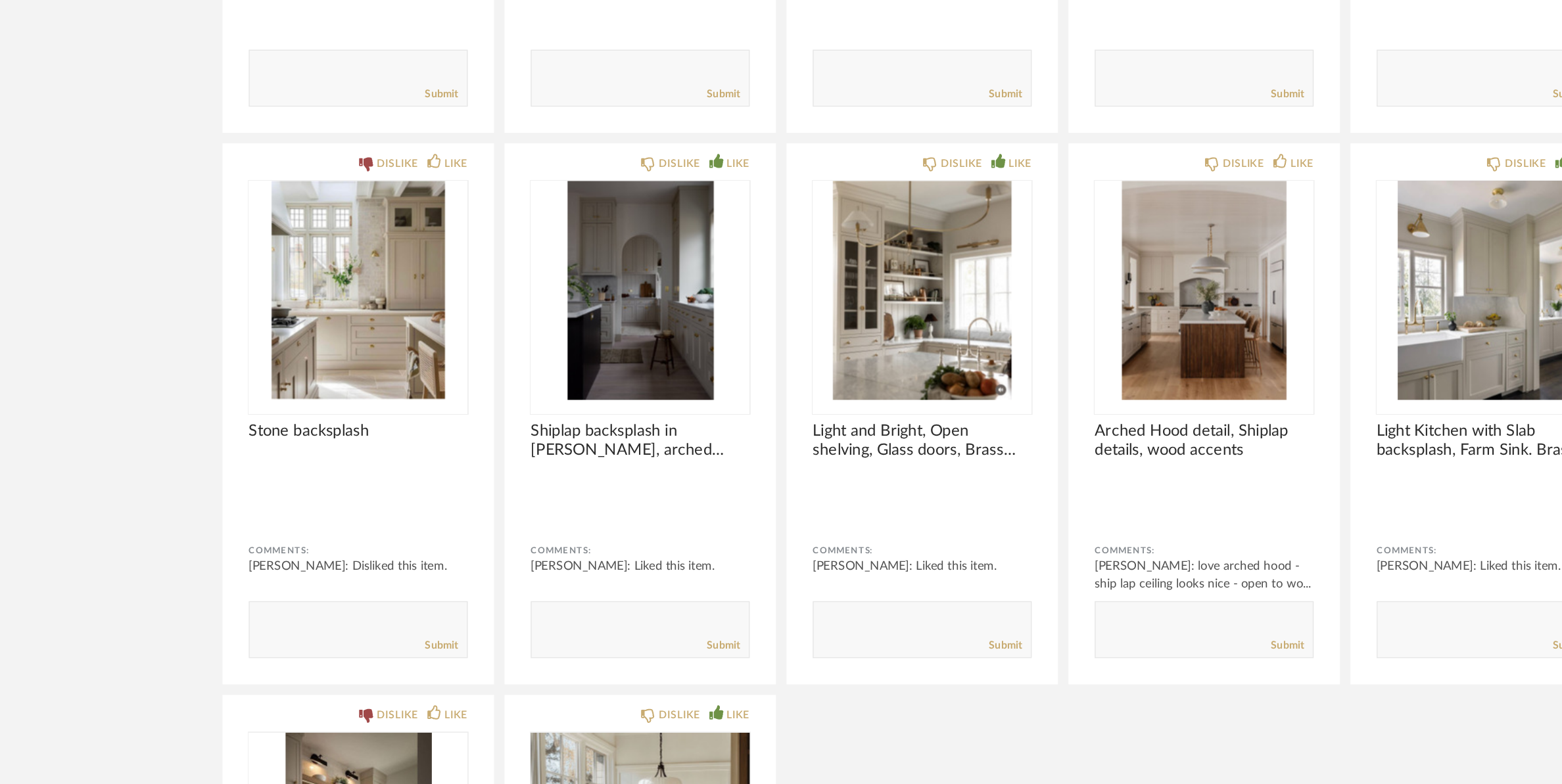
scroll to position [5694, 0]
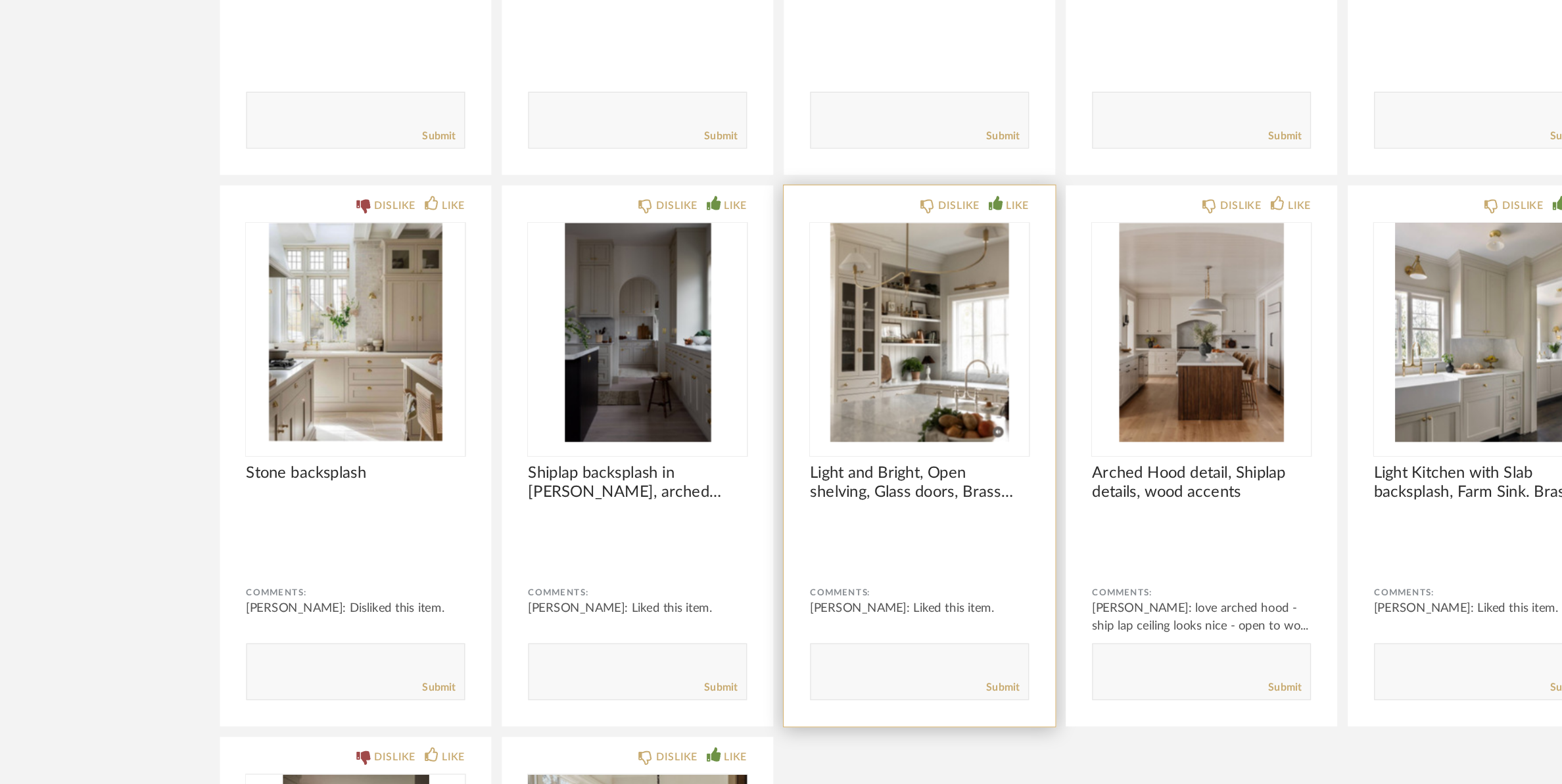
drag, startPoint x: 804, startPoint y: 297, endPoint x: 780, endPoint y: 642, distance: 345.8
click at [780, 627] on textarea at bounding box center [781, 663] width 163 height 18
type textarea "like more of the glass cabinet vs open shelving"
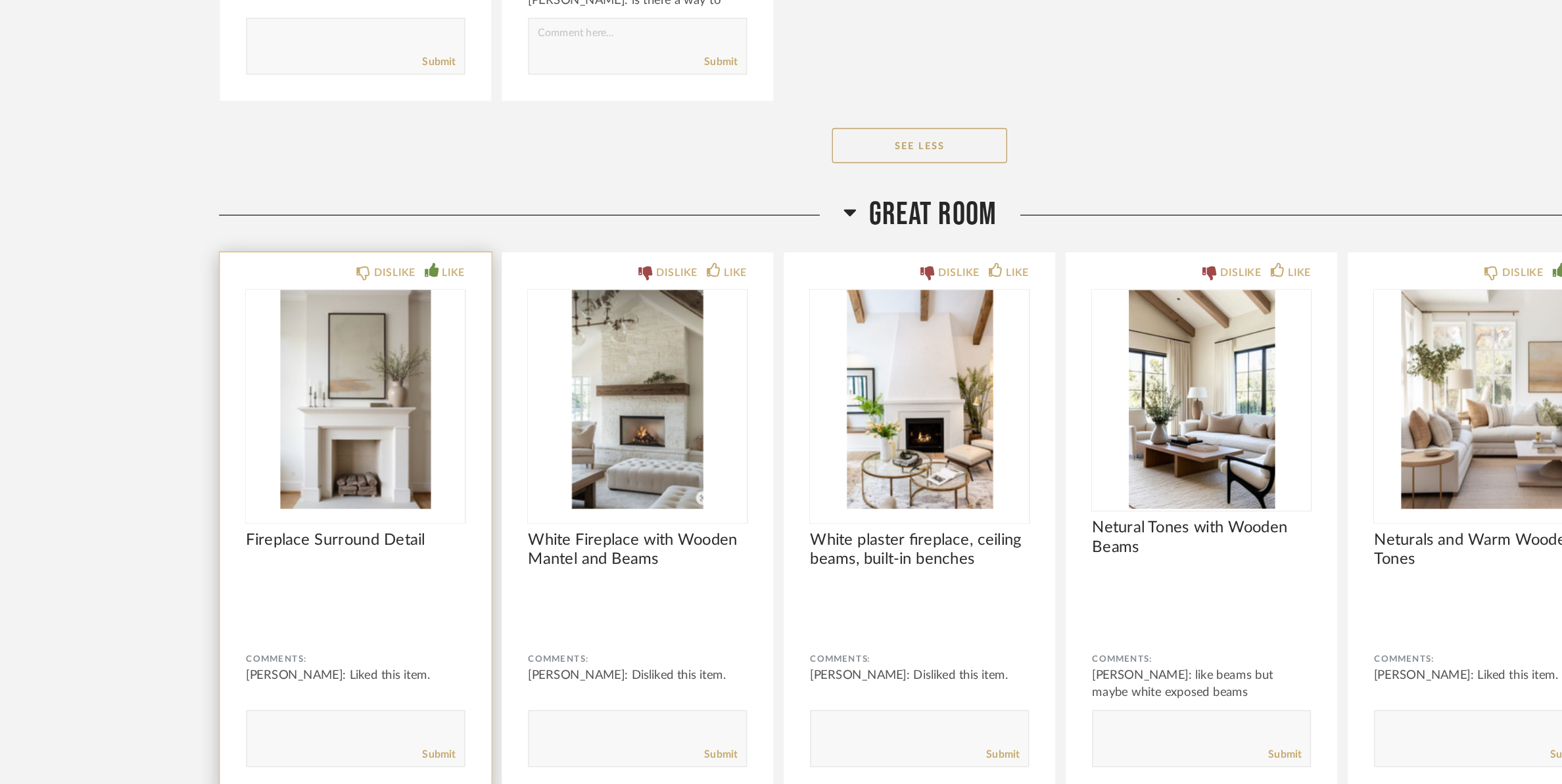
scroll to position [6552, 0]
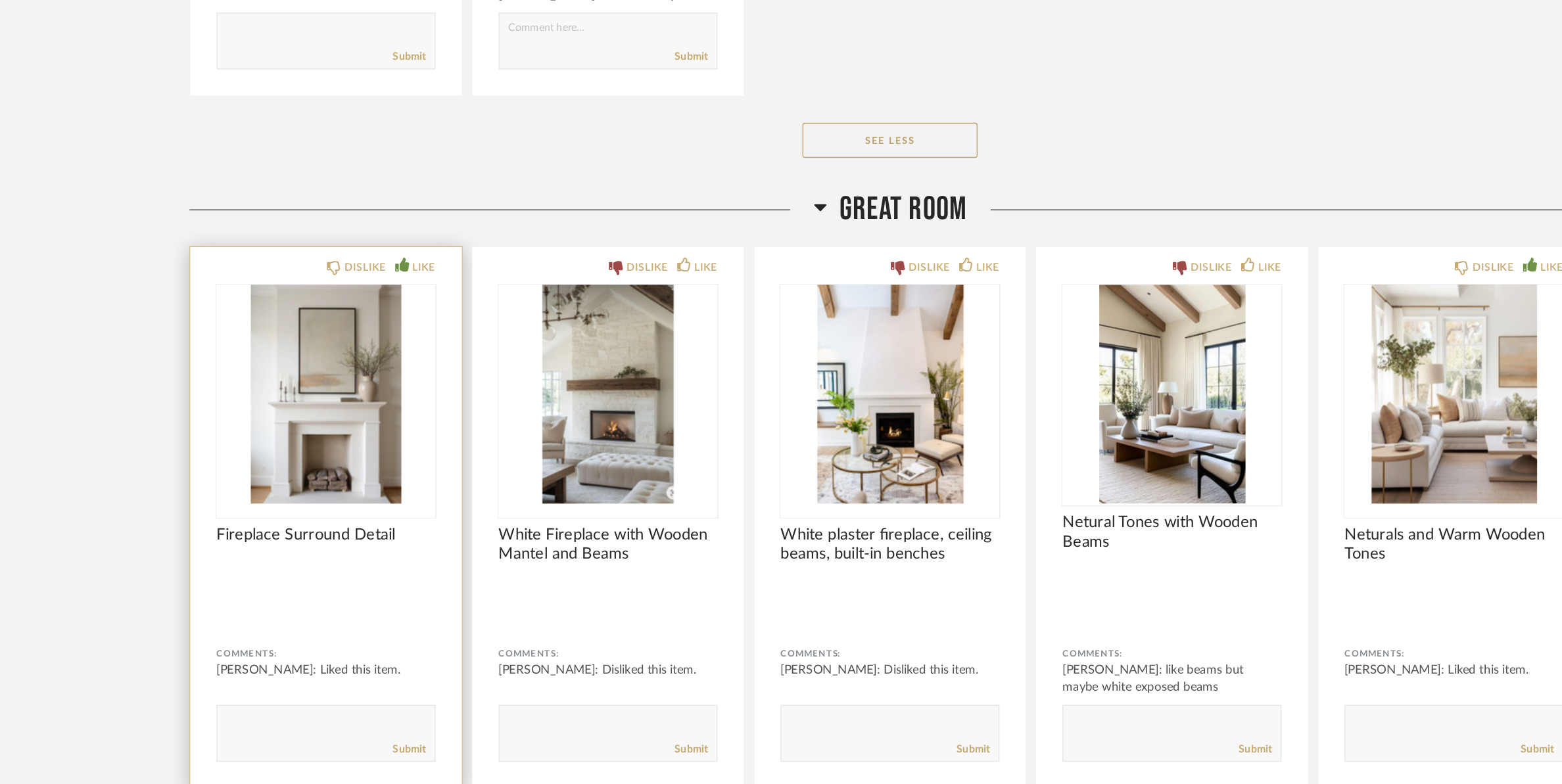
click at [366, 516] on img "0" at bounding box center [358, 491] width 165 height 165
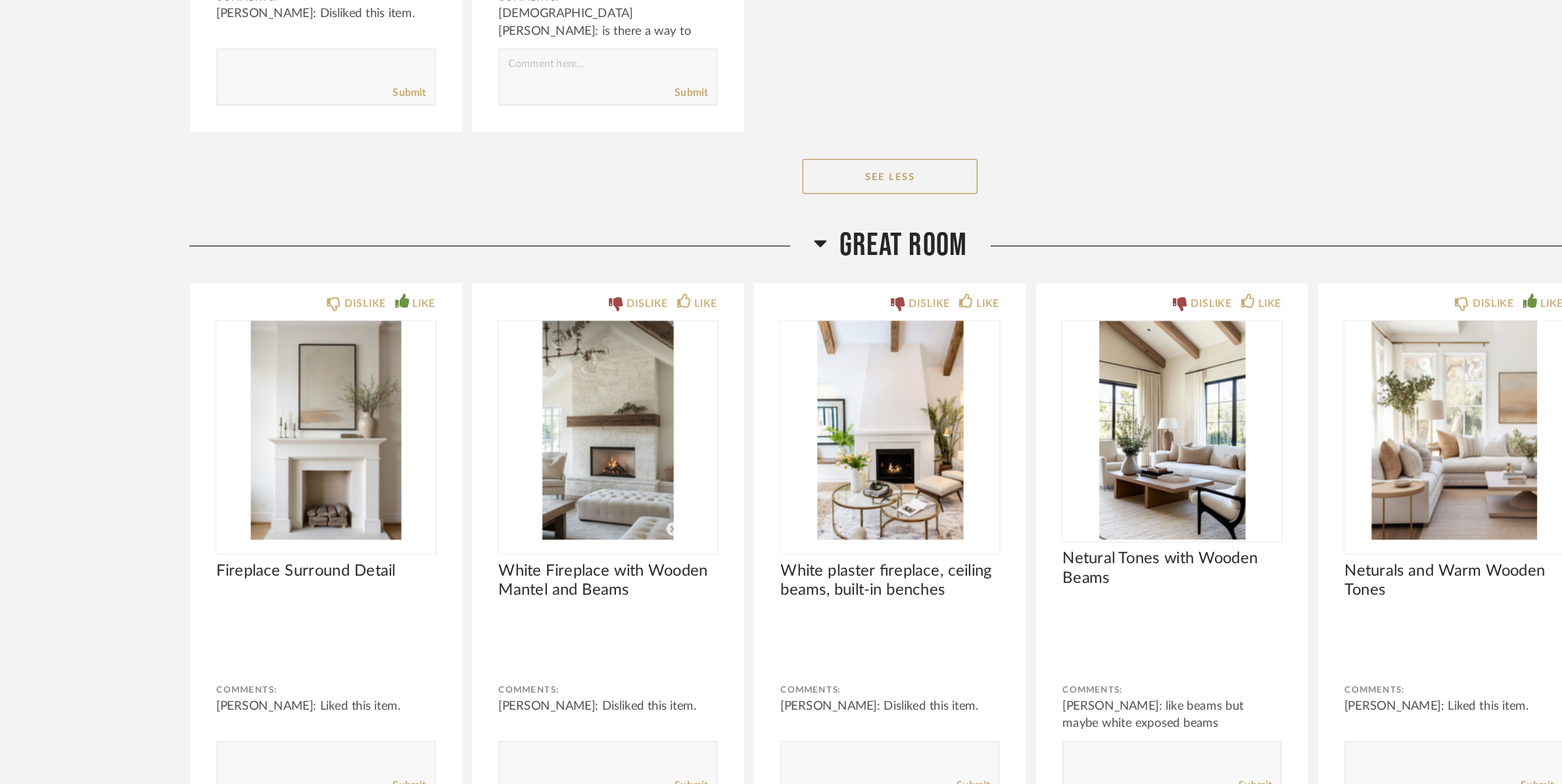
drag, startPoint x: 366, startPoint y: 516, endPoint x: 142, endPoint y: 622, distance: 247.8
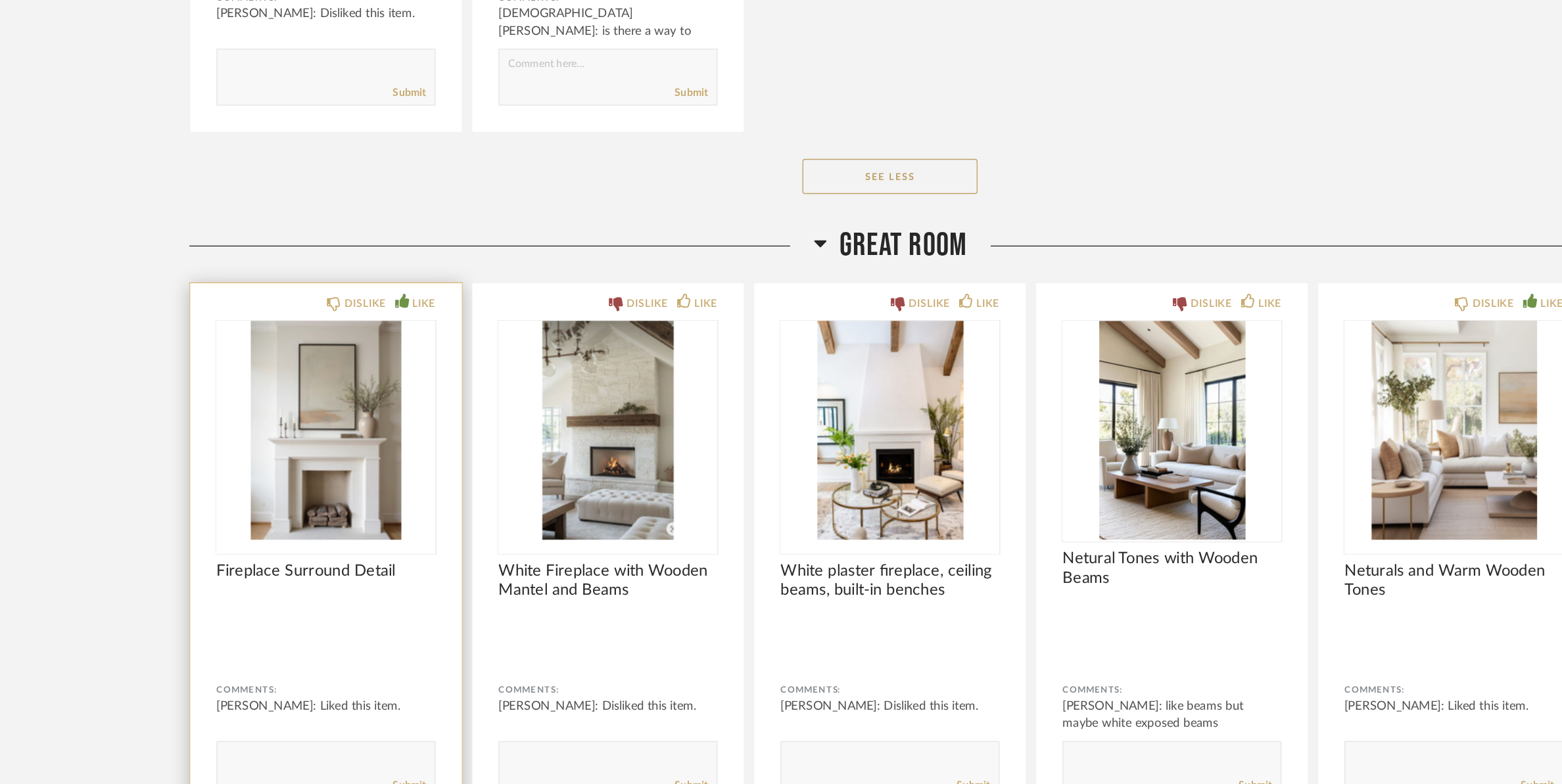
click at [316, 519] on img "0" at bounding box center [358, 491] width 165 height 165
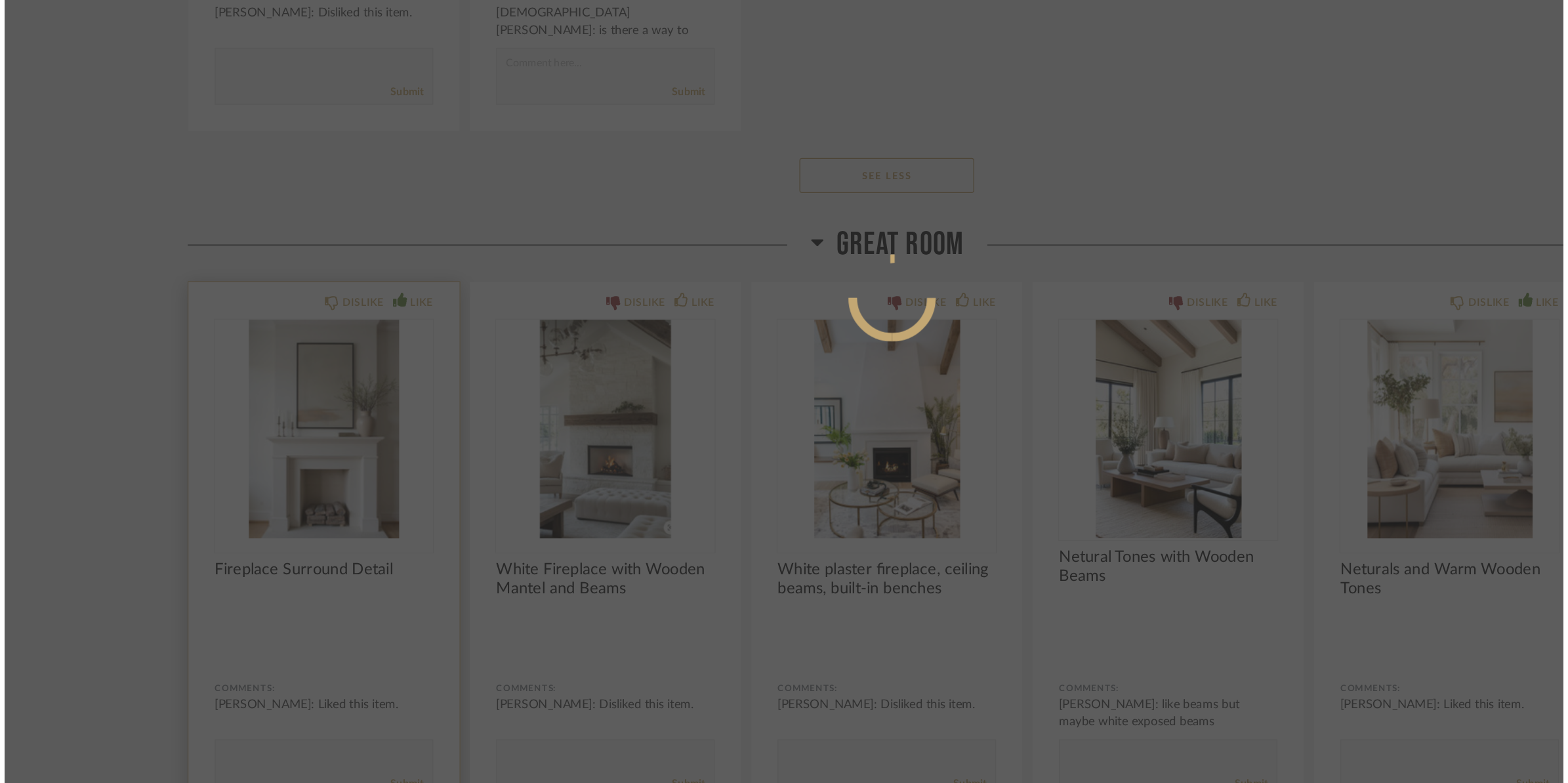
scroll to position [0, 0]
